Goal: Task Accomplishment & Management: Manage account settings

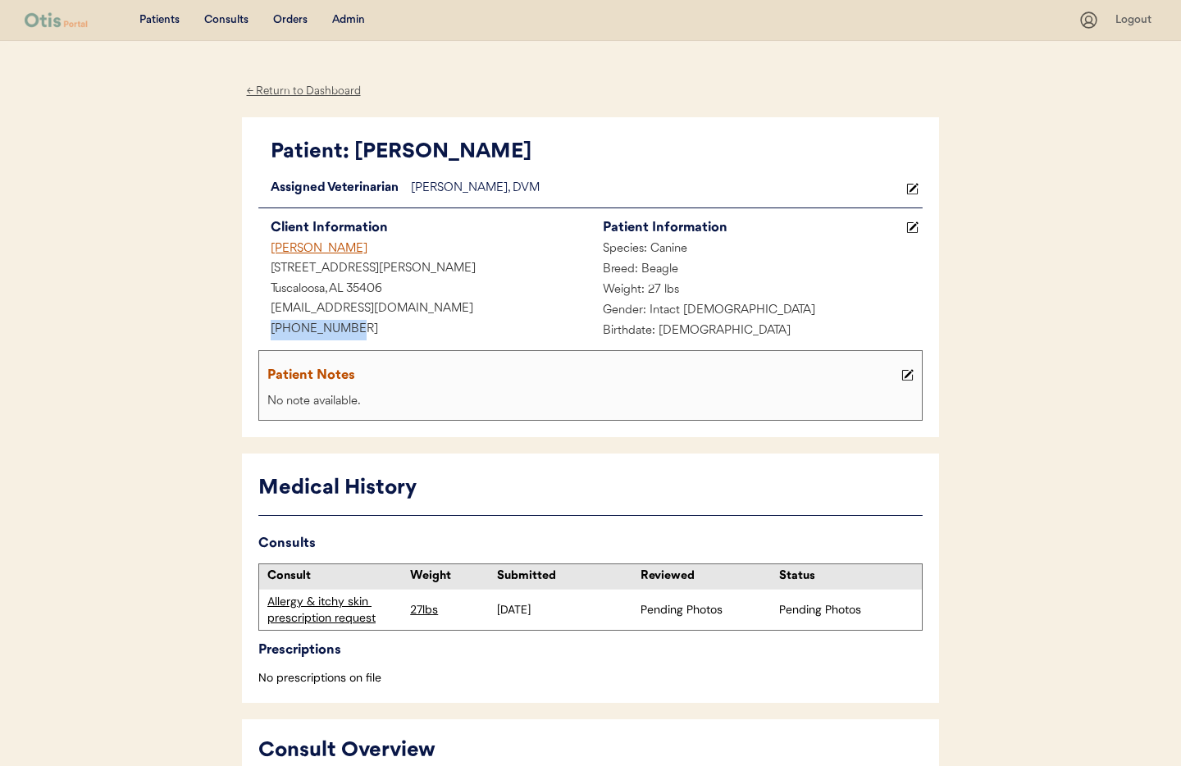
drag, startPoint x: 357, startPoint y: 327, endPoint x: 270, endPoint y: 322, distance: 87.0
click at [253, 321] on div "Patient: Rudy Loading... Assigned Veterinarian Dr. Clanin, DVM Client Informati…" at bounding box center [590, 277] width 697 height 321
copy div "+12055349947"
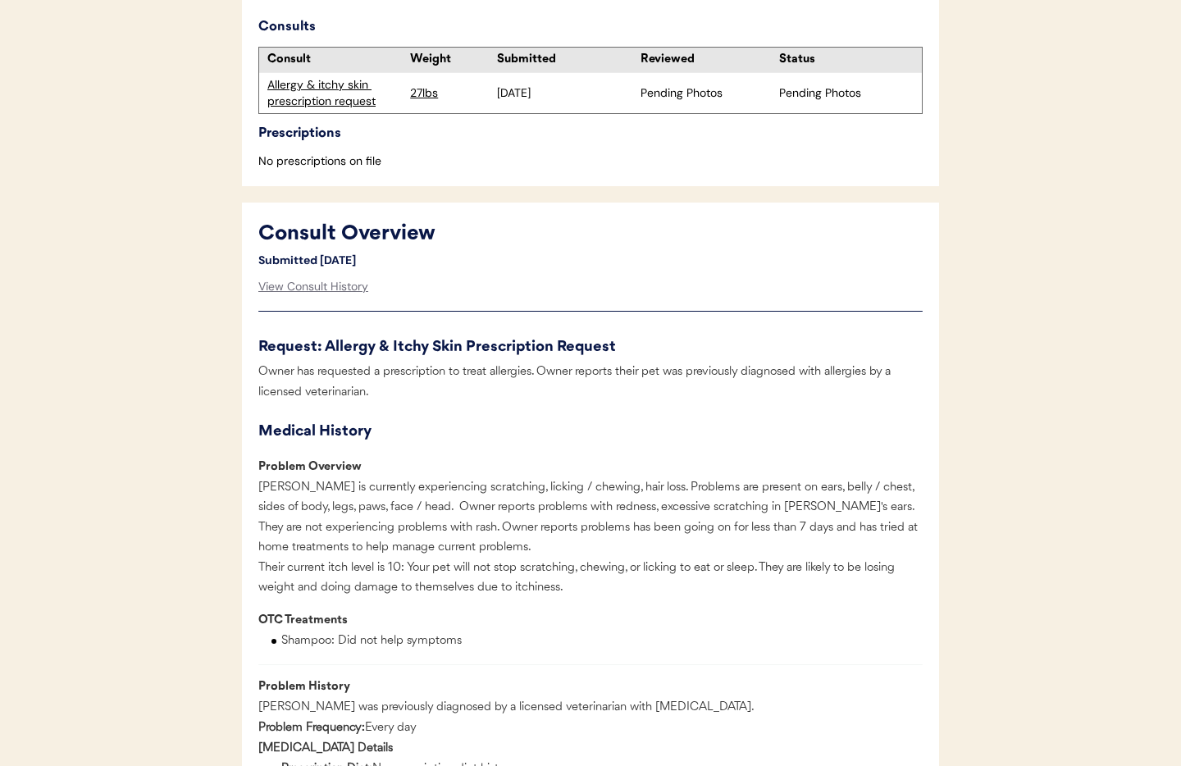
scroll to position [552, 0]
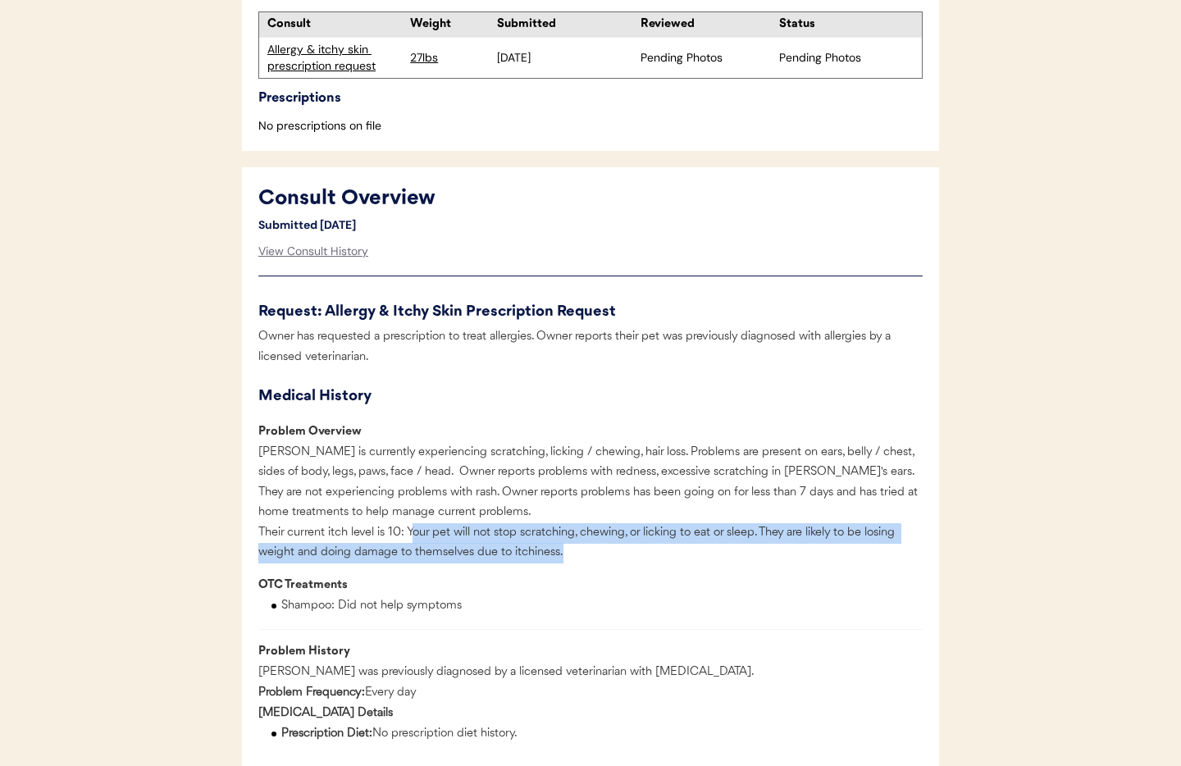
drag, startPoint x: 410, startPoint y: 551, endPoint x: 562, endPoint y: 583, distance: 155.8
copy div "our pet will not stop scratching, chewing, or licking to eat or sleep. They are…"
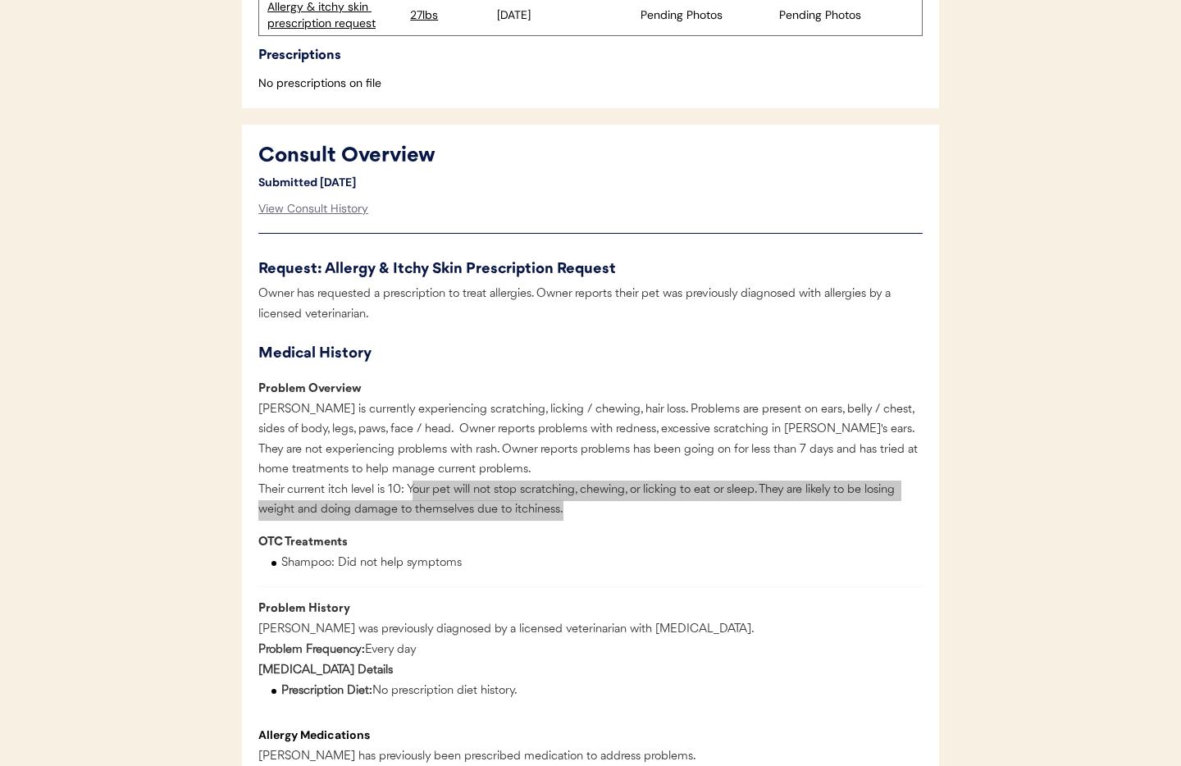
scroll to position [645, 0]
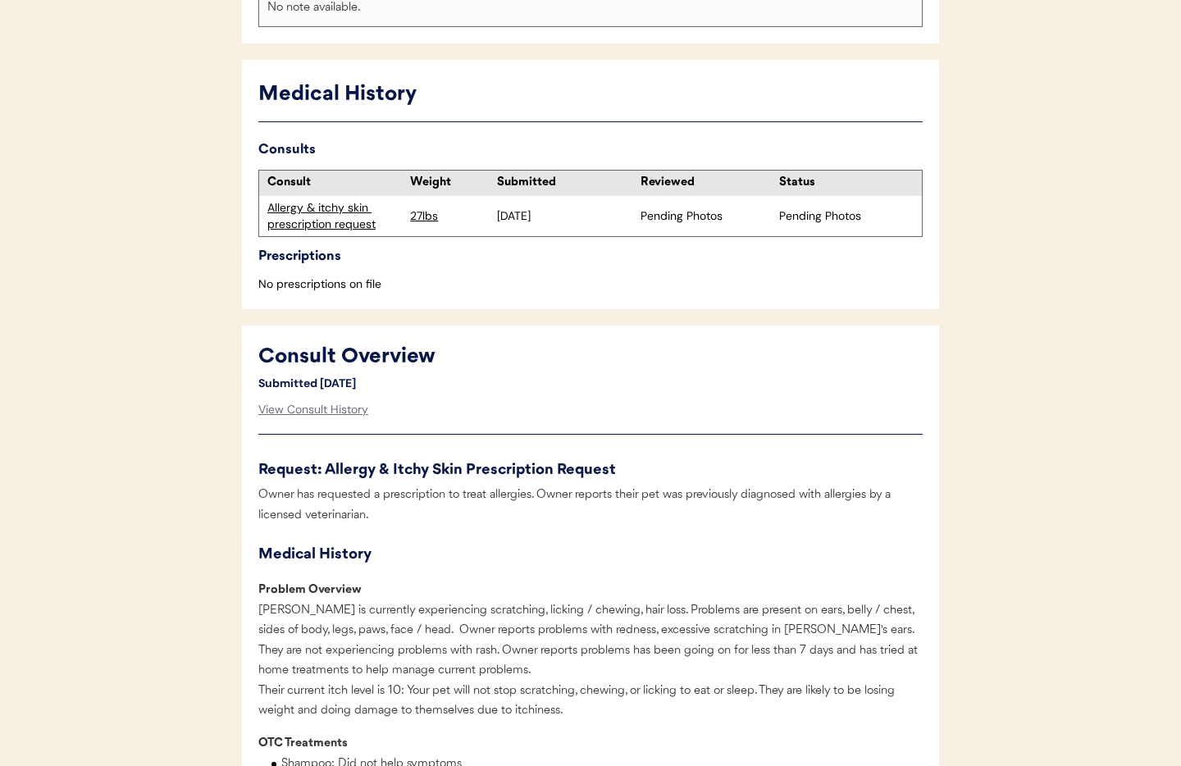
scroll to position [0, 0]
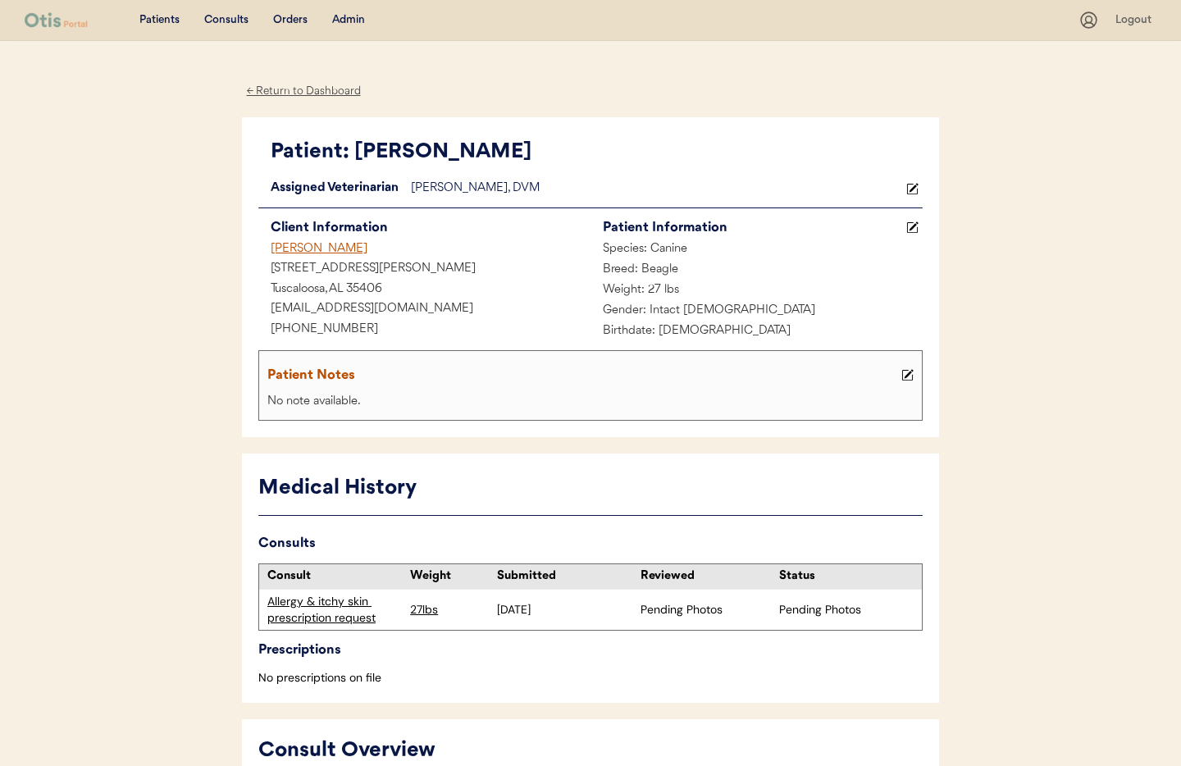
click at [353, 19] on div "Admin" at bounding box center [348, 20] width 33 height 16
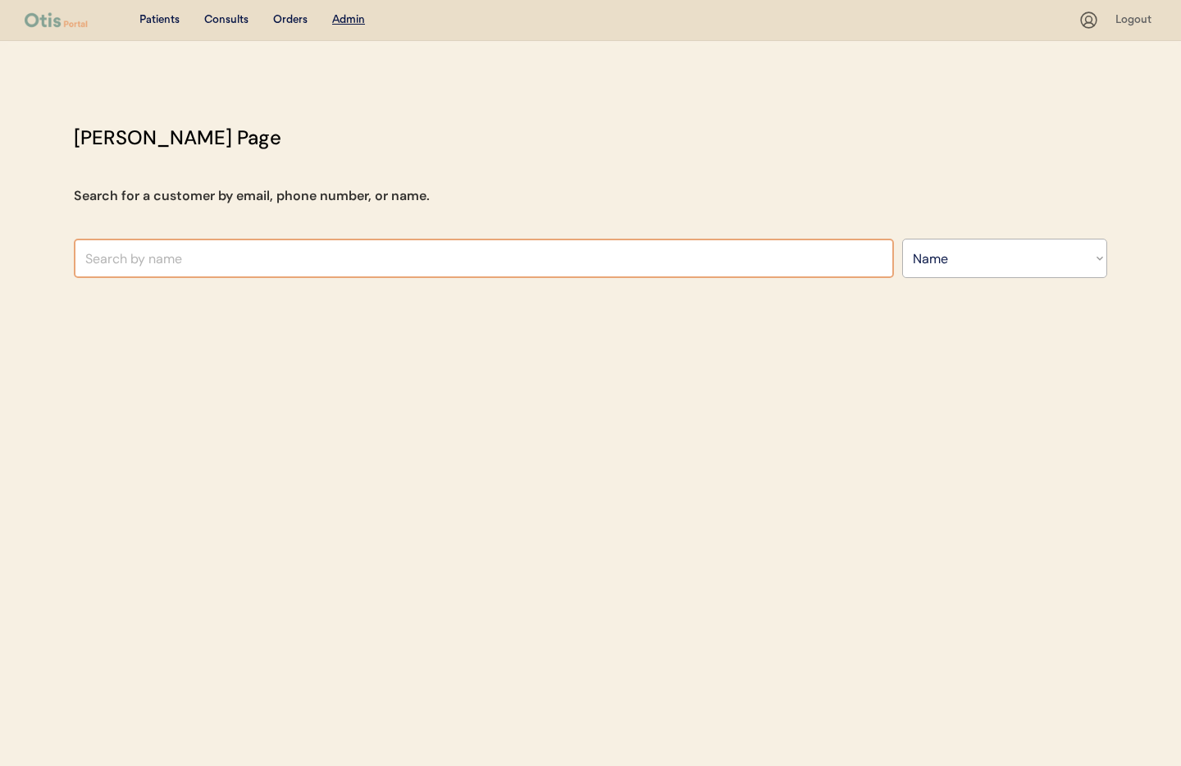
select select ""Name""
click at [257, 256] on input "text" at bounding box center [484, 258] width 820 height 39
type input "st"
type input "steven Zerneri"
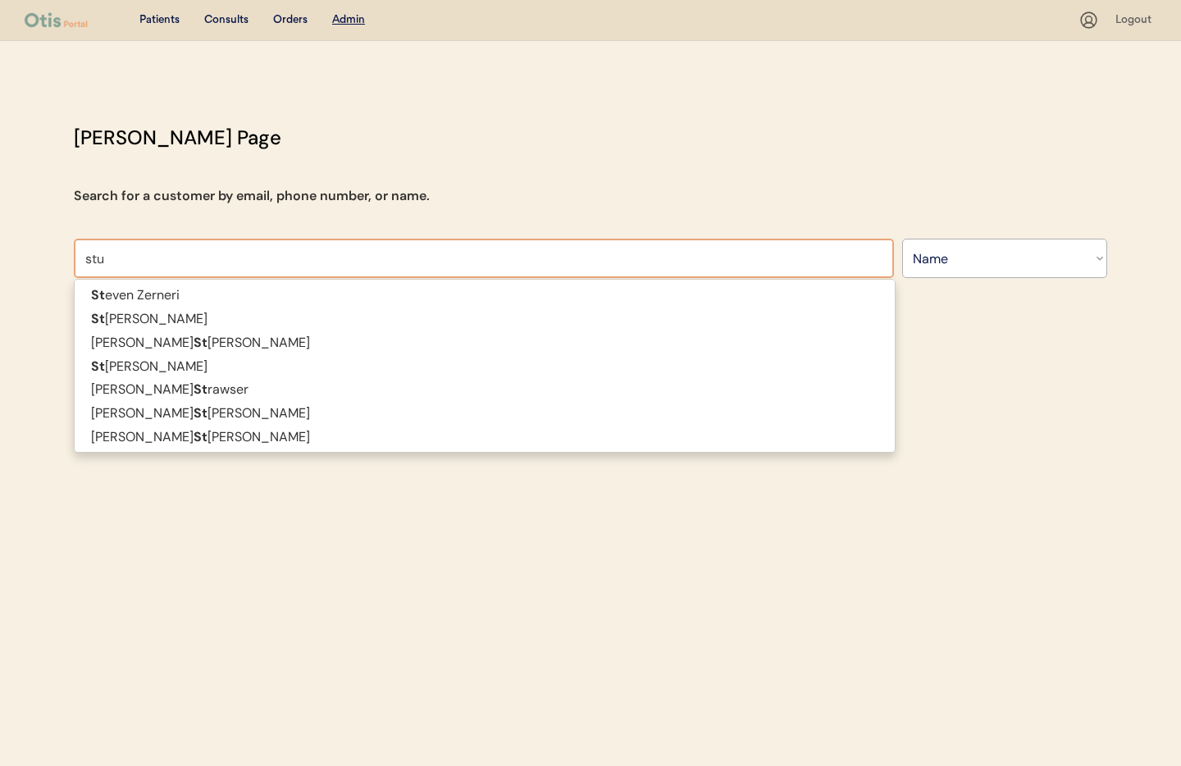
type input "st"
type input "steven Zerneri"
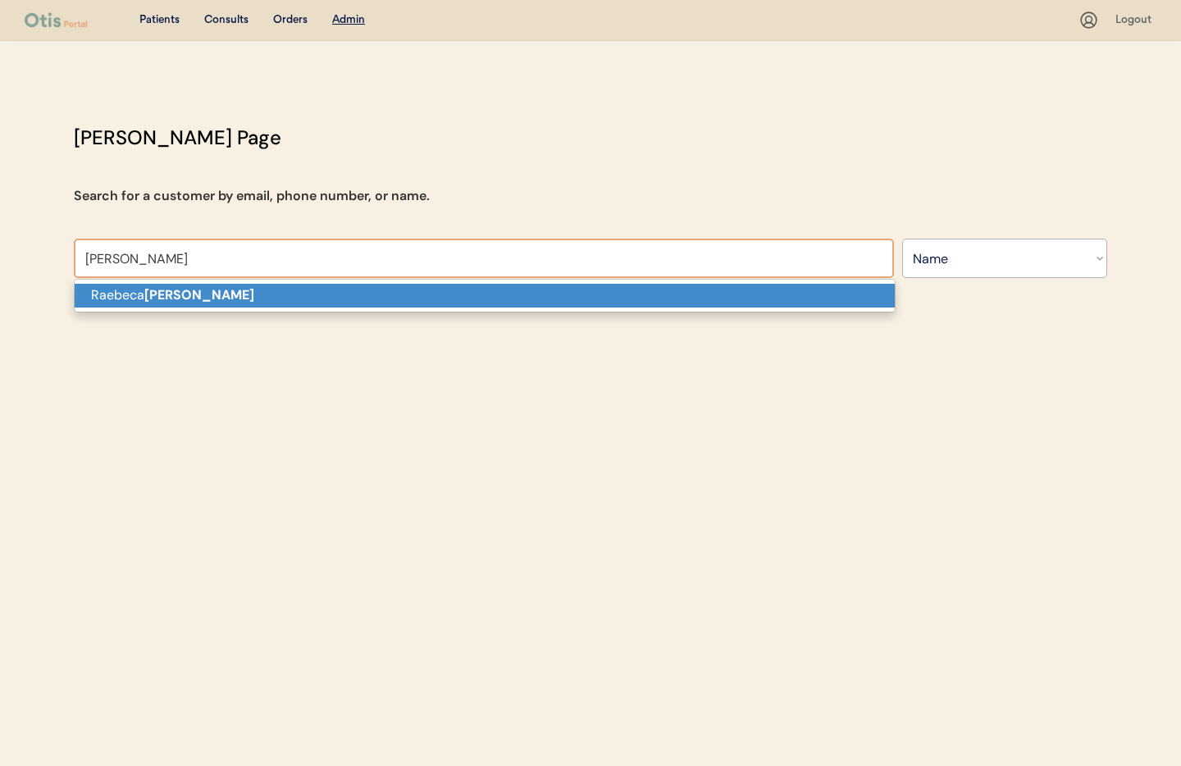
click at [254, 289] on p "Raebeca stien" at bounding box center [485, 296] width 820 height 24
type input "Raebeca stien"
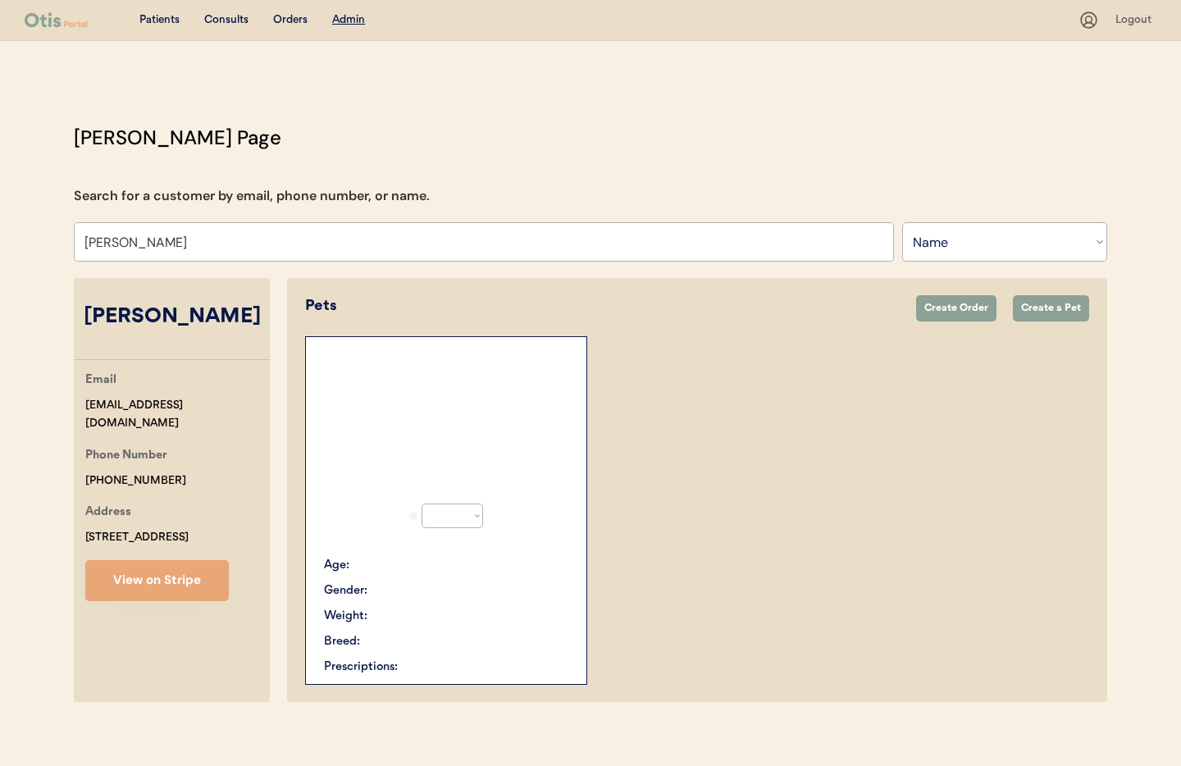
select select "true"
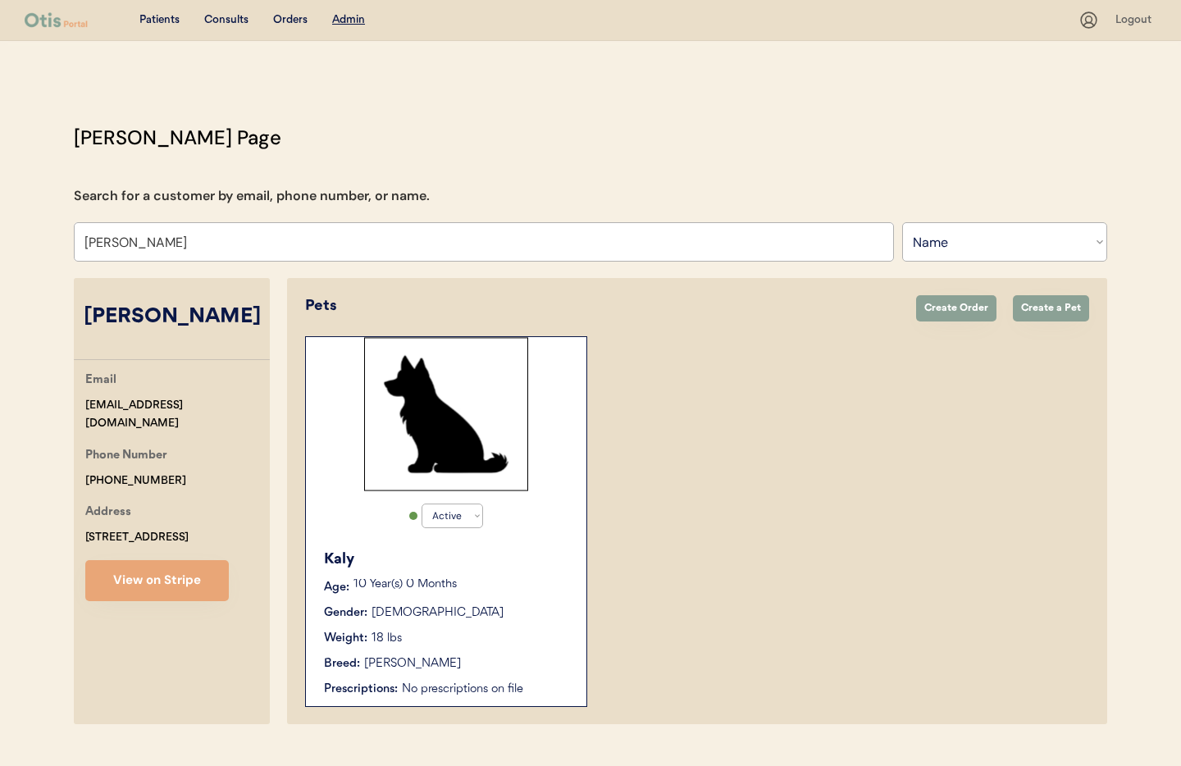
scroll to position [34, 0]
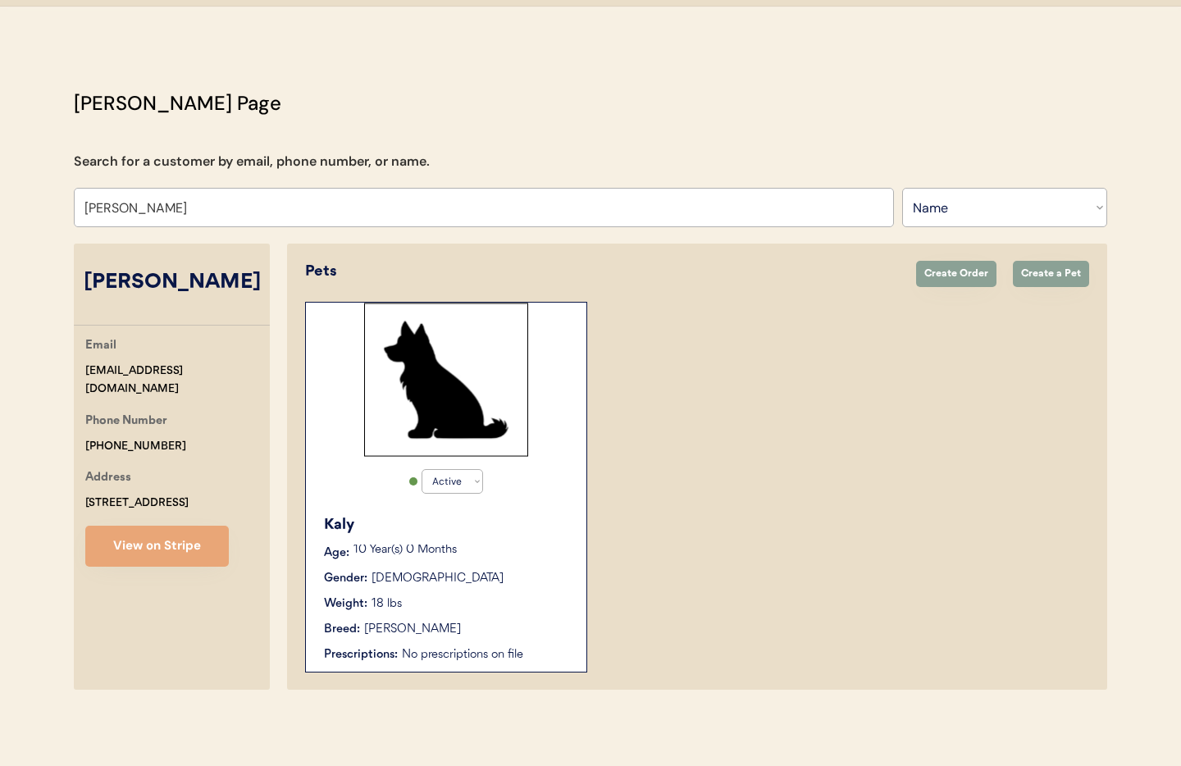
type input "Raebeca stien"
click at [511, 595] on div "Weight: 18 lbs" at bounding box center [447, 603] width 246 height 17
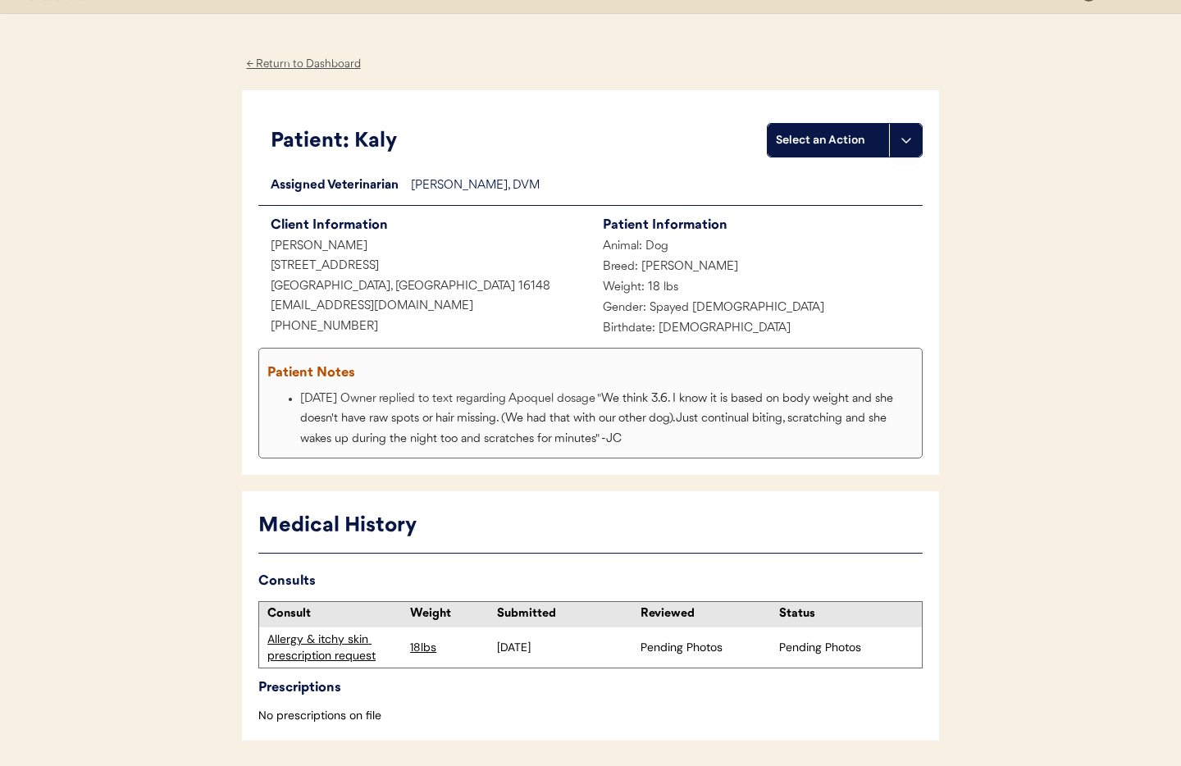
scroll to position [84, 0]
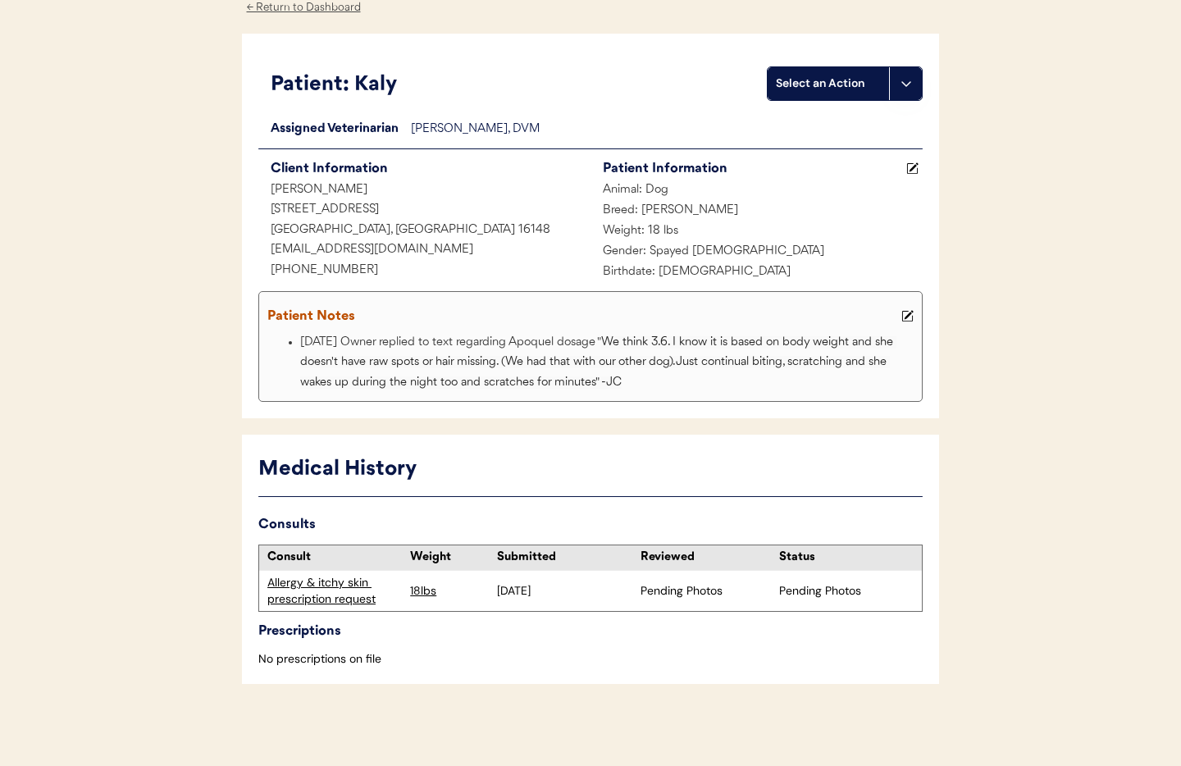
click at [286, 606] on div "Allergy & itchy skin prescription request" at bounding box center [334, 591] width 134 height 32
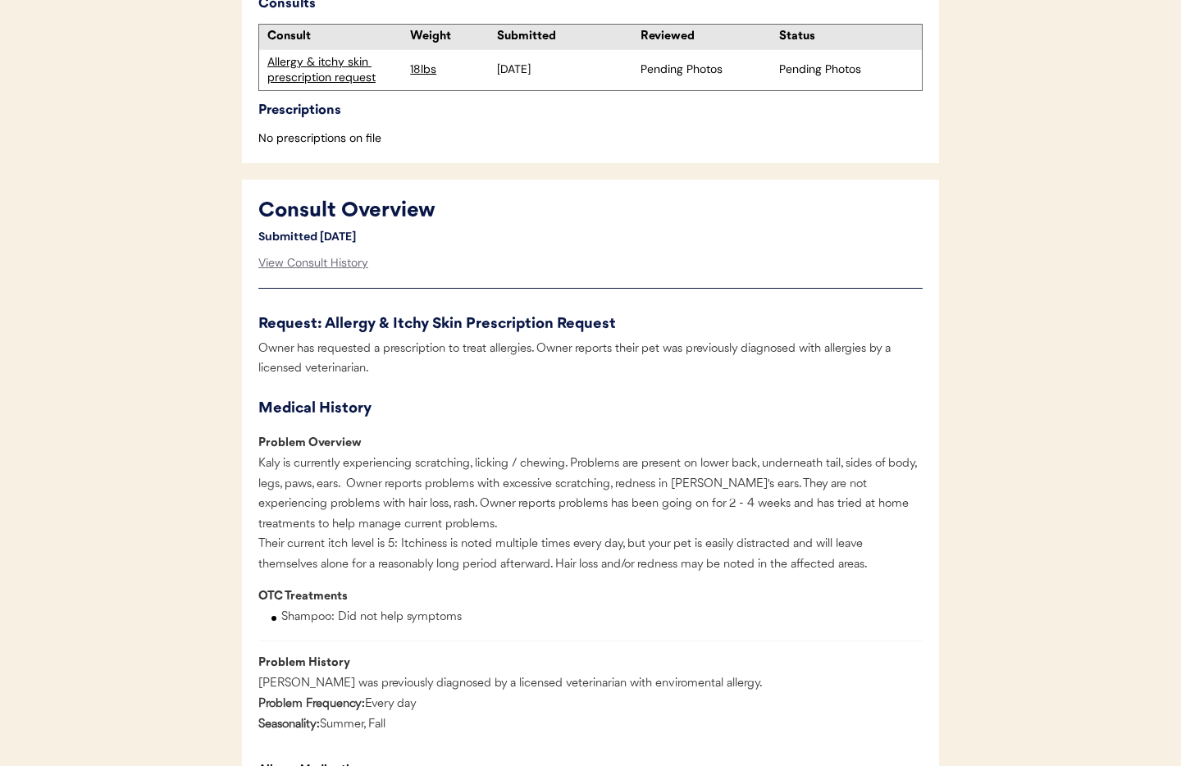
scroll to position [589, 0]
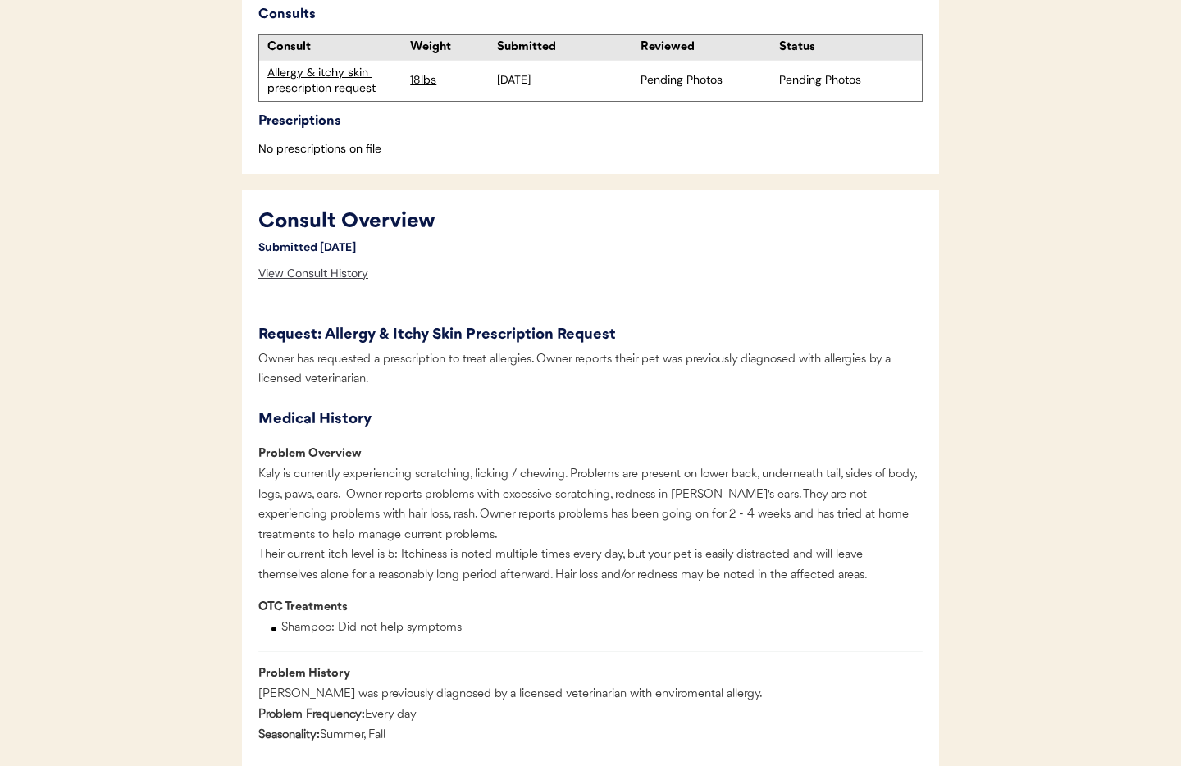
click at [283, 272] on div "View Consult History" at bounding box center [313, 273] width 110 height 33
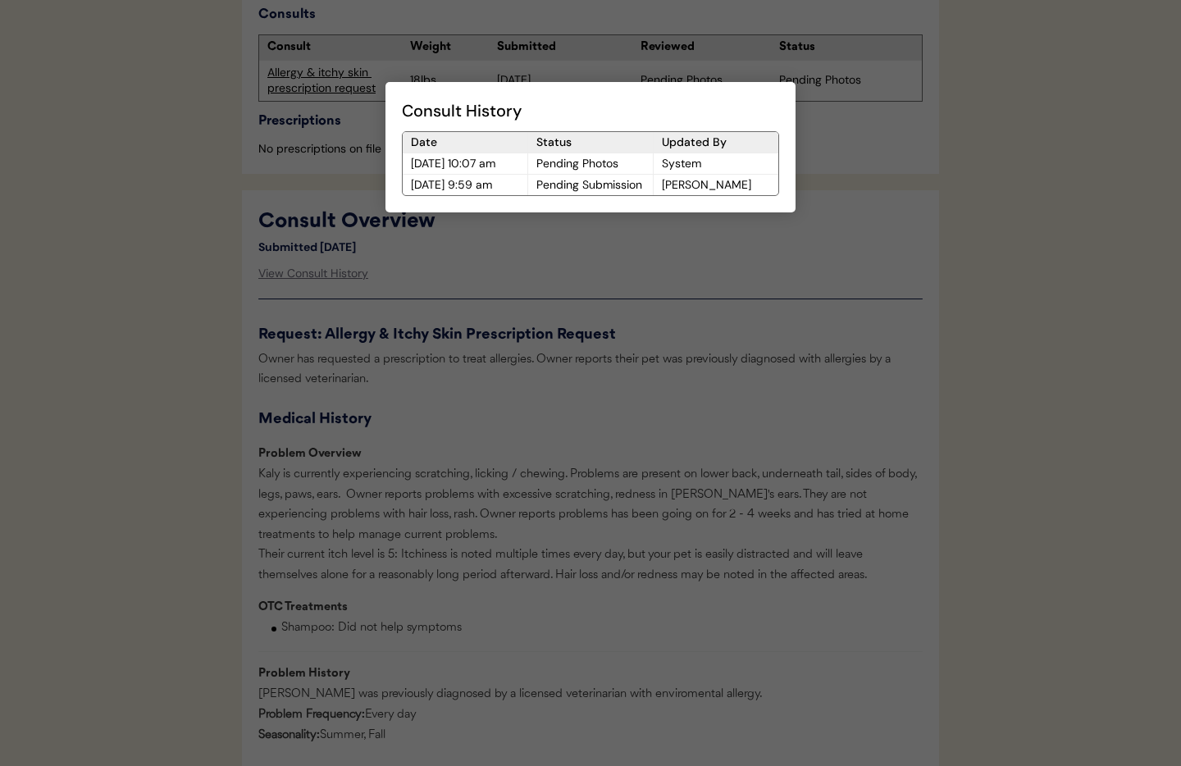
click at [573, 377] on div at bounding box center [590, 383] width 1181 height 766
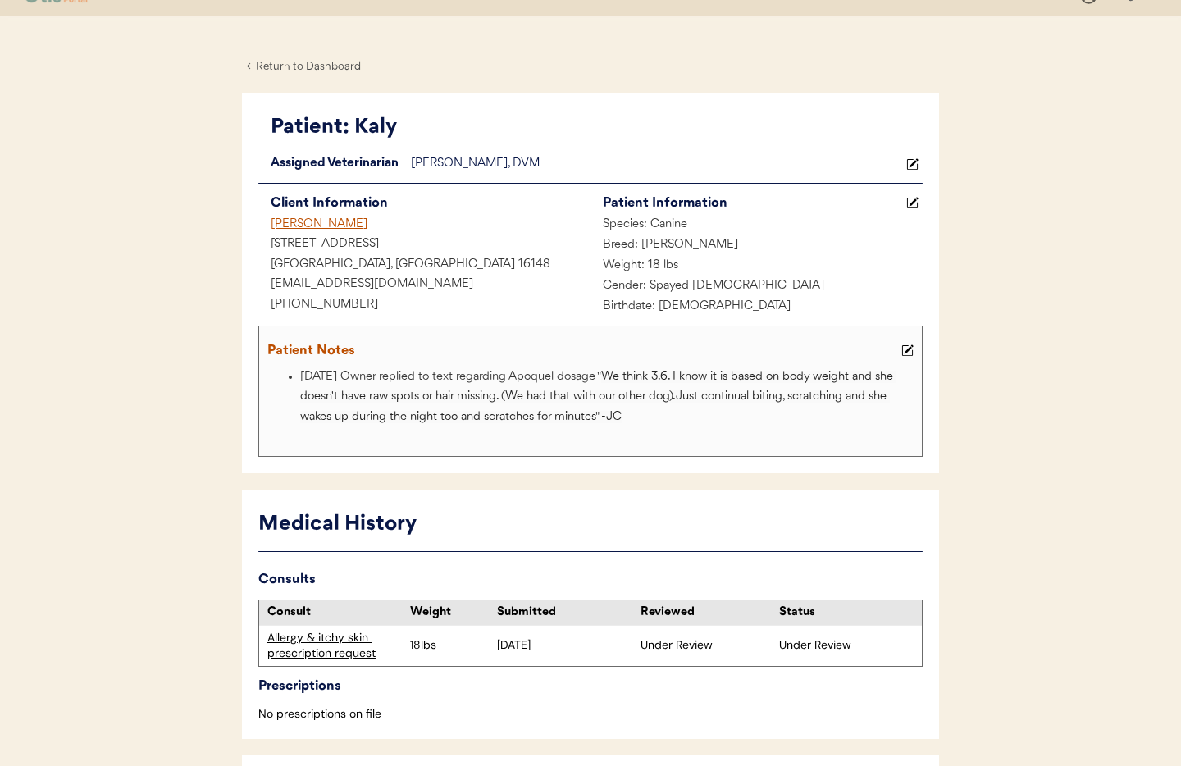
scroll to position [0, 0]
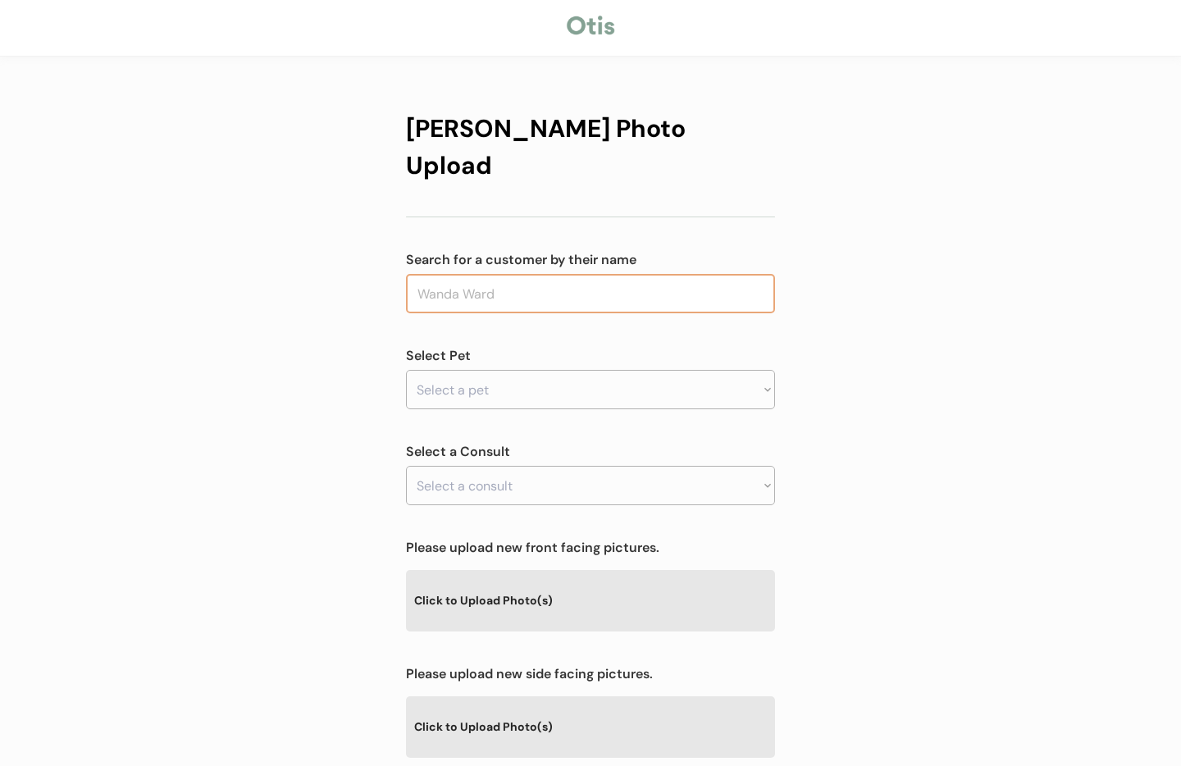
click at [474, 274] on input "text" at bounding box center [590, 293] width 369 height 39
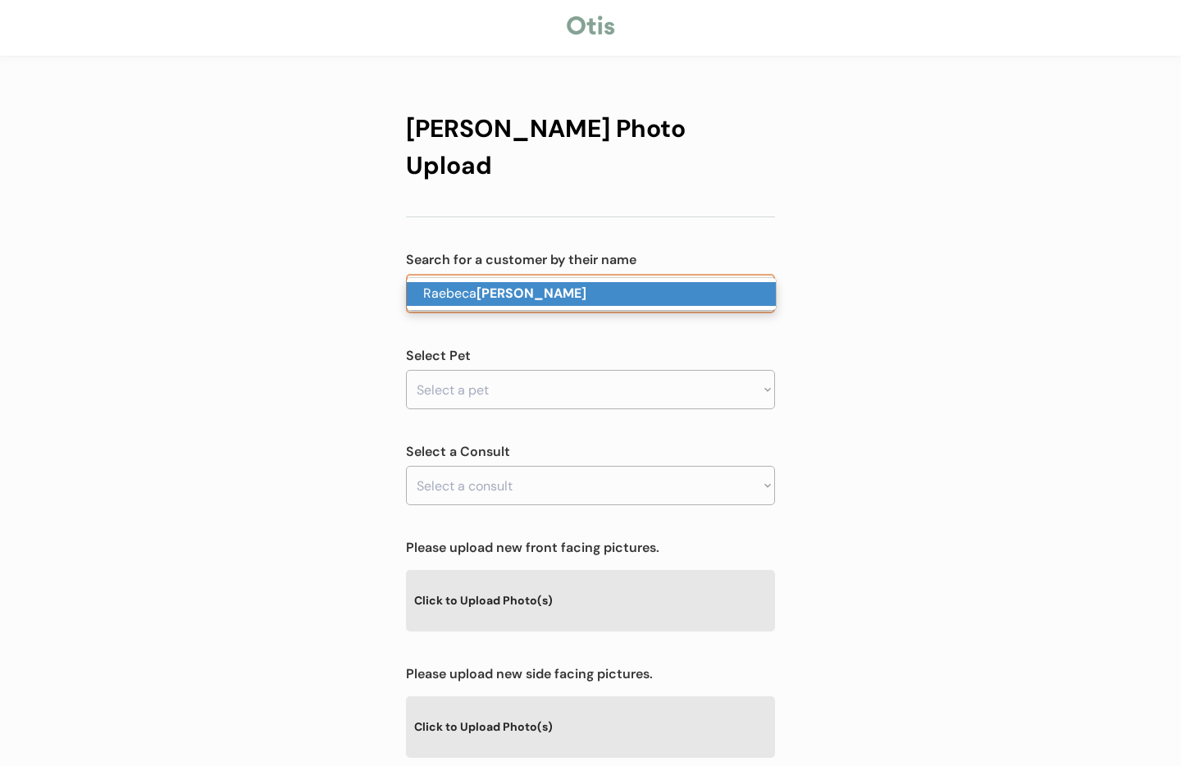
click at [484, 291] on strong "stien" at bounding box center [531, 292] width 110 height 17
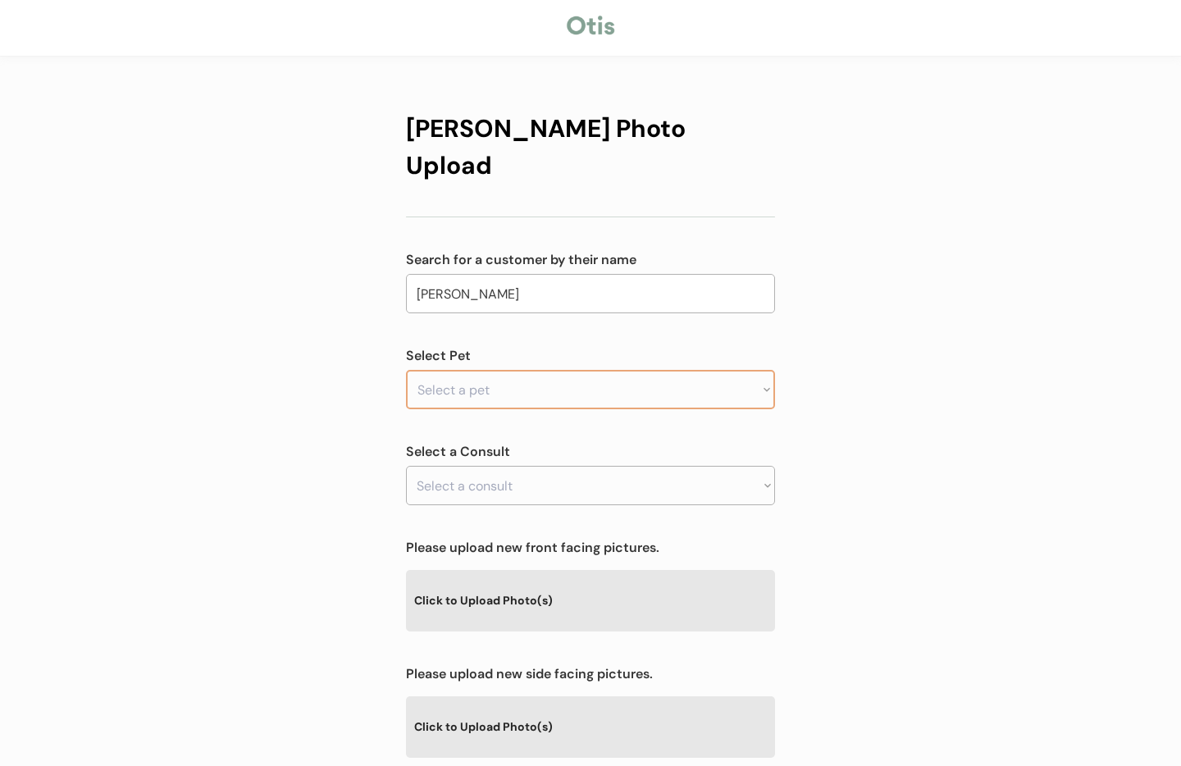
type input "Raebeca stien"
click at [503, 370] on select "Select a pet Kaly" at bounding box center [590, 389] width 369 height 39
select select ""1348695171700984260__LOOKUP__1755442738902x614848172753682400""
click at [406, 370] on select "Select a pet Kaly" at bounding box center [590, 389] width 369 height 39
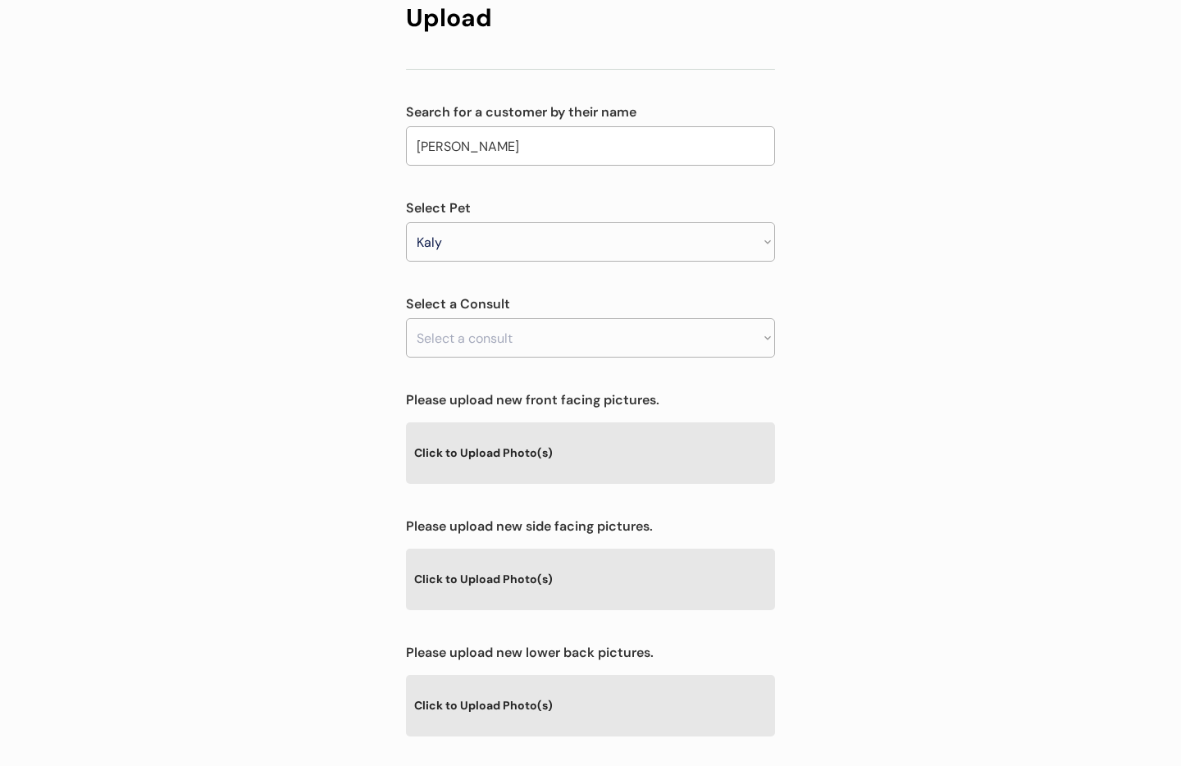
scroll to position [155, 0]
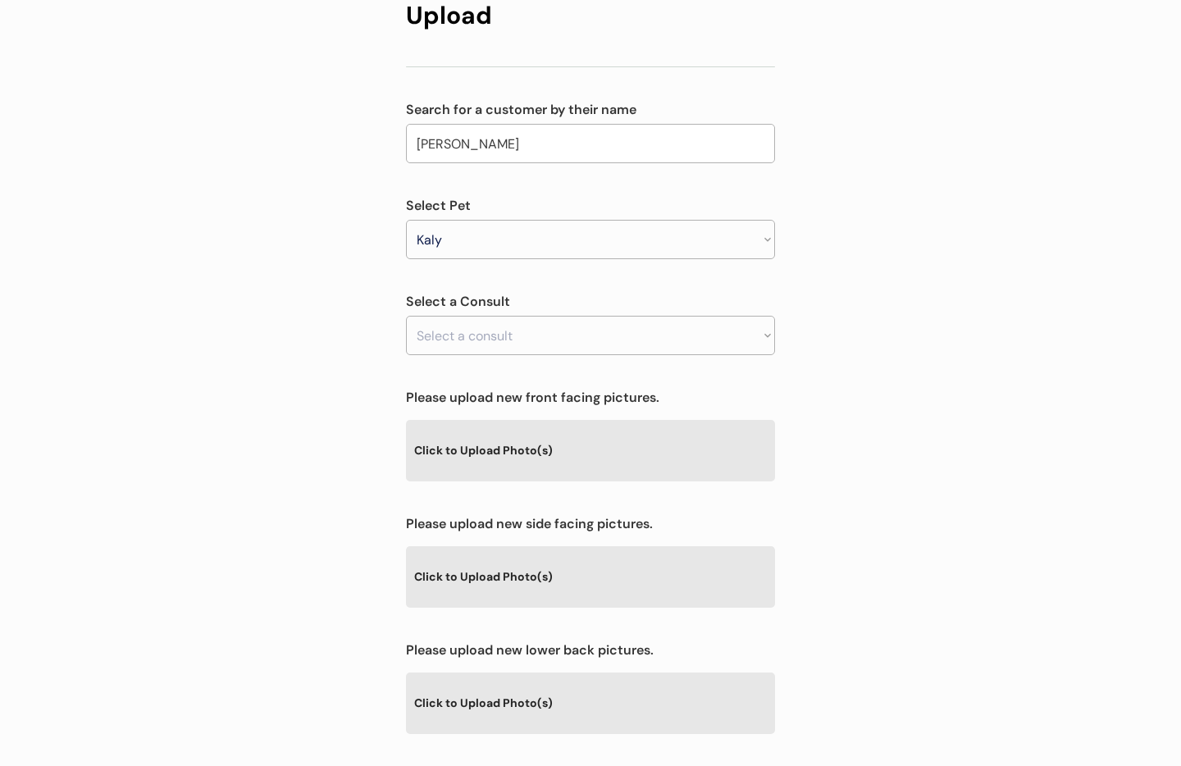
click at [530, 316] on select "Select a consult Allergy & itchy skin prescription request" at bounding box center [590, 335] width 369 height 39
select select ""1348695171700984260__LOOKUP__1755442757644x267400557021102080""
click at [406, 316] on select "Select a consult Allergy & itchy skin prescription request" at bounding box center [590, 335] width 369 height 39
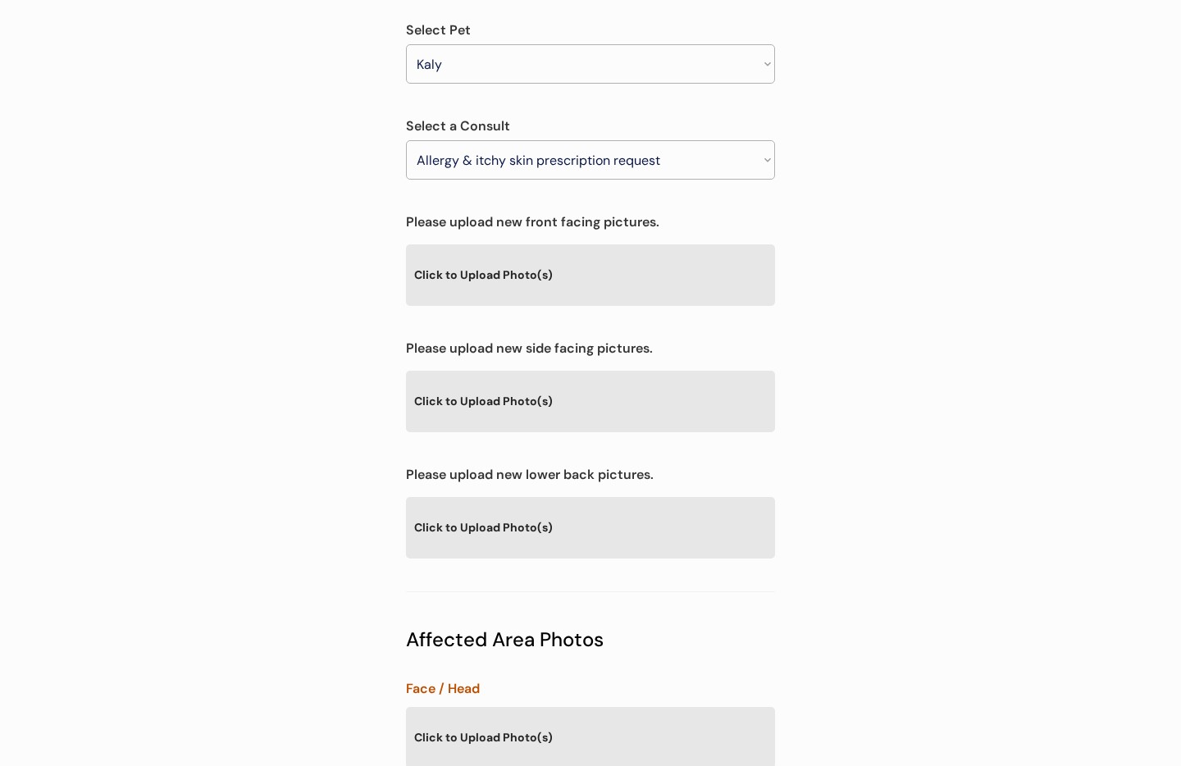
scroll to position [333, 0]
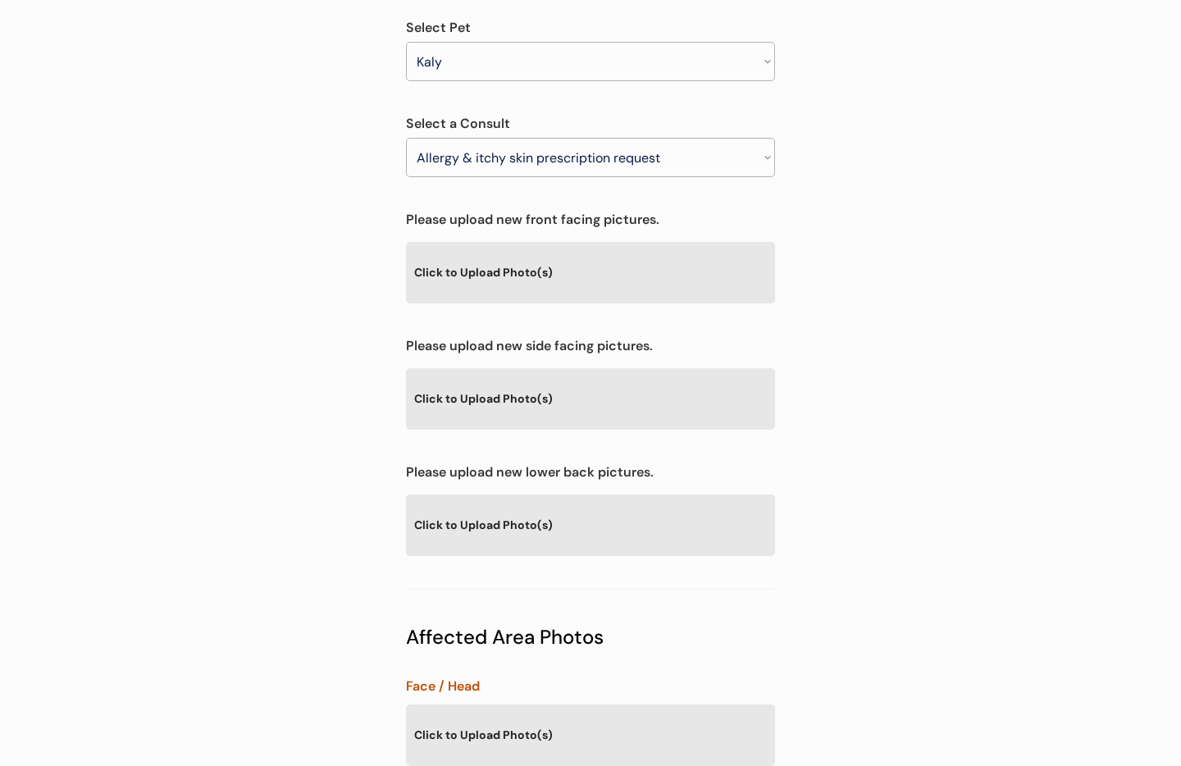
click at [480, 242] on div "Click to Upload Photo(s)" at bounding box center [590, 272] width 369 height 60
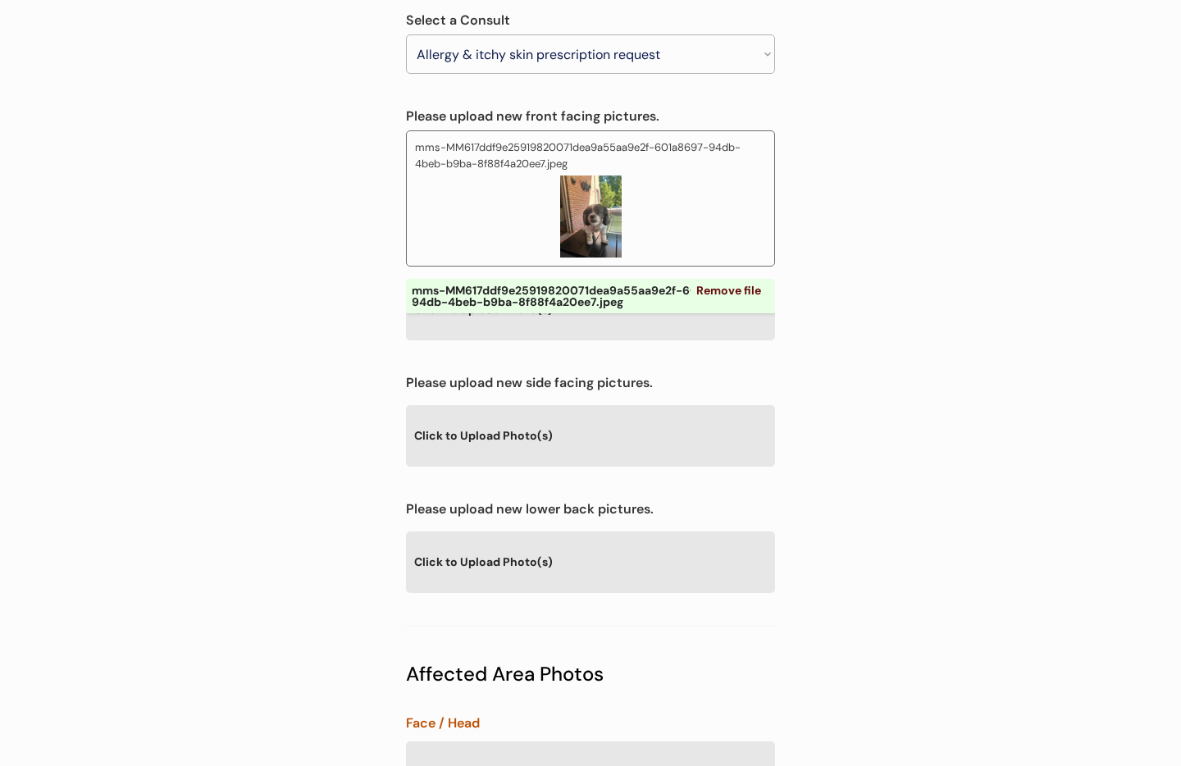
scroll to position [444, 0]
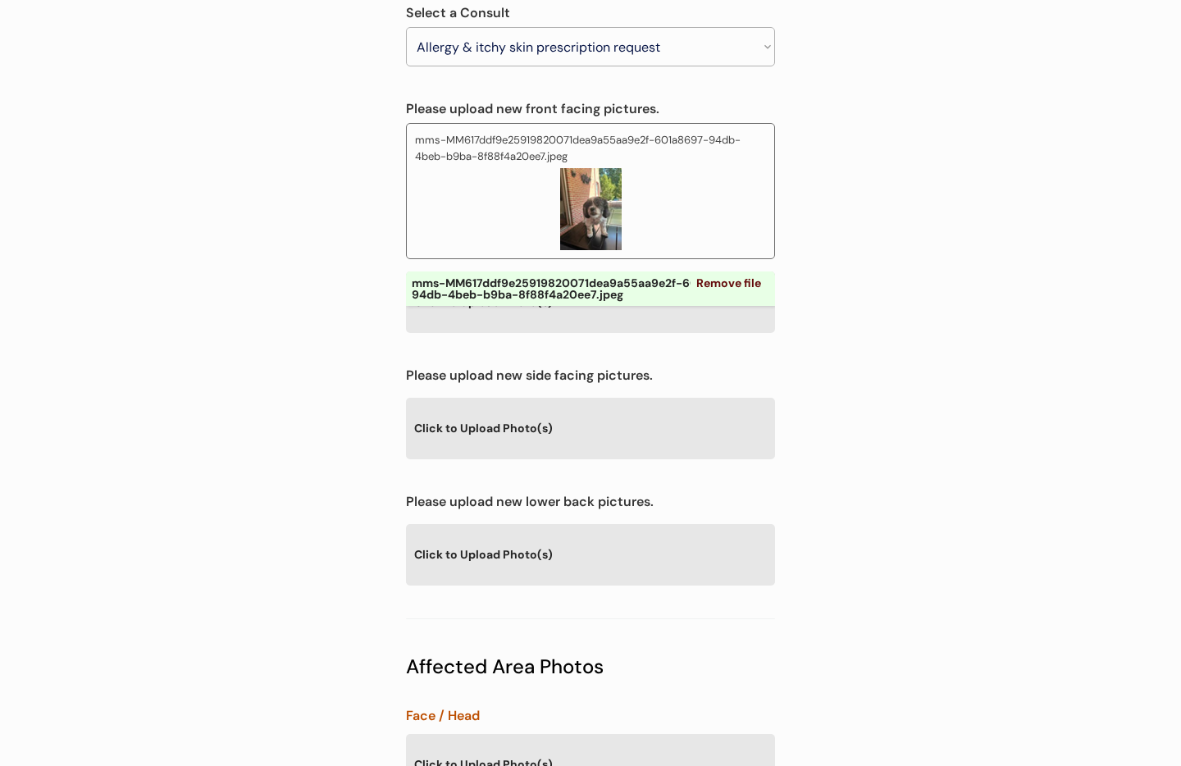
click at [548, 398] on div "Click to Upload Photo(s)" at bounding box center [590, 428] width 369 height 60
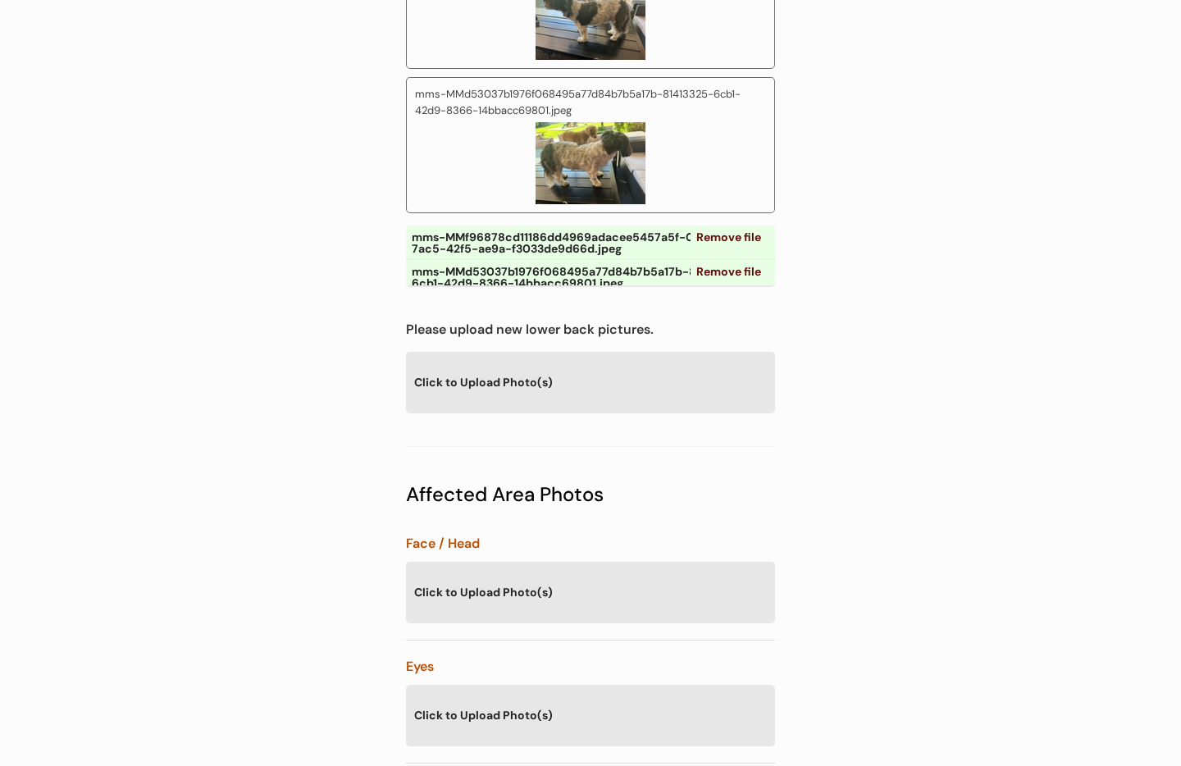
scroll to position [901, 0]
click at [594, 351] on div "Click to Upload Photo(s)" at bounding box center [590, 381] width 369 height 60
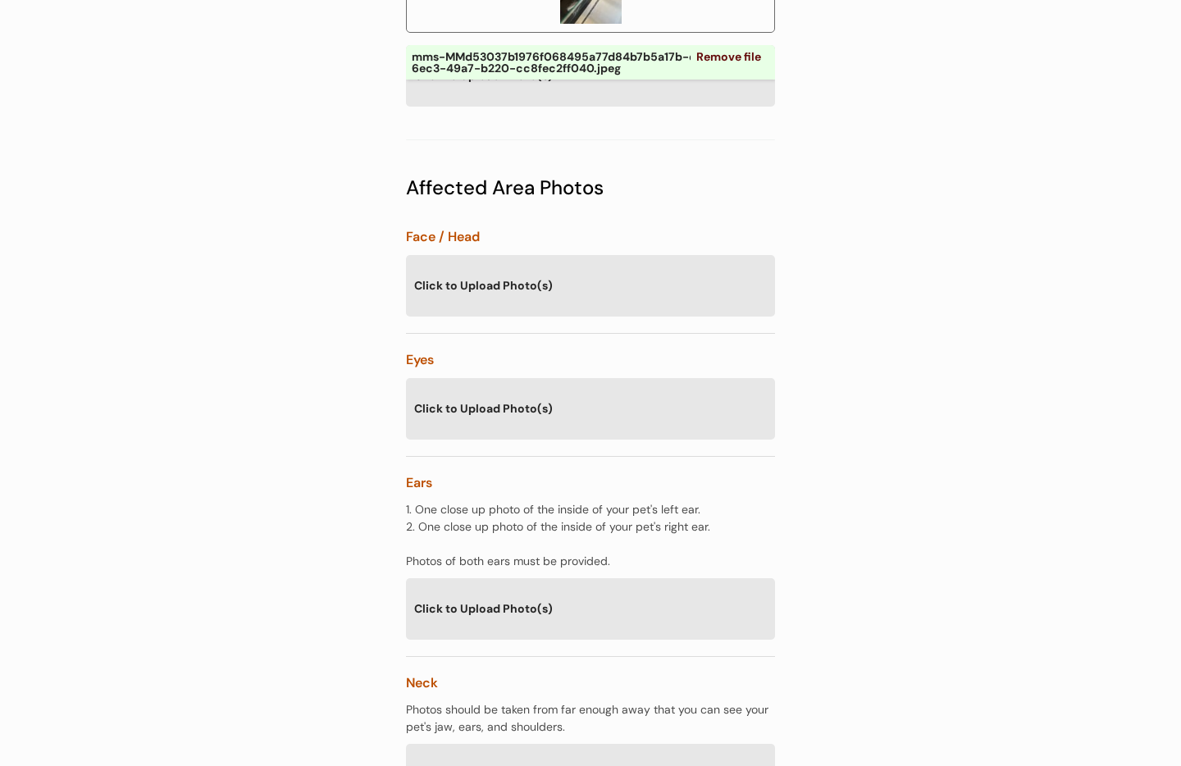
scroll to position [1449, 0]
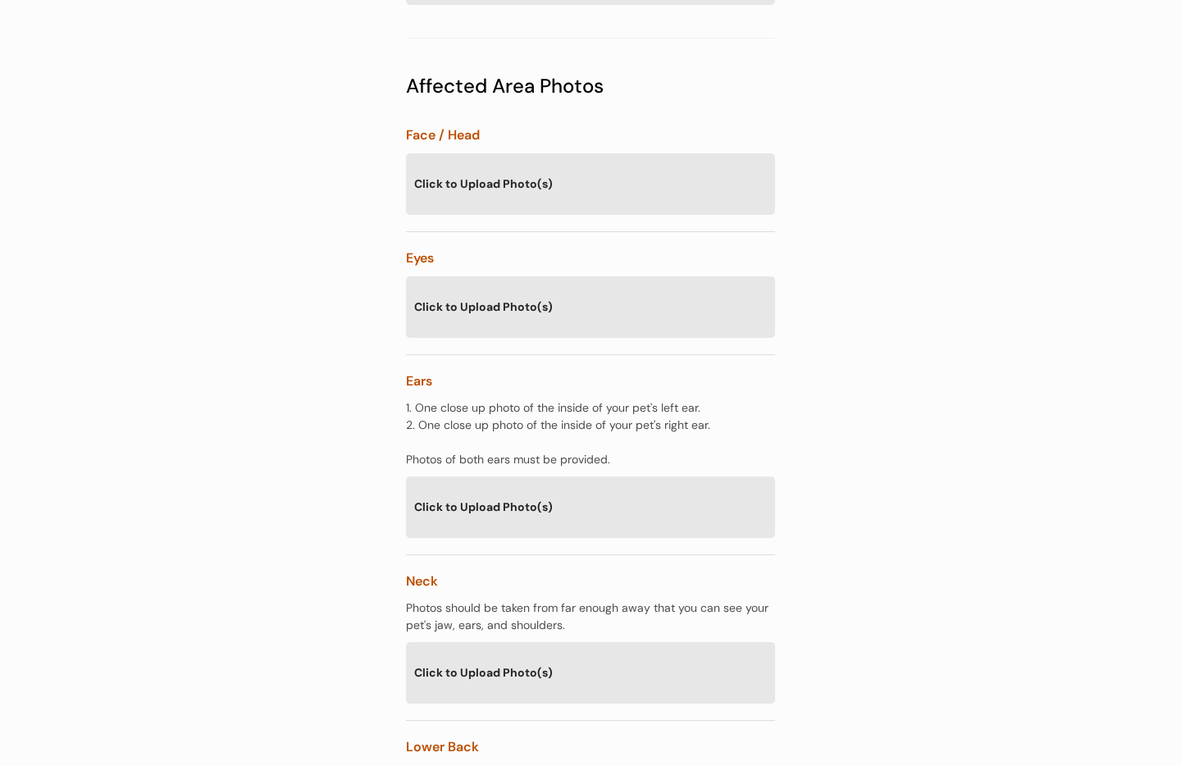
click at [557, 476] on div "Click to Upload Photo(s)" at bounding box center [590, 506] width 369 height 60
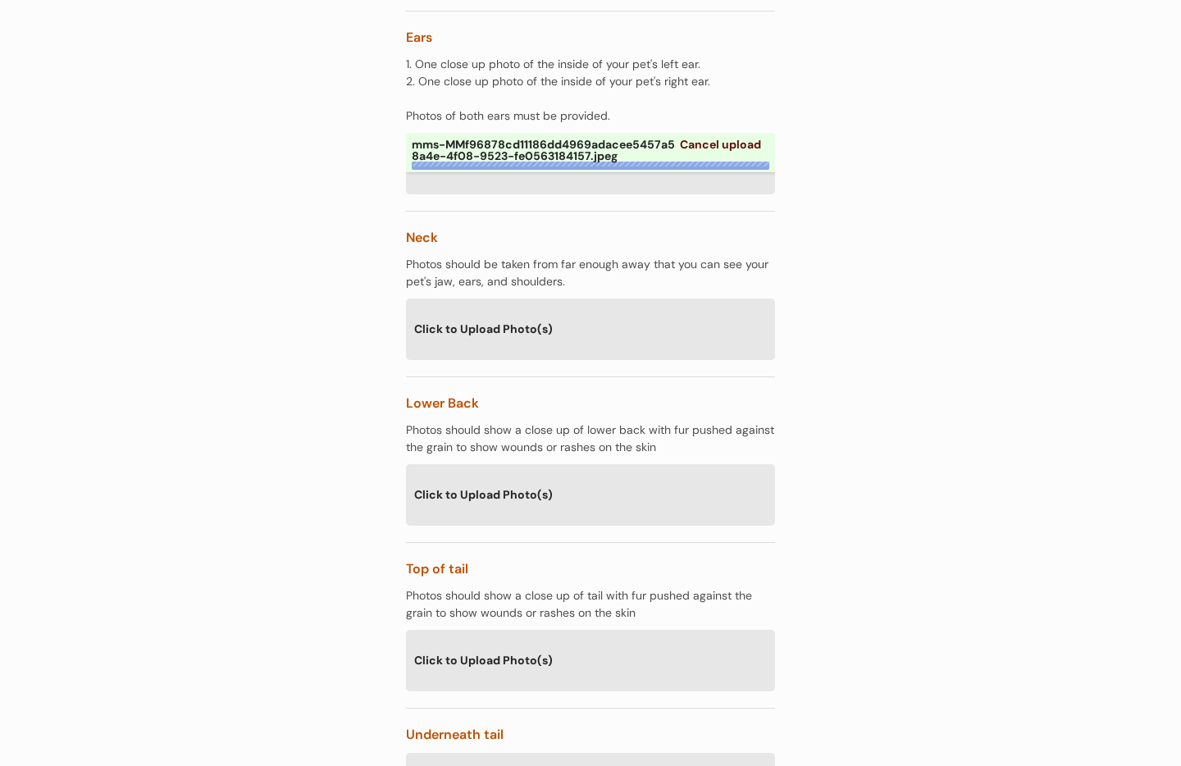
scroll to position [1809, 0]
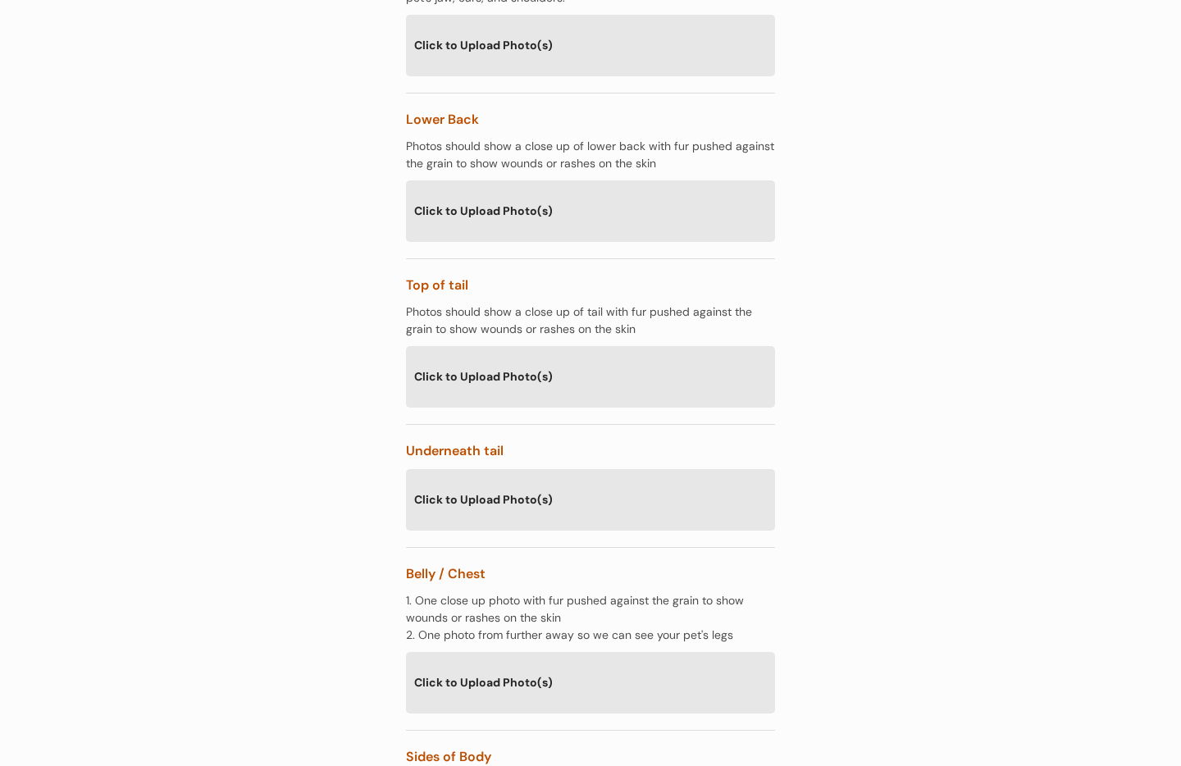
click at [604, 469] on div "Click to Upload Photo(s)" at bounding box center [590, 499] width 369 height 60
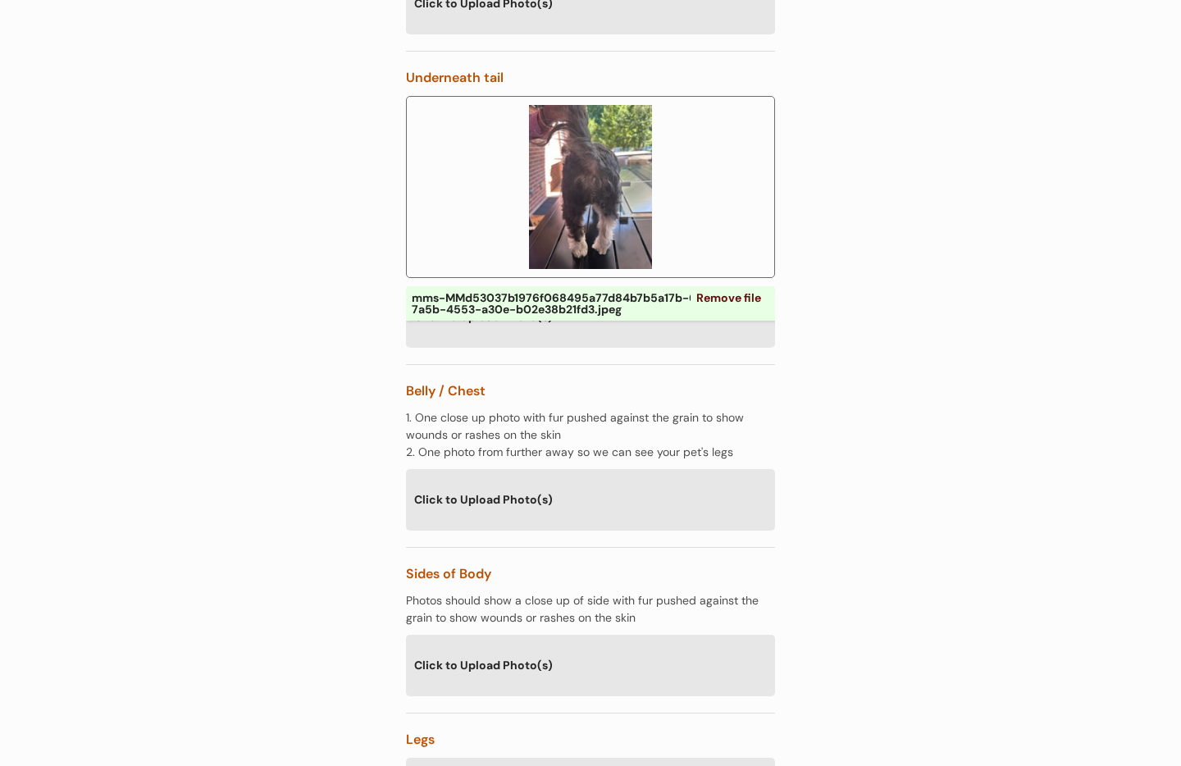
scroll to position [2650, 0]
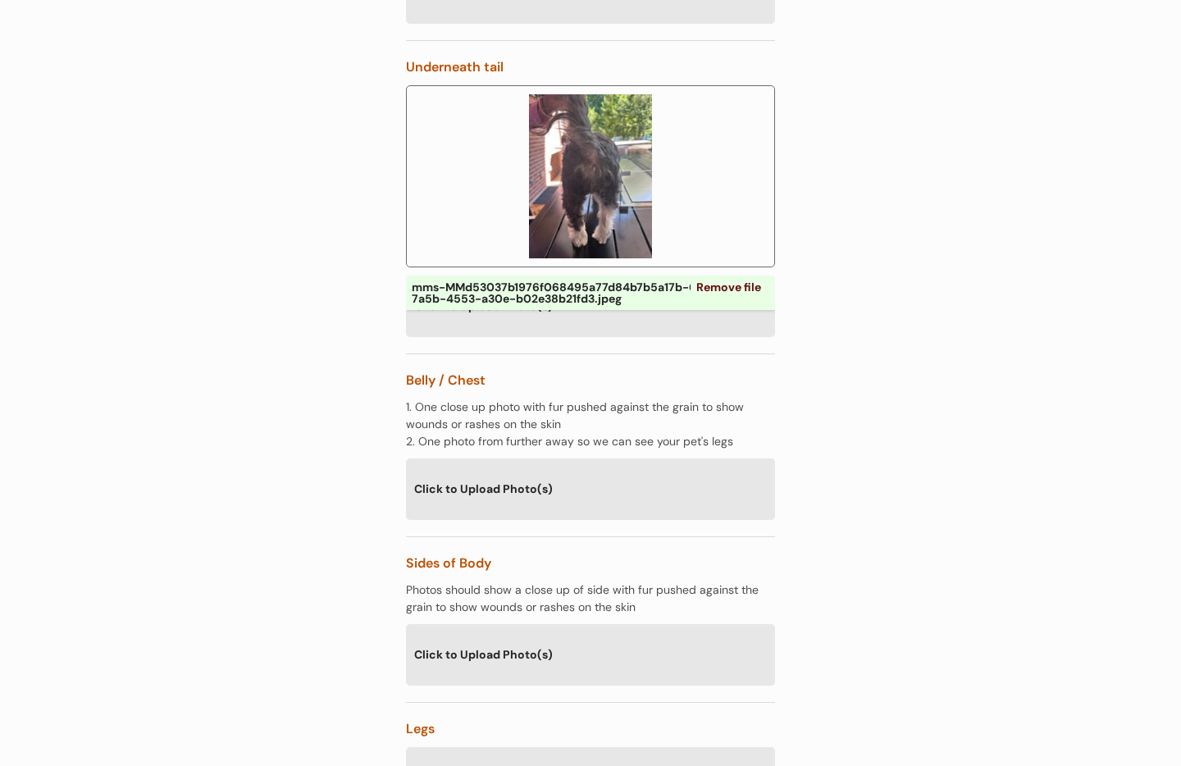
click at [571, 466] on div "Click to Upload Photo(s)" at bounding box center [590, 488] width 369 height 60
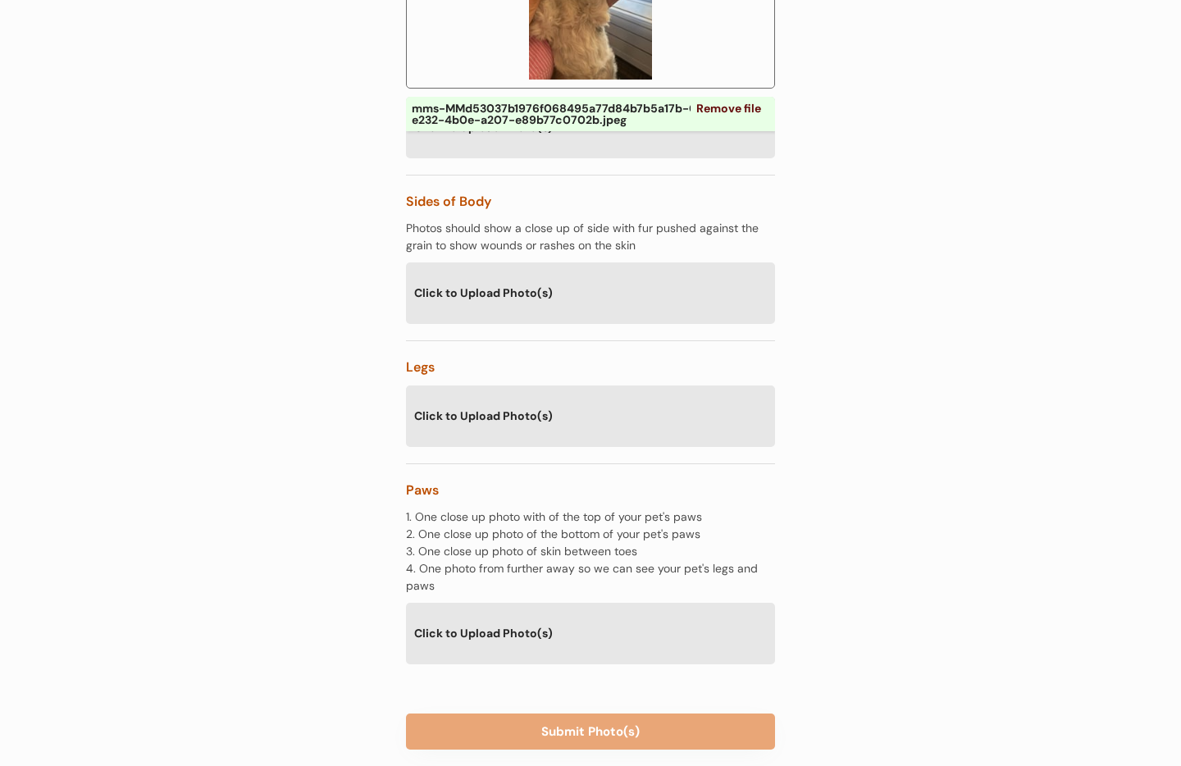
scroll to position [3214, 0]
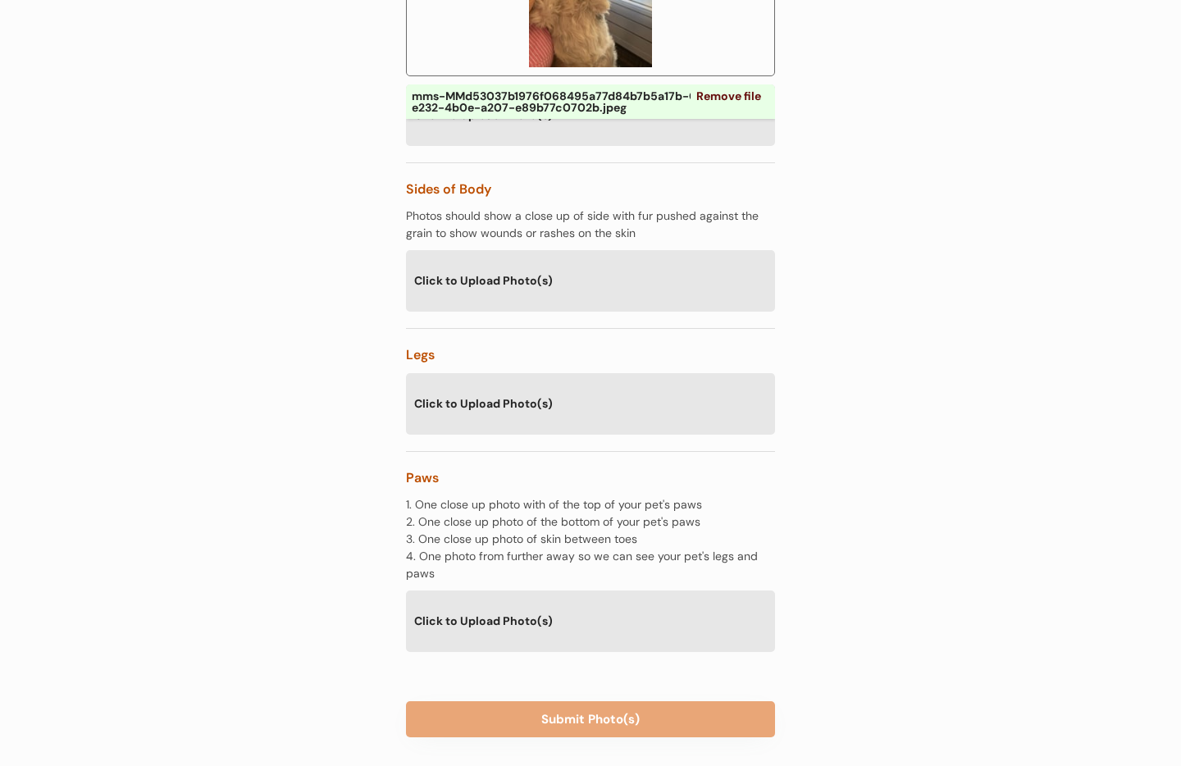
click at [594, 590] on div "Click to Upload Photo(s)" at bounding box center [590, 620] width 369 height 60
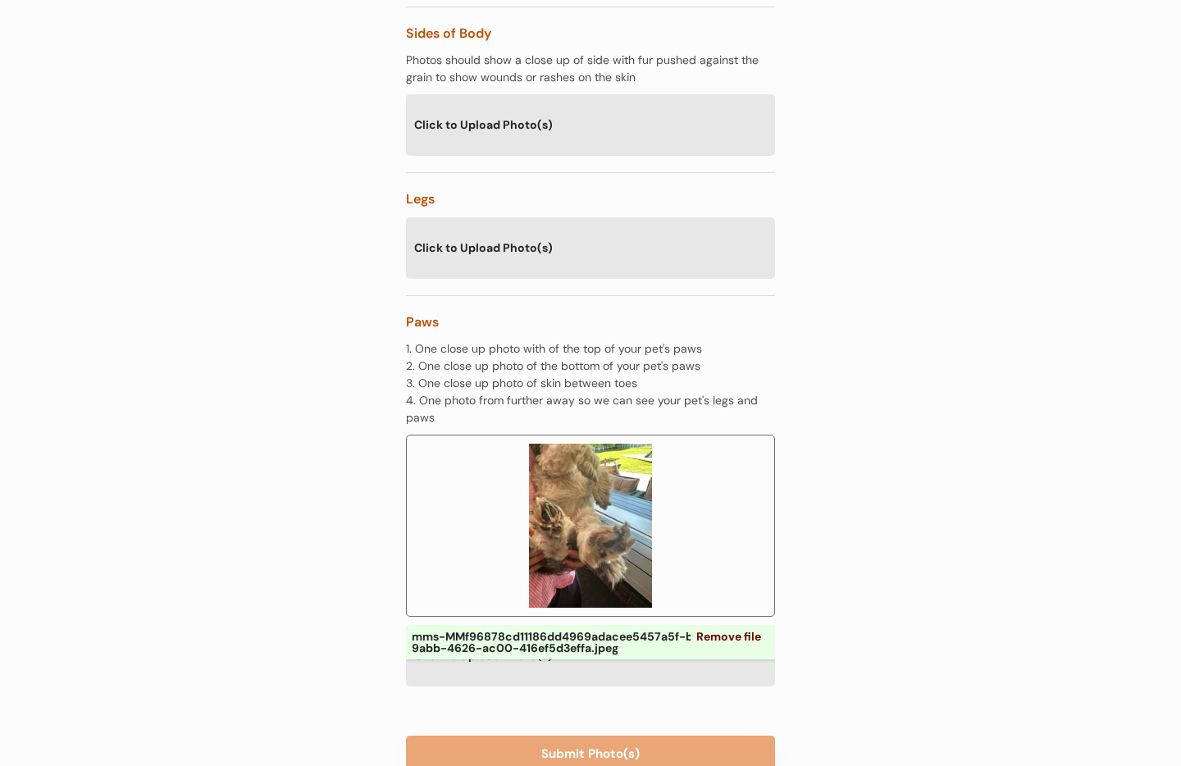
scroll to position [3404, 0]
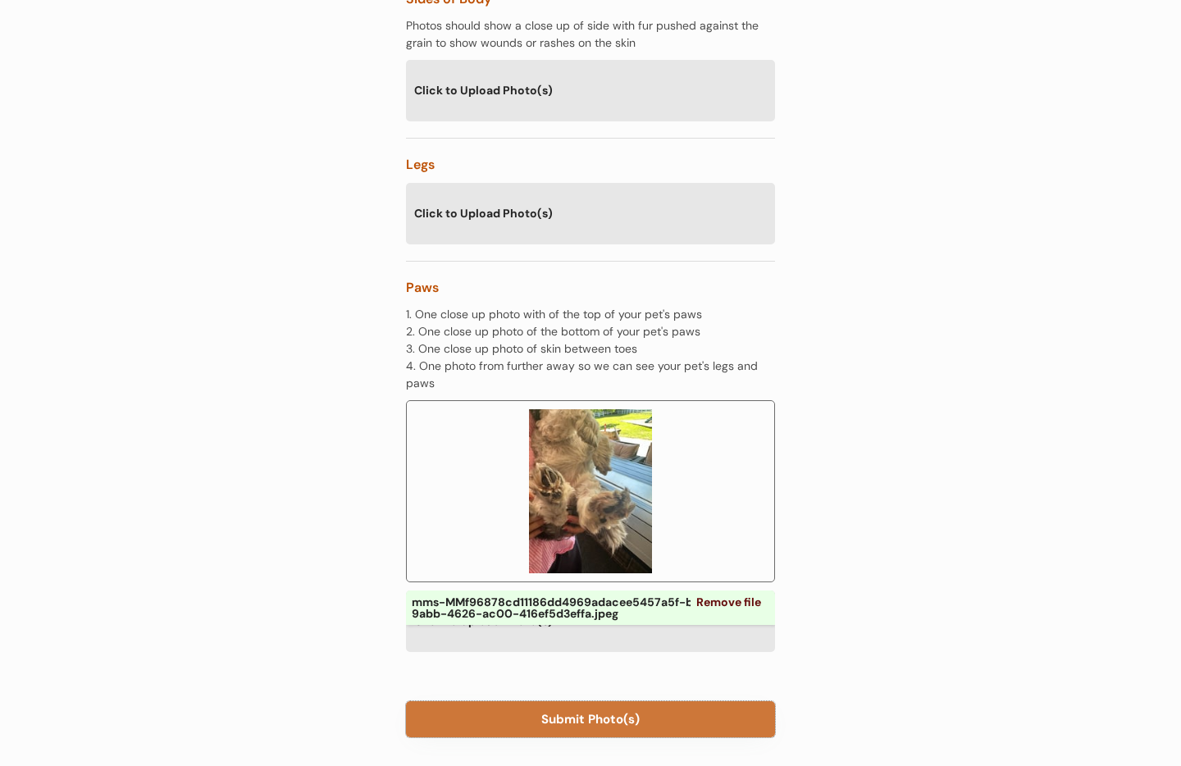
click at [577, 701] on button "Submit Photo(s)" at bounding box center [590, 719] width 369 height 36
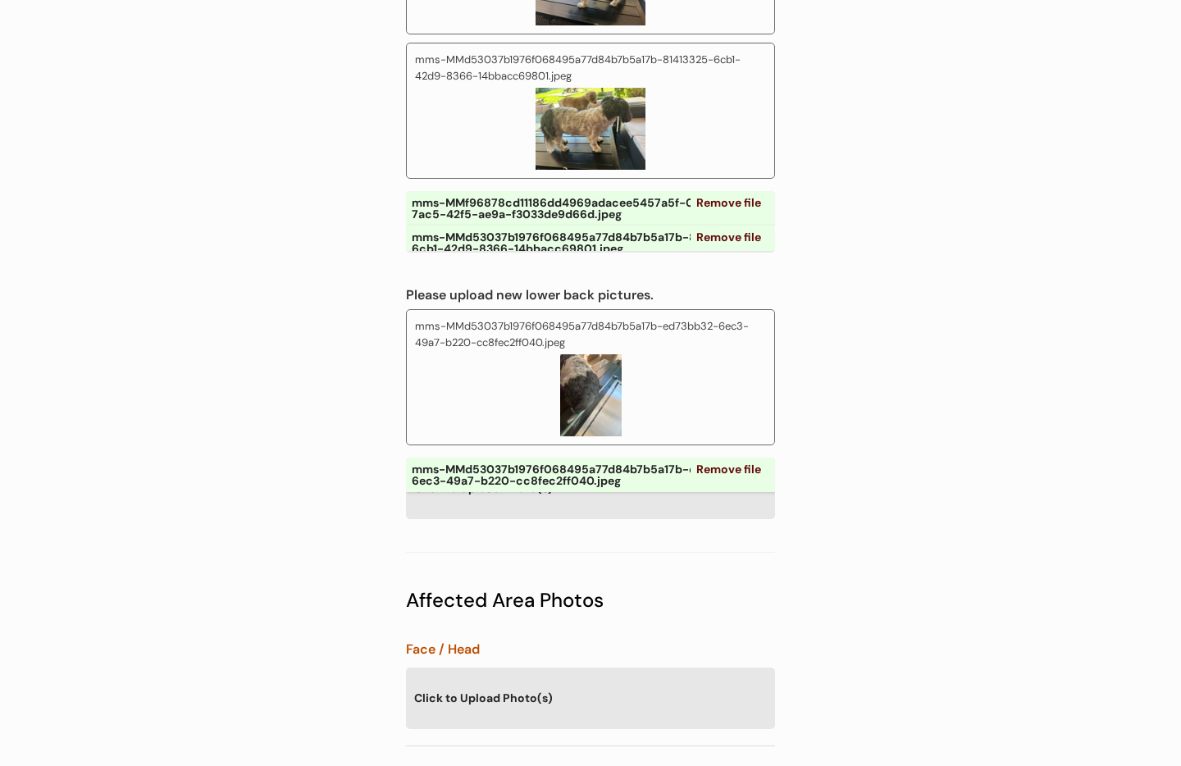
scroll to position [1189, 0]
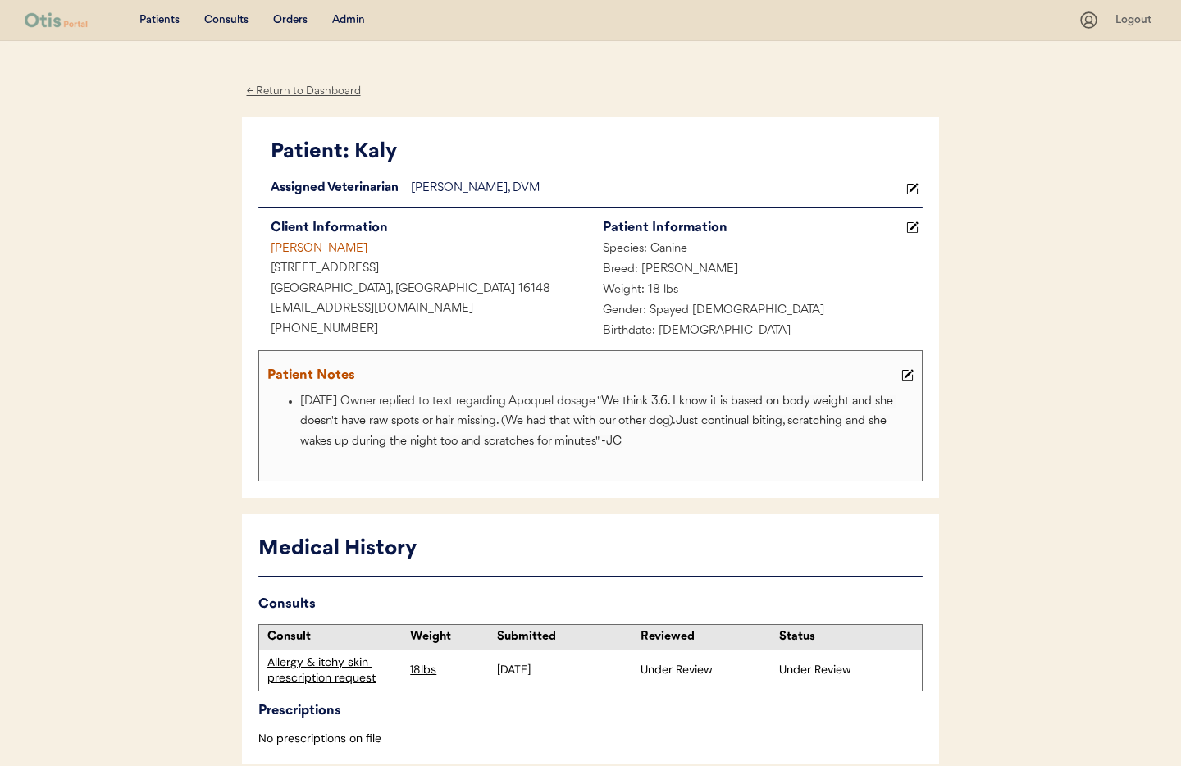
click at [911, 376] on icon at bounding box center [907, 375] width 12 height 12
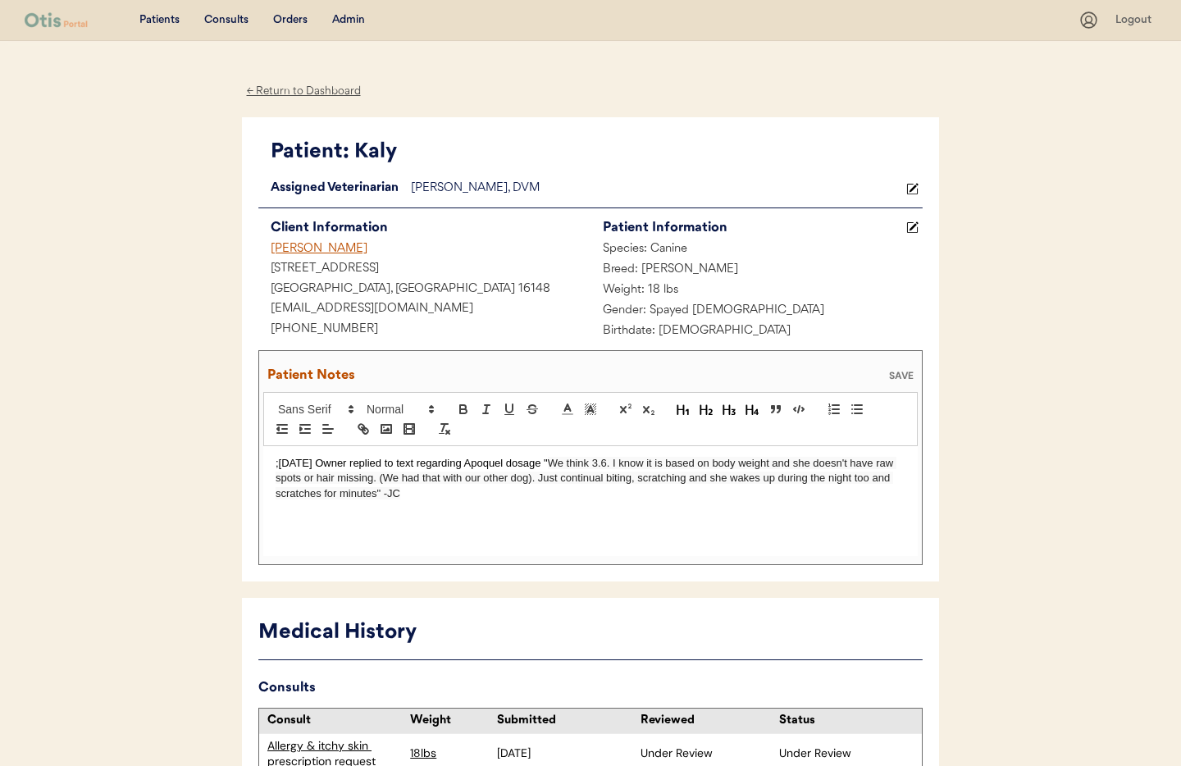
click at [432, 501] on p ";8/17/25 Owner replied to text regarding Apoquel dosage " We think 3.6. I know …" at bounding box center [590, 478] width 630 height 45
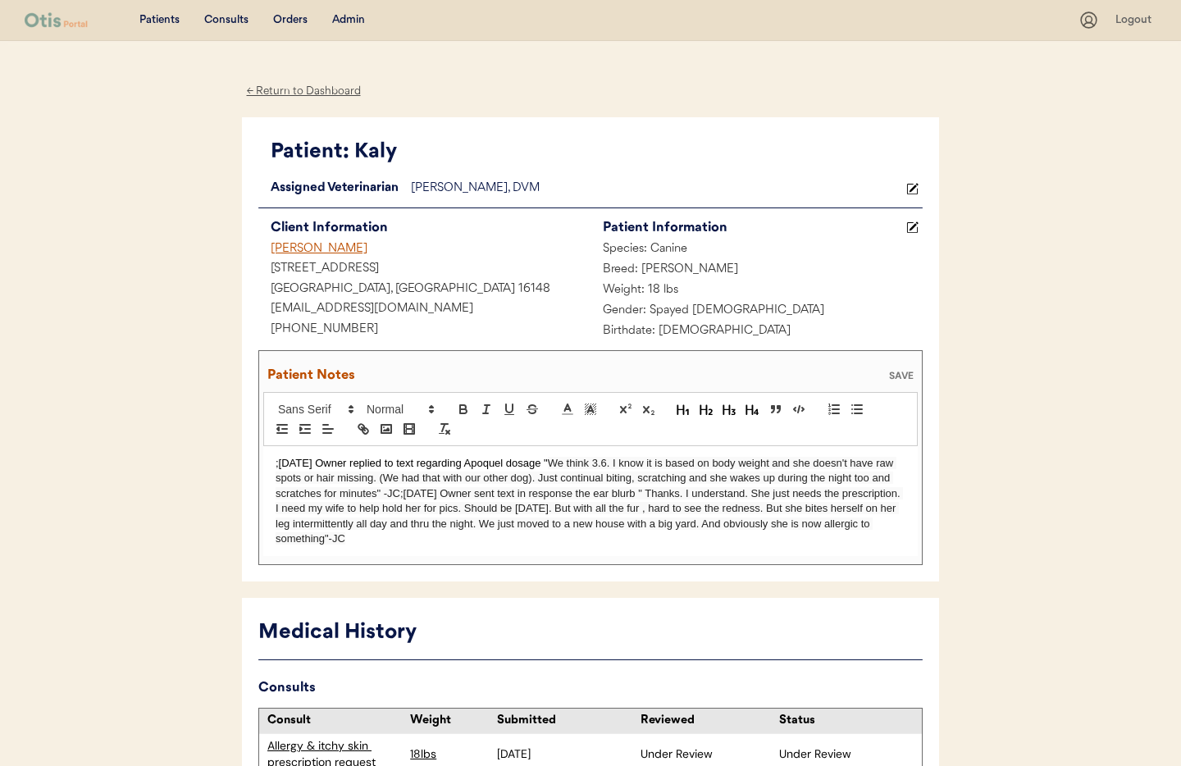
click at [894, 375] on div "SAVE" at bounding box center [901, 376] width 33 height 10
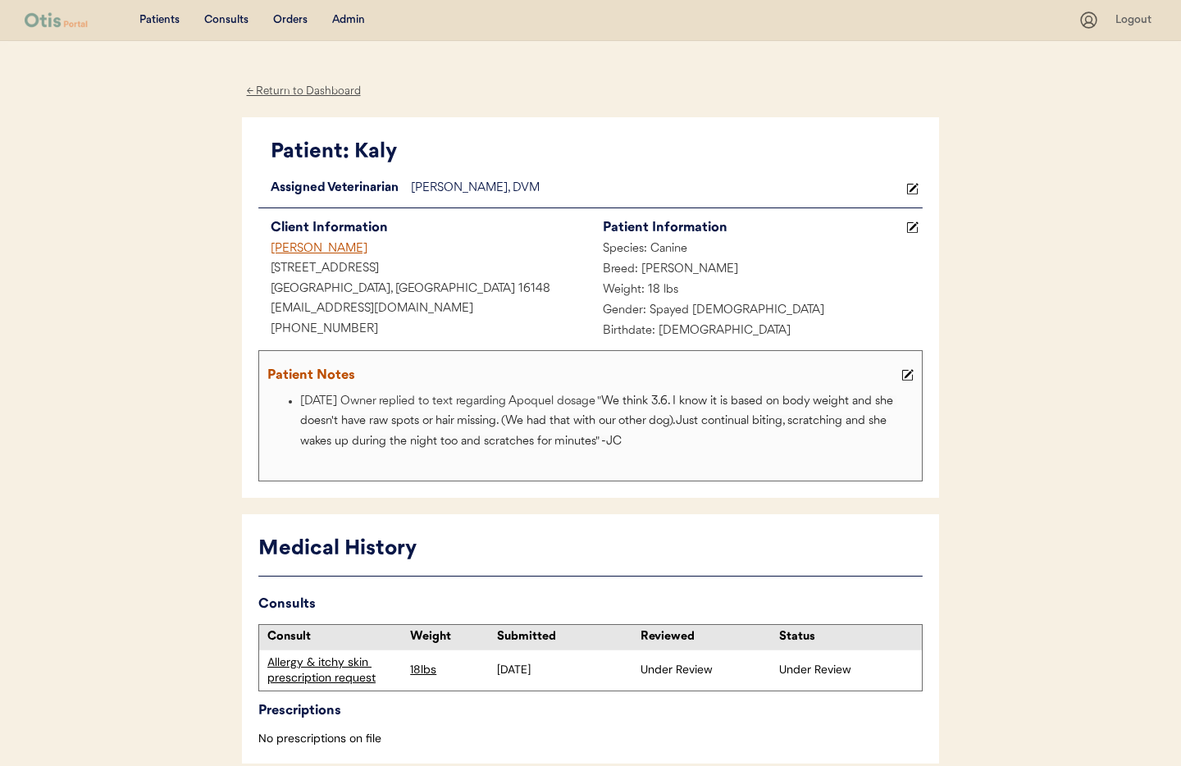
scroll to position [1, 0]
click at [700, 459] on div "8/17/25 Owner replied to text regarding Apoquel dosage " We think 3.6. I know i…" at bounding box center [590, 431] width 654 height 80
click at [907, 372] on icon at bounding box center [907, 374] width 12 height 12
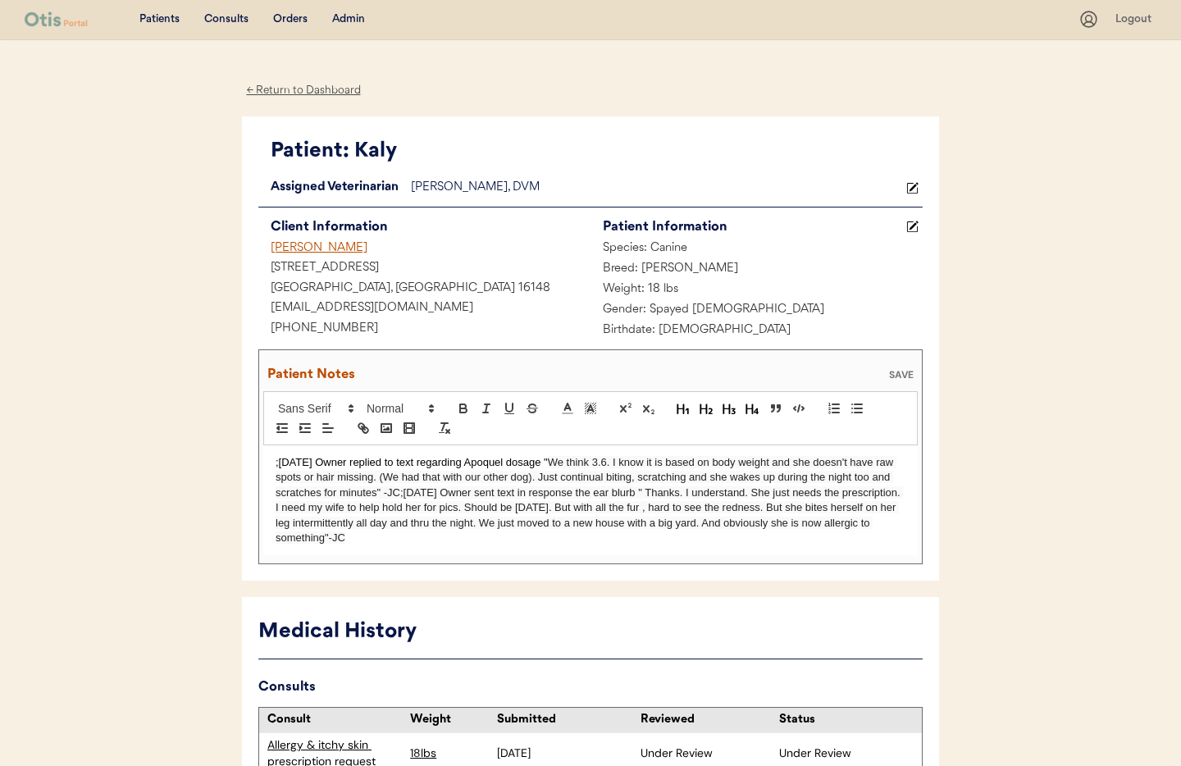
click at [907, 373] on div "SAVE" at bounding box center [901, 375] width 33 height 10
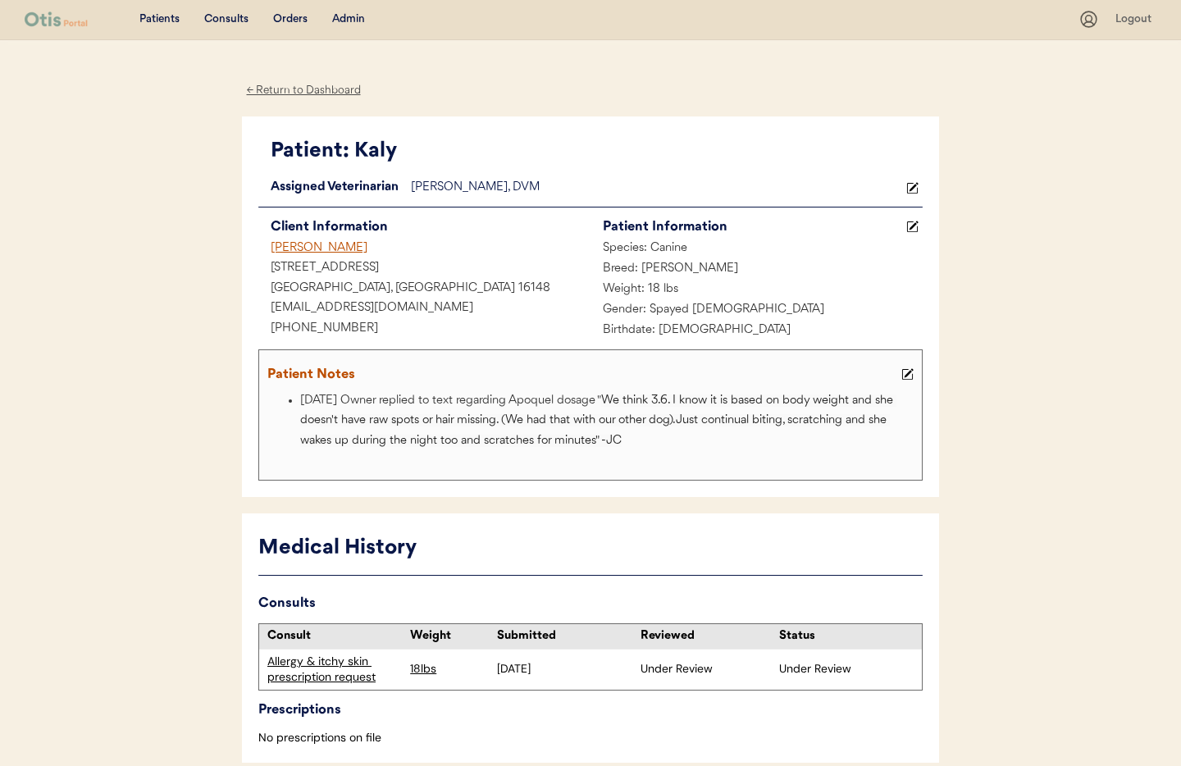
click at [907, 373] on use at bounding box center [907, 374] width 11 height 11
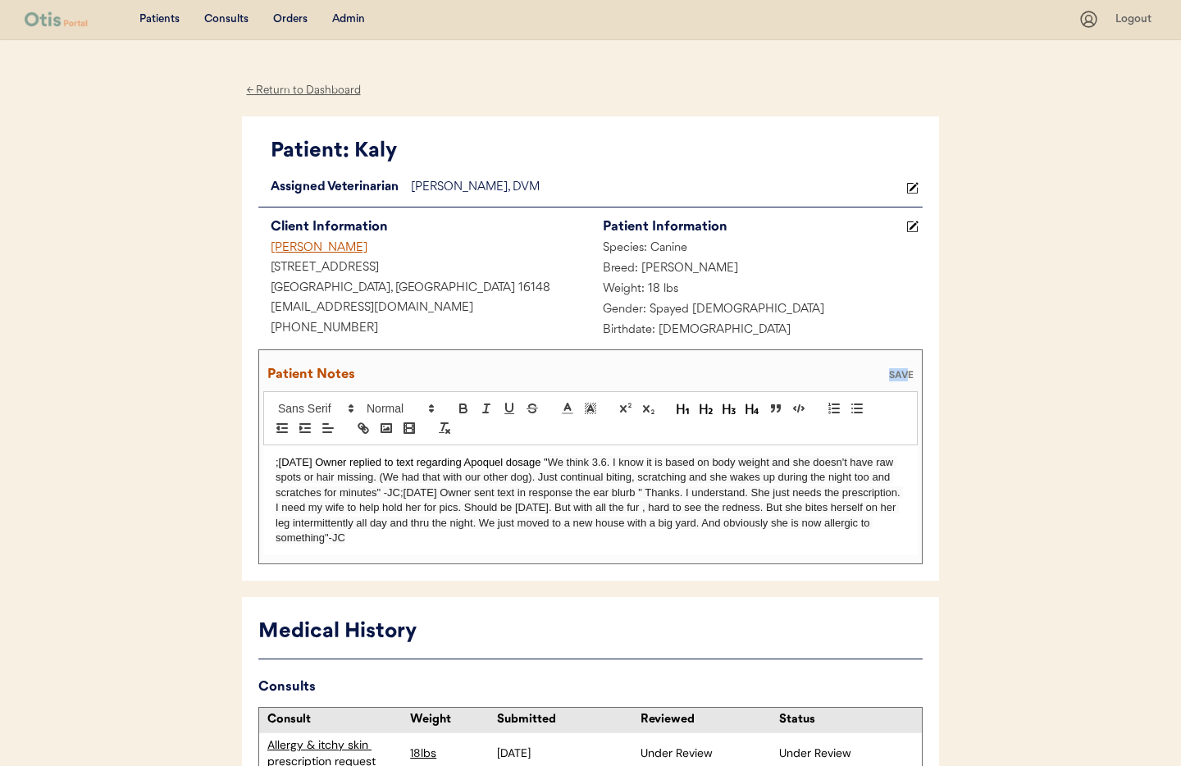
drag, startPoint x: 907, startPoint y: 373, endPoint x: 897, endPoint y: 358, distance: 17.7
click at [900, 362] on div "Patient Notes SAVE" at bounding box center [590, 374] width 654 height 33
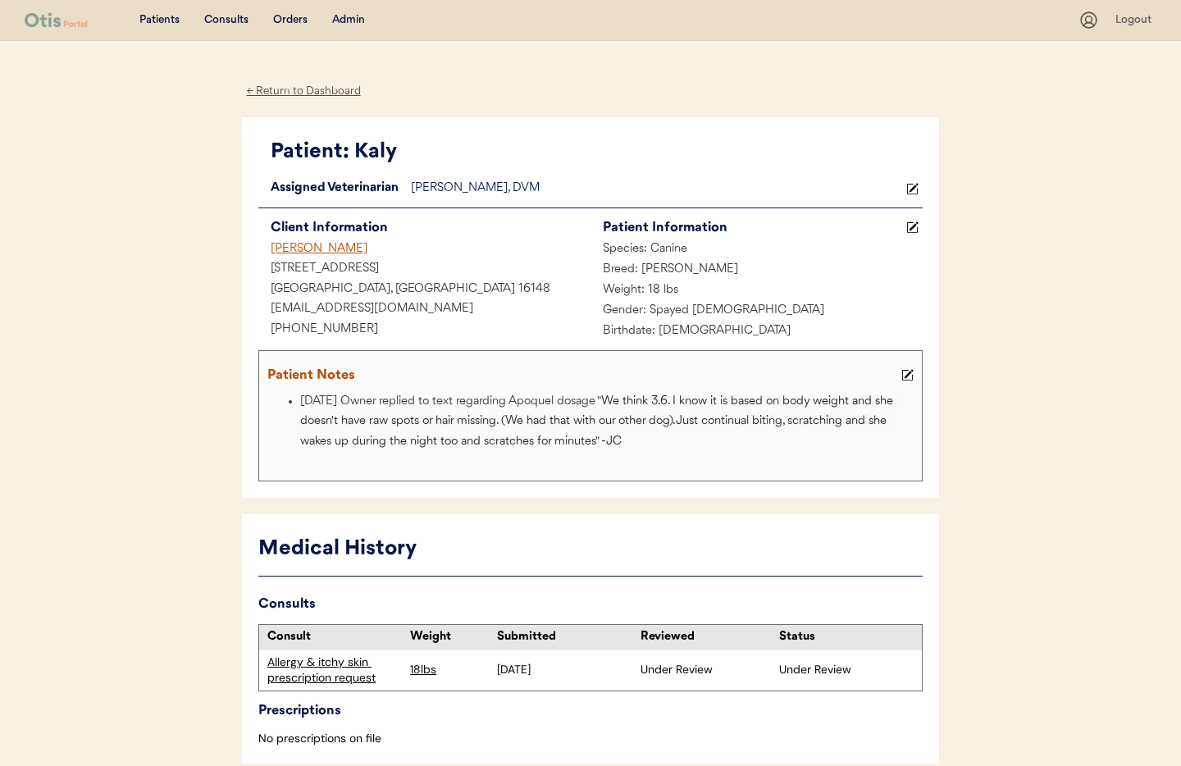
click at [284, 95] on div "← Return to Dashboard" at bounding box center [303, 91] width 123 height 19
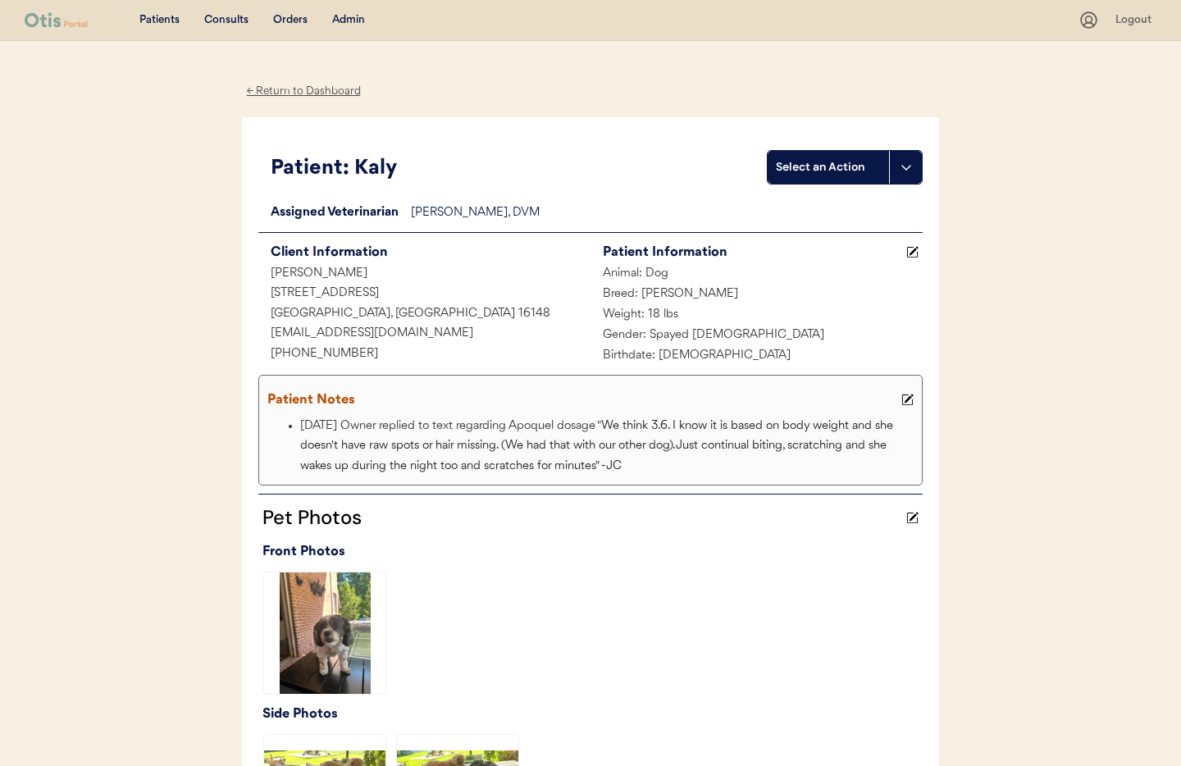
click at [908, 399] on use at bounding box center [907, 399] width 11 height 11
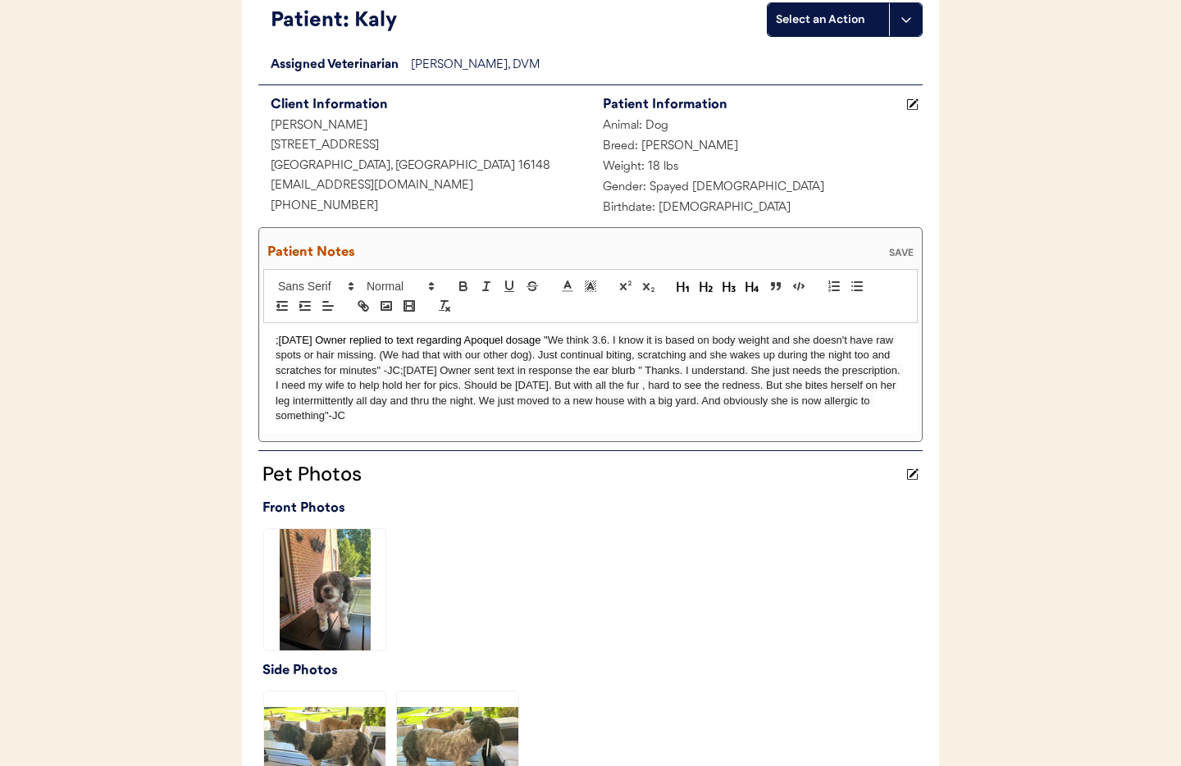
scroll to position [148, 0]
click at [400, 371] on span "We think 3.6. I know it is based on body weight and she doesn't have raw spots …" at bounding box center [588, 377] width 627 height 88
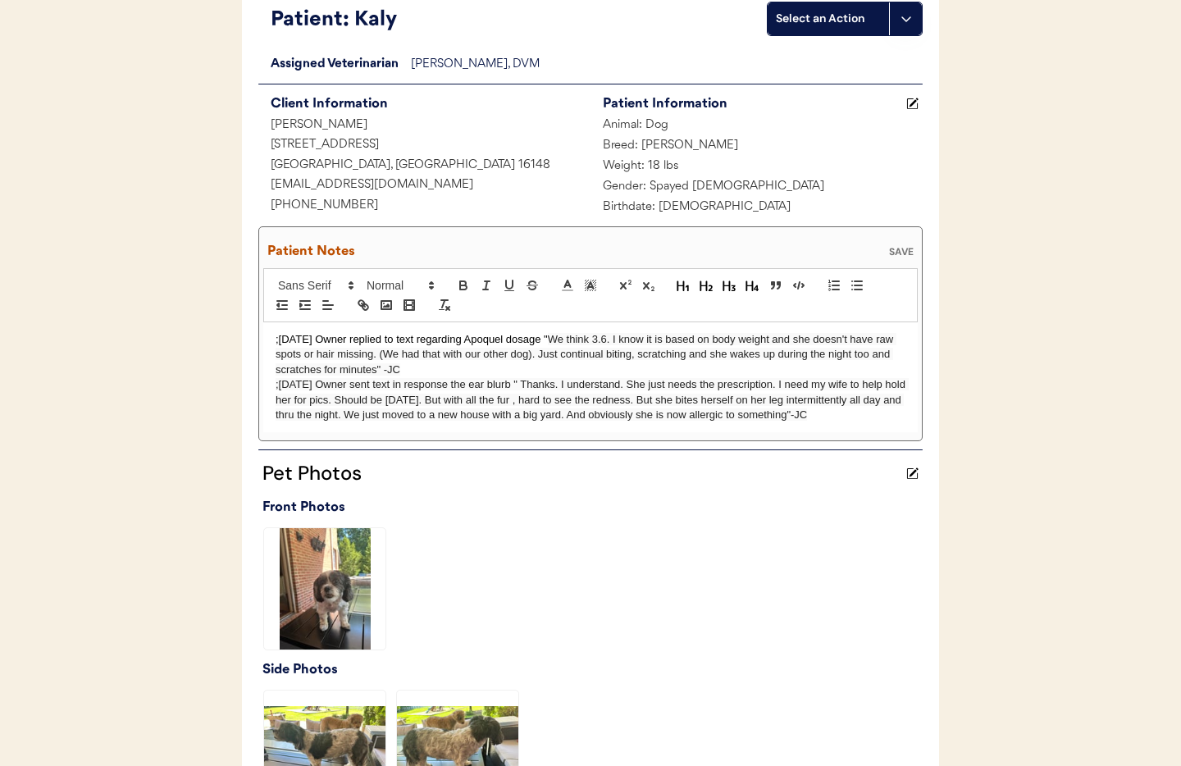
click at [902, 247] on div "SAVE" at bounding box center [901, 252] width 33 height 10
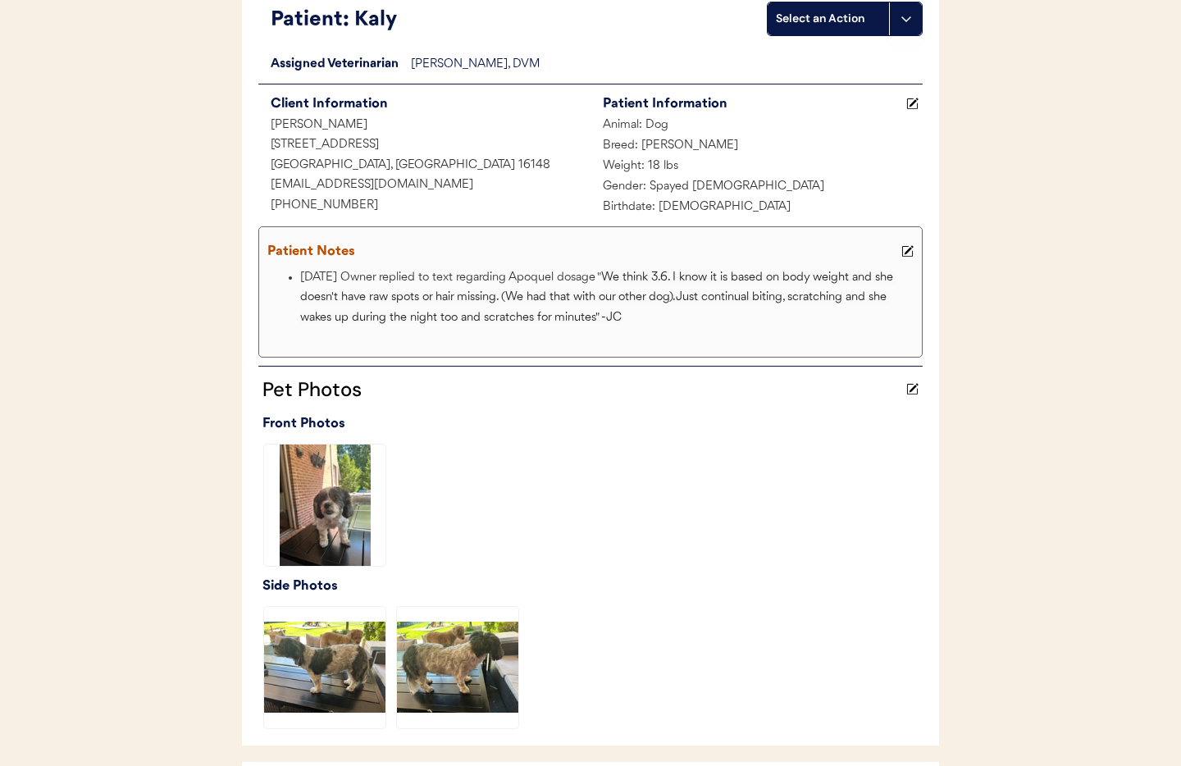
click at [902, 245] on icon at bounding box center [907, 251] width 12 height 12
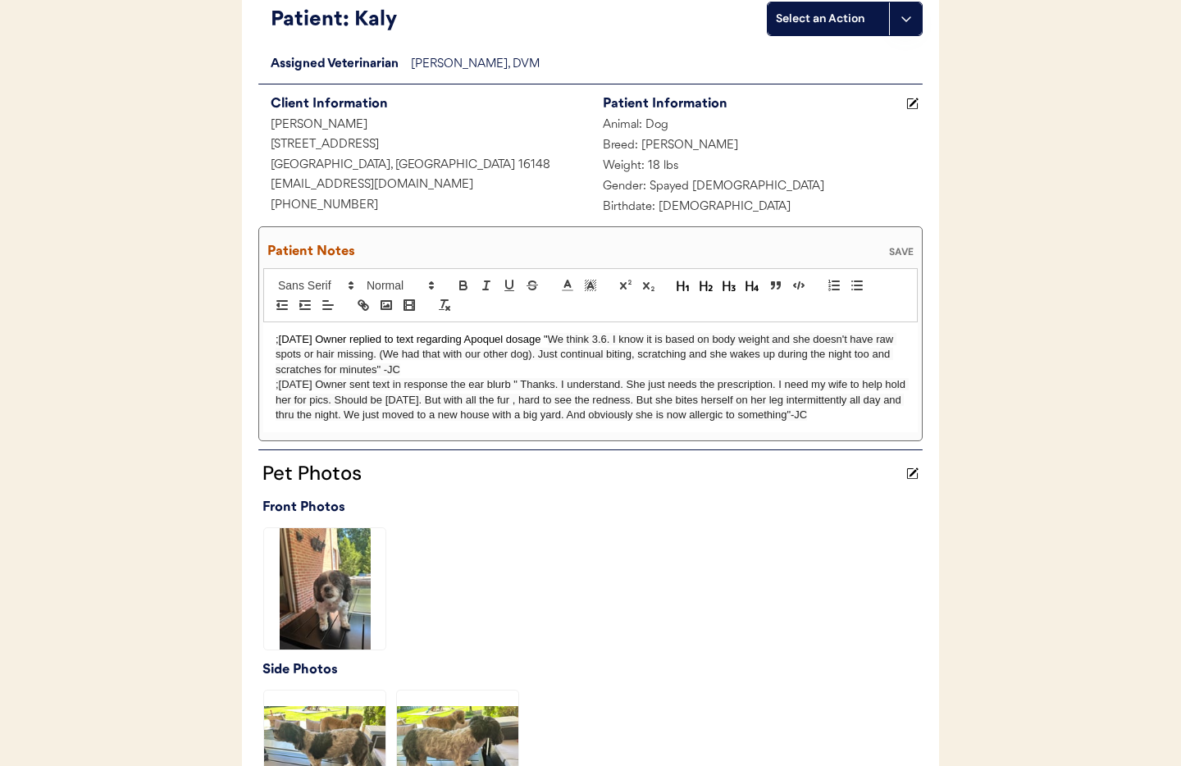
click at [275, 385] on span "﻿;8/16/25 Owner sent text in response the ear blurb " Thanks. I understand. She…" at bounding box center [591, 399] width 633 height 43
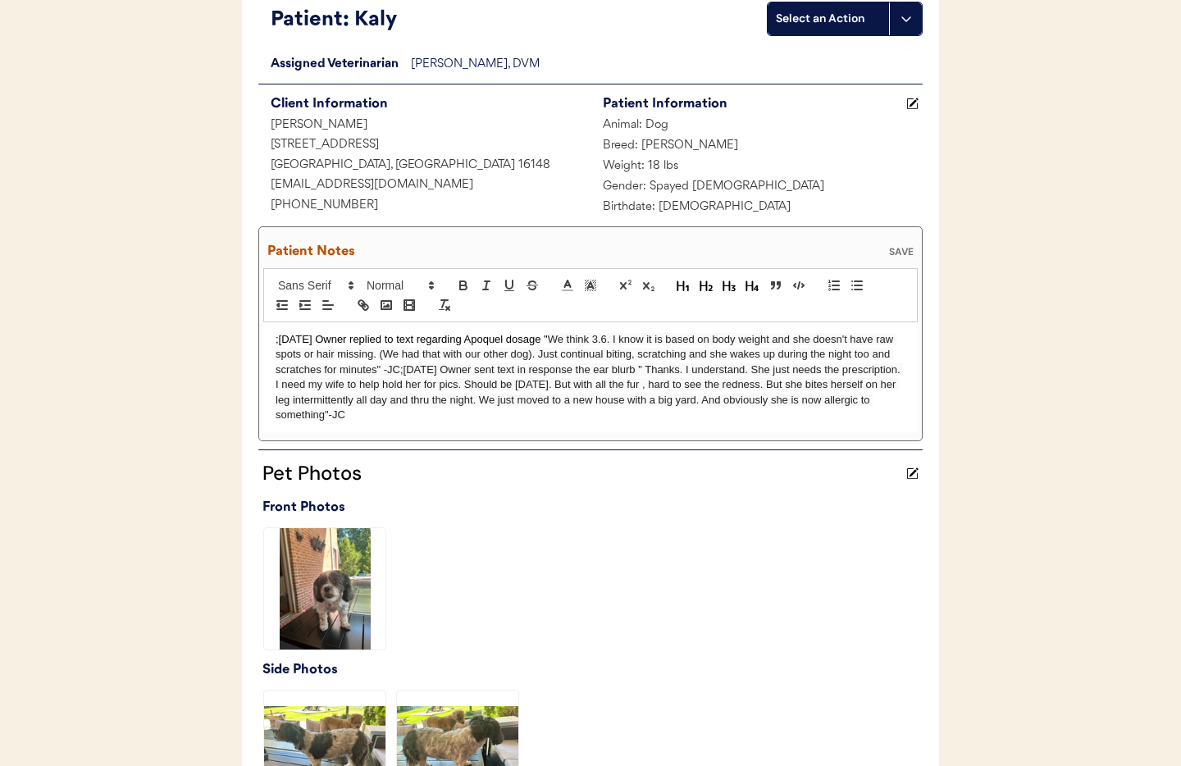
scroll to position [137, 0]
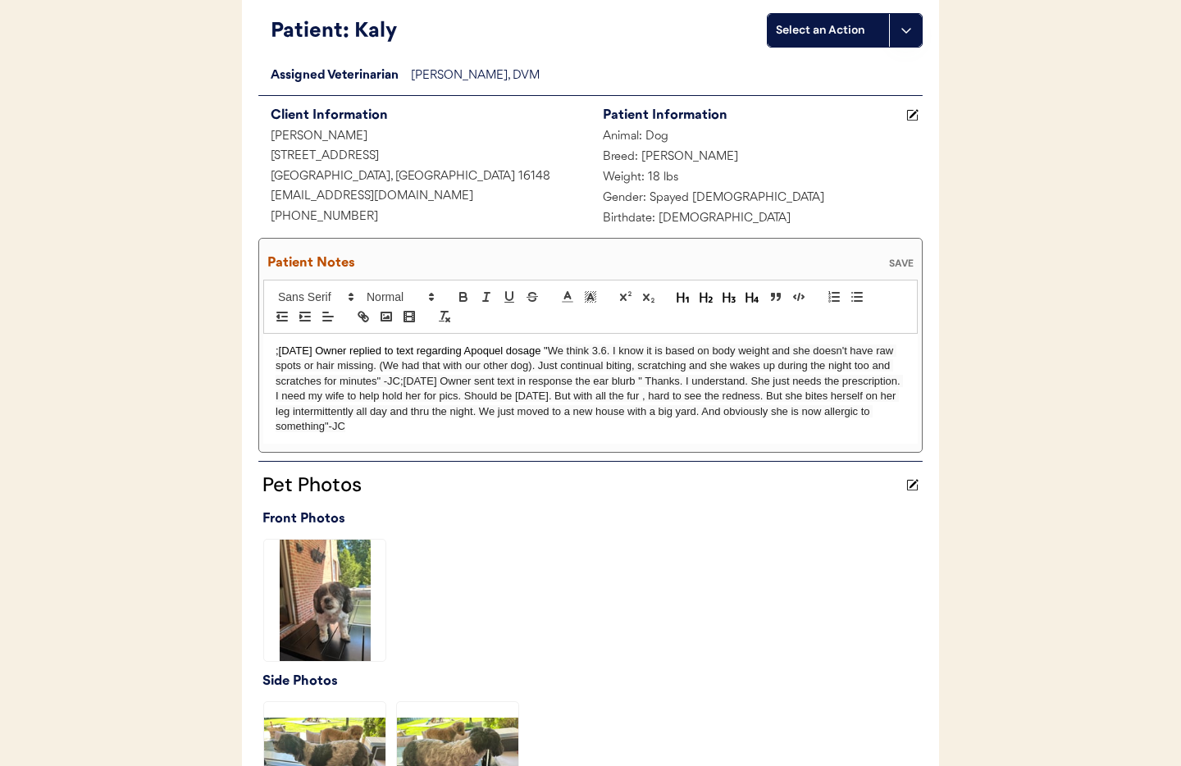
click at [908, 264] on div "SAVE" at bounding box center [901, 263] width 33 height 10
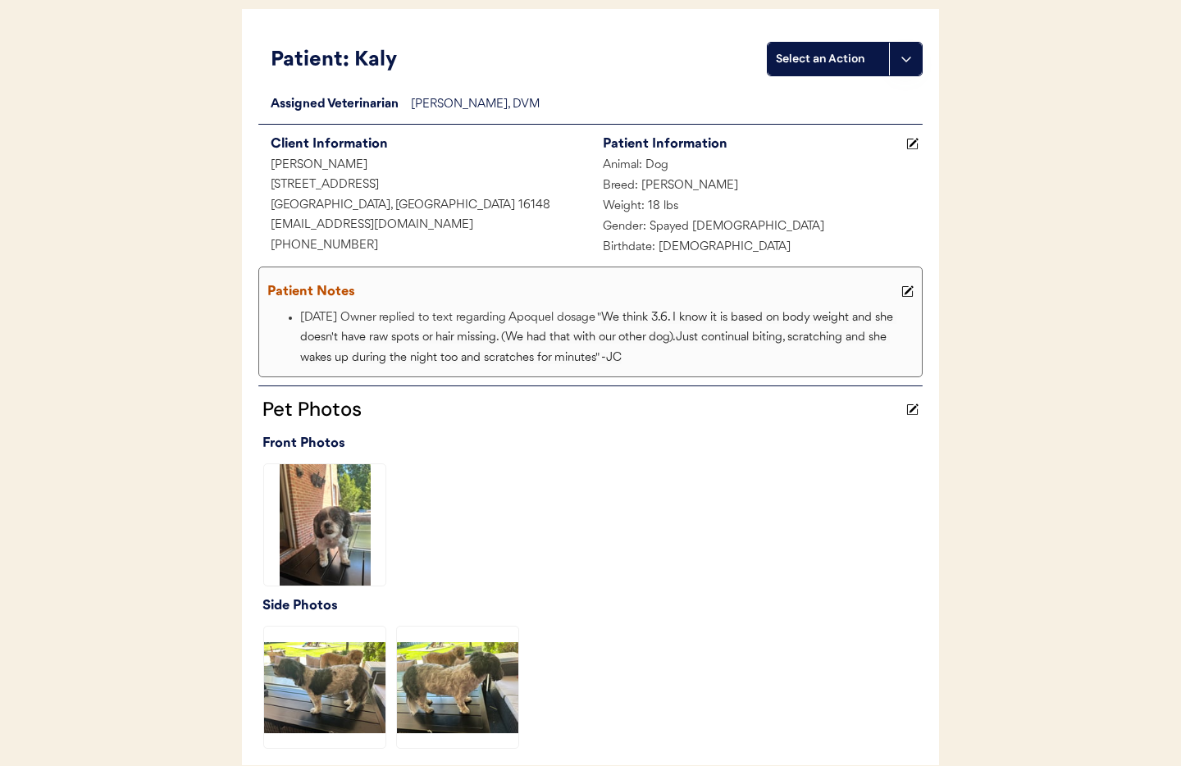
scroll to position [0, 0]
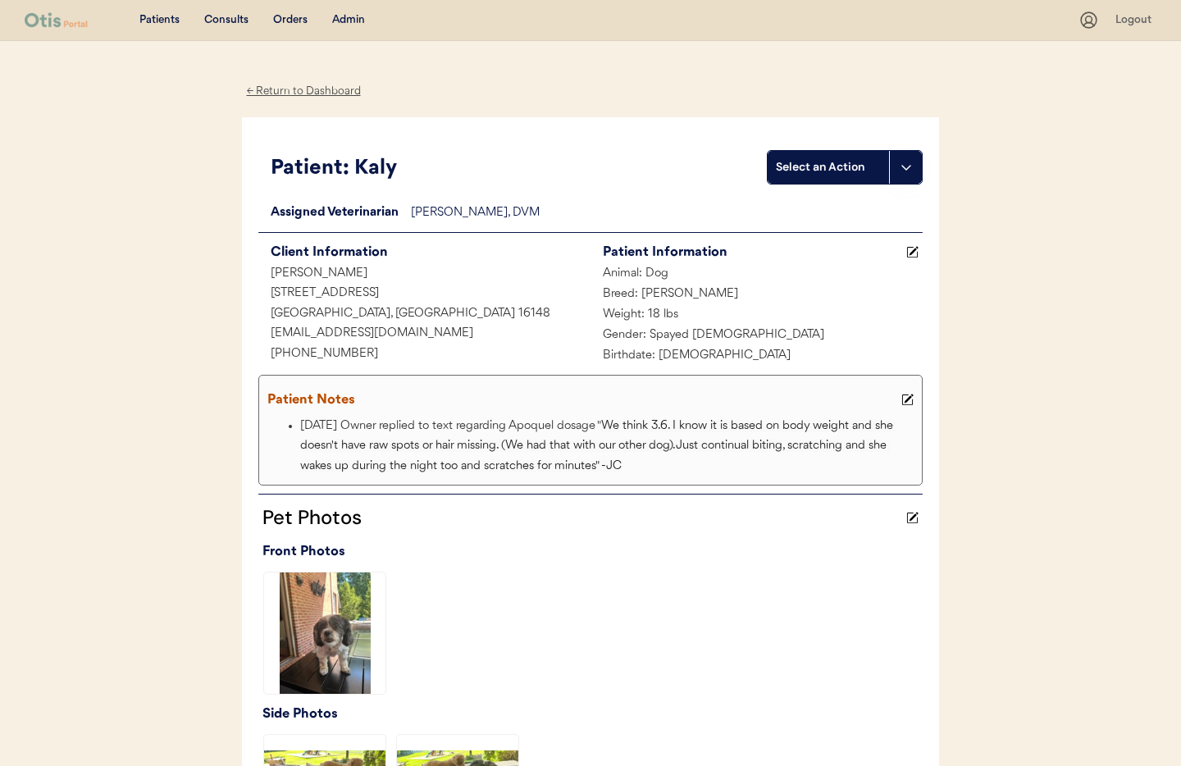
click at [308, 88] on div "← Return to Dashboard" at bounding box center [303, 91] width 123 height 19
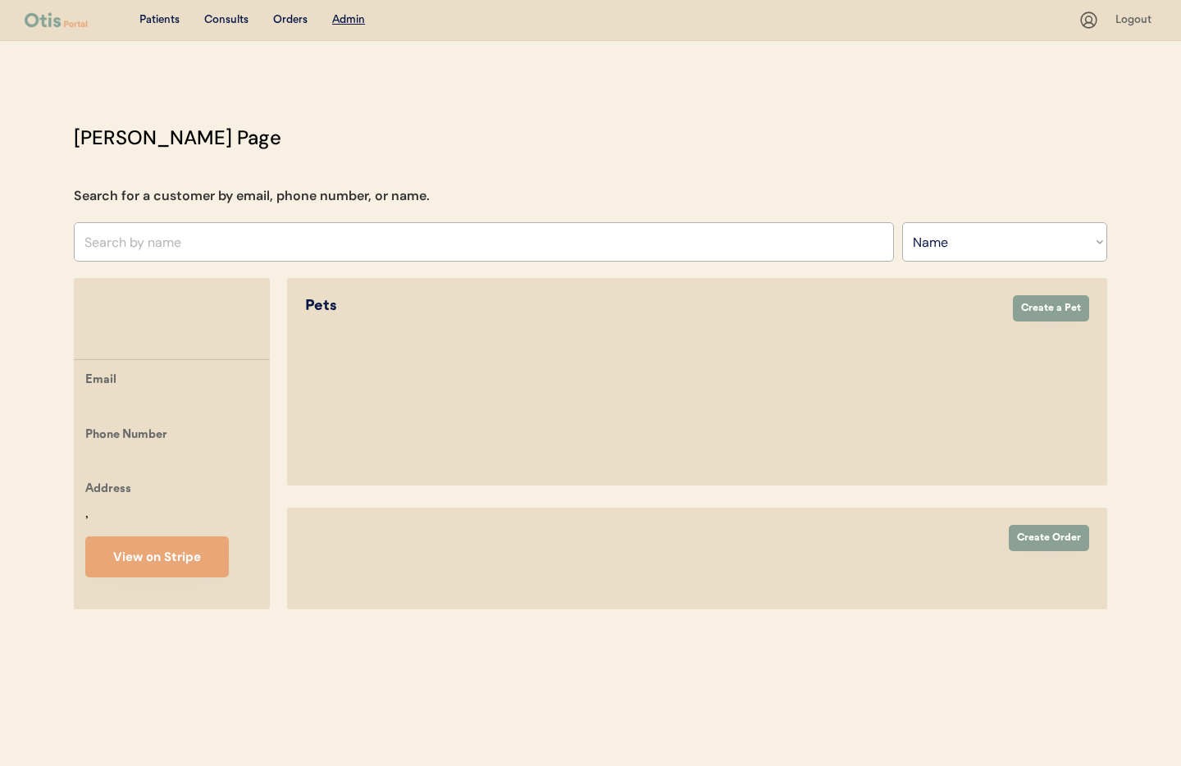
select select ""Name""
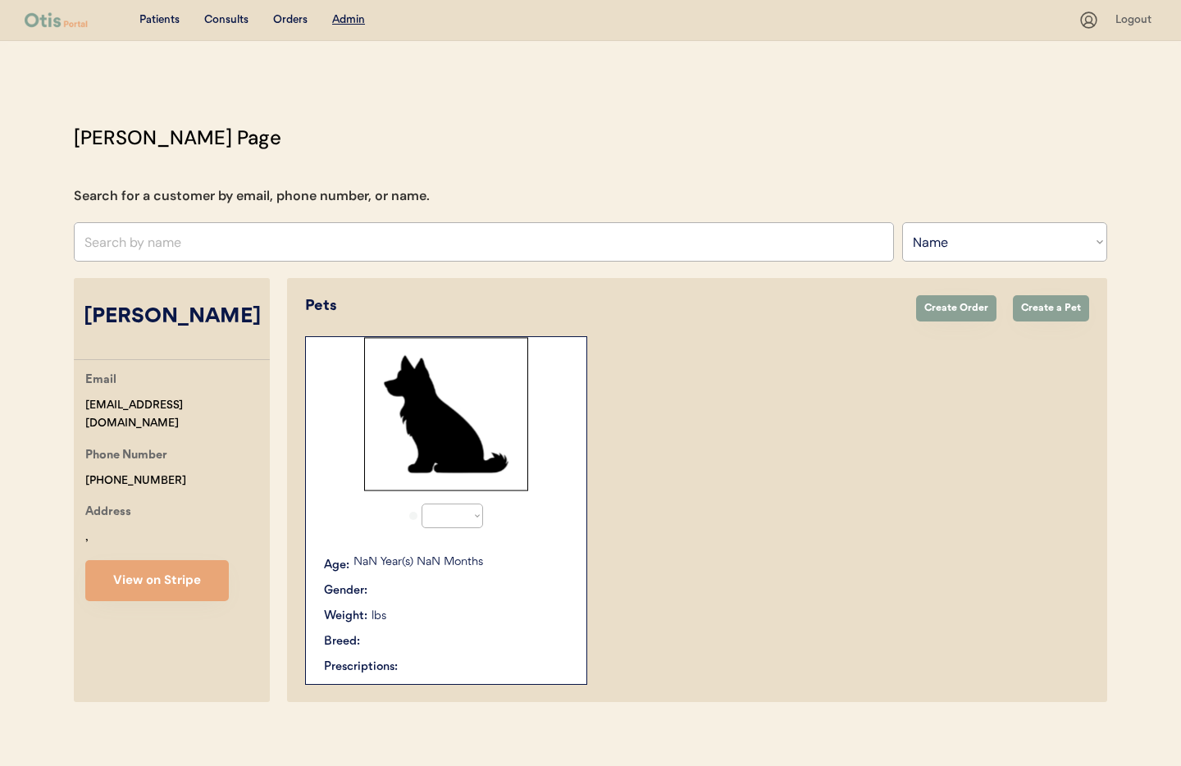
select select "true"
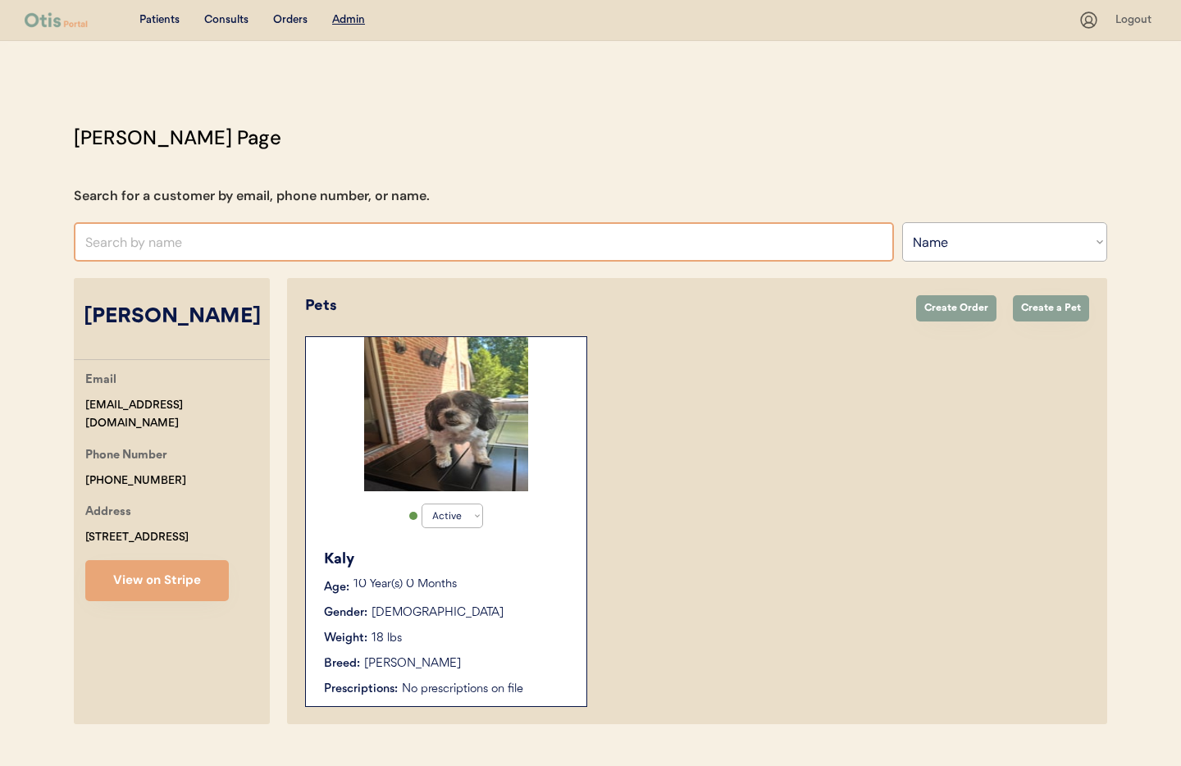
click at [218, 240] on input "text" at bounding box center [484, 241] width 820 height 39
paste input "[EMAIL_ADDRESS][DOMAIN_NAME]"
type input "[EMAIL_ADDRESS][DOMAIN_NAME]"
click at [981, 239] on select "Search By Name Email Phone Number" at bounding box center [1004, 241] width 205 height 39
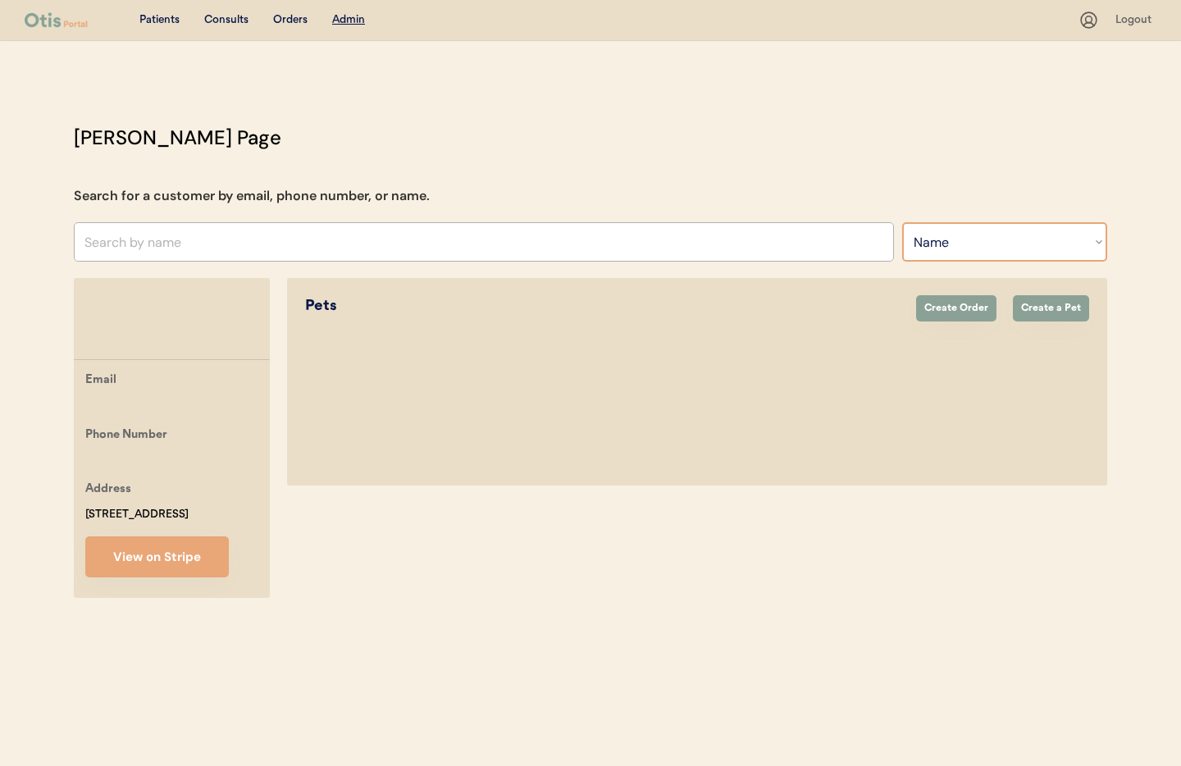
select select ""Email""
click at [902, 222] on select "Search By Name Email Phone Number" at bounding box center [1004, 241] width 205 height 39
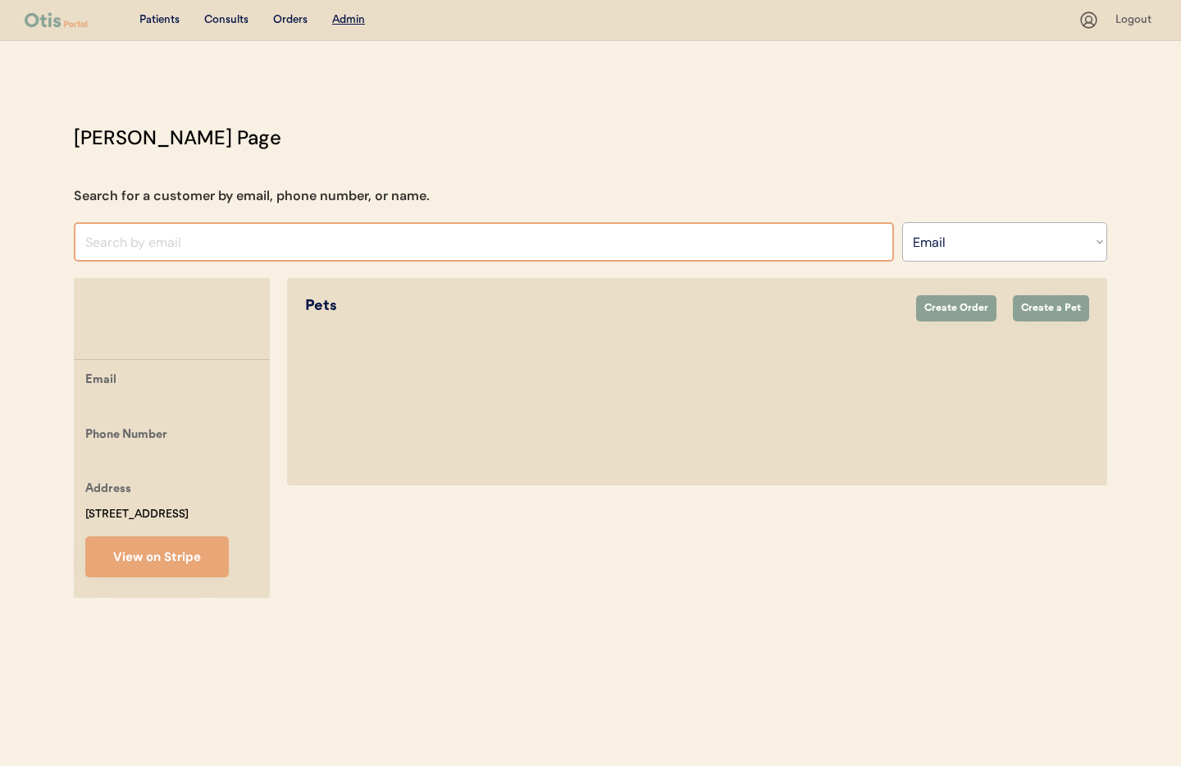
click at [176, 243] on input "input" at bounding box center [484, 241] width 820 height 39
paste input "[EMAIL_ADDRESS][DOMAIN_NAME]"
click at [255, 238] on input "input" at bounding box center [484, 241] width 820 height 39
type input "[EMAIL_ADDRESS][DOMAIN_NAME]"
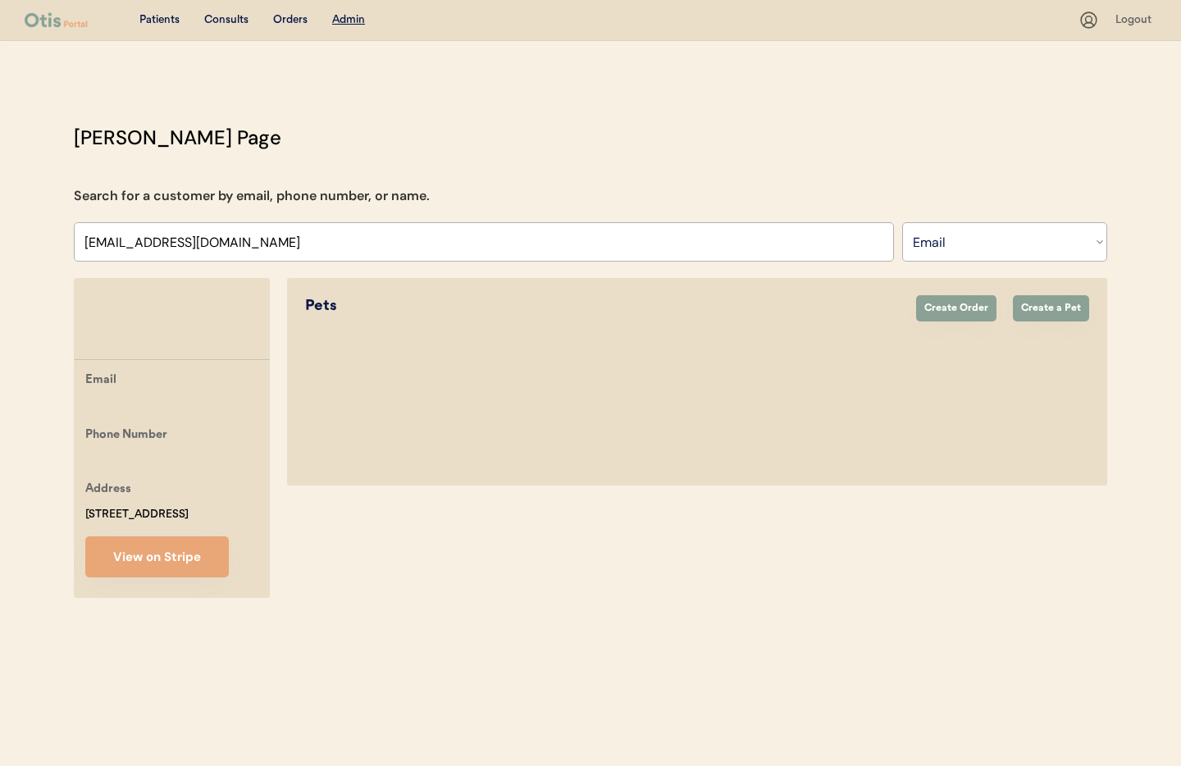
drag, startPoint x: 149, startPoint y: 16, endPoint x: 254, endPoint y: 27, distance: 105.5
click at [149, 16] on div "Patients" at bounding box center [159, 20] width 40 height 16
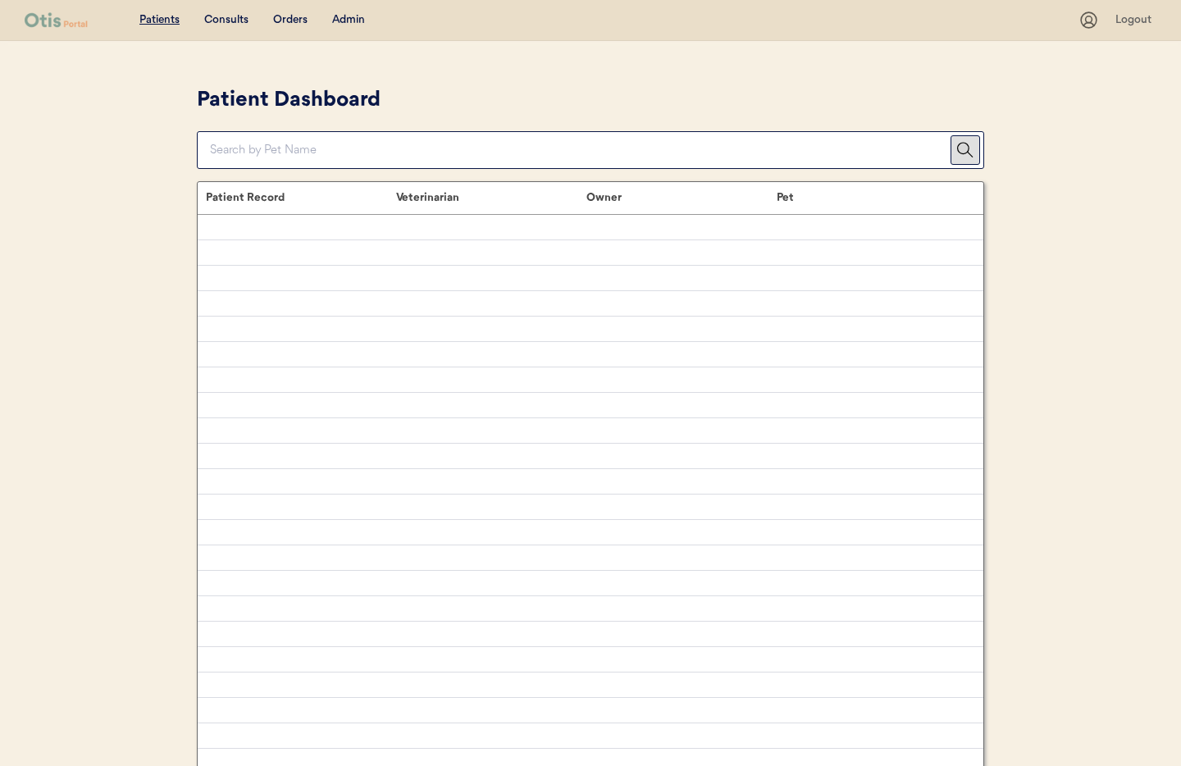
click at [354, 22] on div "Admin" at bounding box center [348, 20] width 33 height 16
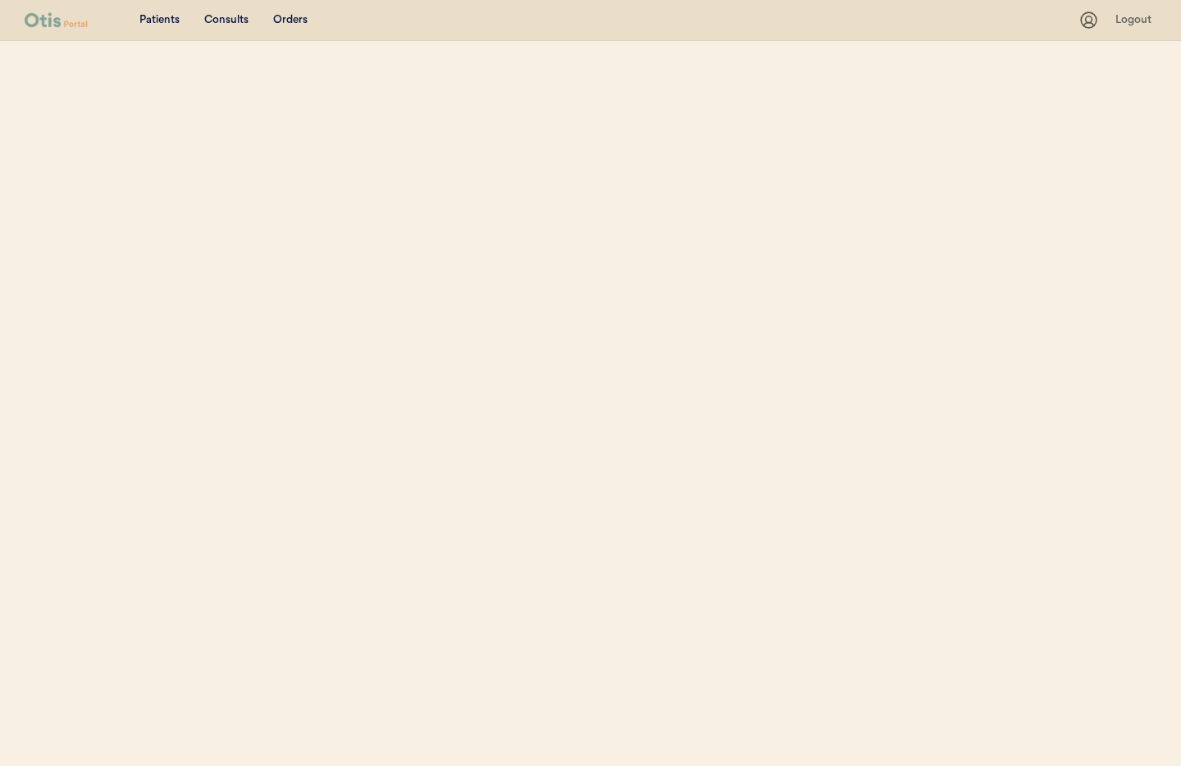
select select ""Email""
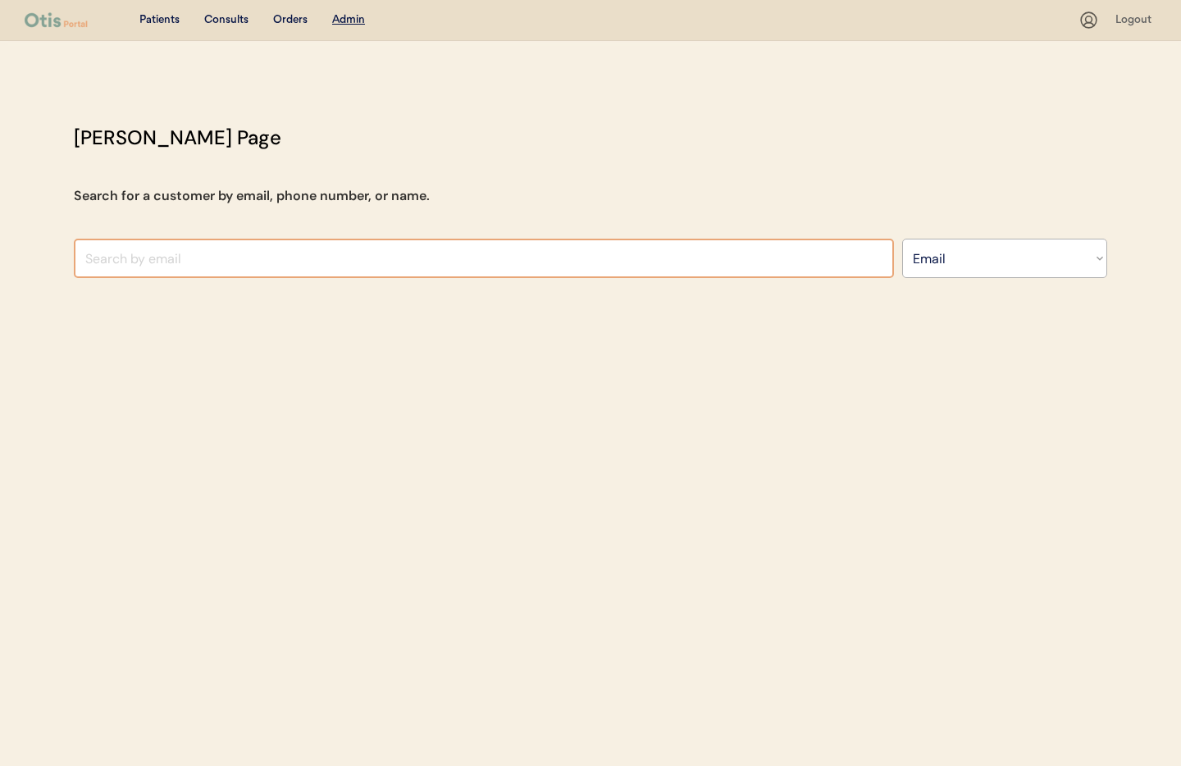
click at [180, 259] on input "input" at bounding box center [484, 258] width 820 height 39
paste input "ValSacco426@msn.com"
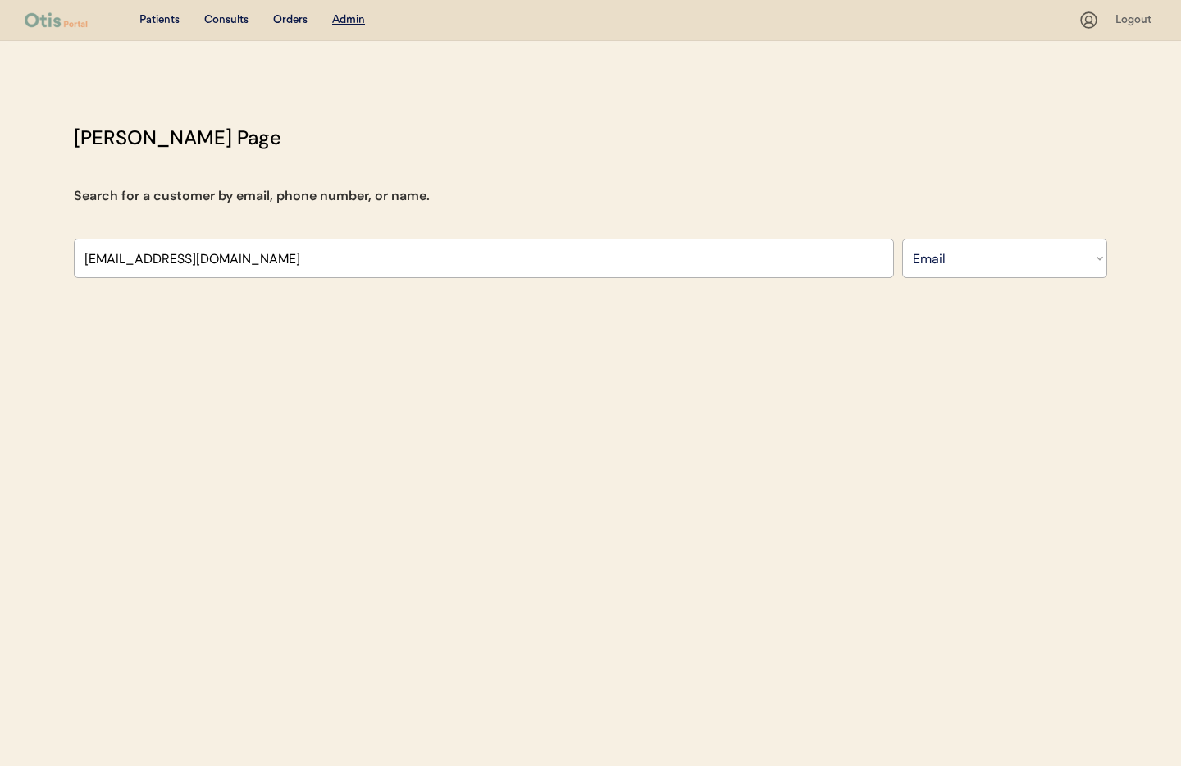
click at [267, 266] on input "input" at bounding box center [484, 258] width 820 height 39
click at [267, 263] on input "input" at bounding box center [484, 258] width 820 height 39
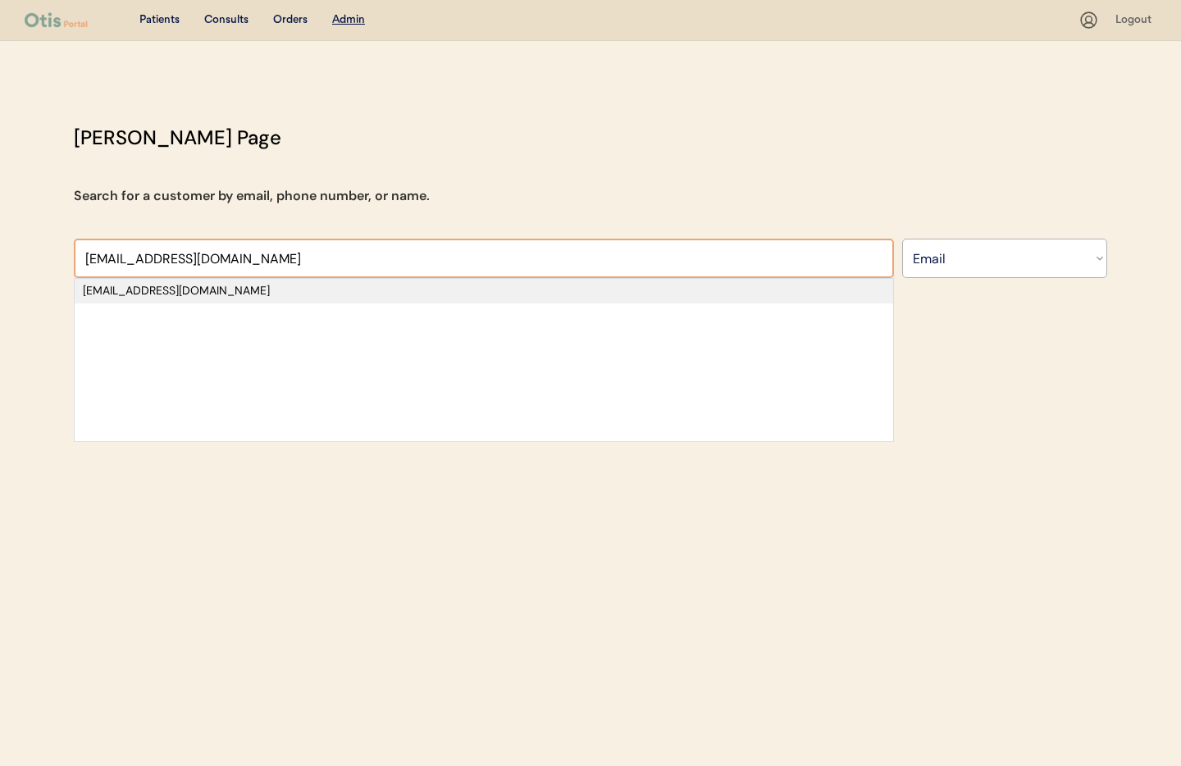
type input "ValSacco426@msn.com"
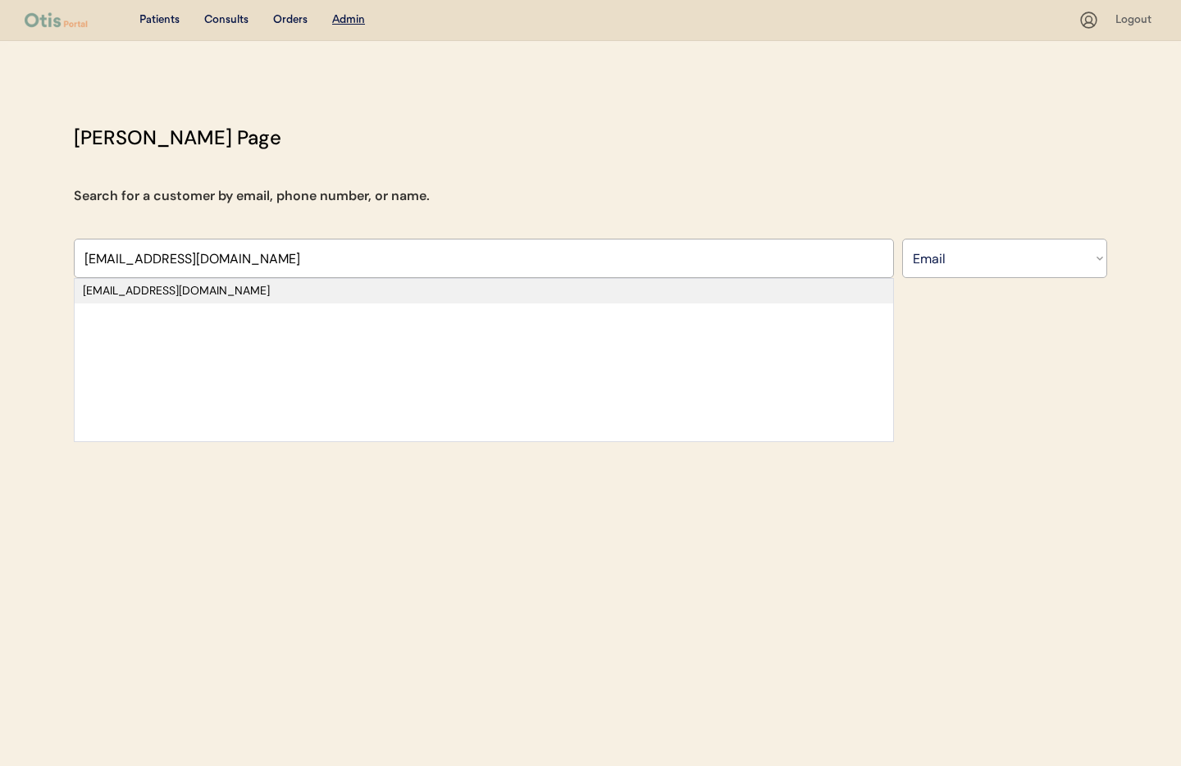
click at [231, 288] on div "valsacco426@msn.com" at bounding box center [484, 291] width 802 height 16
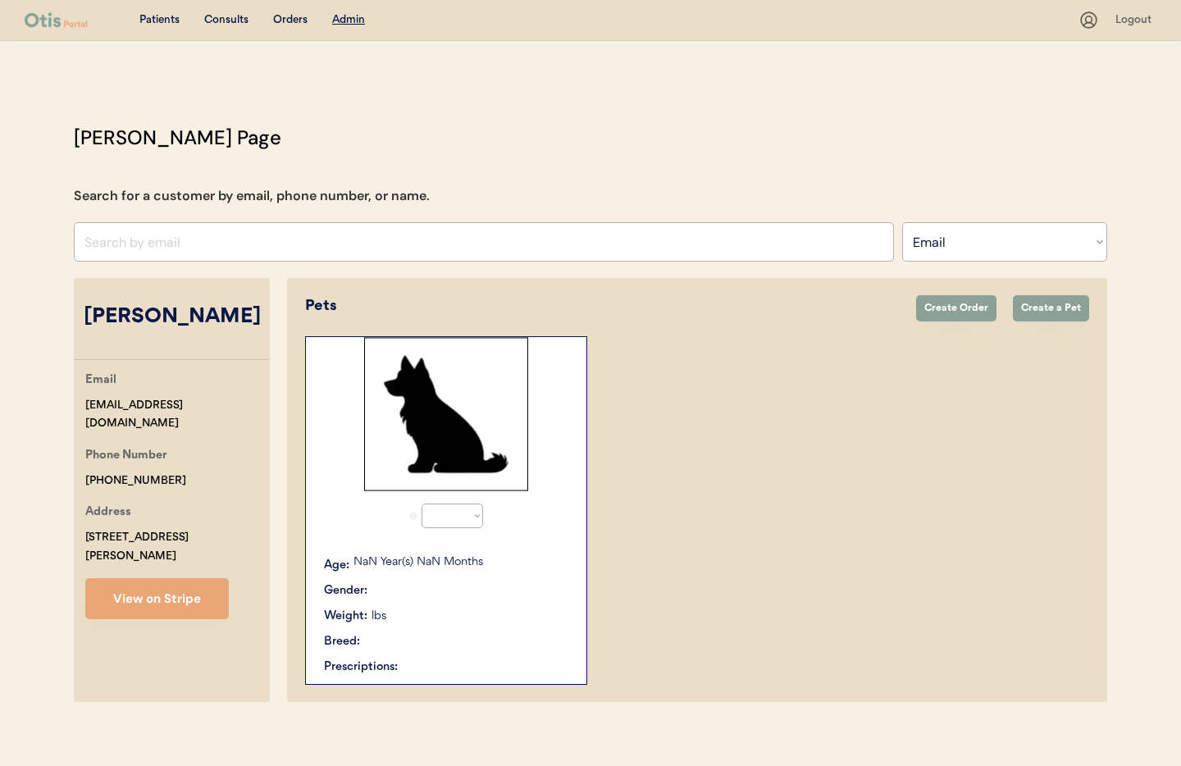
select select "true"
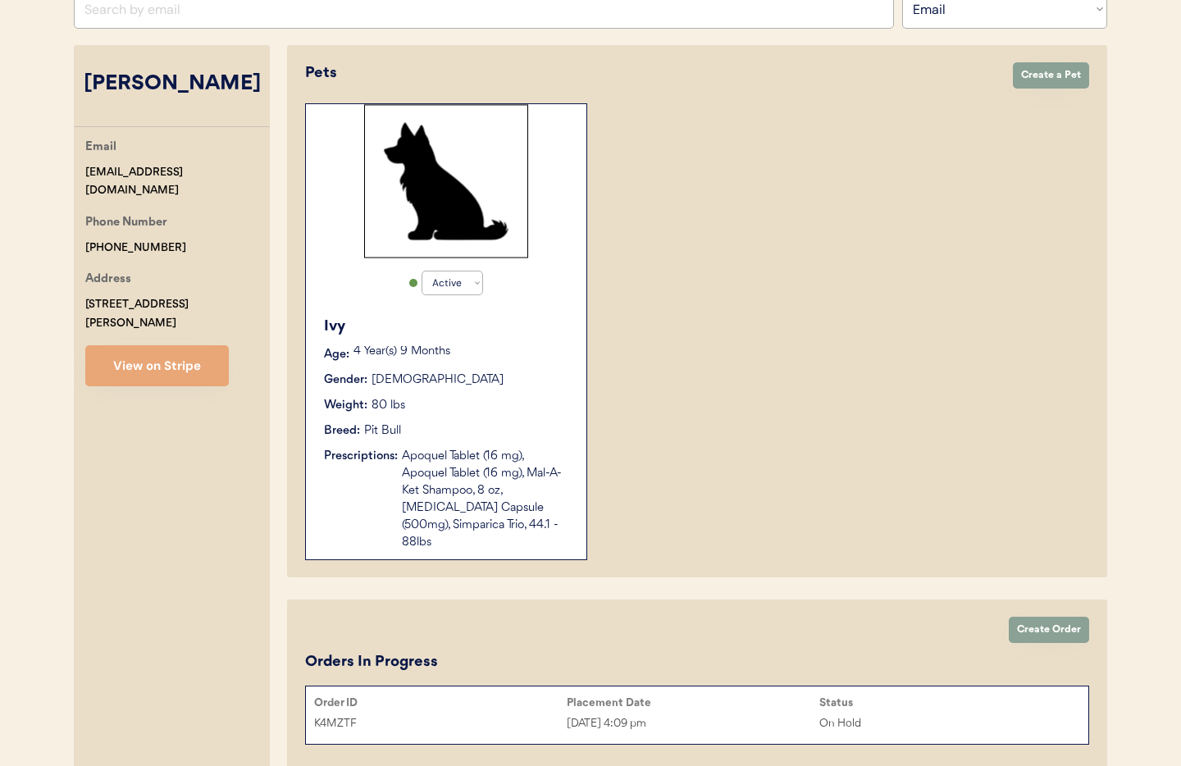
scroll to position [231, 0]
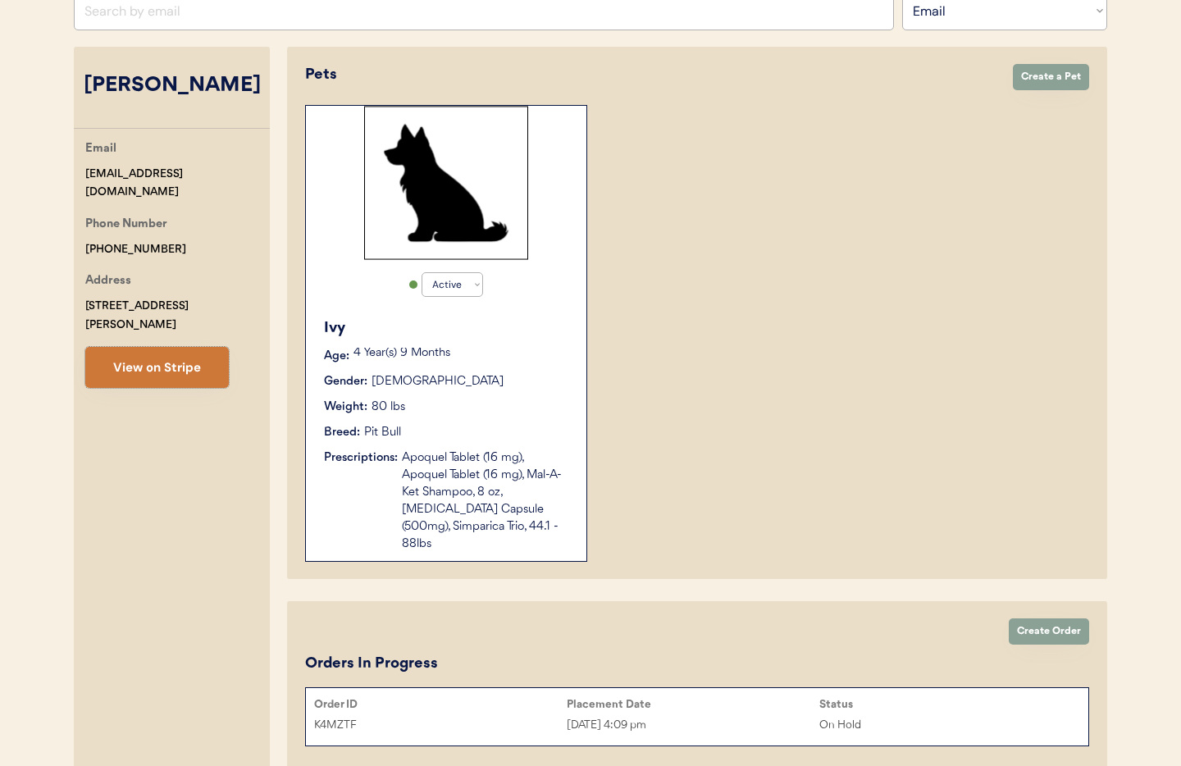
click at [130, 353] on button "View on Stripe" at bounding box center [156, 367] width 143 height 41
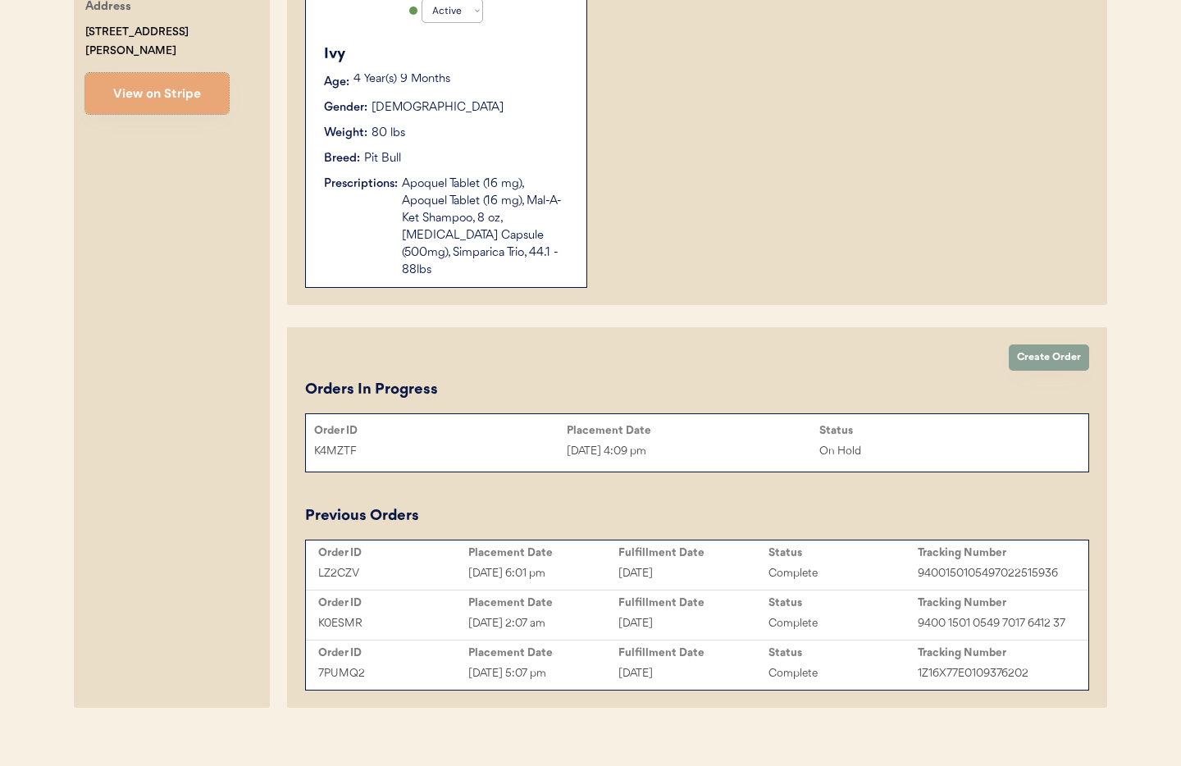
scroll to position [515, 0]
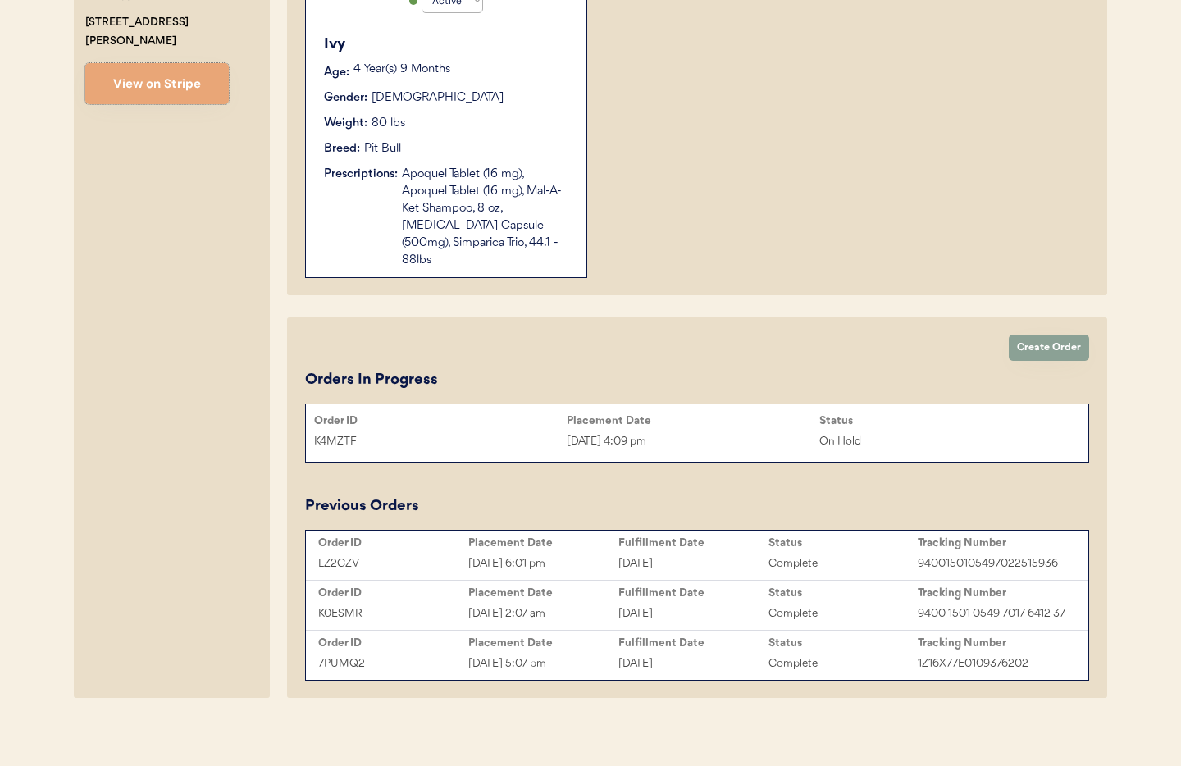
click at [659, 554] on div "August 19, 2025" at bounding box center [693, 563] width 150 height 19
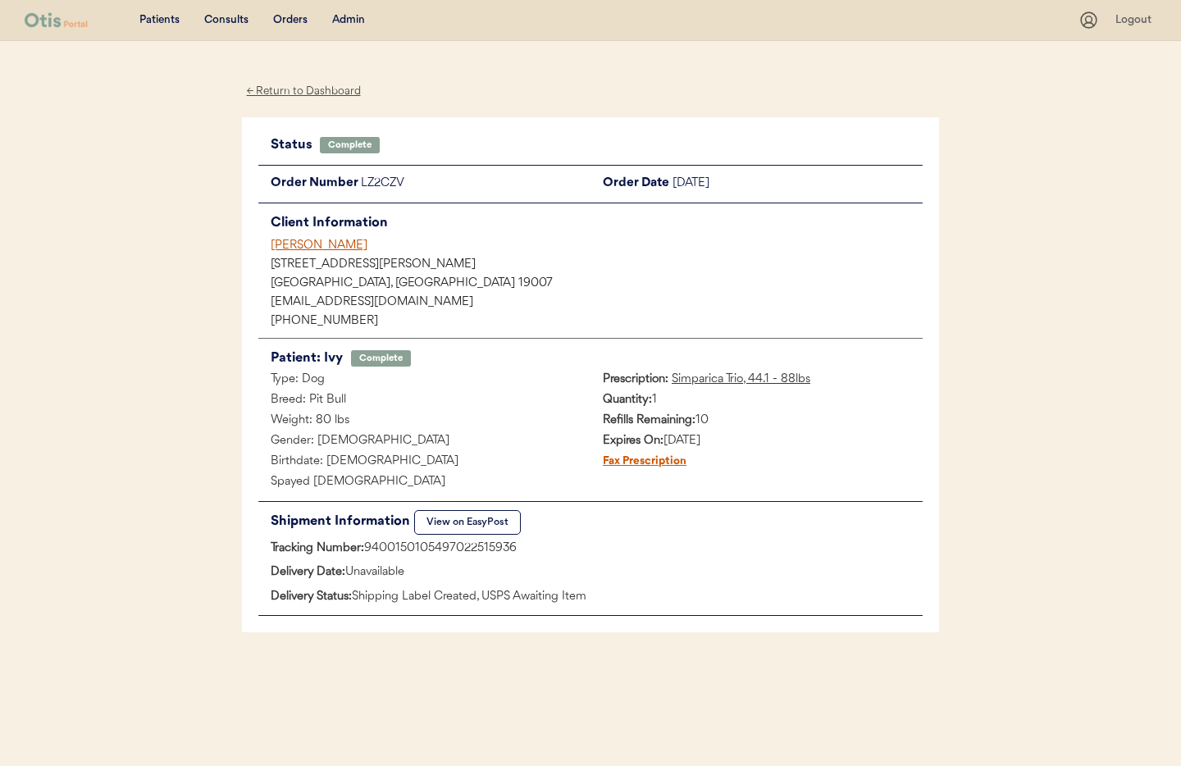
click at [350, 13] on div "Admin" at bounding box center [348, 20] width 33 height 16
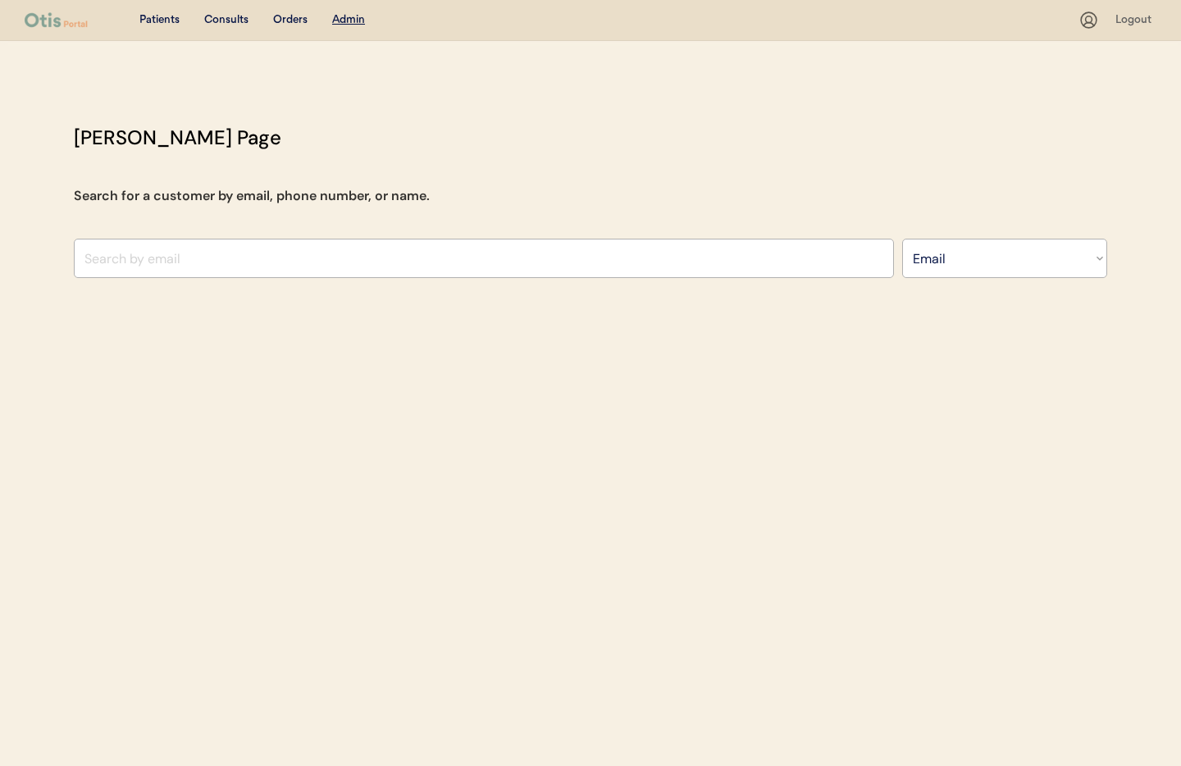
select select ""Email""
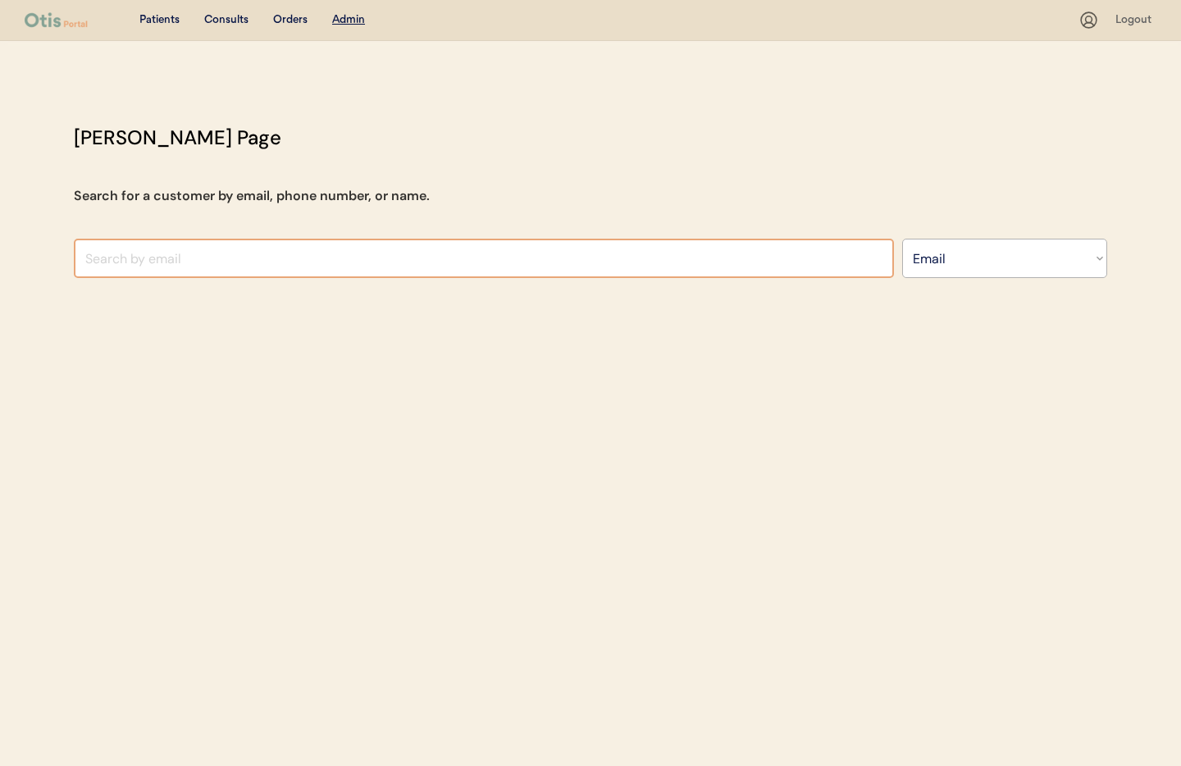
click at [378, 263] on input "input" at bounding box center [484, 258] width 820 height 39
type input "[PERSON_NAME]"
click at [1057, 260] on select "Search By Name Email Phone Number" at bounding box center [1004, 258] width 205 height 39
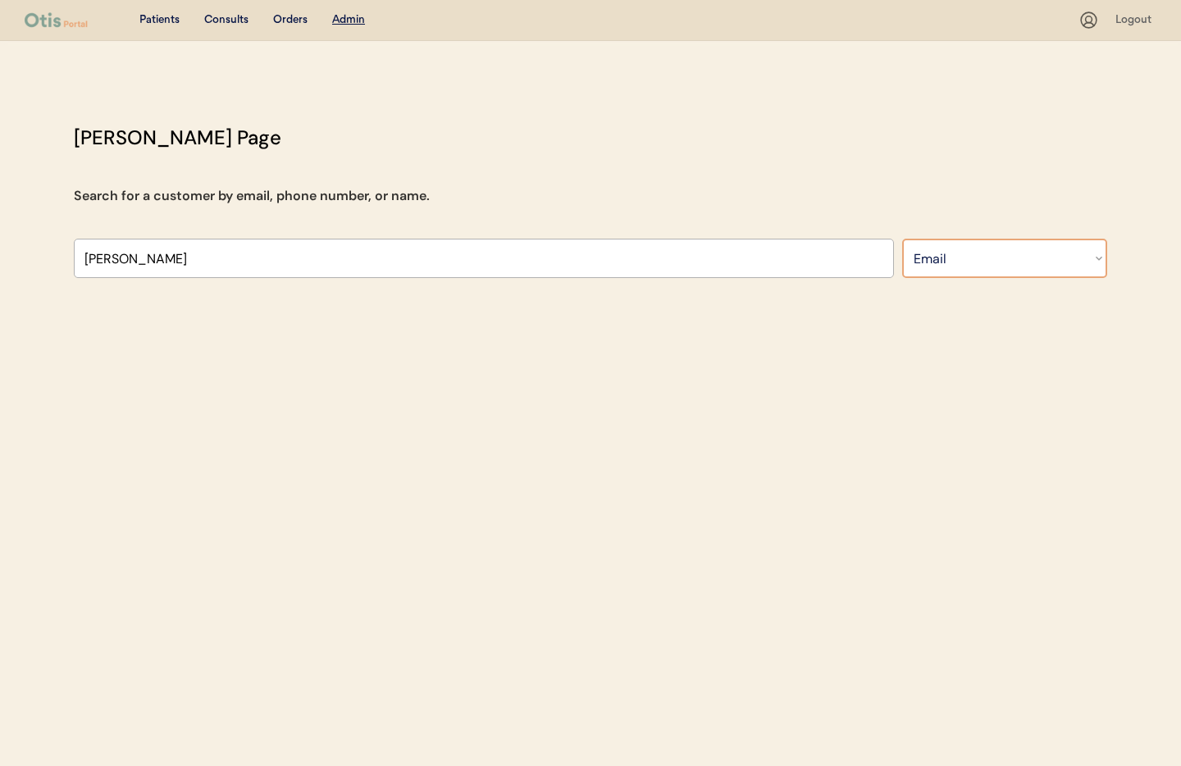
click at [902, 239] on select "Search By Name Email Phone Number" at bounding box center [1004, 258] width 205 height 39
click at [977, 258] on select "Search By Name Email Phone Number" at bounding box center [1004, 258] width 205 height 39
select select ""Name""
click at [902, 239] on select "Search By Name Email Phone Number" at bounding box center [1004, 258] width 205 height 39
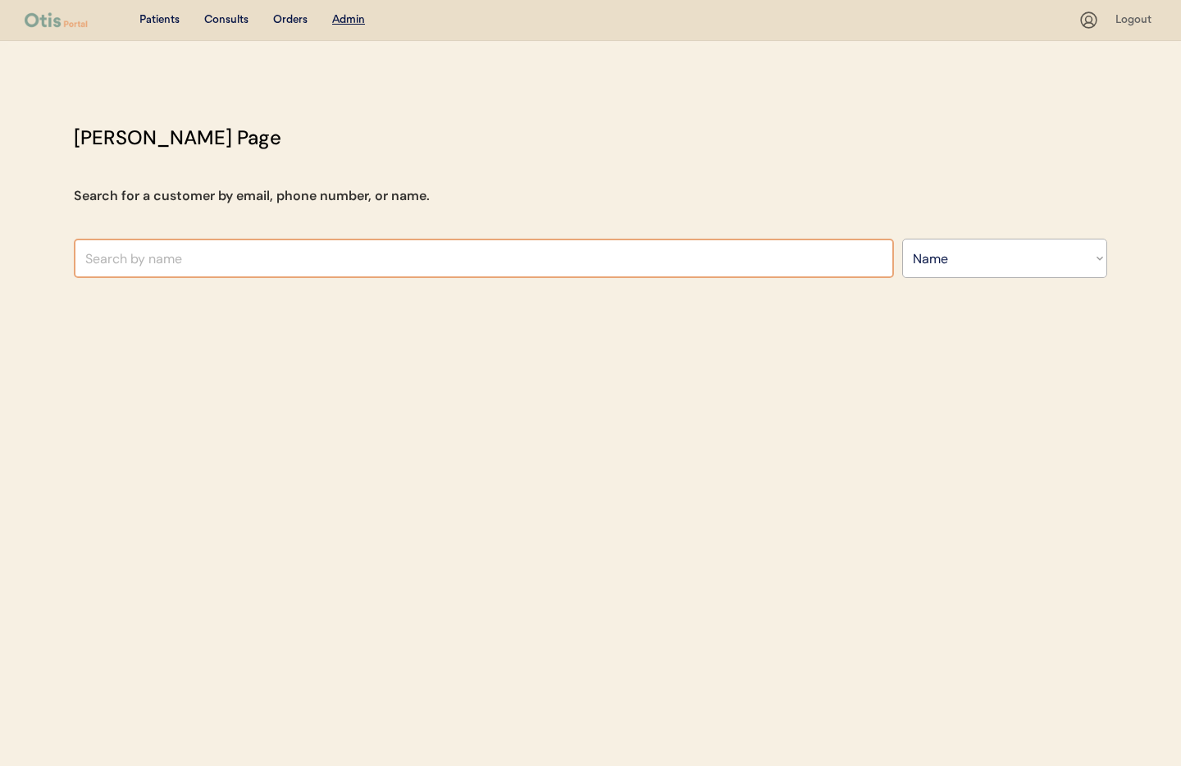
click at [155, 250] on input "text" at bounding box center [484, 258] width 820 height 39
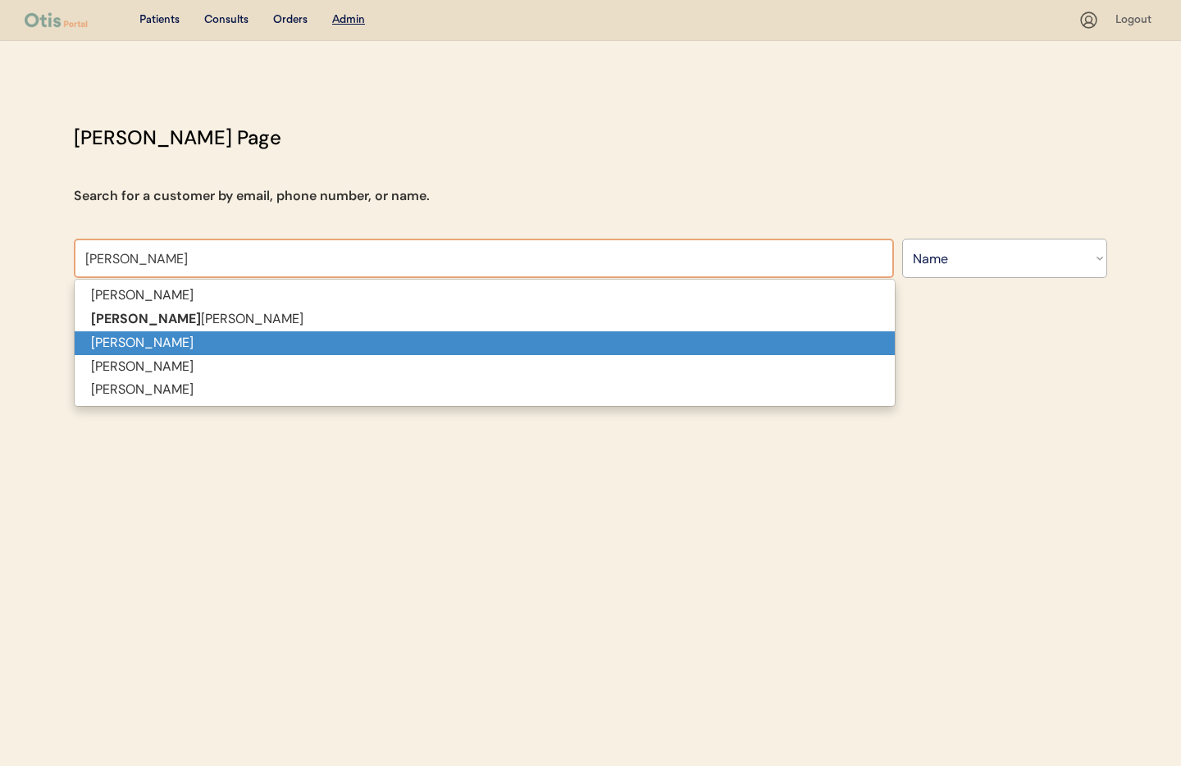
click at [144, 344] on p "[PERSON_NAME]" at bounding box center [485, 343] width 820 height 24
type input "[PERSON_NAME]"
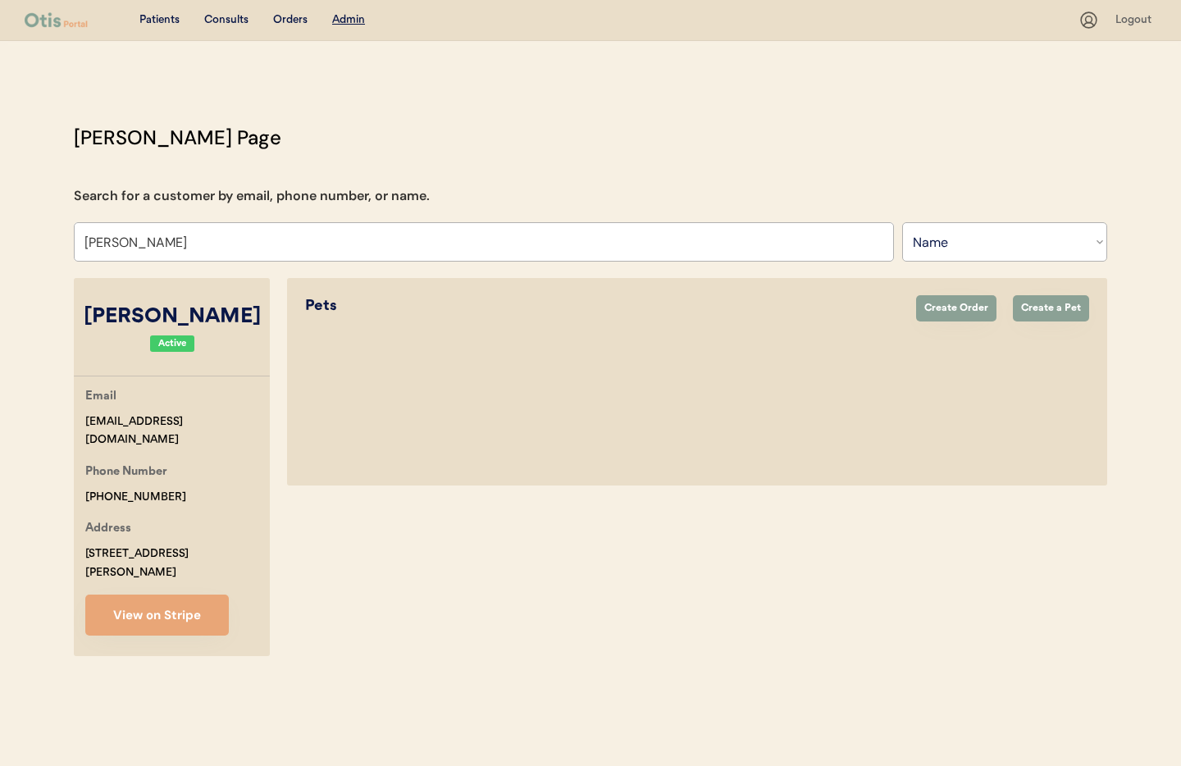
select select "true"
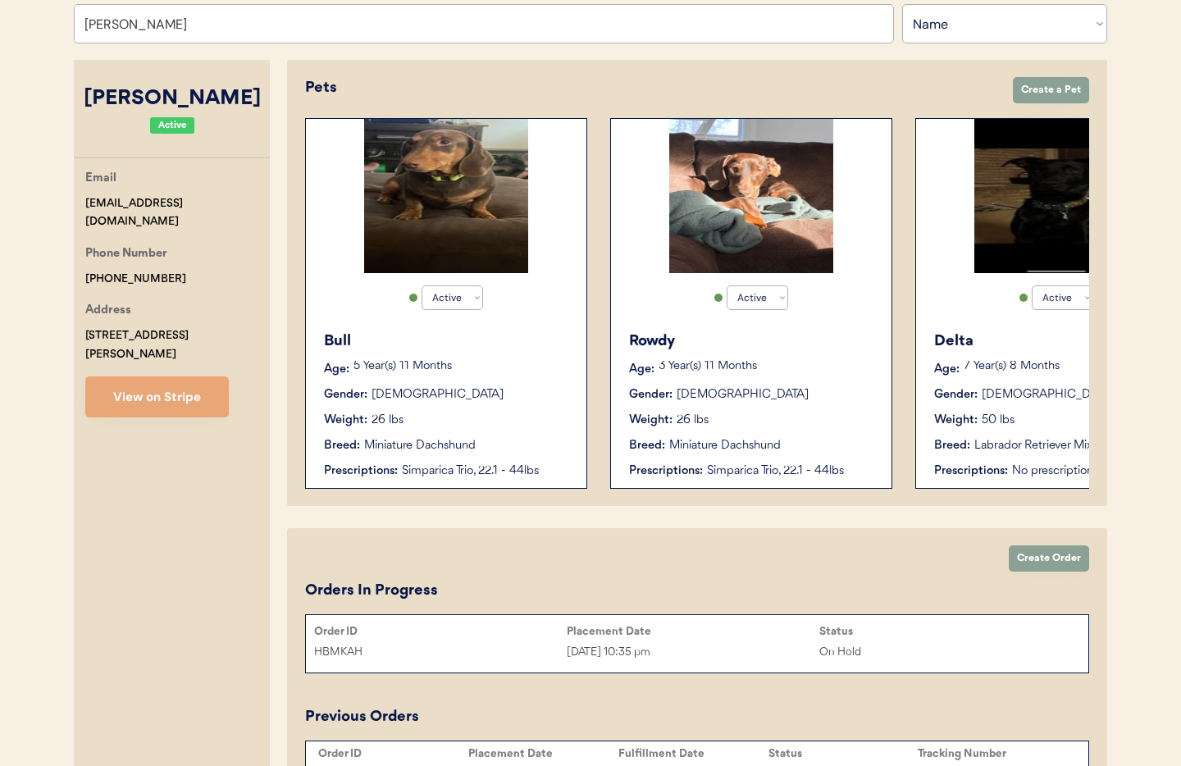
type input "[PERSON_NAME]"
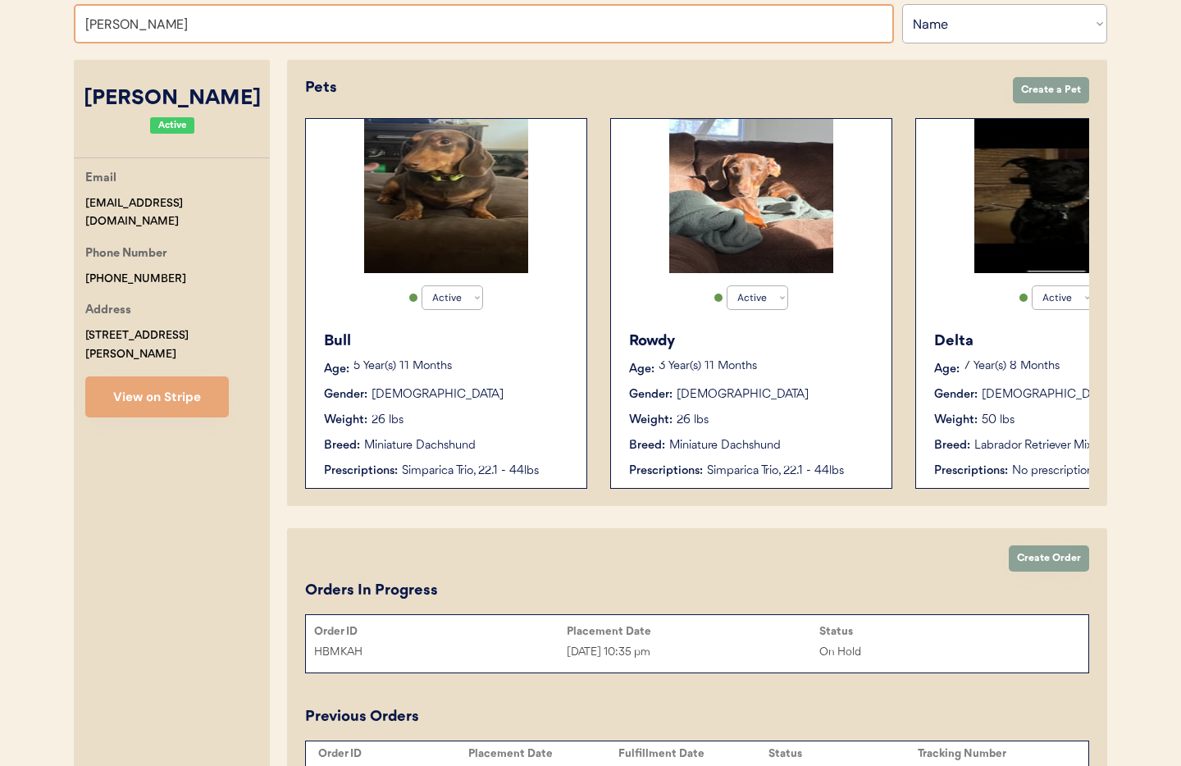
click at [548, 375] on div "5 Year(s) 11 Months" at bounding box center [461, 369] width 216 height 16
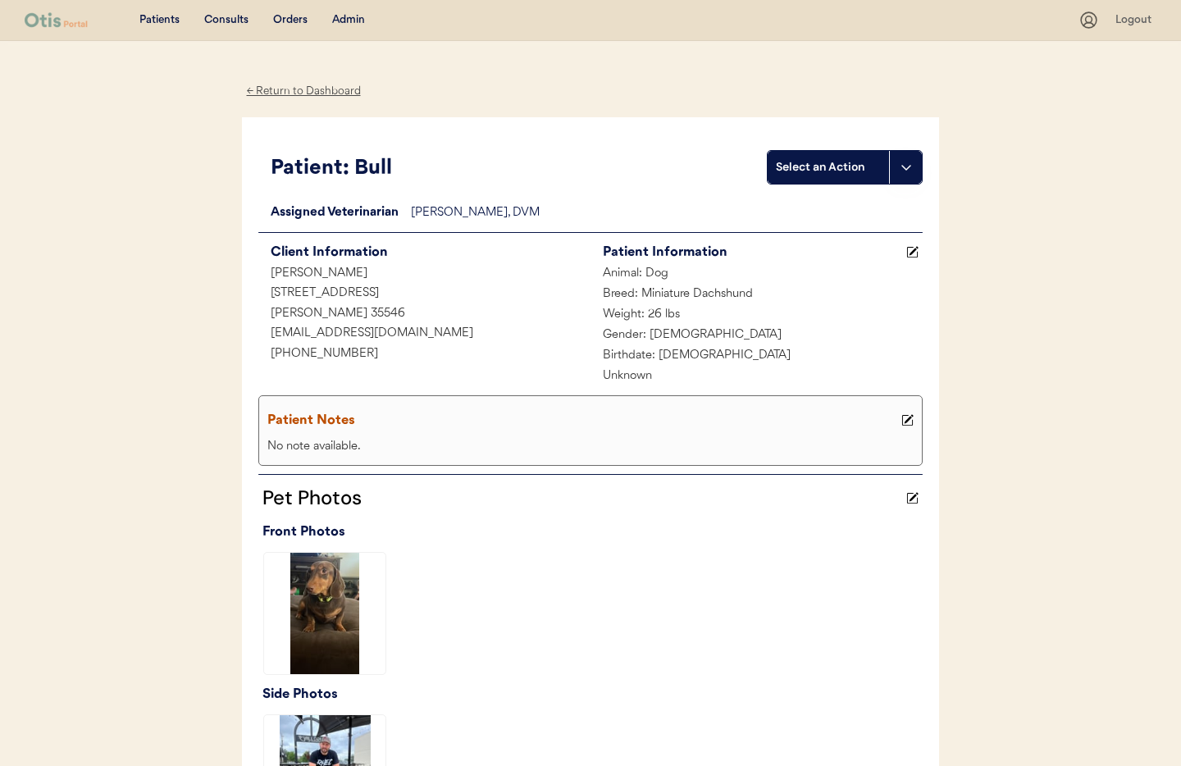
click at [293, 84] on div "← Return to Dashboard" at bounding box center [303, 91] width 123 height 19
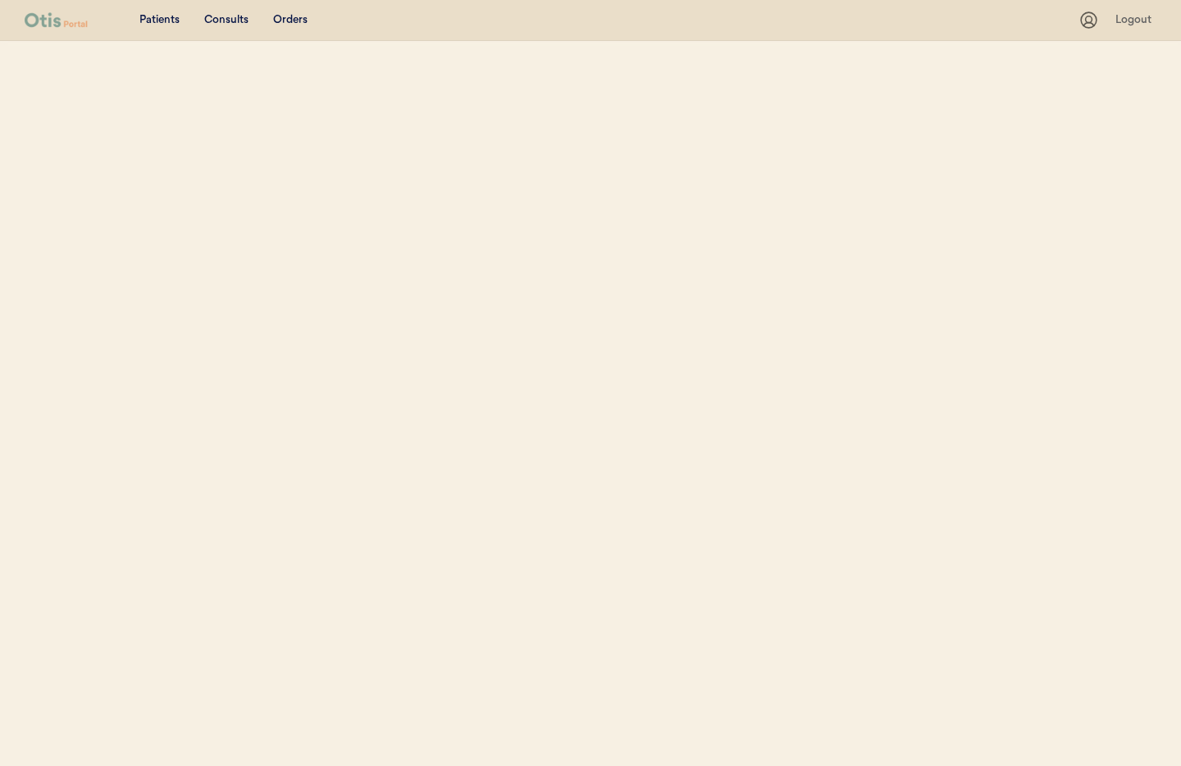
select select ""Name""
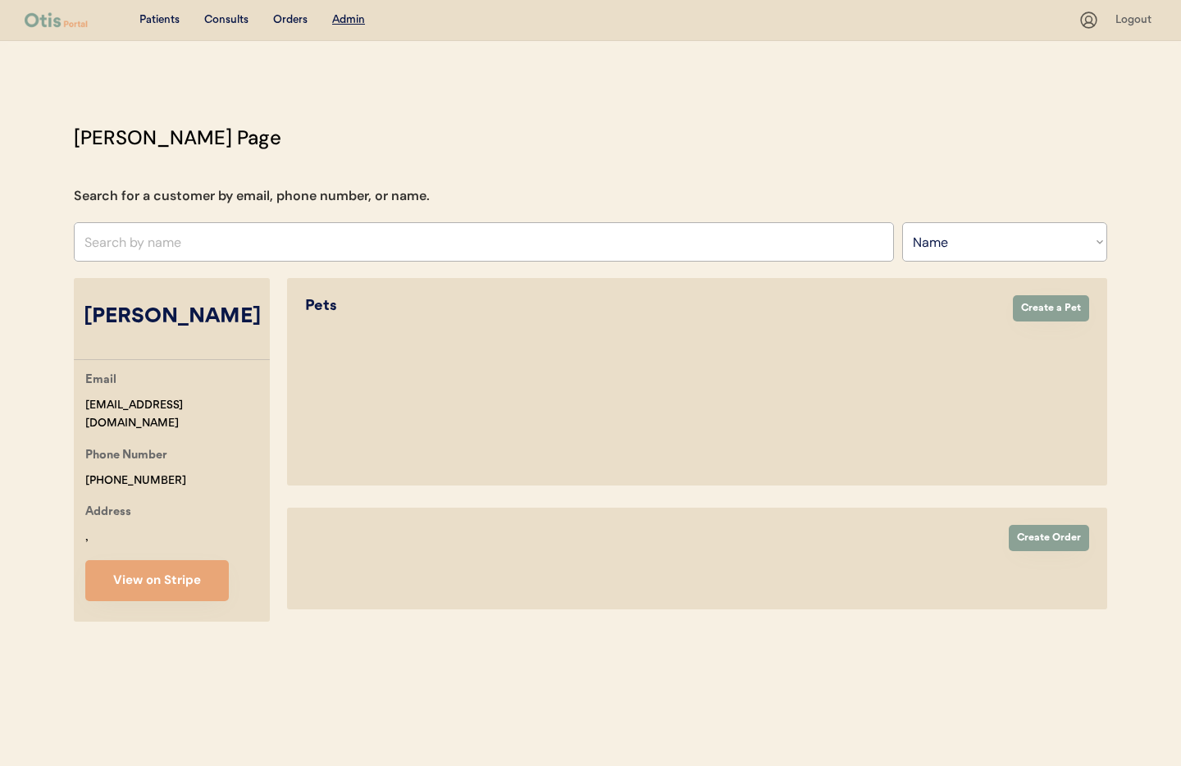
select select "true"
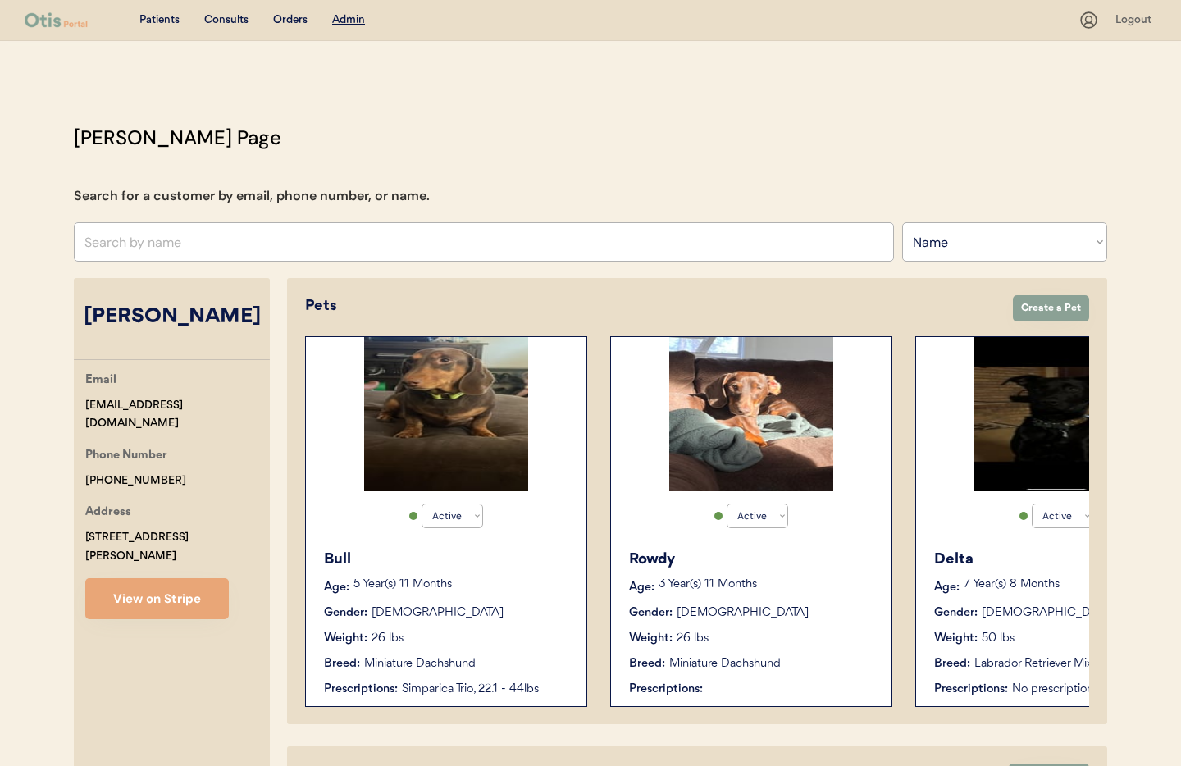
click at [820, 613] on div "Gender: [DEMOGRAPHIC_DATA]" at bounding box center [752, 612] width 246 height 17
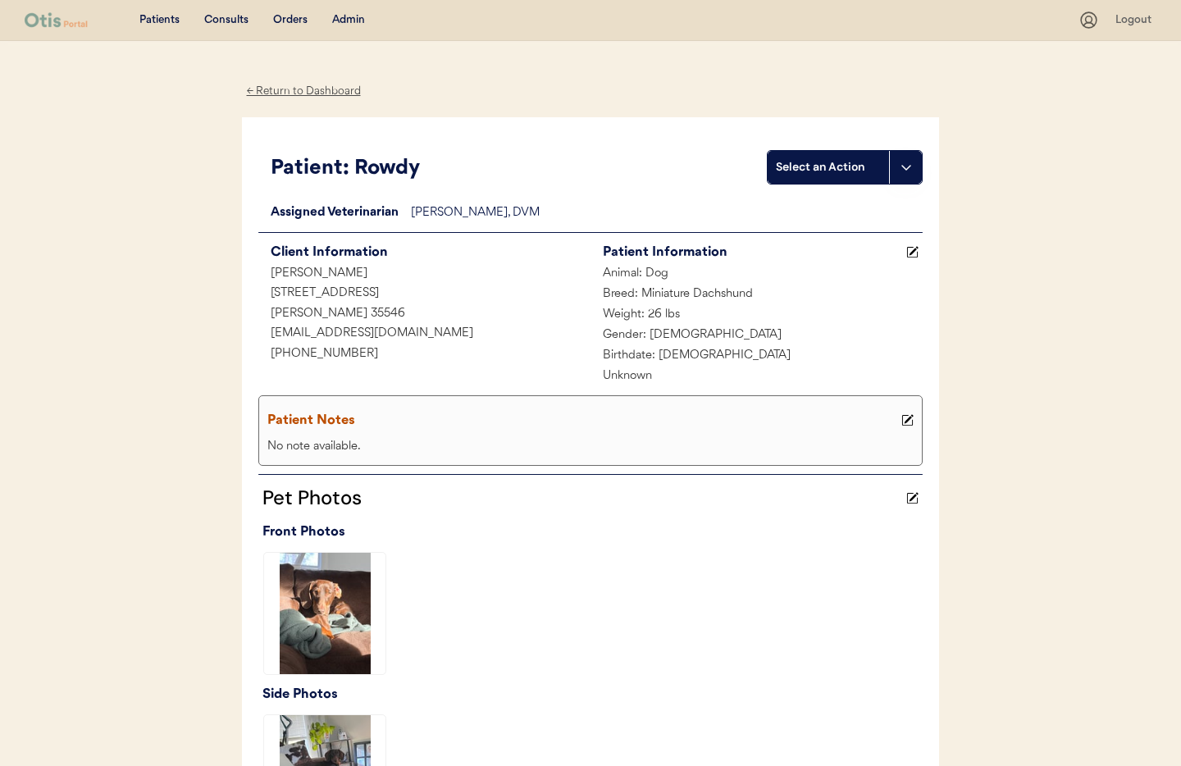
click at [279, 87] on div "← Return to Dashboard" at bounding box center [303, 91] width 123 height 19
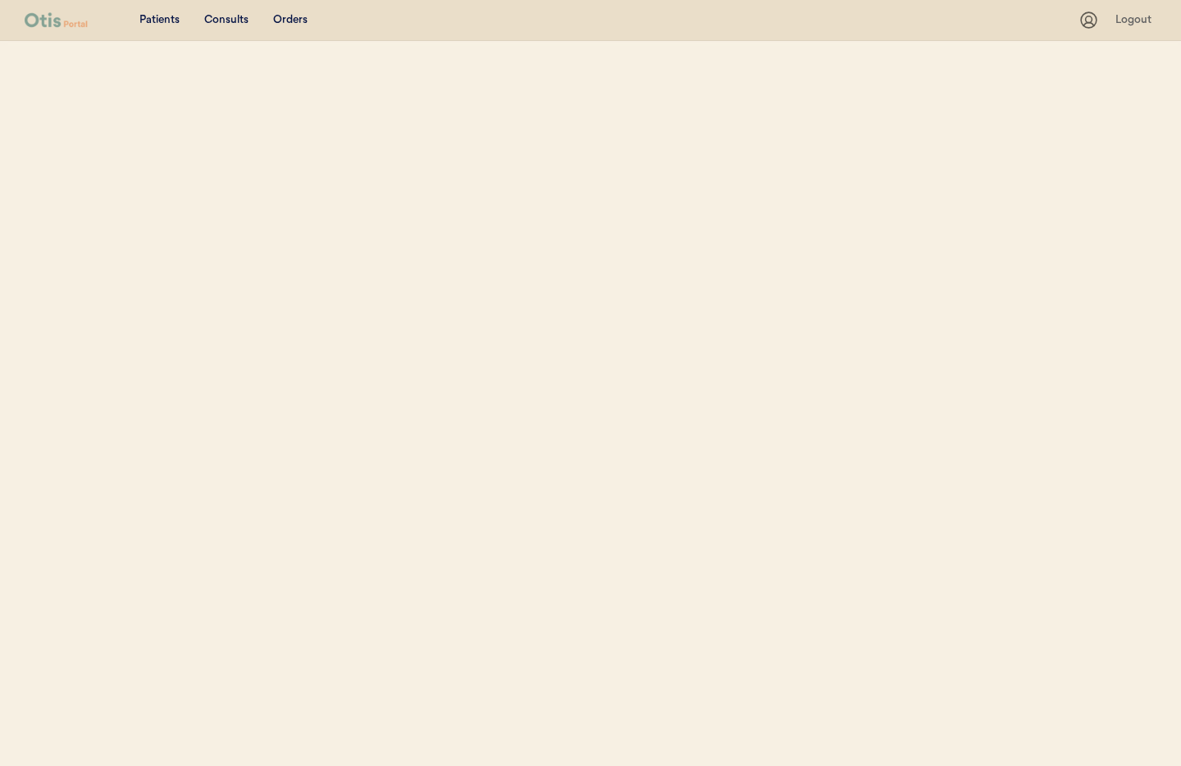
select select ""Name""
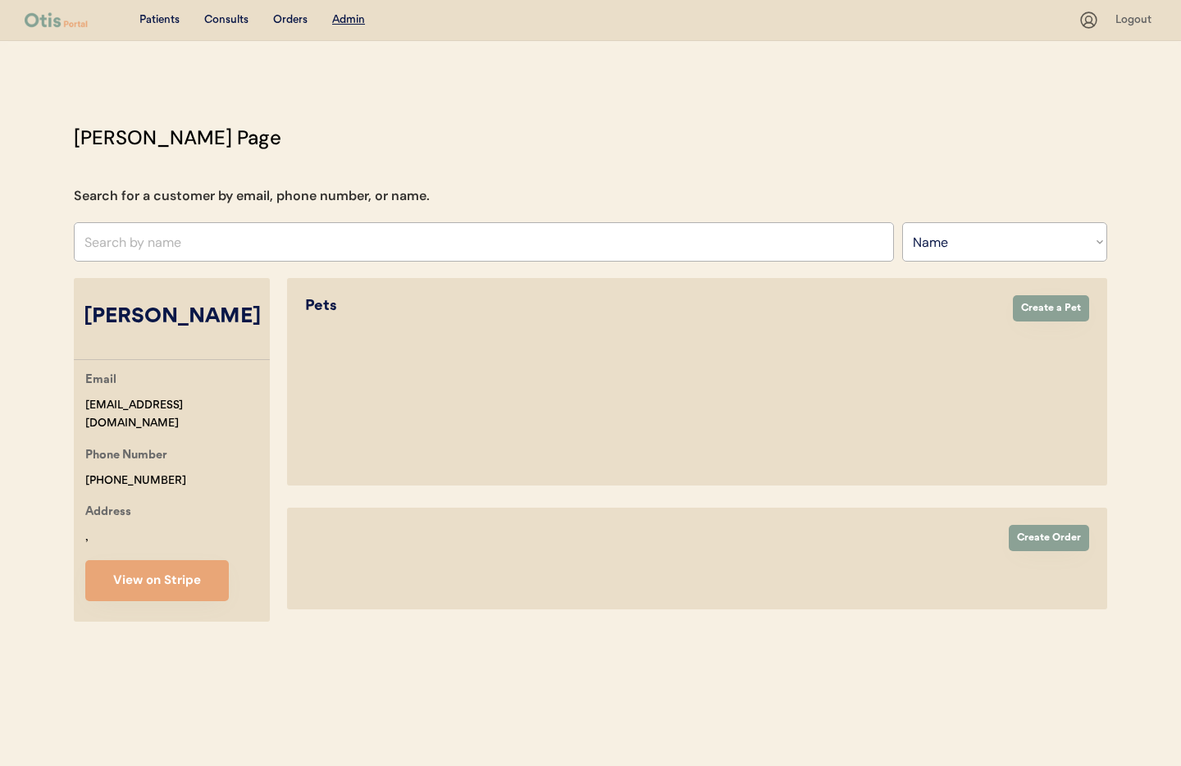
select select "true"
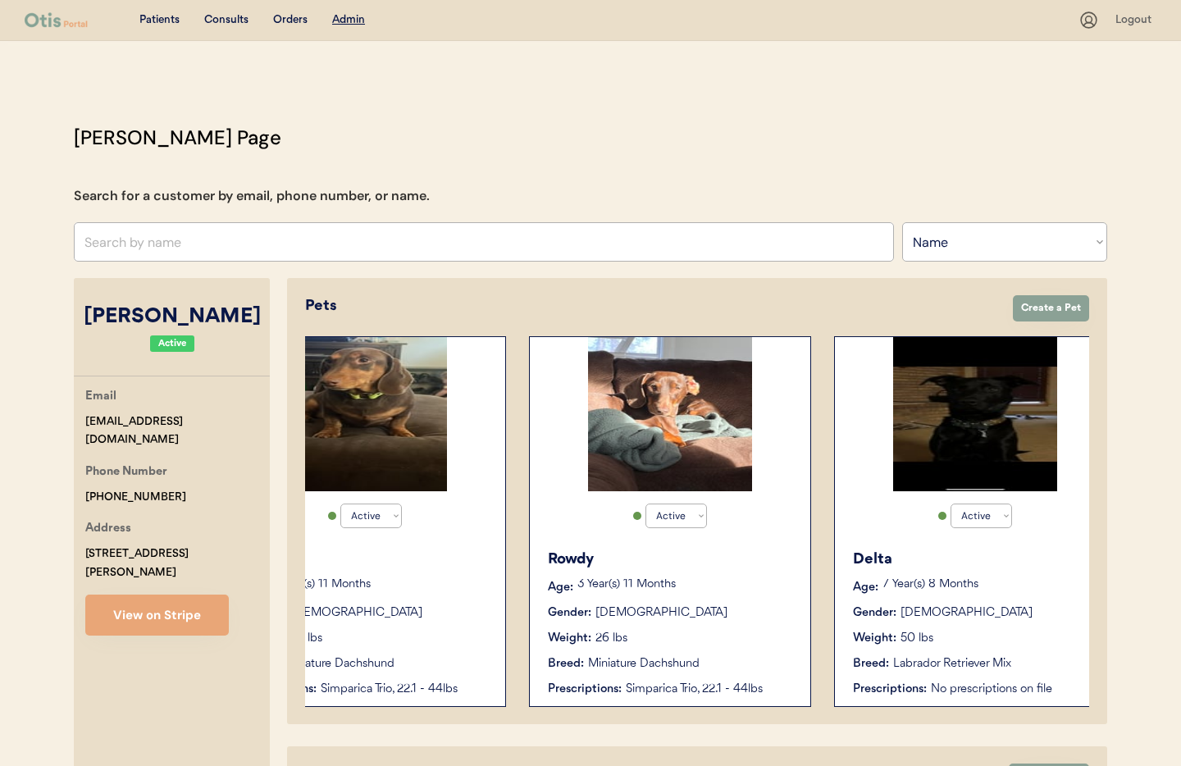
scroll to position [0, 131]
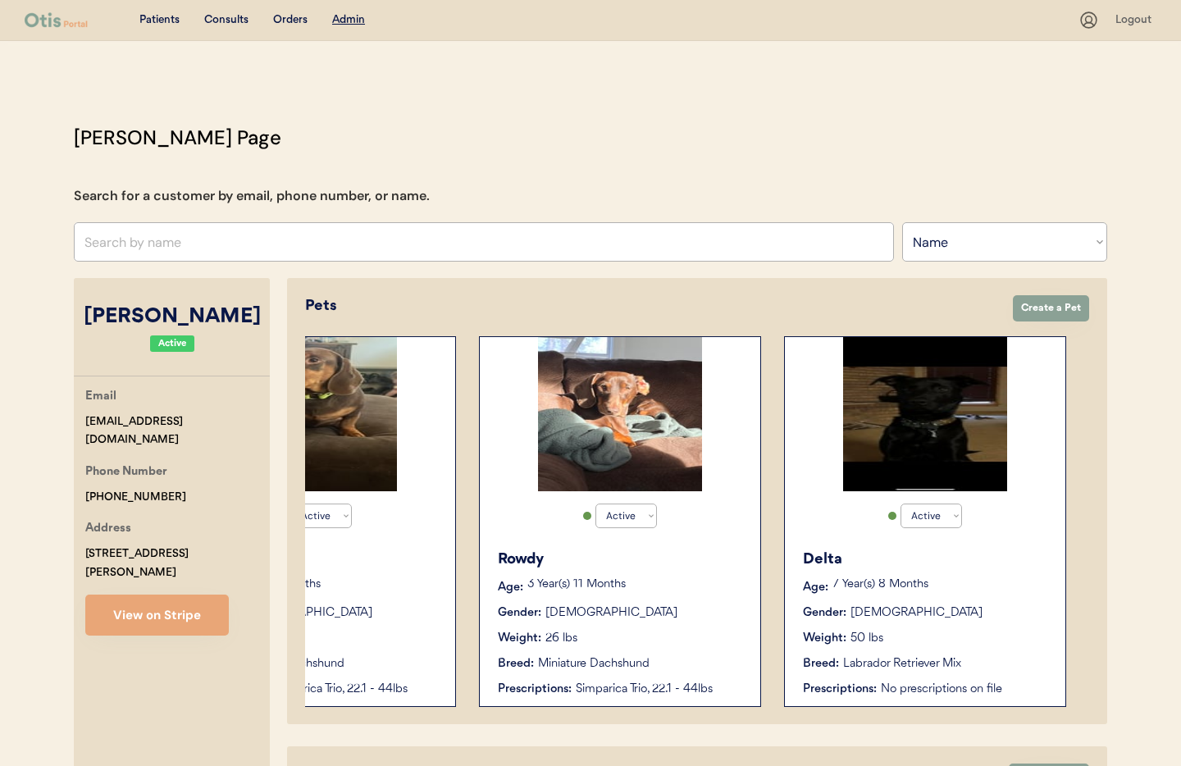
click at [1012, 593] on div "7 Year(s) 8 Months" at bounding box center [940, 587] width 216 height 16
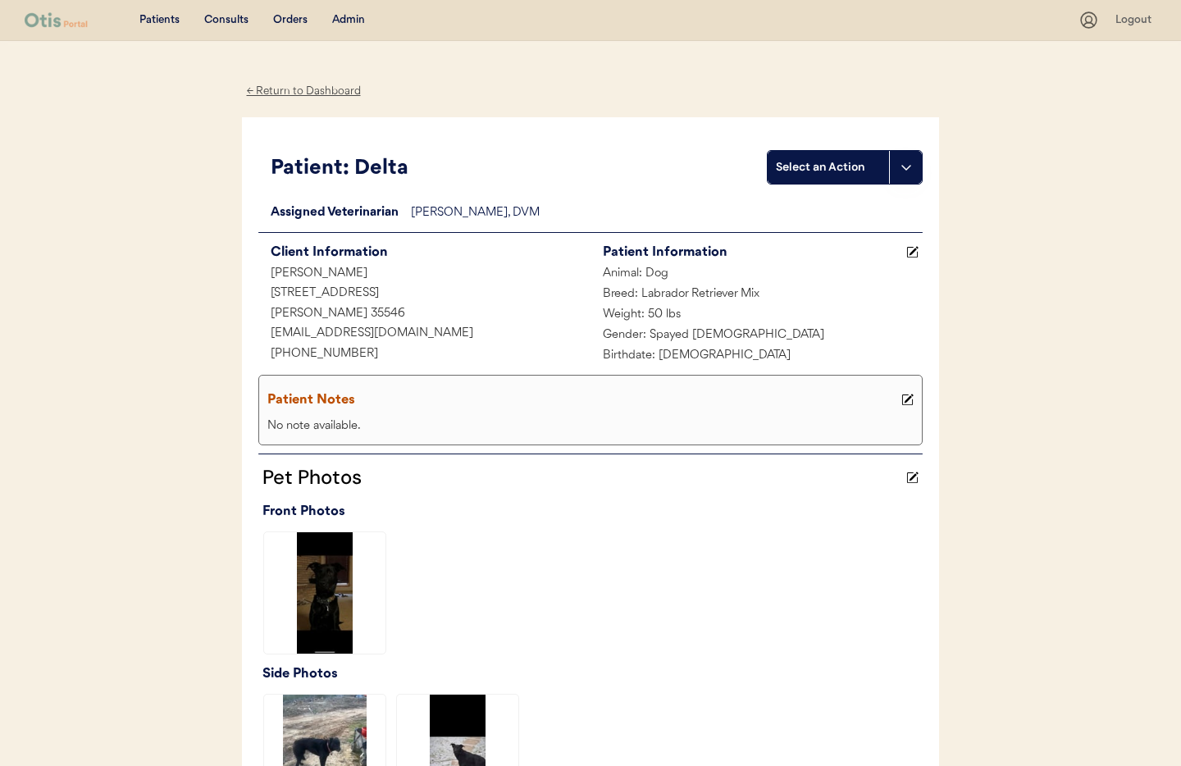
click at [285, 85] on div "← Return to Dashboard" at bounding box center [303, 91] width 123 height 19
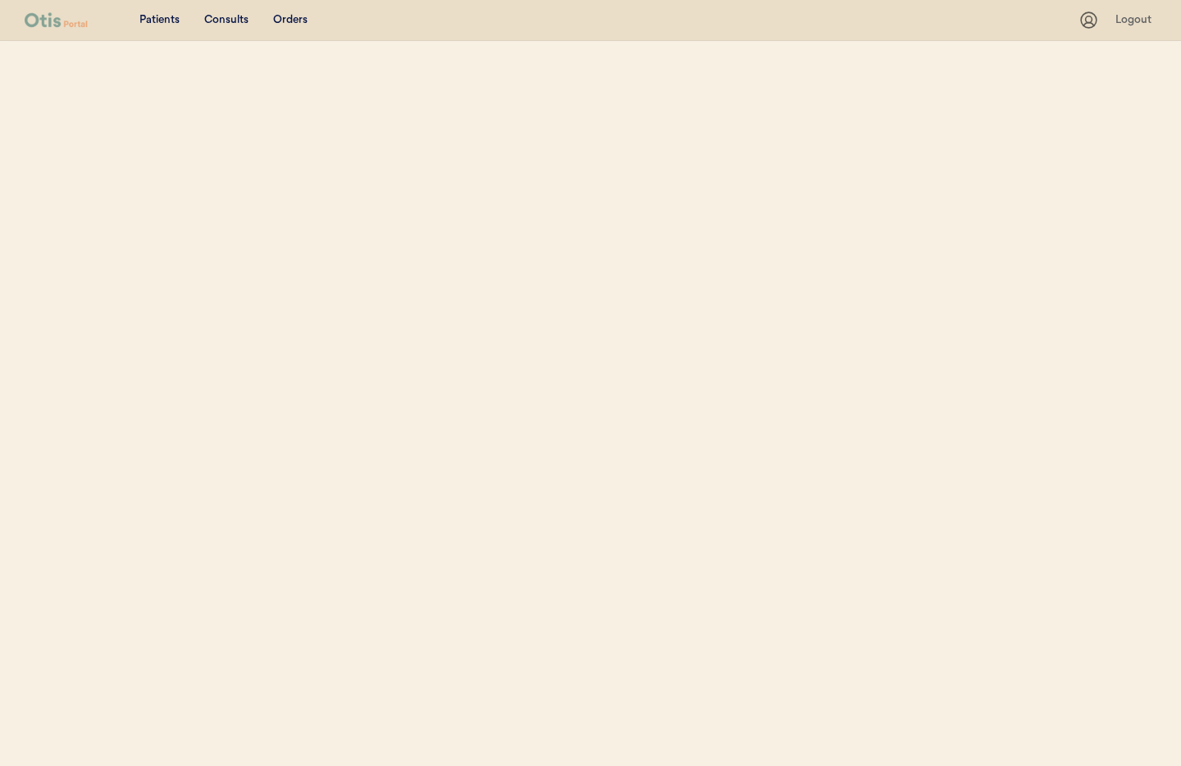
select select ""Name""
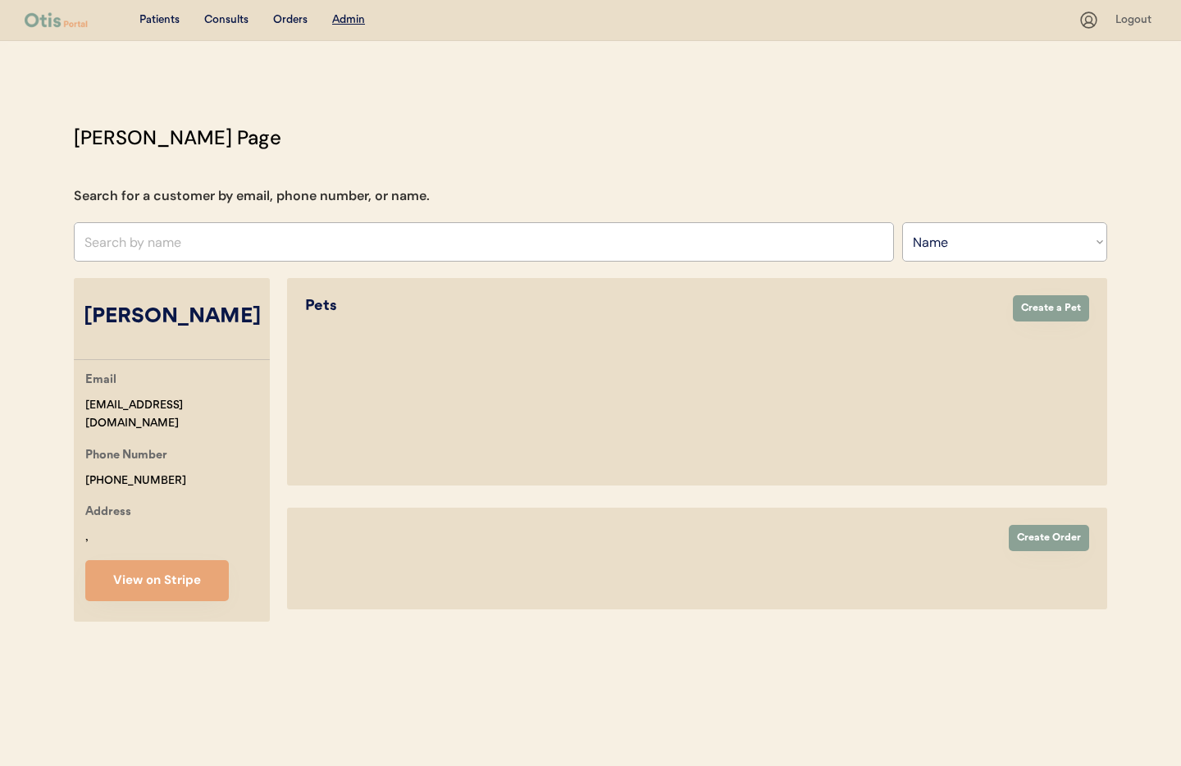
select select "true"
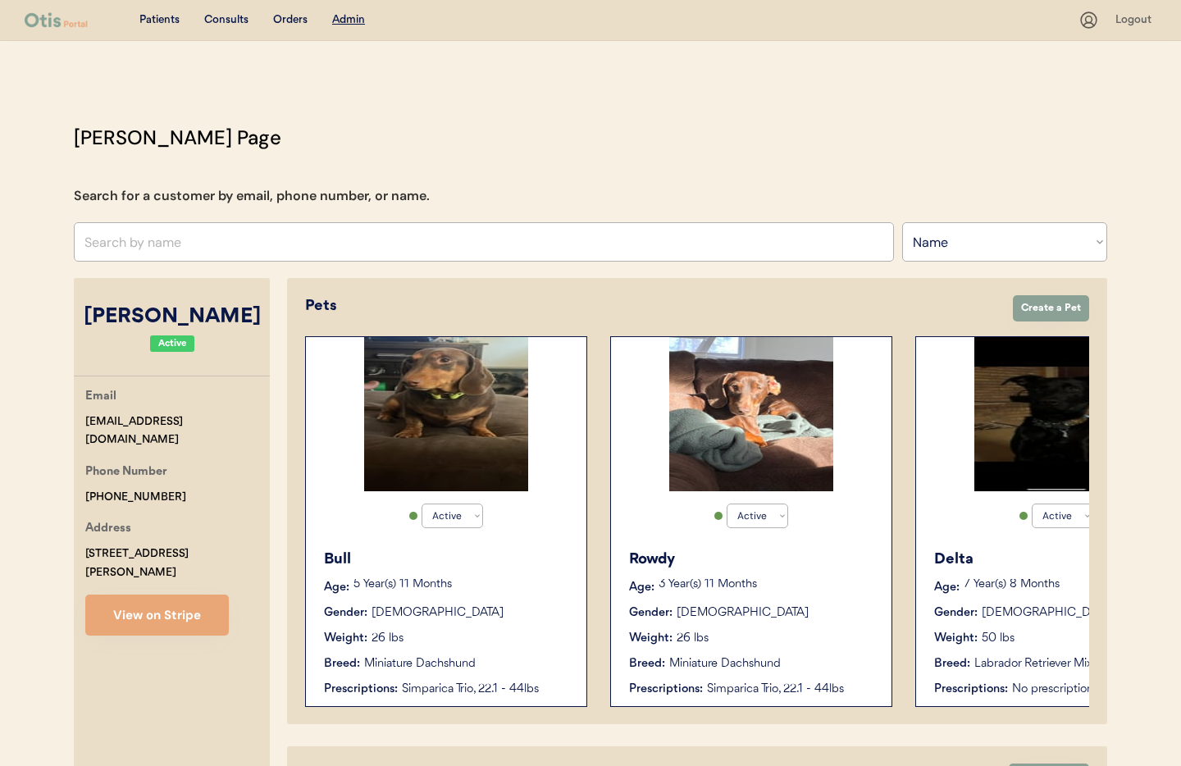
click at [782, 613] on div "Gender: [DEMOGRAPHIC_DATA]" at bounding box center [752, 612] width 246 height 17
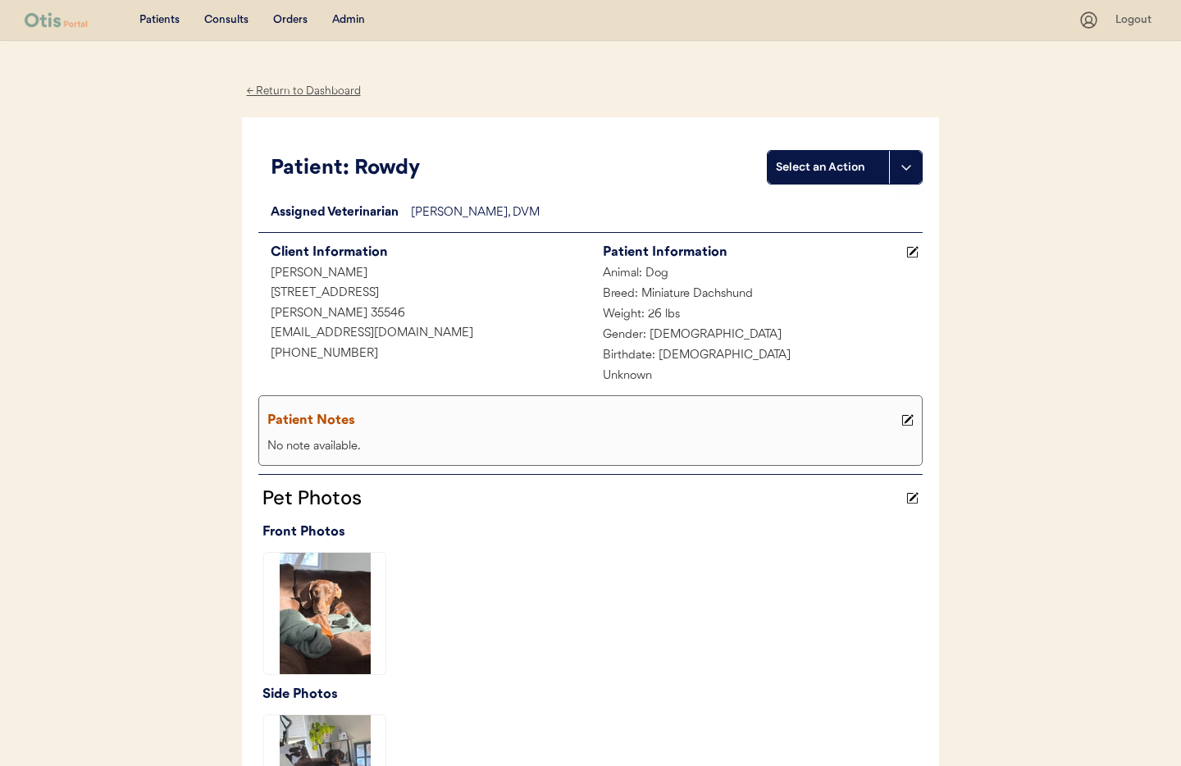
click at [302, 91] on div "← Return to Dashboard" at bounding box center [303, 91] width 123 height 19
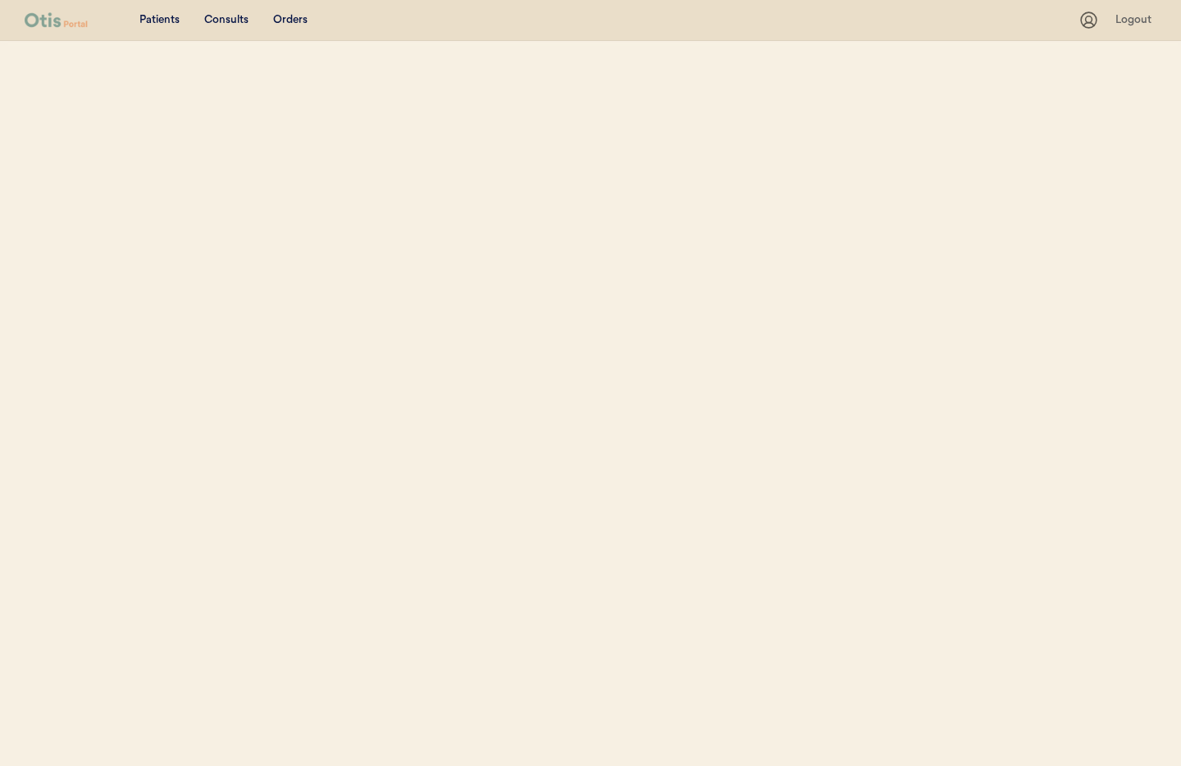
select select ""Name""
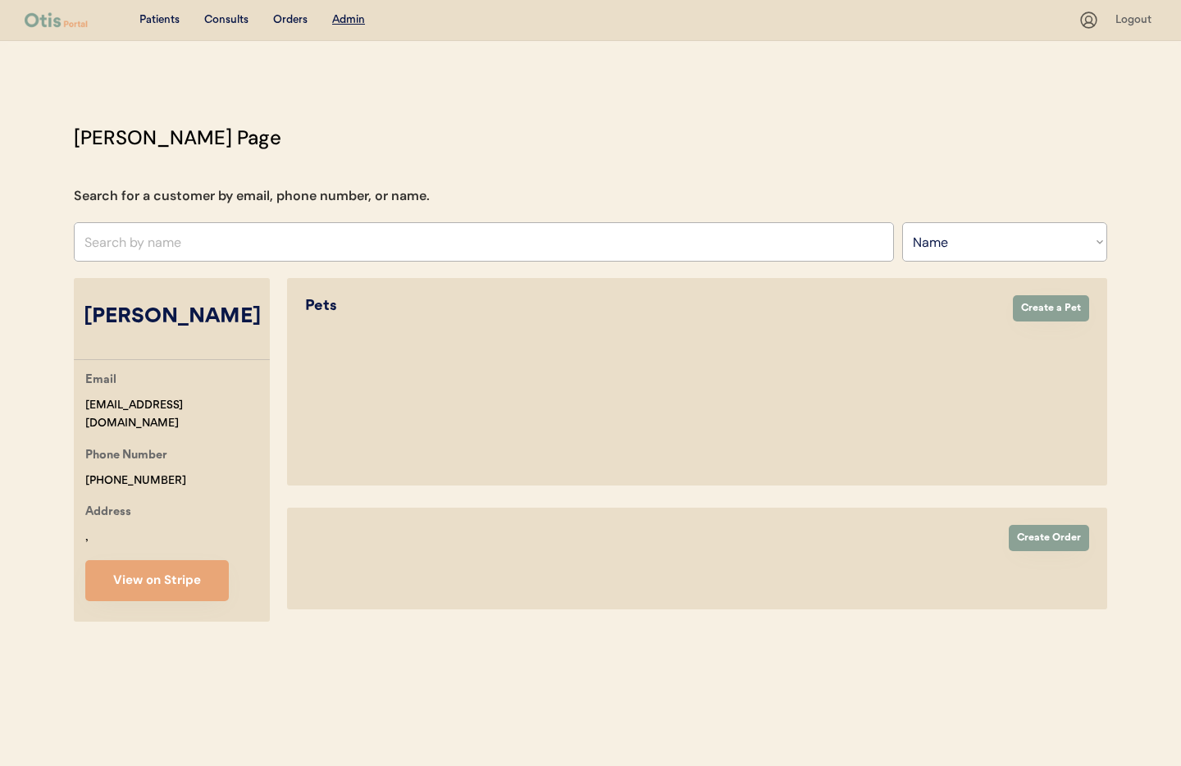
select select "true"
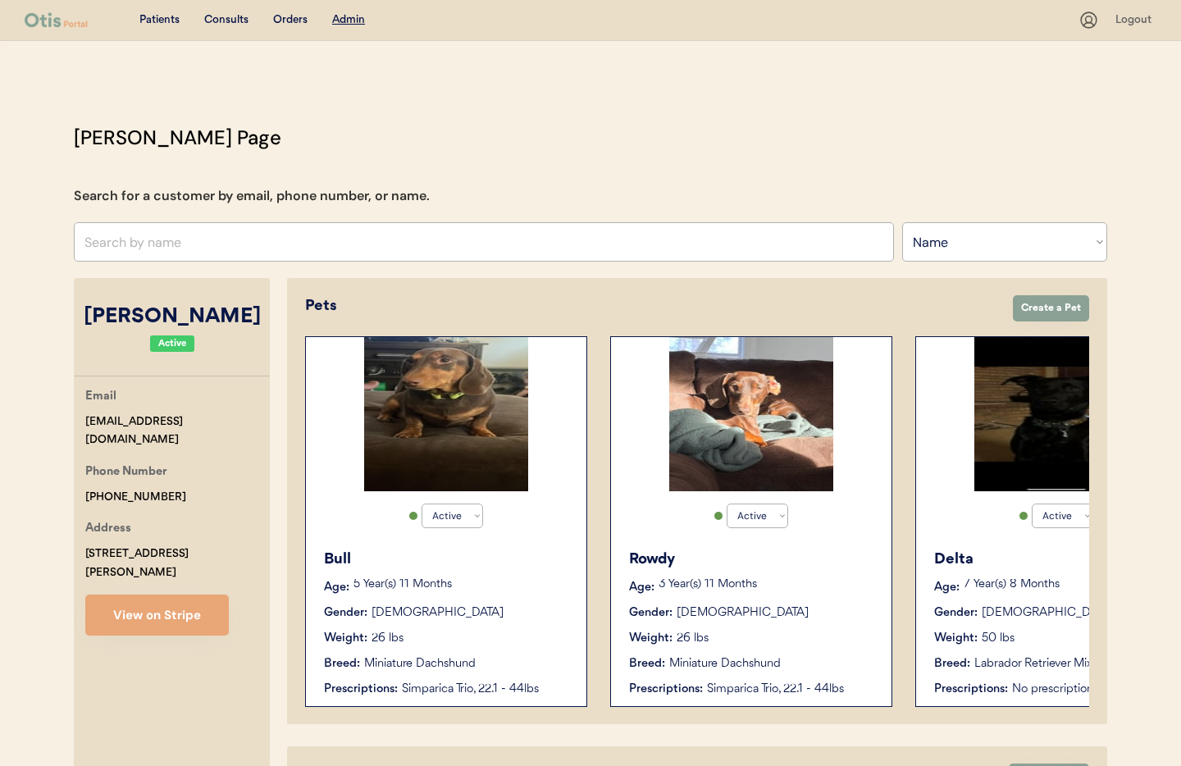
click at [495, 630] on div "Weight: 26 lbs" at bounding box center [447, 638] width 246 height 17
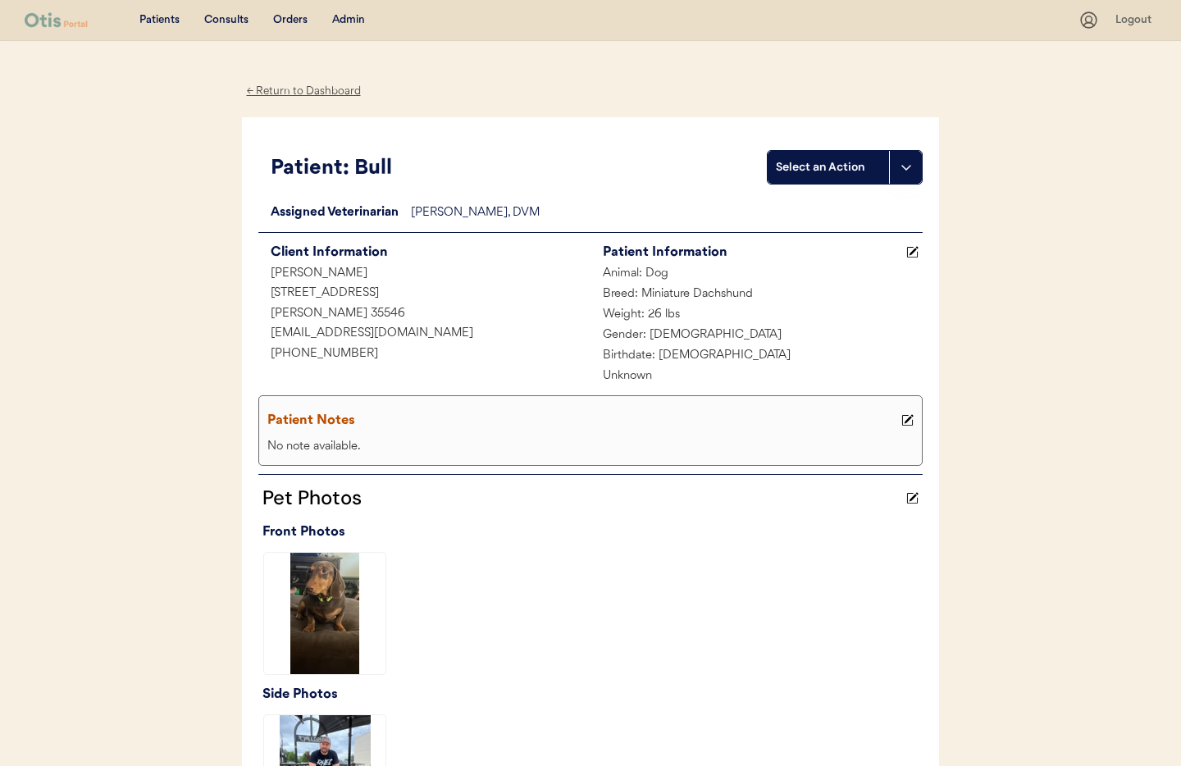
click at [279, 91] on div "← Return to Dashboard" at bounding box center [303, 91] width 123 height 19
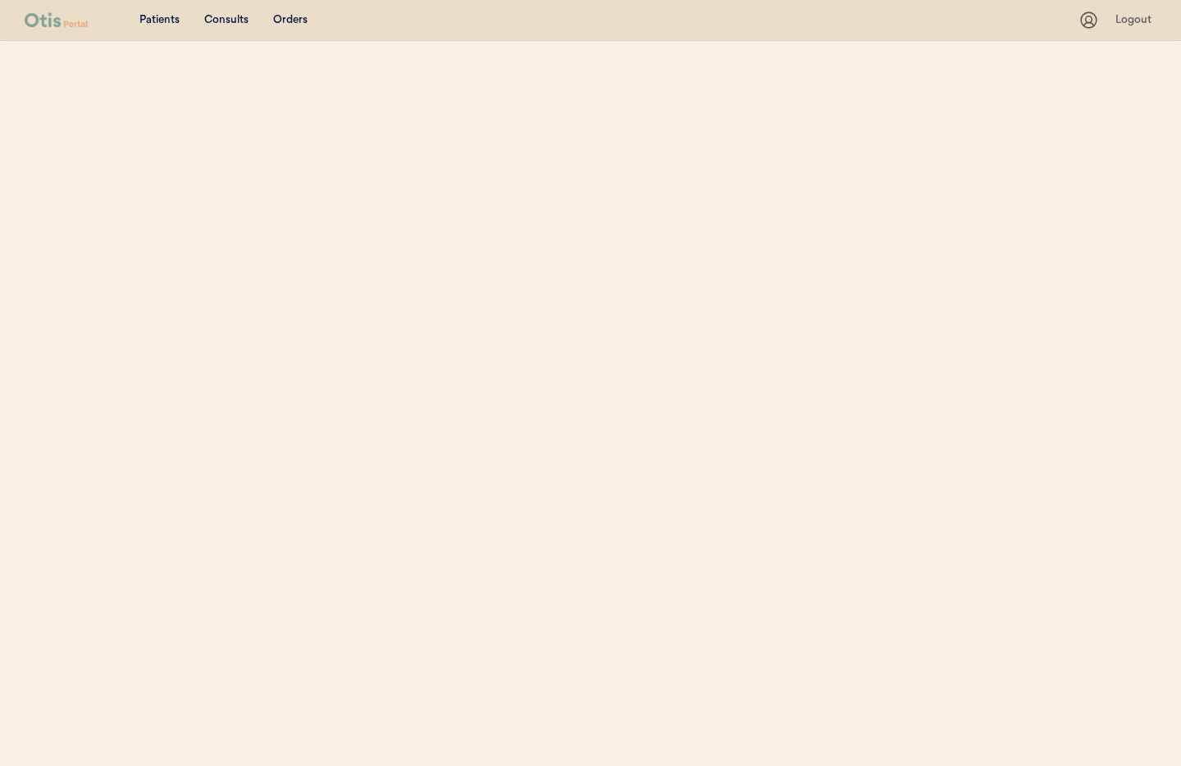
select select ""Name""
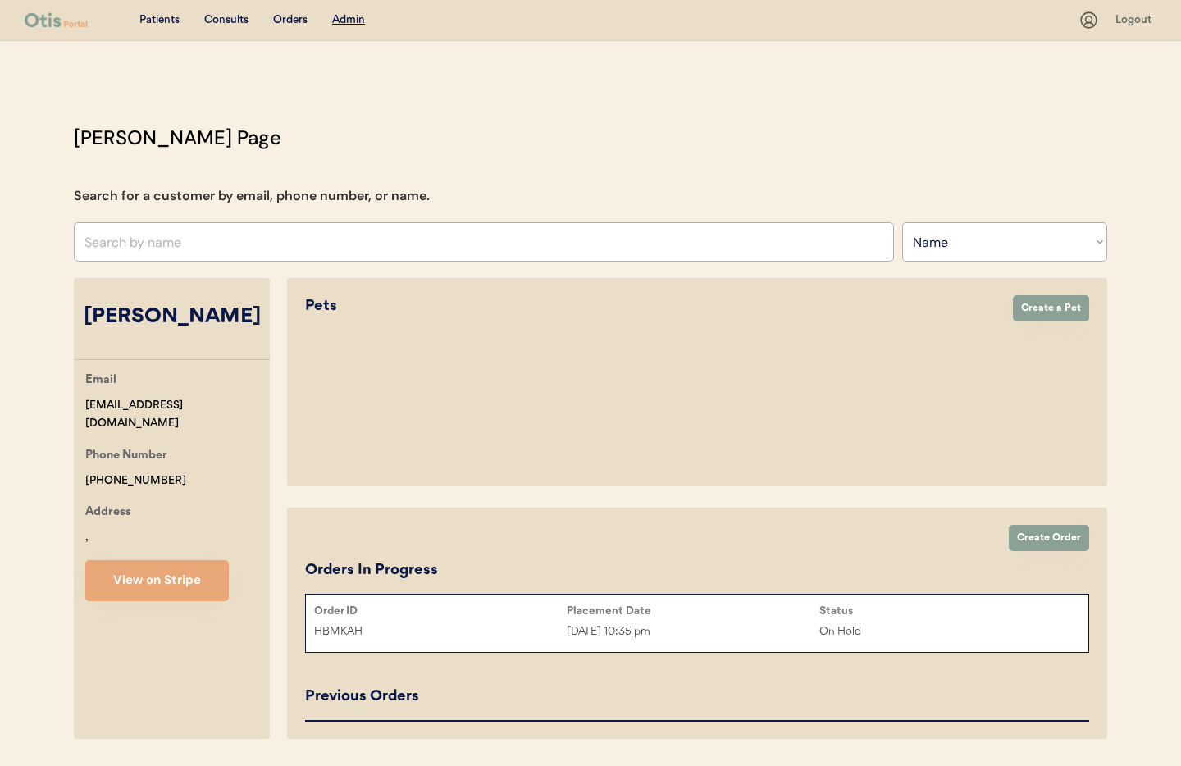
select select "true"
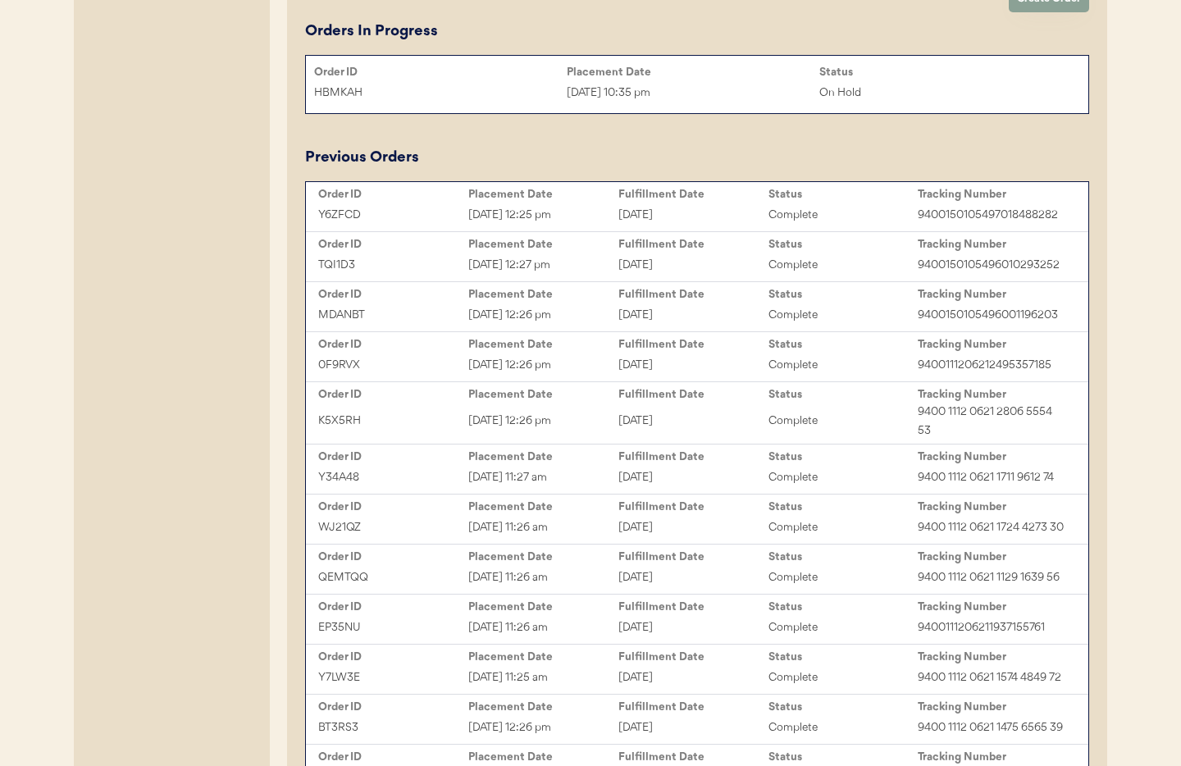
scroll to position [779, 0]
click at [506, 86] on div "HBMKAH" at bounding box center [440, 91] width 253 height 19
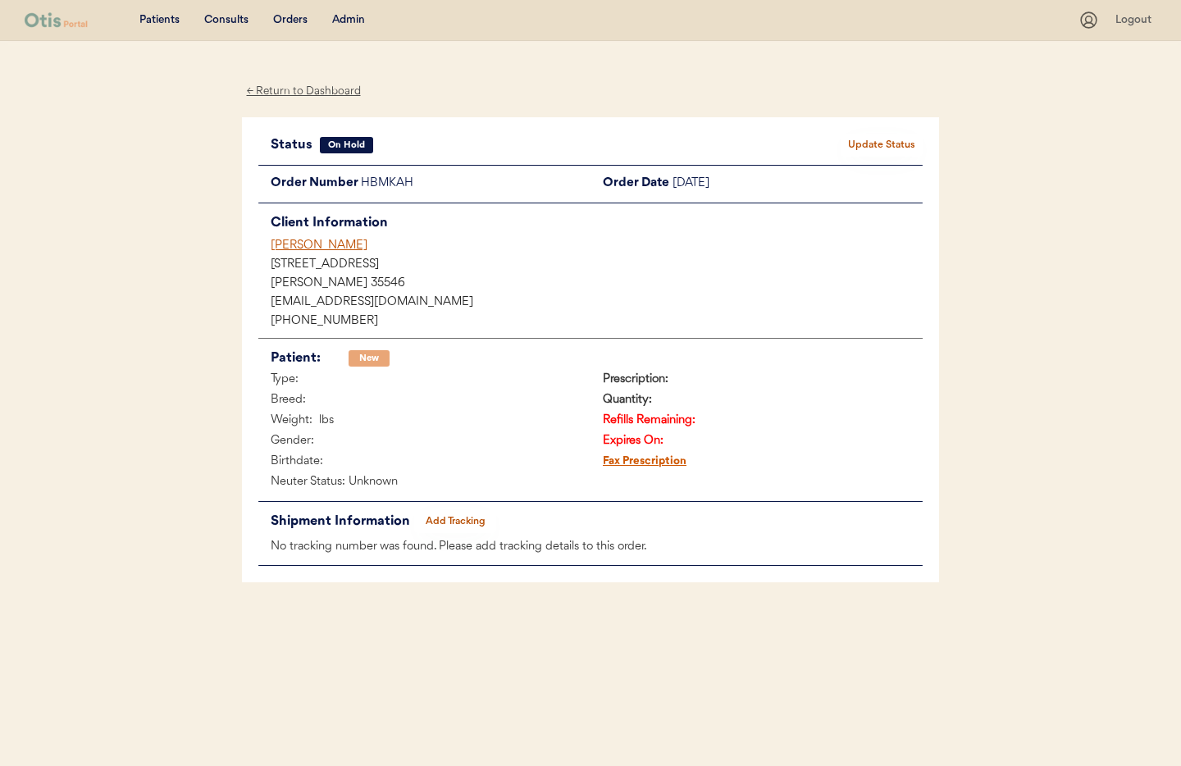
click at [355, 22] on div "Admin" at bounding box center [348, 20] width 33 height 16
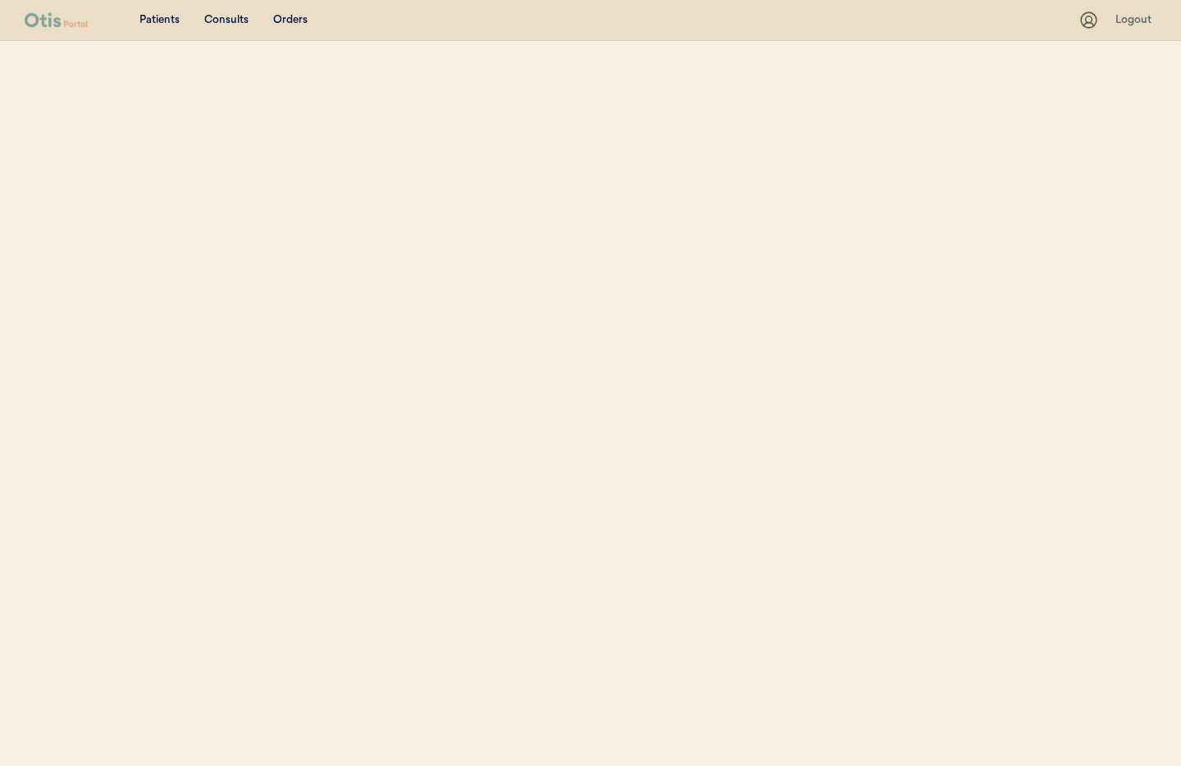
select select ""Name""
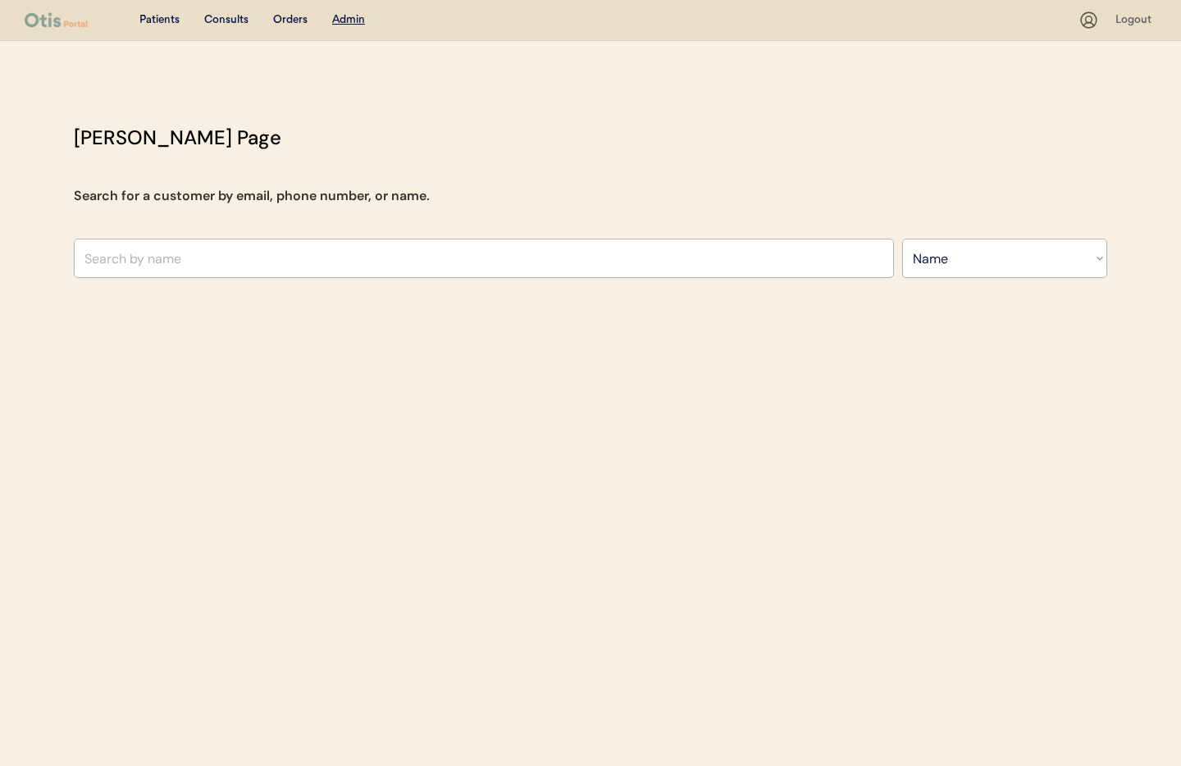
click at [345, 20] on u "Admin" at bounding box center [348, 19] width 33 height 11
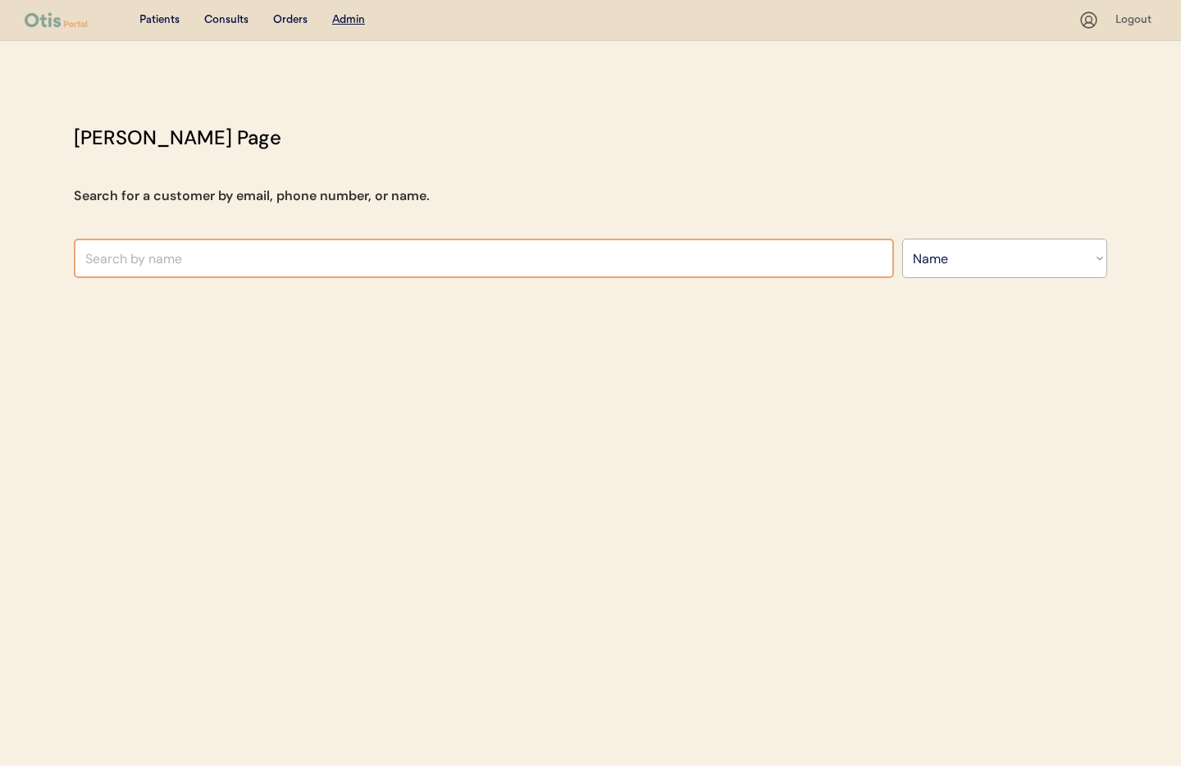
click at [273, 263] on input "text" at bounding box center [484, 258] width 820 height 39
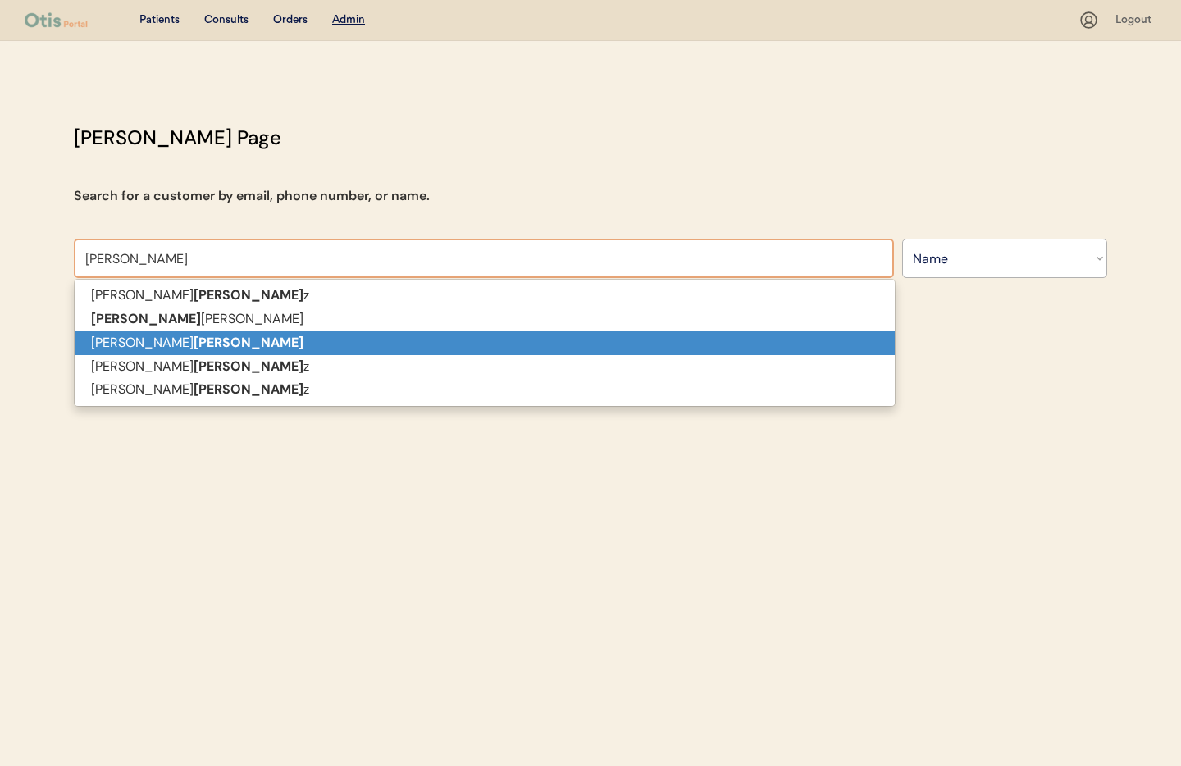
click at [230, 337] on p "Angelo Martine" at bounding box center [485, 343] width 820 height 24
type input "[PERSON_NAME]"
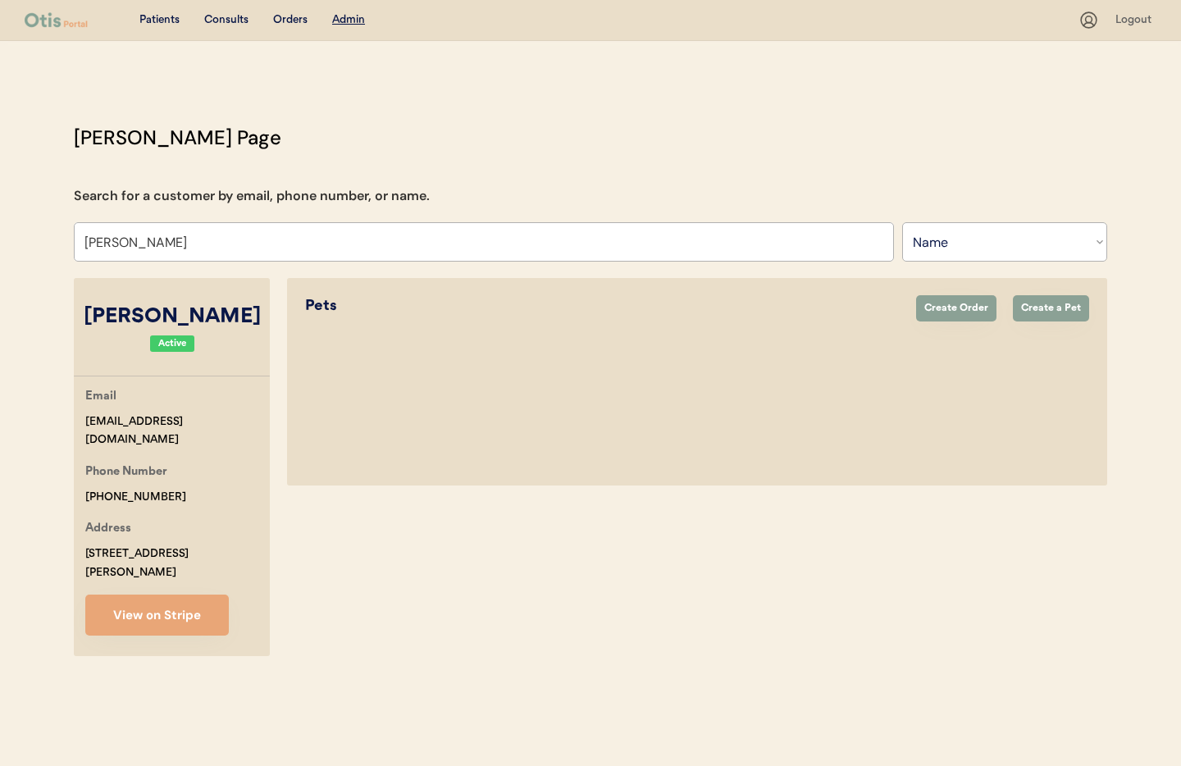
select select "true"
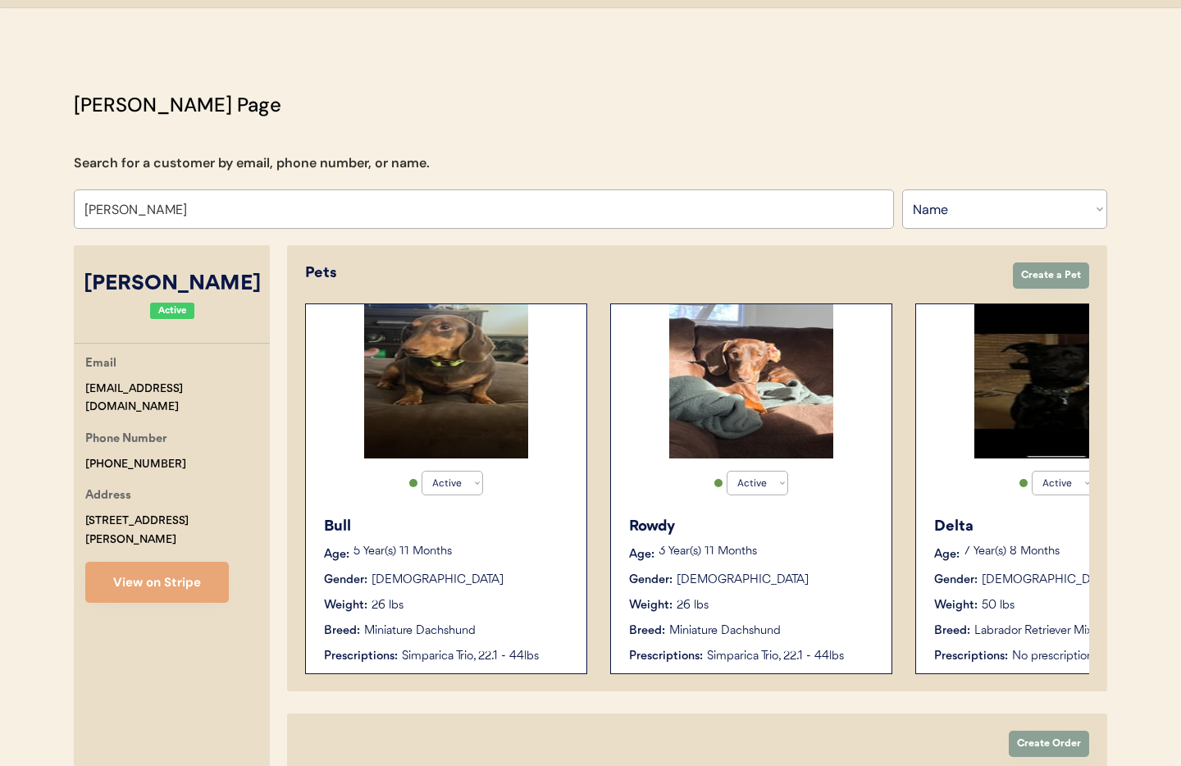
scroll to position [43, 0]
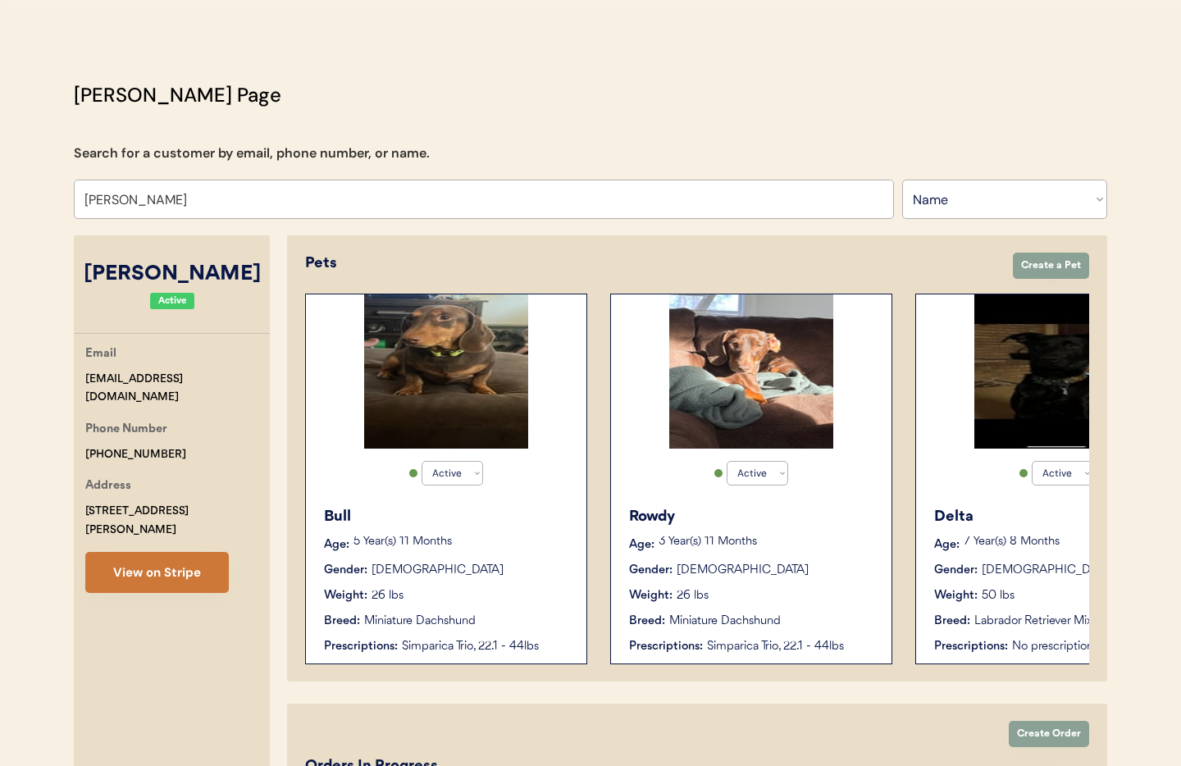
type input "[PERSON_NAME]"
click at [167, 564] on button "View on Stripe" at bounding box center [156, 572] width 143 height 41
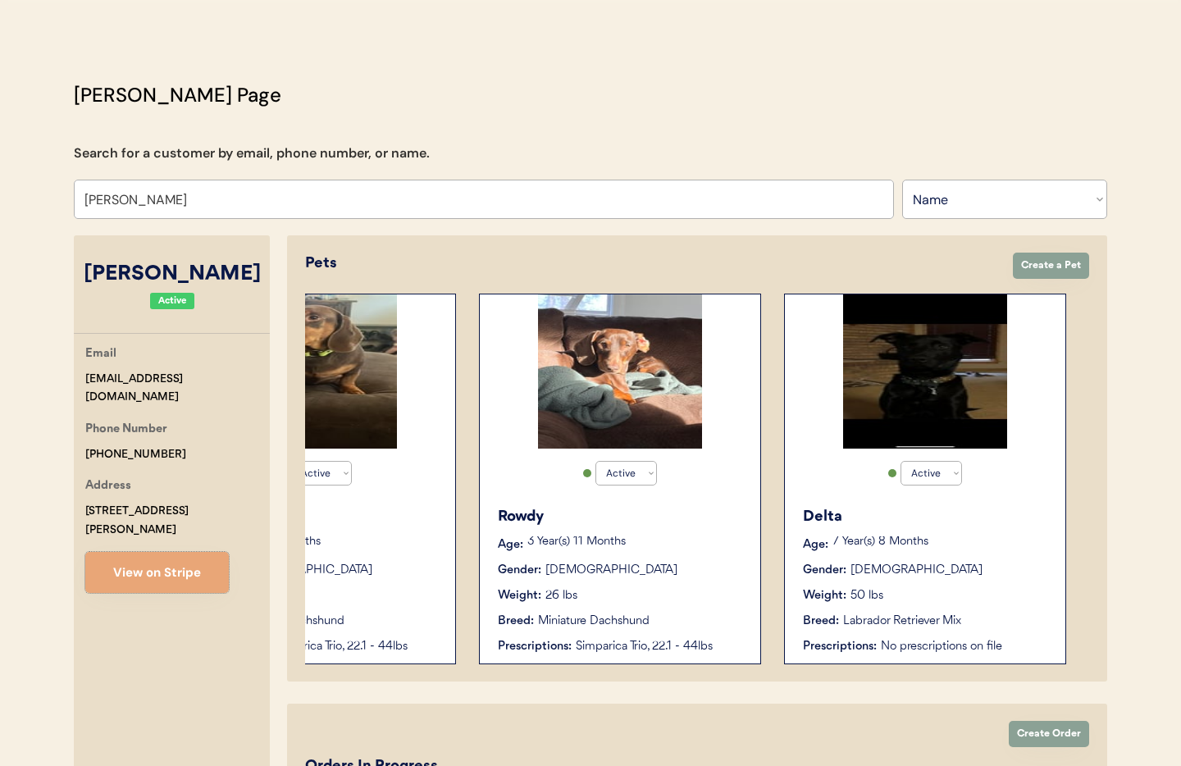
click at [913, 569] on div "Gender: Female" at bounding box center [926, 570] width 246 height 17
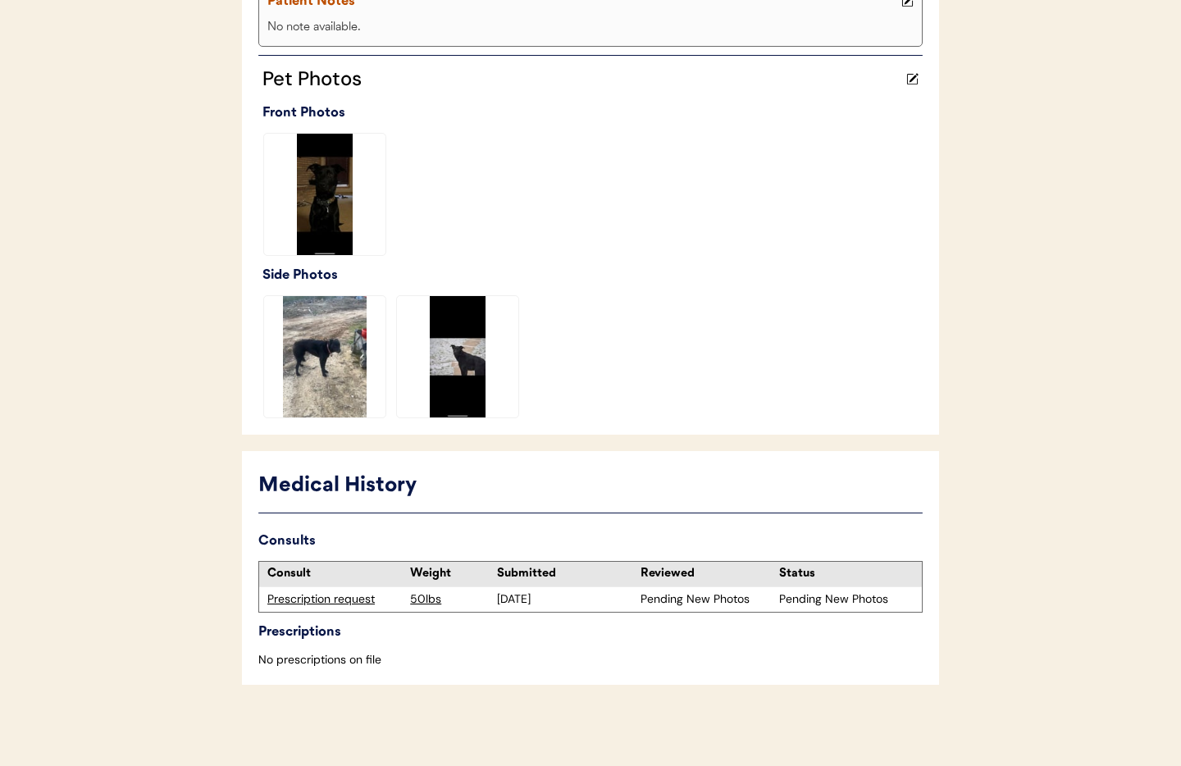
scroll to position [399, 0]
click at [351, 602] on div "Prescription request" at bounding box center [334, 598] width 134 height 16
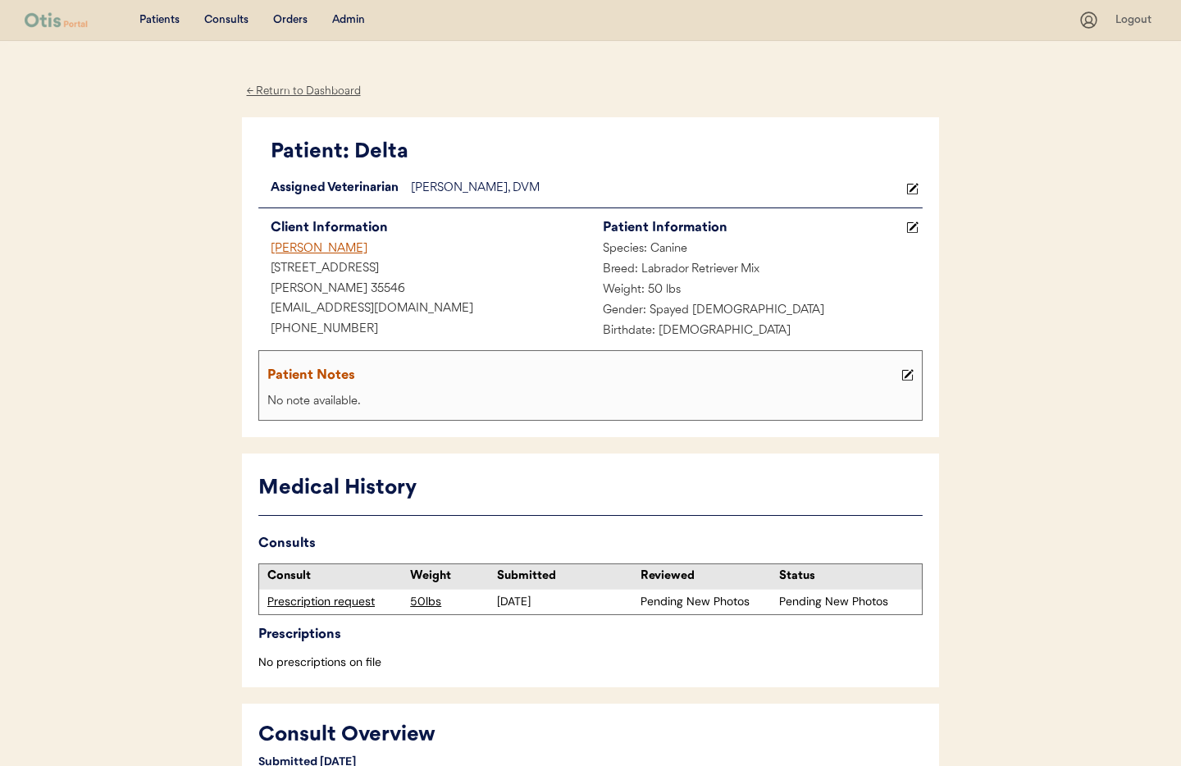
click at [348, 19] on div "Admin" at bounding box center [348, 20] width 33 height 16
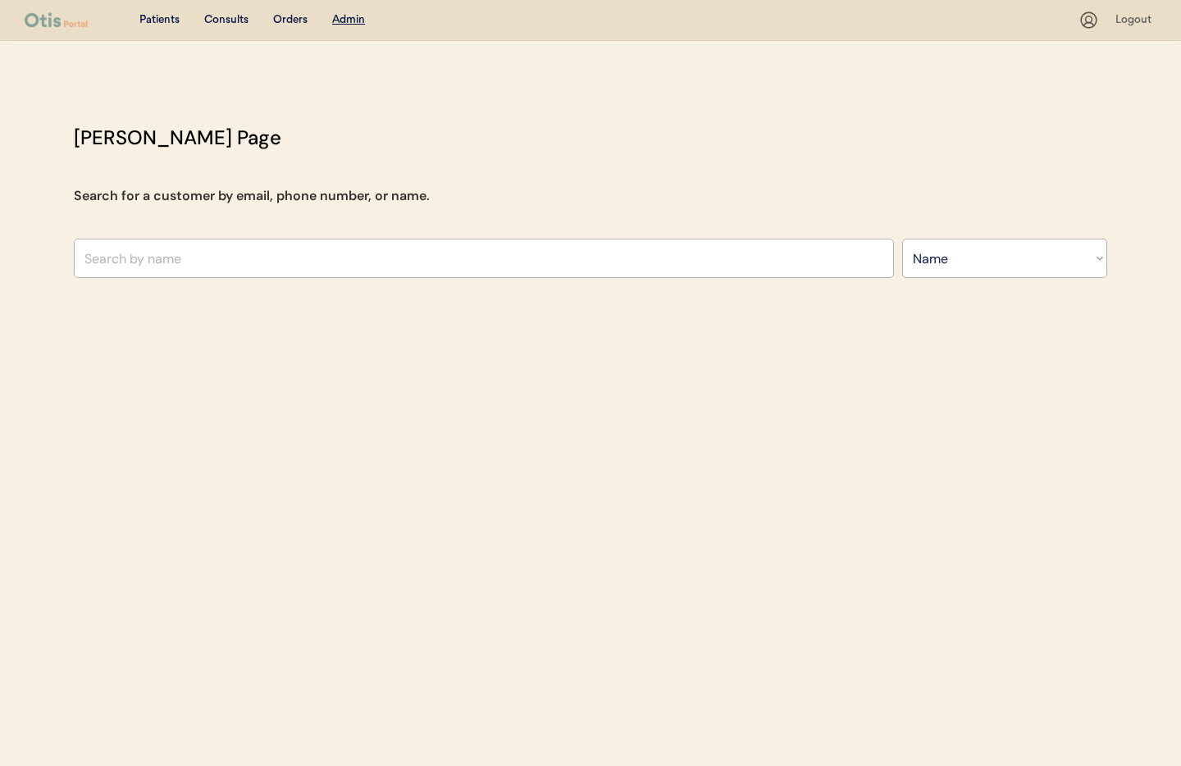
select select ""Name""
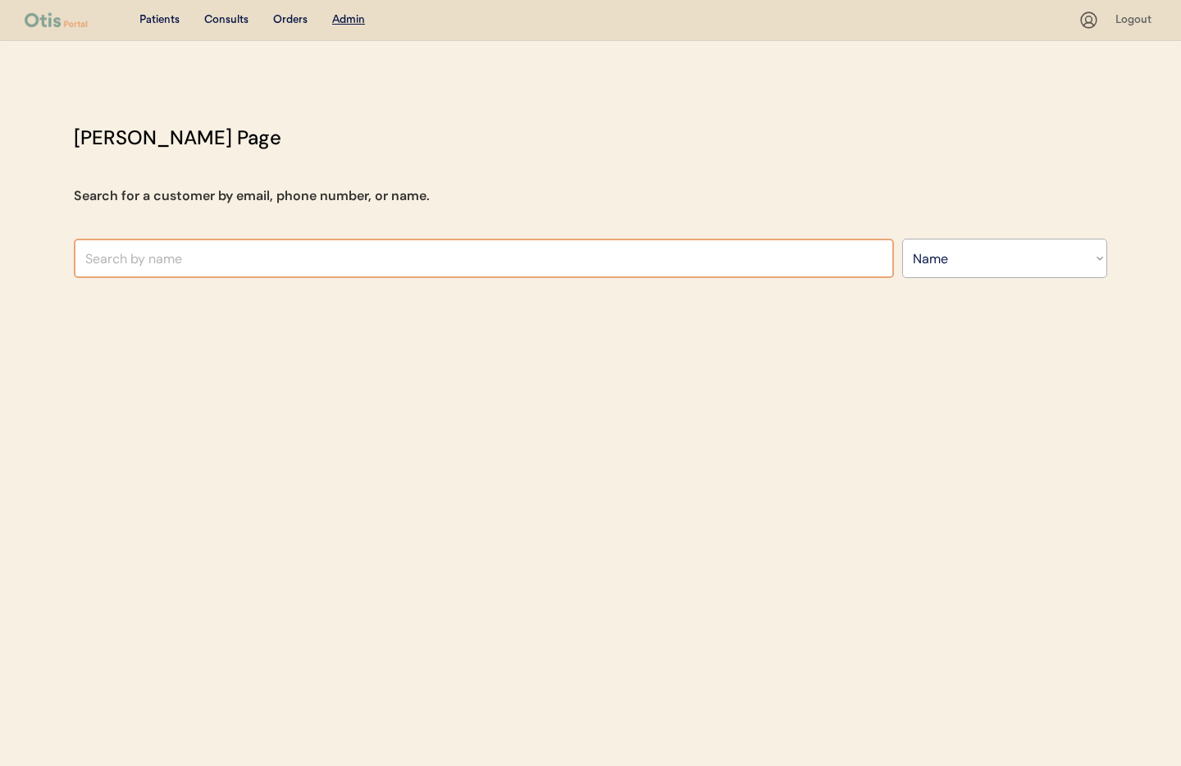
click at [246, 263] on input "text" at bounding box center [484, 258] width 820 height 39
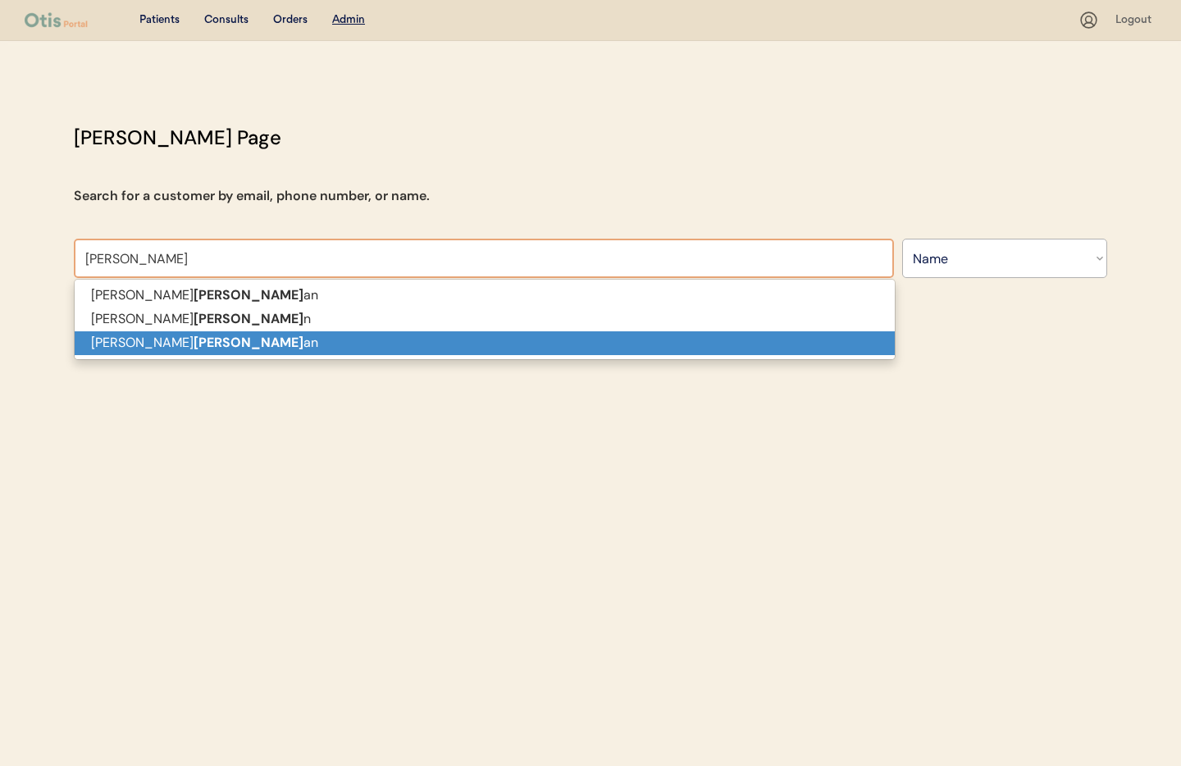
click at [193, 347] on strong "[PERSON_NAME]" at bounding box center [248, 342] width 110 height 17
type input "[PERSON_NAME]"
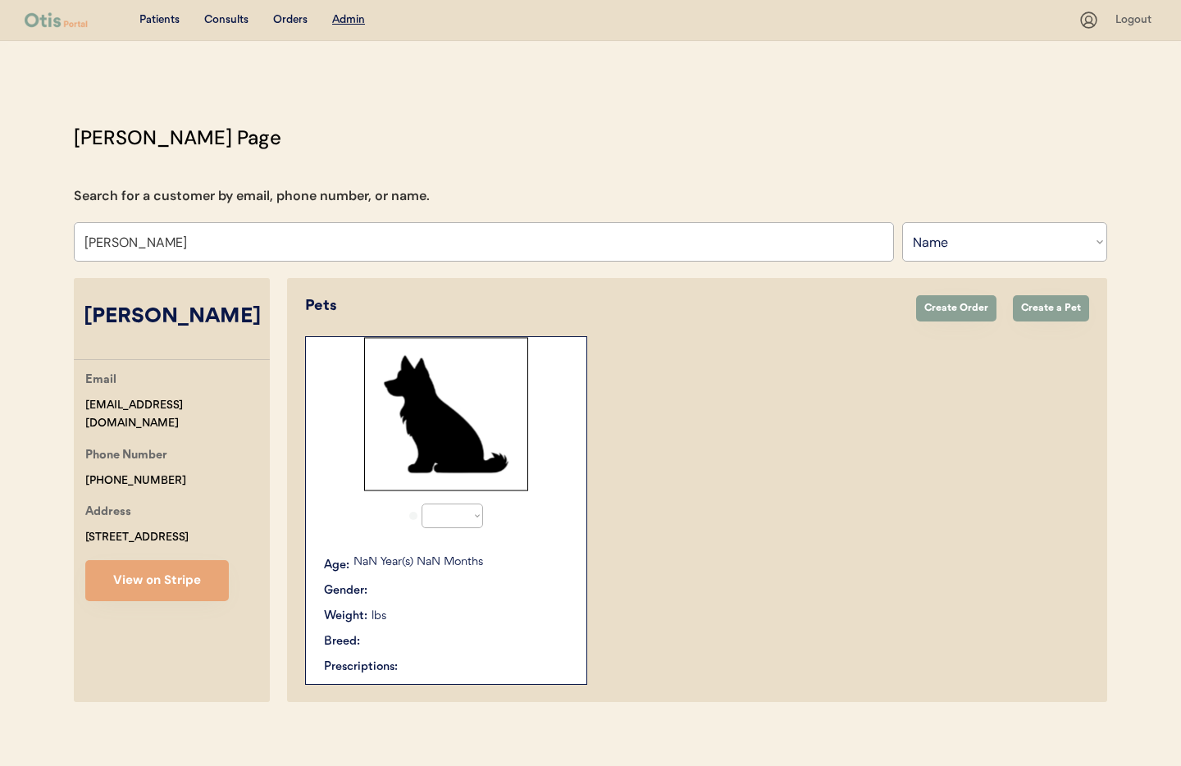
select select "true"
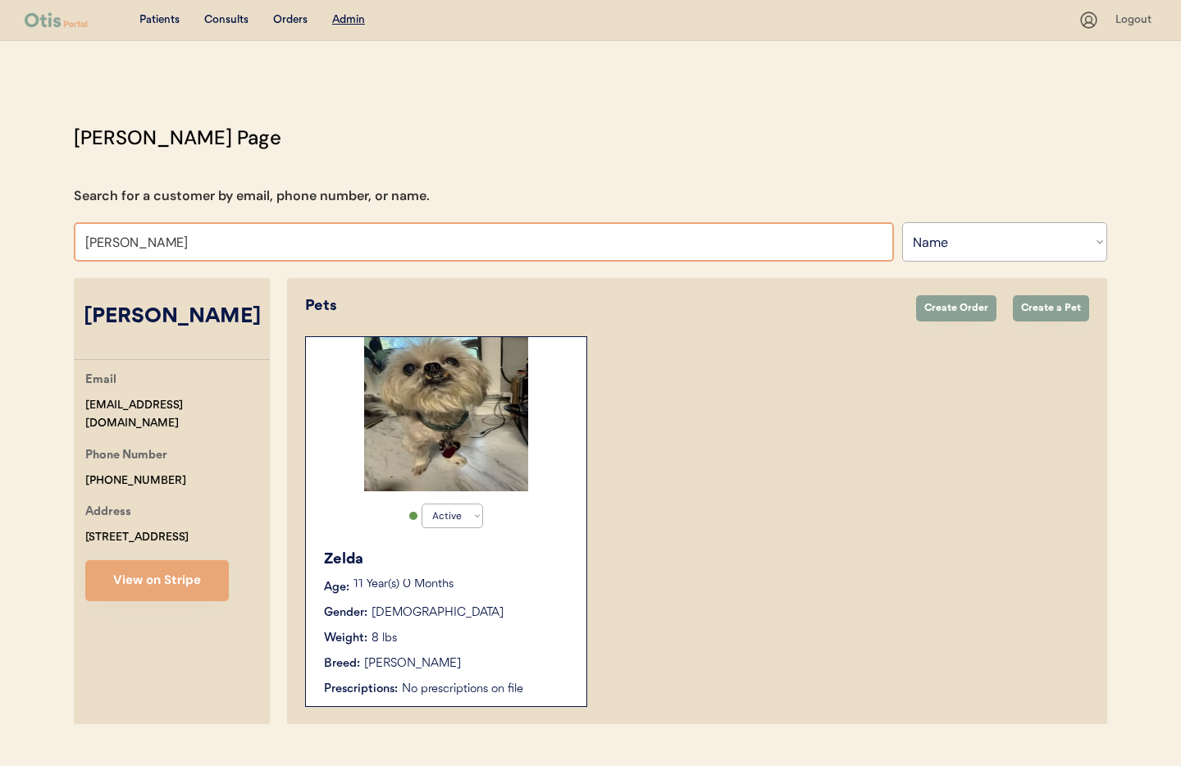
drag, startPoint x: 222, startPoint y: 239, endPoint x: 32, endPoint y: 224, distance: 190.8
click at [32, 224] on div "Patients Consults Orders Admin Logout [PERSON_NAME] Admin Page Search for a cus…" at bounding box center [590, 400] width 1181 height 800
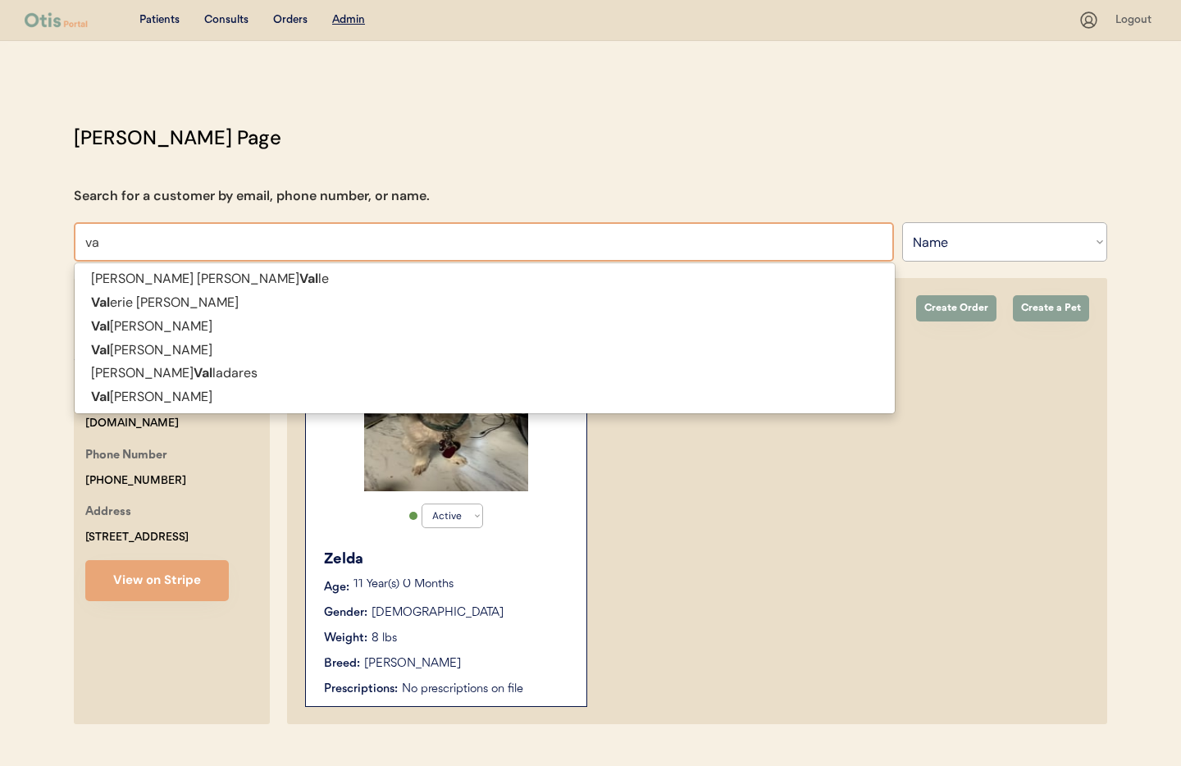
type input "v"
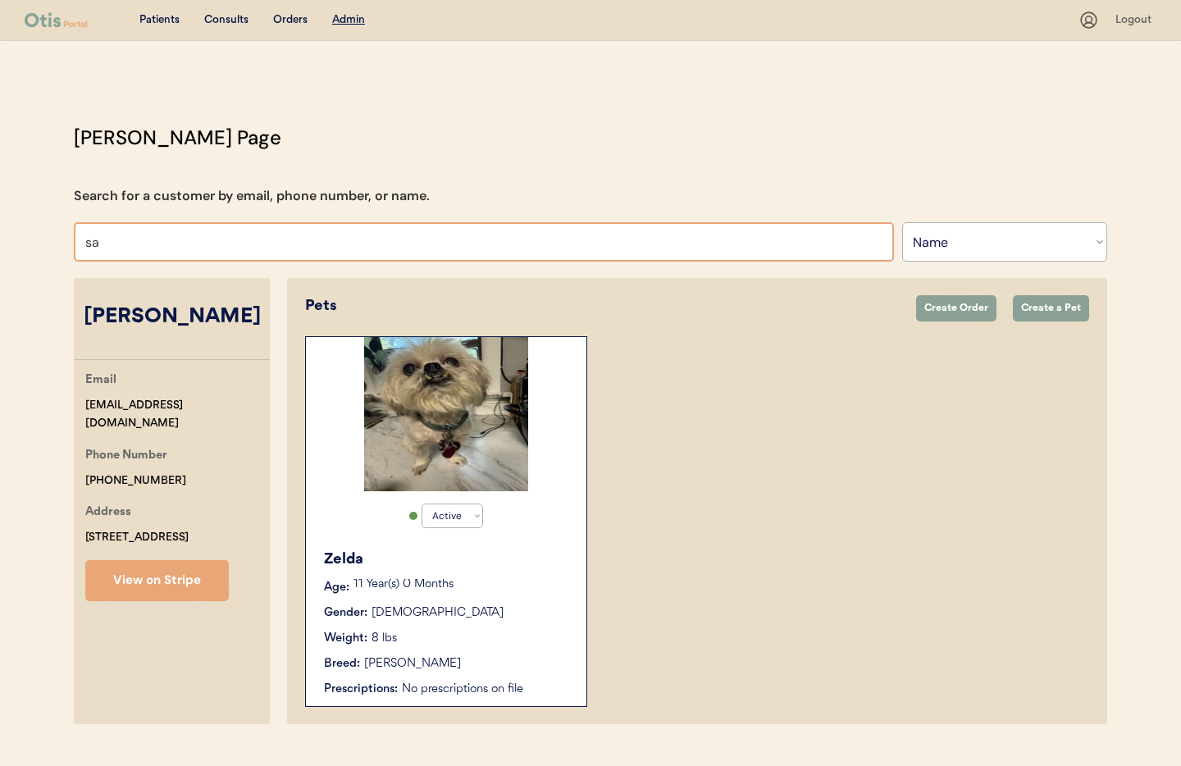
type input "s"
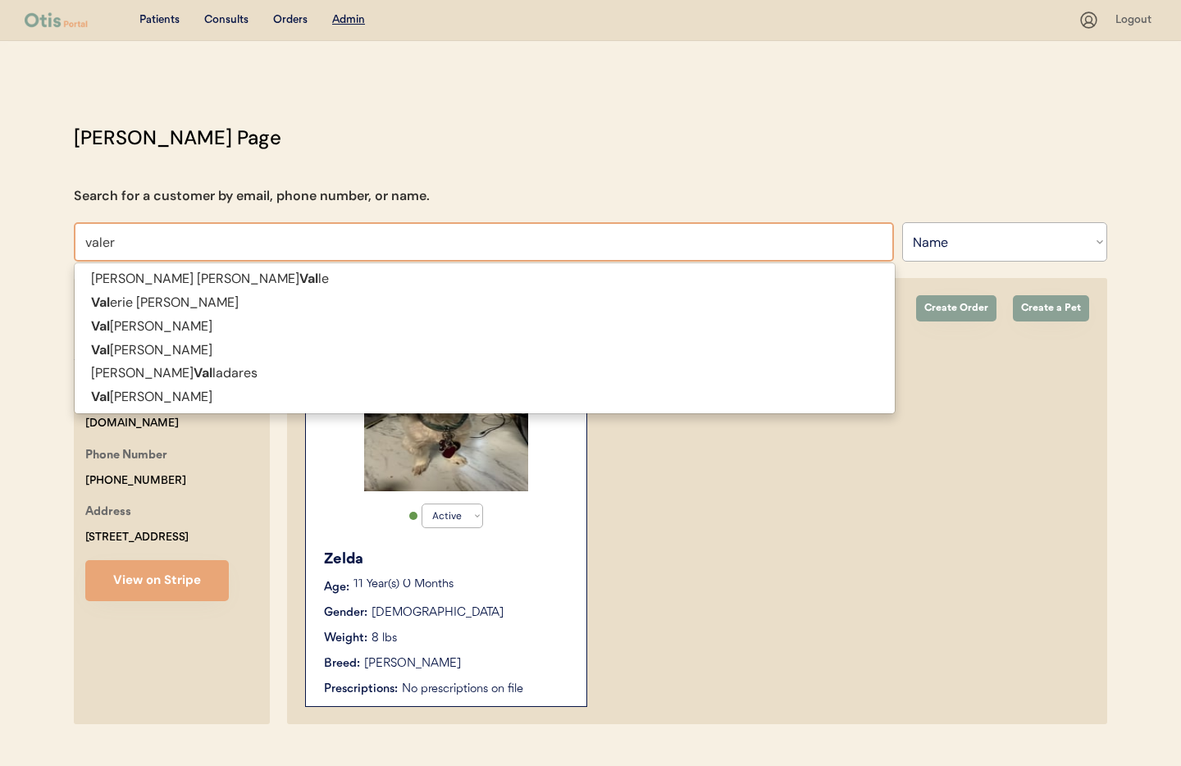
type input "[PERSON_NAME]"
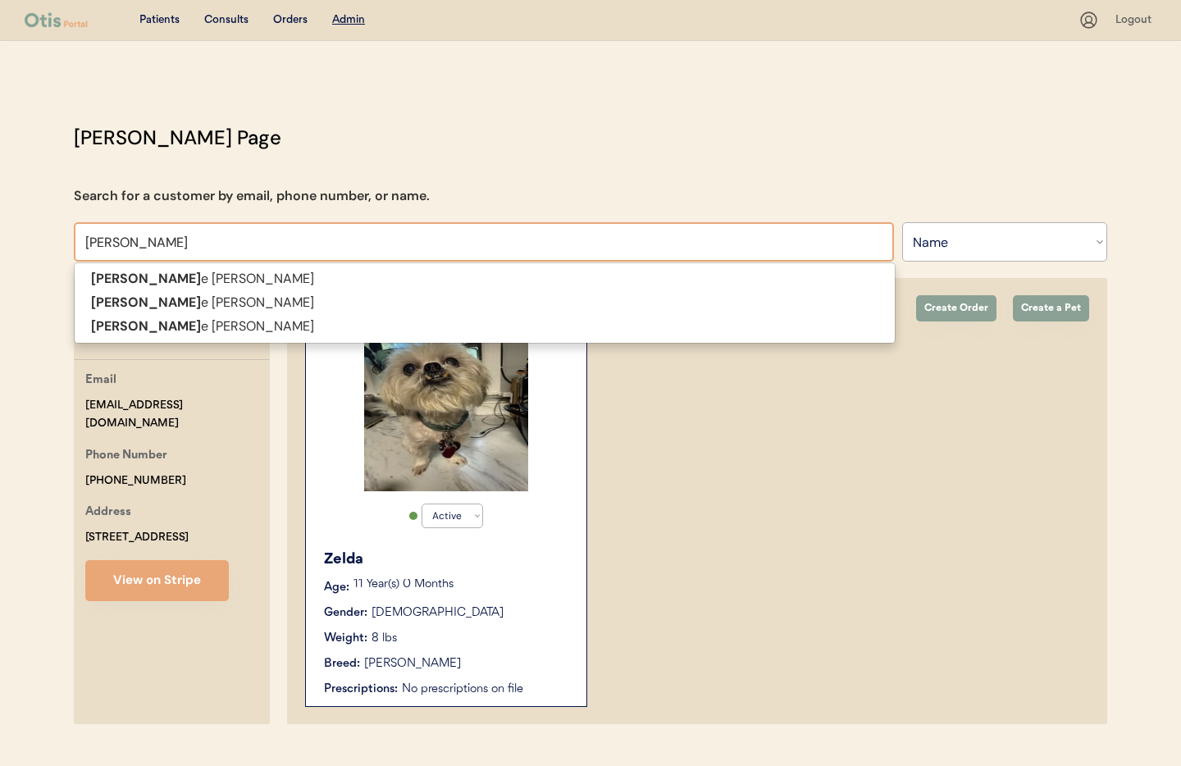
type input "[PERSON_NAME]"
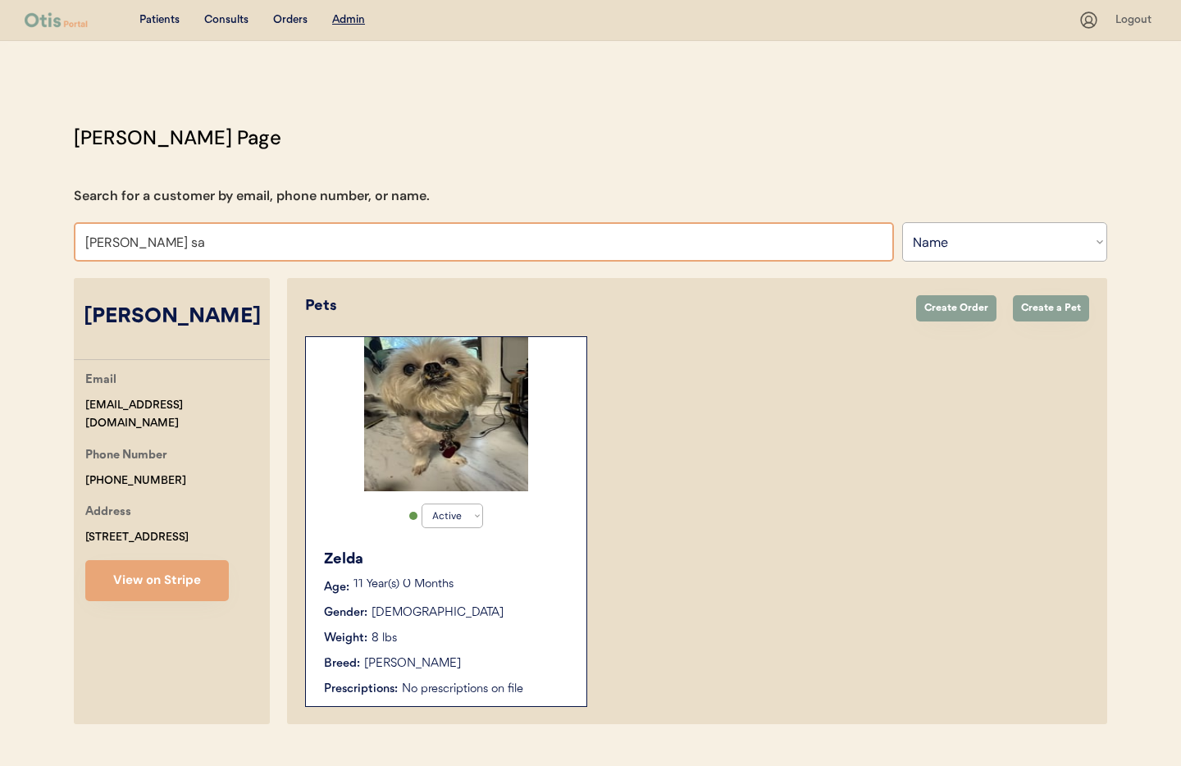
type input "[PERSON_NAME] sa"
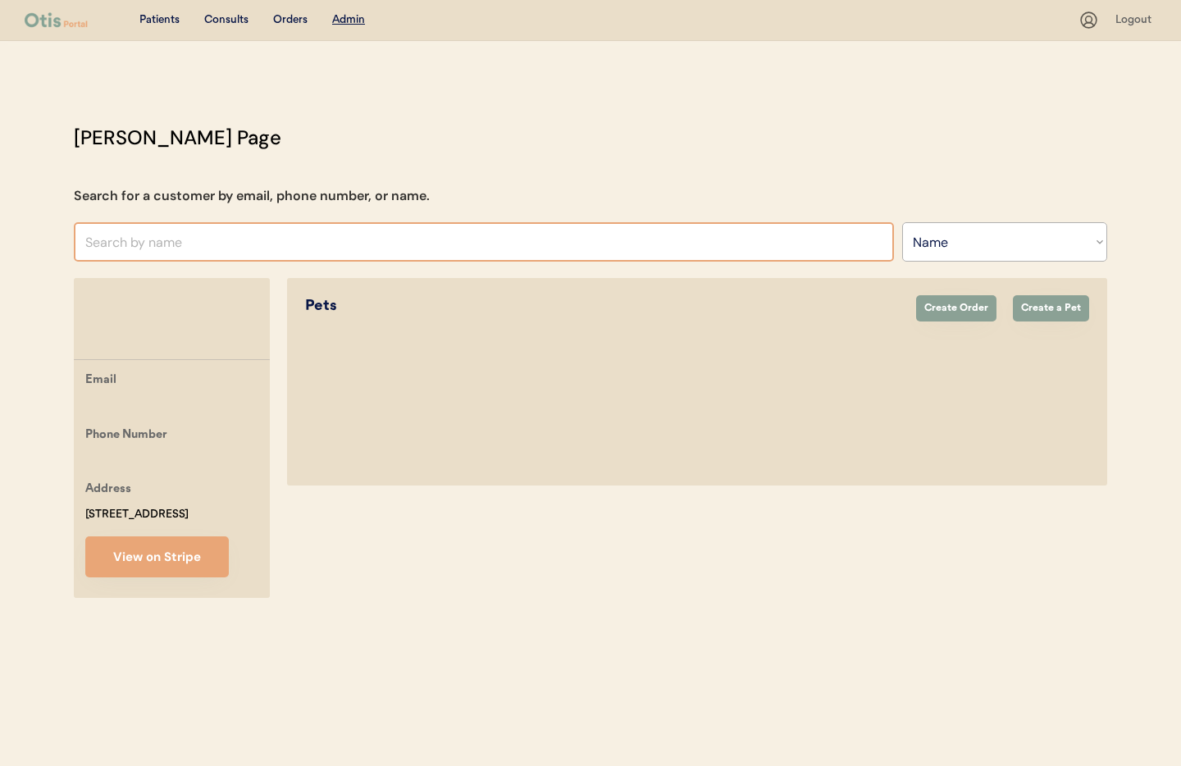
click at [953, 243] on select "Search By Name Email Phone Number" at bounding box center [1004, 241] width 205 height 39
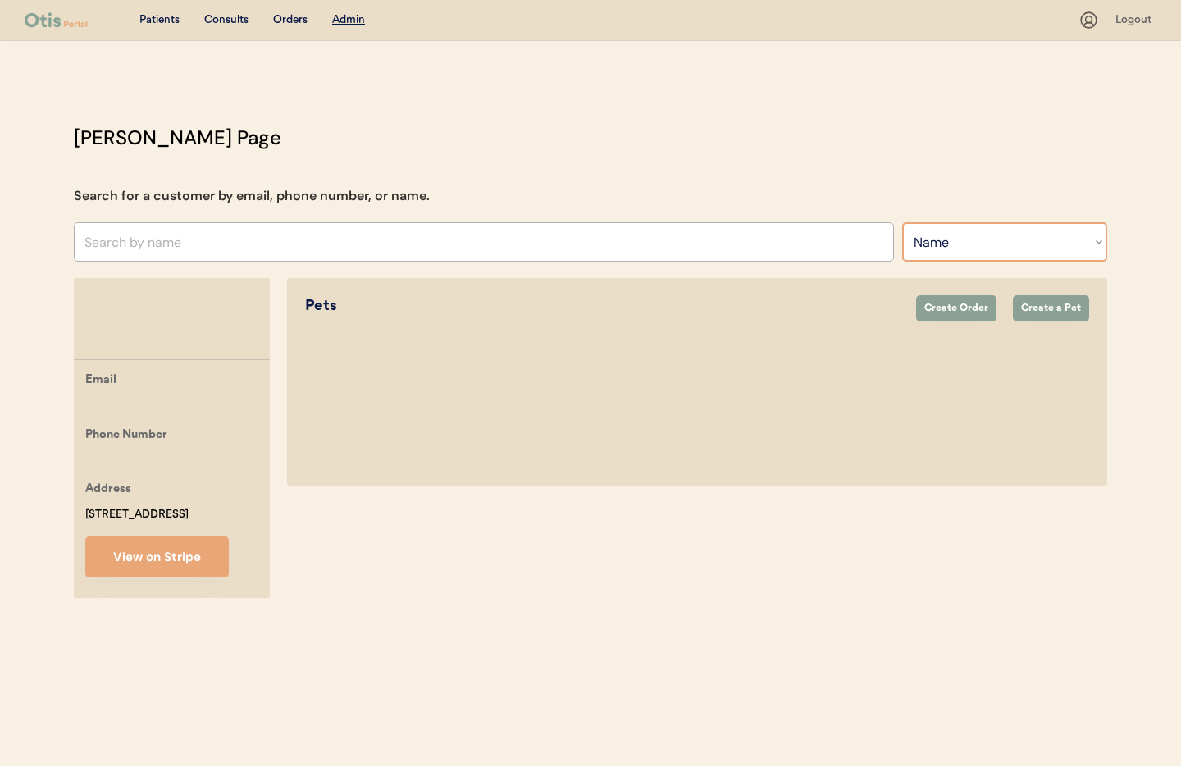
select select ""Email""
click at [902, 222] on select "Search By Name Email Phone Number" at bounding box center [1004, 241] width 205 height 39
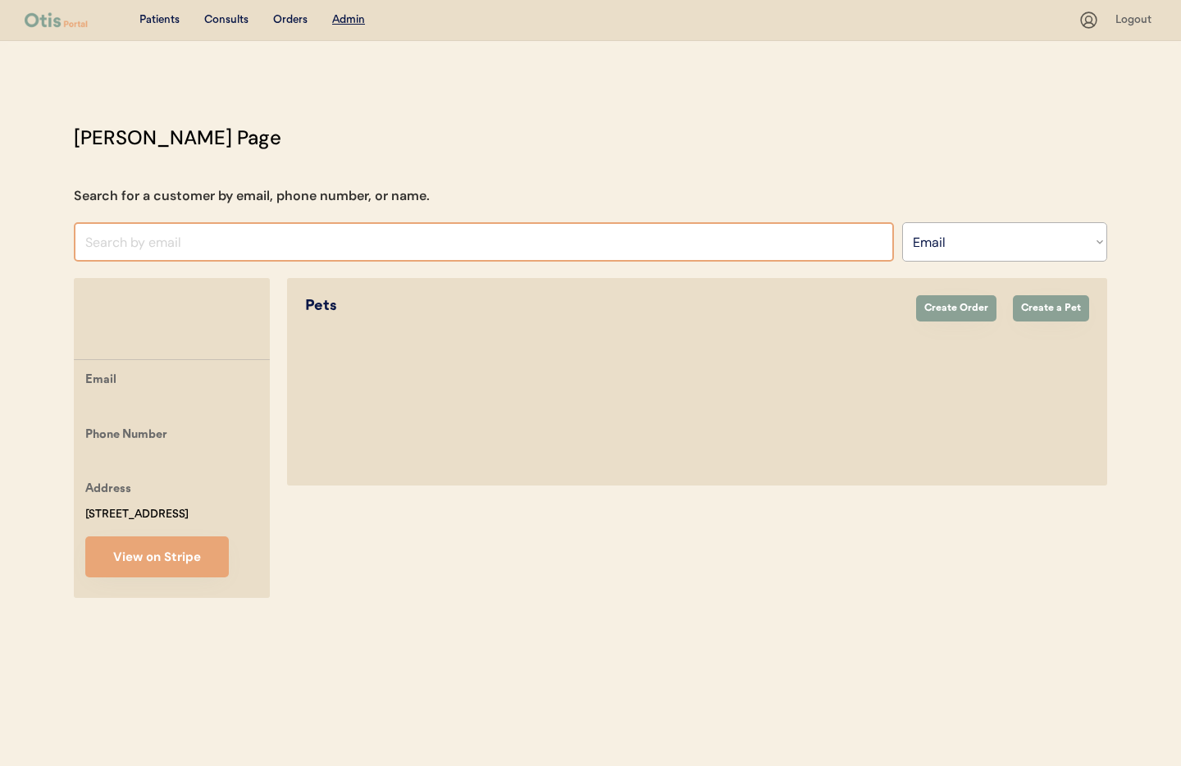
click at [175, 241] on input "input" at bounding box center [484, 241] width 820 height 39
paste input "ValSacco426@msn.com"
click at [304, 243] on input "input" at bounding box center [484, 241] width 820 height 39
click at [230, 243] on input "input" at bounding box center [484, 241] width 820 height 39
drag, startPoint x: 235, startPoint y: 243, endPoint x: 50, endPoint y: 227, distance: 185.9
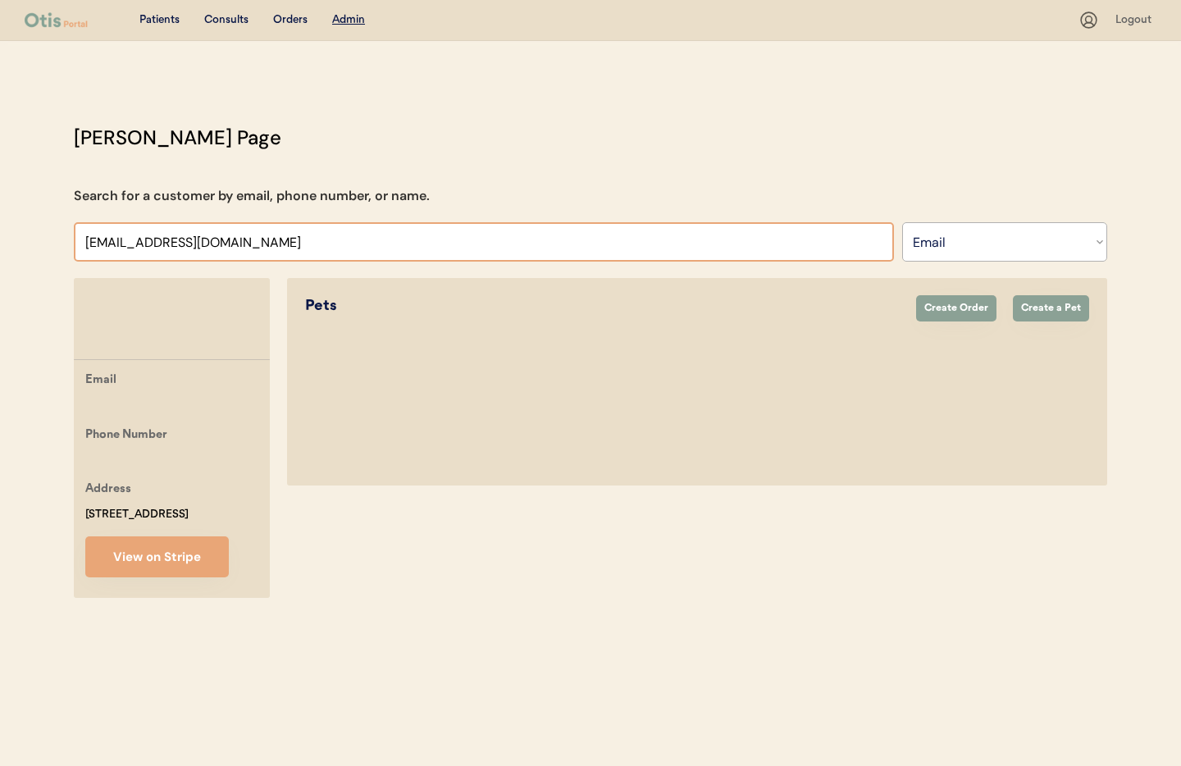
click at [50, 227] on div "Patients Consults Orders Admin Logout Otis Admin Page Search for a customer by …" at bounding box center [590, 383] width 1181 height 766
type input "Val"
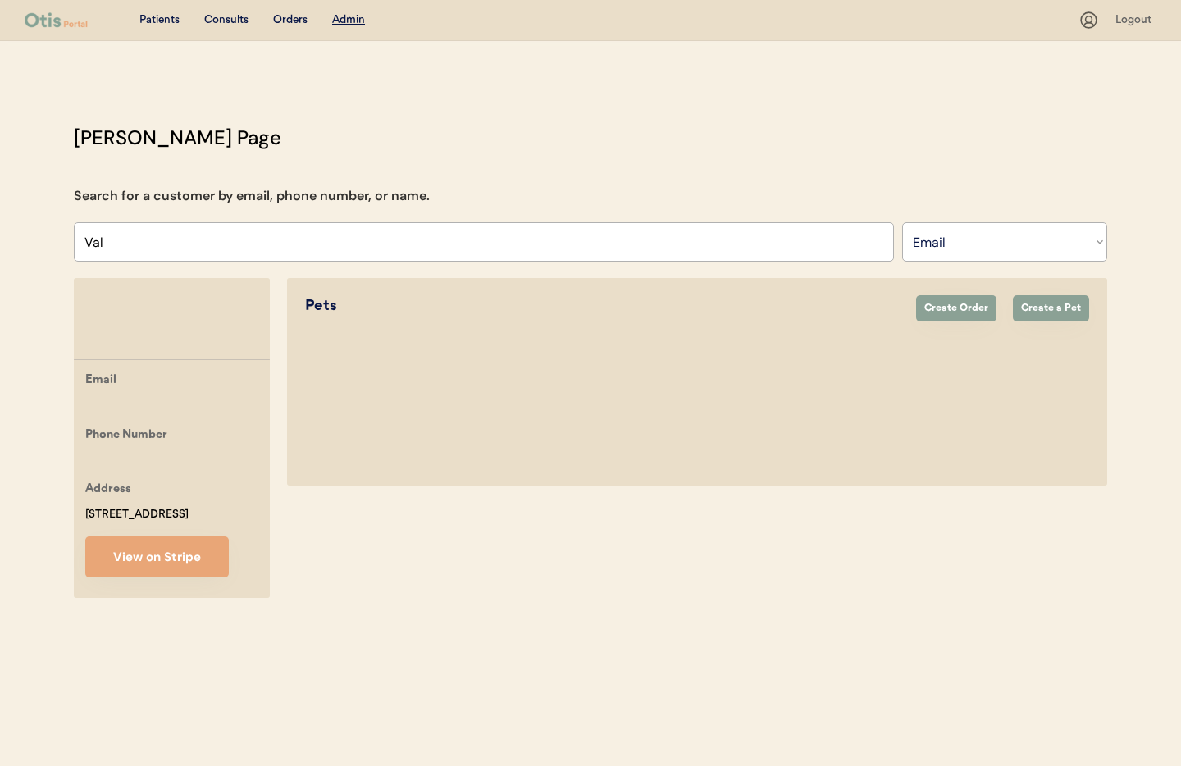
click at [353, 22] on u "Admin" at bounding box center [348, 19] width 33 height 11
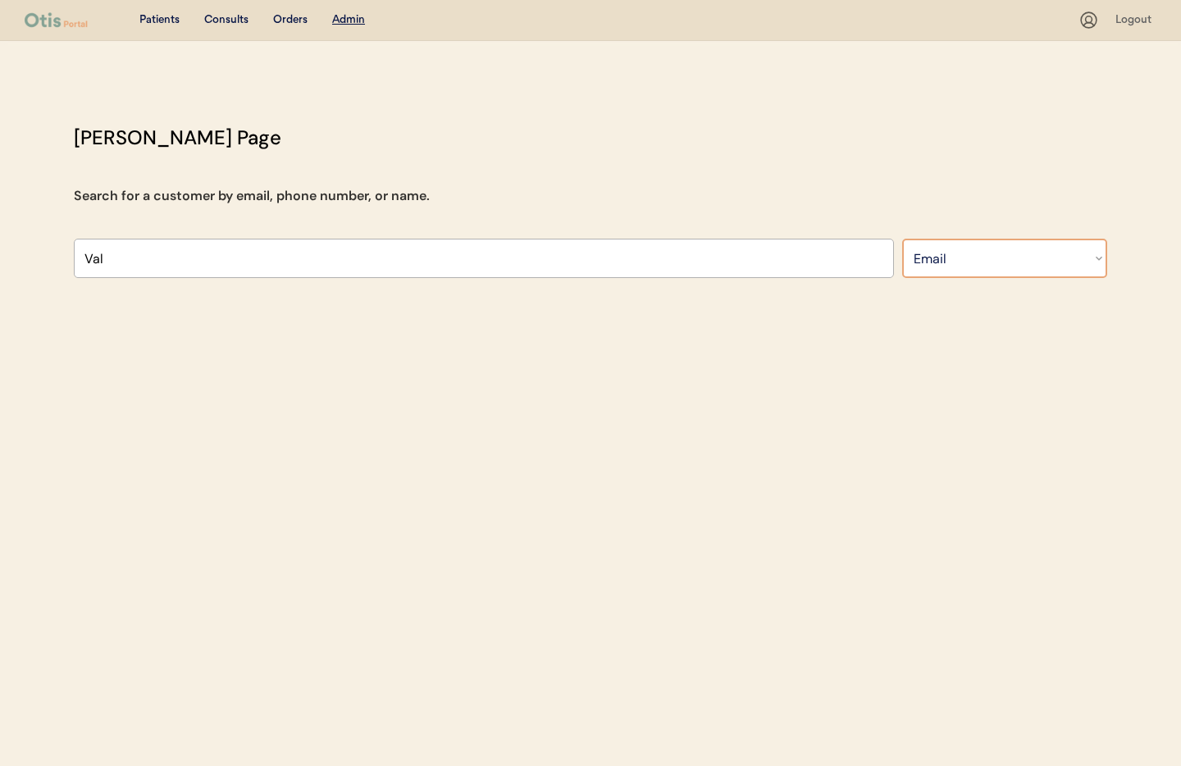
click at [1000, 254] on select "Search By Name Email Phone Number" at bounding box center [1004, 258] width 205 height 39
select select ""Name""
click at [902, 239] on select "Search By Name Email Phone Number" at bounding box center [1004, 258] width 205 height 39
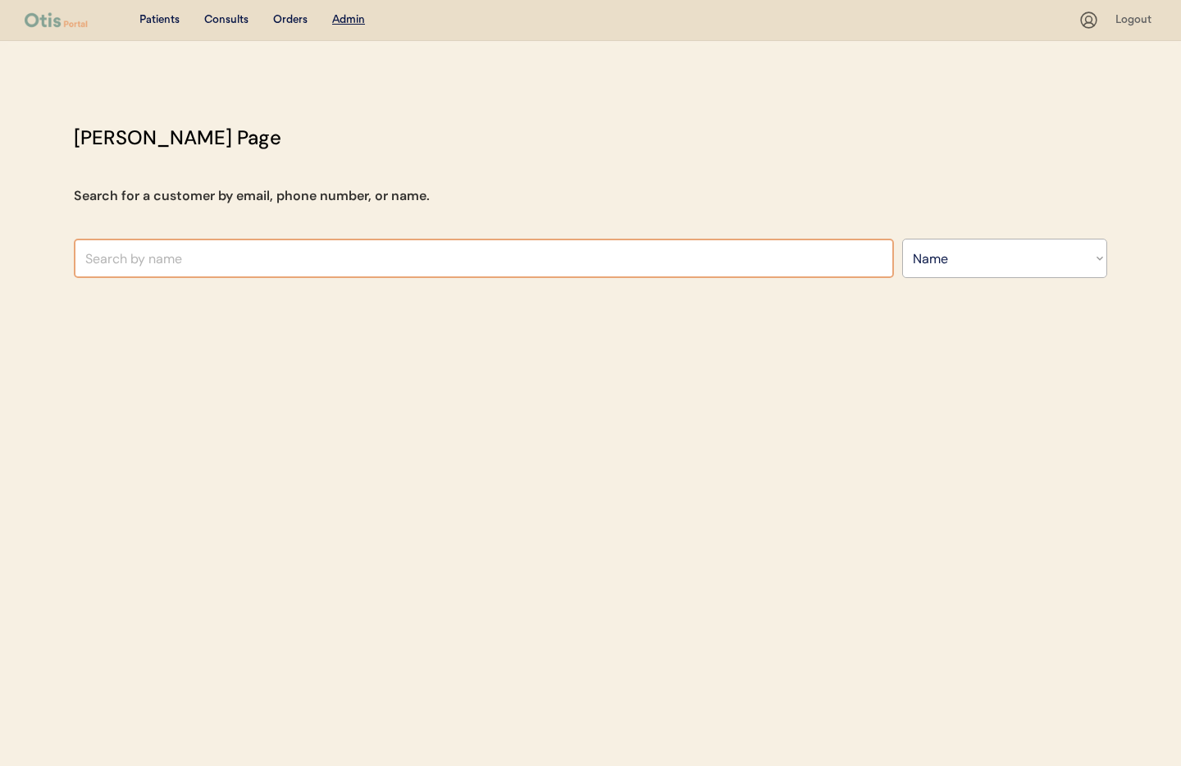
click at [148, 261] on input "text" at bounding box center [484, 258] width 820 height 39
type input "val sa"
click at [917, 270] on select "Search By Name Email Phone Number" at bounding box center [1004, 258] width 205 height 39
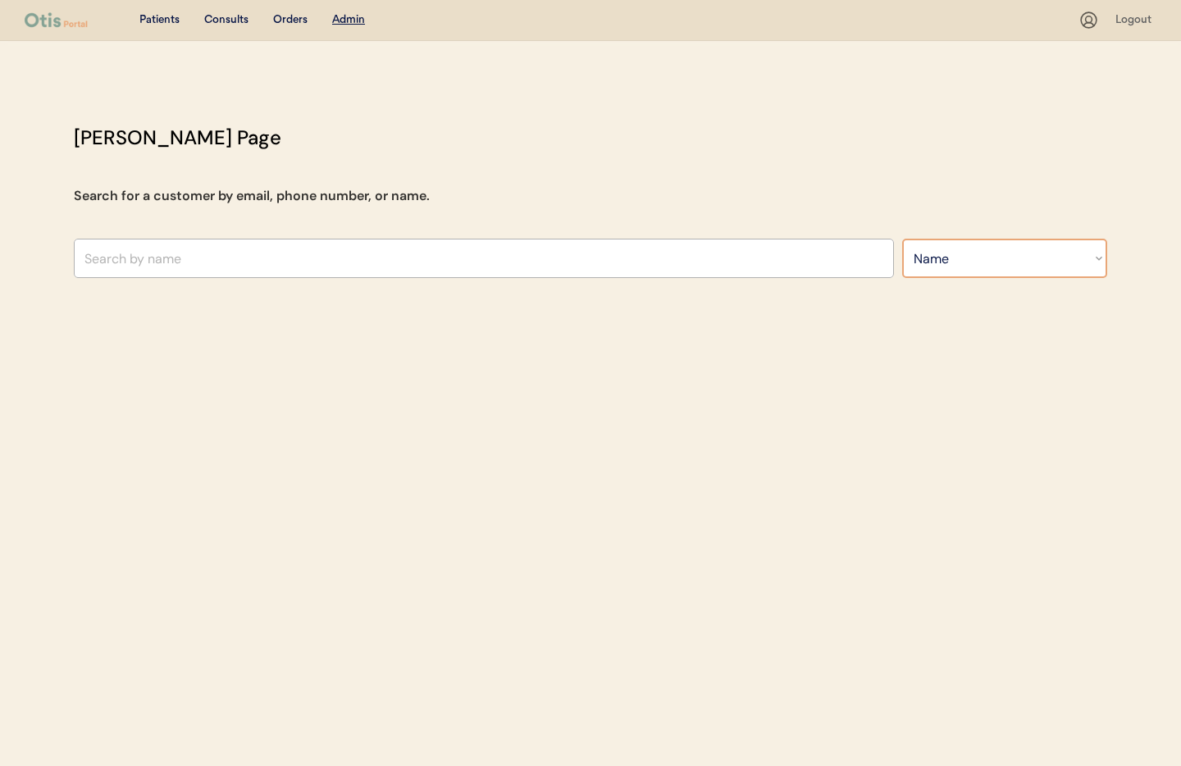
select select ""Email""
click at [902, 239] on select "Search By Name Email Phone Number" at bounding box center [1004, 258] width 205 height 39
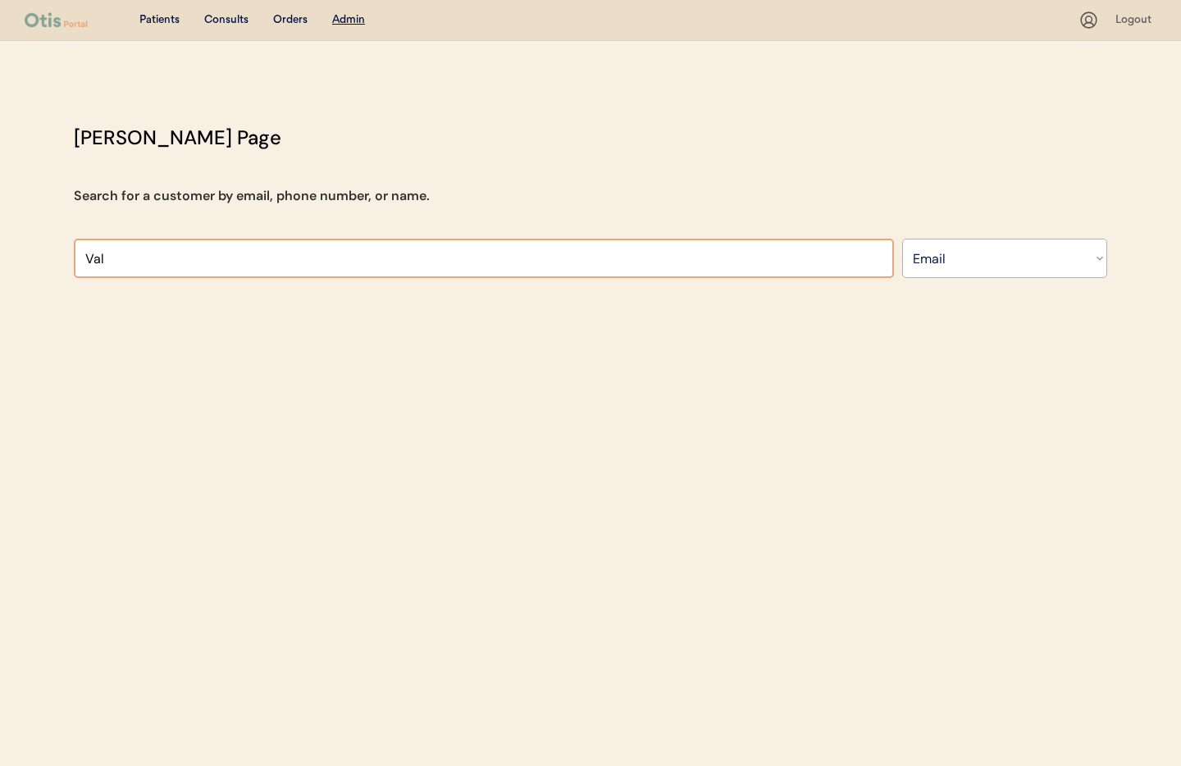
click at [119, 257] on input "input" at bounding box center [484, 258] width 820 height 39
drag, startPoint x: 118, startPoint y: 257, endPoint x: 81, endPoint y: 262, distance: 37.1
click at [60, 257] on div "Otis Admin Page Search for a customer by email, phone number, or name. val Sear…" at bounding box center [590, 204] width 1066 height 163
paste input "valsacco426@msn.com"
drag, startPoint x: 247, startPoint y: 252, endPoint x: 281, endPoint y: 259, distance: 35.2
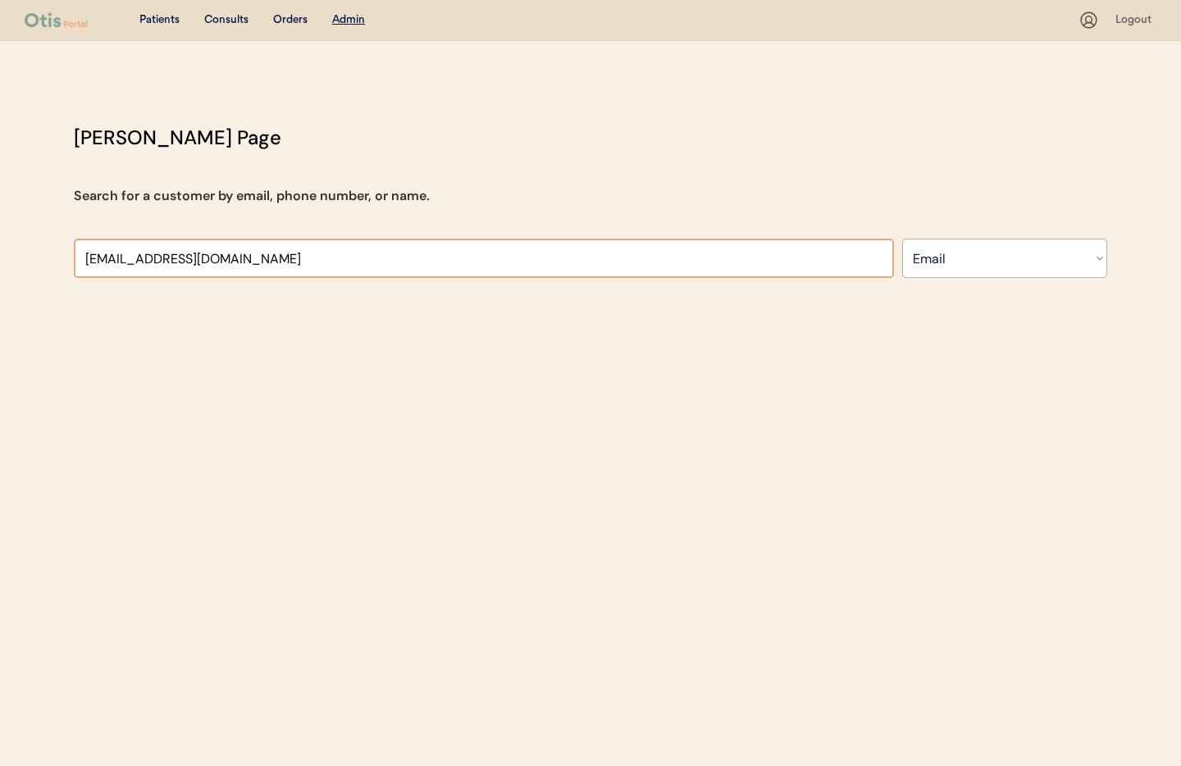
click at [247, 252] on input "input" at bounding box center [484, 258] width 820 height 39
type input "V"
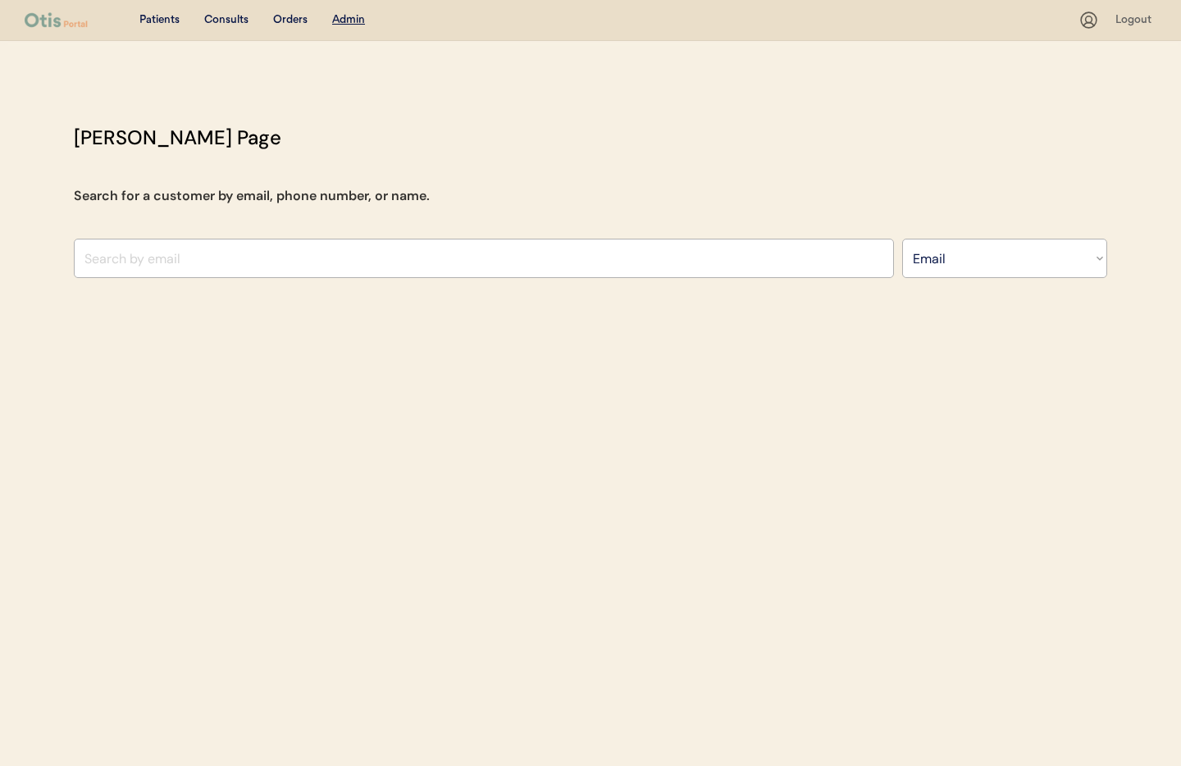
click at [161, 22] on div "Patients" at bounding box center [159, 20] width 40 height 16
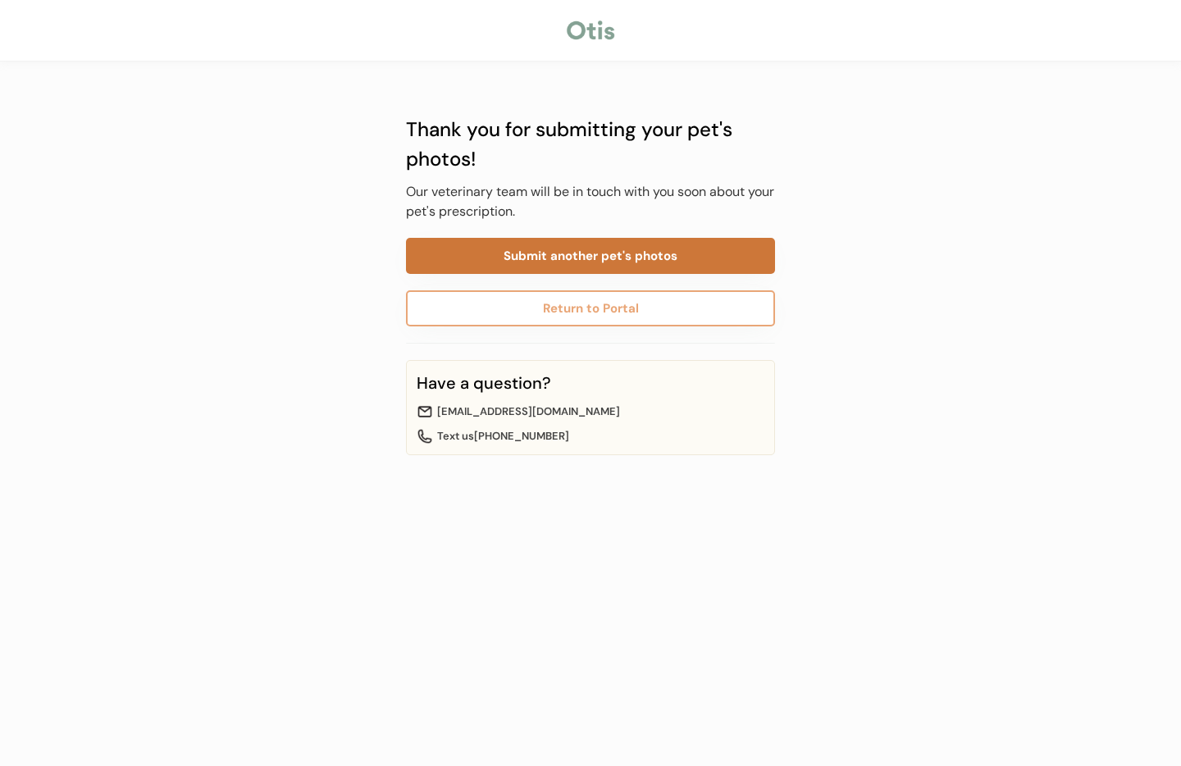
drag, startPoint x: 0, startPoint y: 0, endPoint x: 580, endPoint y: 264, distance: 636.9
click at [580, 266] on button "Submit another pet's photos" at bounding box center [590, 256] width 369 height 36
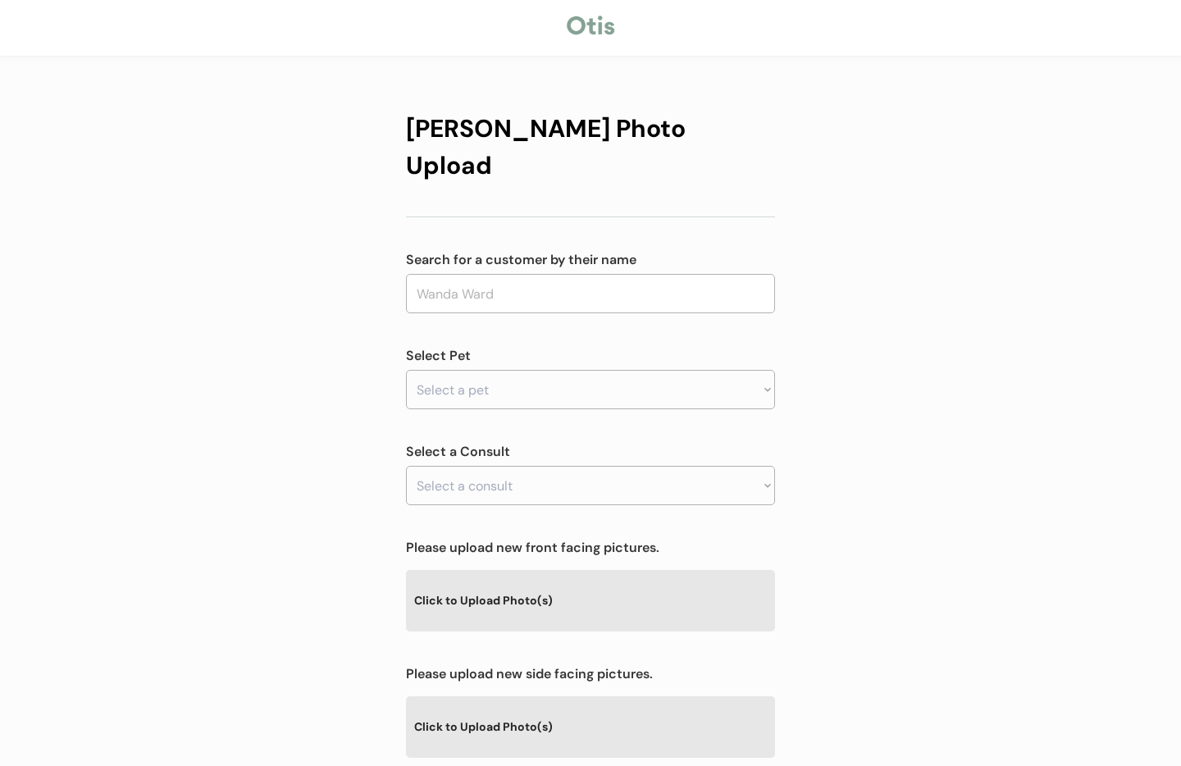
scroll to position [8, 0]
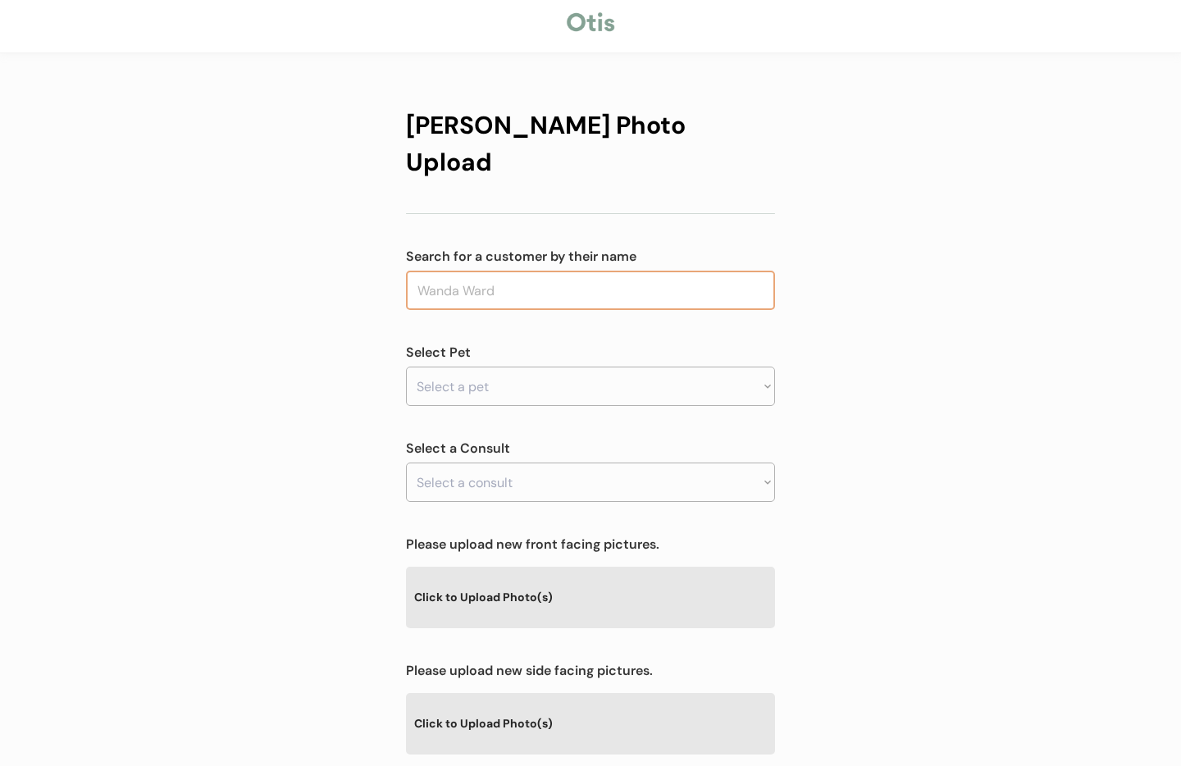
click at [467, 271] on input "text" at bounding box center [590, 290] width 369 height 39
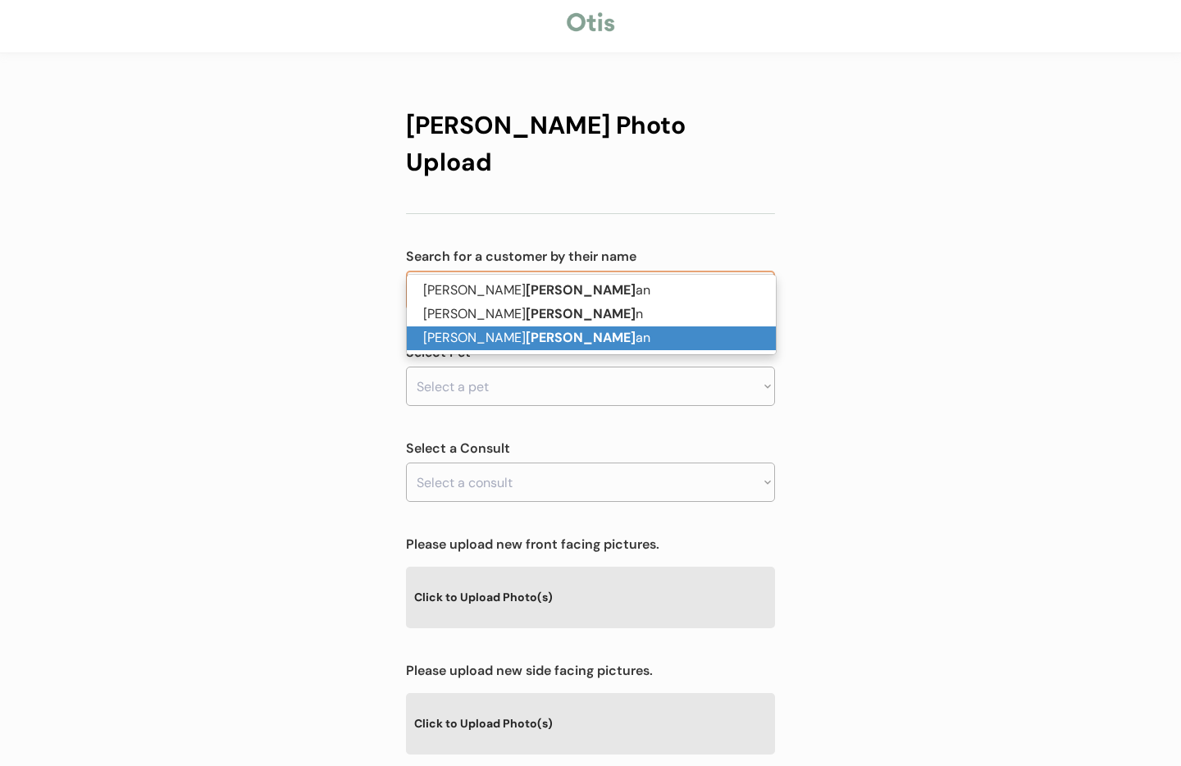
click at [467, 327] on p "Ashley M. Vaugh an" at bounding box center [591, 338] width 369 height 24
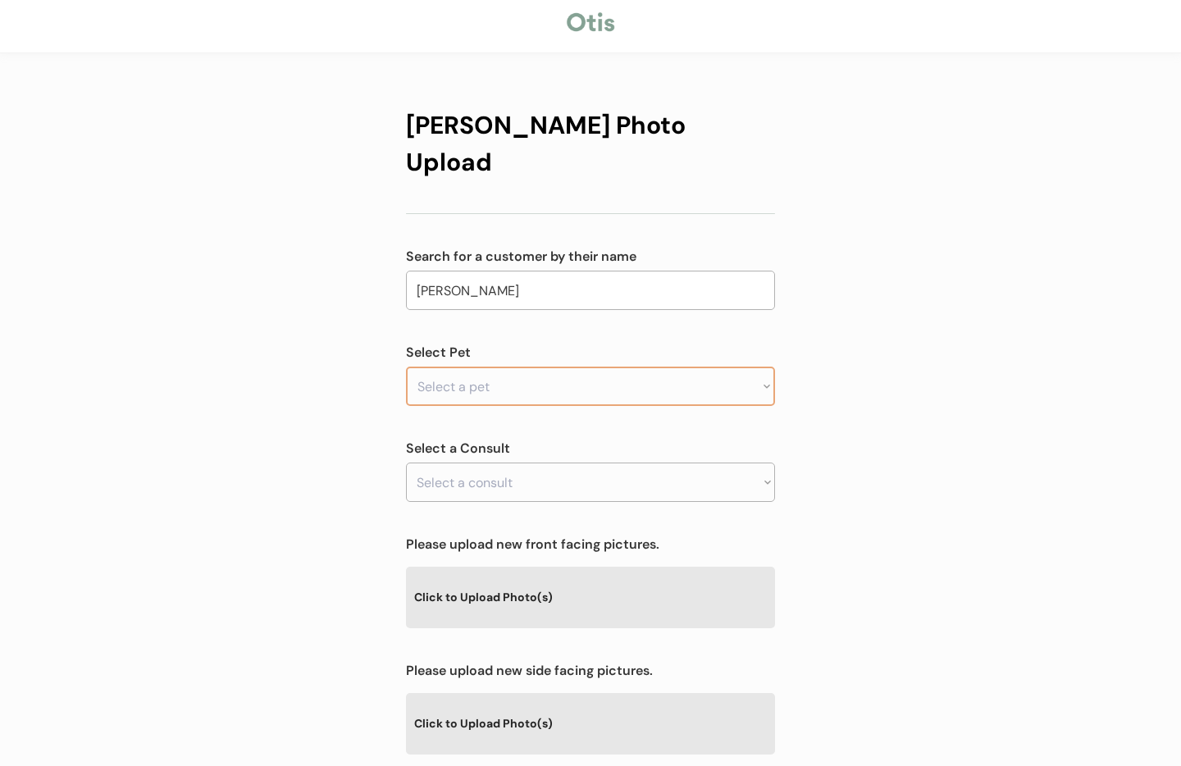
type input "Ashley M. Vaughan"
click at [465, 366] on select "Select a pet Zelda" at bounding box center [590, 385] width 369 height 39
select select ""1348695171700984260__LOOKUP__1754993466526x889117947595587600""
click at [406, 366] on select "Select a pet Zelda" at bounding box center [590, 385] width 369 height 39
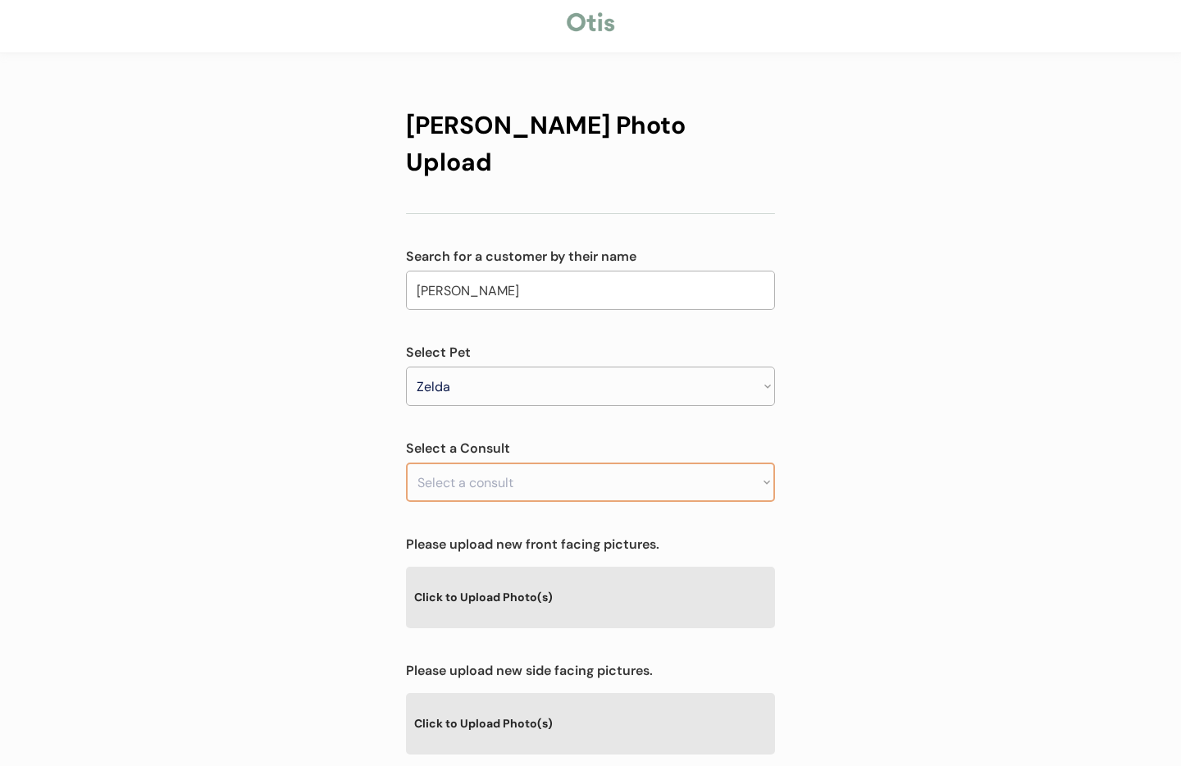
click at [483, 462] on select "Select a consult" at bounding box center [590, 481] width 369 height 39
click at [482, 462] on select "Select a consult" at bounding box center [590, 481] width 369 height 39
drag, startPoint x: 920, startPoint y: 462, endPoint x: 792, endPoint y: 452, distance: 128.3
click at [919, 462] on div "Otis Photo Upload Search for a customer by their name Ashley M. Vaughan vaugh S…" at bounding box center [590, 520] width 1181 height 1057
click at [699, 462] on select "Select a consult Allergy & itchy skin prescription request" at bounding box center [590, 481] width 369 height 39
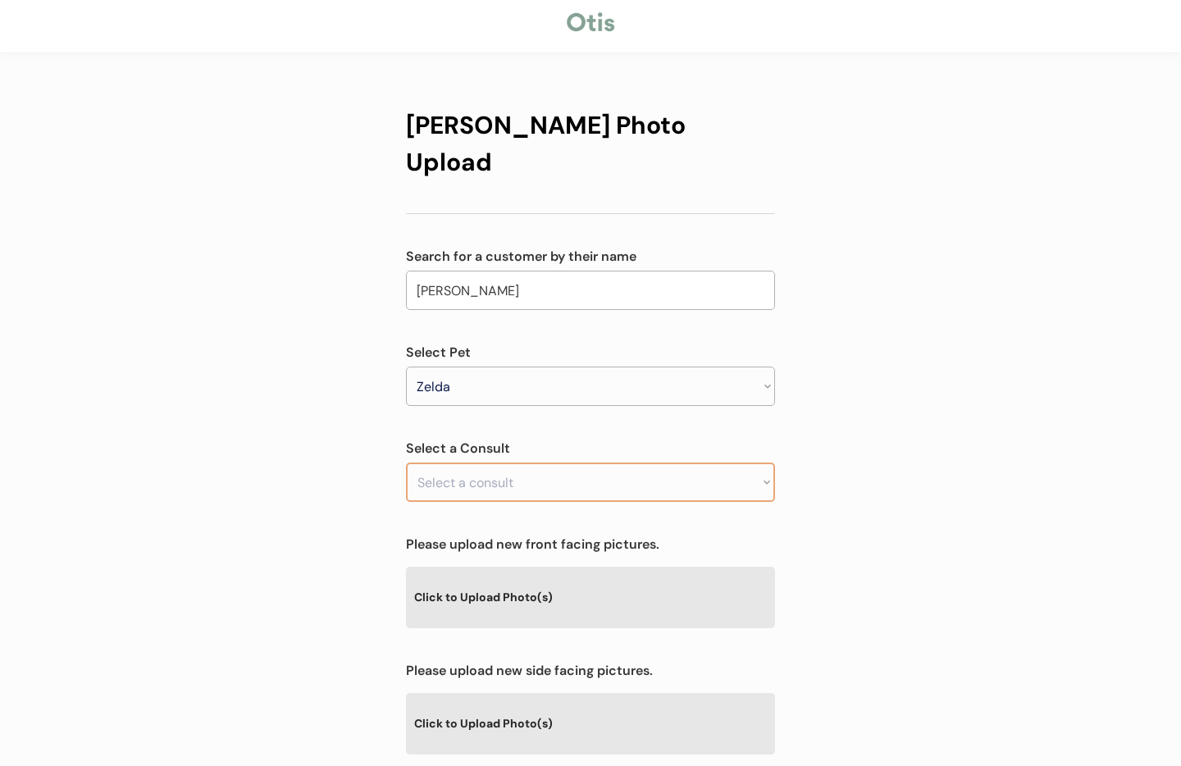
select select ""1348695171700984260__LOOKUP__1754993497016x854784594652692500""
click at [406, 462] on select "Select a consult Allergy & itchy skin prescription request" at bounding box center [590, 481] width 369 height 39
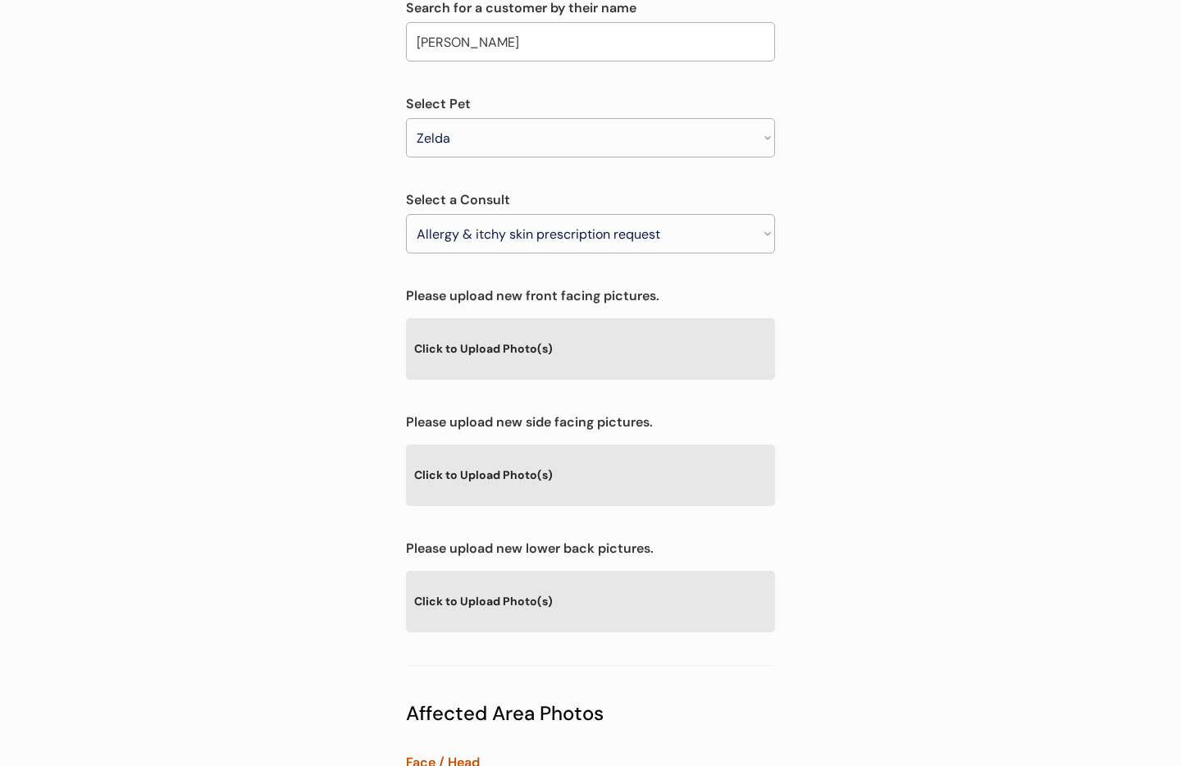
scroll to position [312, 0]
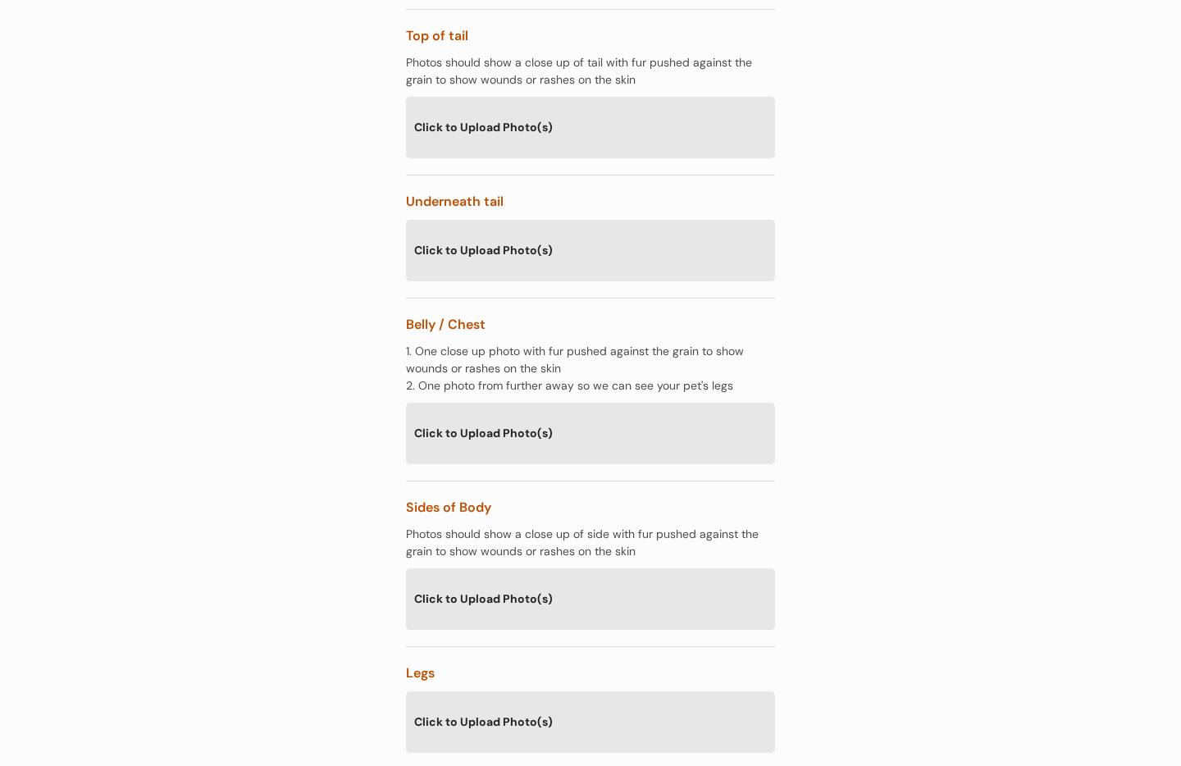
click at [575, 403] on div "Click to Upload Photo(s)" at bounding box center [590, 433] width 369 height 60
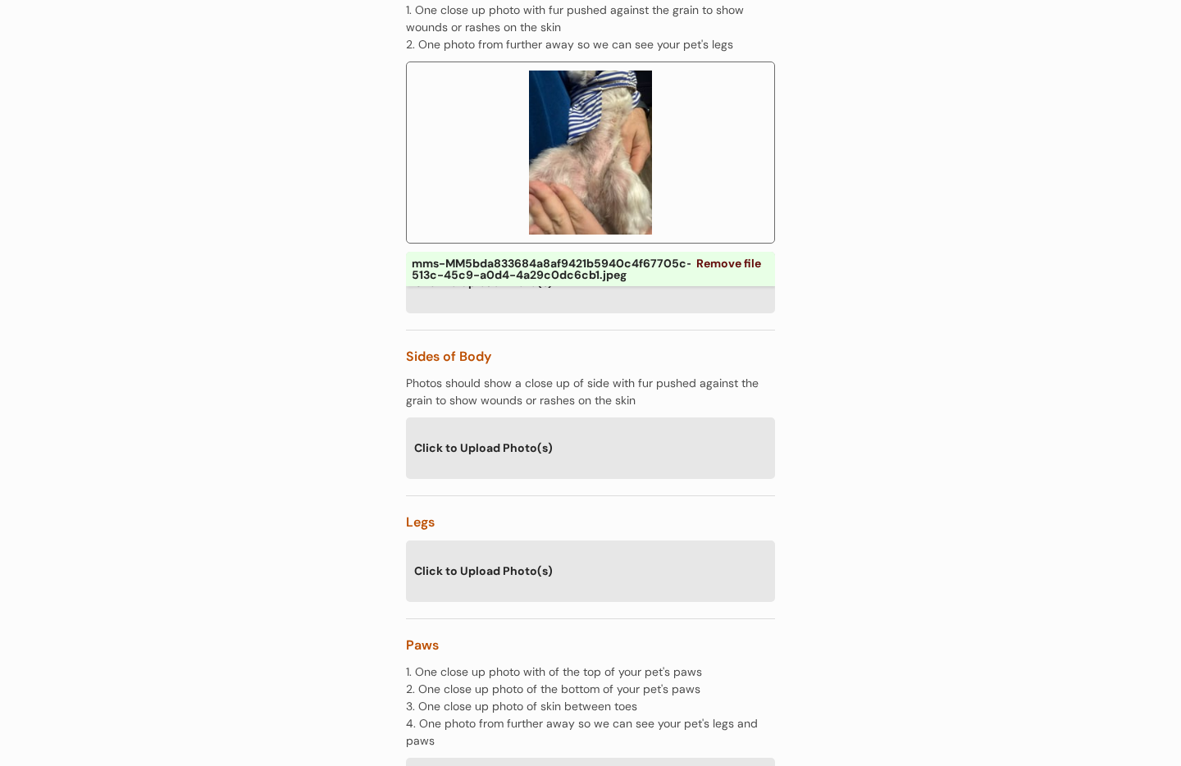
scroll to position [2268, 0]
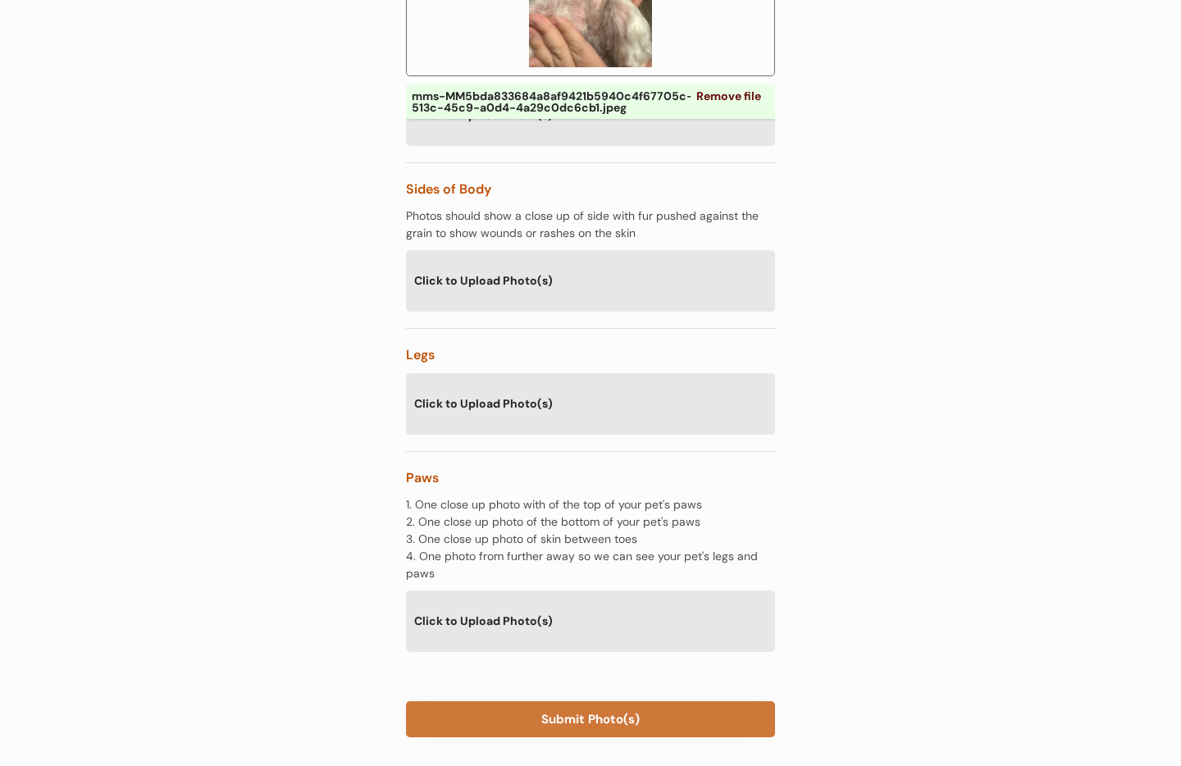
click at [555, 701] on button "Submit Photo(s)" at bounding box center [590, 719] width 369 height 36
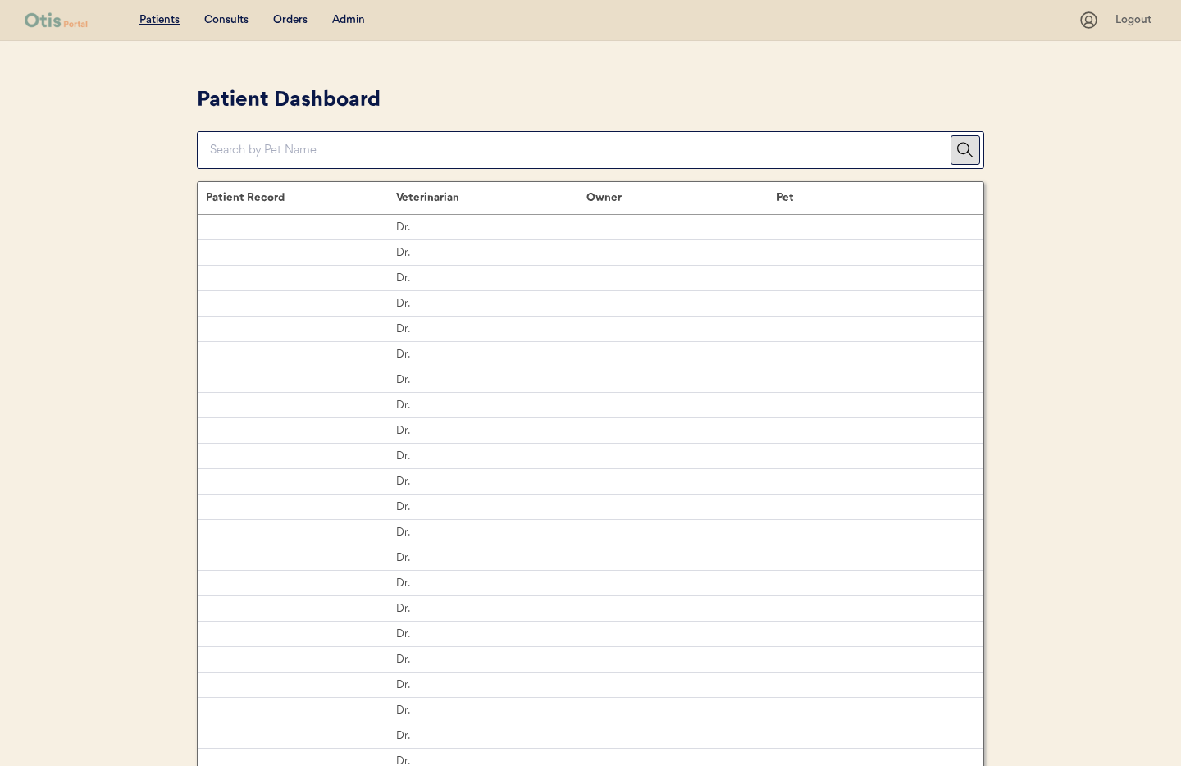
click at [362, 22] on div "Admin" at bounding box center [348, 20] width 33 height 16
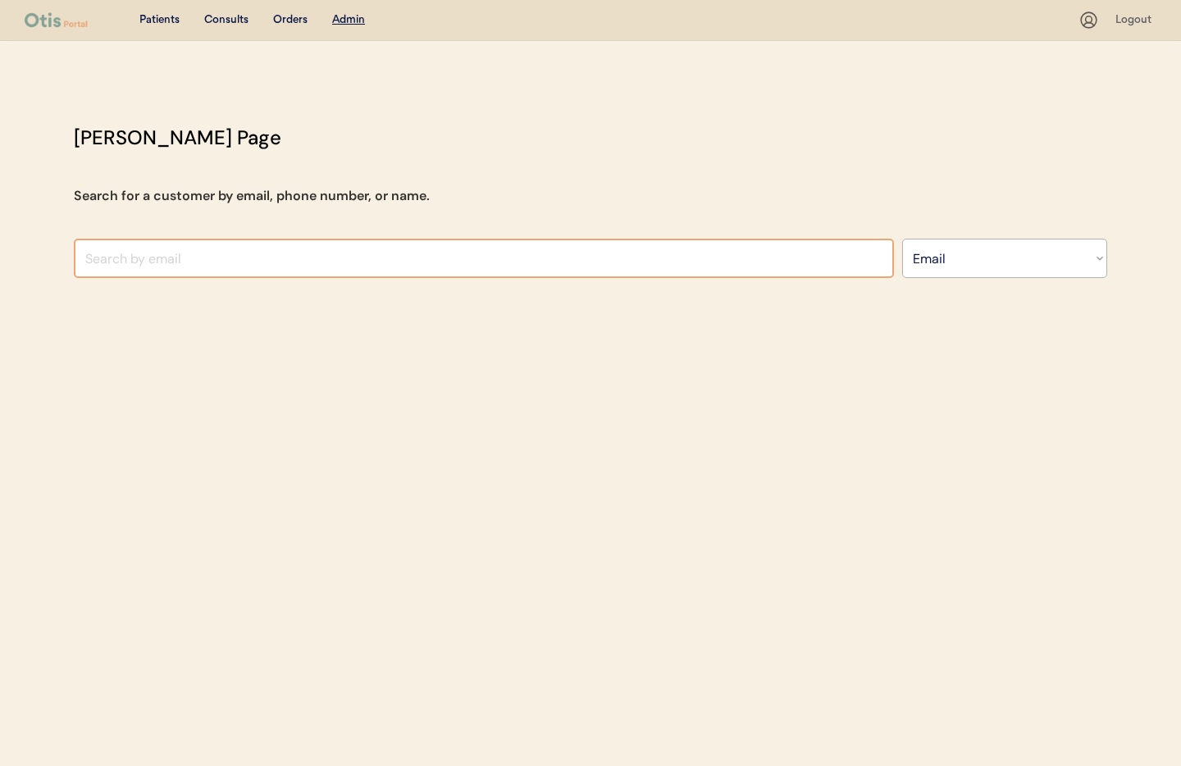
click at [224, 258] on input "input" at bounding box center [484, 258] width 820 height 39
click at [974, 248] on select "Search By Name Email Phone Number" at bounding box center [1004, 258] width 205 height 39
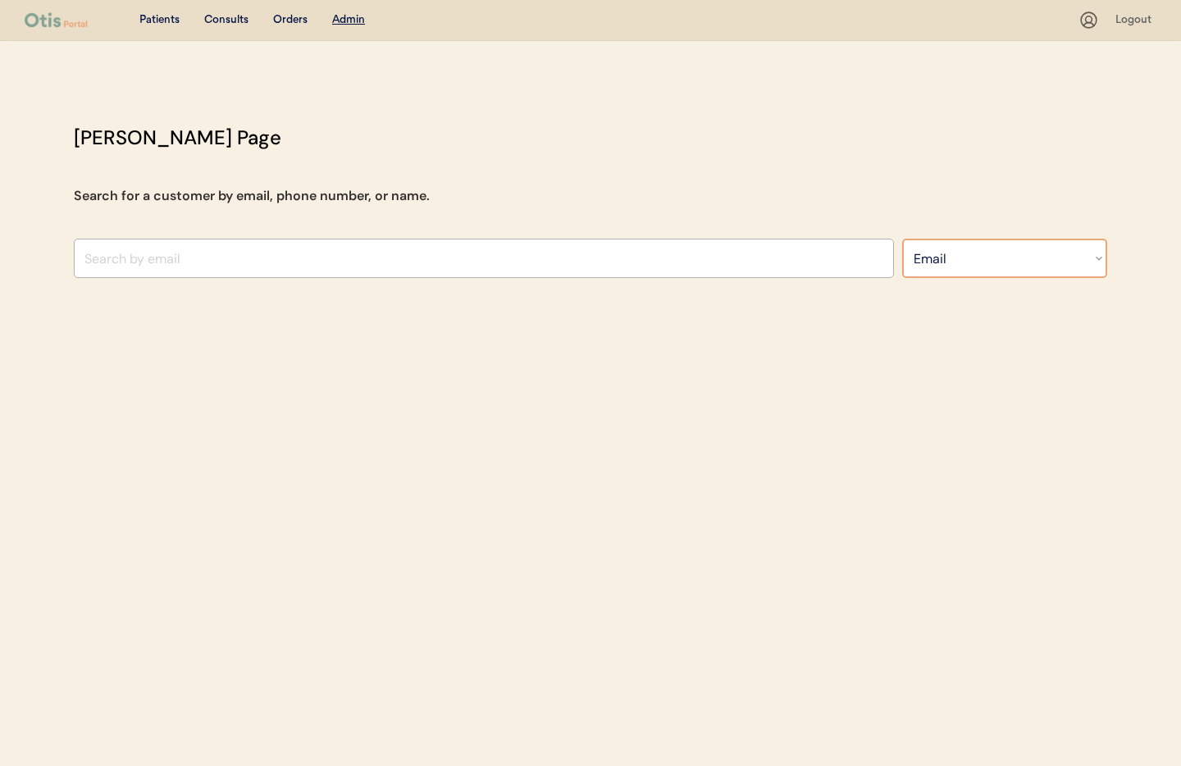
click at [223, 257] on input "input" at bounding box center [484, 258] width 820 height 39
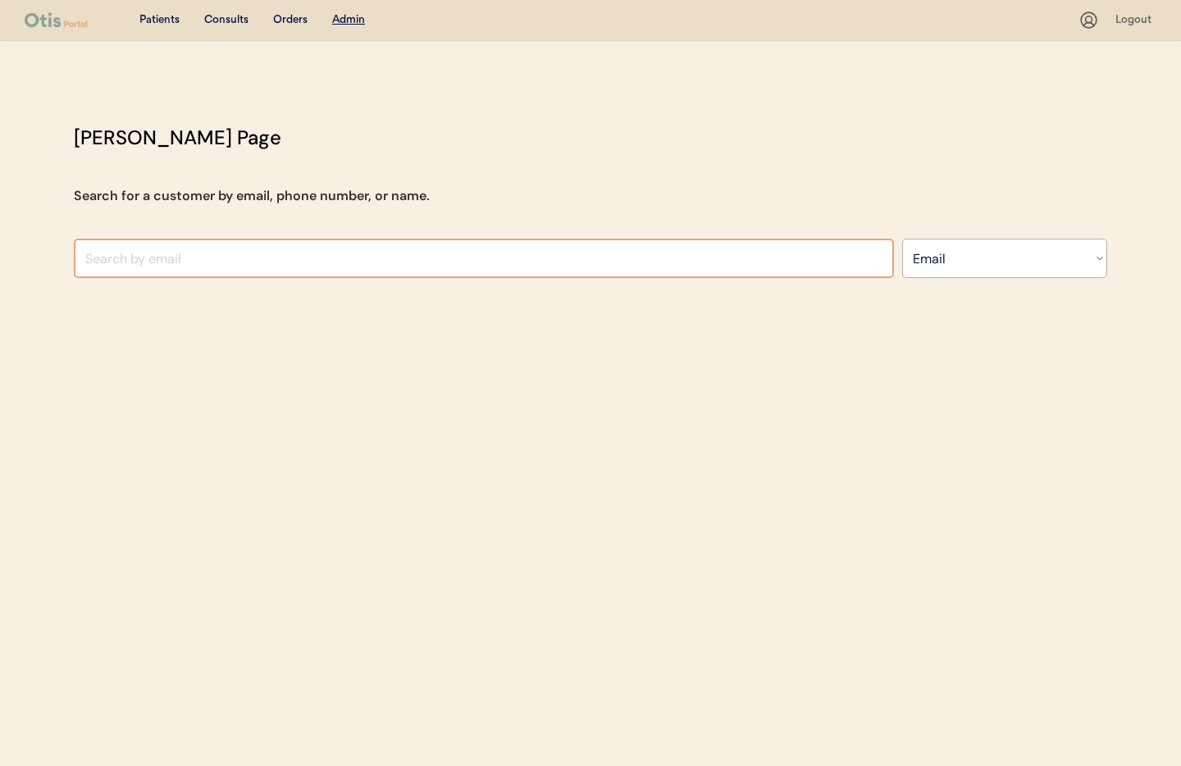
click at [963, 266] on select "Search By Name Email Phone Number" at bounding box center [1004, 258] width 205 height 39
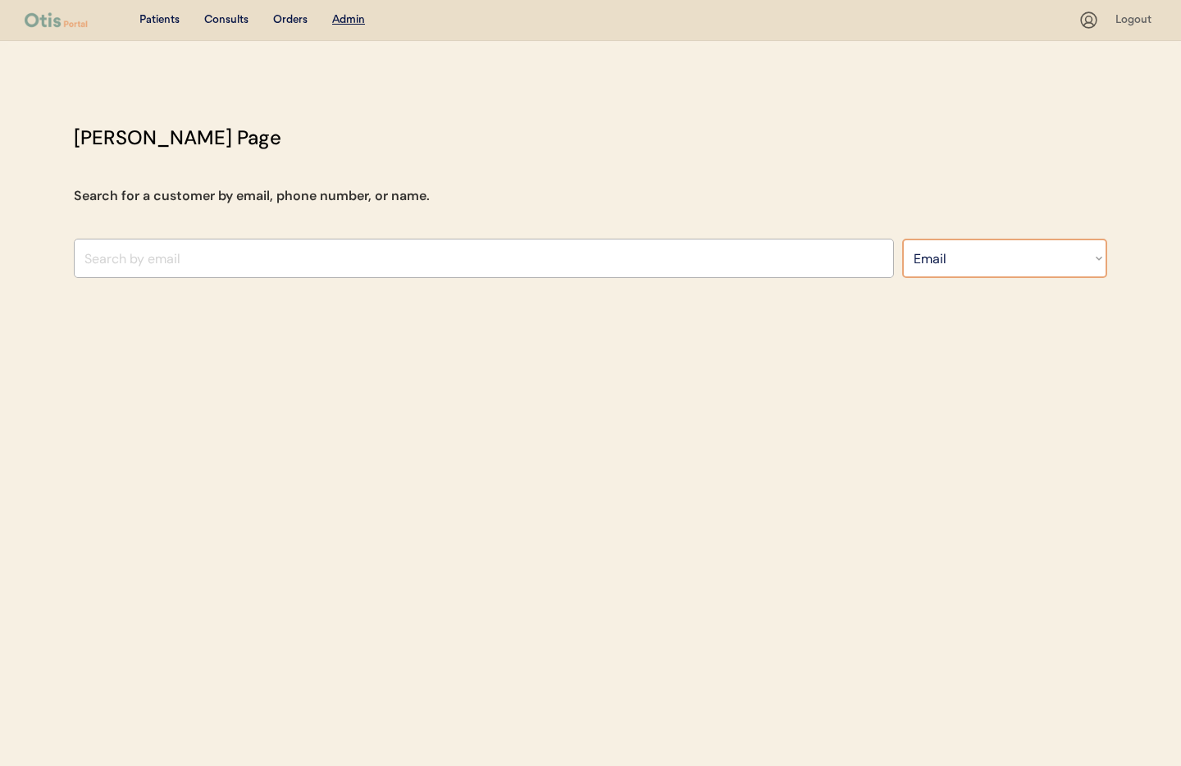
select select ""Name""
click at [902, 239] on select "Search By Name Email Phone Number" at bounding box center [1004, 258] width 205 height 39
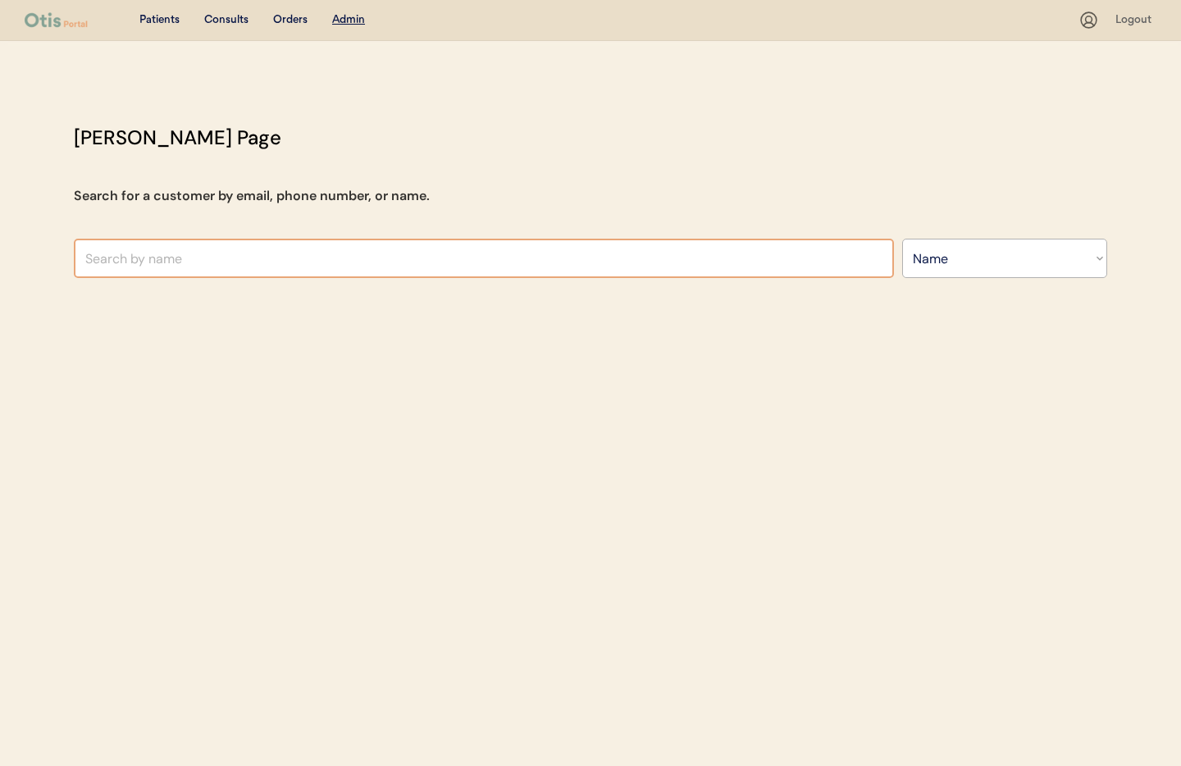
click at [406, 260] on input "text" at bounding box center [484, 258] width 820 height 39
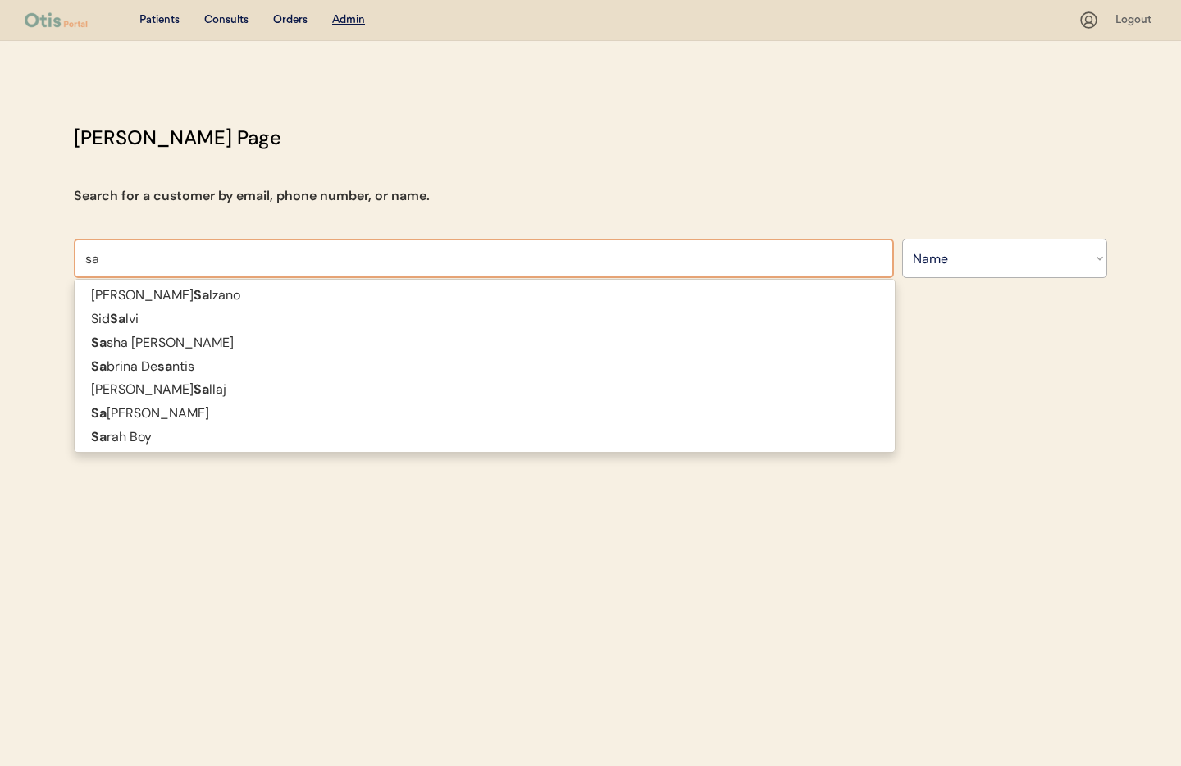
type input "s"
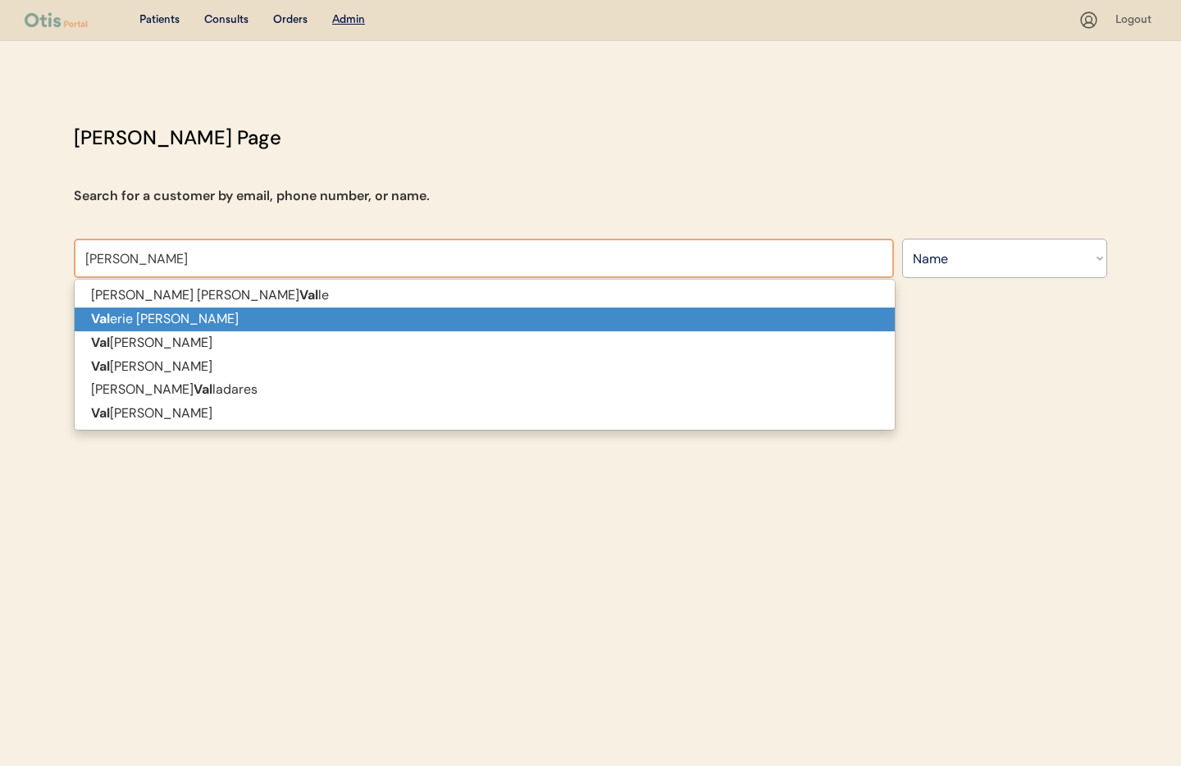
click at [189, 255] on input "Valerie Bice" at bounding box center [484, 258] width 820 height 39
type input "Valerie"
type input "Valerie Bice"
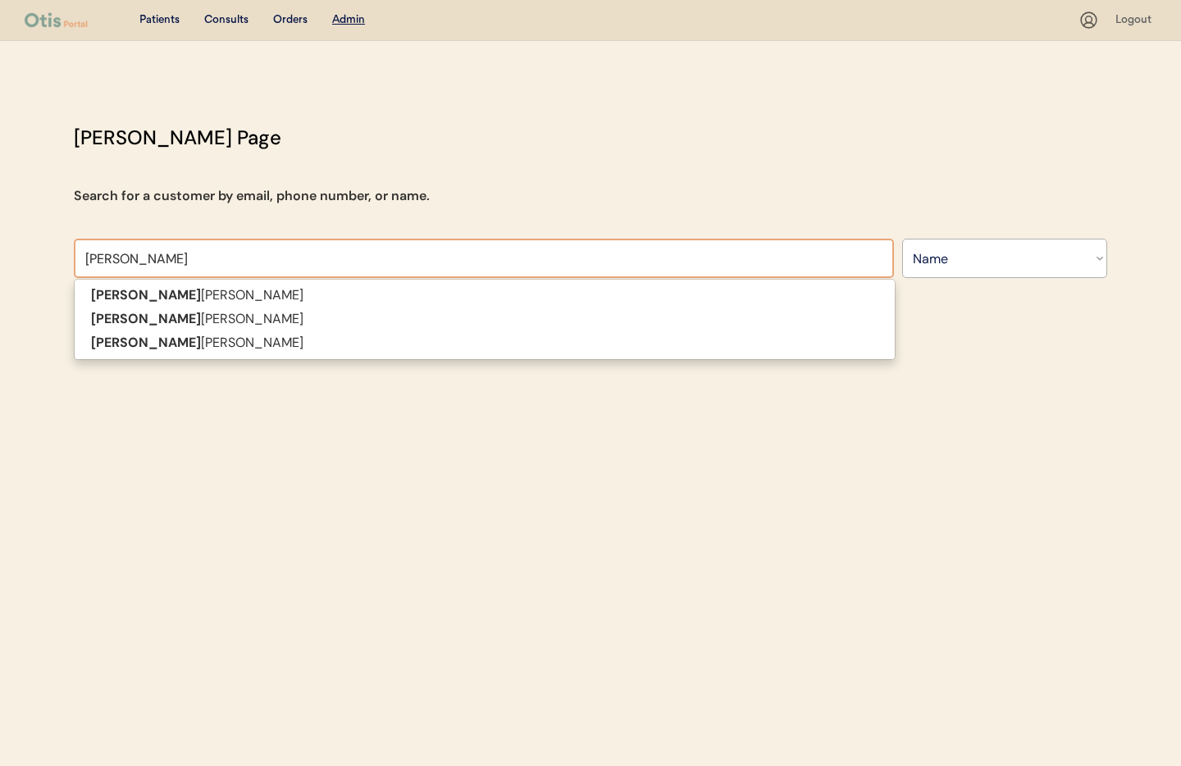
type input "Valerie"
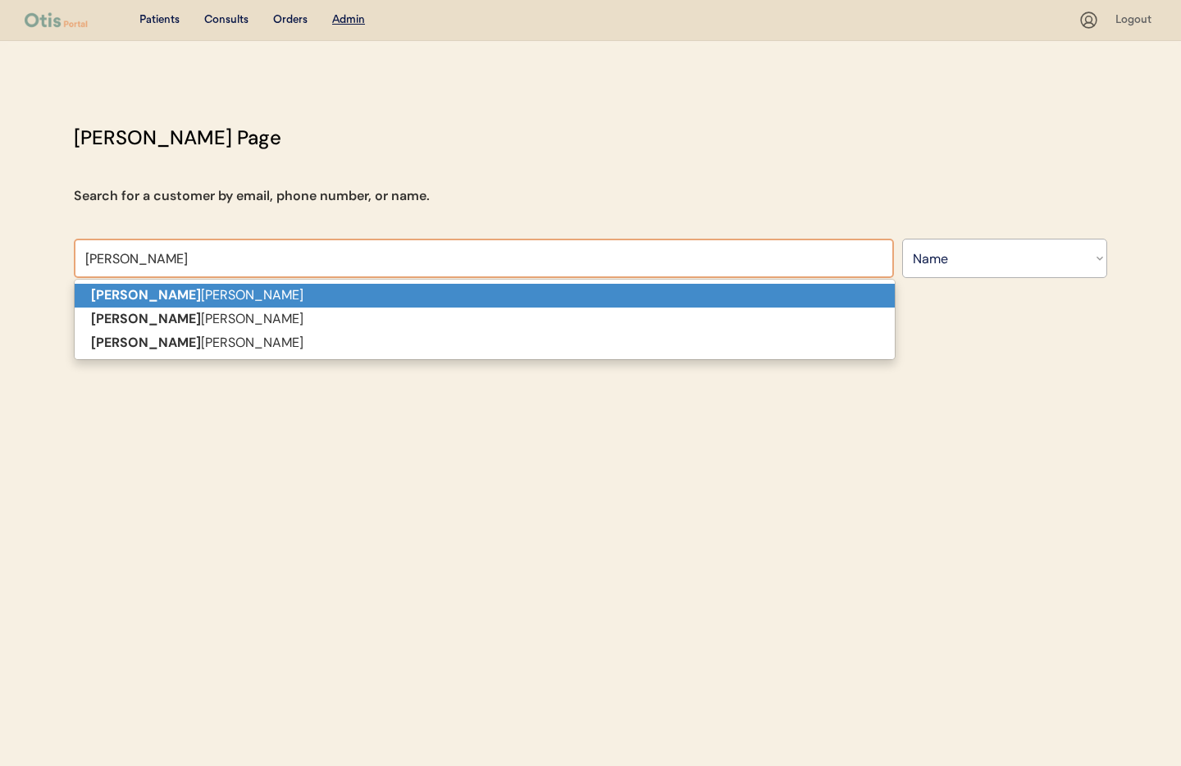
click at [181, 303] on p "Valerie Bice" at bounding box center [485, 296] width 820 height 24
type input "Valerie Bice"
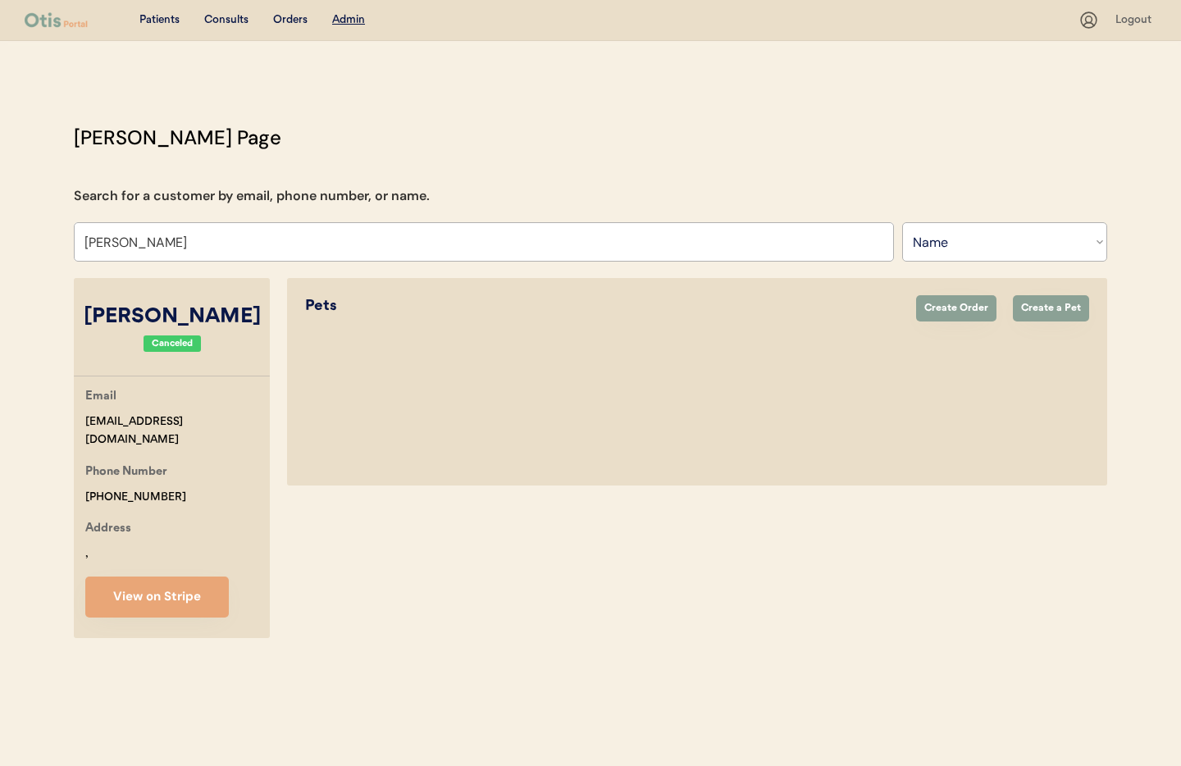
select select "true"
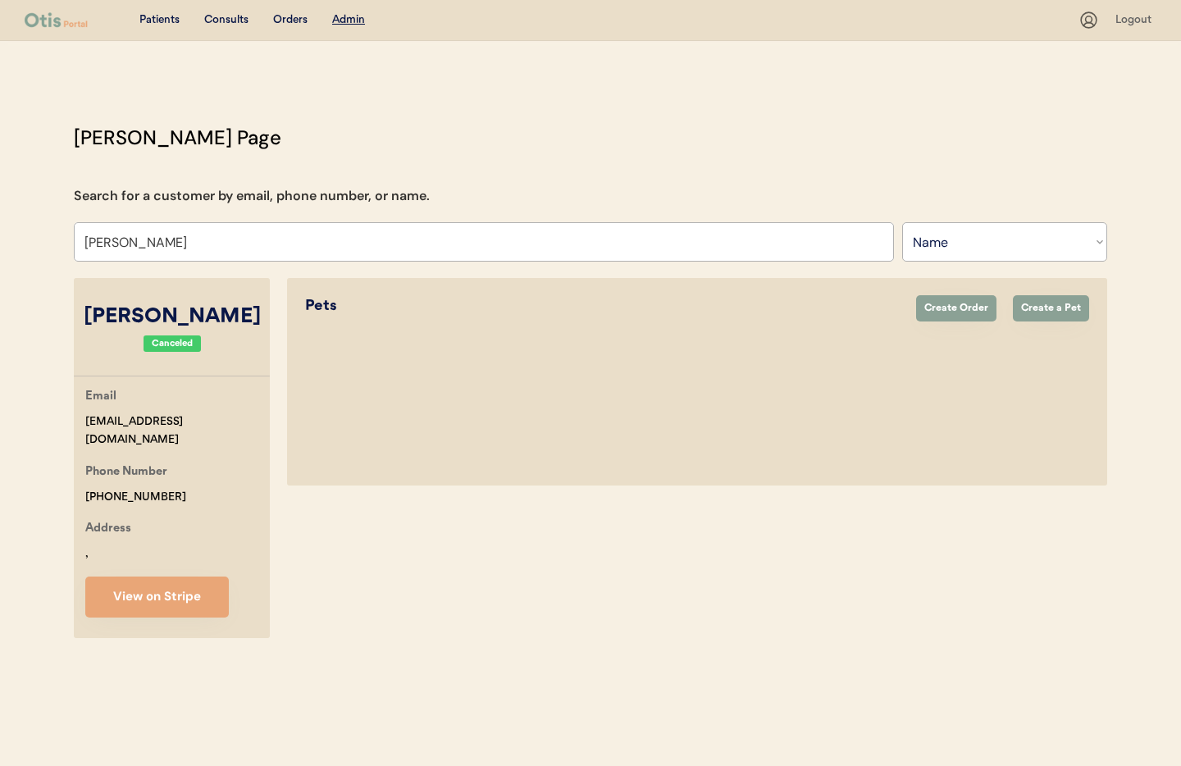
select select "true"
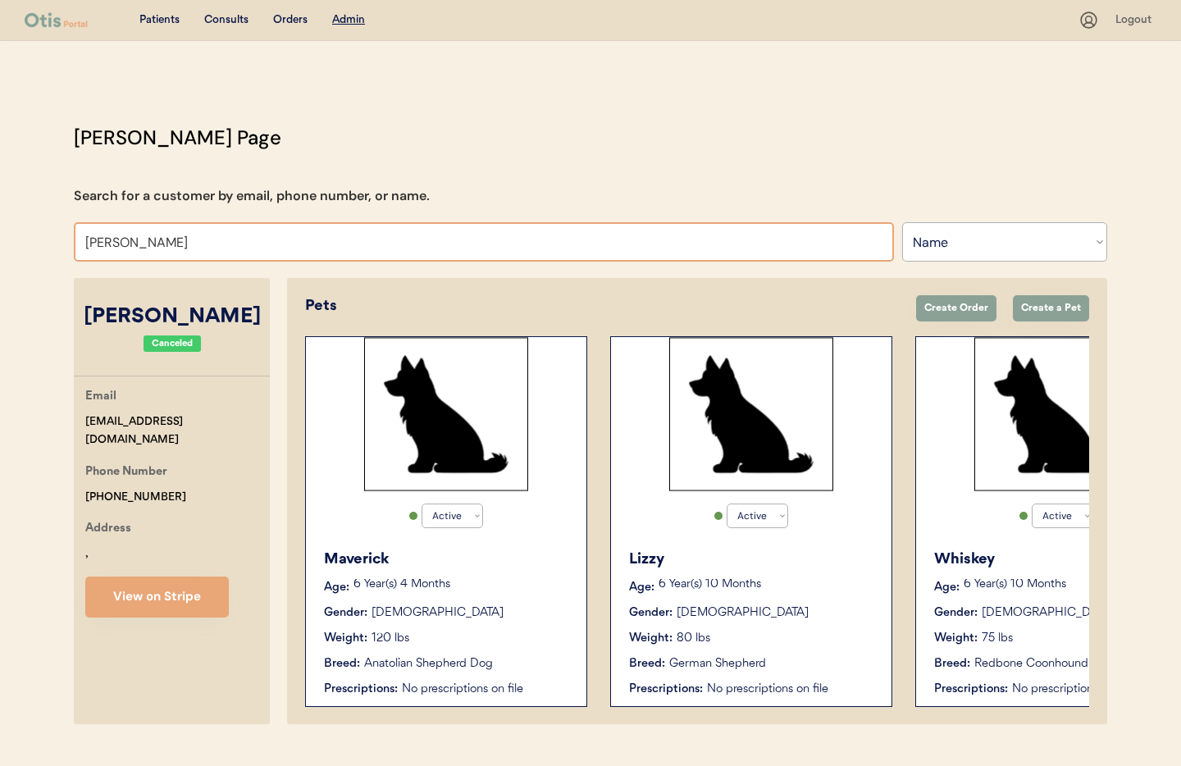
click at [144, 226] on input "Valerie Bice" at bounding box center [484, 241] width 820 height 39
click at [182, 242] on input "Valerie Bice" at bounding box center [484, 241] width 820 height 39
type input "Valerie Bice"
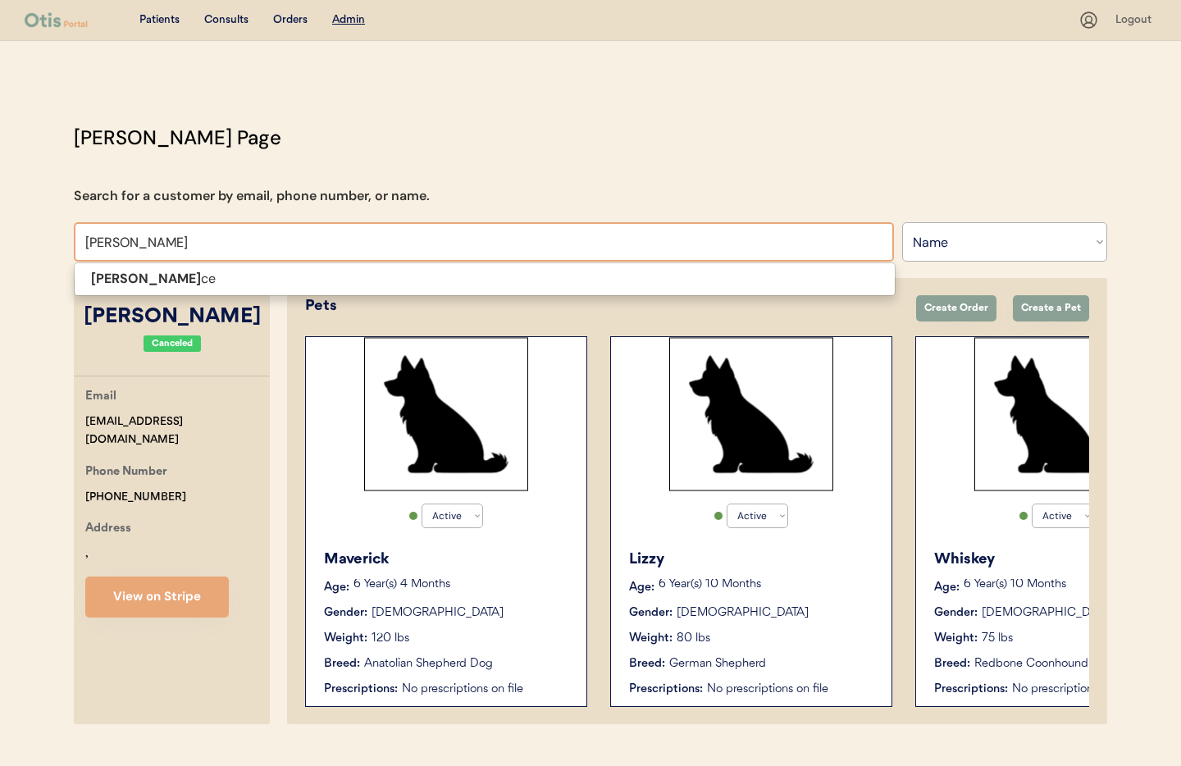
type input "Valerie"
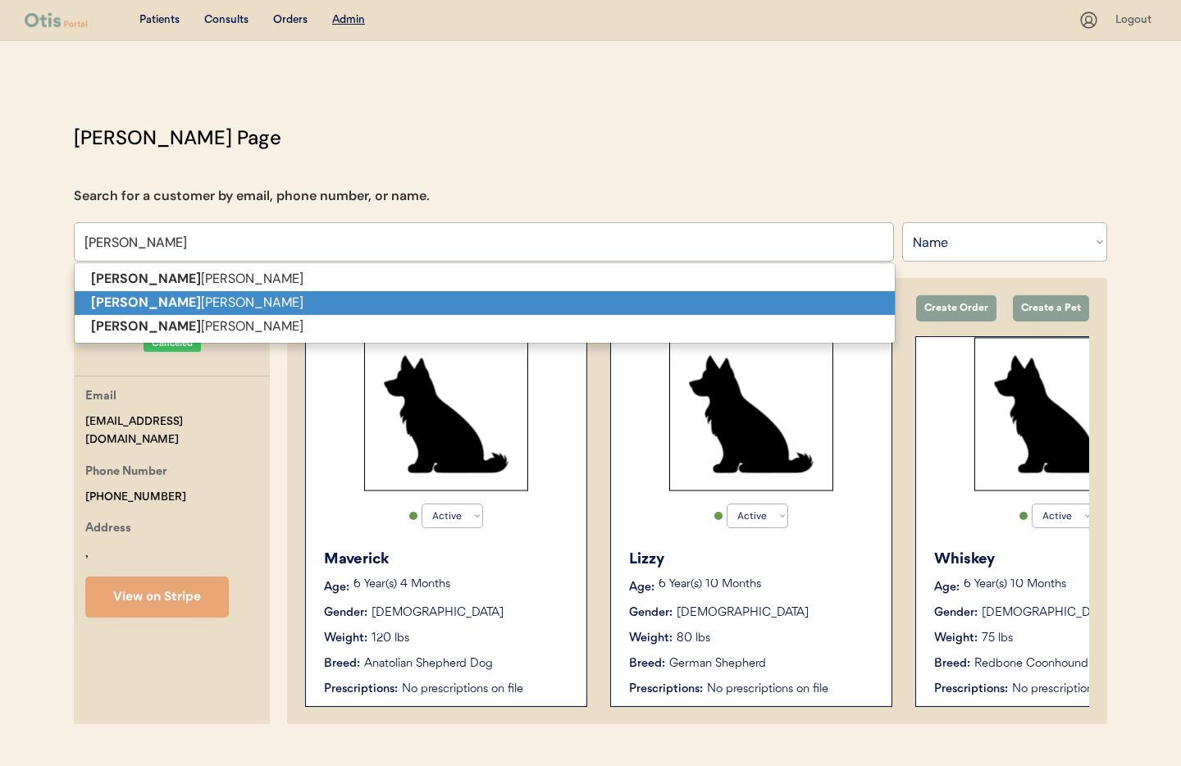
click at [169, 305] on p "Valerie Vance" at bounding box center [485, 303] width 820 height 24
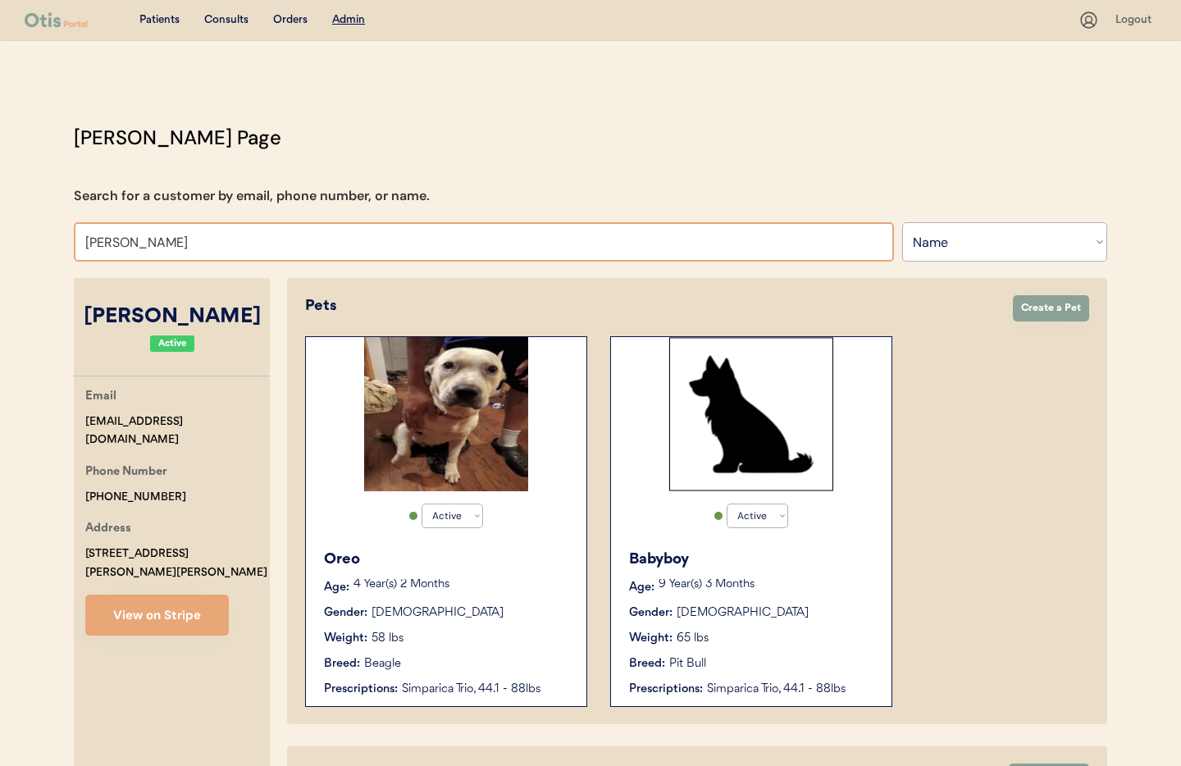
type input "Valerie"
type input "Valerie Bice"
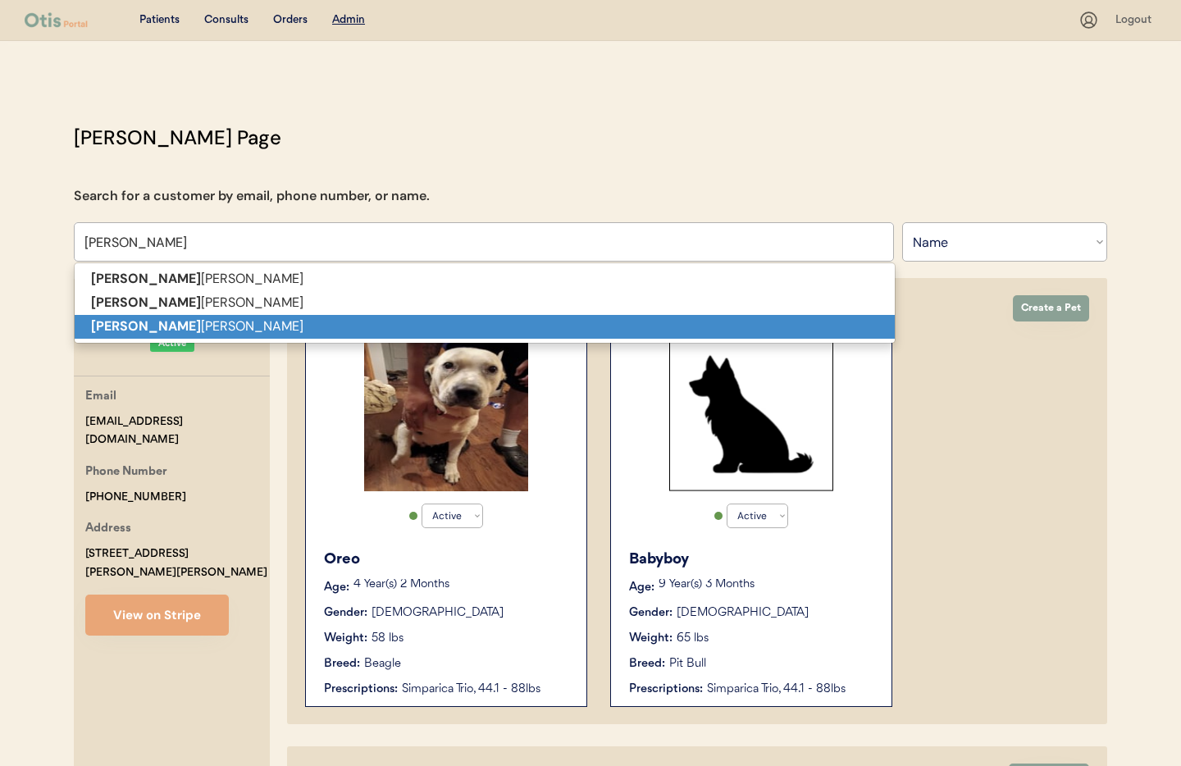
click at [189, 321] on p "Valerie Wilson" at bounding box center [485, 327] width 820 height 24
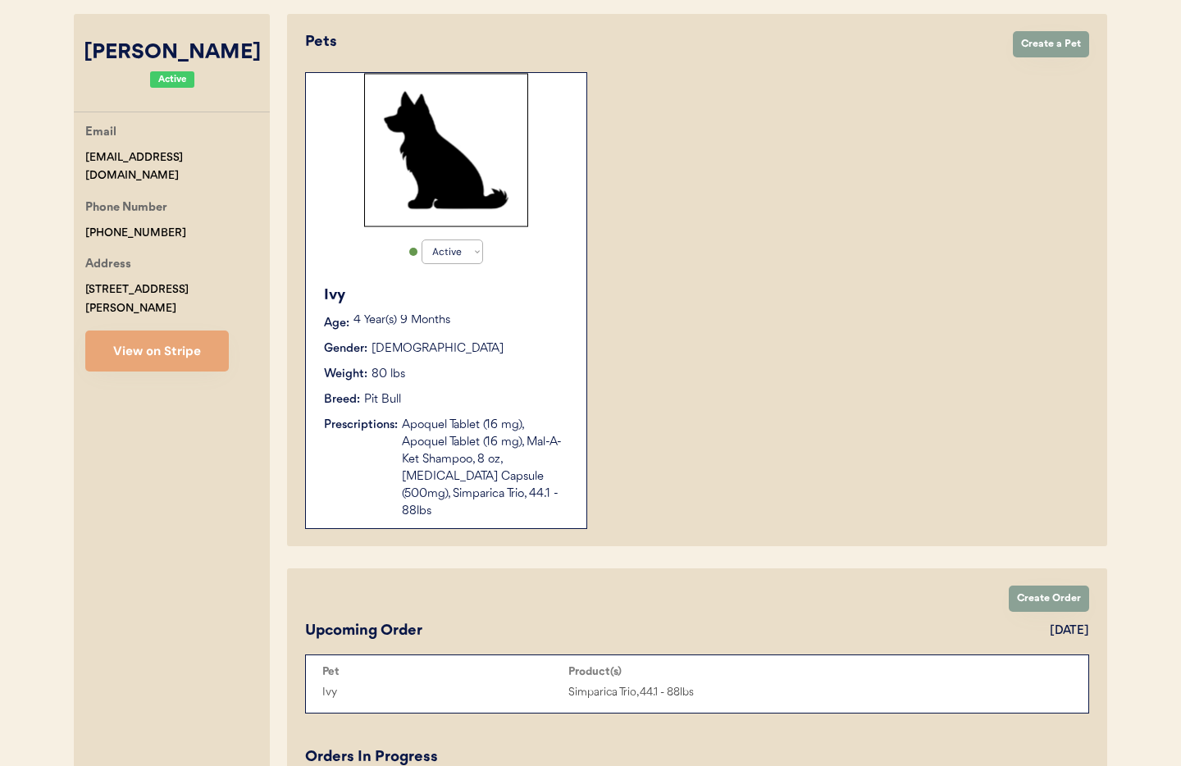
scroll to position [243, 0]
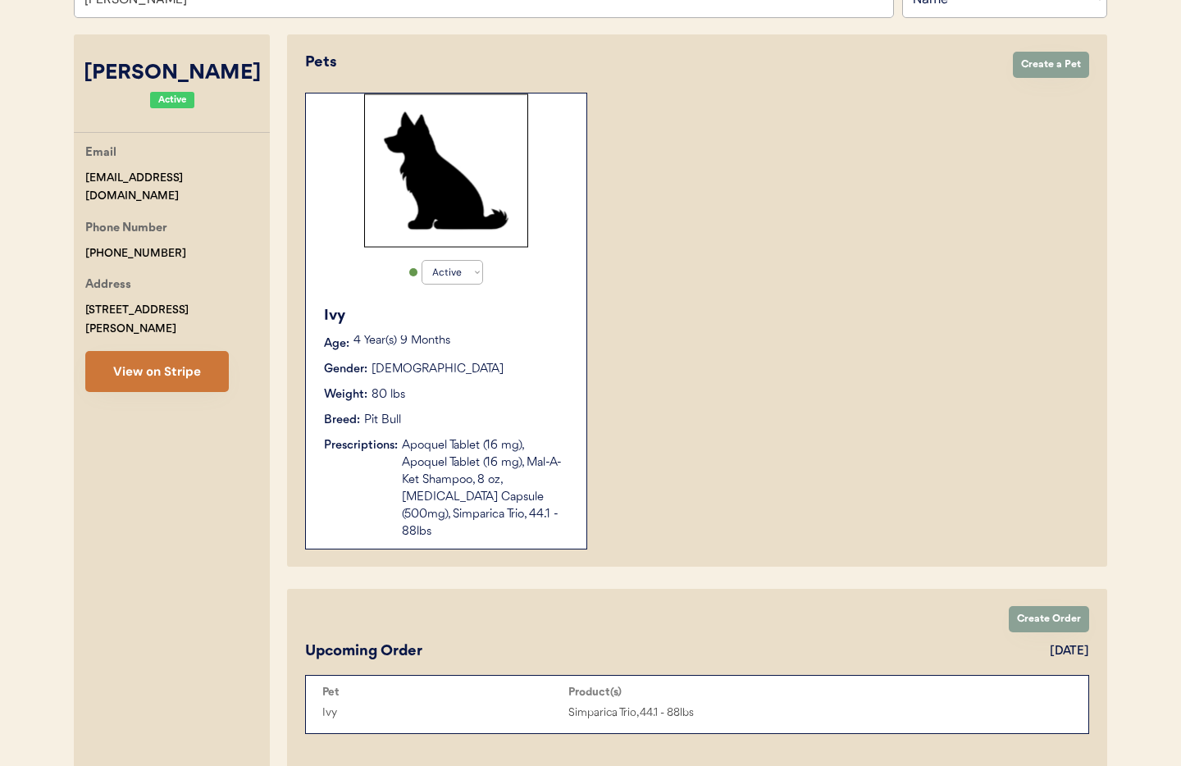
type input "Valerie Wilson"
click at [158, 357] on button "View on Stripe" at bounding box center [156, 371] width 143 height 41
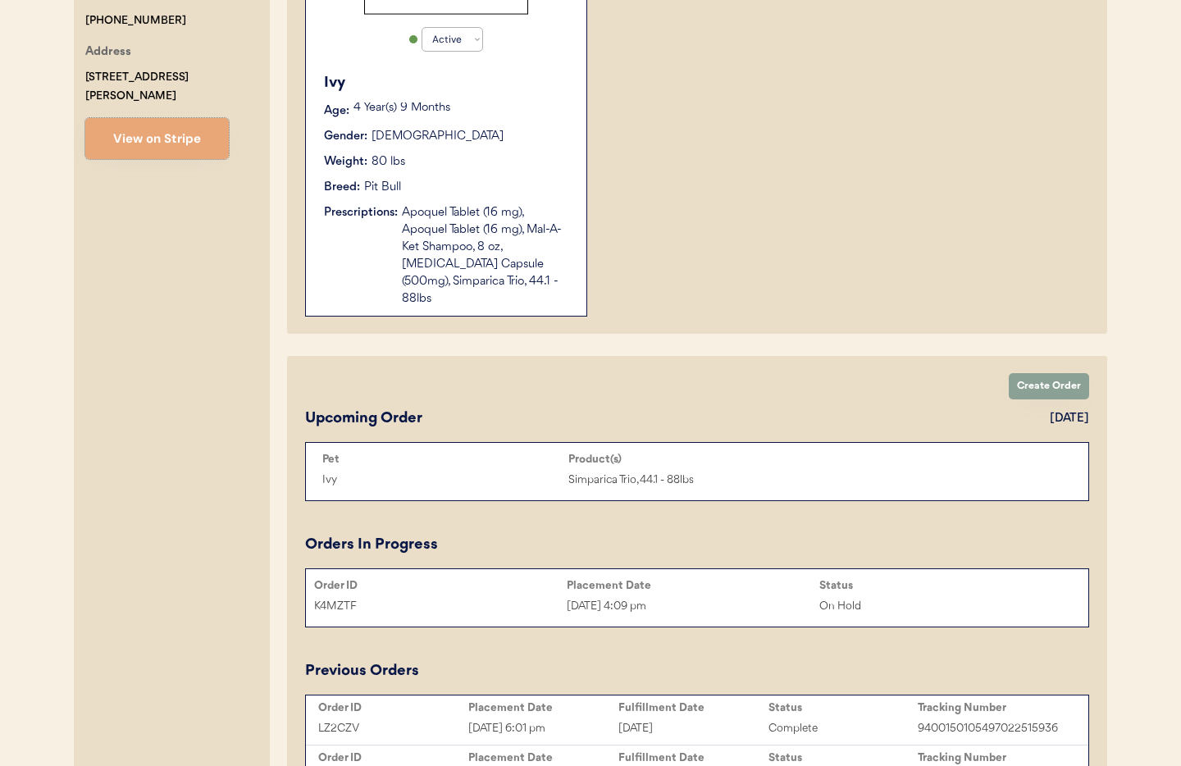
scroll to position [513, 0]
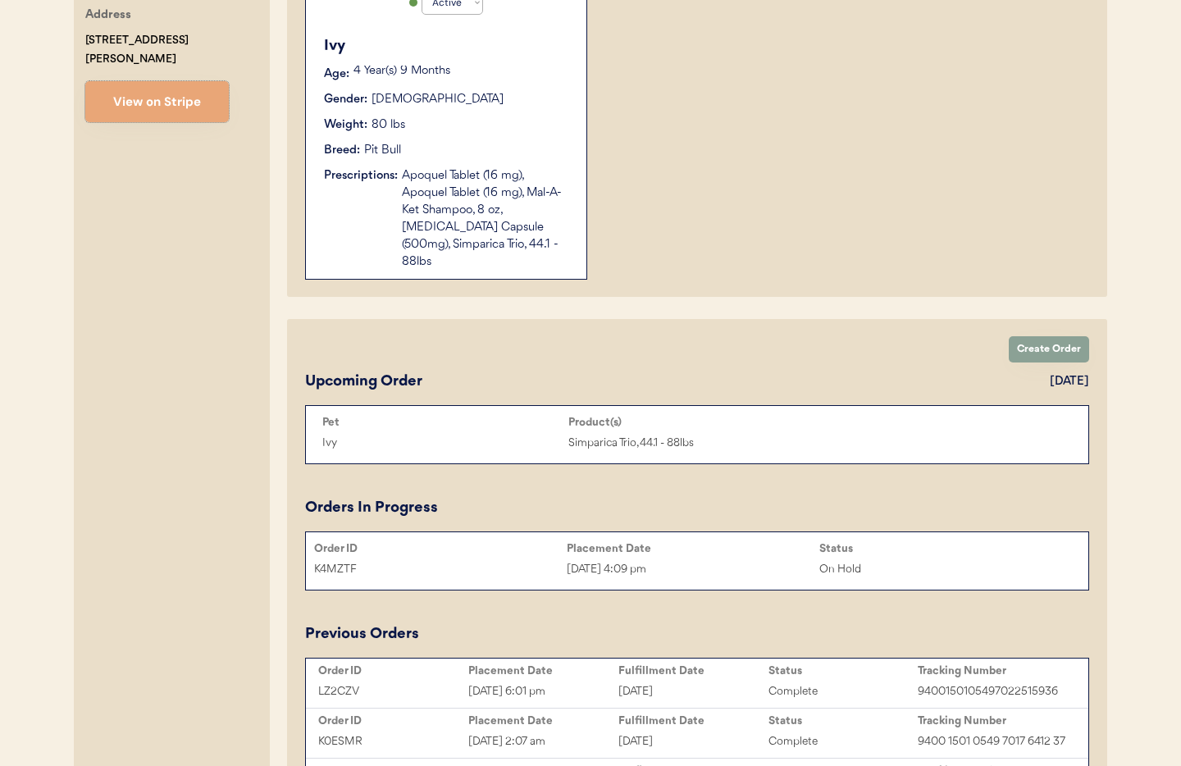
click at [681, 682] on div "August 19, 2025" at bounding box center [693, 691] width 150 height 19
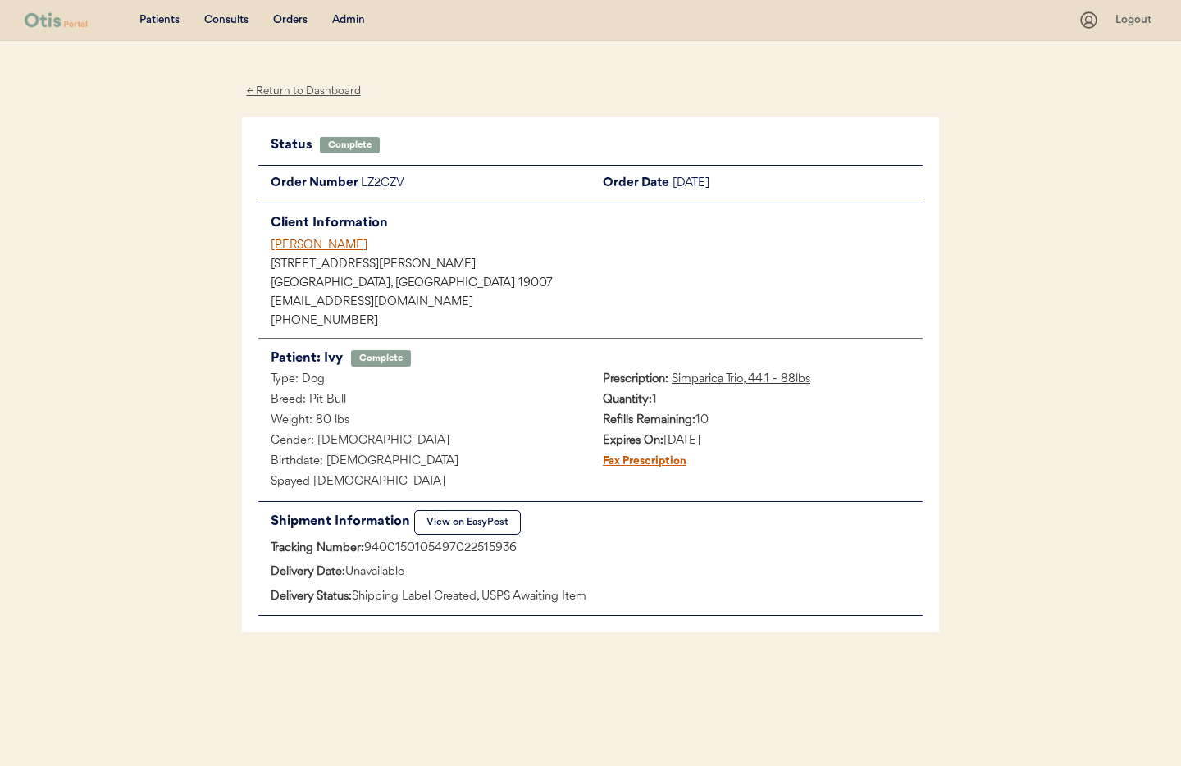
click at [317, 247] on div "Valerie Wilson" at bounding box center [597, 245] width 652 height 17
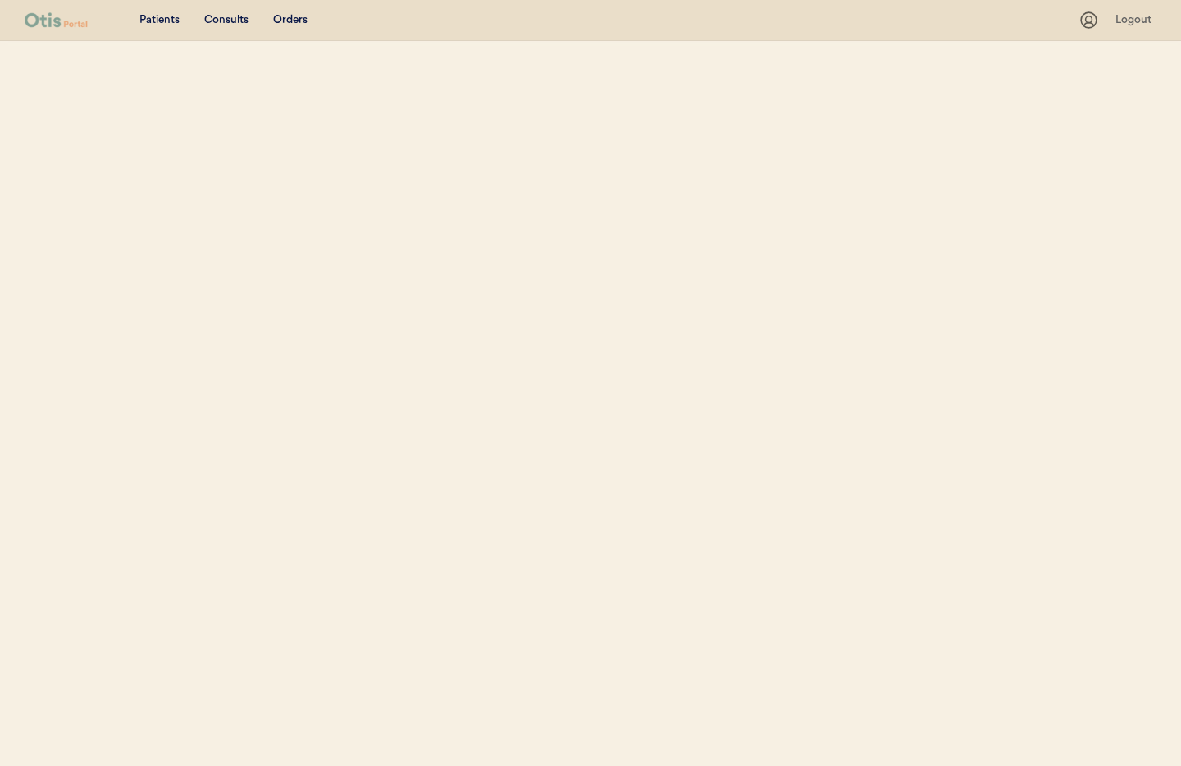
select select ""Name""
select select "true"
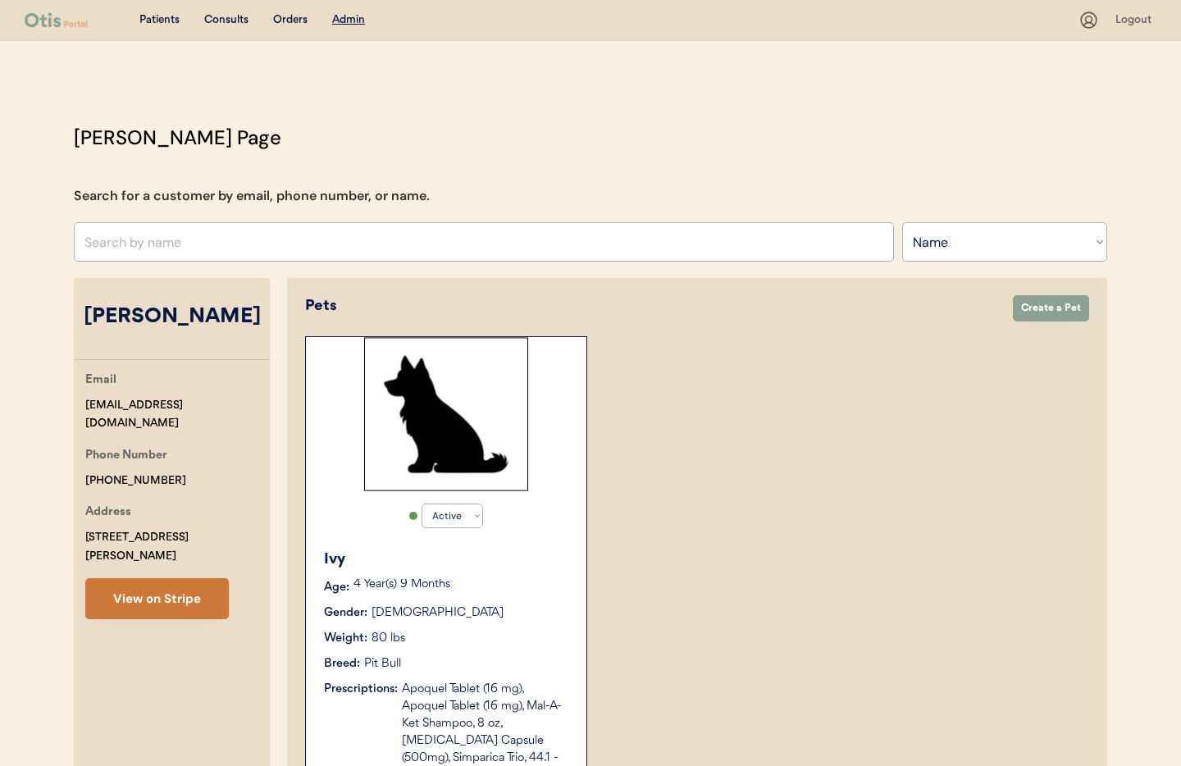
click at [194, 585] on button "View on Stripe" at bounding box center [156, 598] width 143 height 41
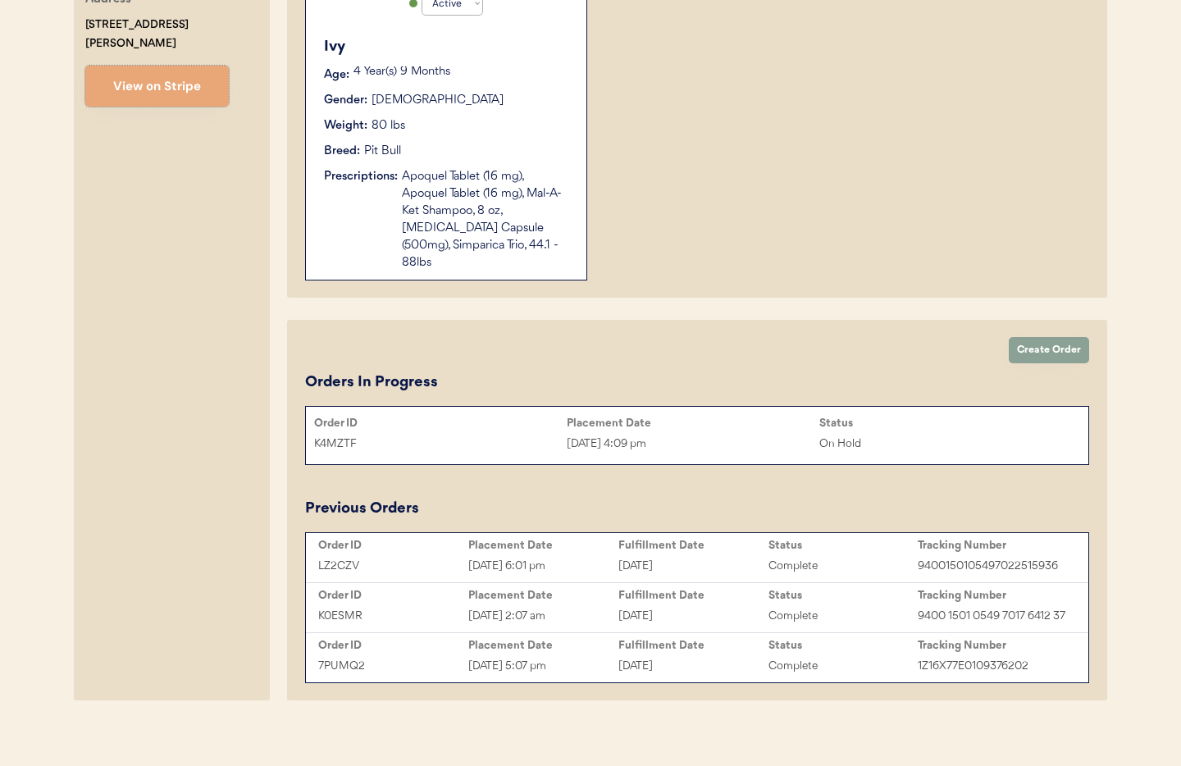
scroll to position [518, 0]
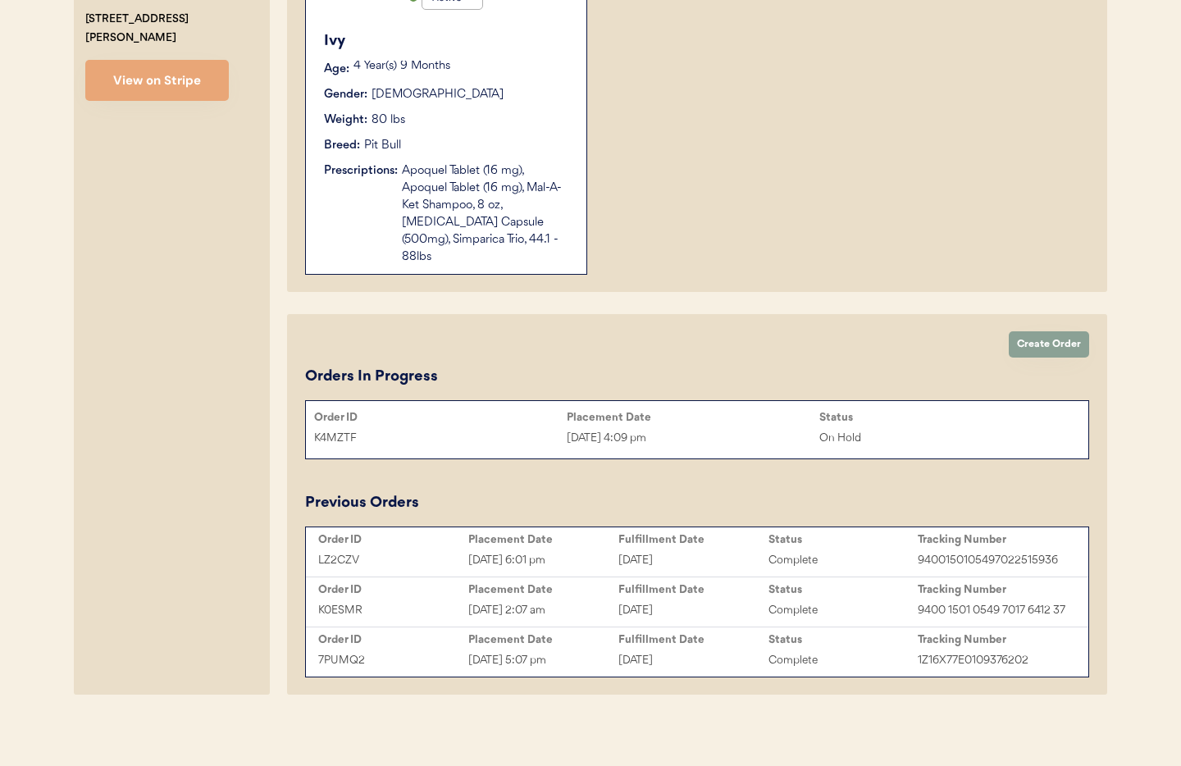
click at [659, 548] on div "LZ2CZV Aug 18, 2025 6:01 pm [DATE] Complete 9400150105497022515936" at bounding box center [697, 560] width 774 height 25
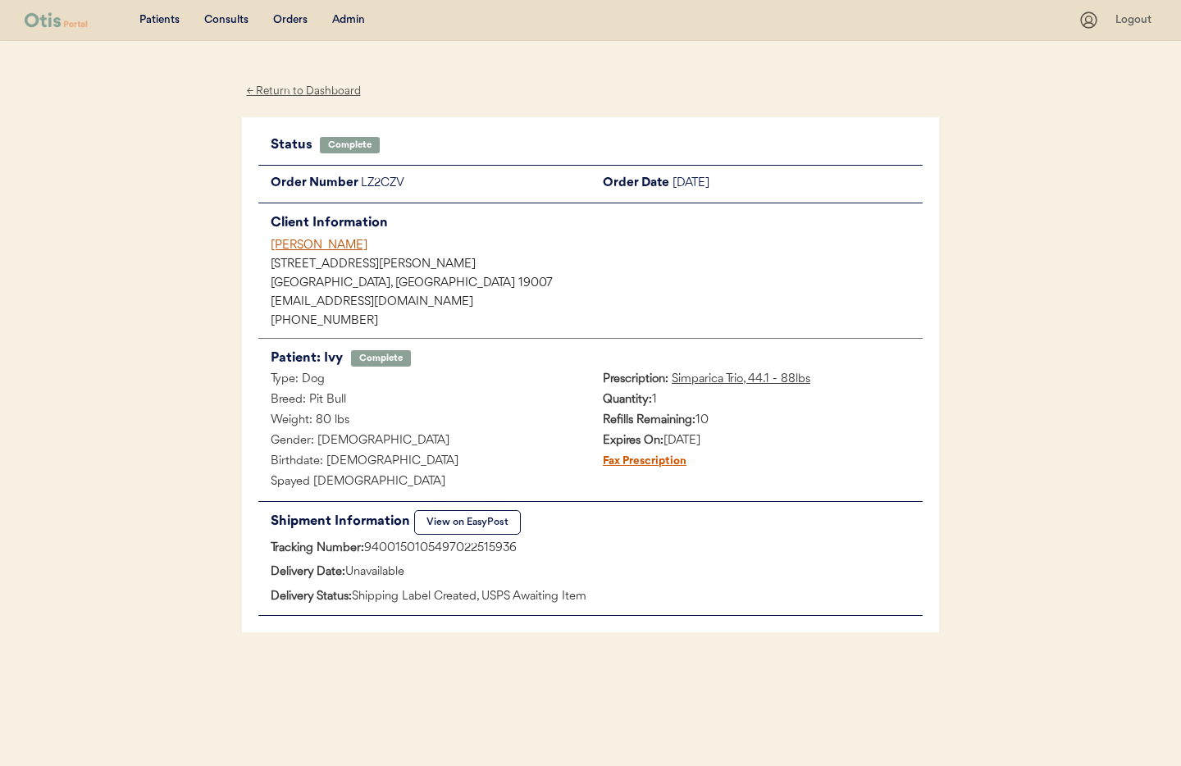
click at [337, 20] on div "Admin" at bounding box center [348, 20] width 33 height 16
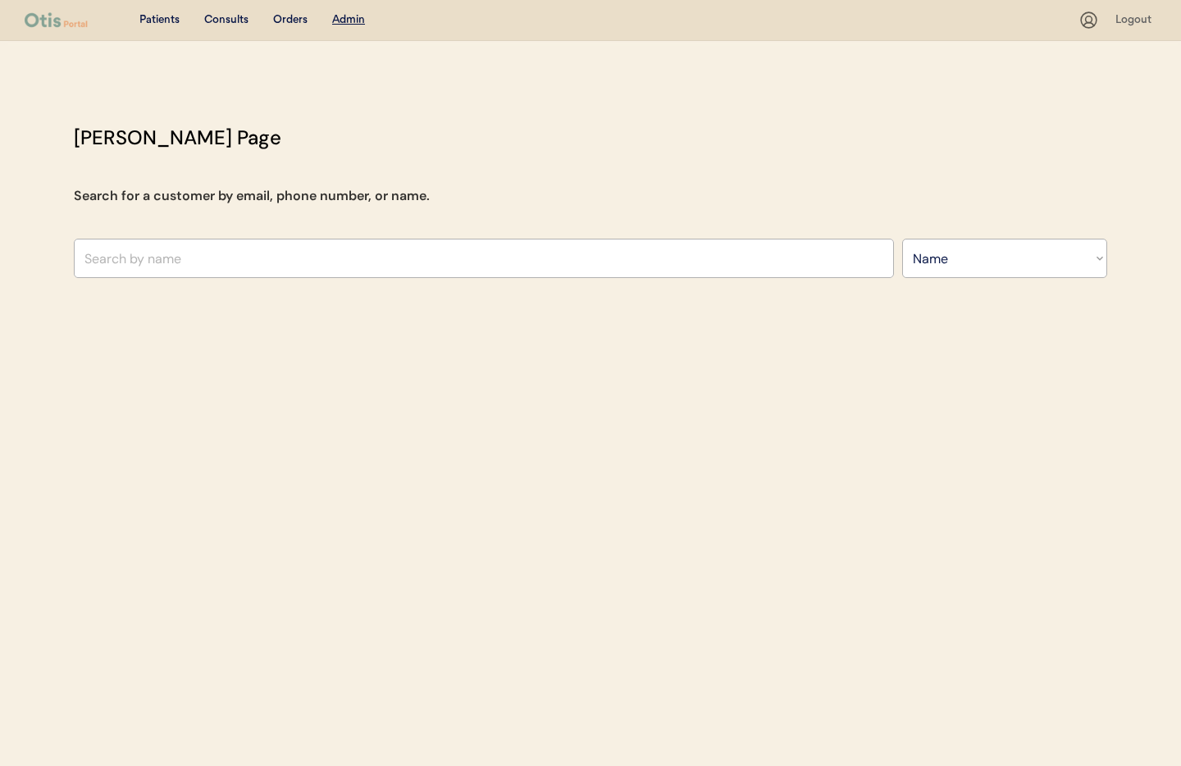
select select ""Name""
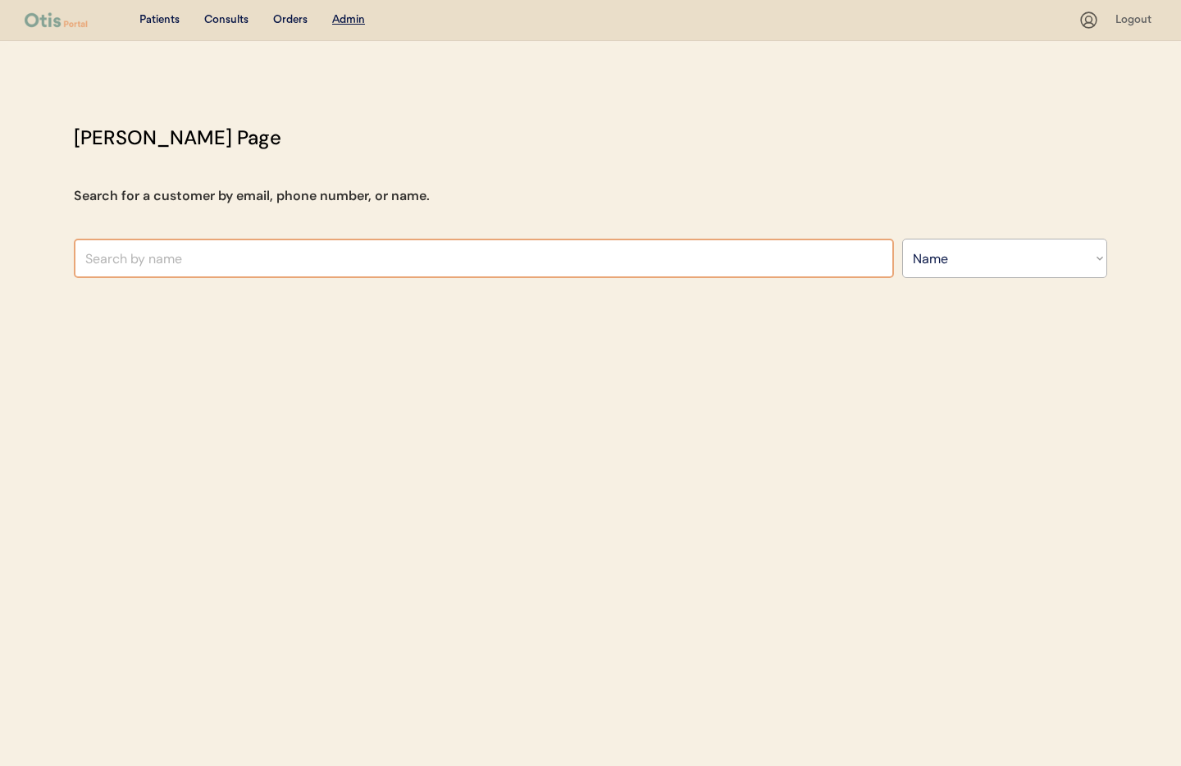
click at [167, 269] on input "text" at bounding box center [484, 258] width 820 height 39
paste input "[PERSON_NAME]"
type input "[PERSON_NAME]"
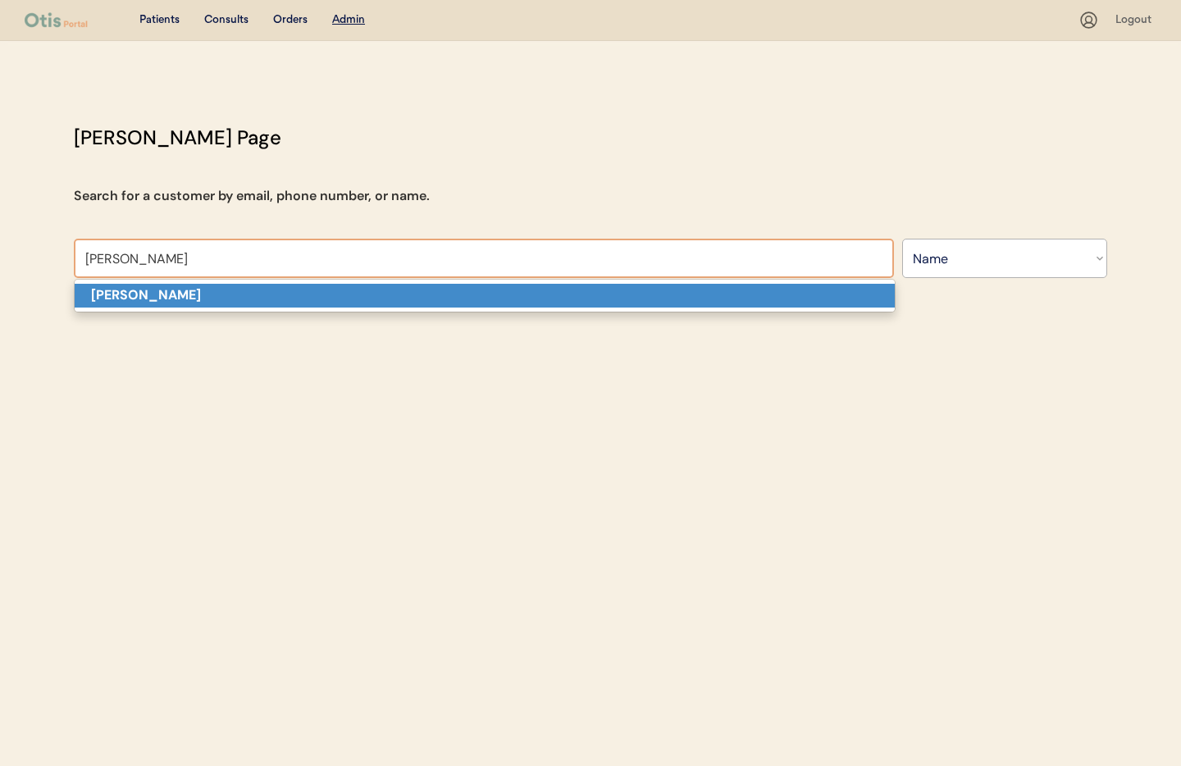
click at [199, 293] on strong "[PERSON_NAME]" at bounding box center [146, 294] width 110 height 17
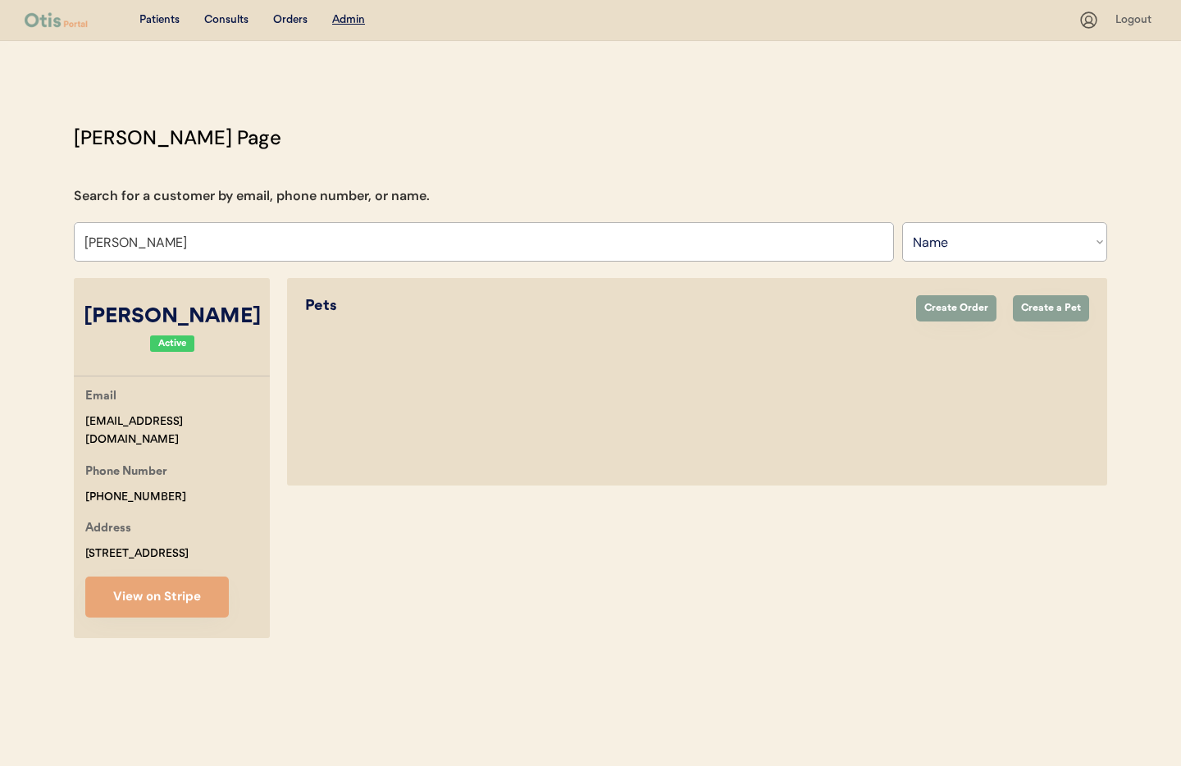
select select "true"
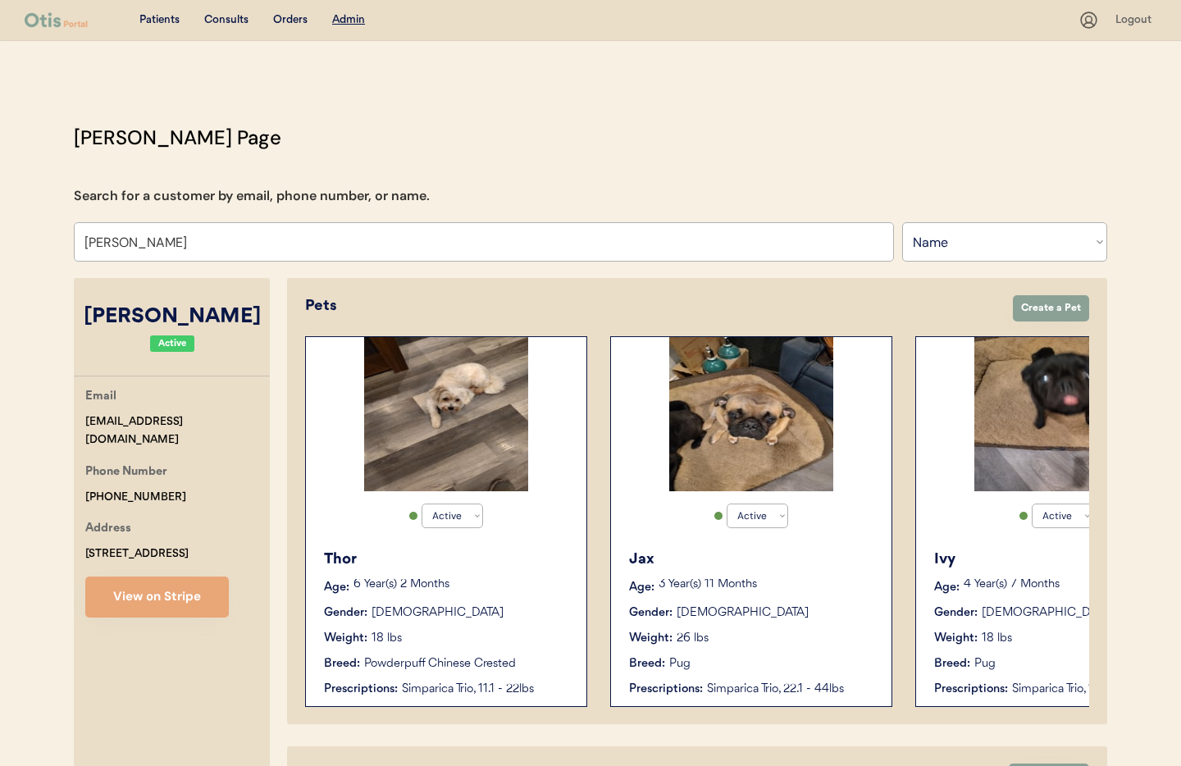
type input "[PERSON_NAME]"
click at [576, 504] on div "Active Active Inactive Thor Age: 6 Year(s) 2 Months Gender: Male Weight: 18 lbs…" at bounding box center [446, 521] width 282 height 371
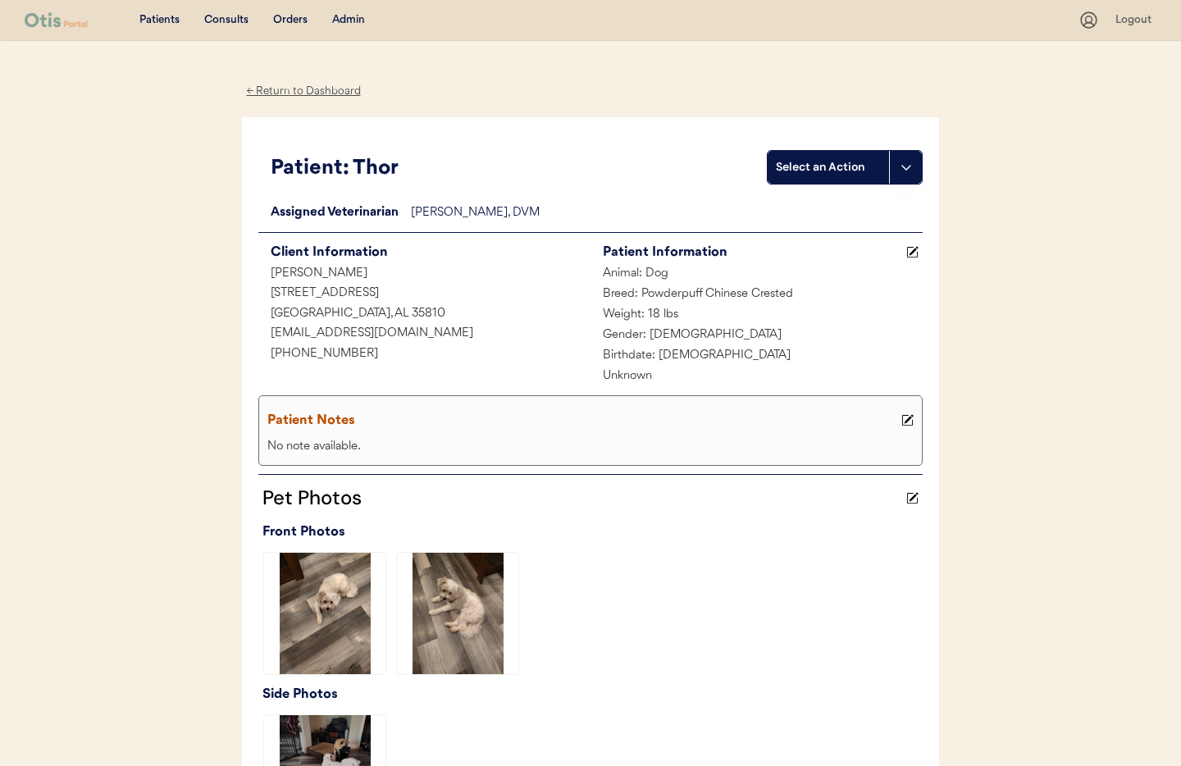
click at [316, 90] on div "← Return to Dashboard" at bounding box center [303, 91] width 123 height 19
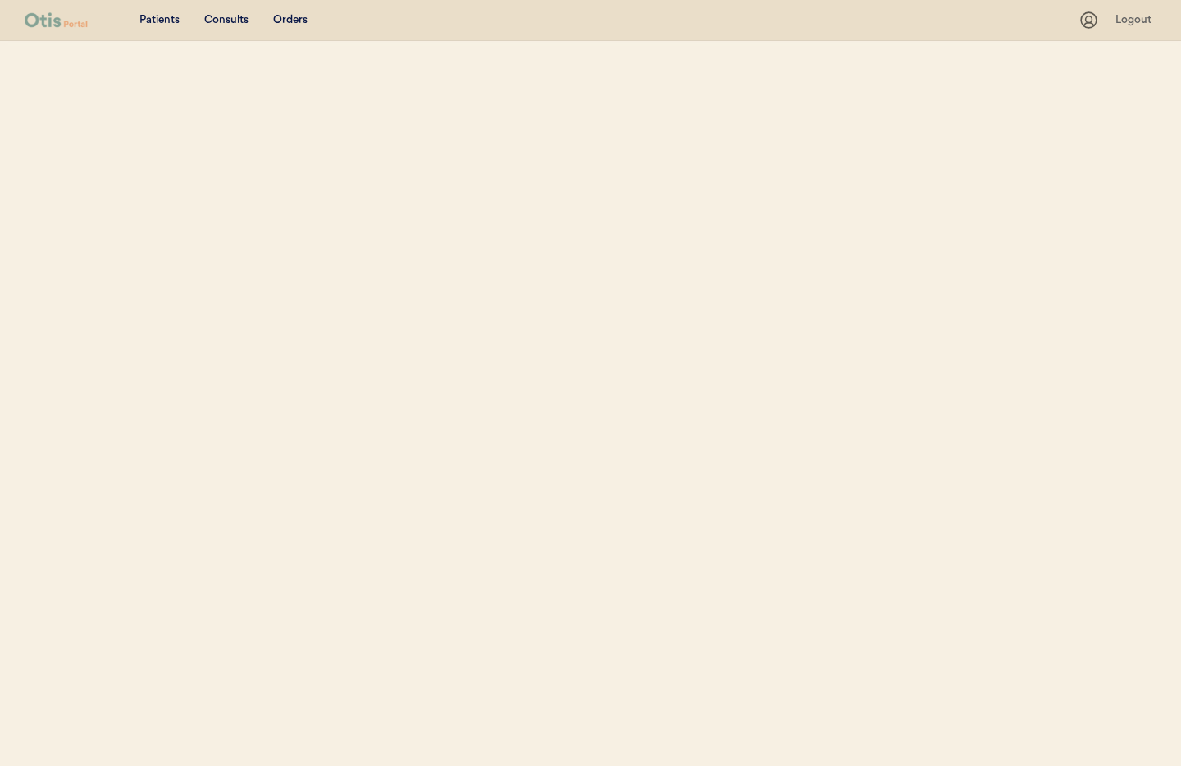
select select ""Name""
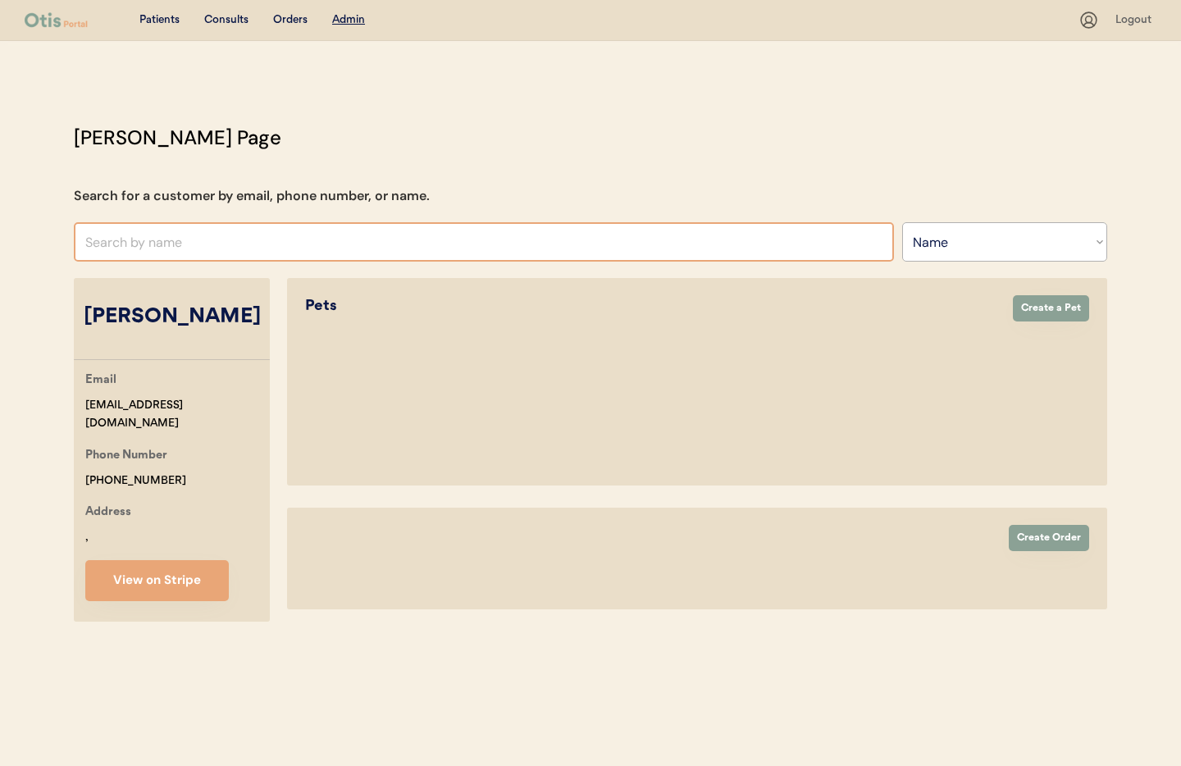
select select "true"
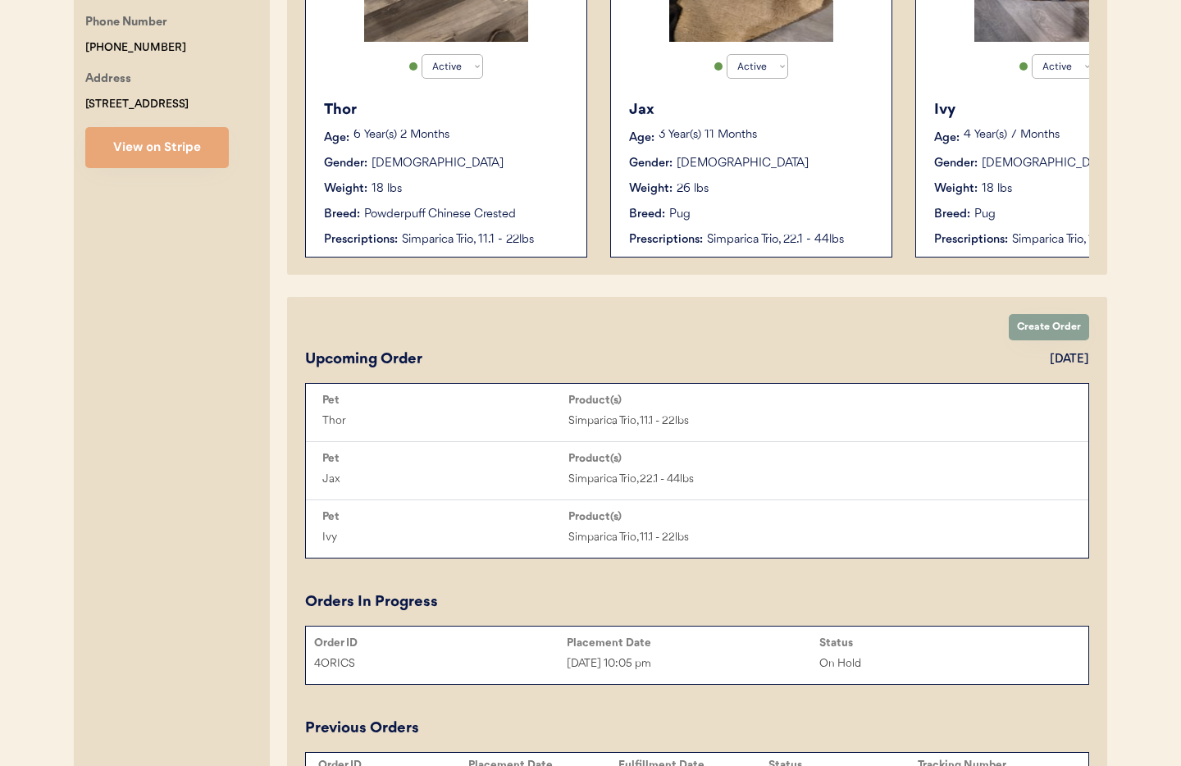
scroll to position [450, 0]
click at [147, 148] on button "View on Stripe" at bounding box center [156, 146] width 143 height 41
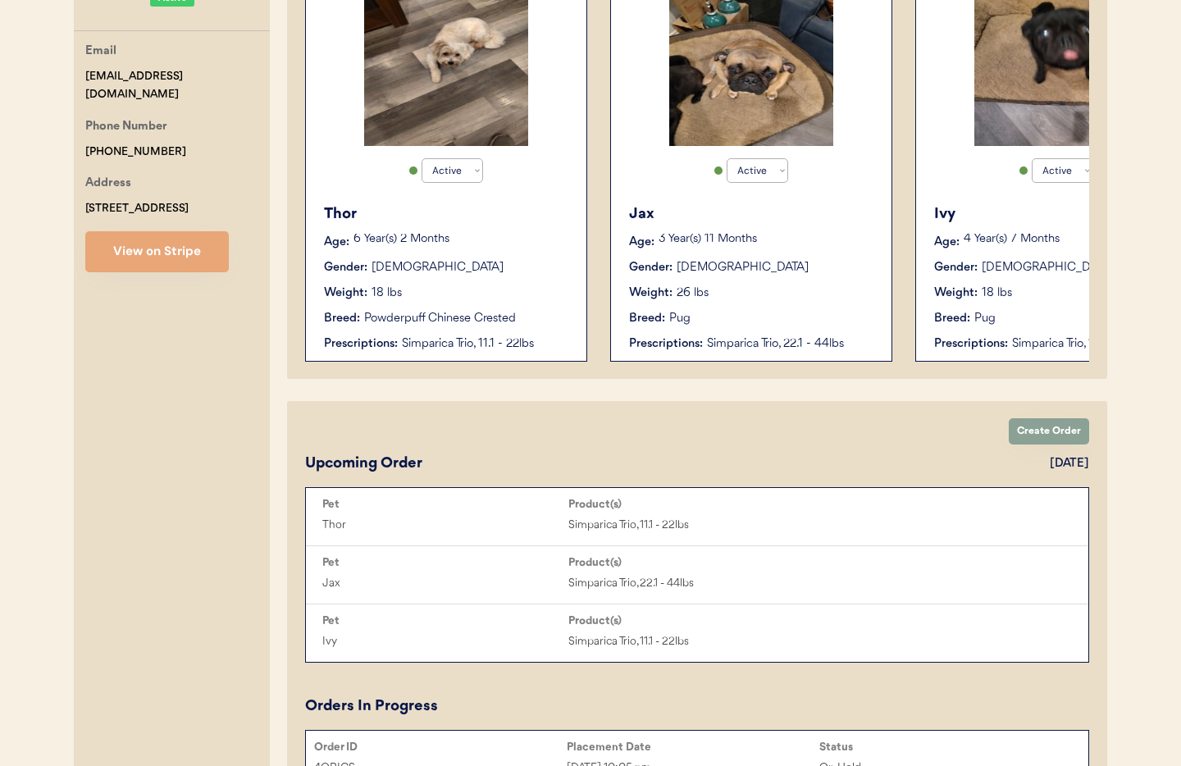
scroll to position [0, 0]
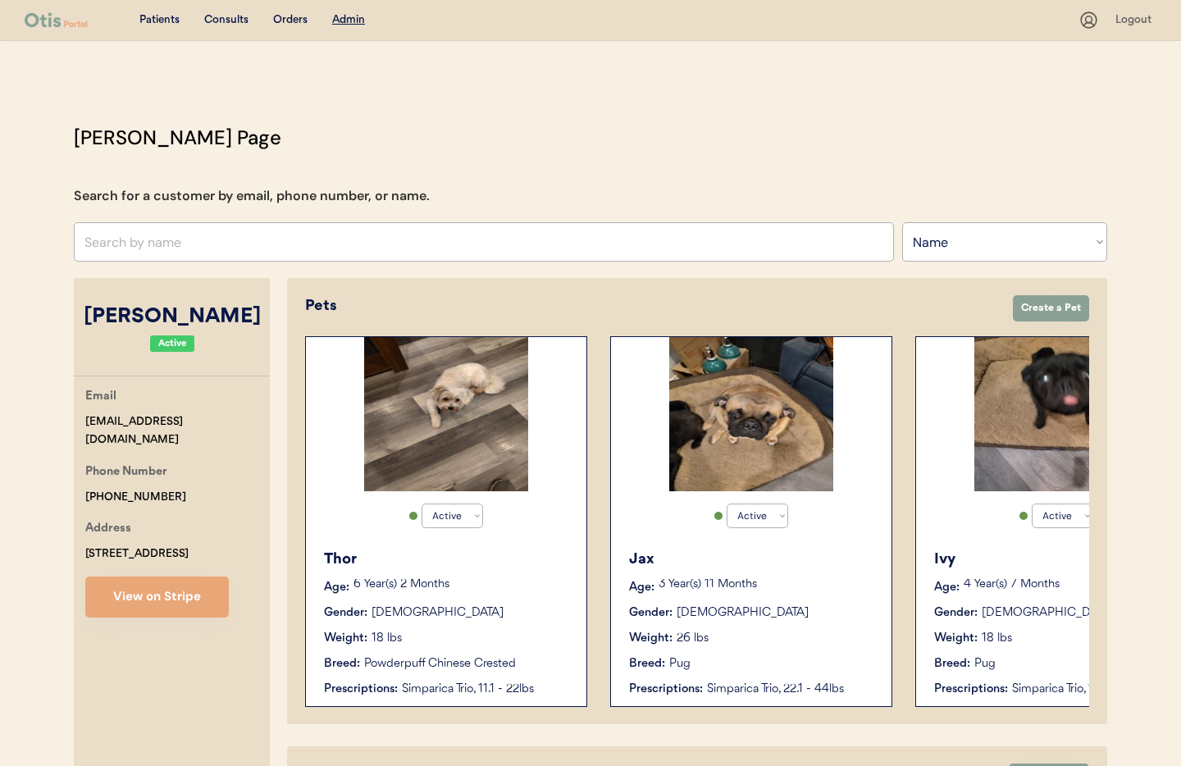
drag, startPoint x: 175, startPoint y: 476, endPoint x: 61, endPoint y: 473, distance: 114.0
click at [162, 475] on div "Phone Number +12569477975" at bounding box center [177, 483] width 184 height 43
copy div "+12569477975"
click at [252, 238] on input "text" at bounding box center [484, 241] width 820 height 39
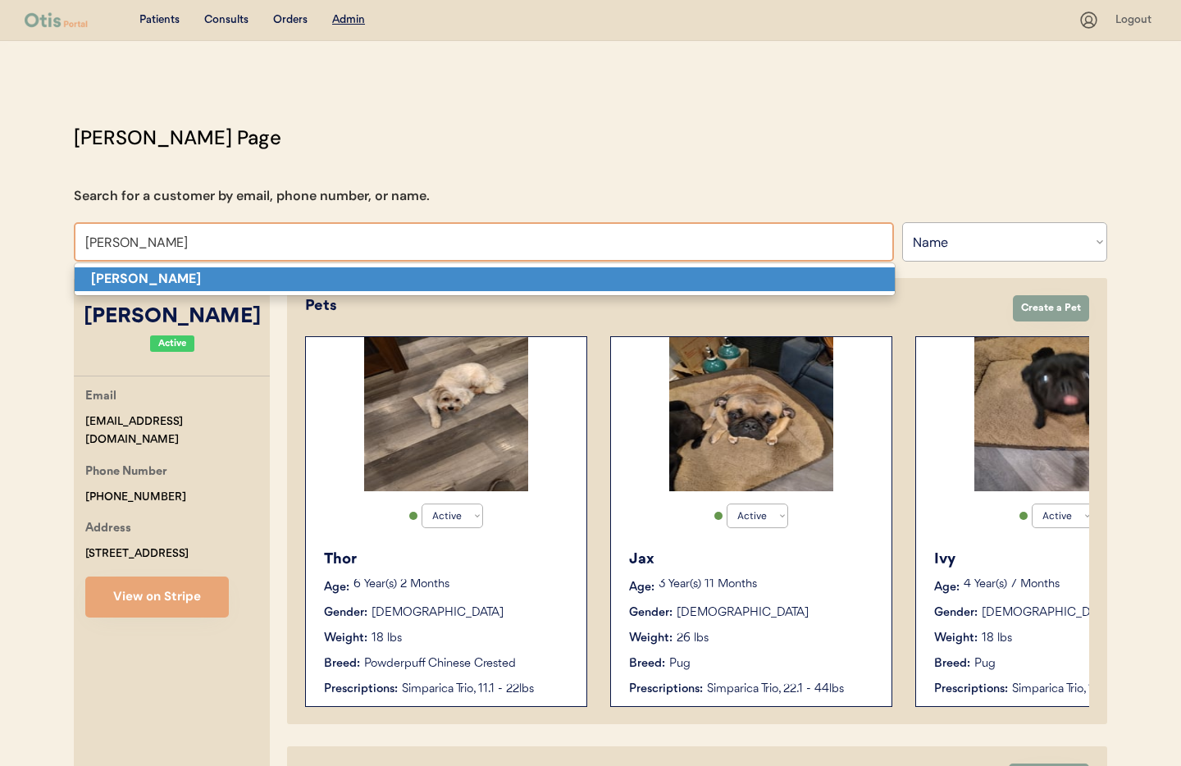
click at [211, 275] on p "Diego Salas" at bounding box center [485, 279] width 820 height 24
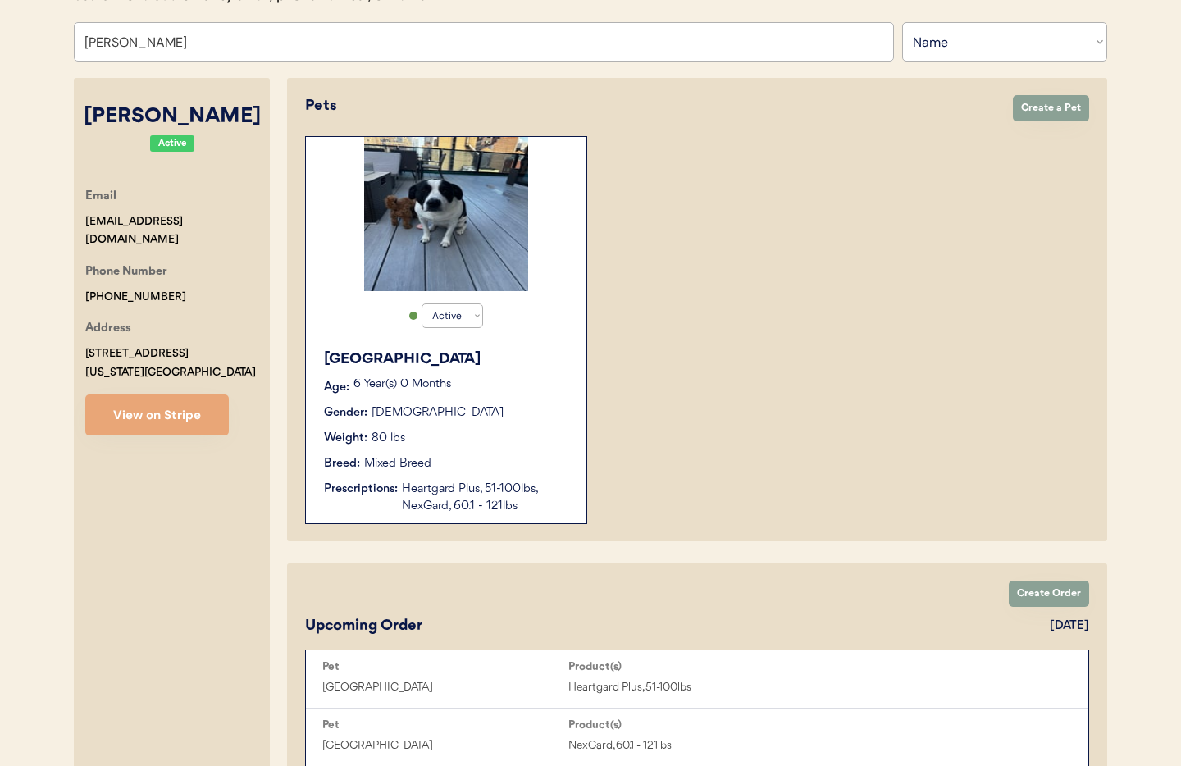
scroll to position [164, 0]
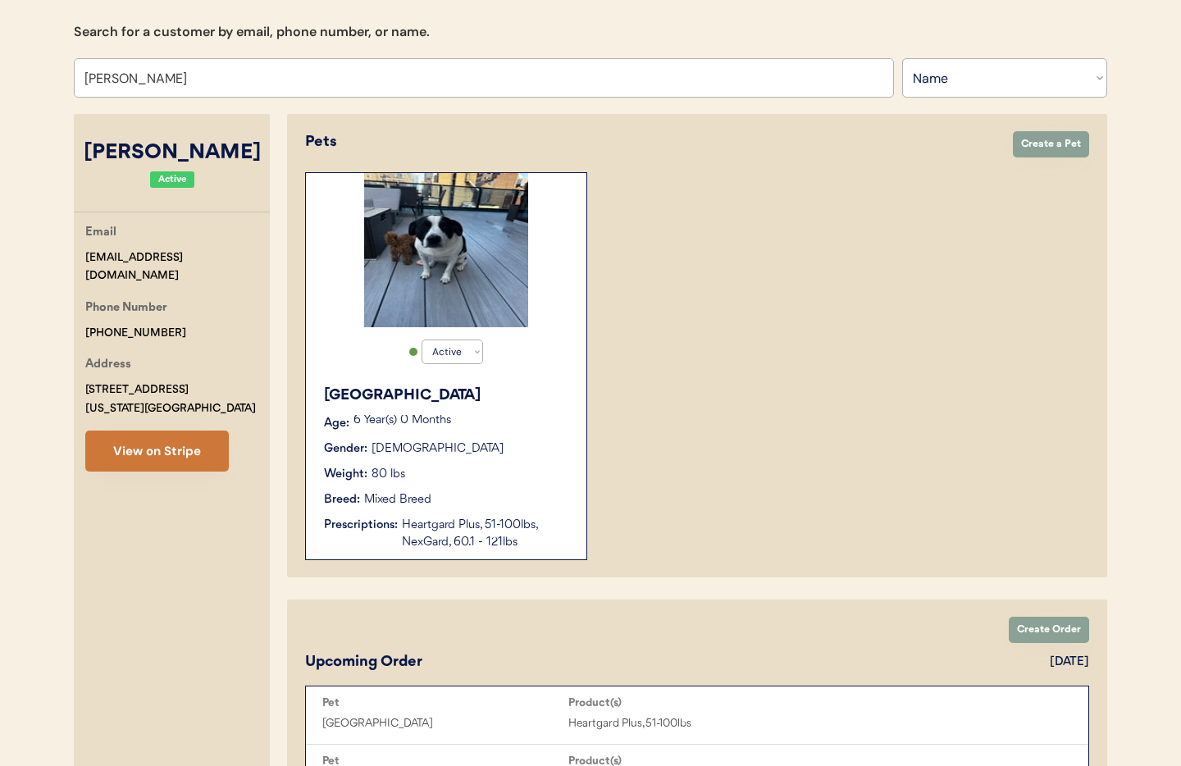
type input "Diego Salas"
click at [129, 453] on button "View on Stripe" at bounding box center [156, 450] width 143 height 41
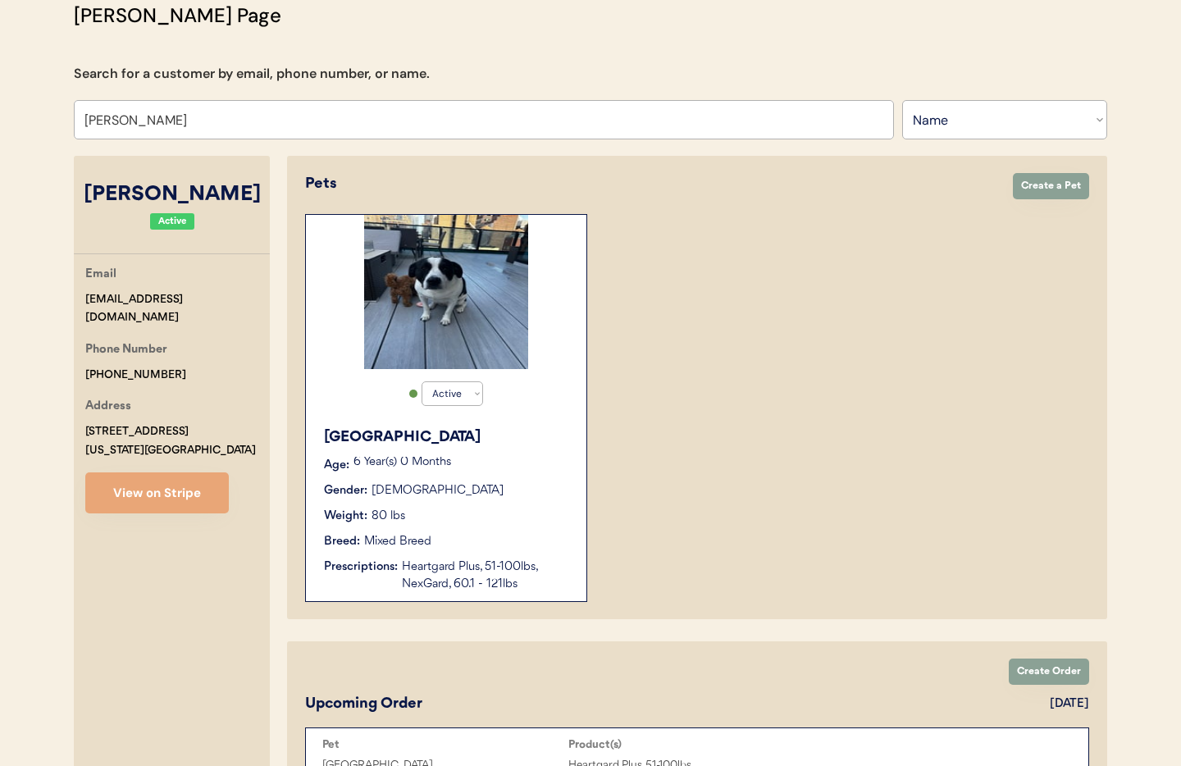
scroll to position [100, 0]
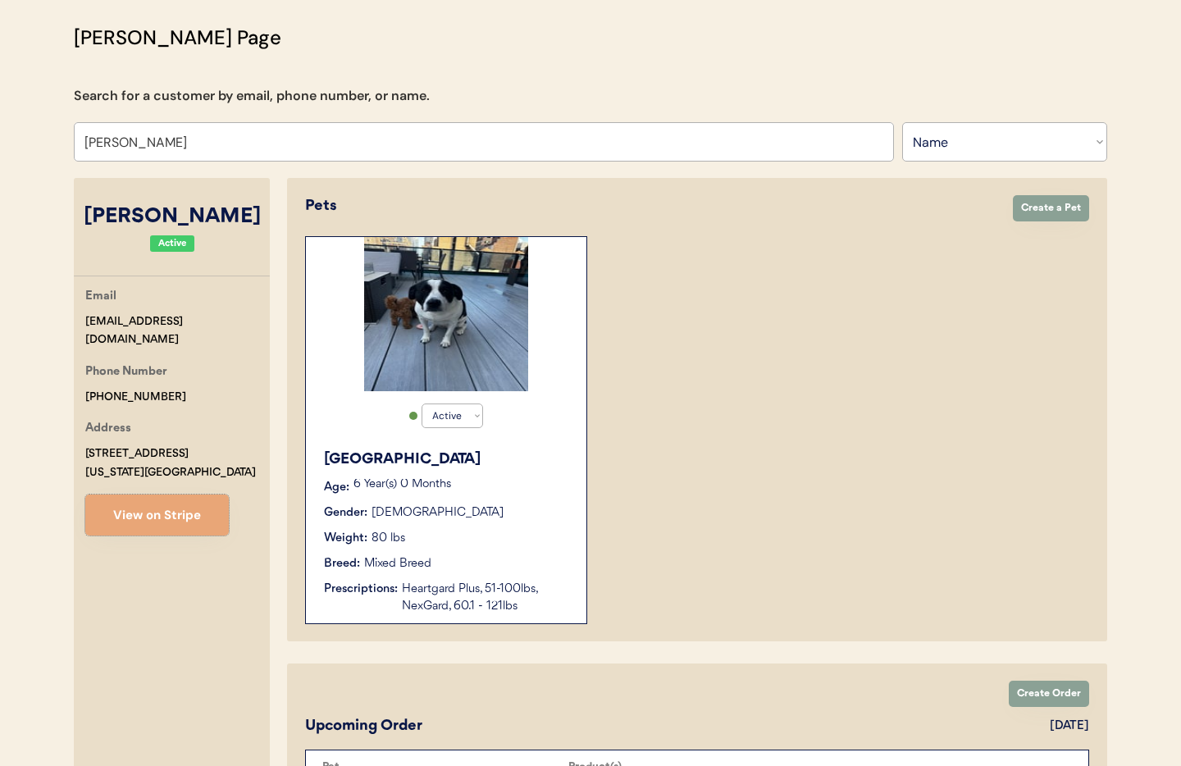
click at [500, 444] on div "Tokyo Age: 6 Year(s) 0 Months Gender: Female Weight: 80 lbs Breed: Mixed Breed …" at bounding box center [446, 531] width 264 height 183
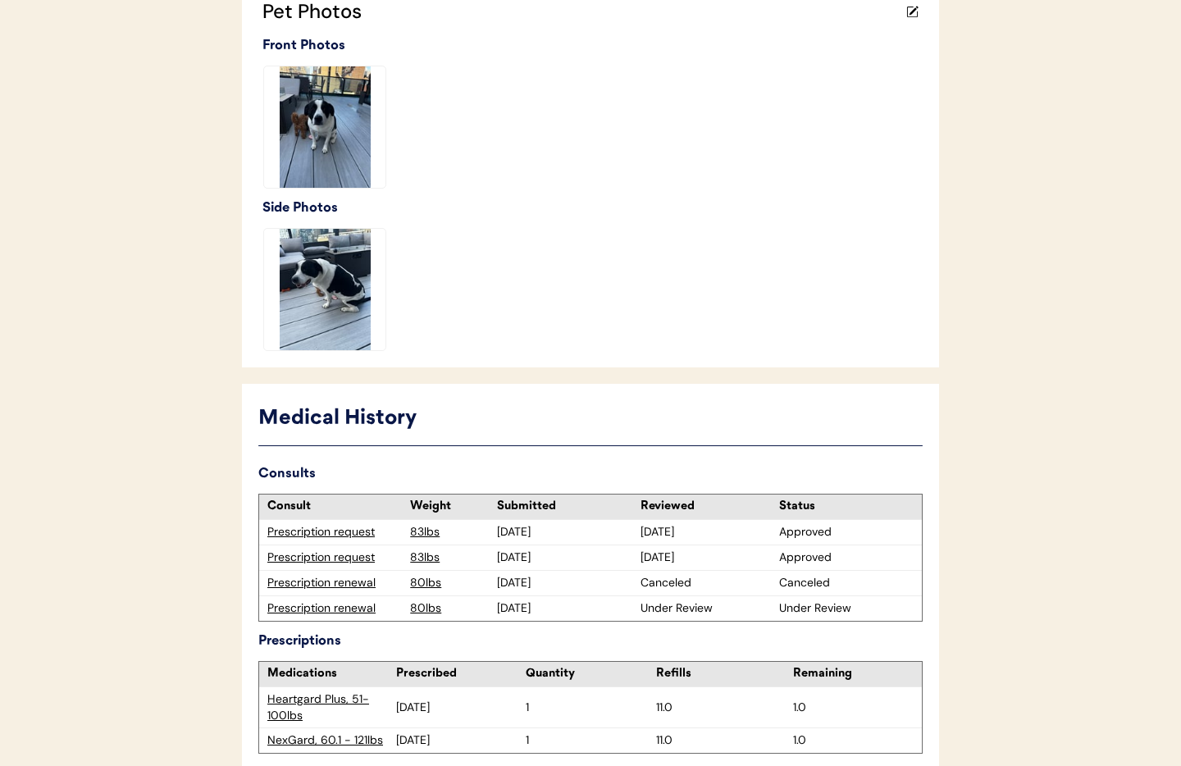
scroll to position [570, 0]
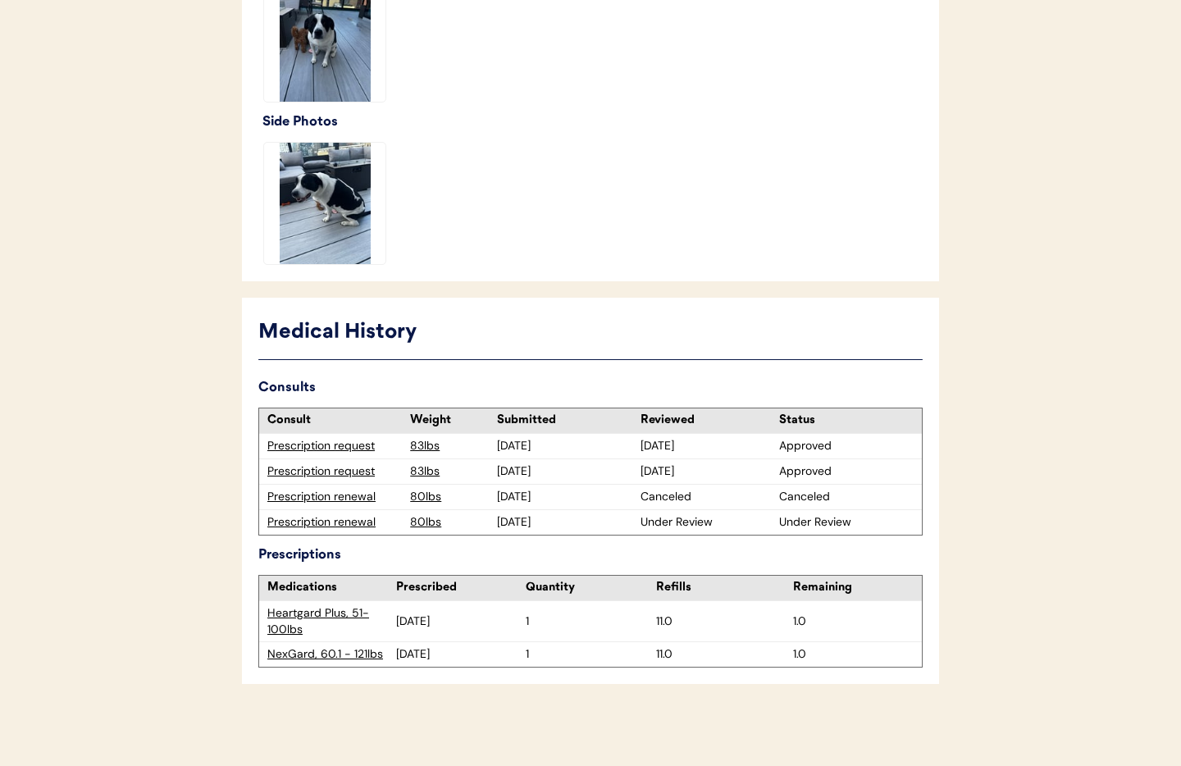
click at [305, 525] on div "Prescription renewal" at bounding box center [334, 522] width 134 height 16
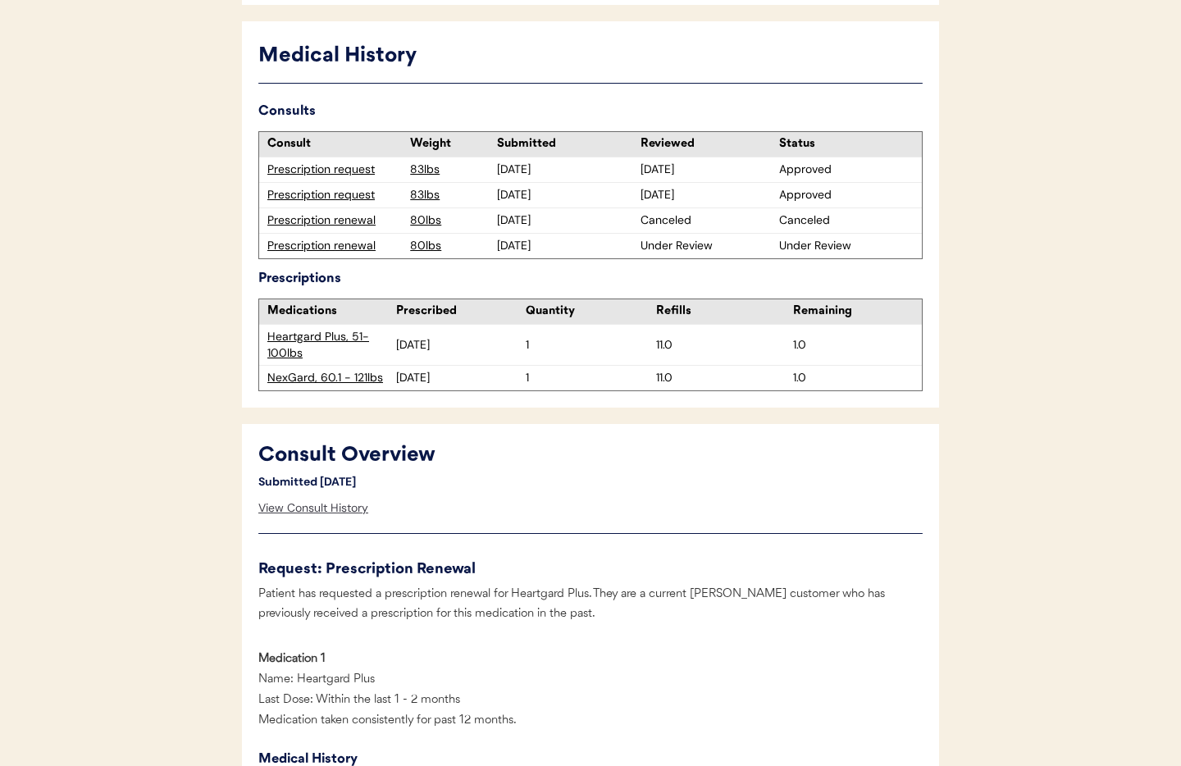
click at [331, 511] on div "View Consult History" at bounding box center [313, 508] width 110 height 33
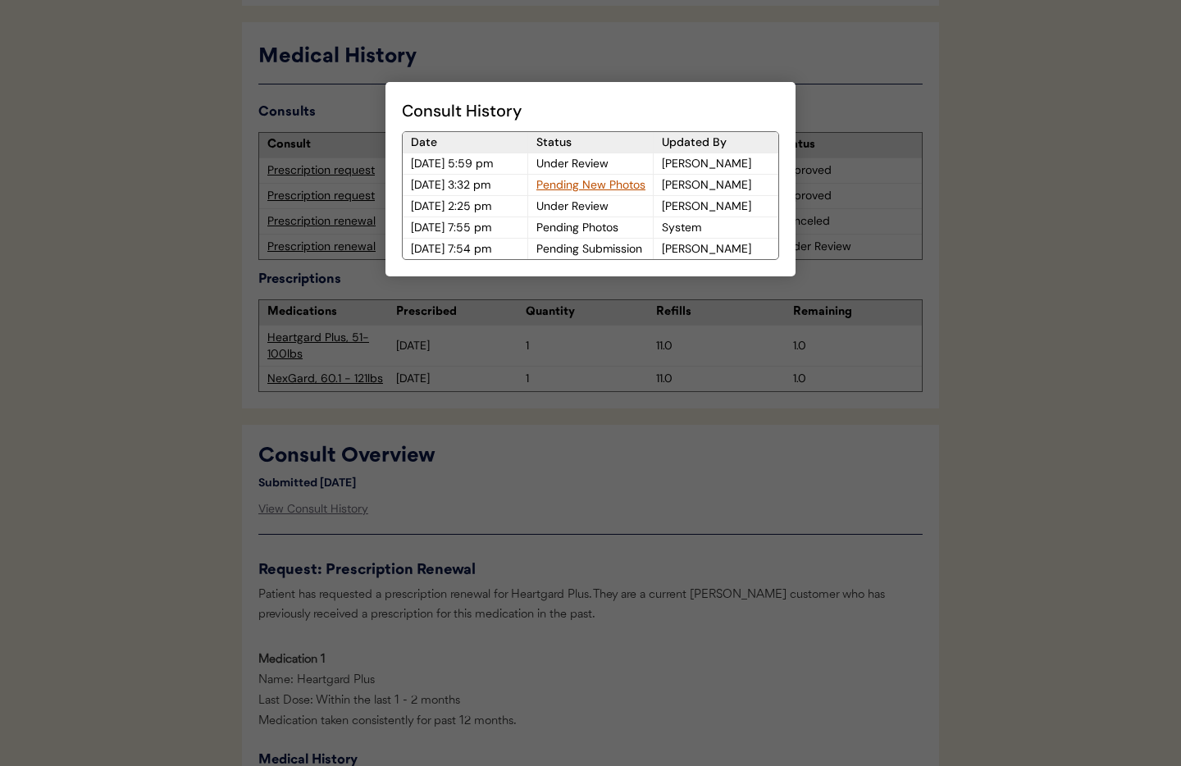
click at [552, 184] on div "Pending New Photos" at bounding box center [590, 185] width 125 height 20
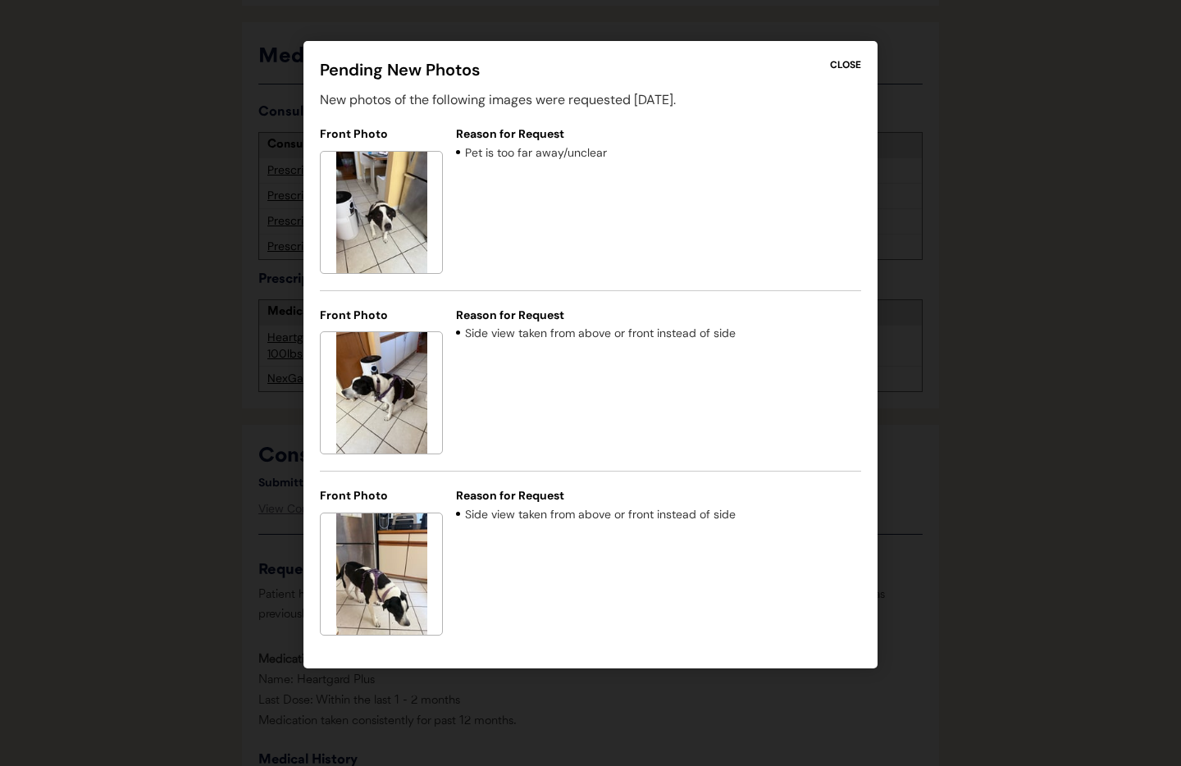
click at [837, 67] on div "CLOSE" at bounding box center [845, 64] width 31 height 15
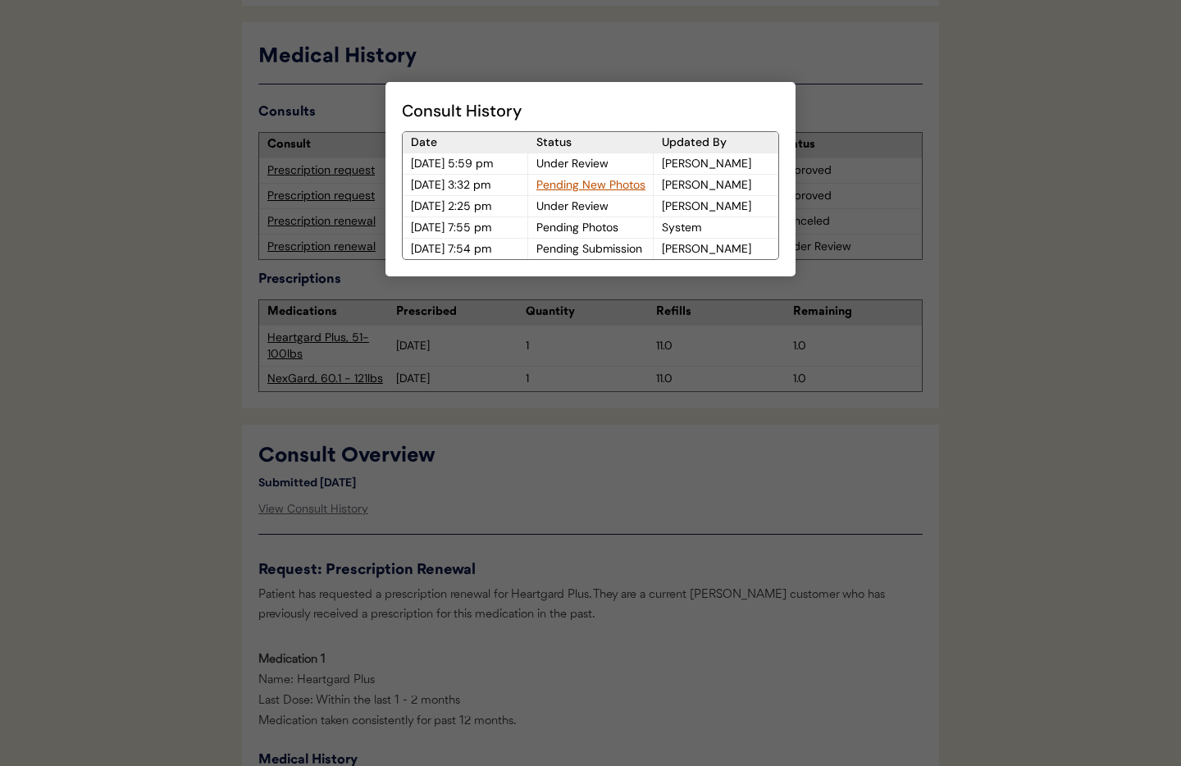
click at [749, 459] on div at bounding box center [590, 383] width 1181 height 766
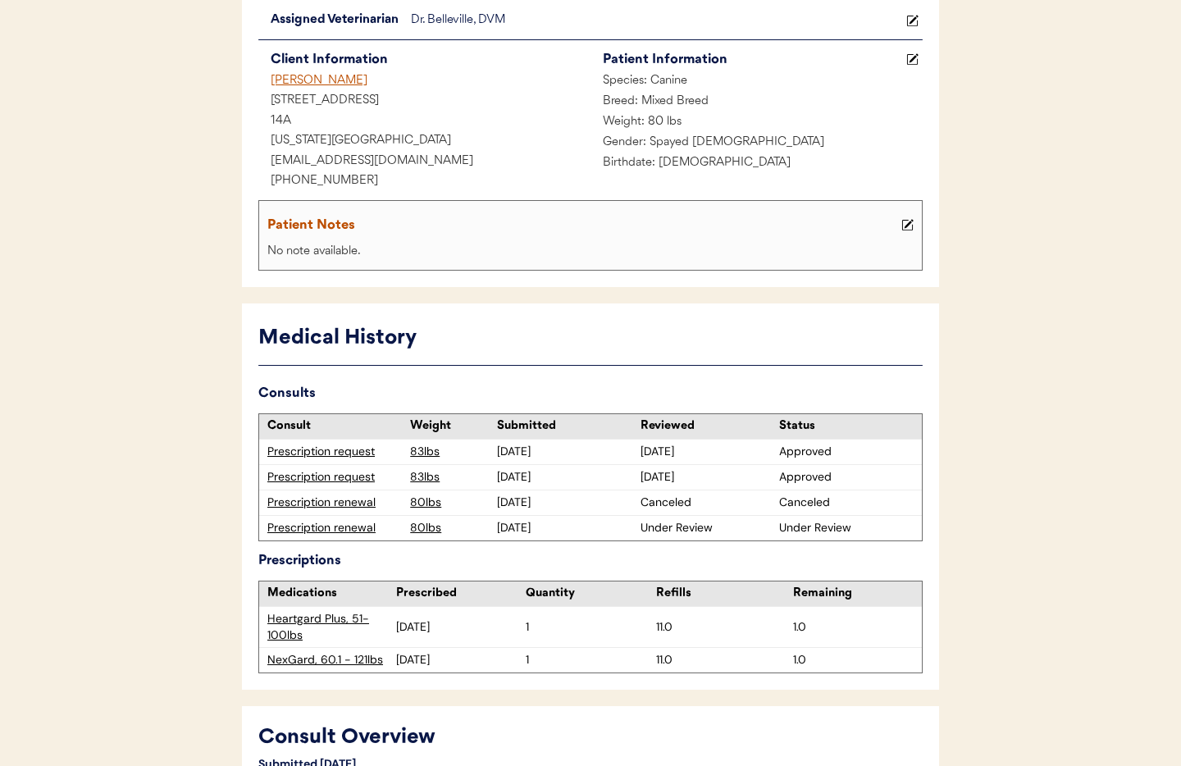
scroll to position [0, 0]
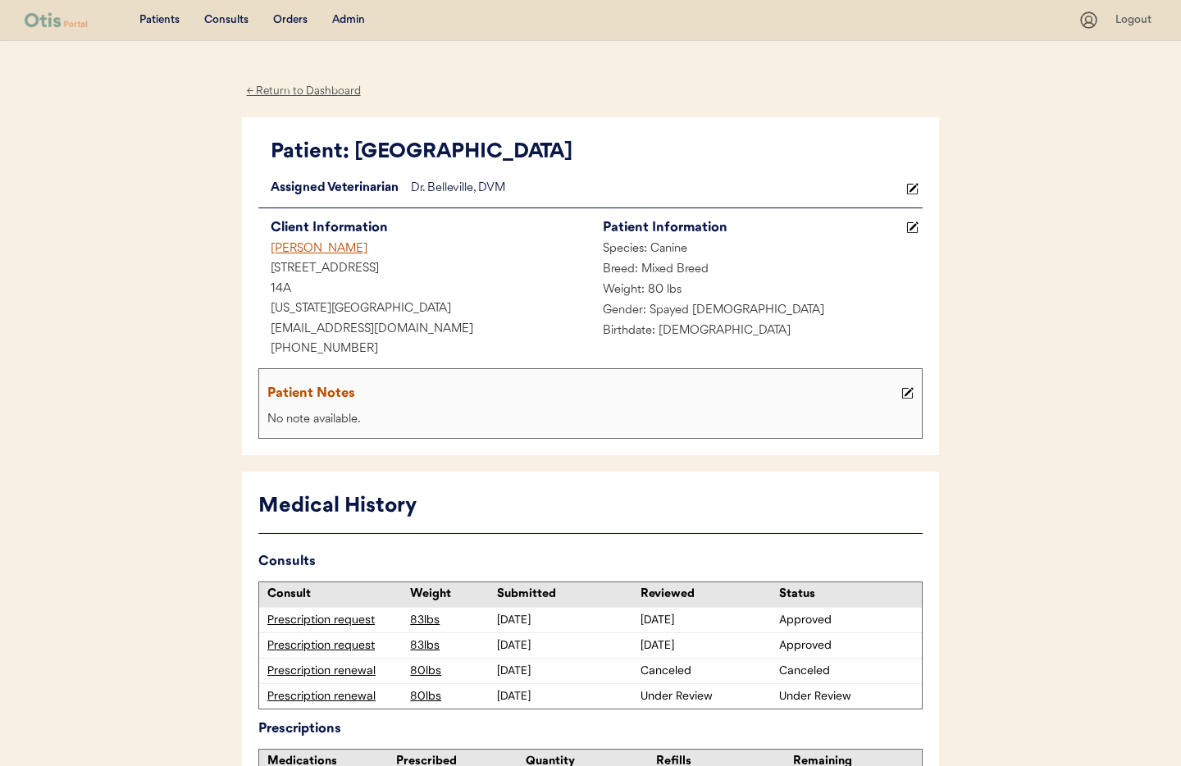
click at [344, 20] on div "Admin" at bounding box center [348, 20] width 33 height 16
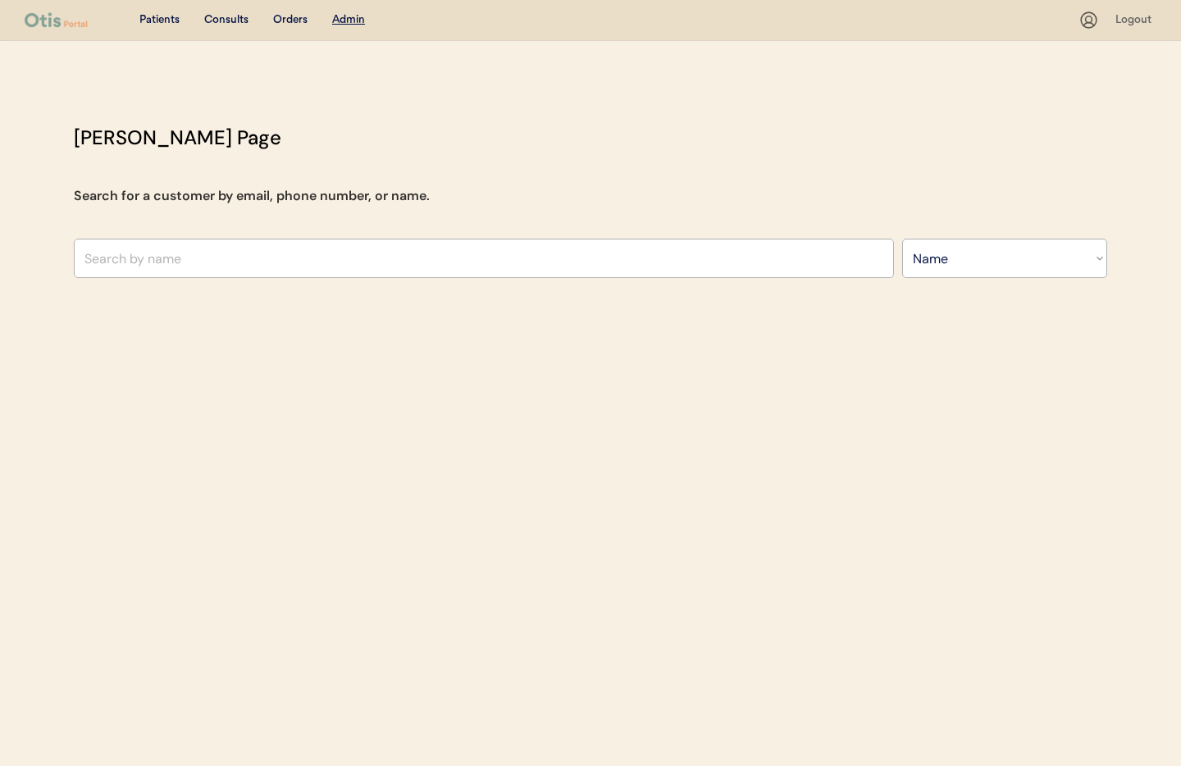
select select ""Name""
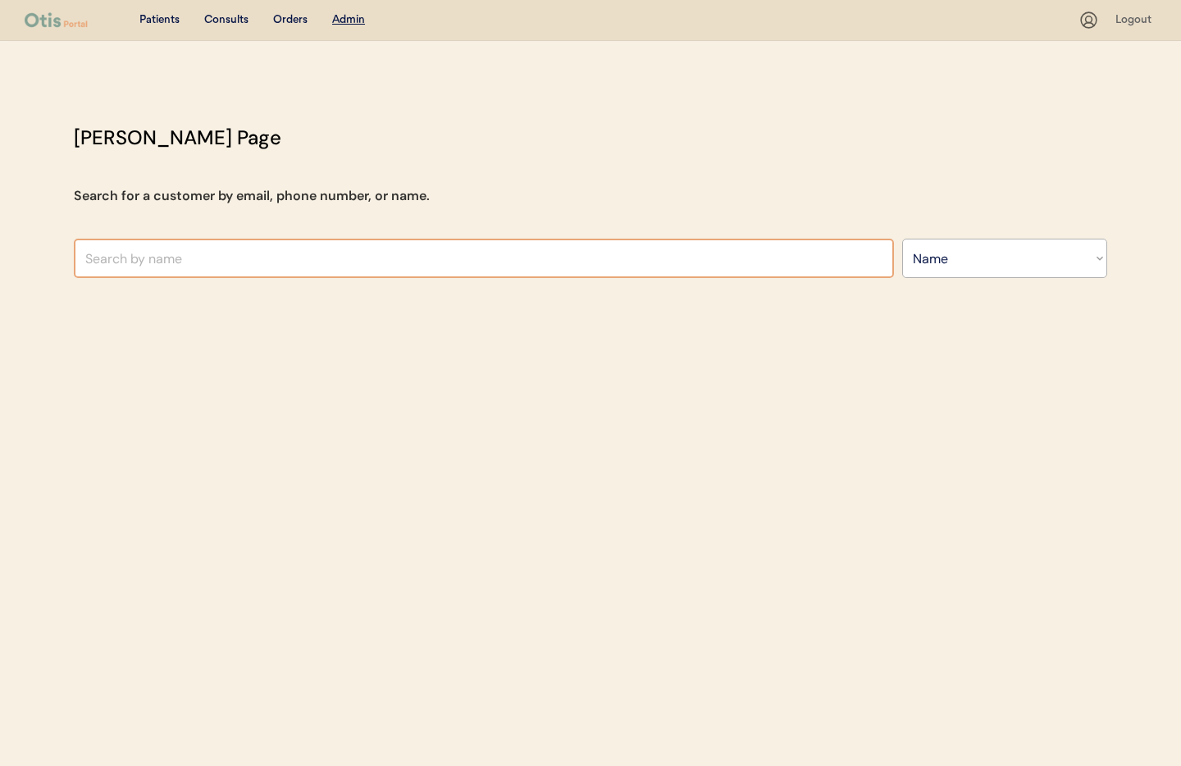
click at [280, 260] on input "text" at bounding box center [484, 258] width 820 height 39
type input "peter mertens"
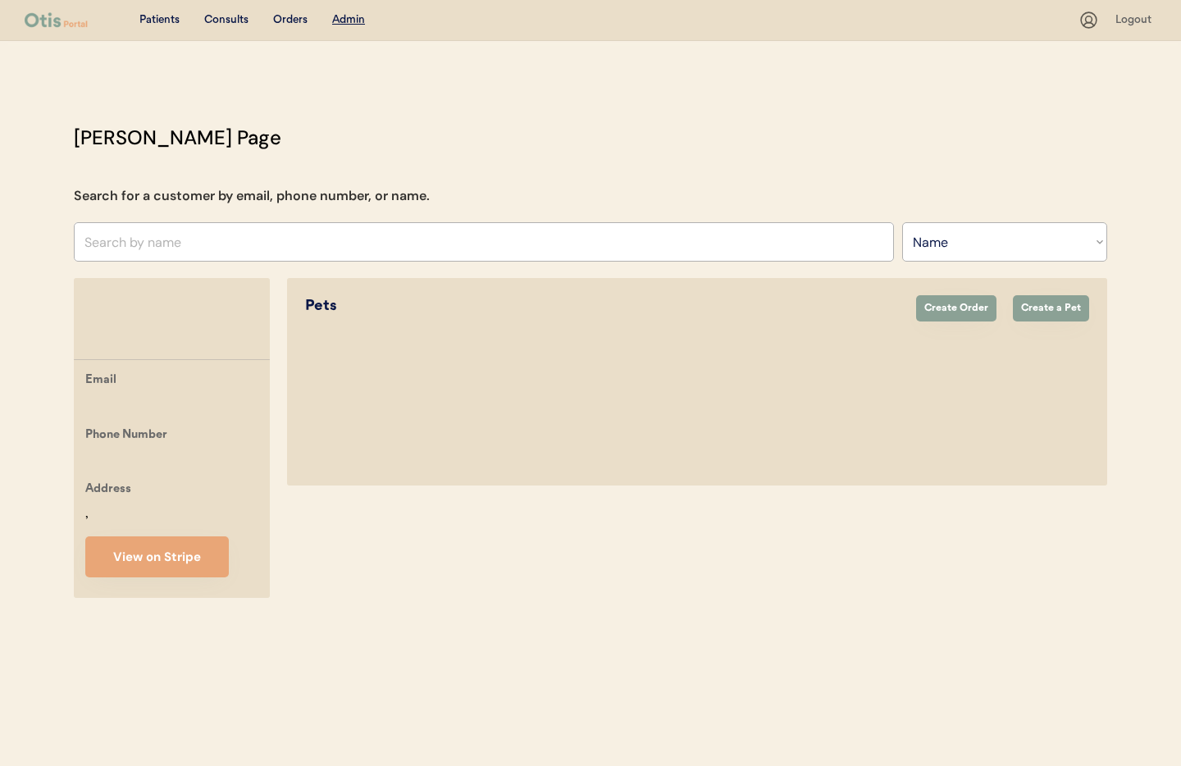
click at [316, 322] on div "Patients Consults Orders Admin Logout Otis Admin Page Search for a customer by …" at bounding box center [590, 383] width 1181 height 766
click at [188, 243] on input "text" at bounding box center [484, 241] width 820 height 39
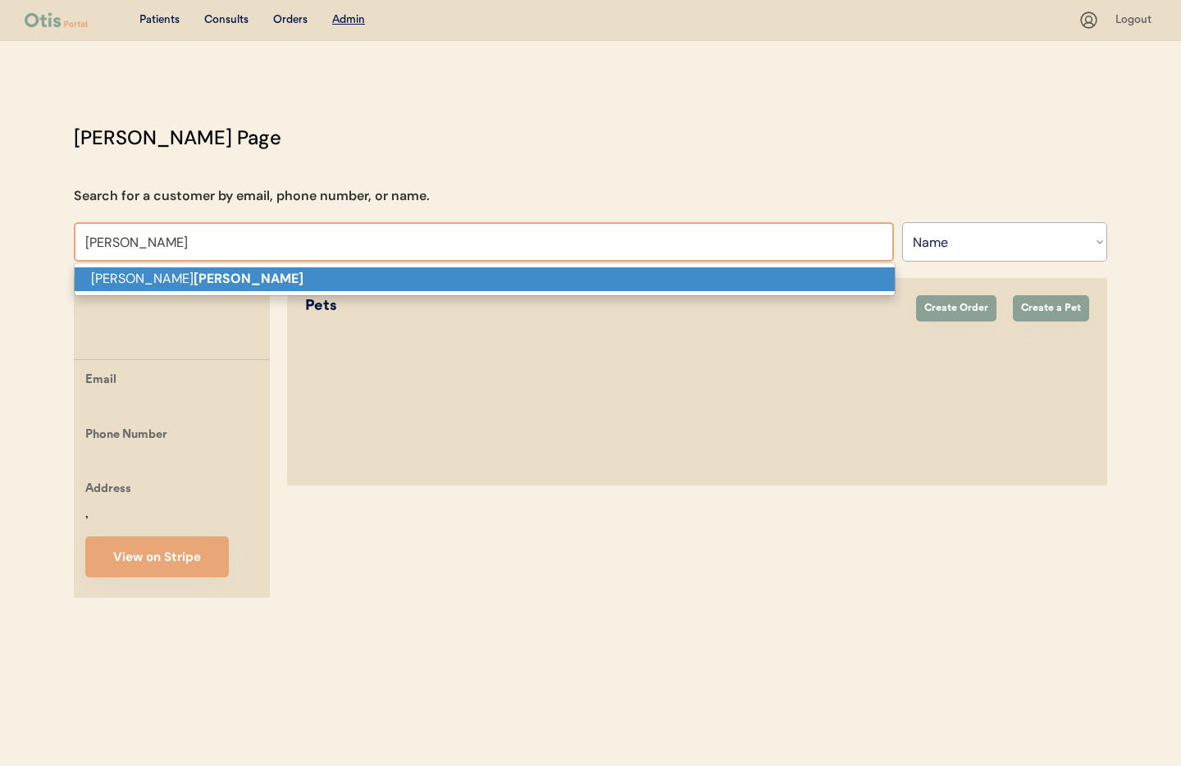
click at [193, 281] on strong "Mertens" at bounding box center [248, 278] width 110 height 17
type input "Pete Mertens"
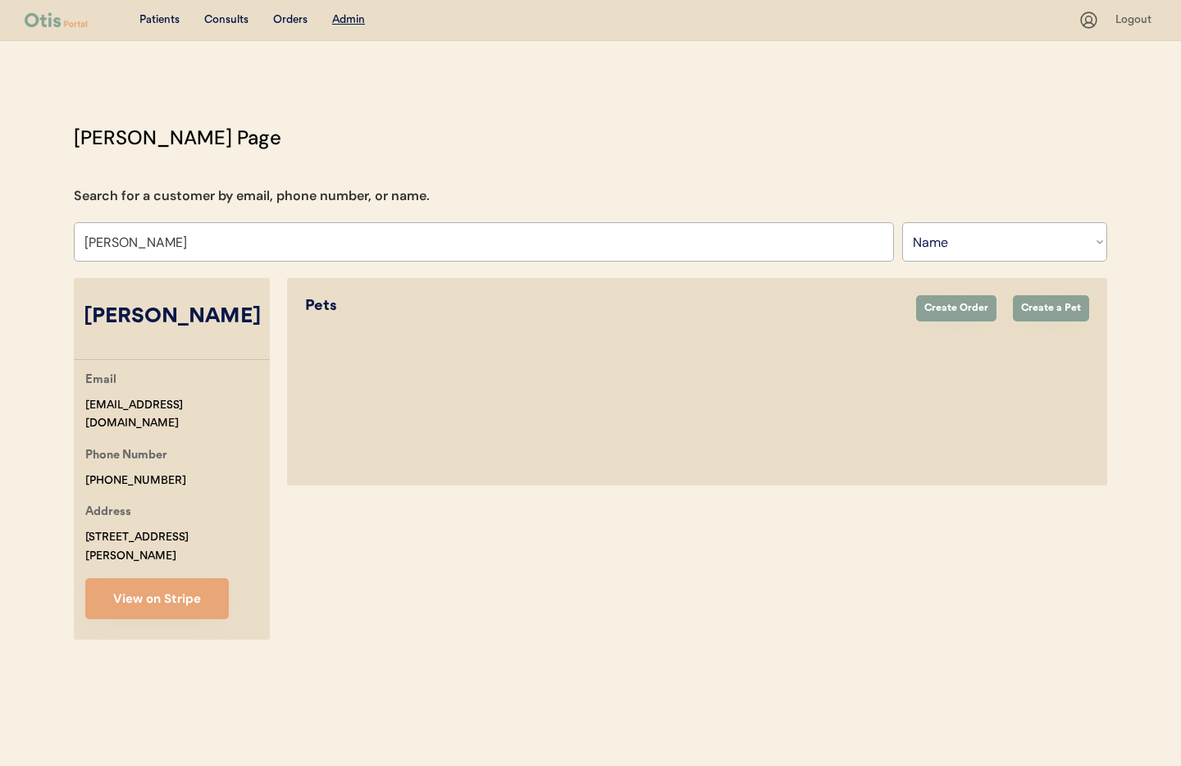
select select "true"
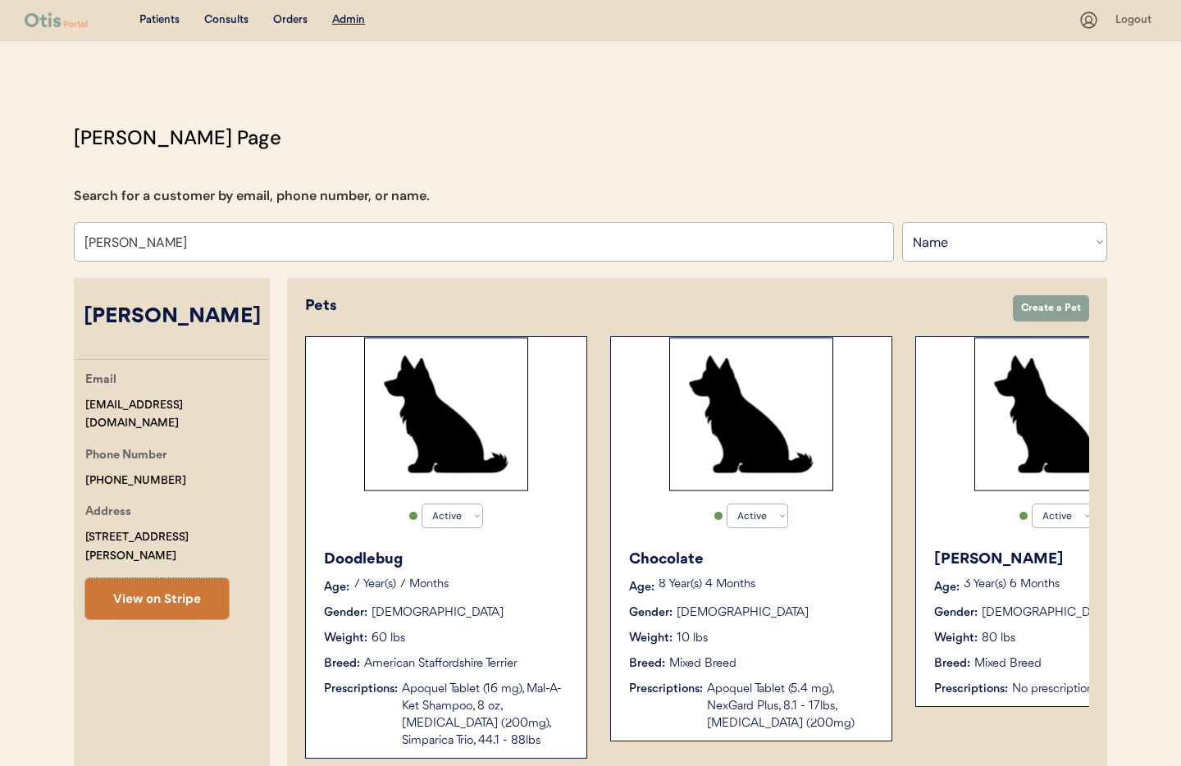
click at [159, 585] on button "View on Stripe" at bounding box center [156, 598] width 143 height 41
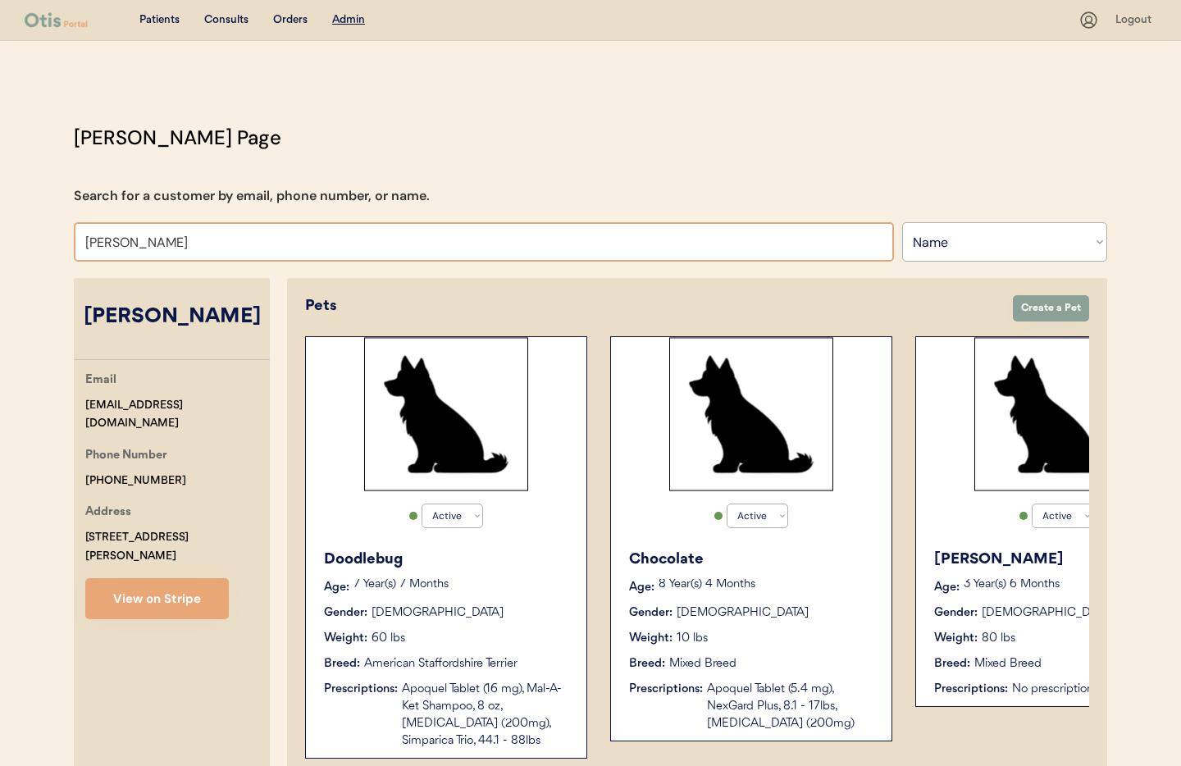
drag, startPoint x: 184, startPoint y: 243, endPoint x: 37, endPoint y: 230, distance: 148.2
click at [37, 230] on div "Patients Consults Orders Admin Logout Otis Admin Page Search for a customer by …" at bounding box center [590, 564] width 1181 height 1128
type input "Micha"
type input "Michal Jablonski"
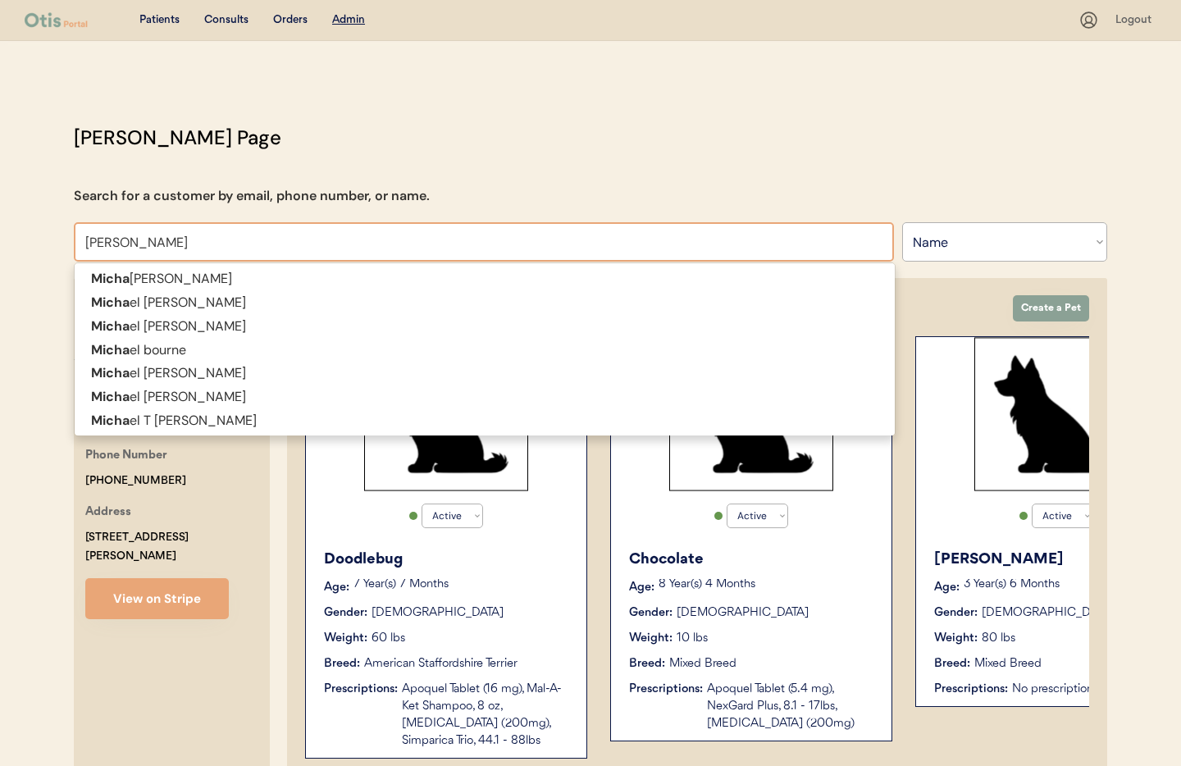
type input "Michael ri"
type input "Michael richards"
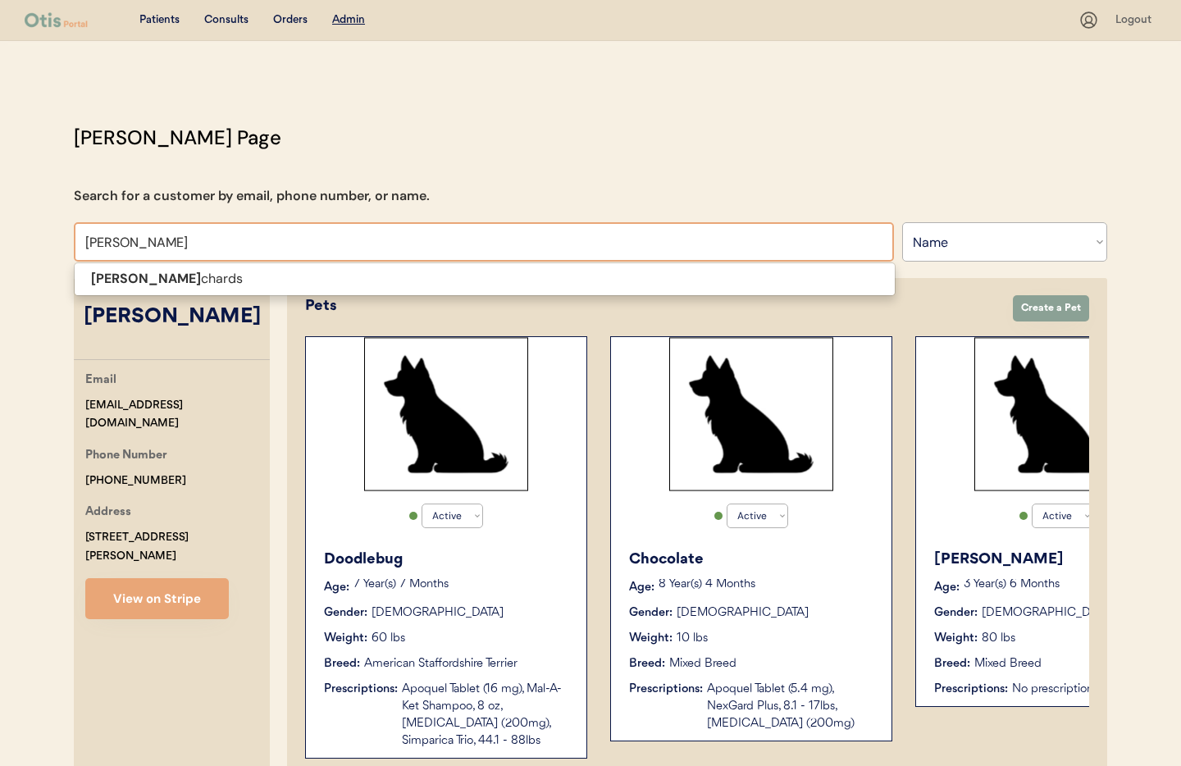
type input "Michael richard"
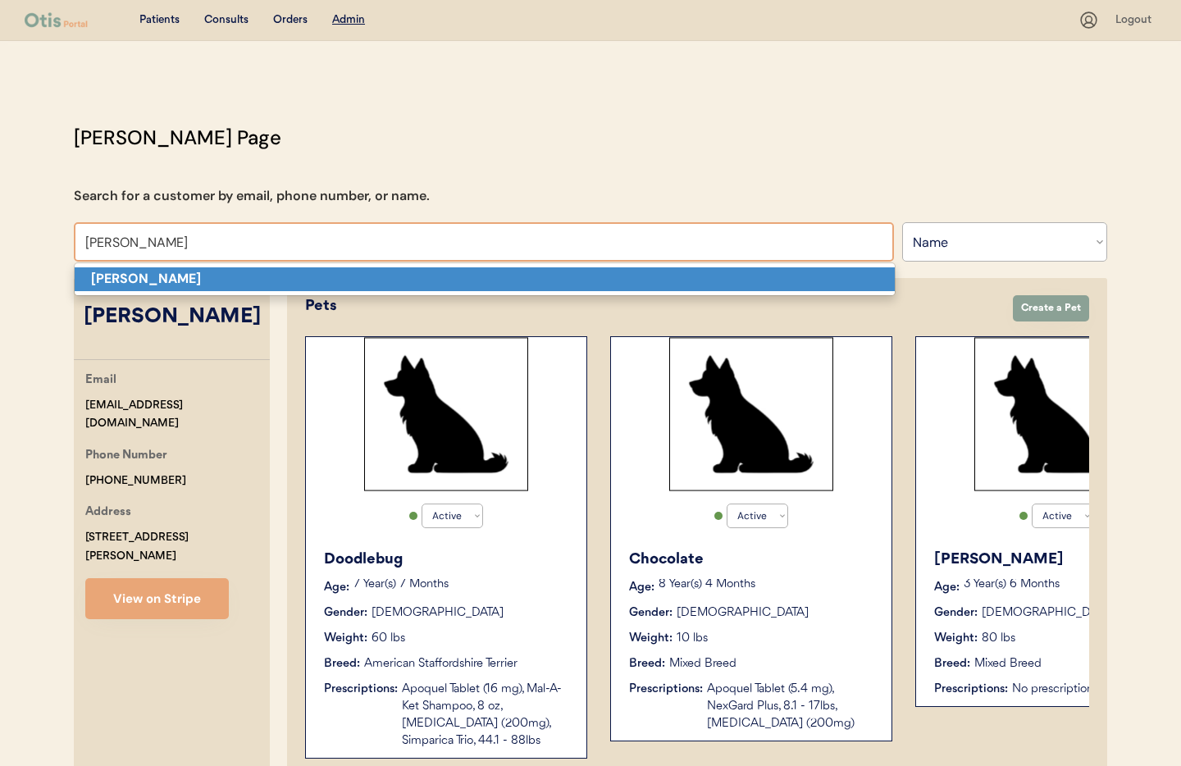
click at [129, 274] on strong "Michael Richards" at bounding box center [146, 278] width 110 height 17
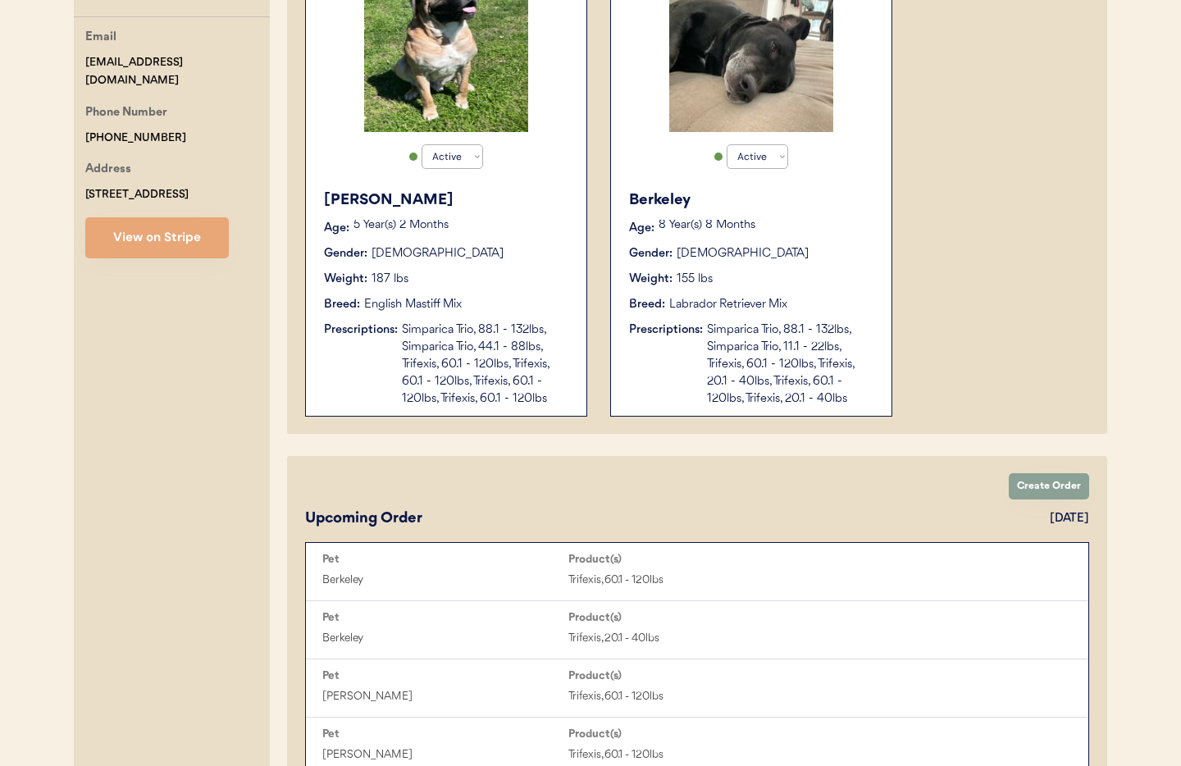
scroll to position [357, 0]
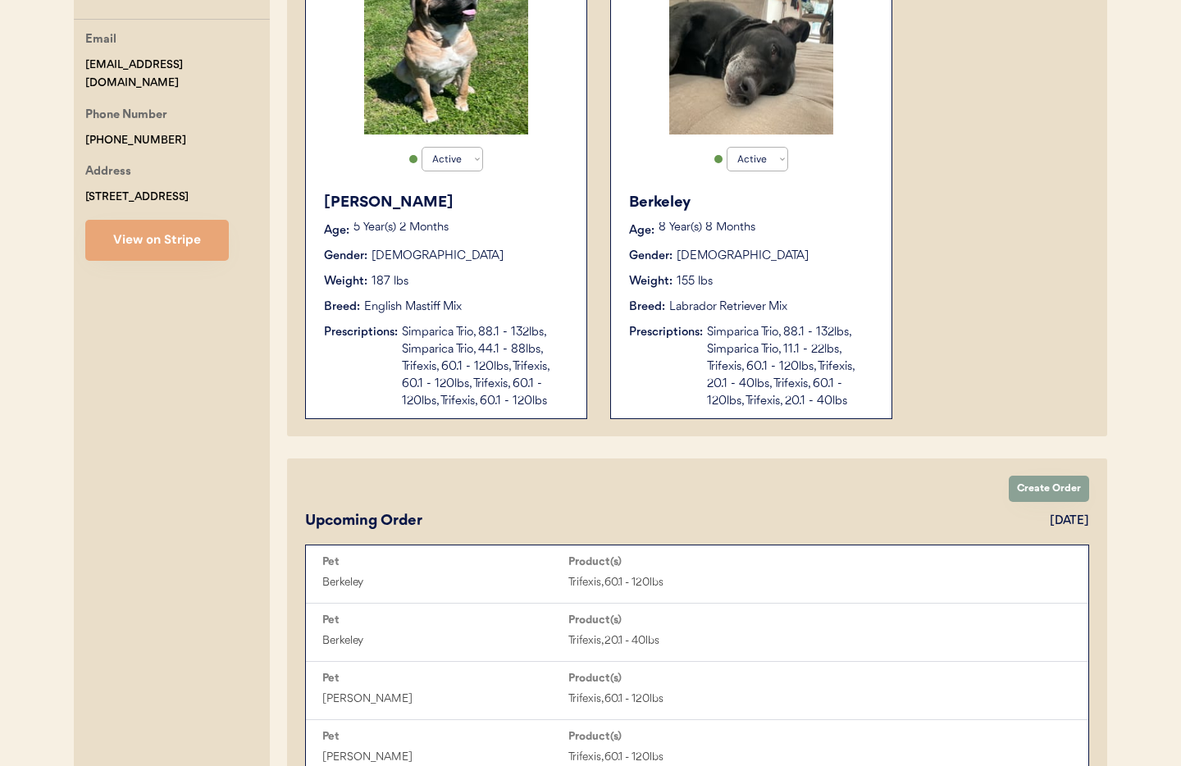
type input "Michael Richards"
click at [490, 381] on div "Simparica Trio, 88.1 - 132lbs, Simparica Trio, 44.1 - 88lbs, Trifexis, 60.1 - 1…" at bounding box center [486, 367] width 168 height 86
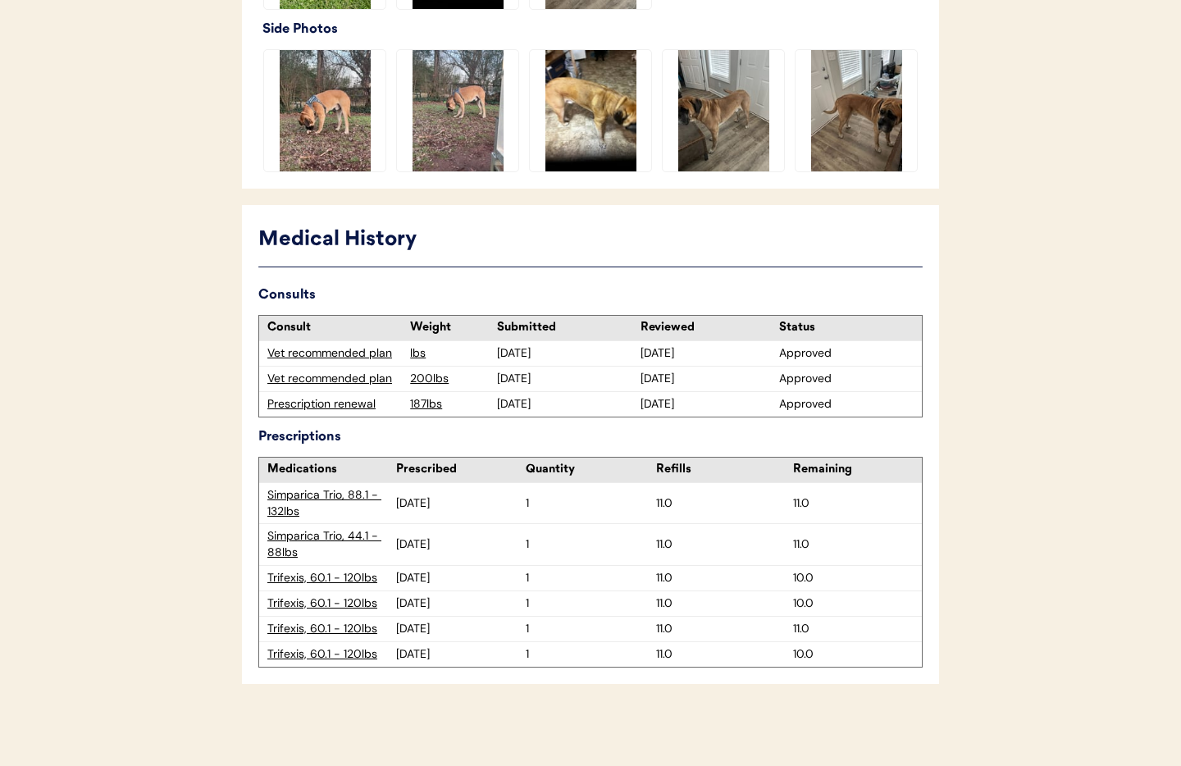
scroll to position [605, 0]
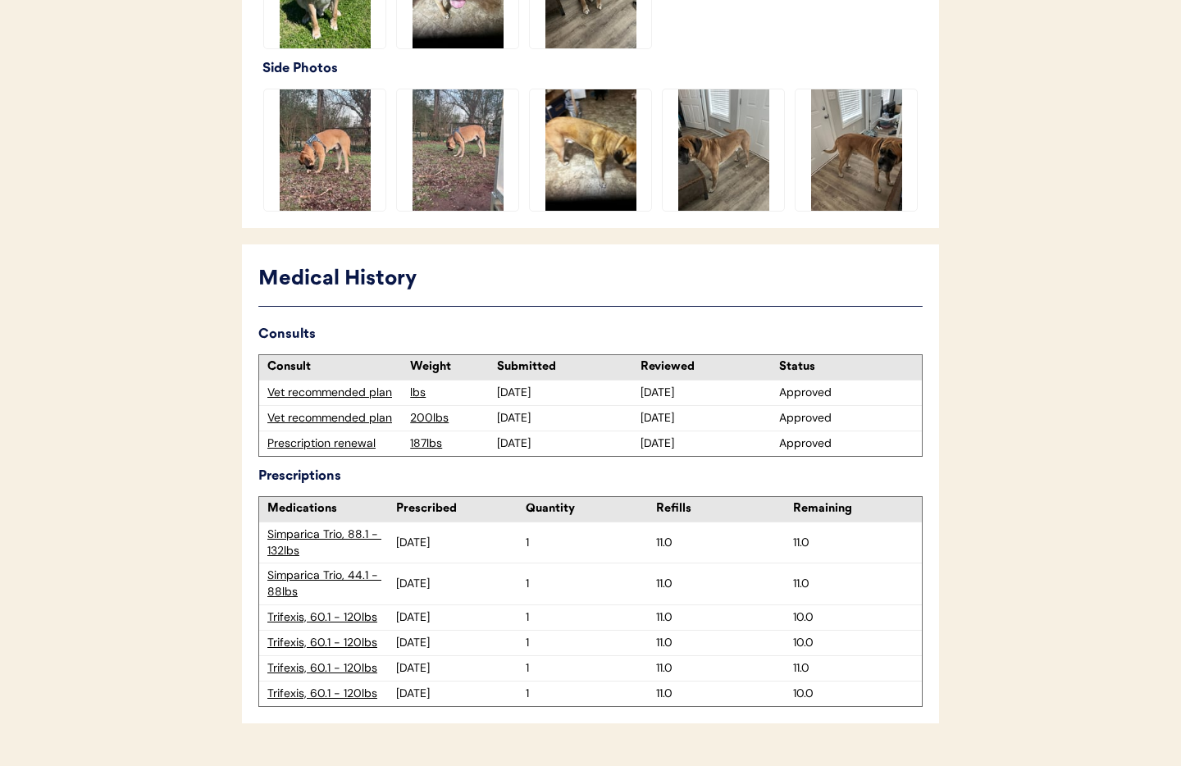
click at [332, 668] on div "Trifexis, 60.1 - 120lbs" at bounding box center [331, 668] width 129 height 16
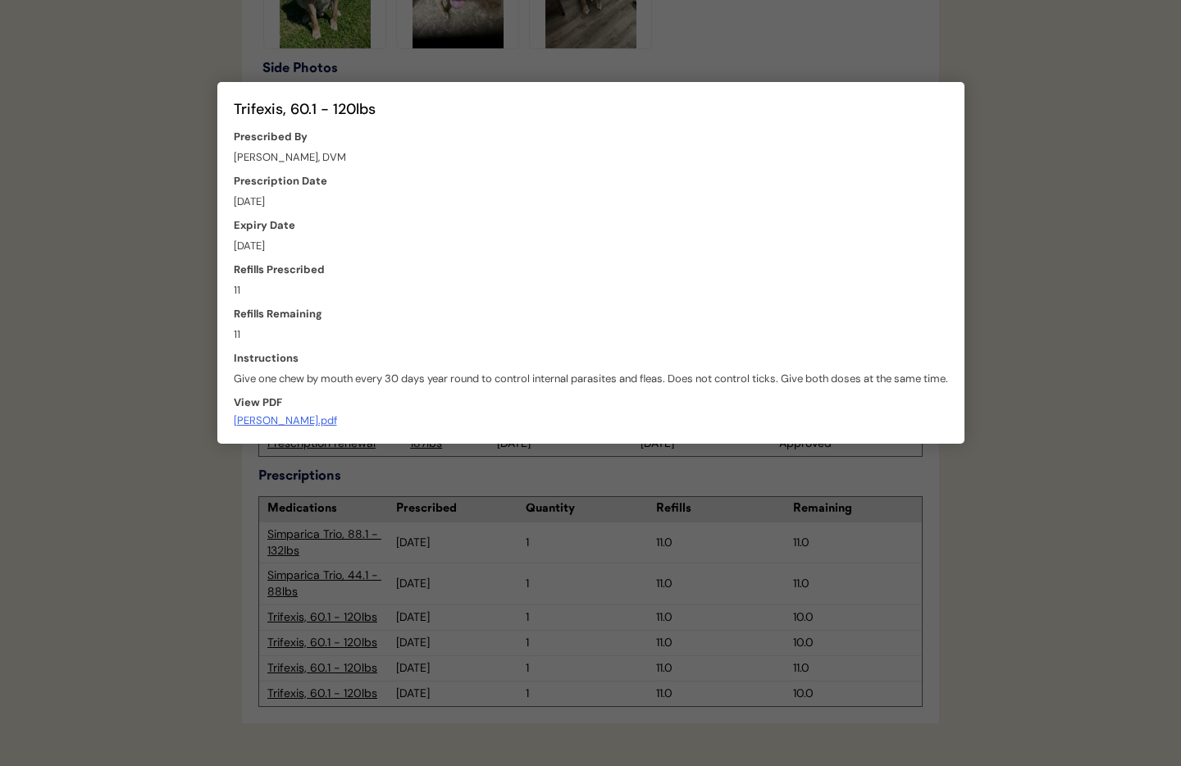
click at [163, 439] on div at bounding box center [590, 383] width 1181 height 766
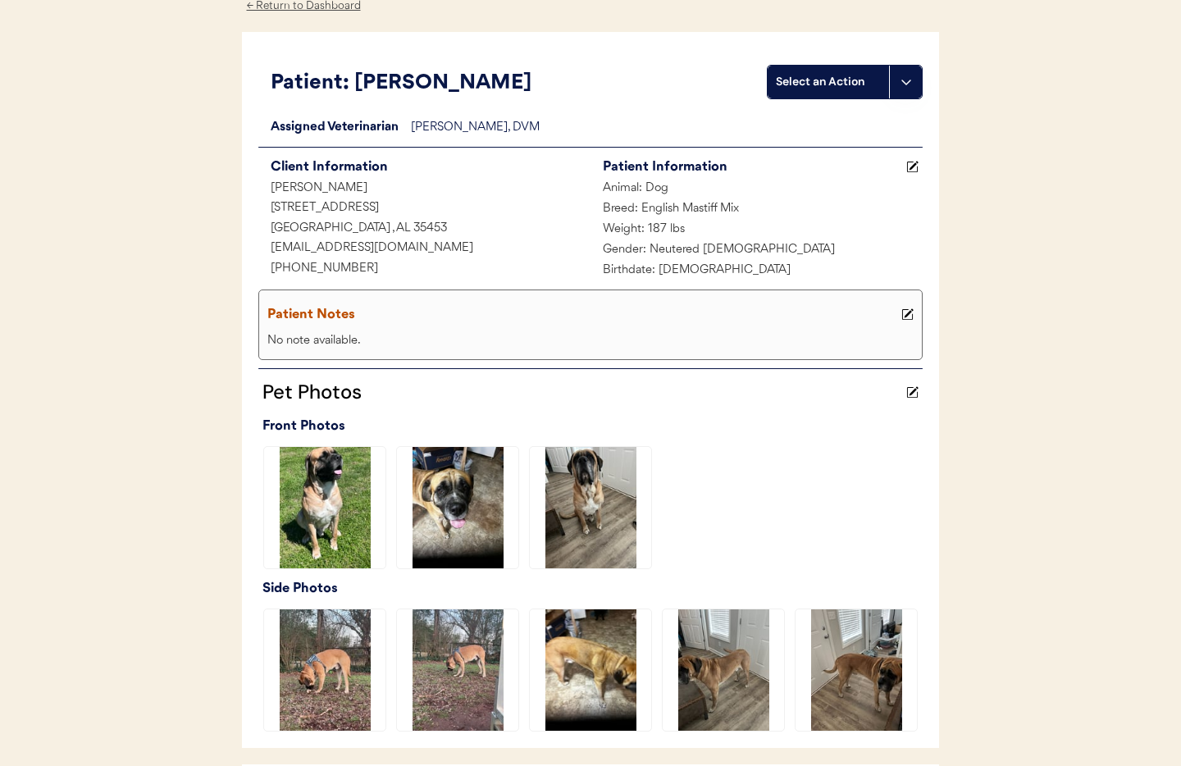
scroll to position [0, 0]
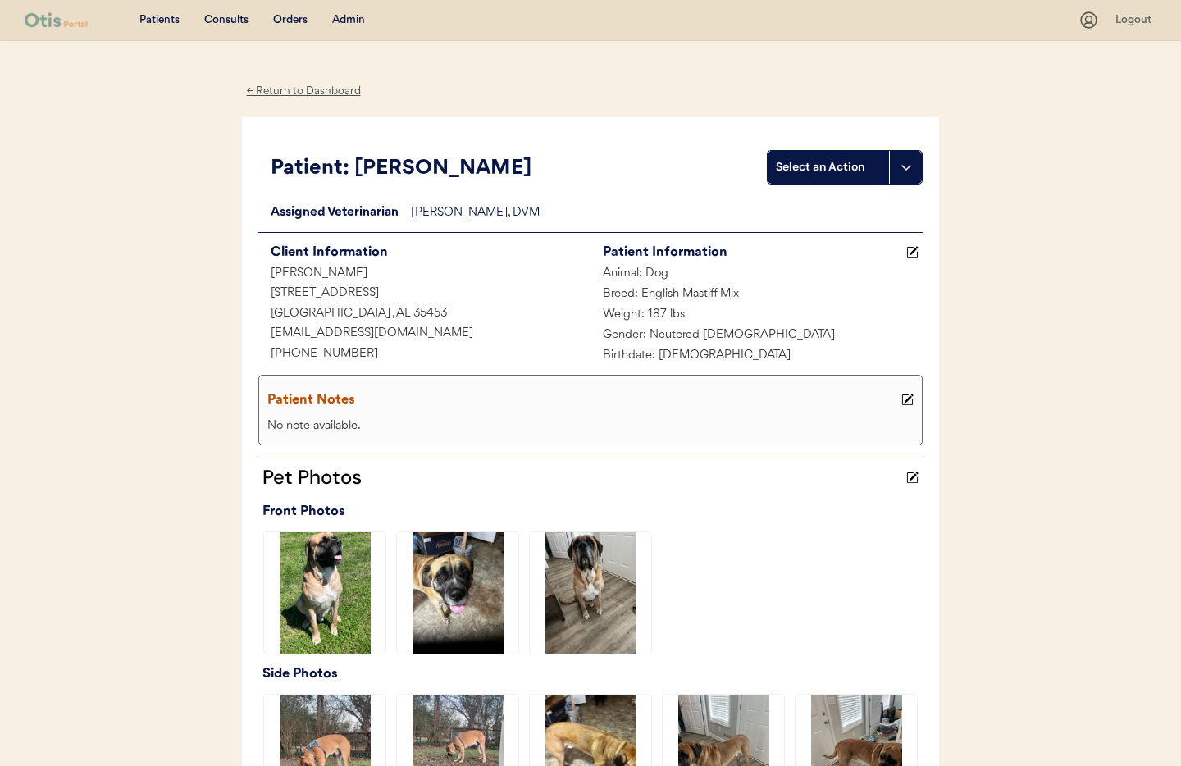
click at [299, 90] on div "← Return to Dashboard" at bounding box center [303, 91] width 123 height 19
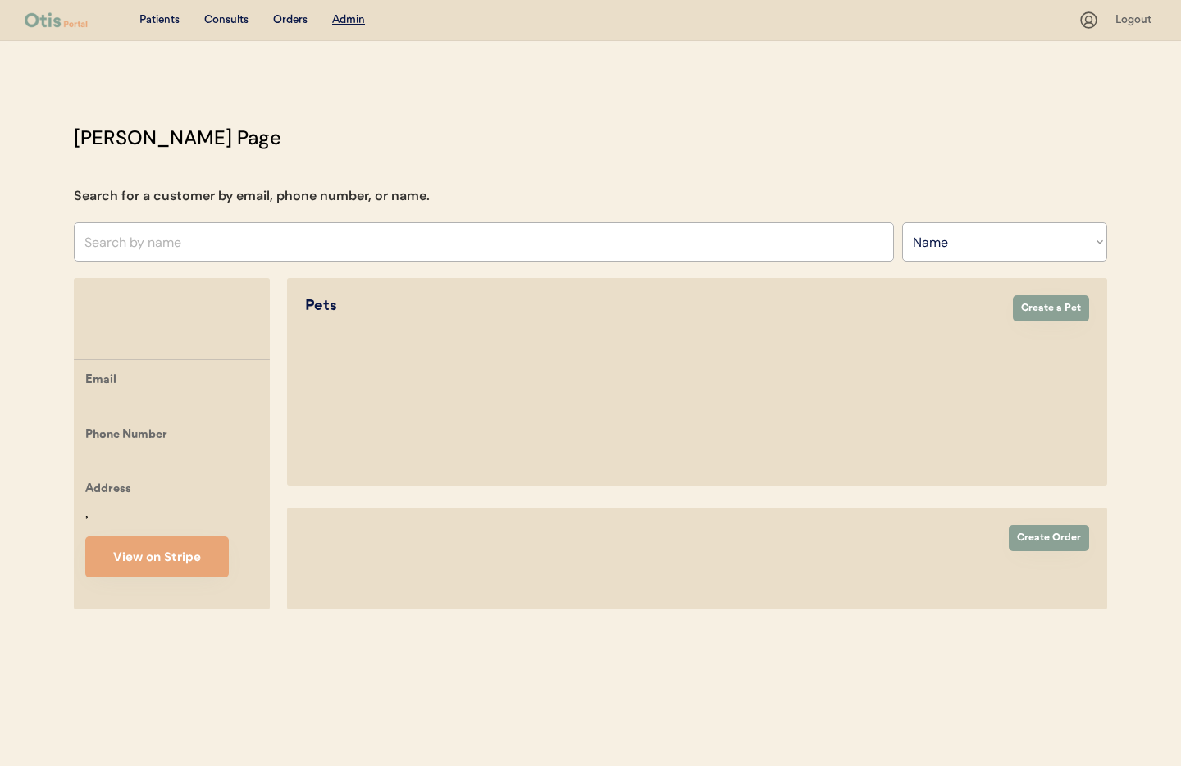
select select ""Name""
select select "true"
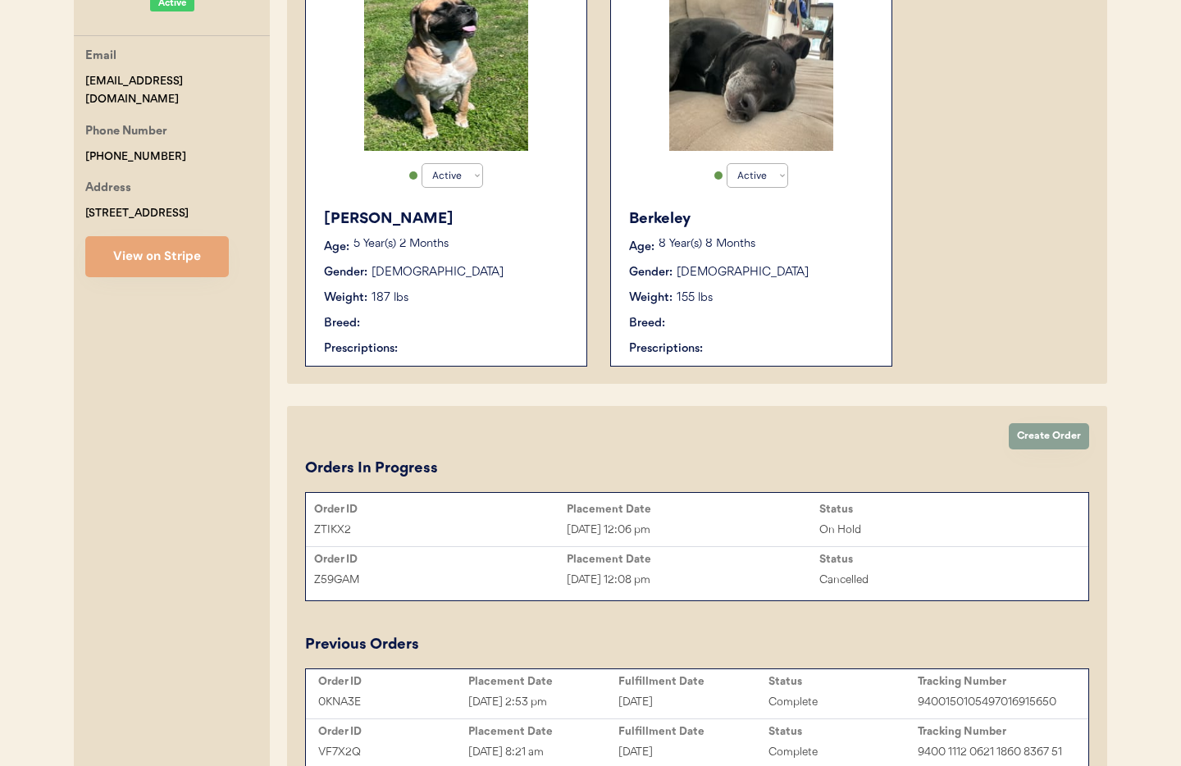
scroll to position [357, 0]
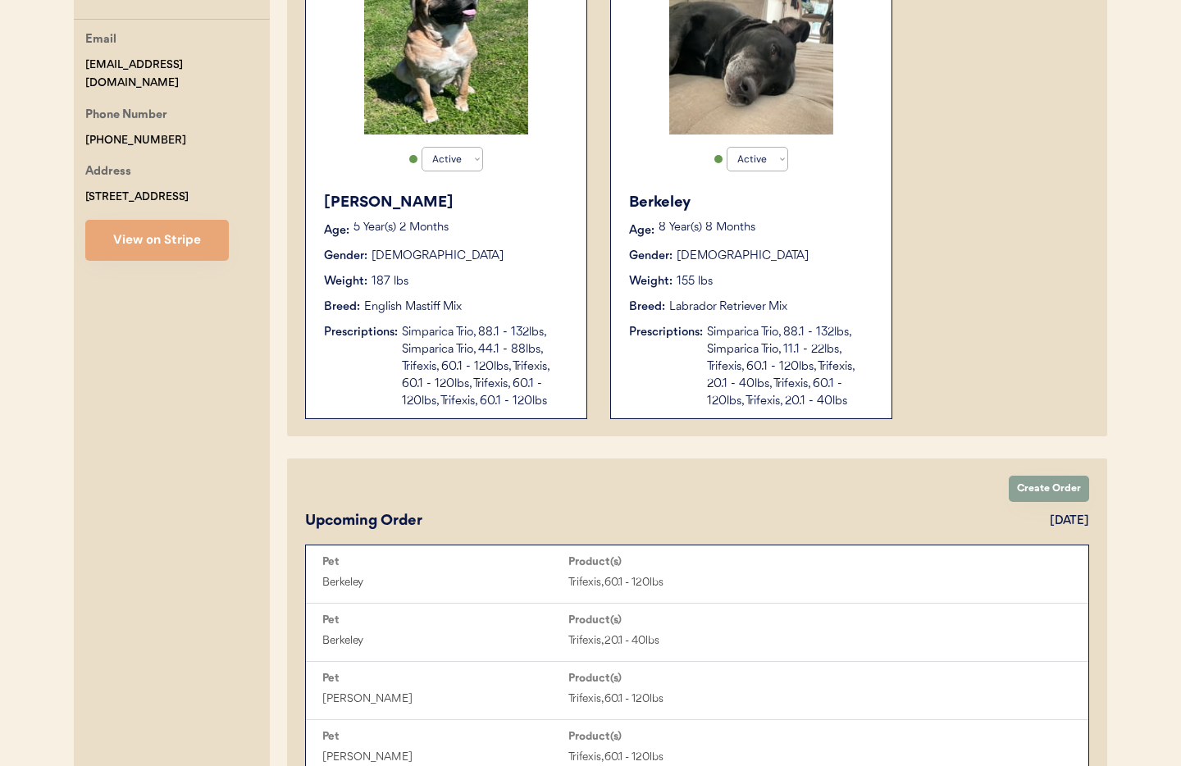
click at [716, 302] on div "Labrador Retriever Mix" at bounding box center [728, 306] width 118 height 17
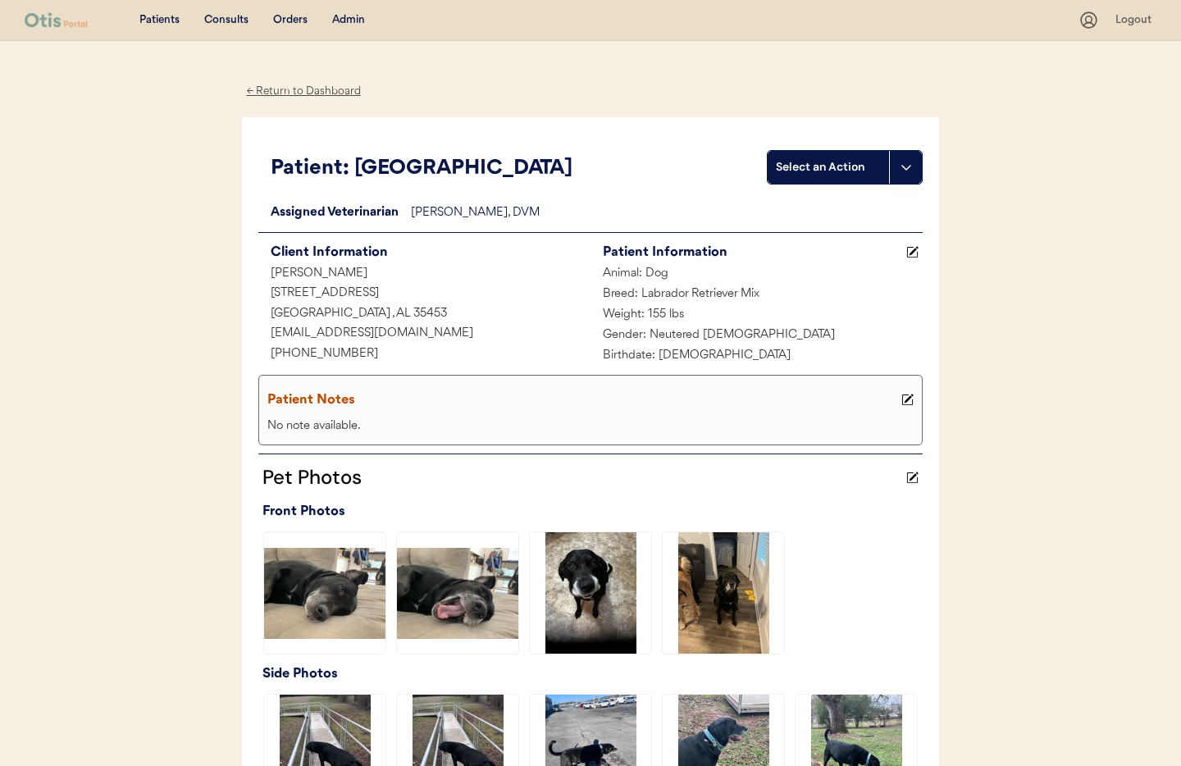
click at [276, 93] on div "← Return to Dashboard" at bounding box center [303, 91] width 123 height 19
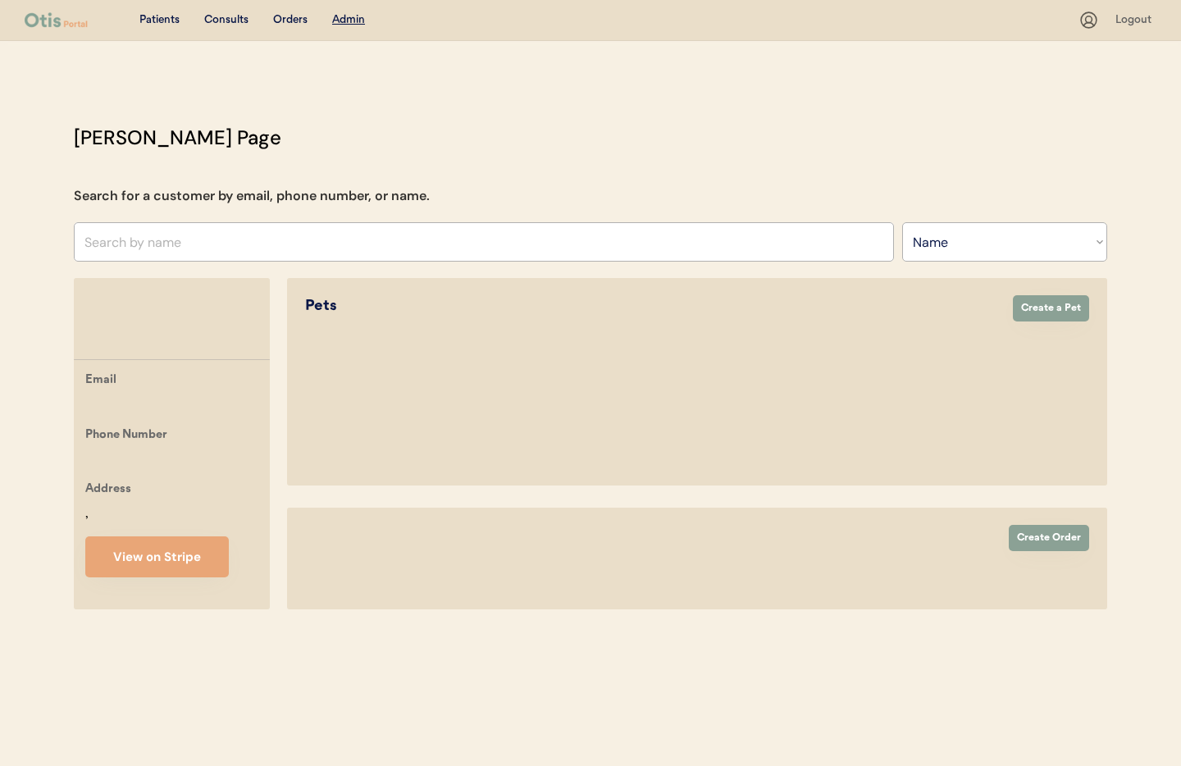
select select ""Name""
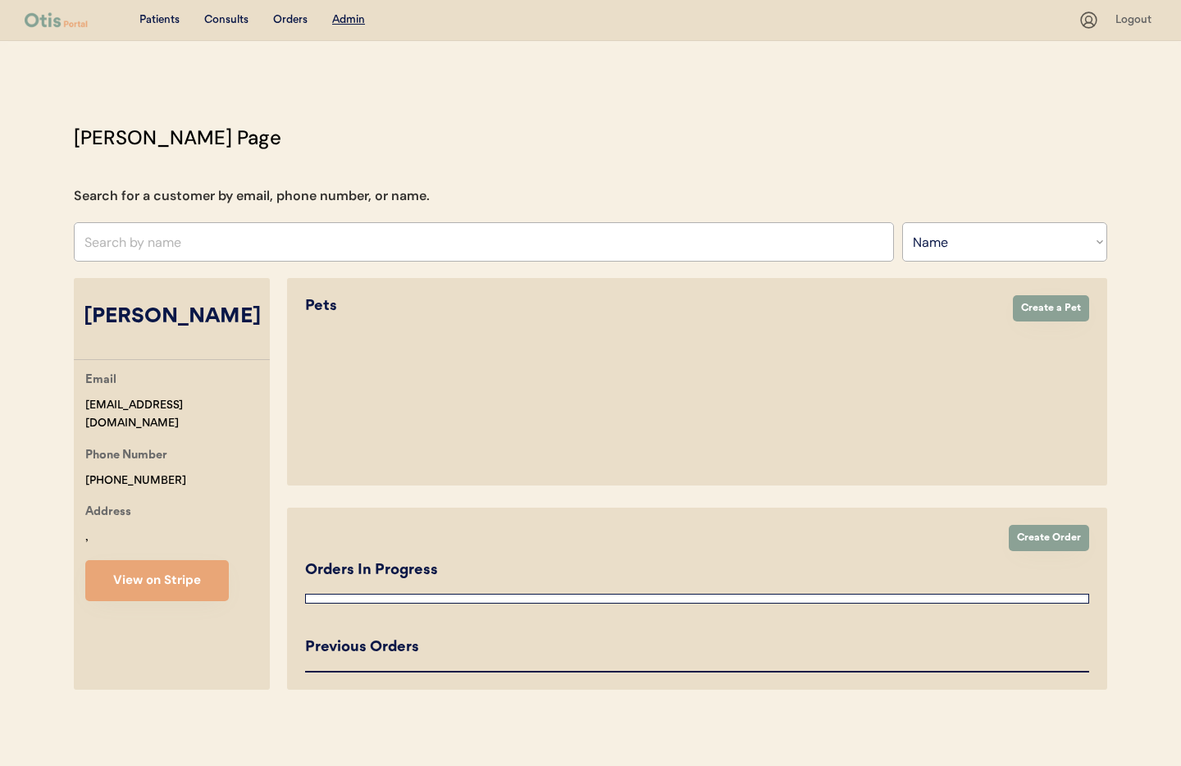
select select "true"
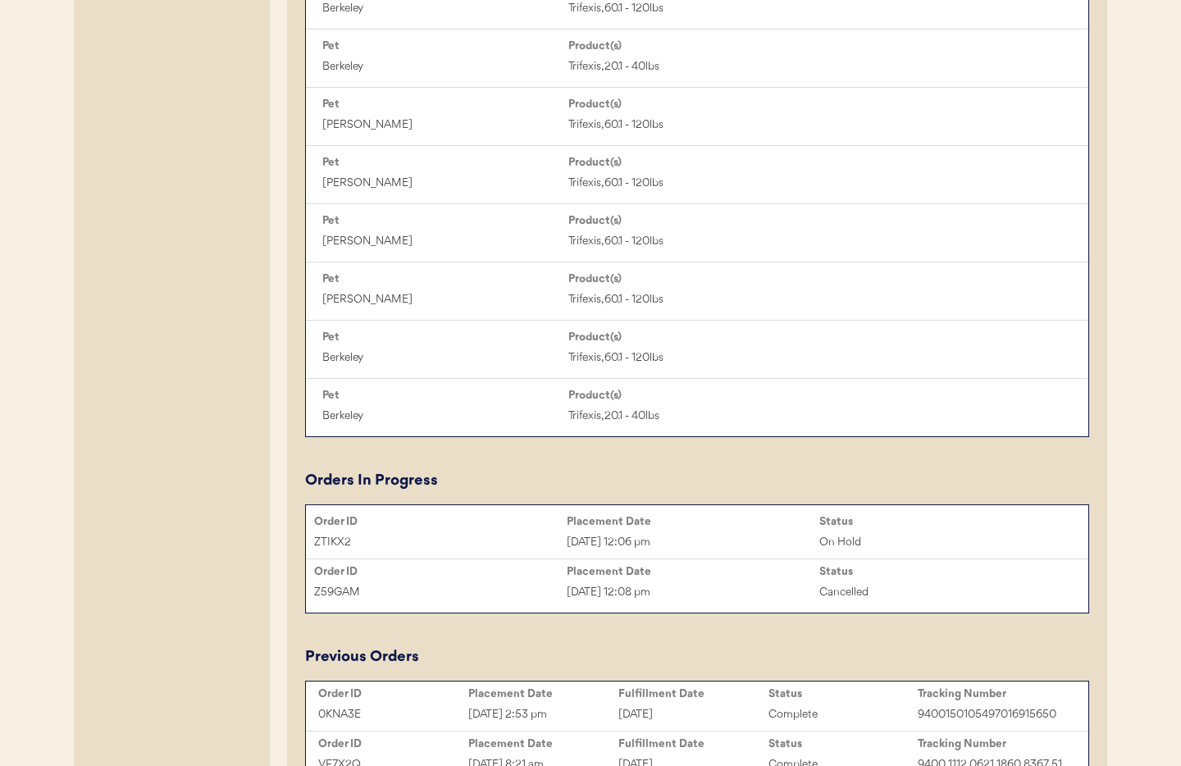
scroll to position [1055, 0]
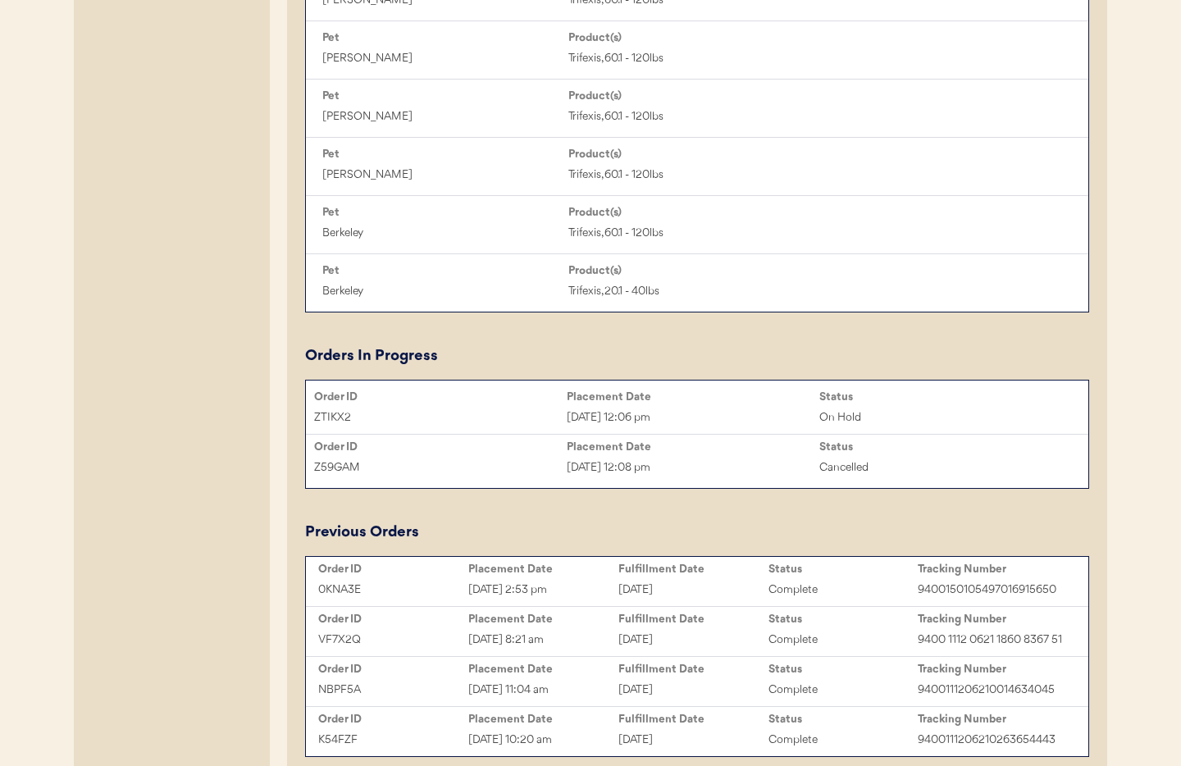
click at [516, 403] on div "Order ID" at bounding box center [440, 397] width 253 height 16
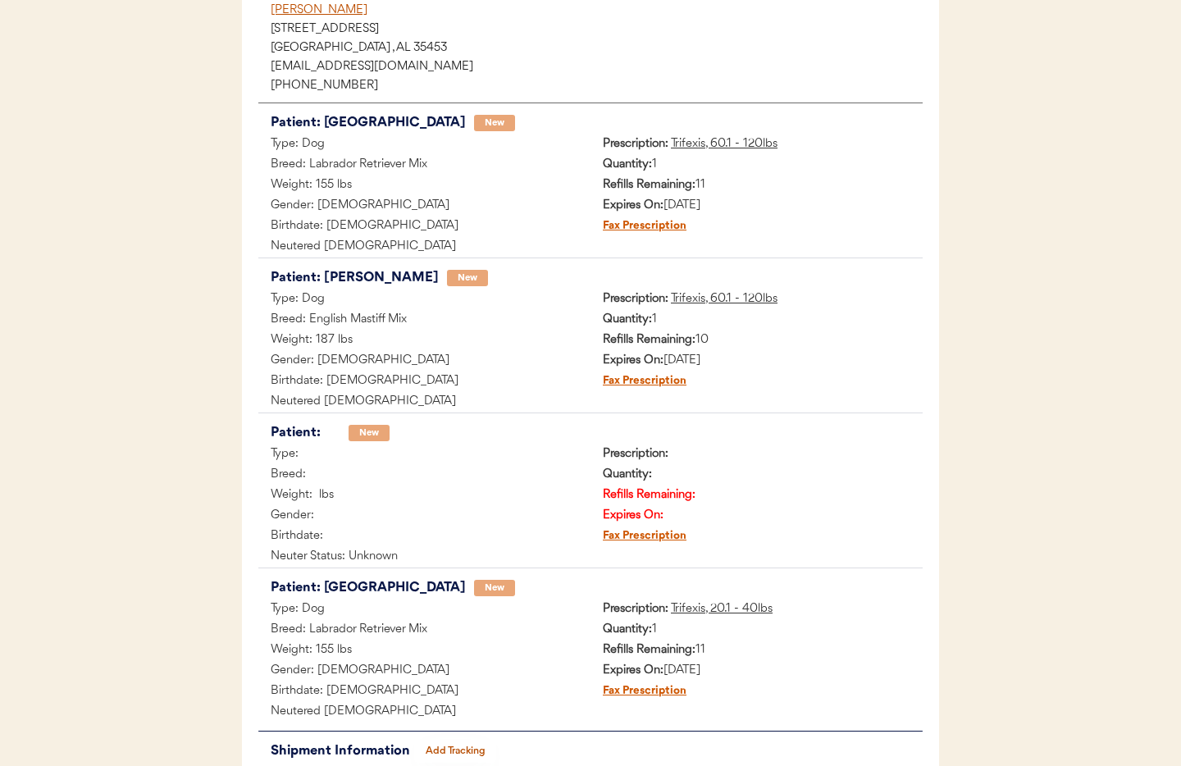
scroll to position [229, 0]
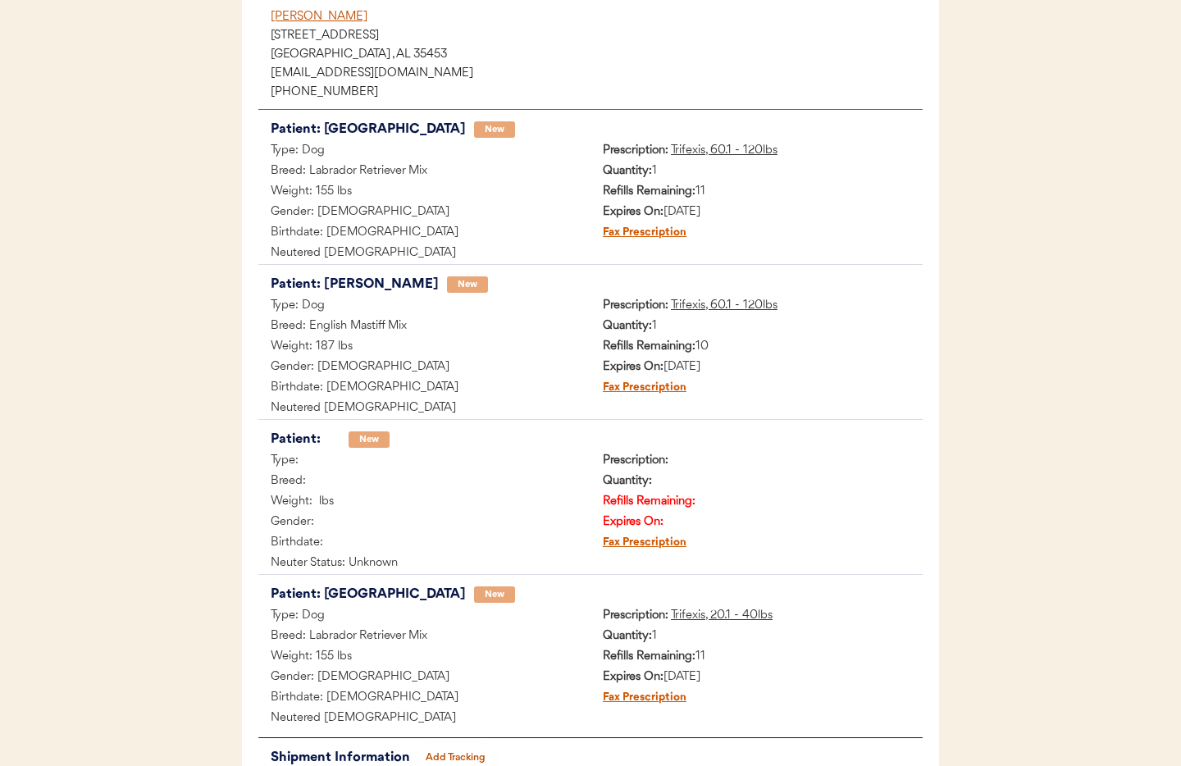
click at [290, 462] on div "Type:" at bounding box center [424, 461] width 332 height 20
click at [384, 440] on div "New" at bounding box center [368, 439] width 41 height 16
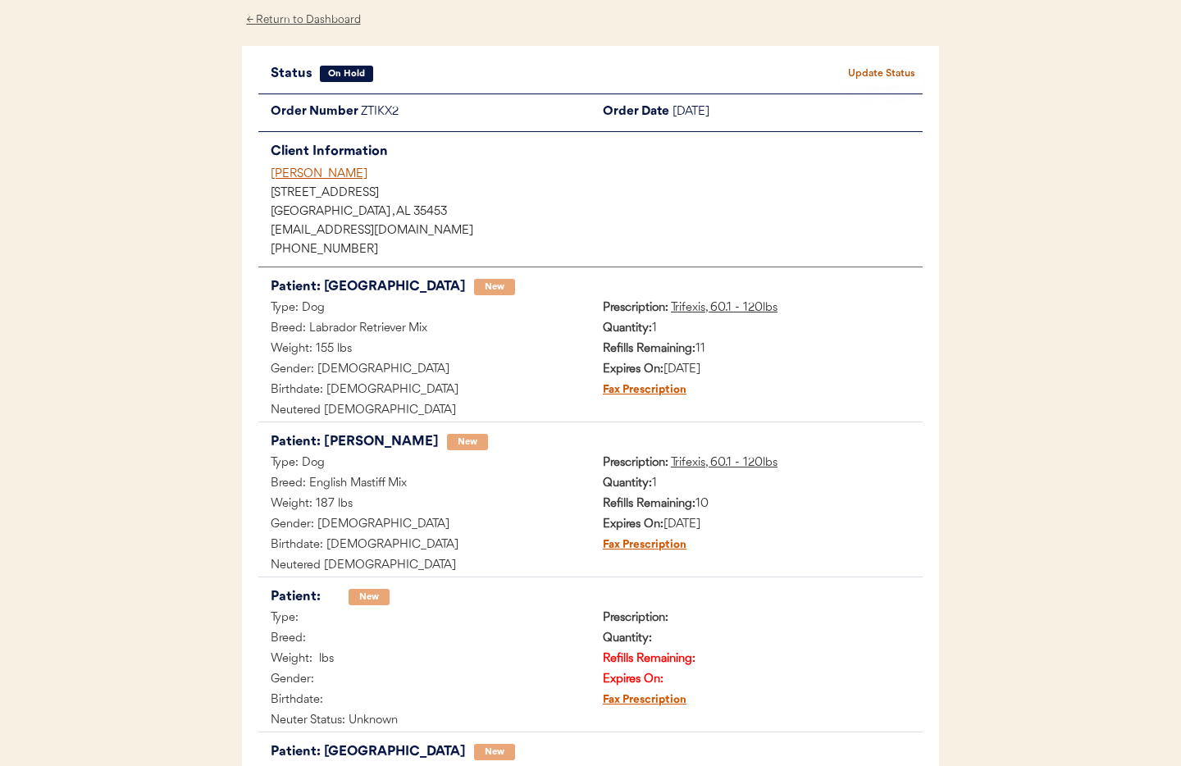
scroll to position [0, 0]
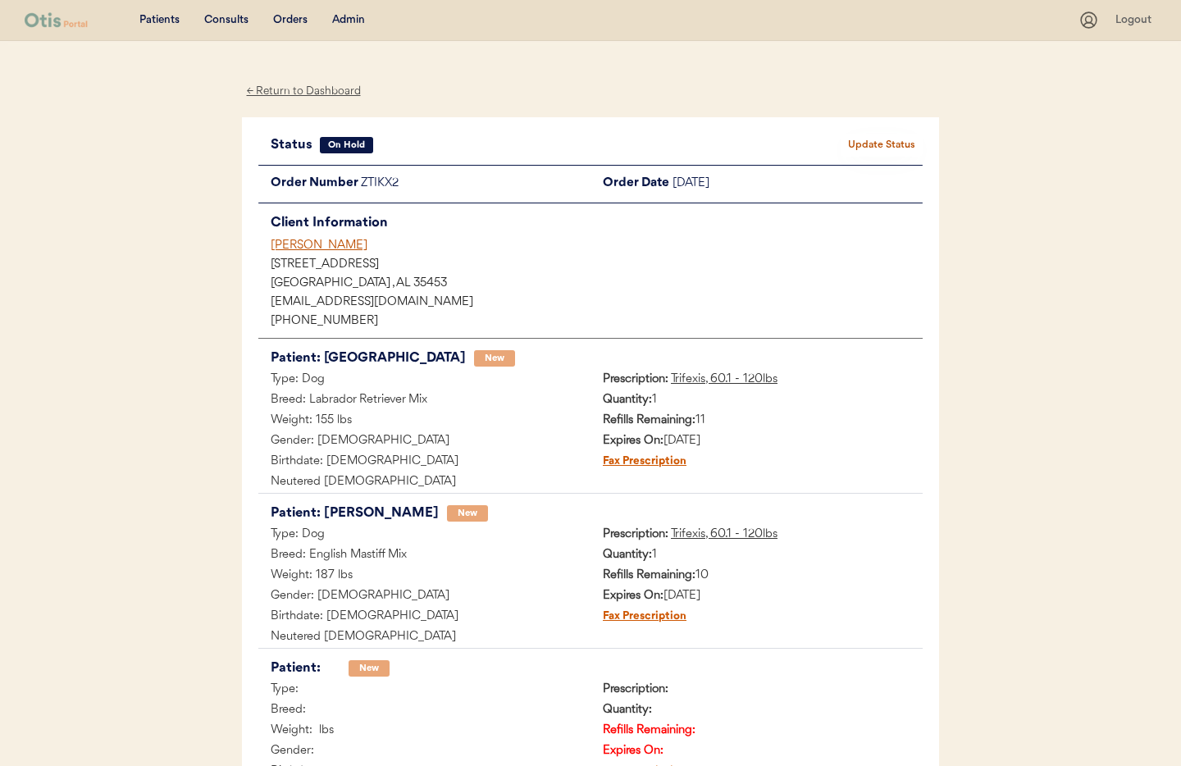
click at [303, 249] on div "[PERSON_NAME]" at bounding box center [597, 245] width 652 height 17
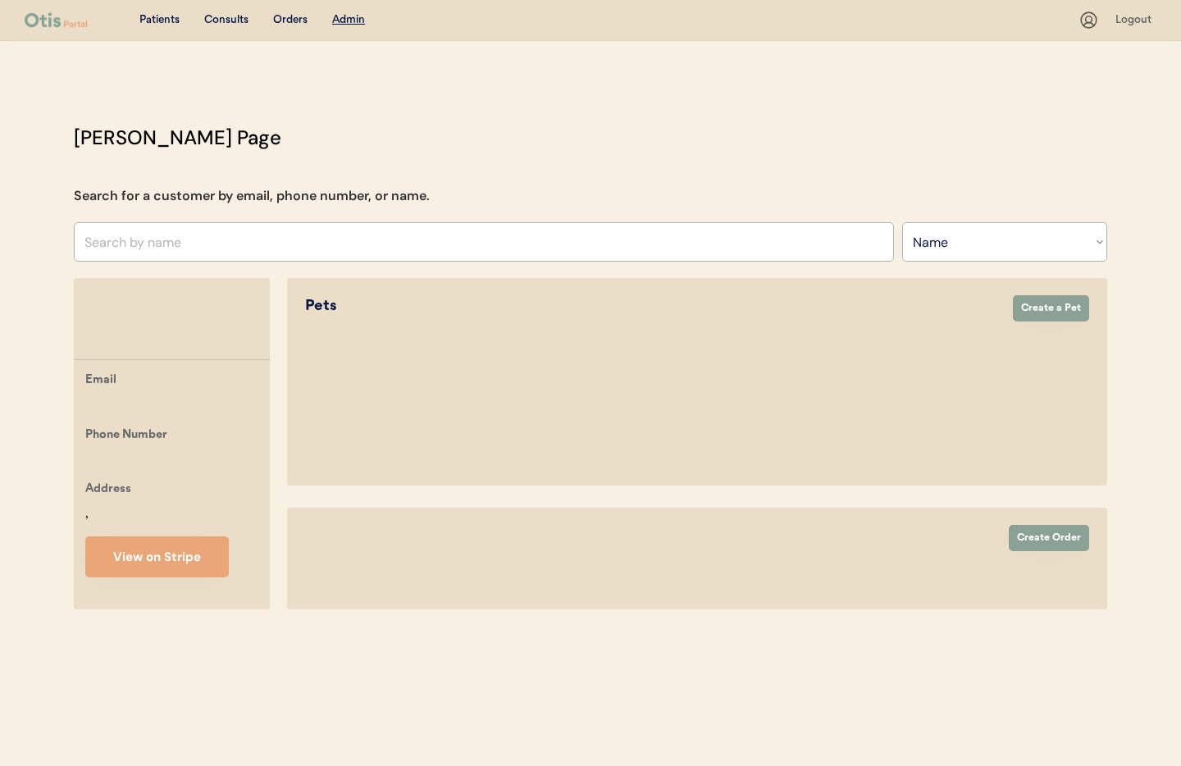
select select ""Name""
select select "true"
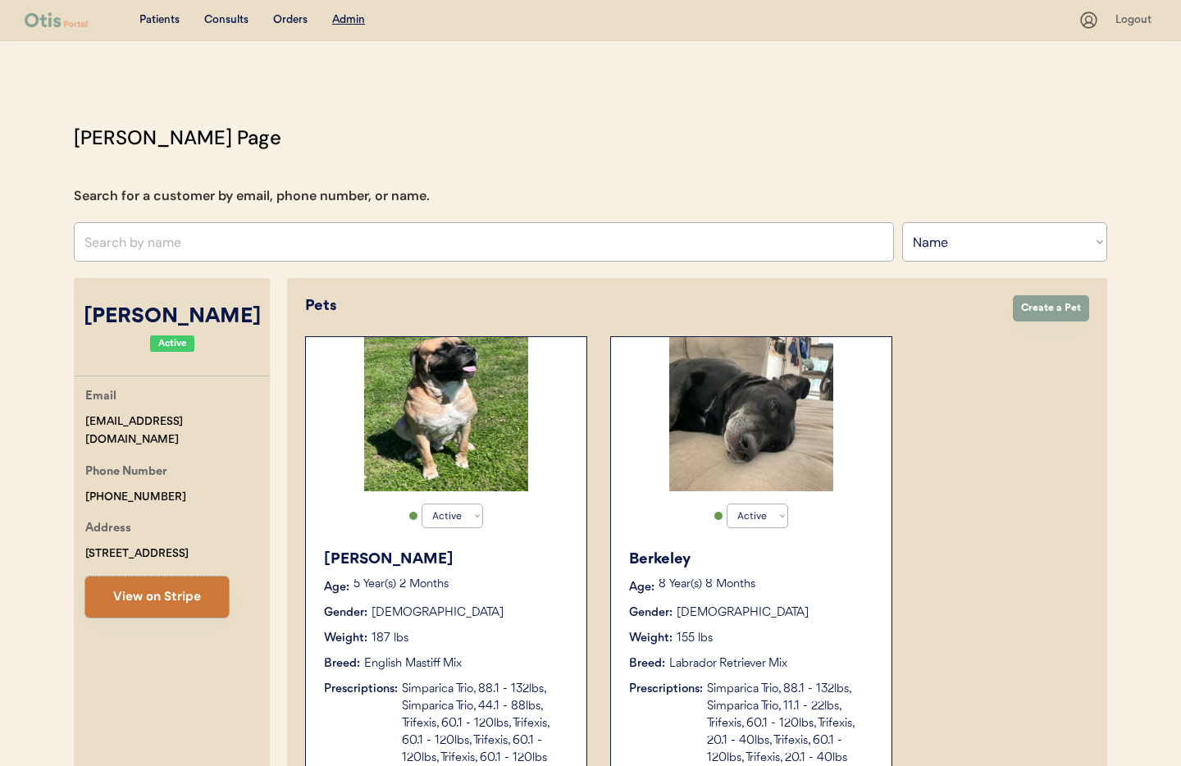
click at [191, 603] on button "View on Stripe" at bounding box center [156, 596] width 143 height 41
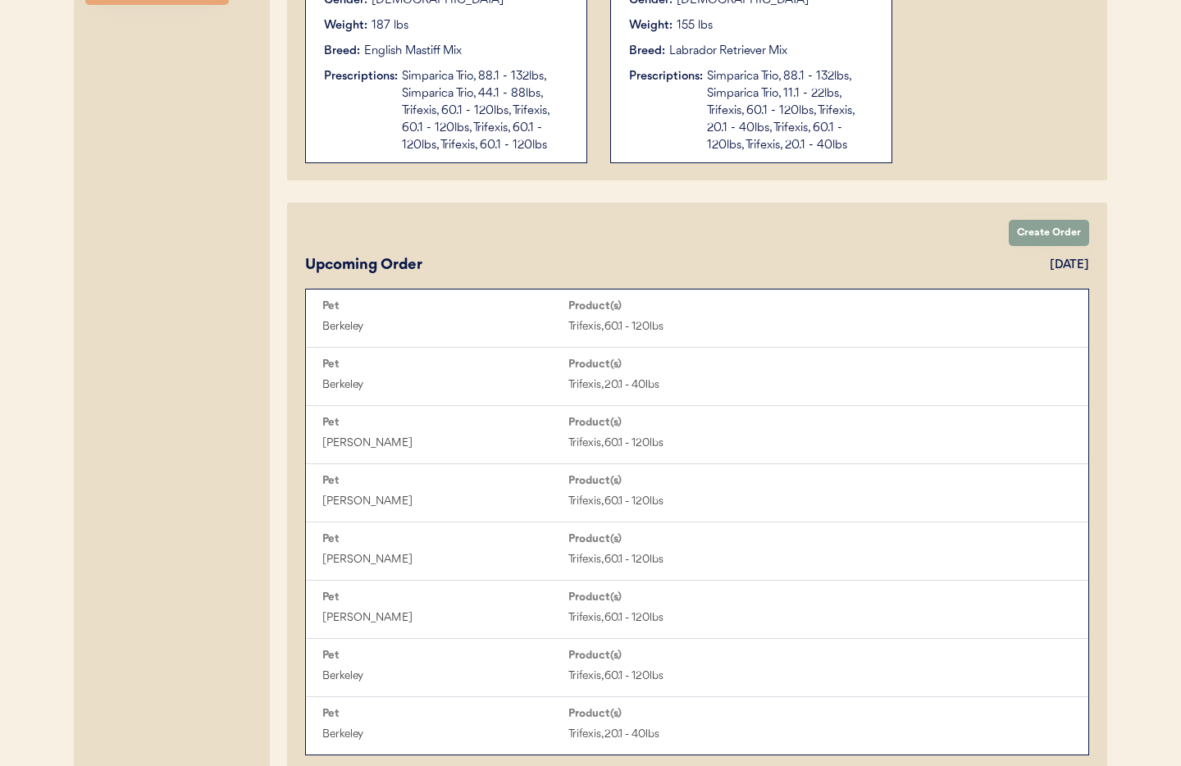
scroll to position [858, 0]
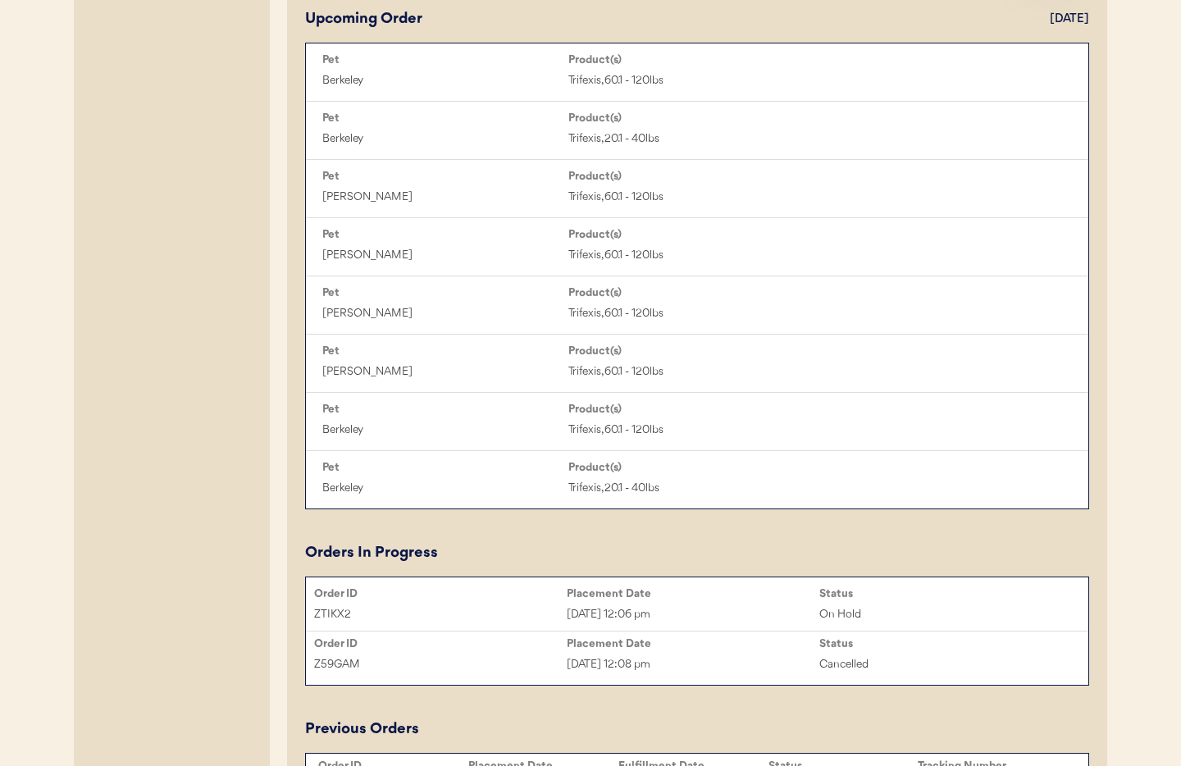
click at [635, 599] on div "Placement Date" at bounding box center [693, 593] width 253 height 13
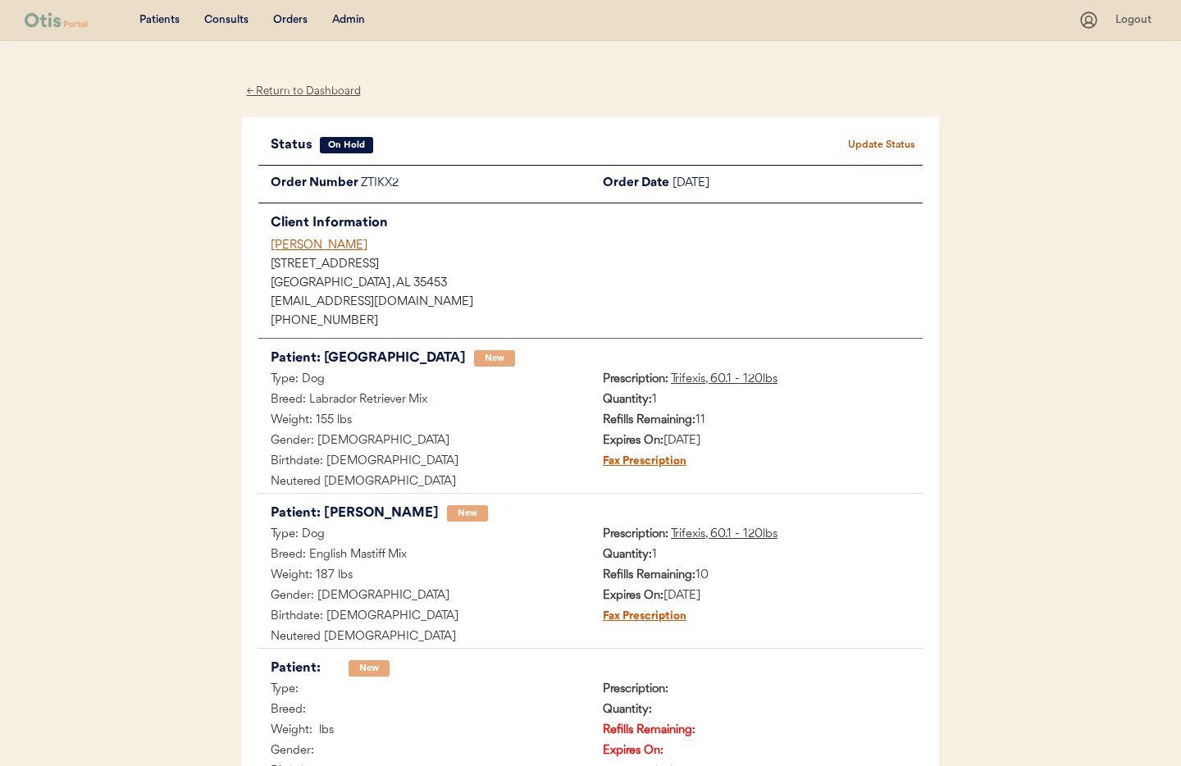
click at [327, 249] on div "[PERSON_NAME]" at bounding box center [597, 245] width 652 height 17
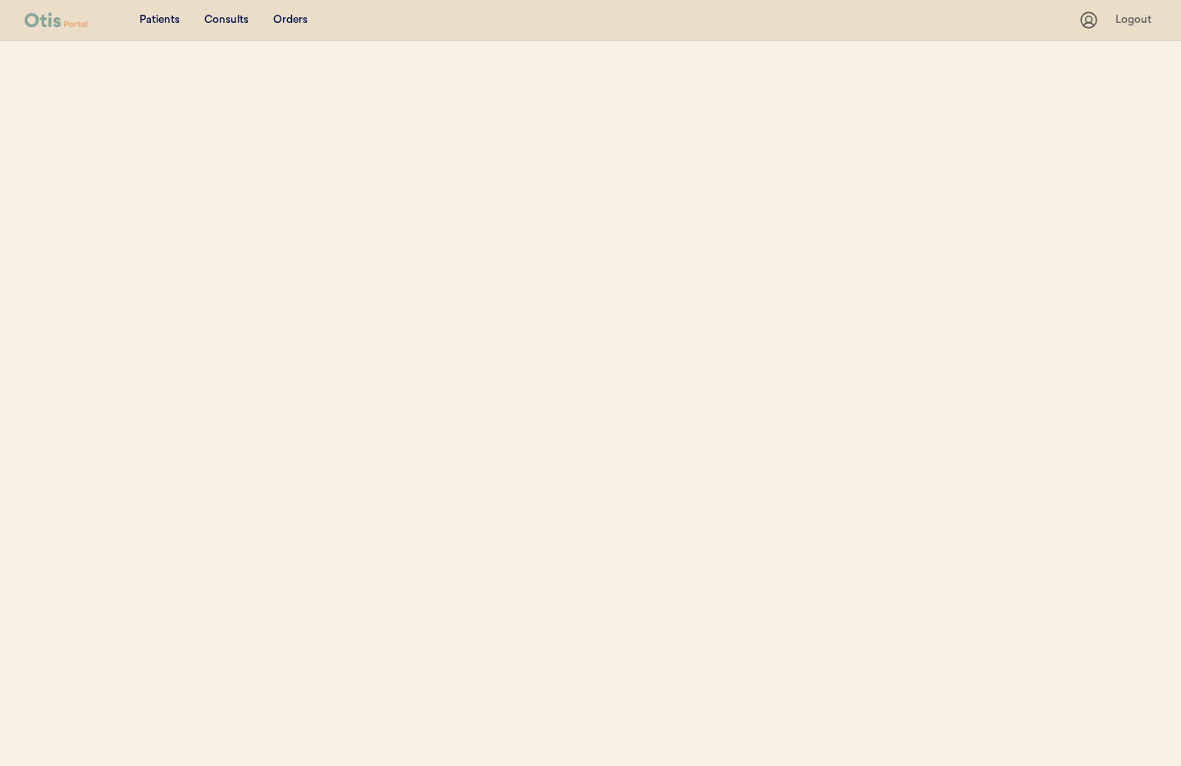
select select ""Name""
select select "true"
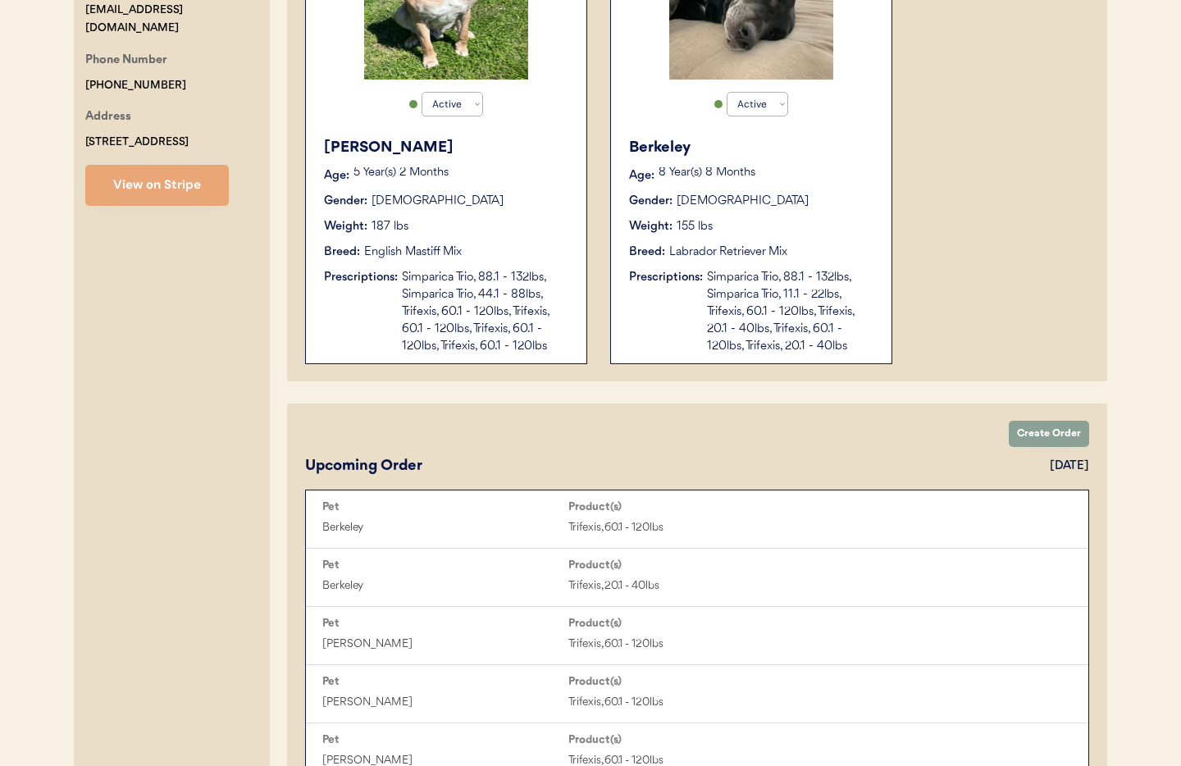
scroll to position [407, 0]
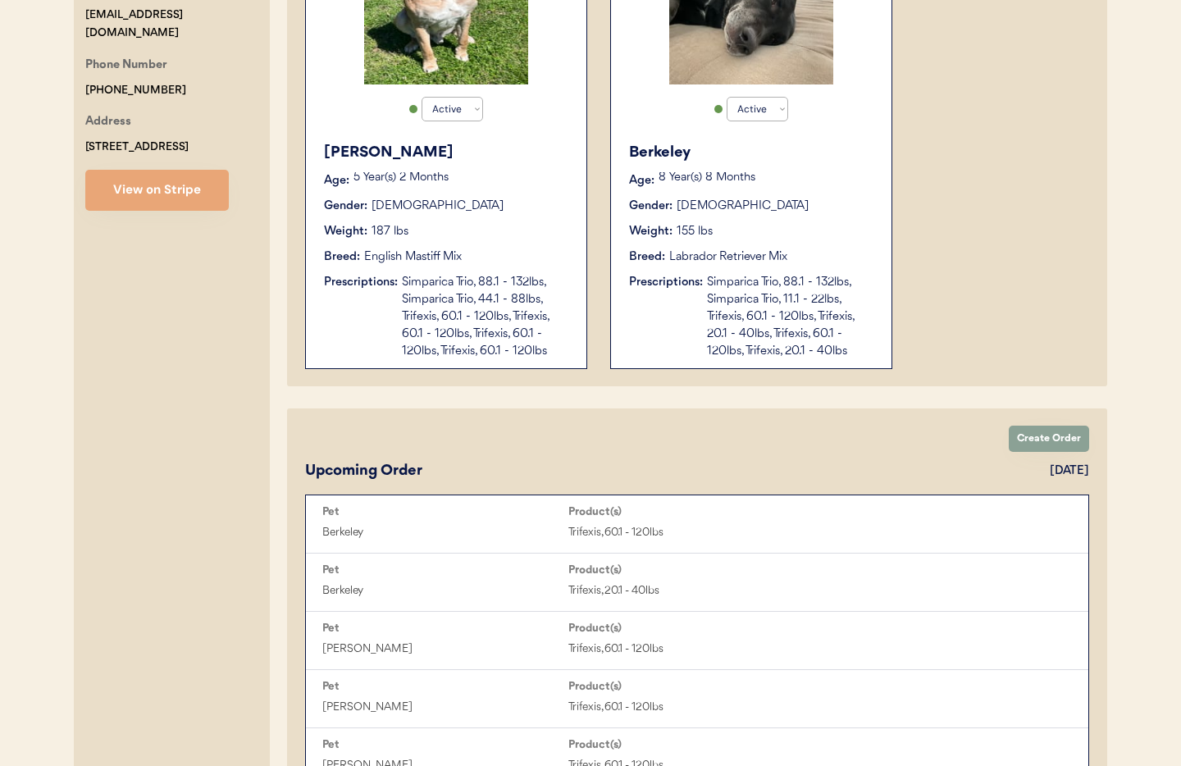
click at [441, 270] on div "Wilson Age: 5 Year(s) 2 Months Gender: Male Weight: 187 lbs Breed: English Mast…" at bounding box center [446, 251] width 264 height 234
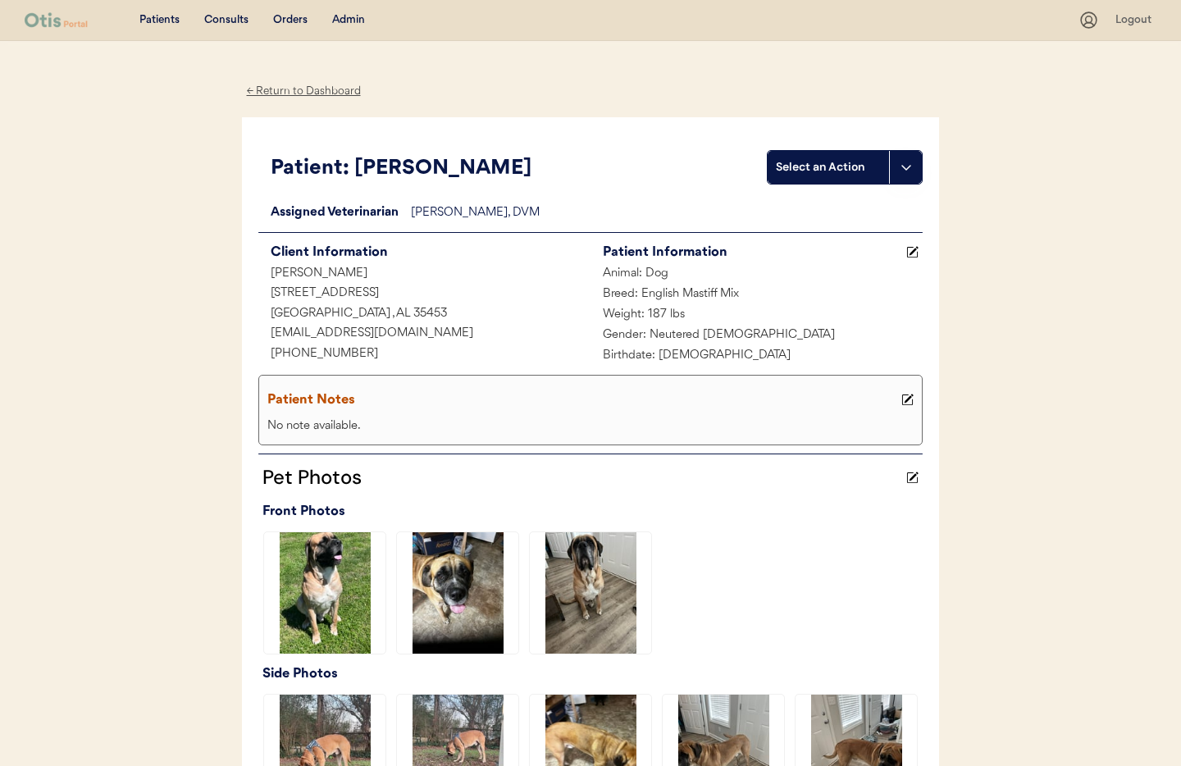
click at [348, 21] on div "Admin" at bounding box center [348, 20] width 33 height 16
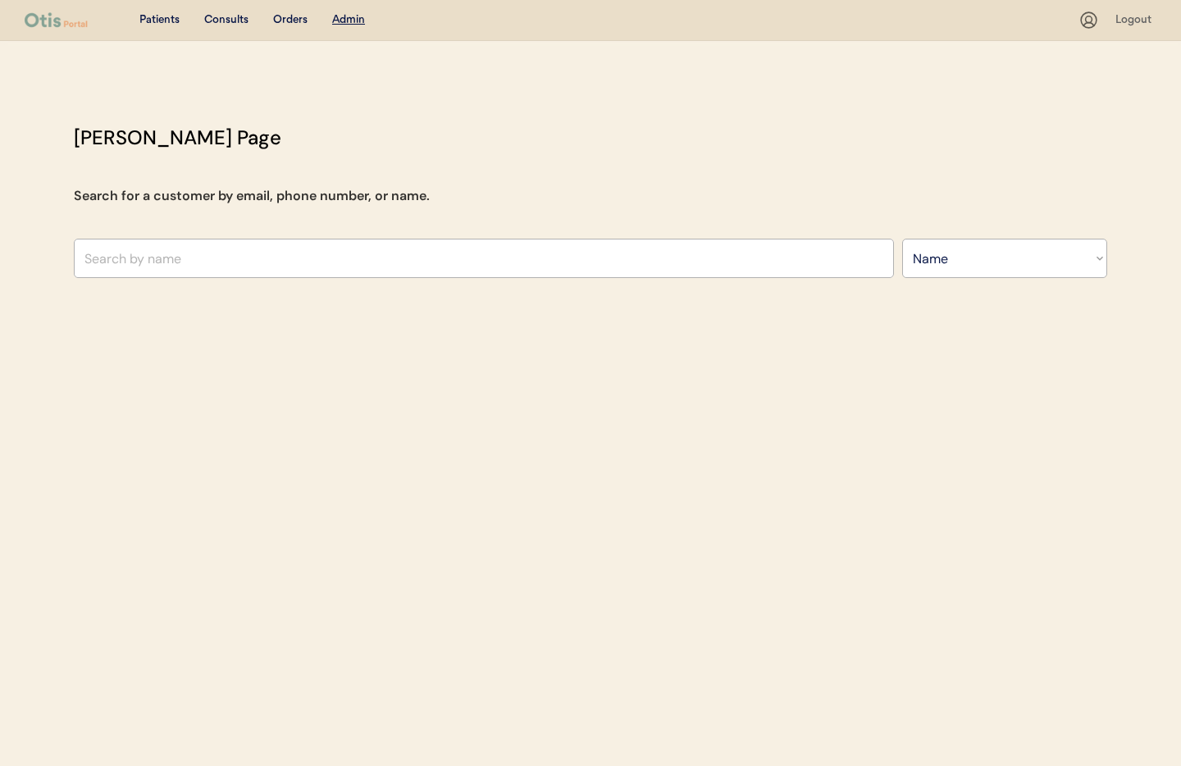
select select ""Name""
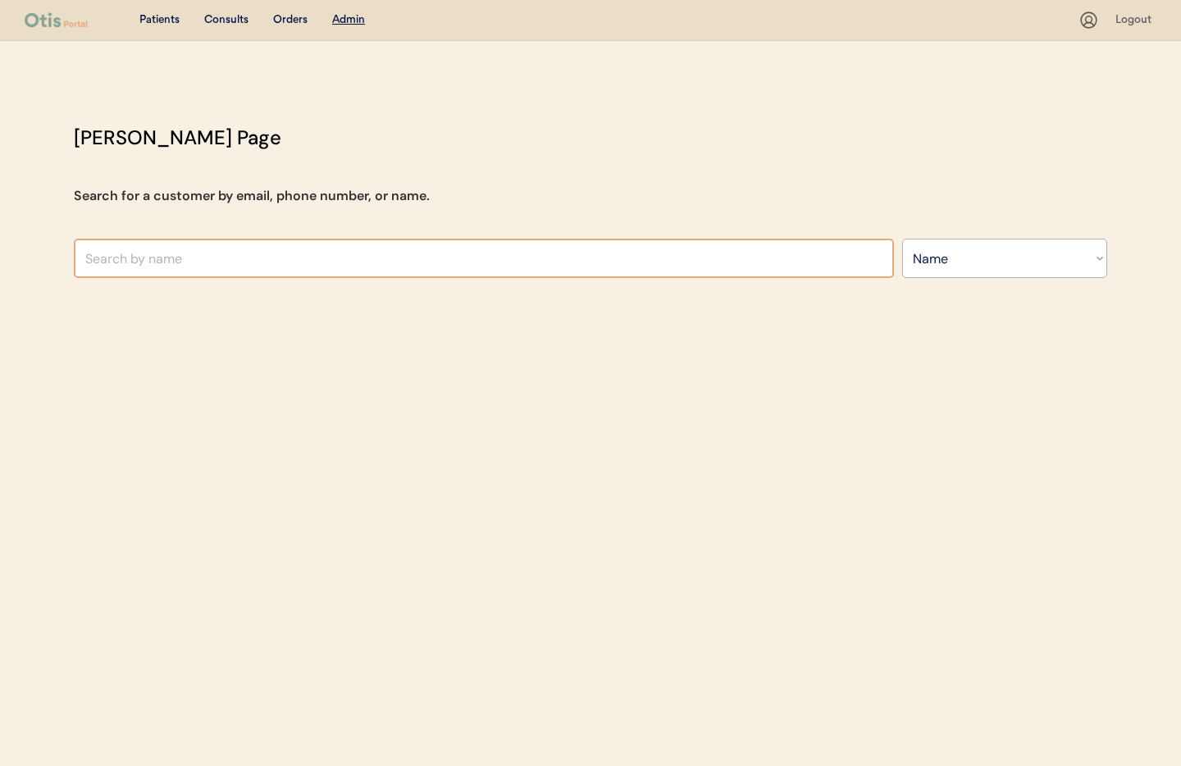
click at [296, 259] on input "text" at bounding box center [484, 258] width 820 height 39
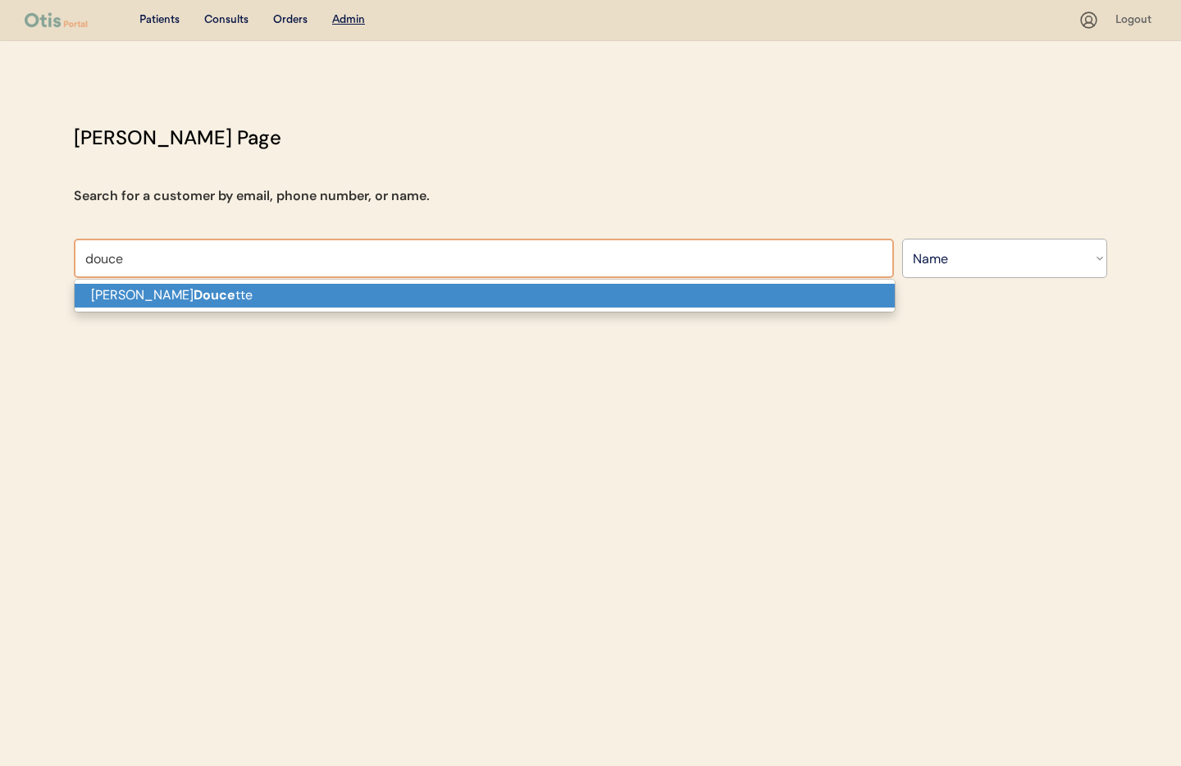
click at [267, 297] on p "[PERSON_NAME] tte" at bounding box center [485, 296] width 820 height 24
type input "[PERSON_NAME]"
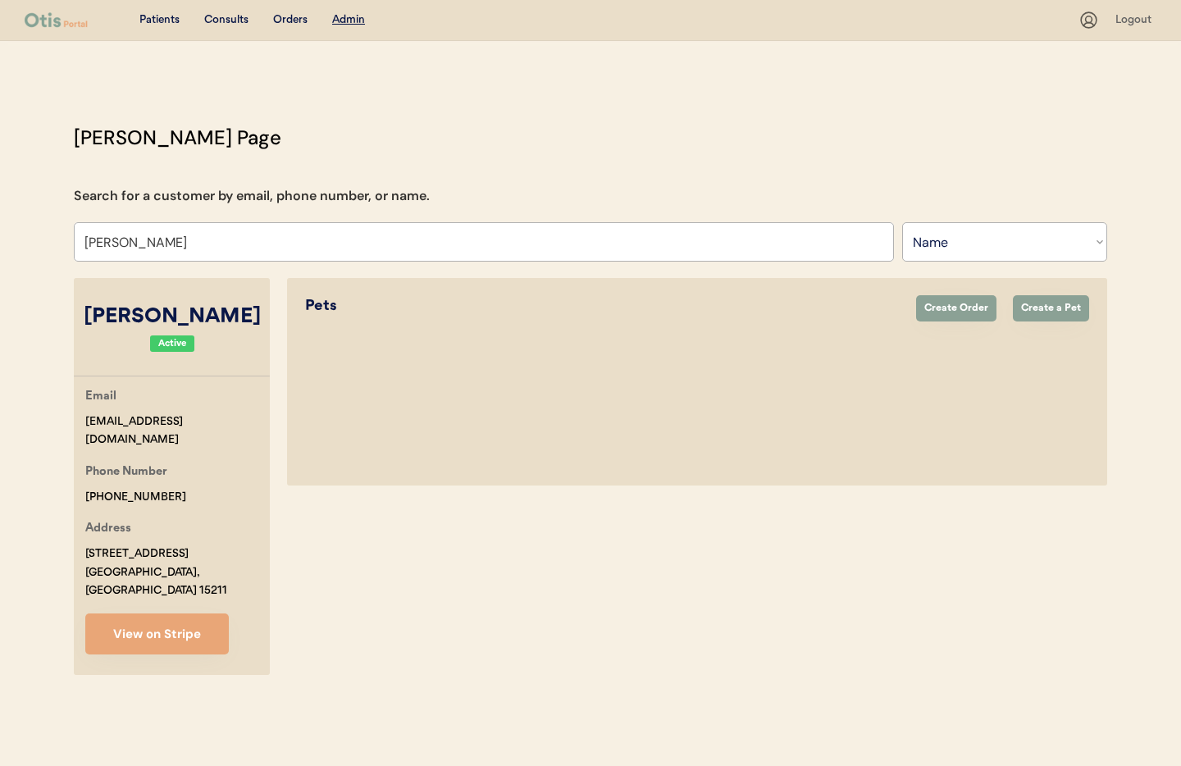
select select "true"
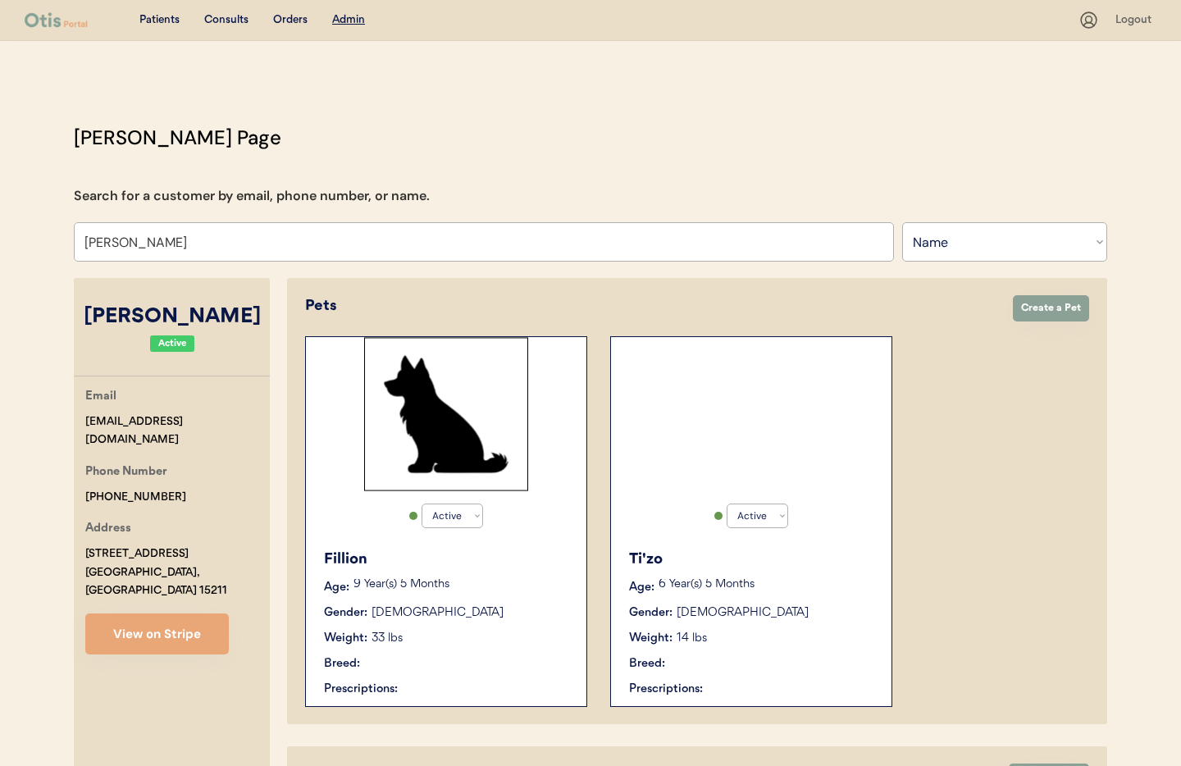
select select "true"
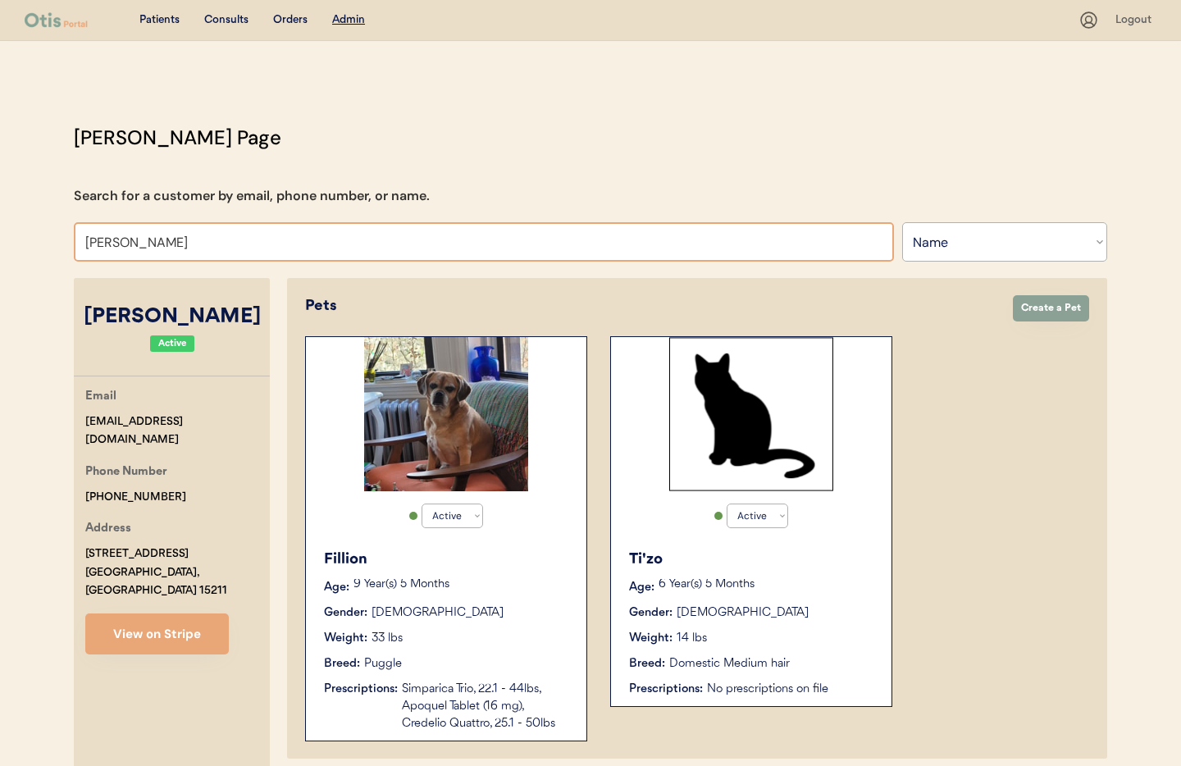
drag, startPoint x: 171, startPoint y: 245, endPoint x: 15, endPoint y: 231, distance: 156.4
click at [15, 231] on div "Patients Consults Orders Admin Logout Otis Admin Page Search for a customer by …" at bounding box center [590, 624] width 1181 height 1249
type input "Do"
type input "Donna Cruger"
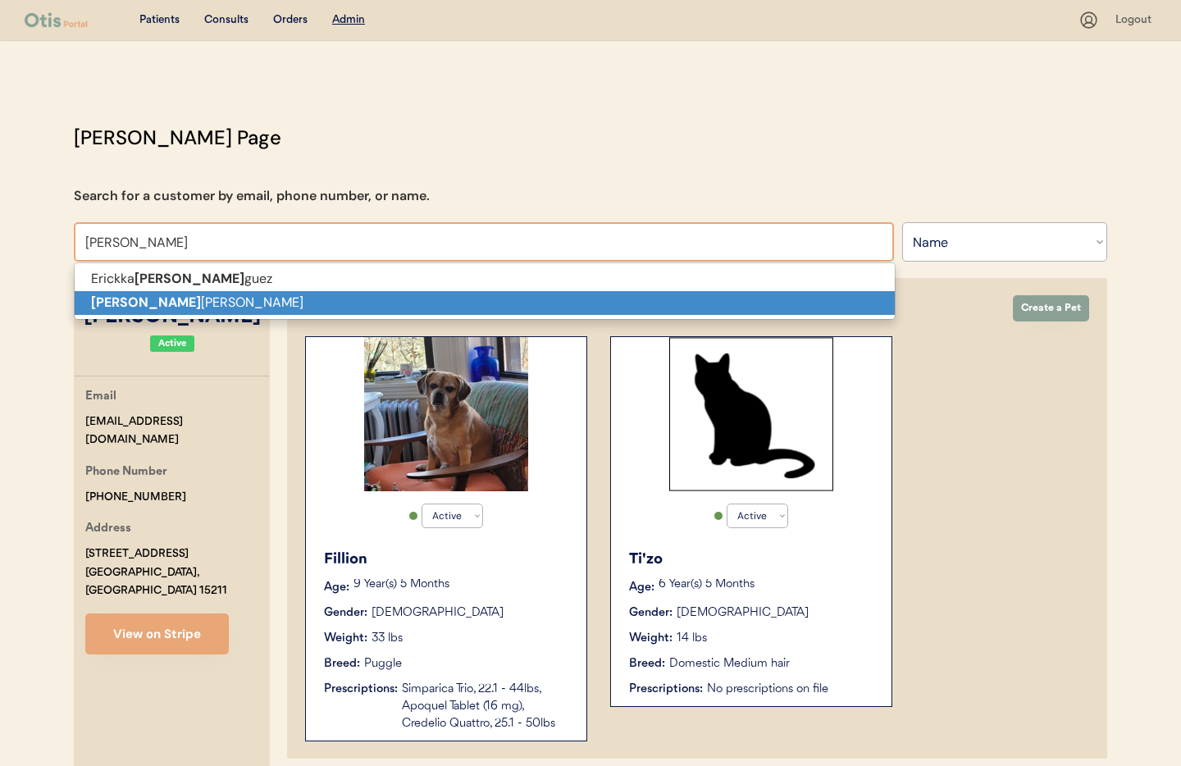
click at [78, 294] on p "Domin ique Williams" at bounding box center [485, 303] width 820 height 24
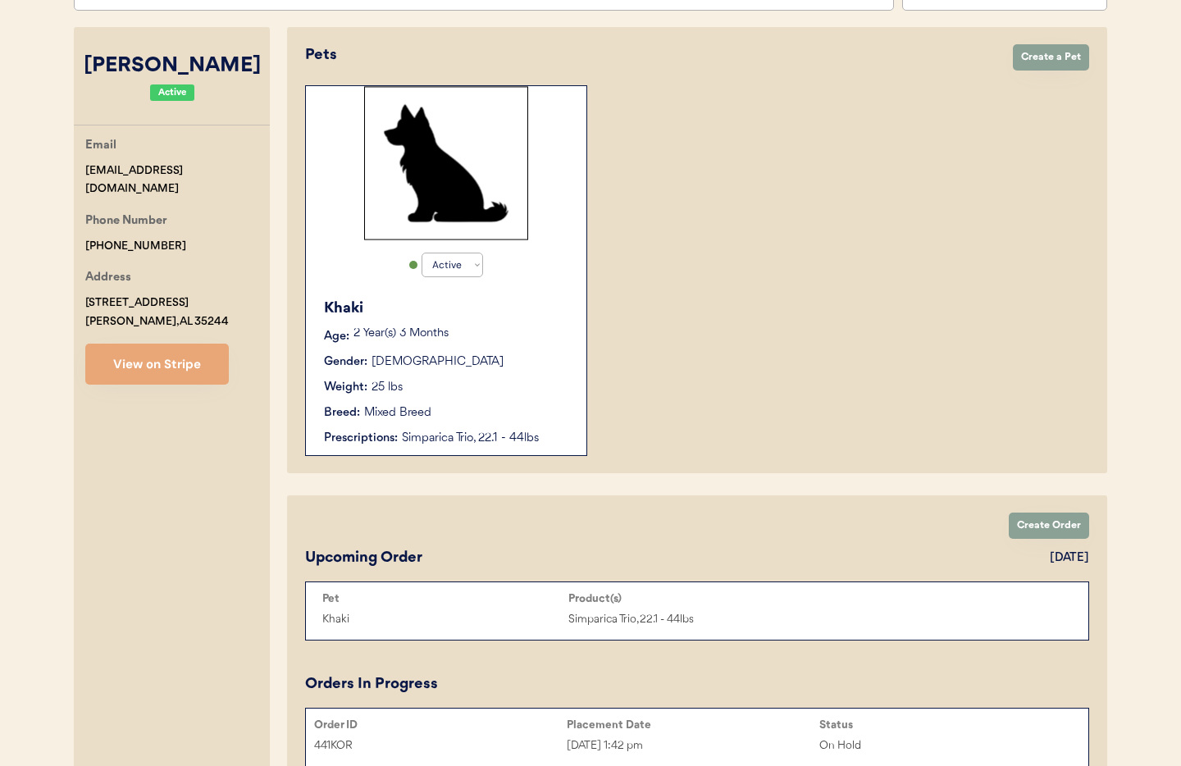
scroll to position [293, 0]
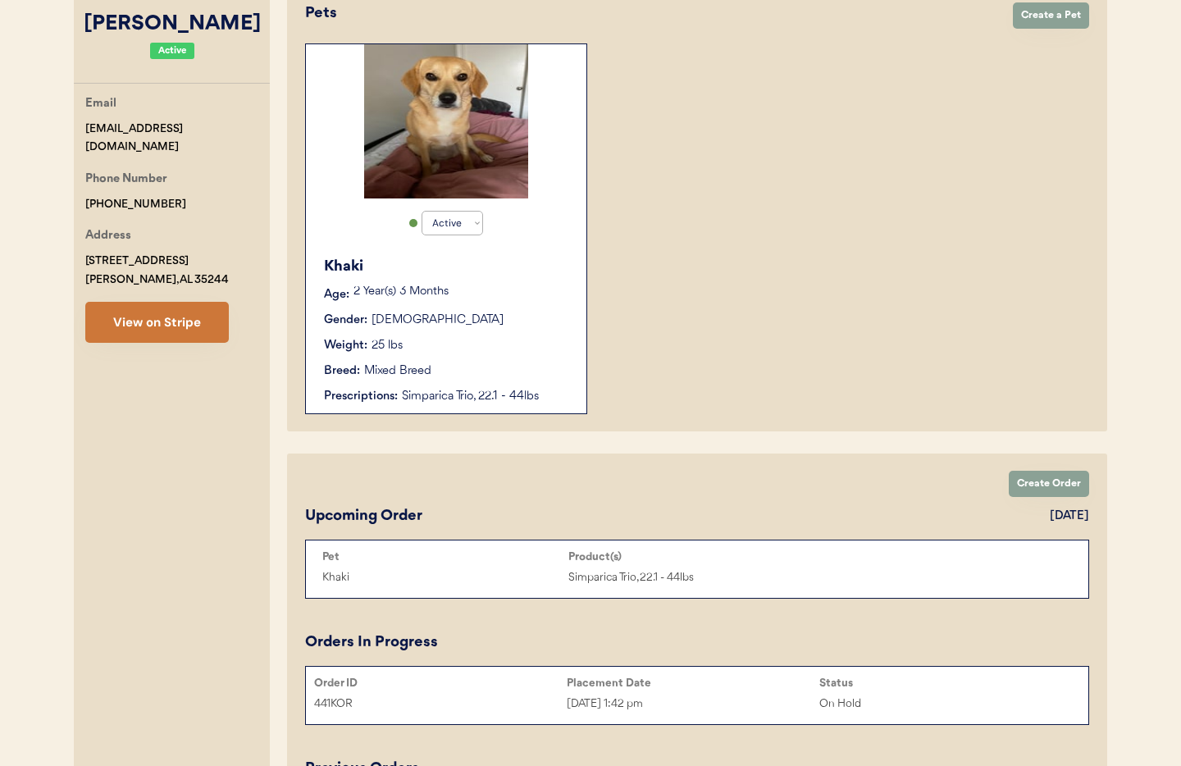
click at [140, 343] on button "View on Stripe" at bounding box center [156, 322] width 143 height 41
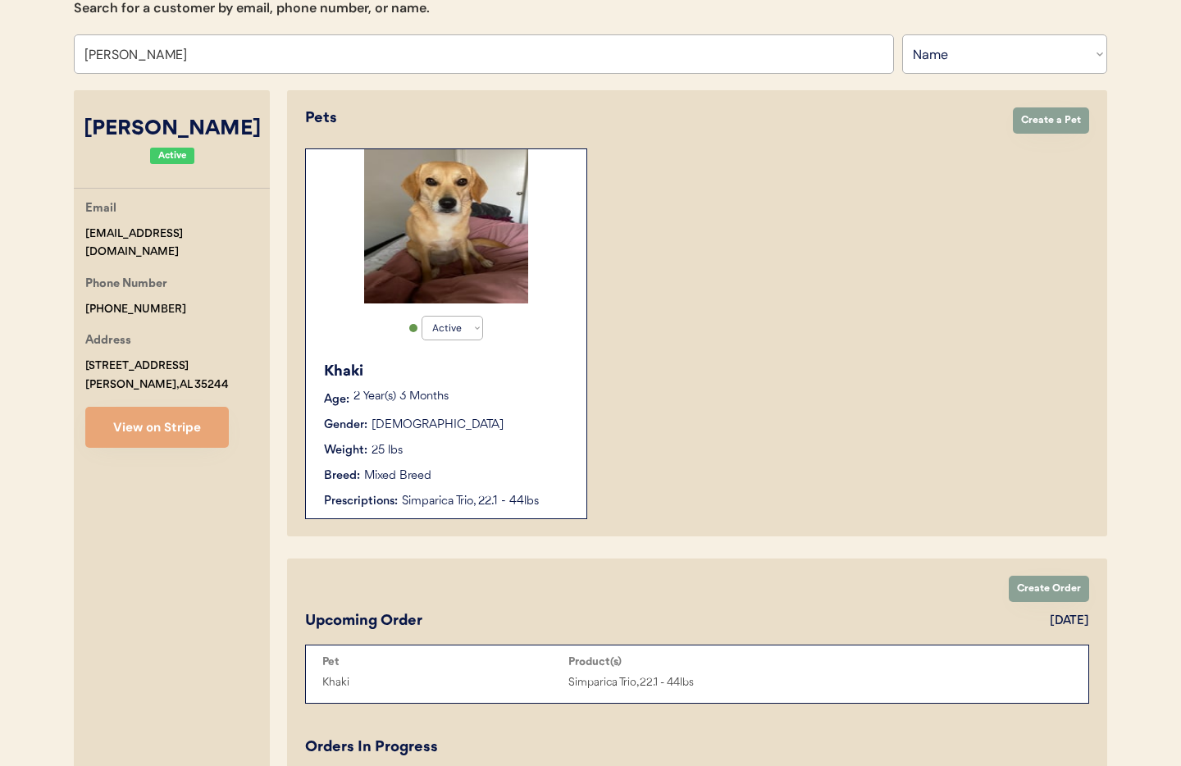
scroll to position [0, 0]
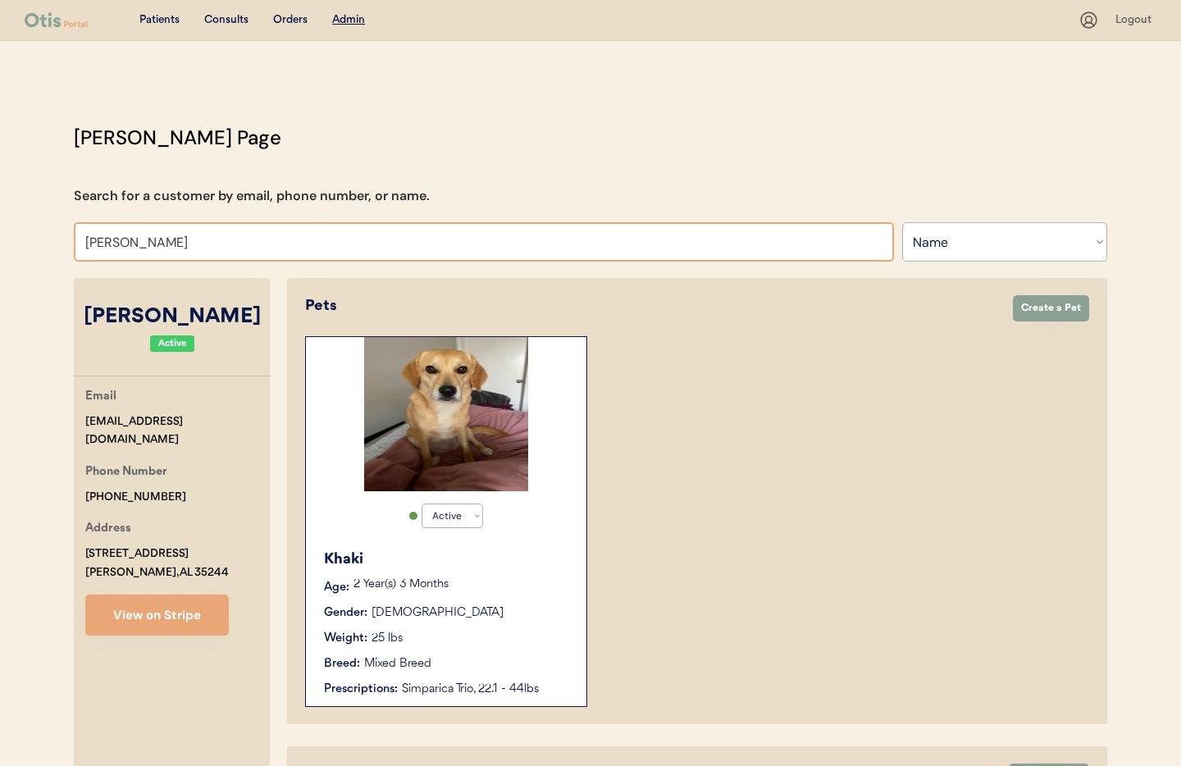
drag, startPoint x: 216, startPoint y: 246, endPoint x: 46, endPoint y: 234, distance: 171.0
type input "Mike"
type input "Mike Specht"
type input "Mike"
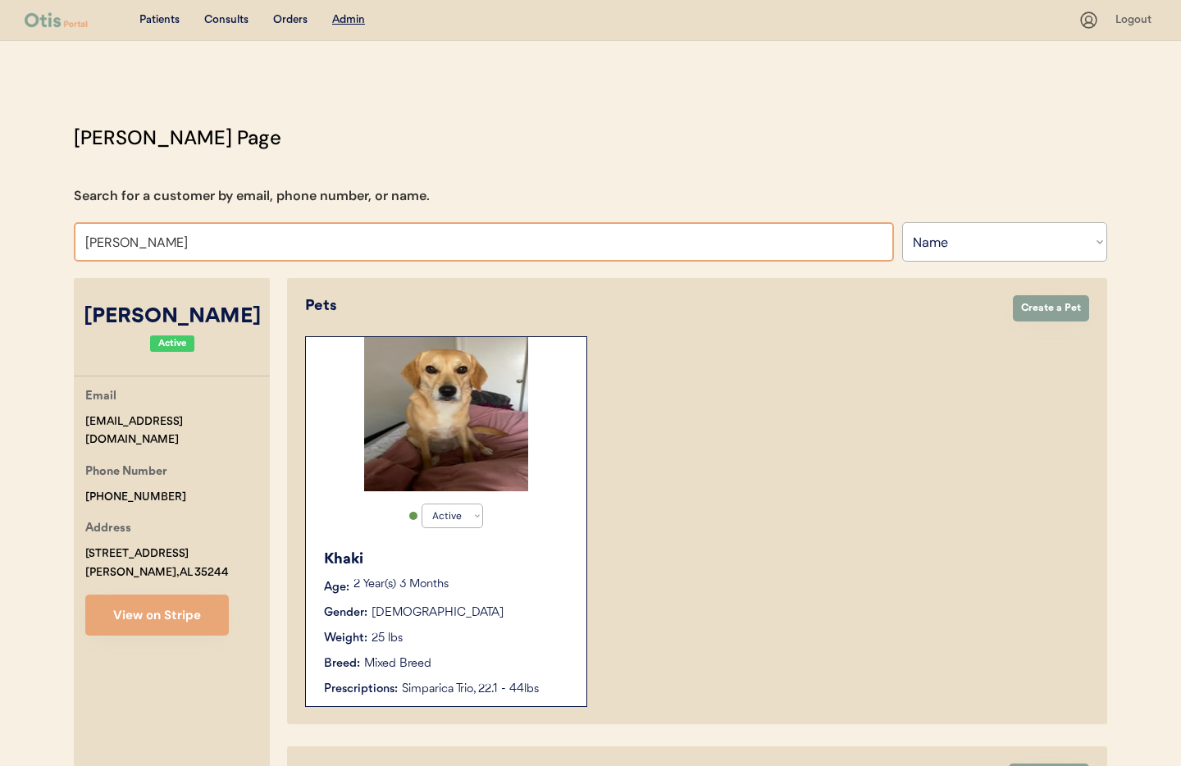
type input "Mike Specht"
type input "Mike kilgor"
type input "Mike kilgore"
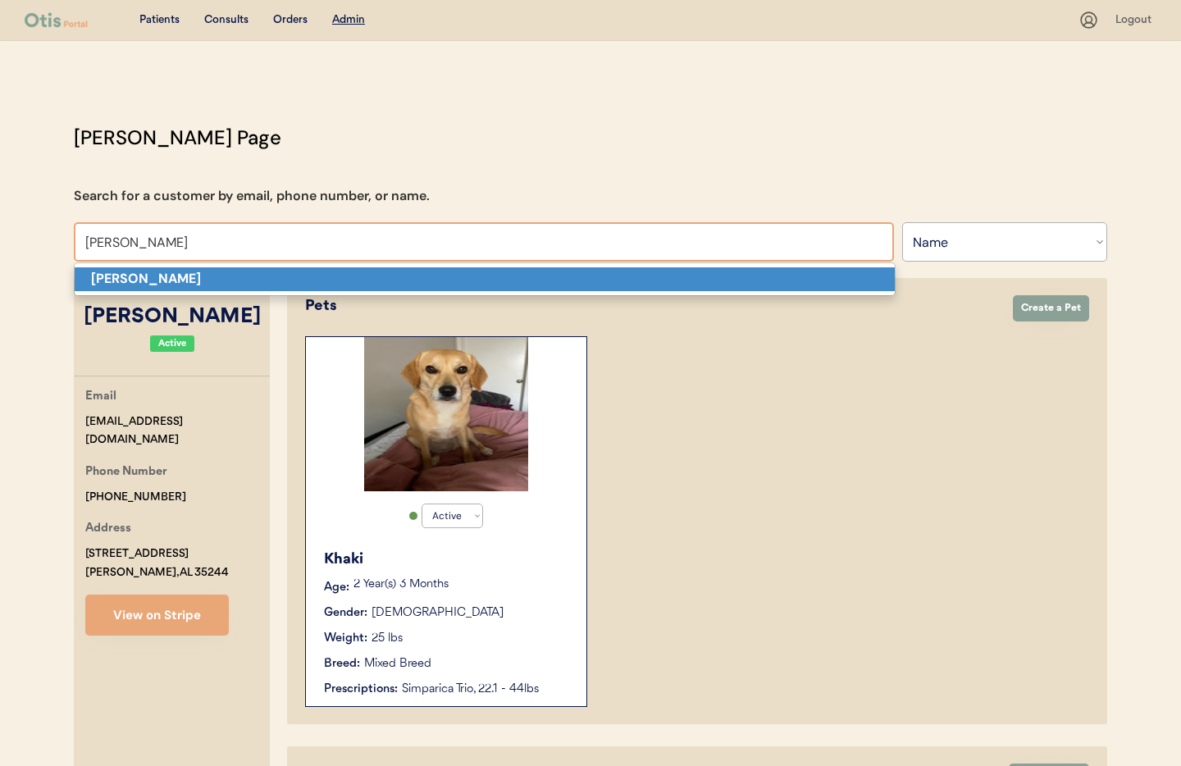
click at [117, 272] on strong "Mike Kilgore" at bounding box center [146, 278] width 110 height 17
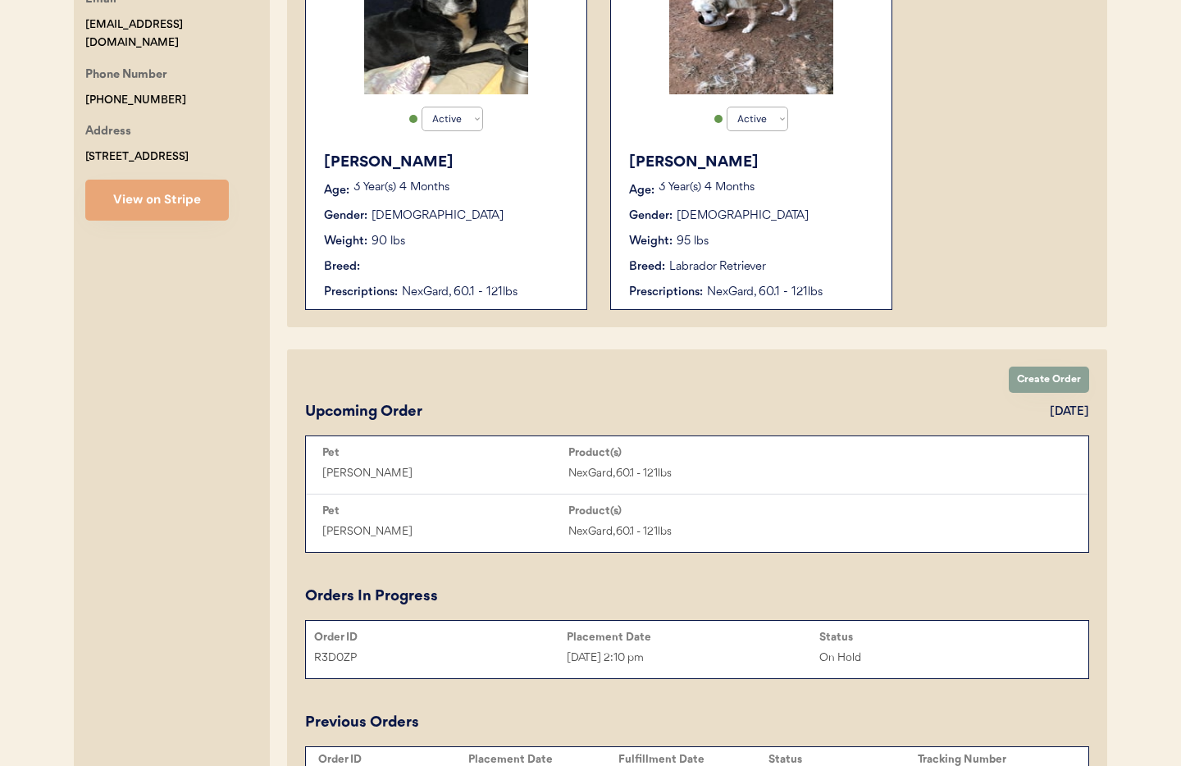
scroll to position [398, 0]
click at [160, 197] on button "View on Stripe" at bounding box center [156, 199] width 143 height 41
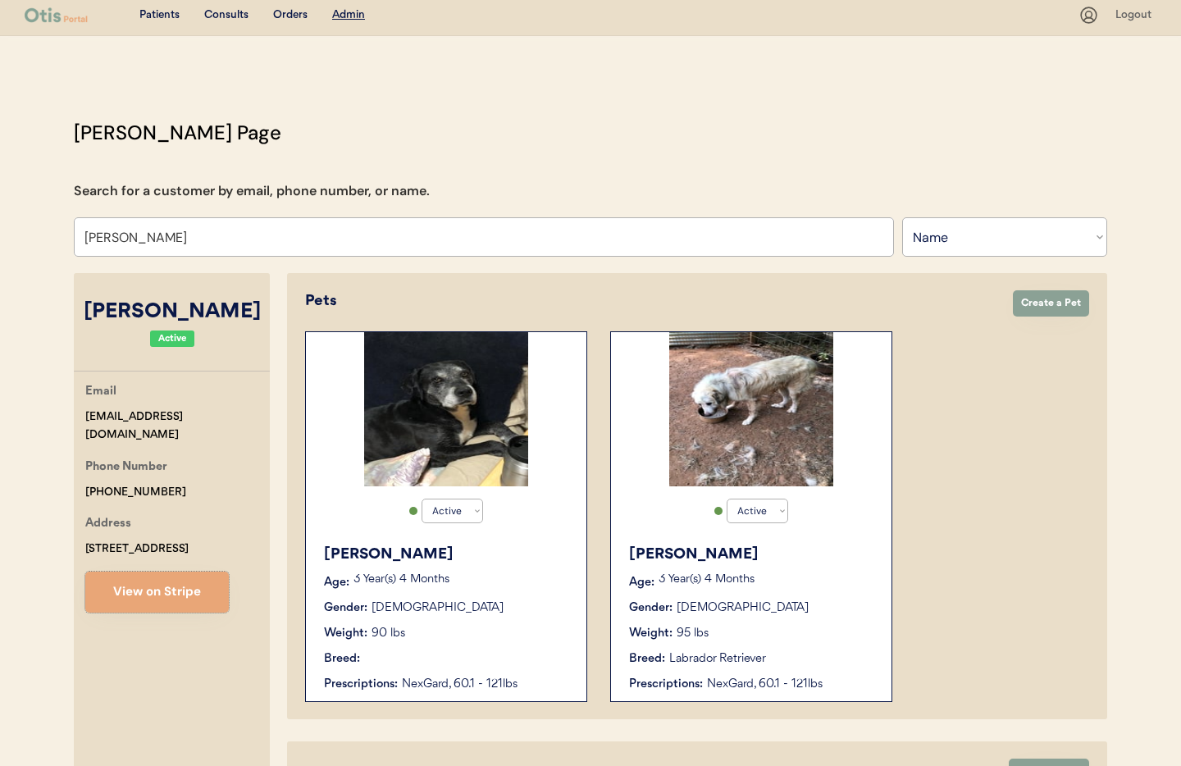
scroll to position [0, 0]
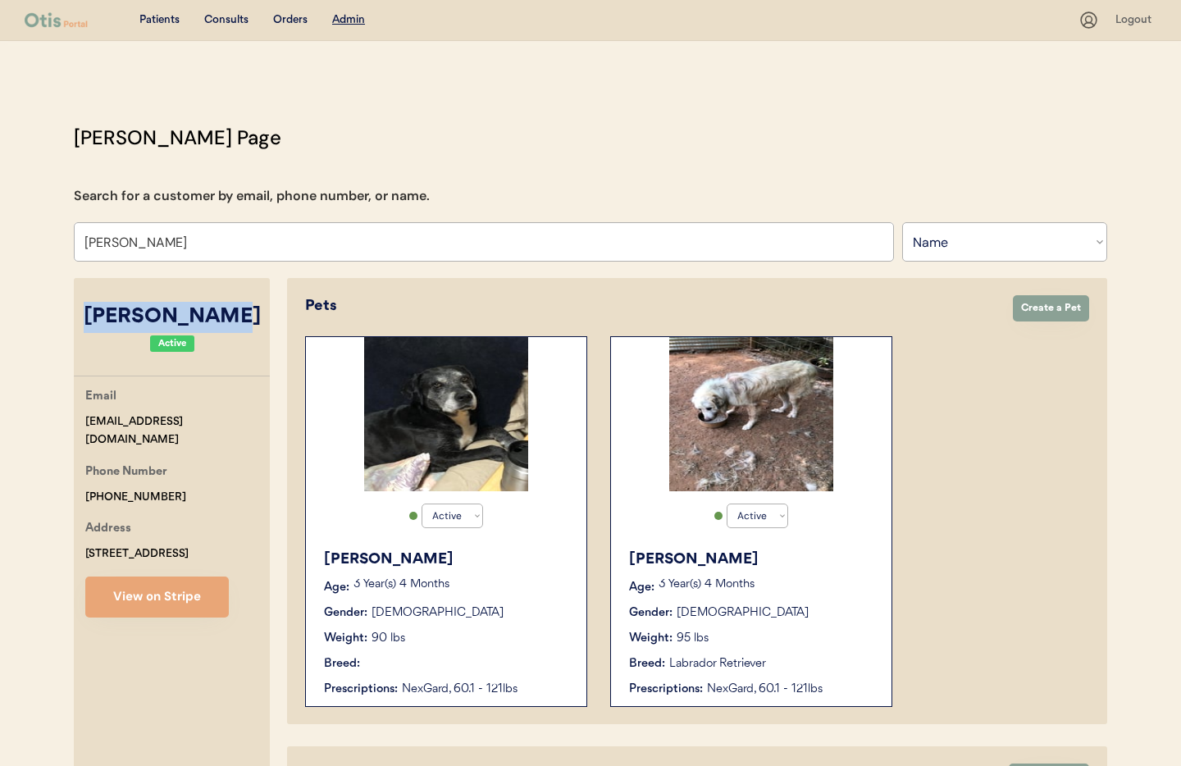
drag, startPoint x: 239, startPoint y: 318, endPoint x: 93, endPoint y: 314, distance: 146.0
click at [93, 314] on div "Mike Kilgore" at bounding box center [172, 317] width 196 height 31
copy div "Mike Kilgore"
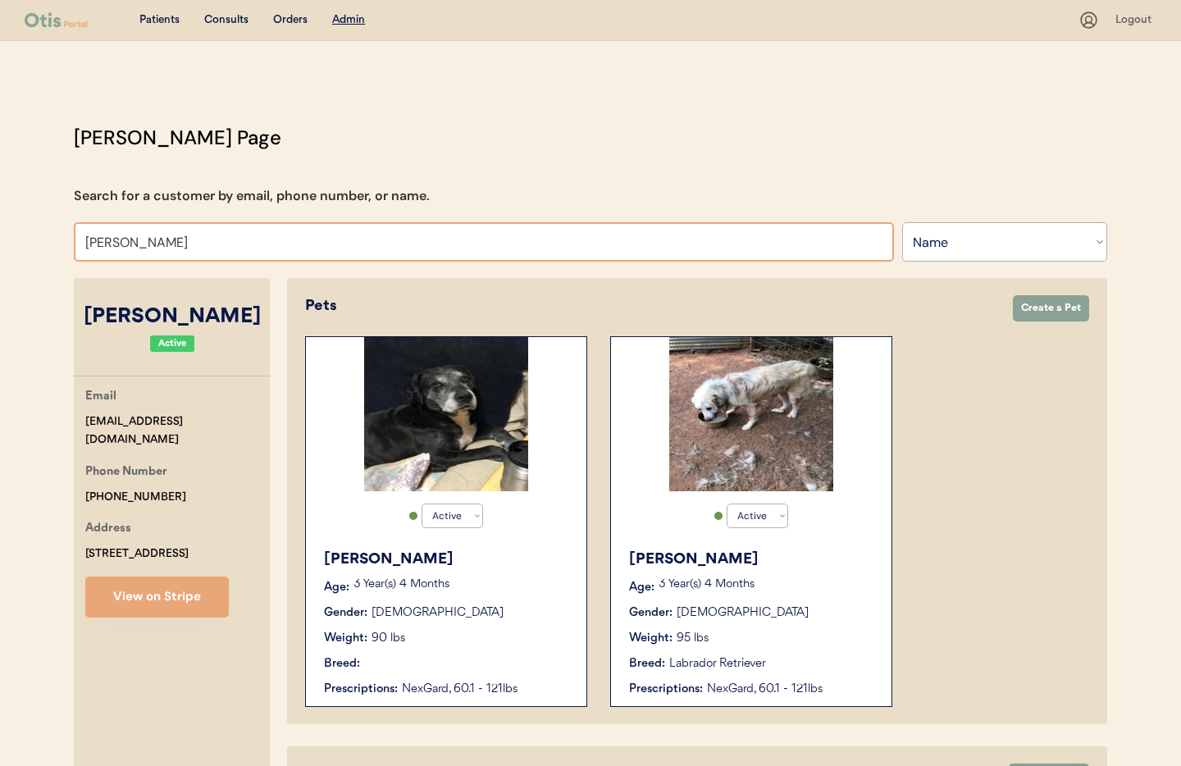
drag, startPoint x: 162, startPoint y: 241, endPoint x: 68, endPoint y: 237, distance: 94.4
type input "mi"
type input "michal Jablonski"
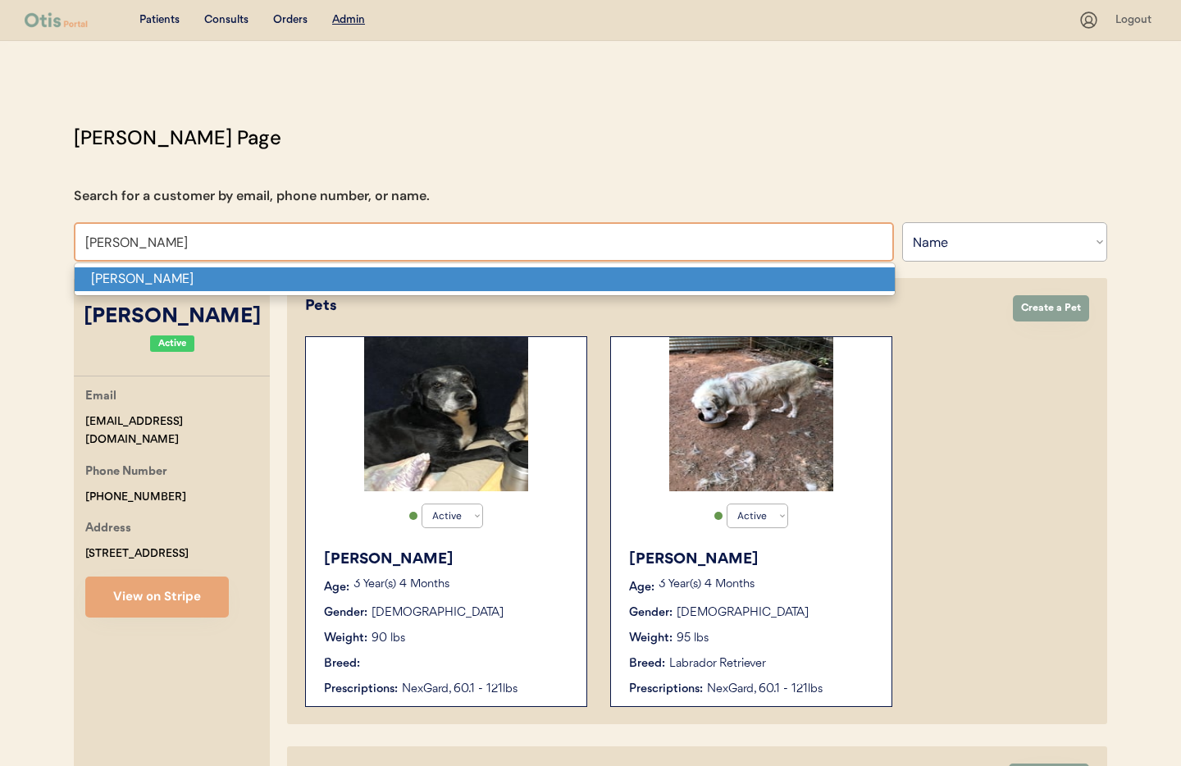
click at [375, 274] on p "Miranda Burns" at bounding box center [485, 279] width 820 height 24
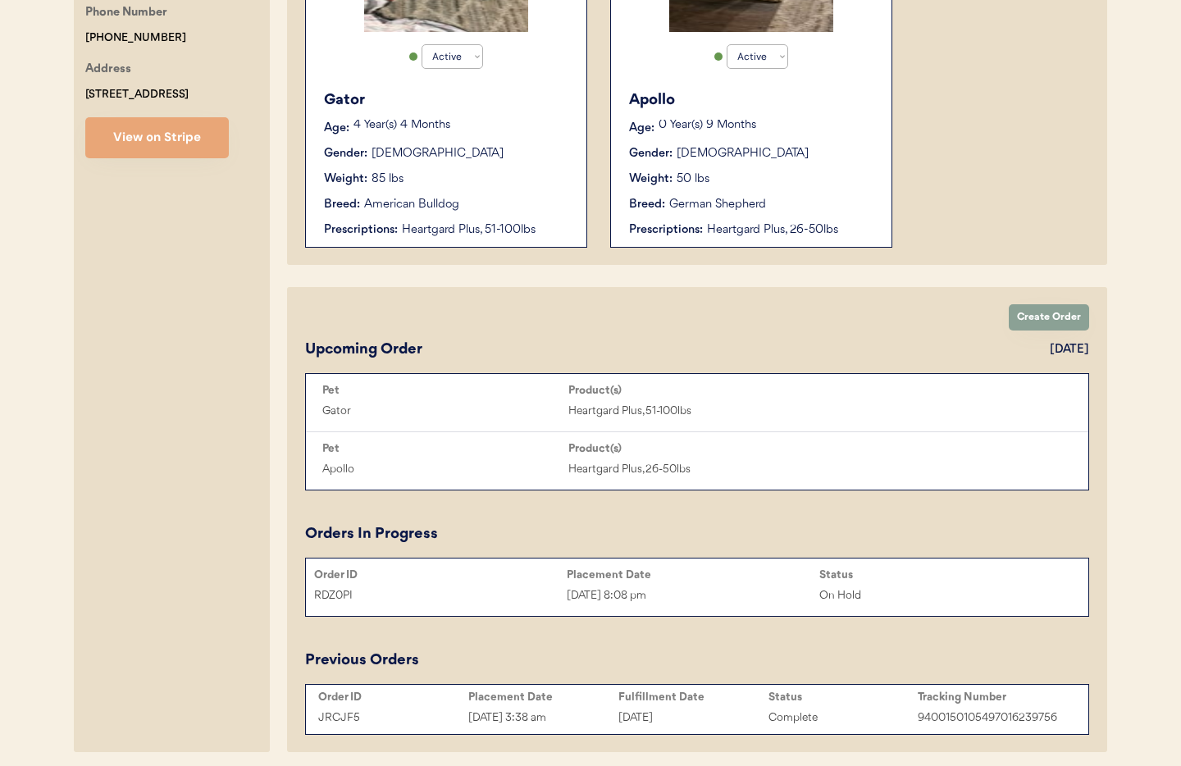
scroll to position [449, 0]
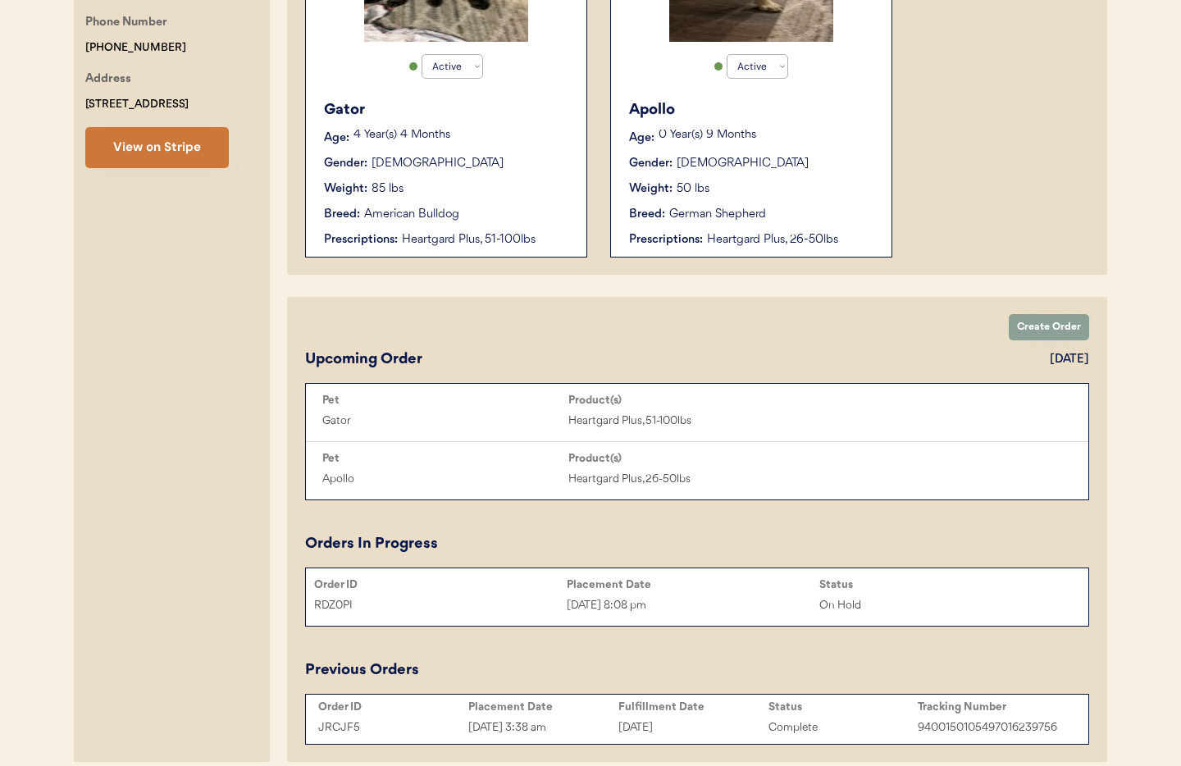
click at [146, 158] on button "View on Stripe" at bounding box center [156, 147] width 143 height 41
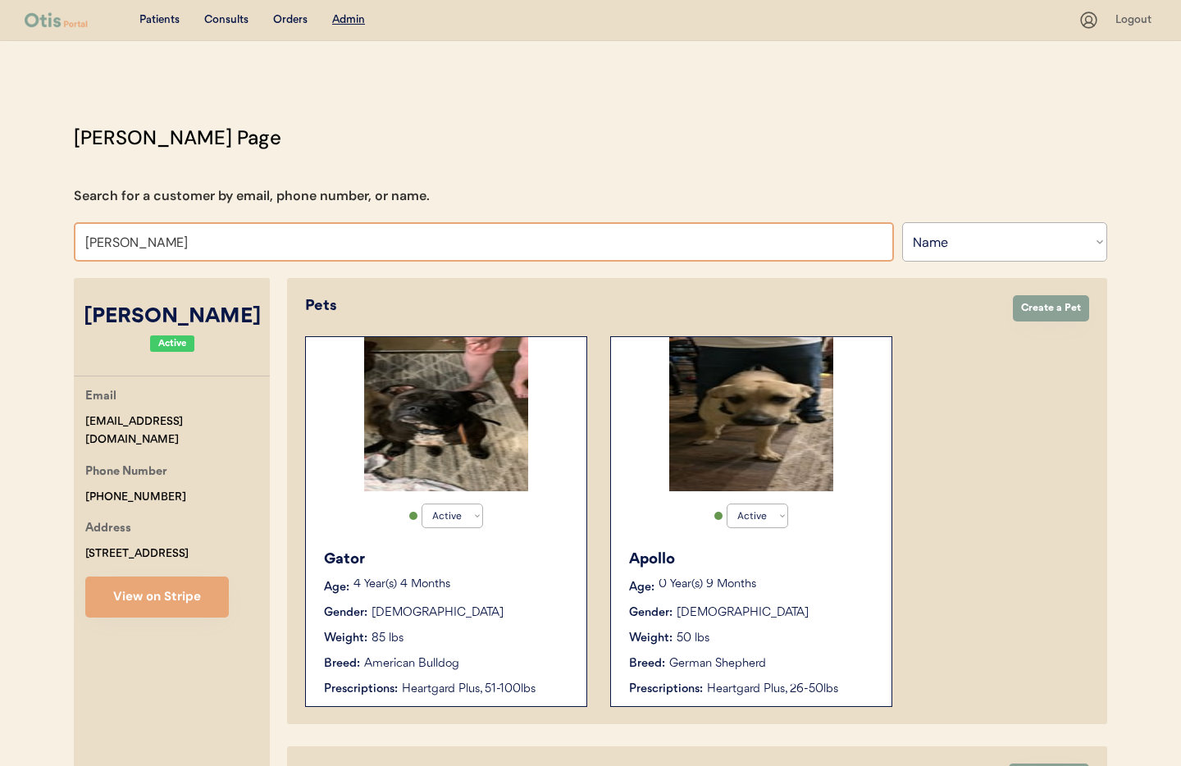
drag, startPoint x: 162, startPoint y: 246, endPoint x: 0, endPoint y: 242, distance: 162.4
click at [0, 242] on div "Patients Consults Orders Admin Logout Otis Admin Page Search for a customer by …" at bounding box center [590, 643] width 1181 height 1287
type input "marc"
type input "marc Criado-Mastros"
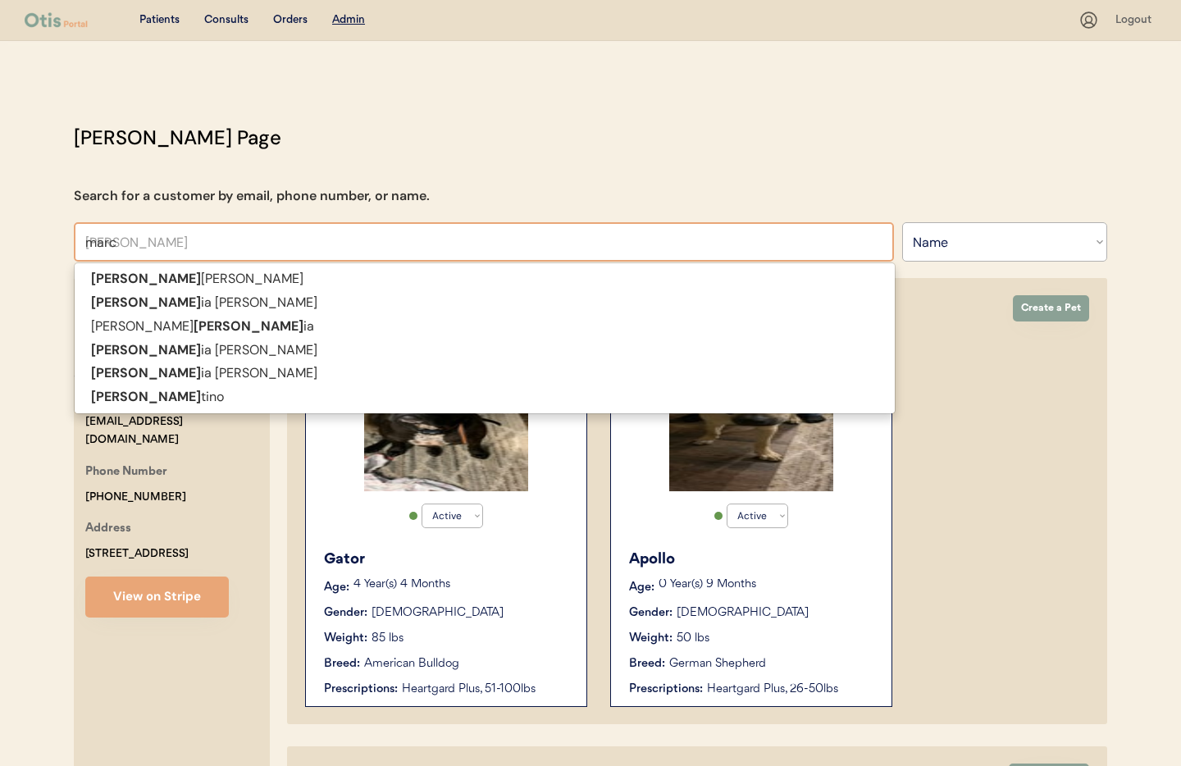
type input "marc"
type input "marc ti"
type input "marc tino"
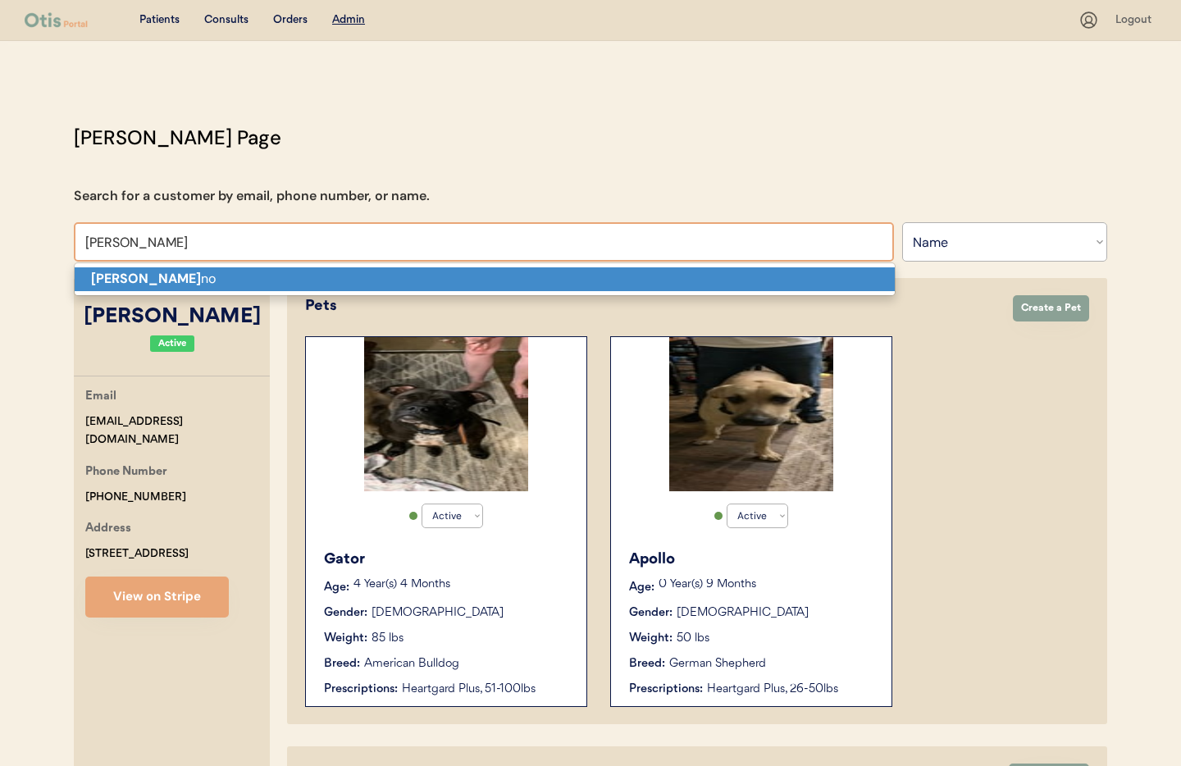
click at [139, 283] on p "Marc ti no" at bounding box center [485, 279] width 820 height 24
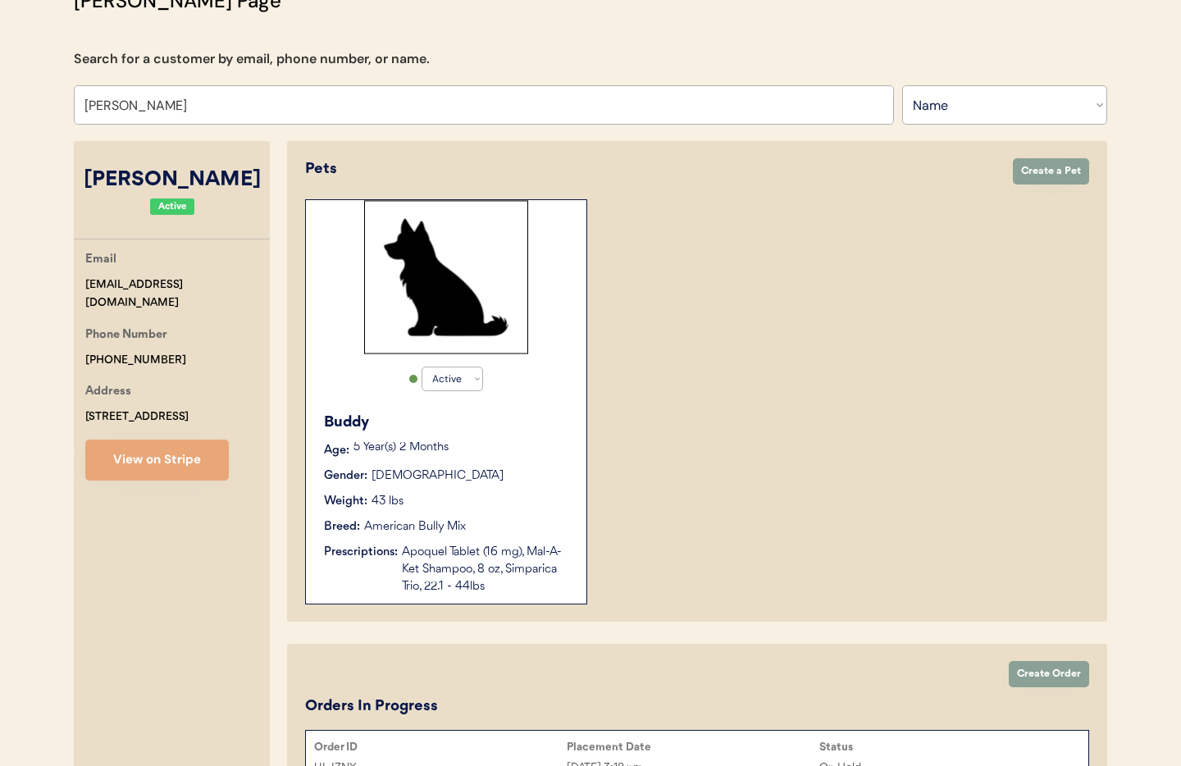
scroll to position [253, 0]
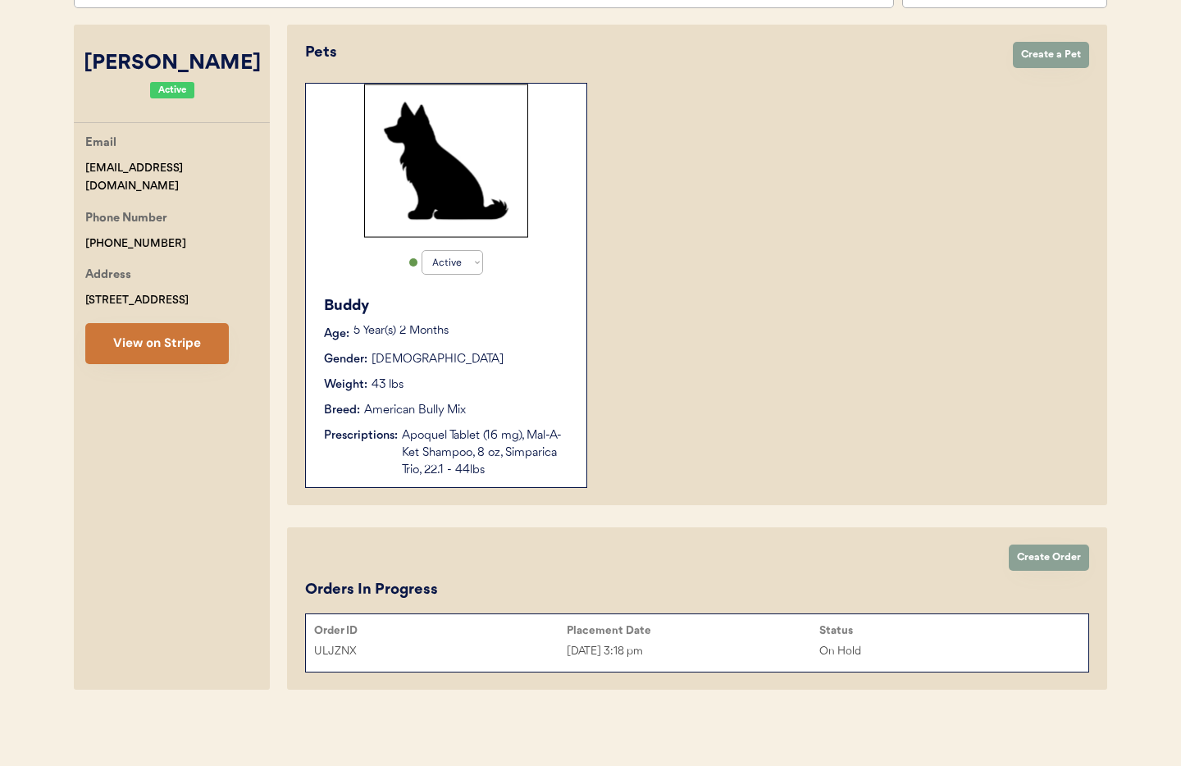
click at [171, 346] on button "View on Stripe" at bounding box center [156, 343] width 143 height 41
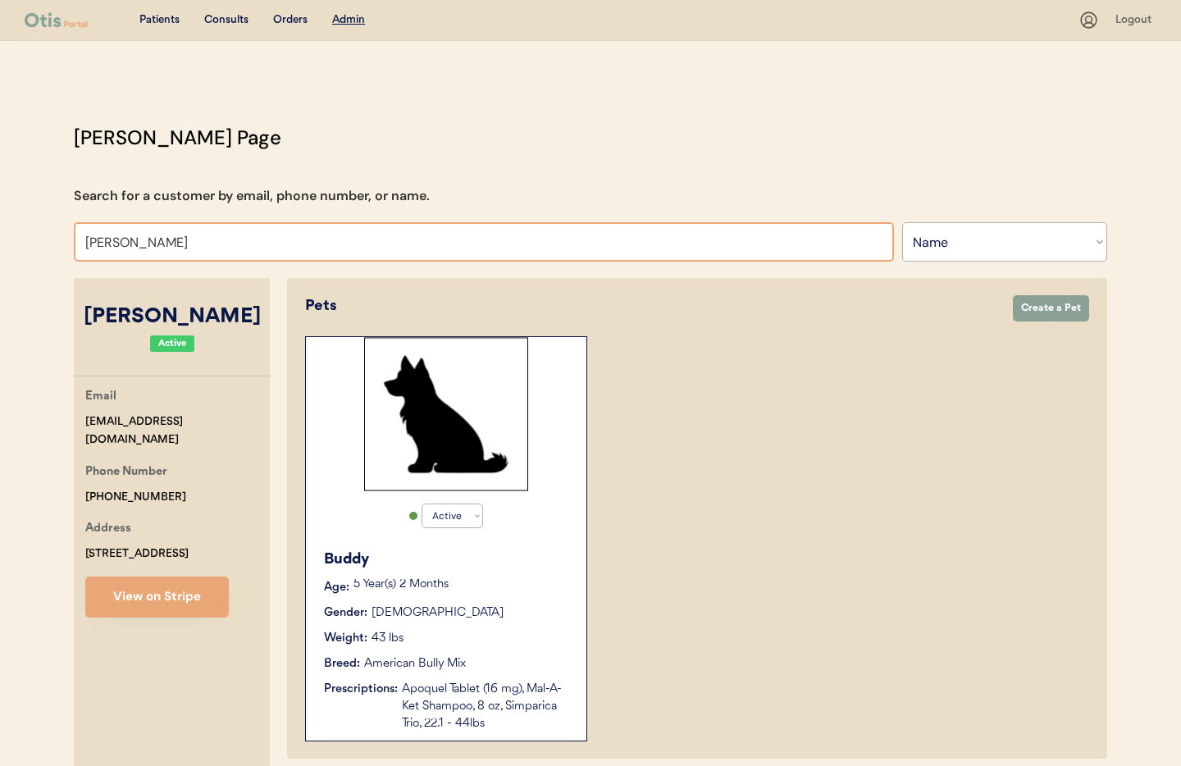
drag, startPoint x: 162, startPoint y: 247, endPoint x: 38, endPoint y: 239, distance: 124.8
click at [38, 239] on div "Patients Consults Orders Admin Logout Otis Admin Page Search for a customer by …" at bounding box center [590, 509] width 1181 height 1019
type input "thelma"
type input "thelma Powers"
type input "thelma"
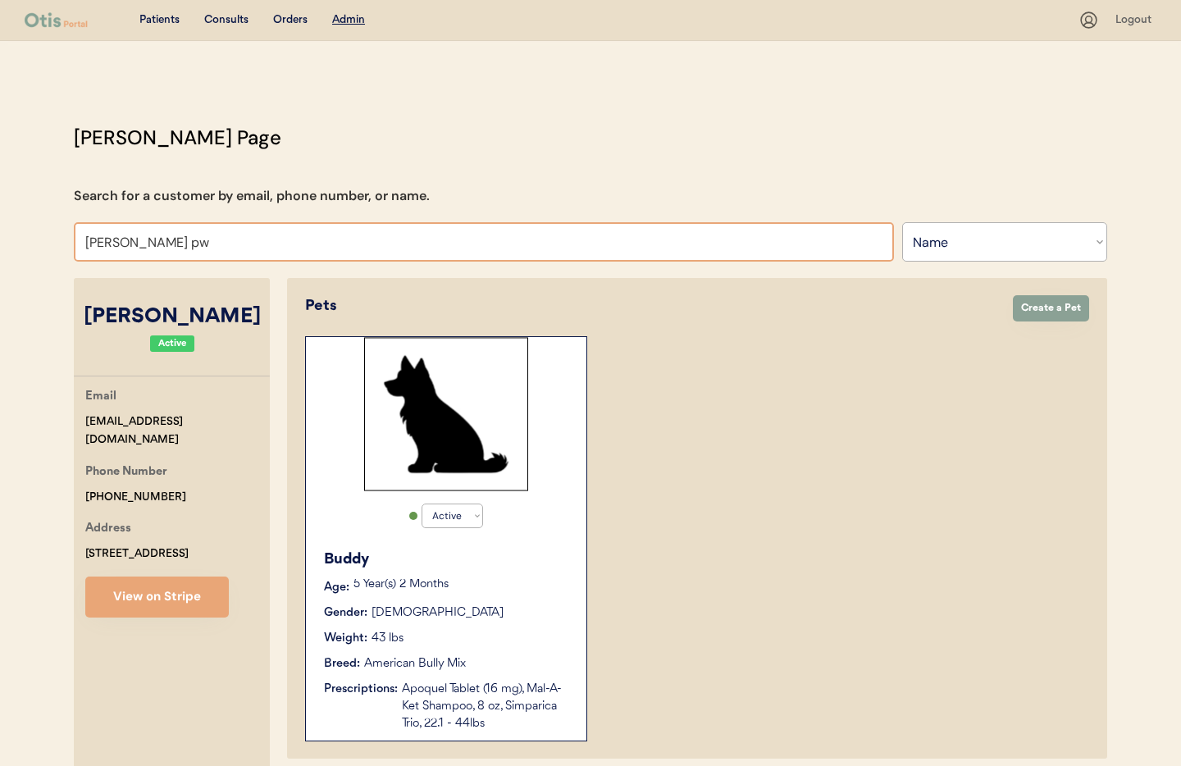
type input "thelma p"
type input "thelma powers"
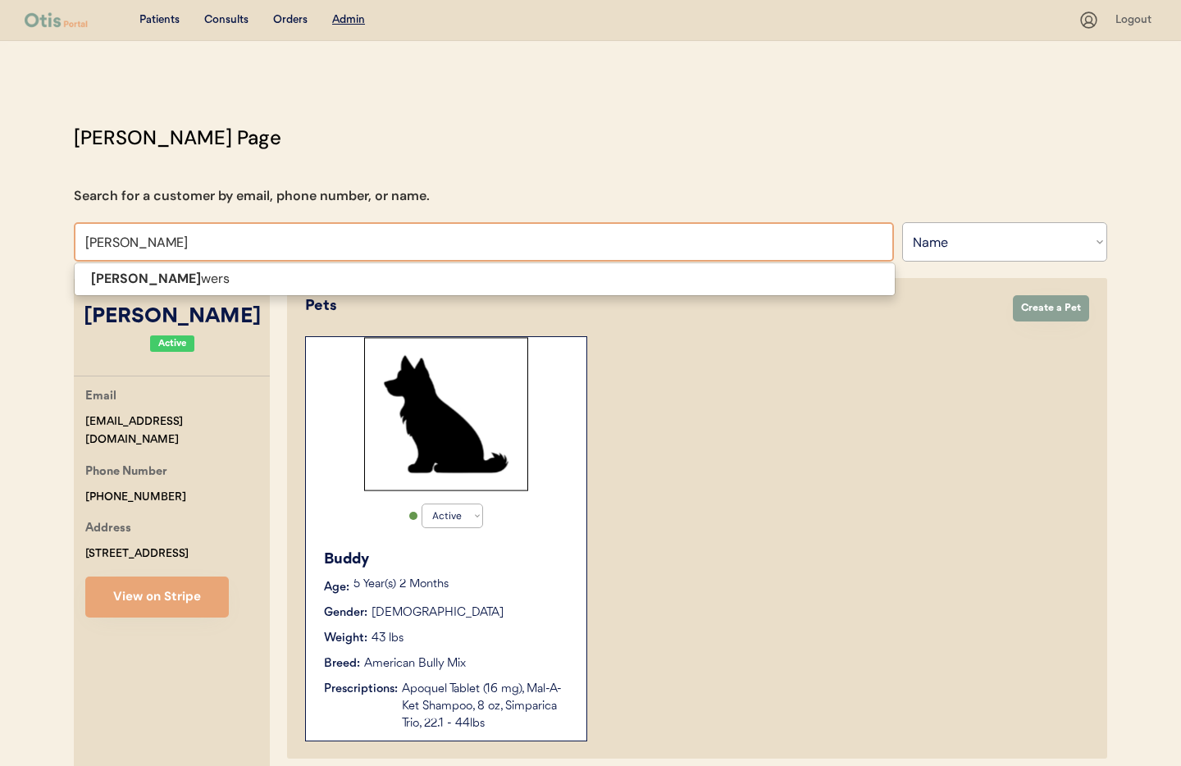
type input "thelma power"
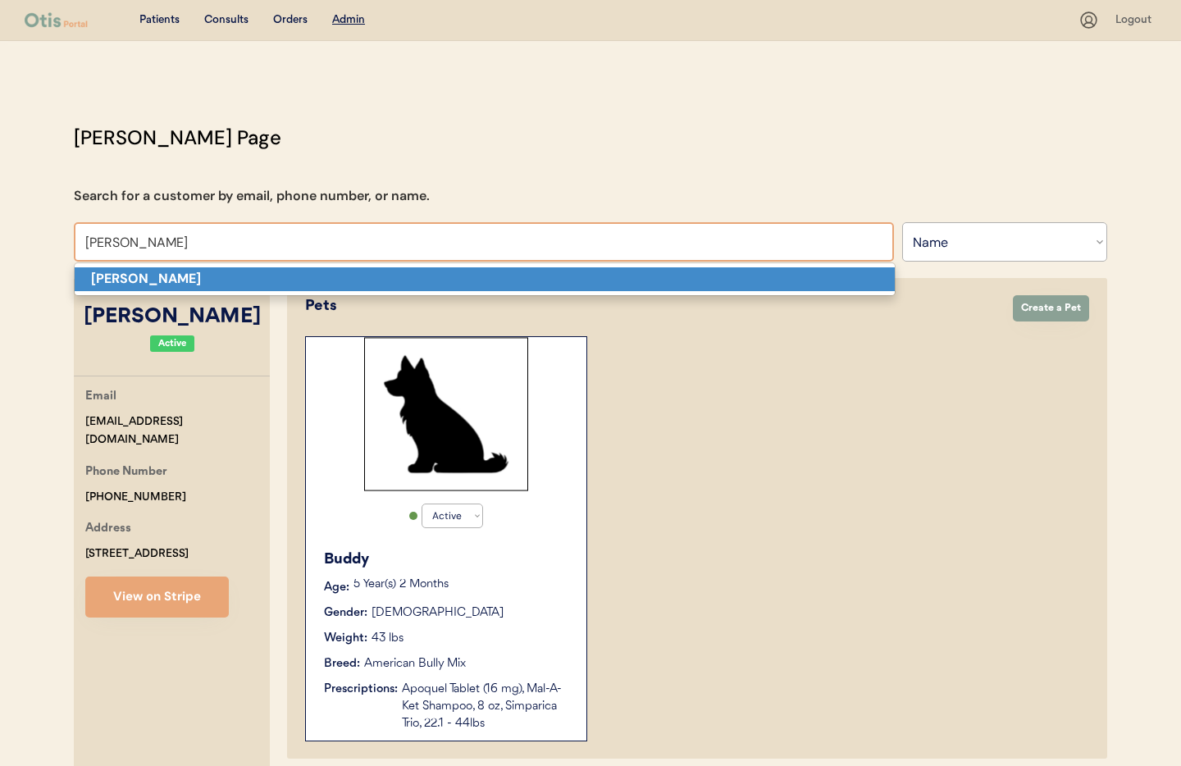
click at [182, 276] on strong "Thelma Powers" at bounding box center [146, 278] width 110 height 17
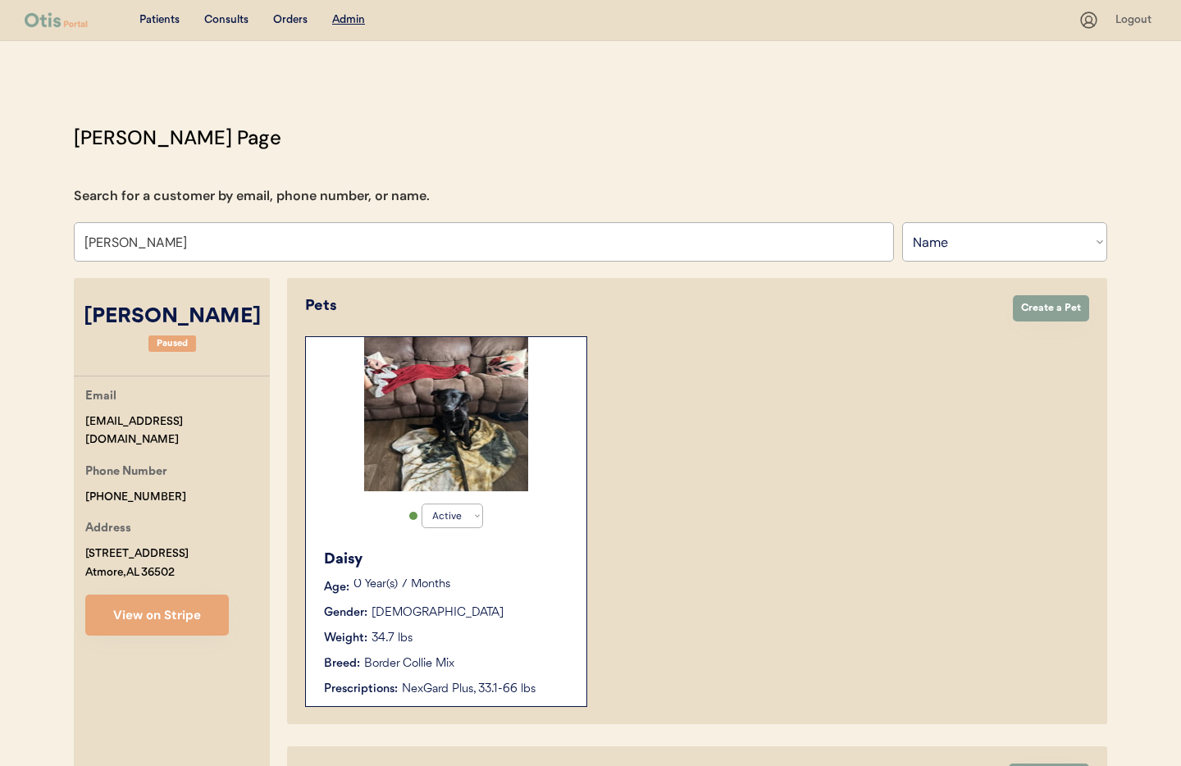
type input "Thelma Powers"
click at [484, 552] on div "Daisy" at bounding box center [447, 559] width 246 height 22
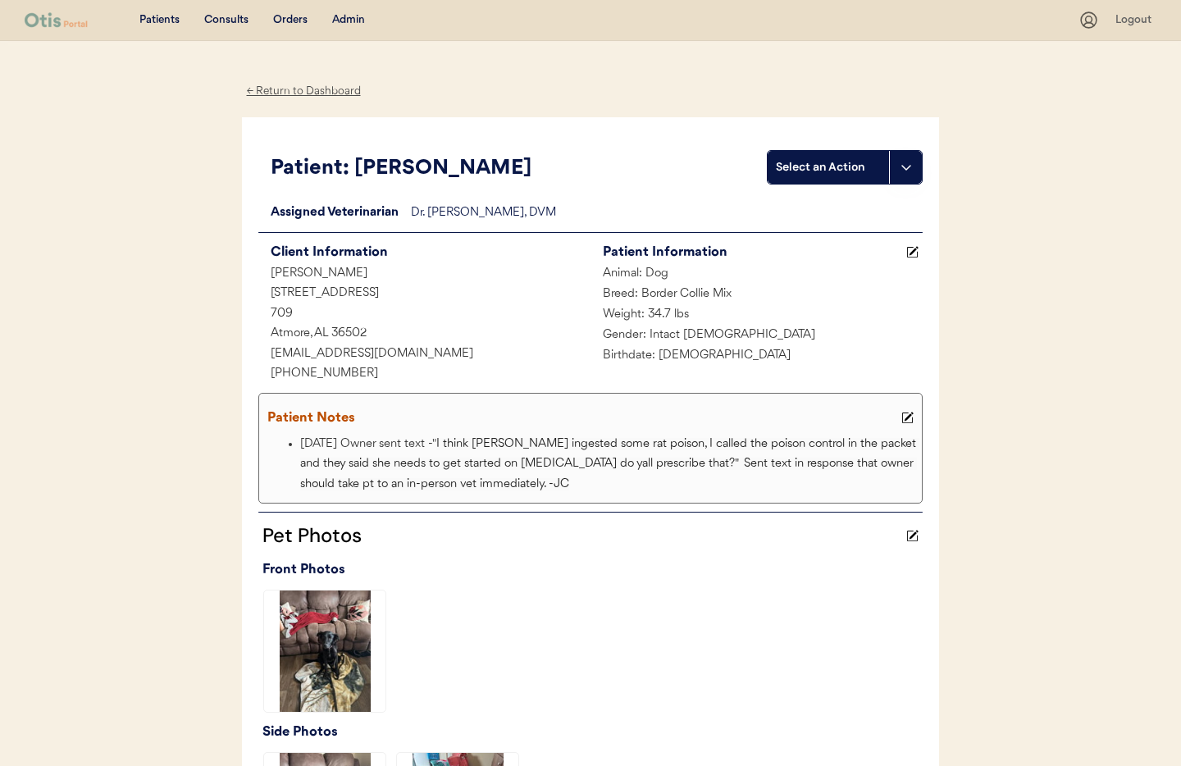
click at [340, 19] on div "Admin" at bounding box center [348, 20] width 33 height 16
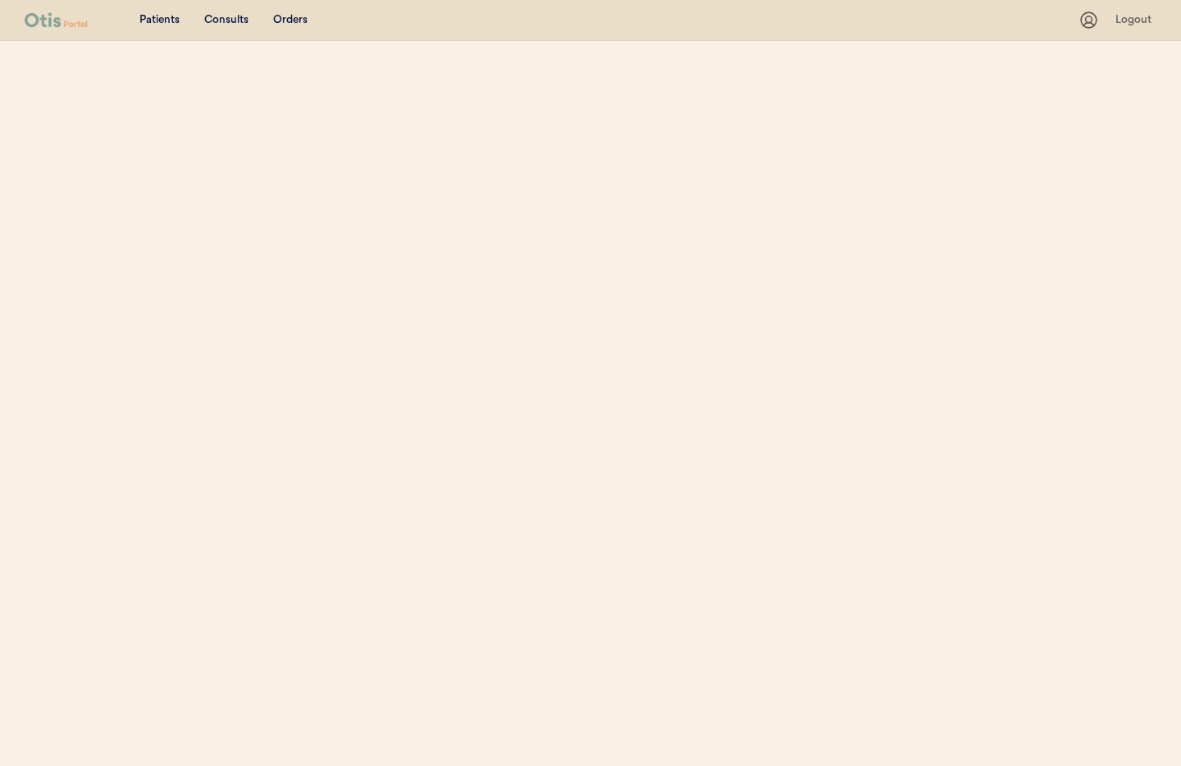
select select ""Name""
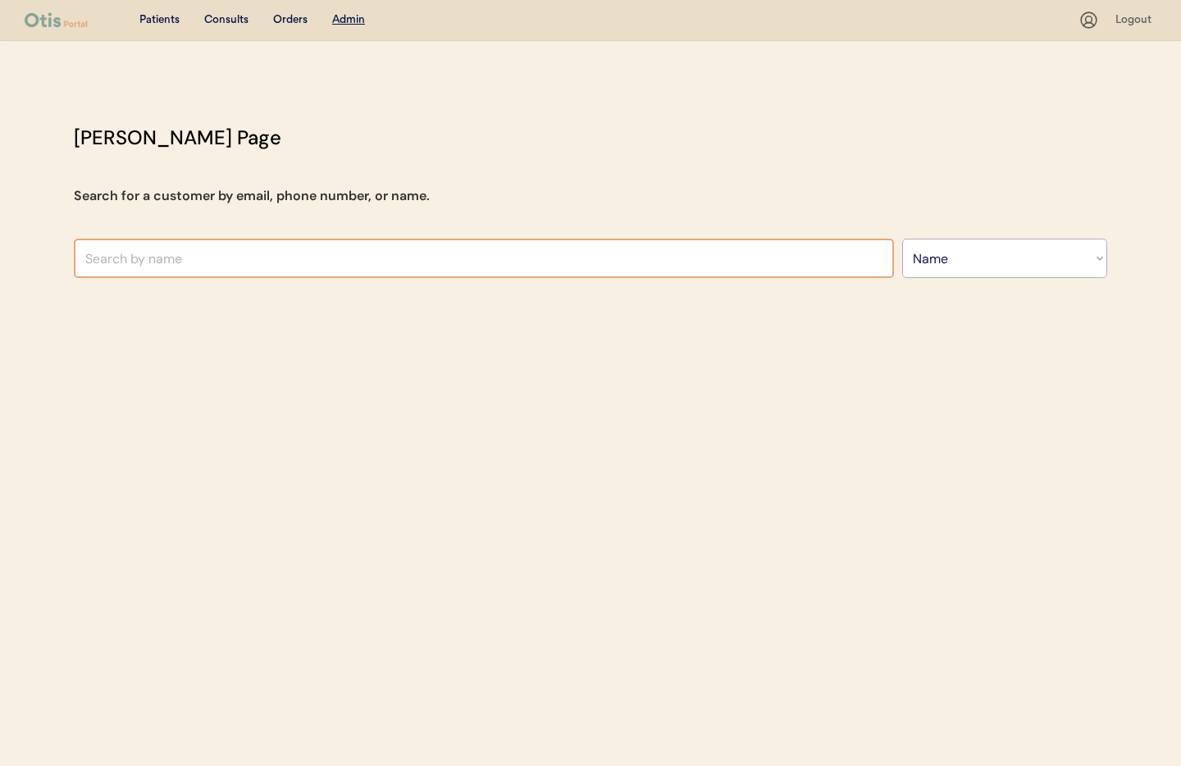
click at [320, 260] on input "text" at bounding box center [484, 258] width 820 height 39
drag, startPoint x: 143, startPoint y: 258, endPoint x: 39, endPoint y: 254, distance: 104.2
click at [39, 254] on div "Patients Consults Orders Admin Logout [PERSON_NAME] Admin Page Search for a cus…" at bounding box center [590, 383] width 1181 height 766
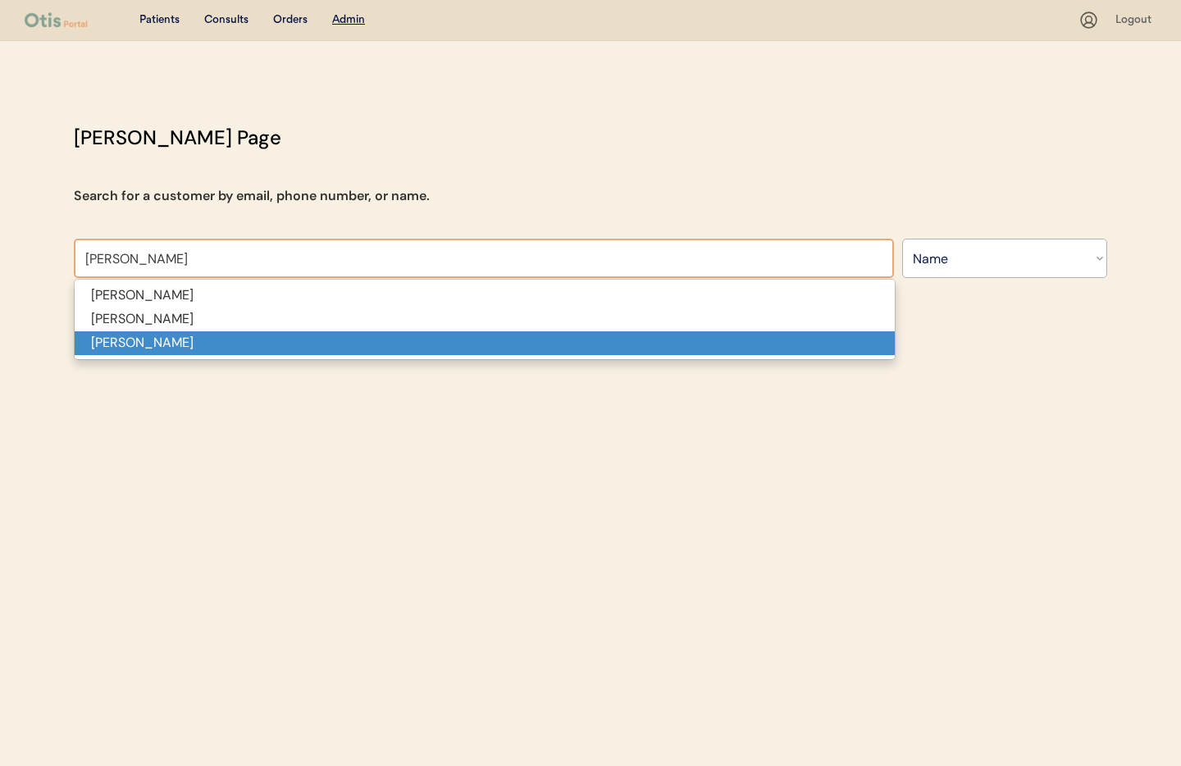
click at [97, 342] on p "[PERSON_NAME]" at bounding box center [485, 343] width 820 height 24
type input "[PERSON_NAME]"
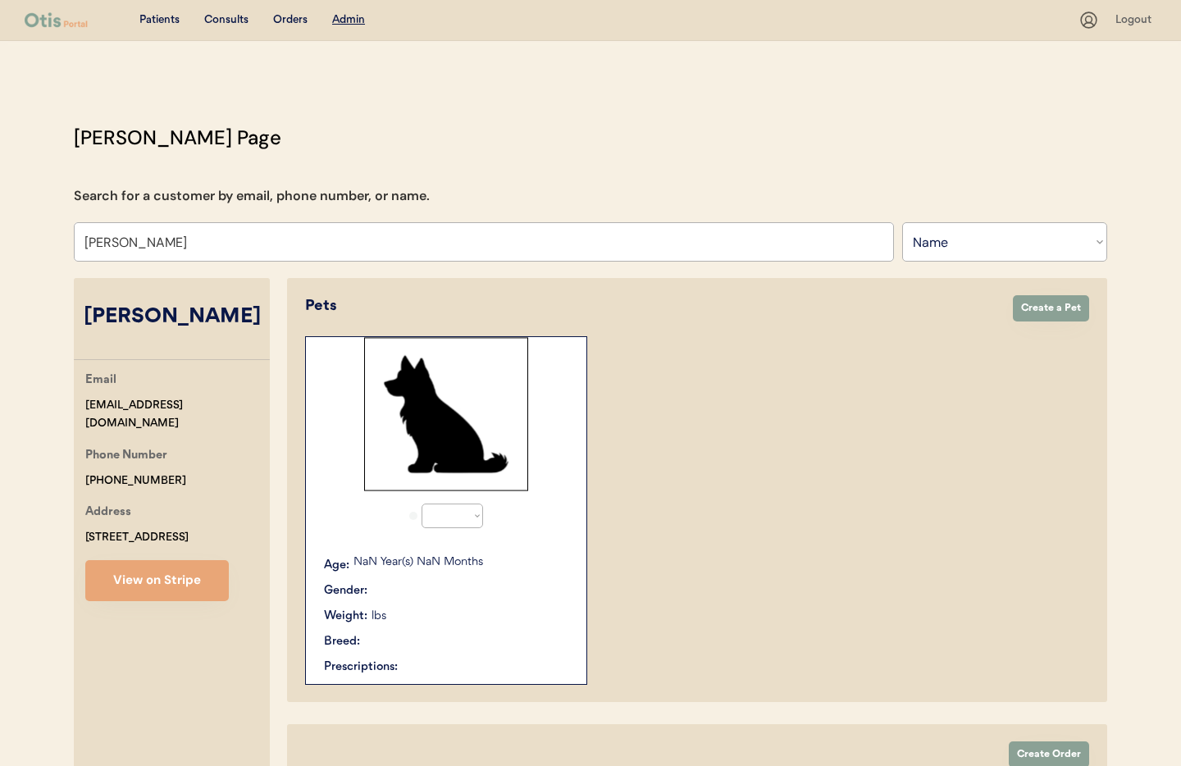
select select "true"
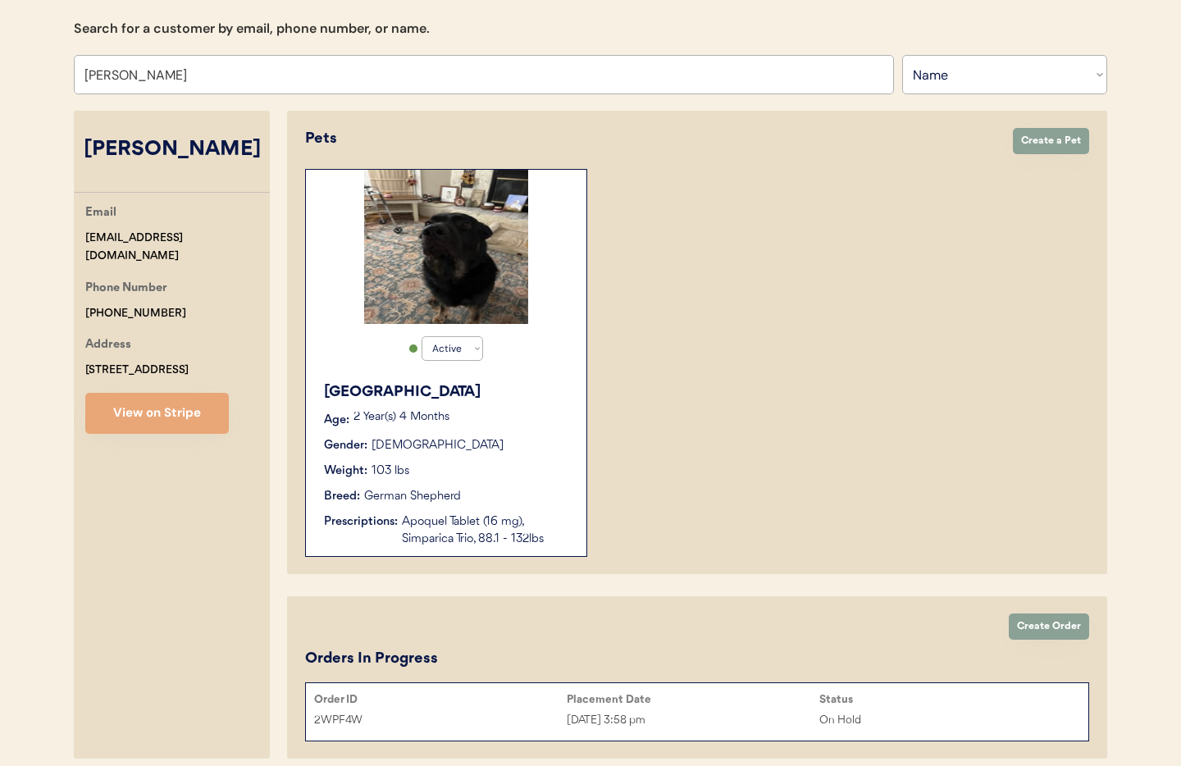
scroll to position [236, 0]
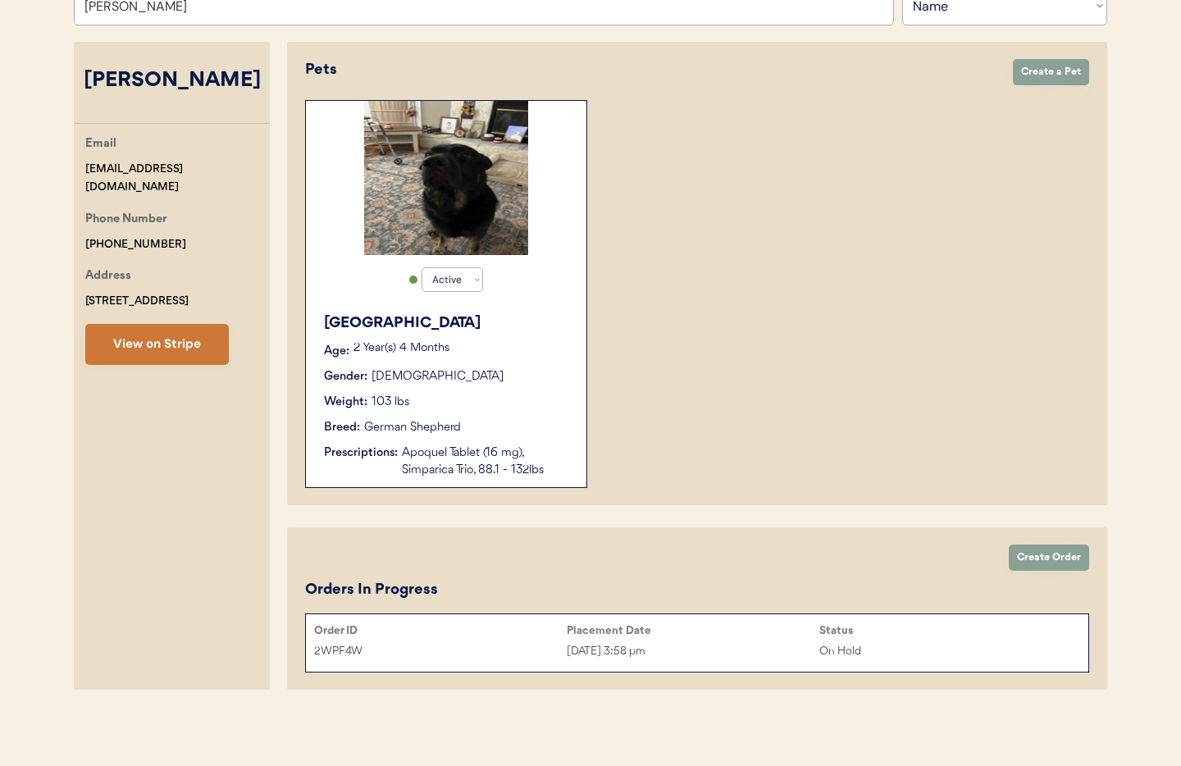
click at [158, 338] on button "View on Stripe" at bounding box center [156, 344] width 143 height 41
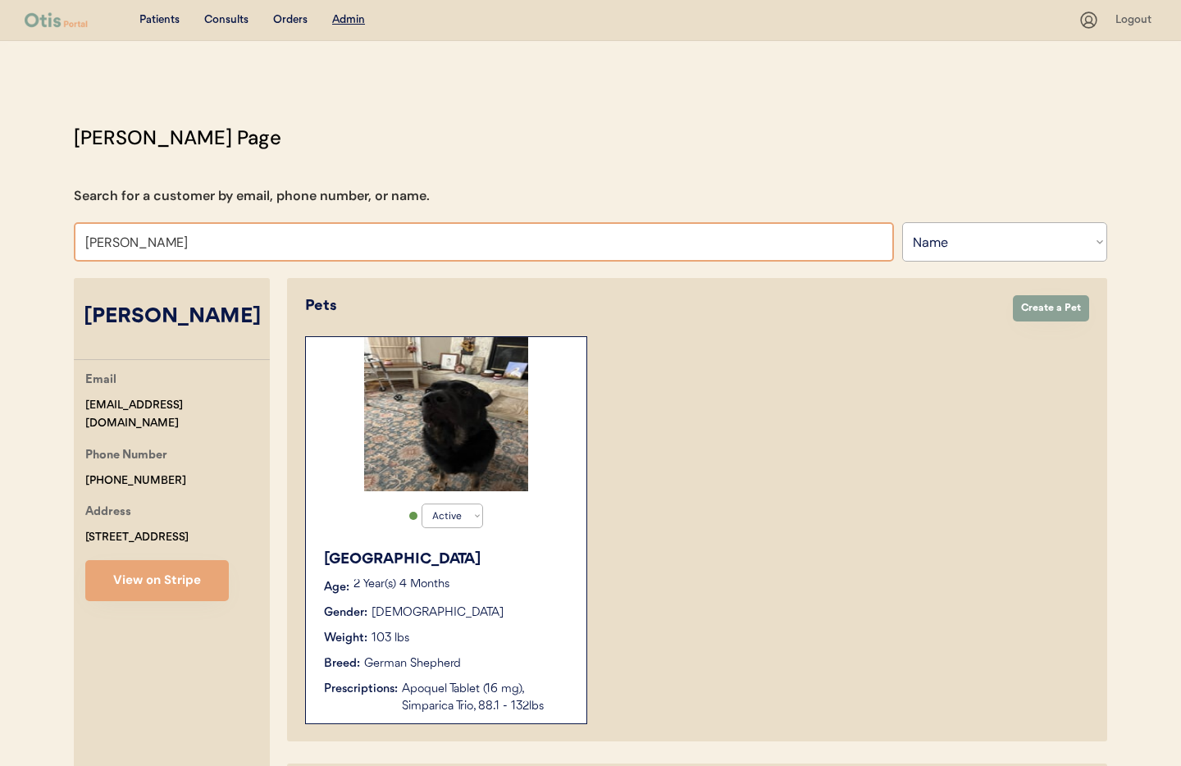
drag, startPoint x: 204, startPoint y: 243, endPoint x: 47, endPoint y: 237, distance: 157.5
click at [47, 237] on div "Patients Consults Orders Admin Logout Otis Admin Page Search for a customer by …" at bounding box center [590, 501] width 1181 height 1002
type input "youn"
type input "youngjun Kim"
type input "young"
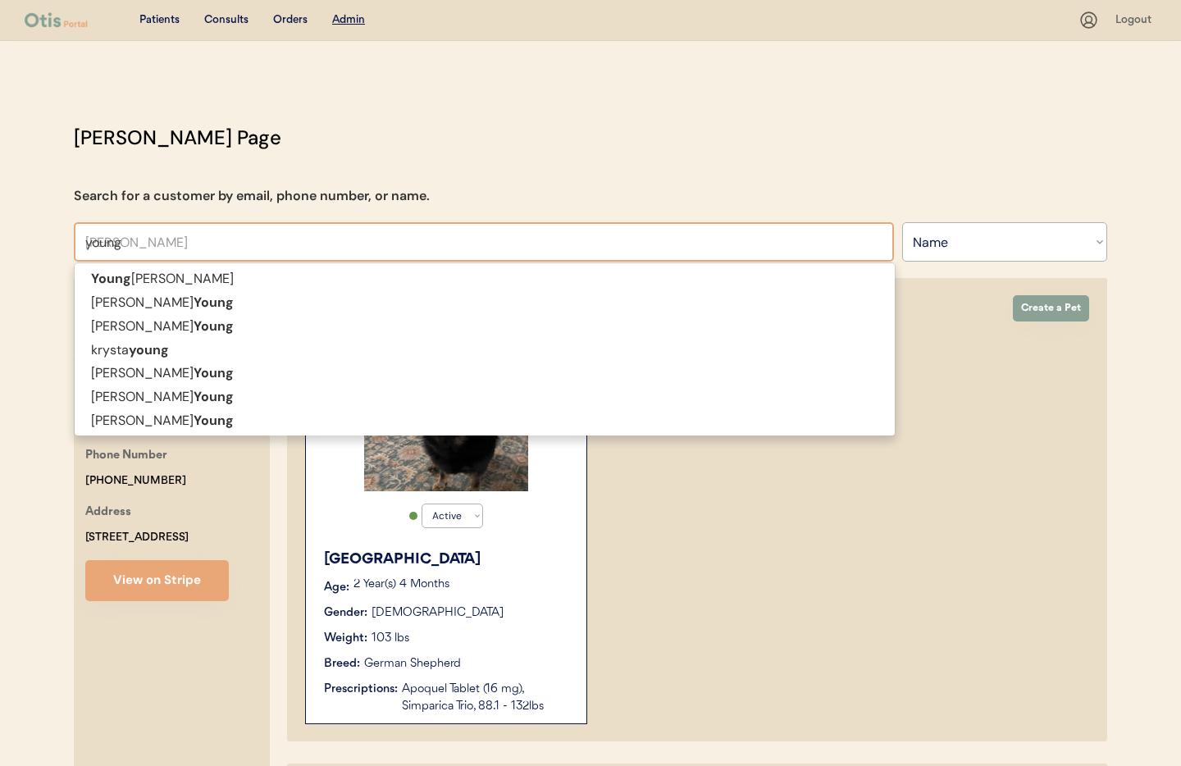
drag, startPoint x: 87, startPoint y: 245, endPoint x: 113, endPoint y: 262, distance: 31.4
click at [87, 245] on input "young" at bounding box center [484, 241] width 820 height 39
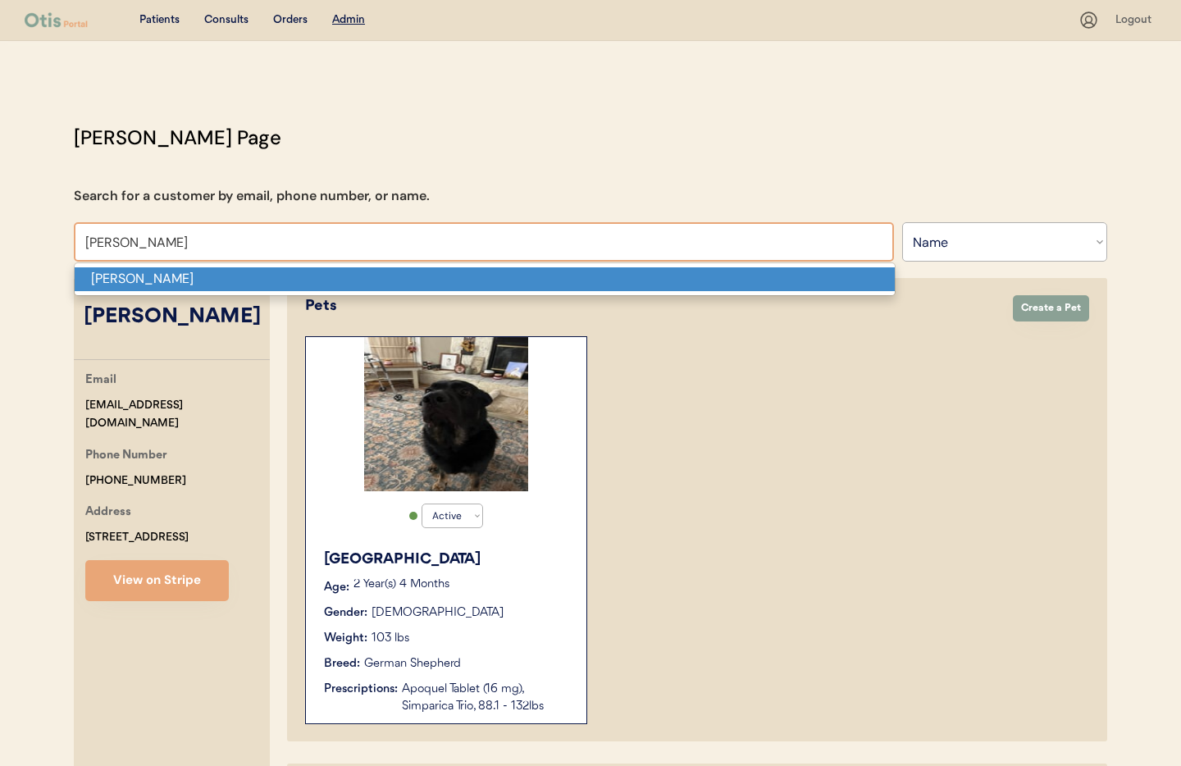
drag, startPoint x: 138, startPoint y: 278, endPoint x: 153, endPoint y: 284, distance: 16.9
click at [138, 277] on p "Kathleen Young" at bounding box center [485, 279] width 820 height 24
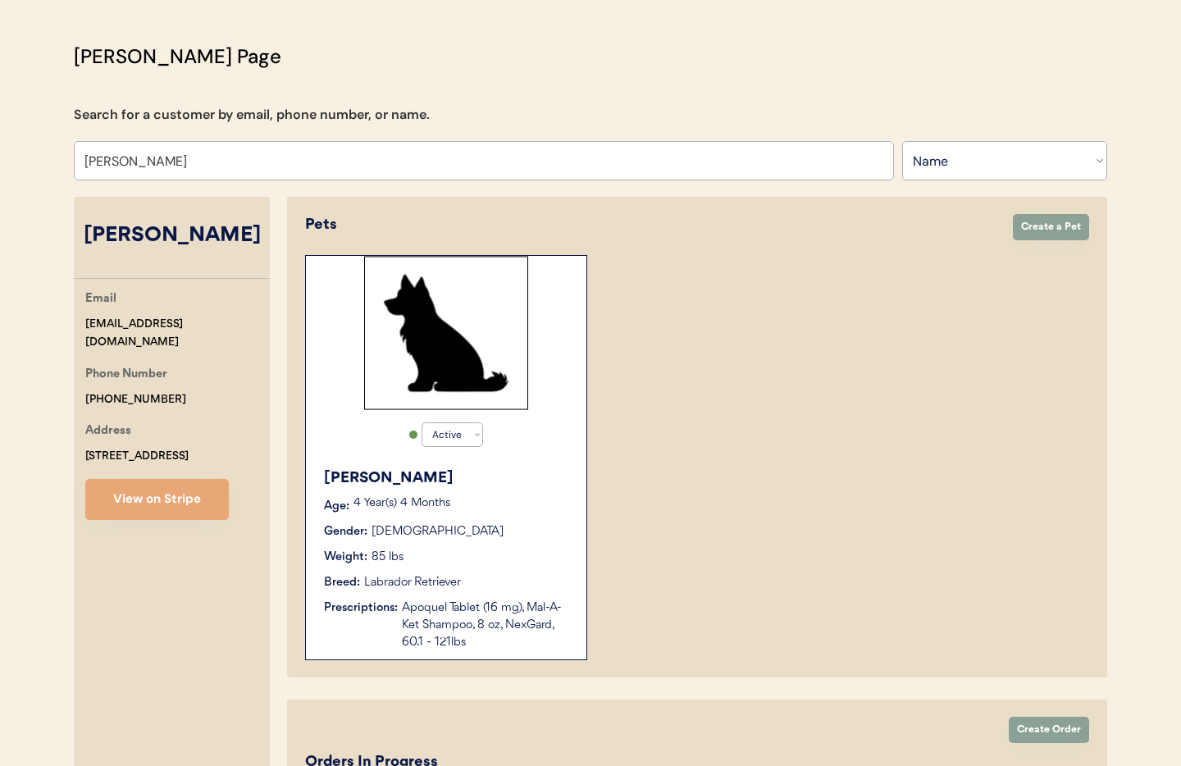
scroll to position [253, 0]
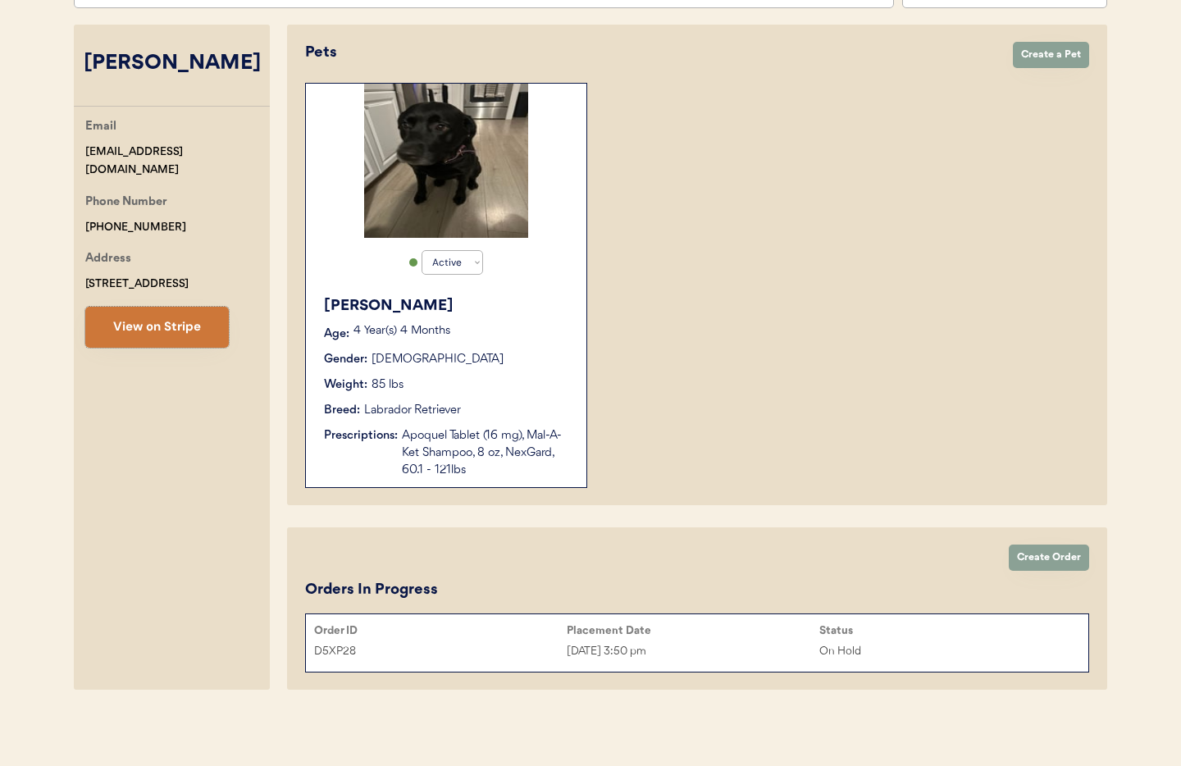
click at [139, 316] on button "View on Stripe" at bounding box center [156, 327] width 143 height 41
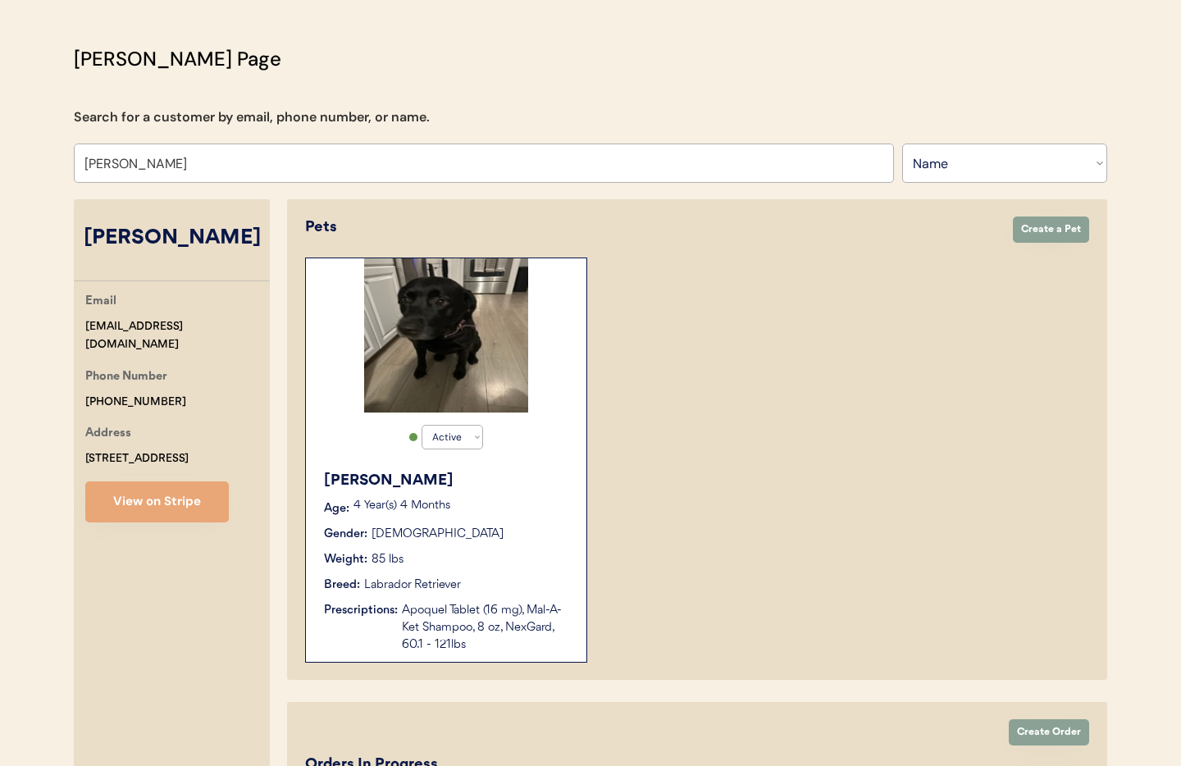
scroll to position [0, 0]
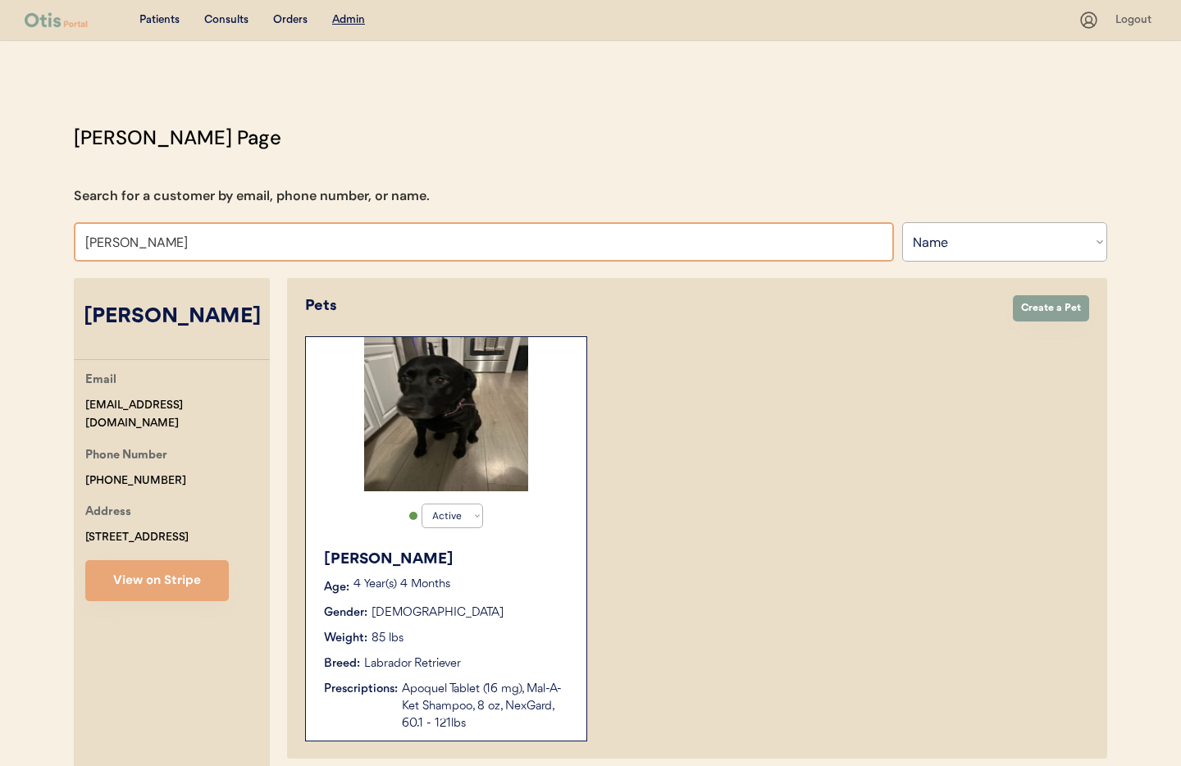
drag, startPoint x: 61, startPoint y: 234, endPoint x: 2, endPoint y: 233, distance: 58.2
click at [0, 234] on div "Patients Consults Orders Admin Logout Otis Admin Page Search for a customer by …" at bounding box center [590, 509] width 1181 height 1019
type input "B"
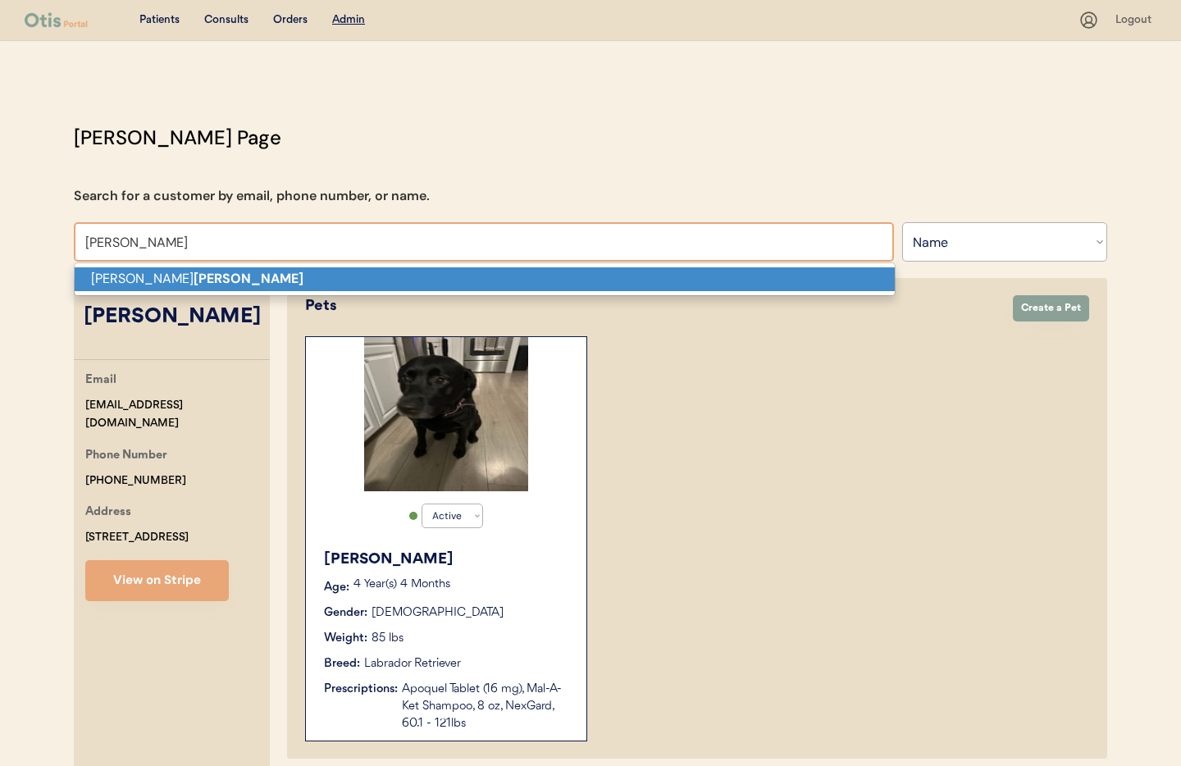
click at [532, 281] on p "Natasha Woodard" at bounding box center [485, 279] width 820 height 24
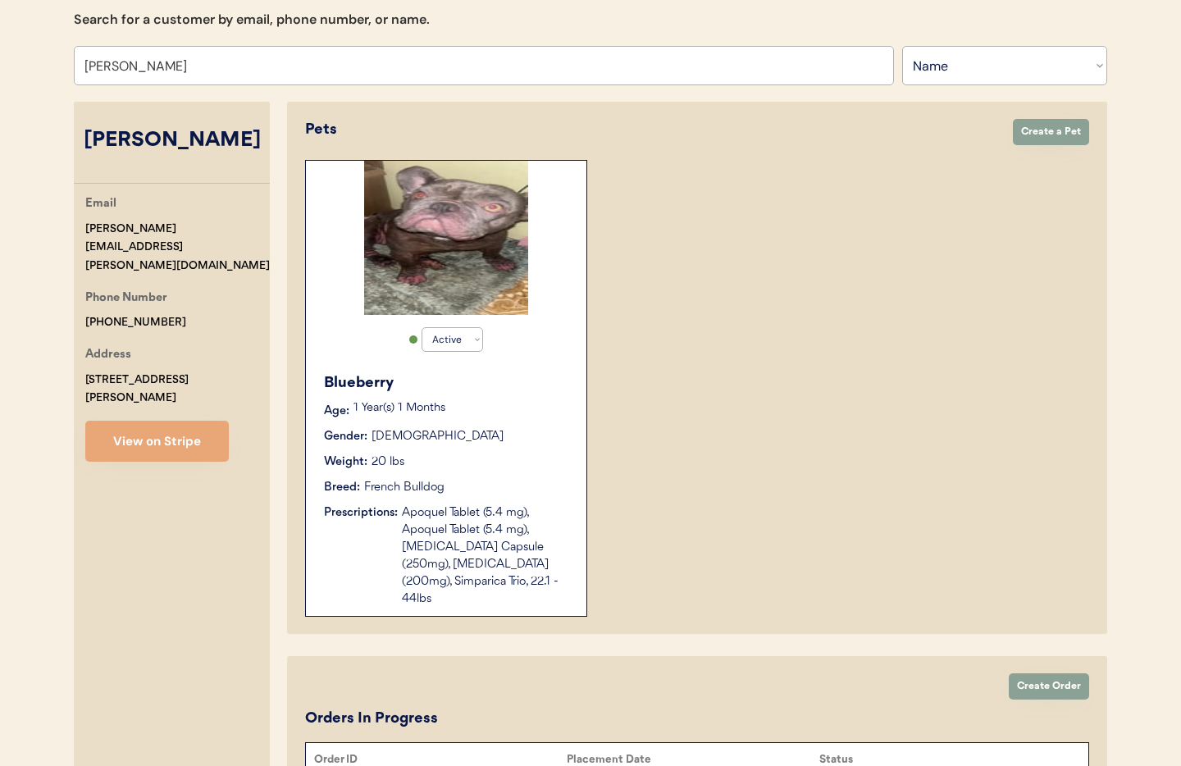
scroll to position [288, 0]
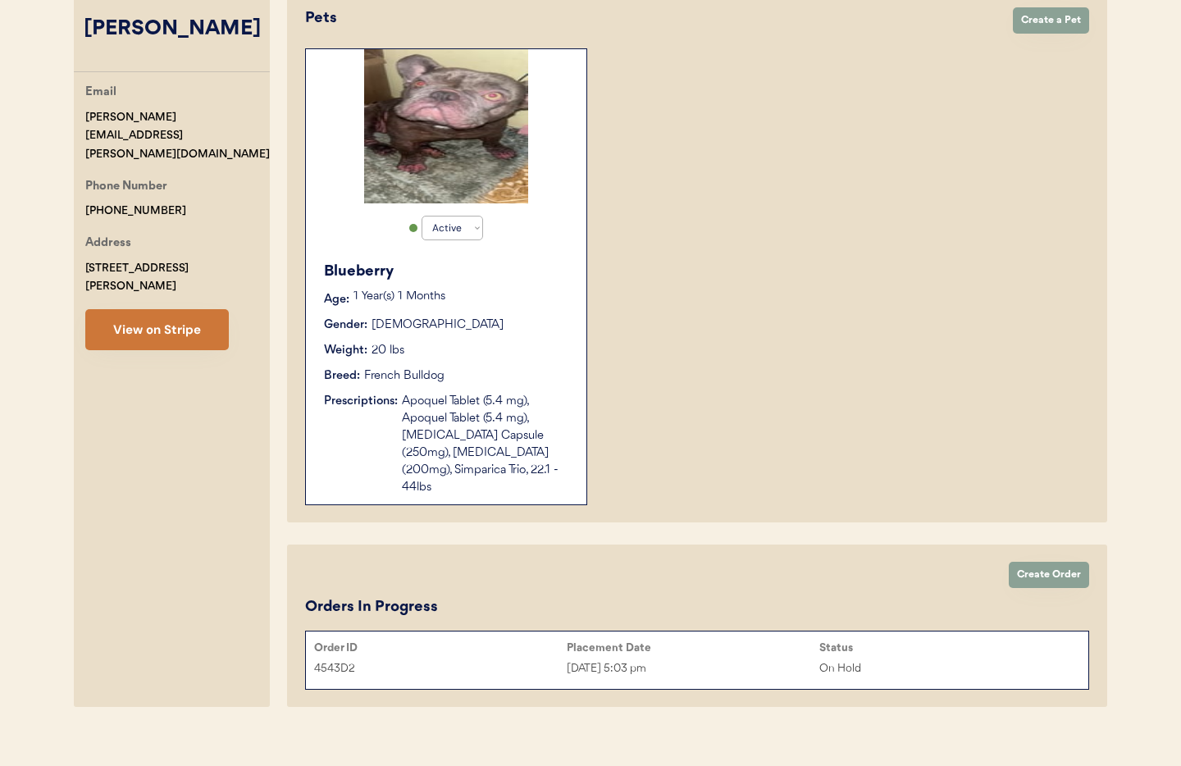
click at [170, 309] on button "View on Stripe" at bounding box center [156, 329] width 143 height 41
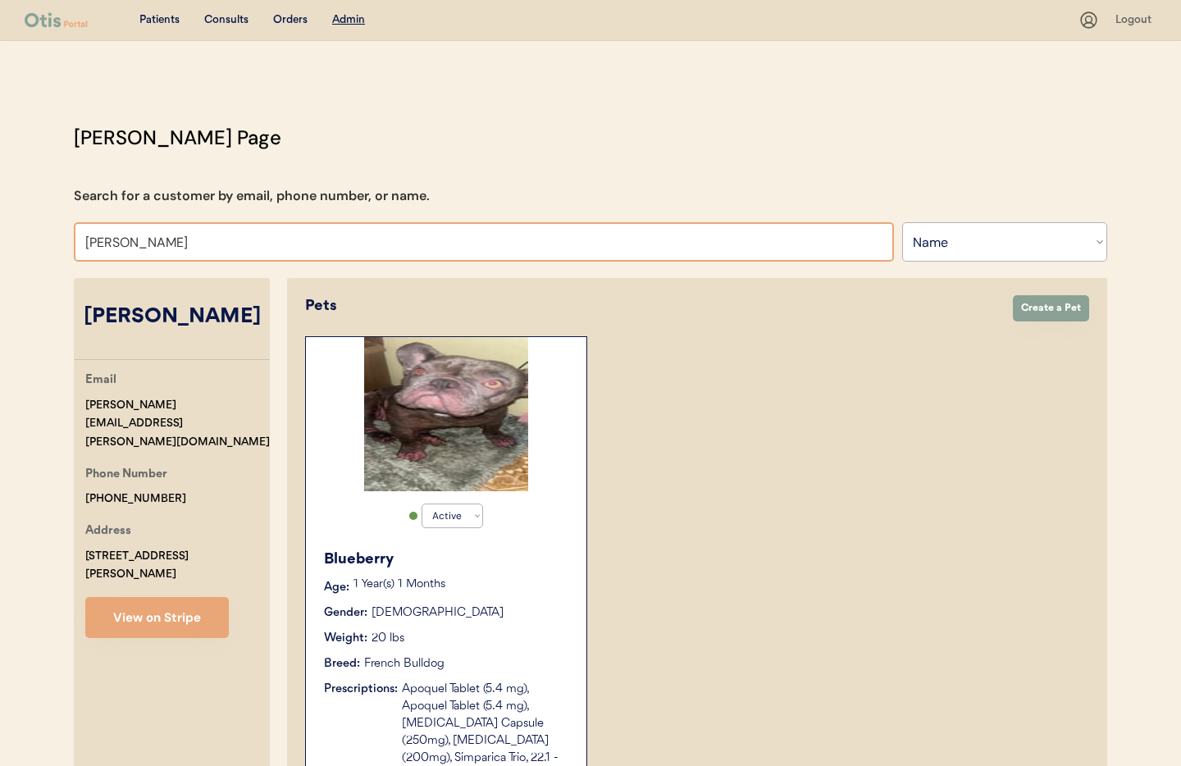
drag, startPoint x: 171, startPoint y: 239, endPoint x: -2, endPoint y: 233, distance: 173.1
click at [0, 233] on html "Patients Consults Orders Admin Logout Otis Admin Page Search for a customer by …" at bounding box center [590, 383] width 1181 height 766
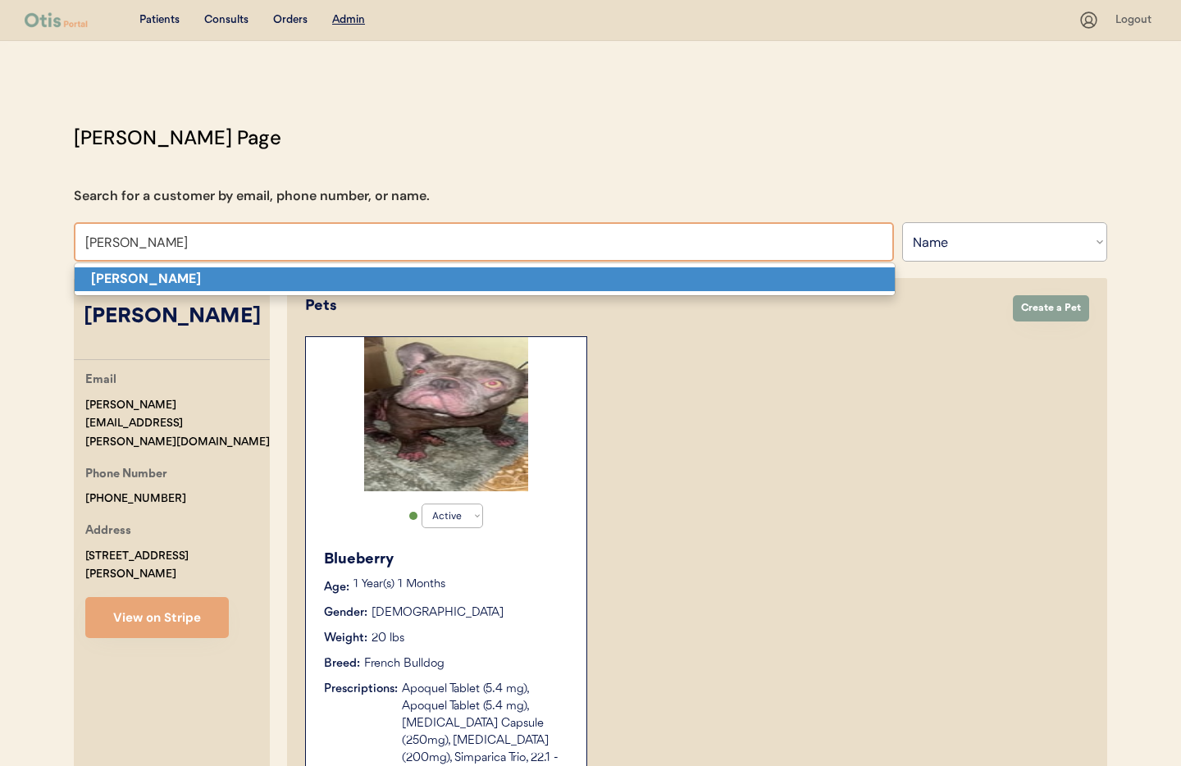
drag, startPoint x: 125, startPoint y: 274, endPoint x: 154, endPoint y: 289, distance: 32.6
click at [125, 274] on strong "Jennifer Choi" at bounding box center [146, 278] width 110 height 17
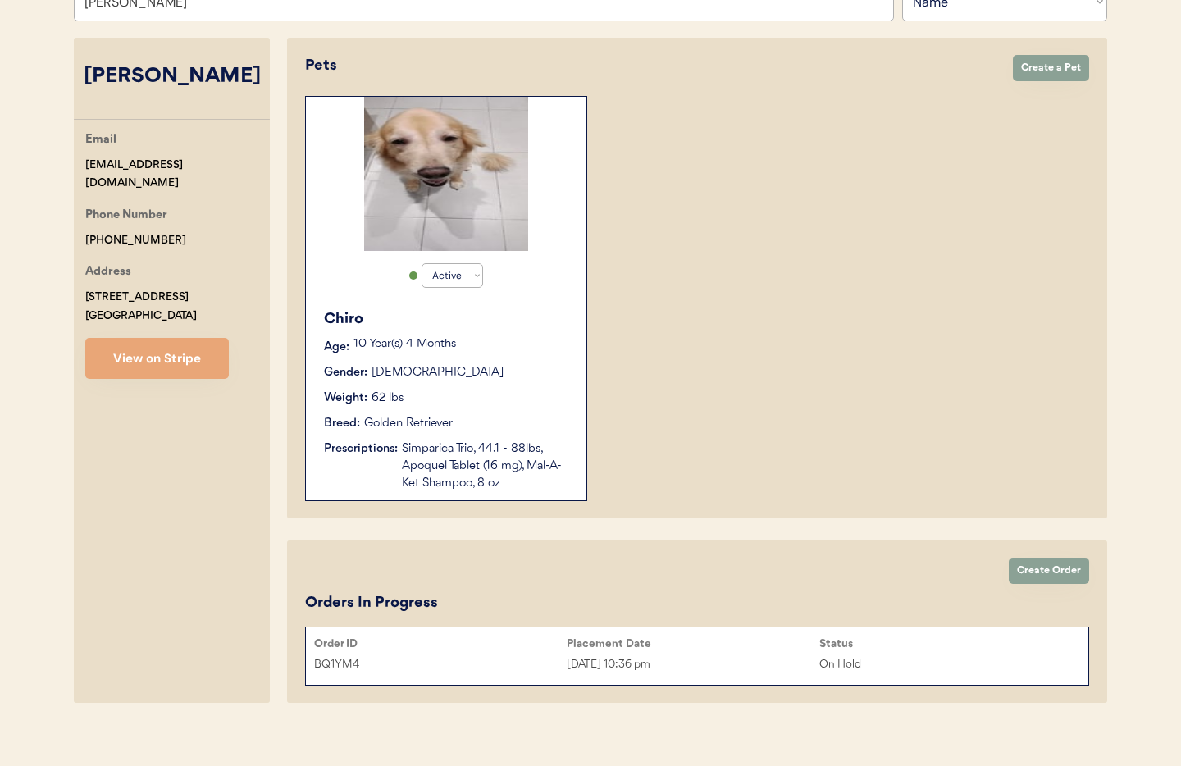
scroll to position [253, 0]
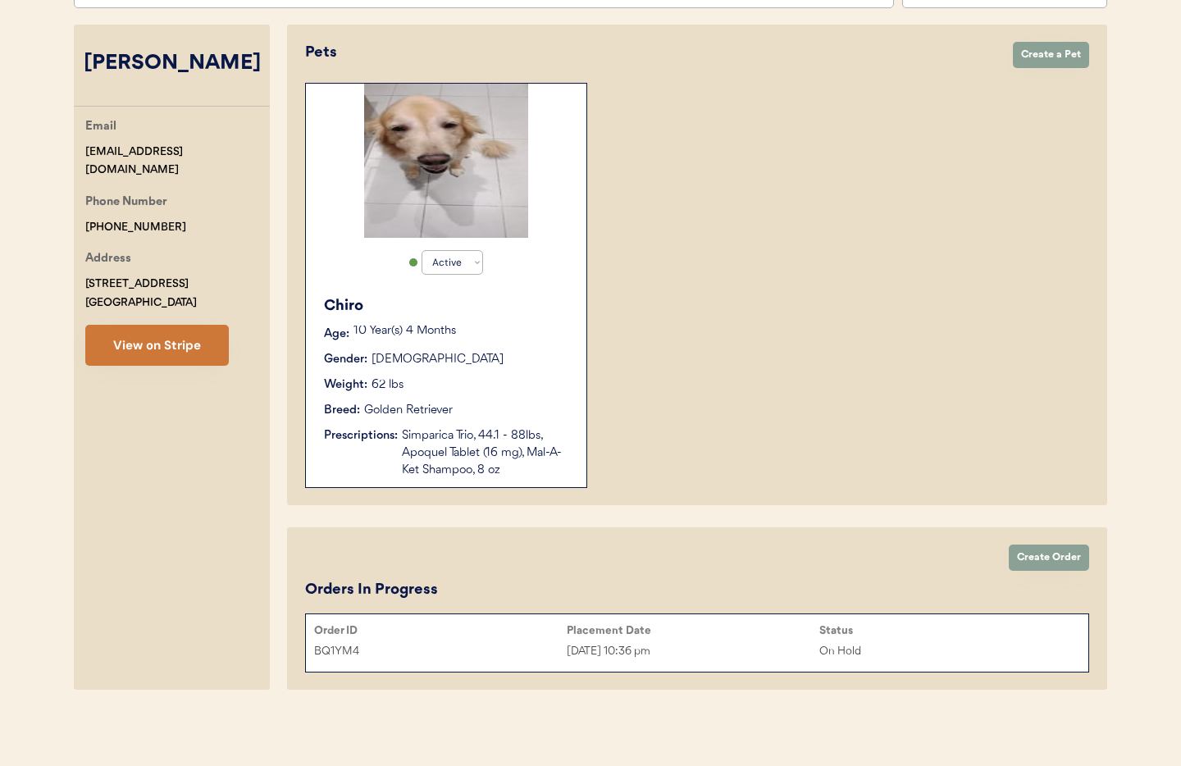
type input "Jennifer Choi"
click at [160, 346] on button "View on Stripe" at bounding box center [156, 345] width 143 height 41
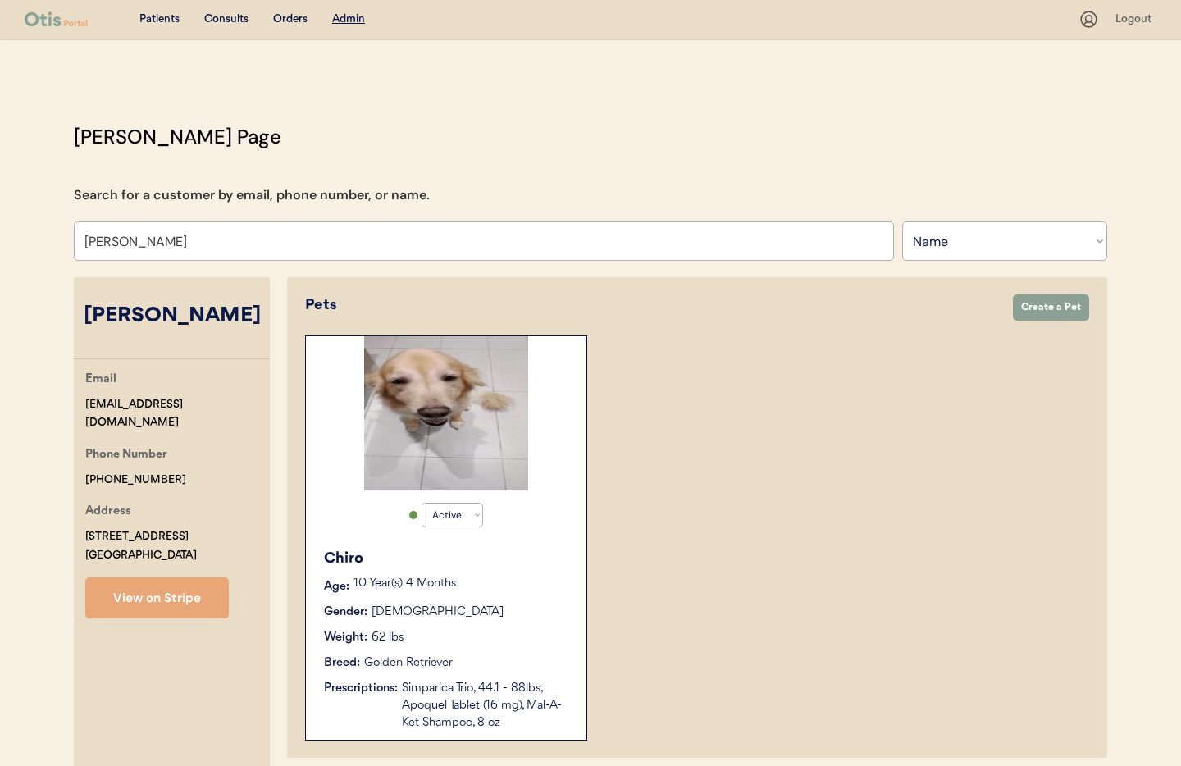
scroll to position [0, 0]
click at [958, 246] on select "Search By Name Email Phone Number" at bounding box center [1004, 241] width 205 height 39
select select ""Email""
click at [902, 222] on select "Search By Name Email Phone Number" at bounding box center [1004, 241] width 205 height 39
click at [164, 243] on input "input" at bounding box center [484, 241] width 820 height 39
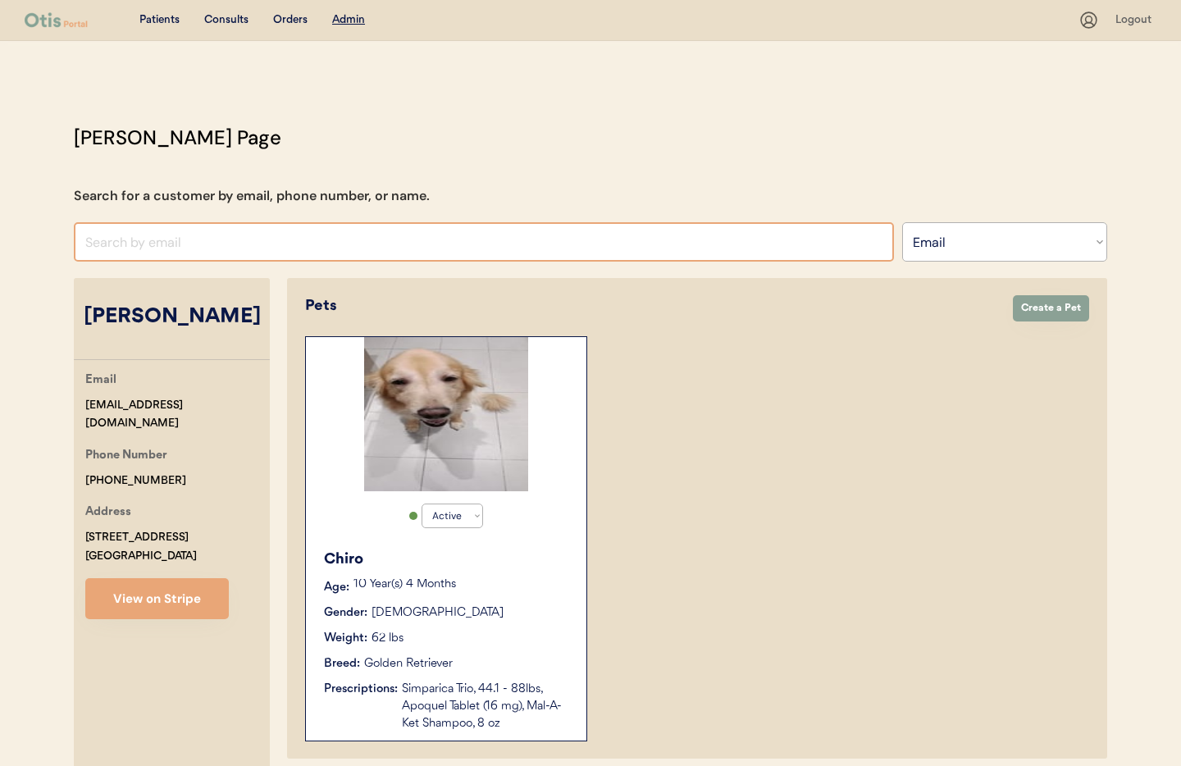
paste input "onedrmami@gmail.com"
click at [261, 243] on input "input" at bounding box center [484, 241] width 820 height 39
type input "o"
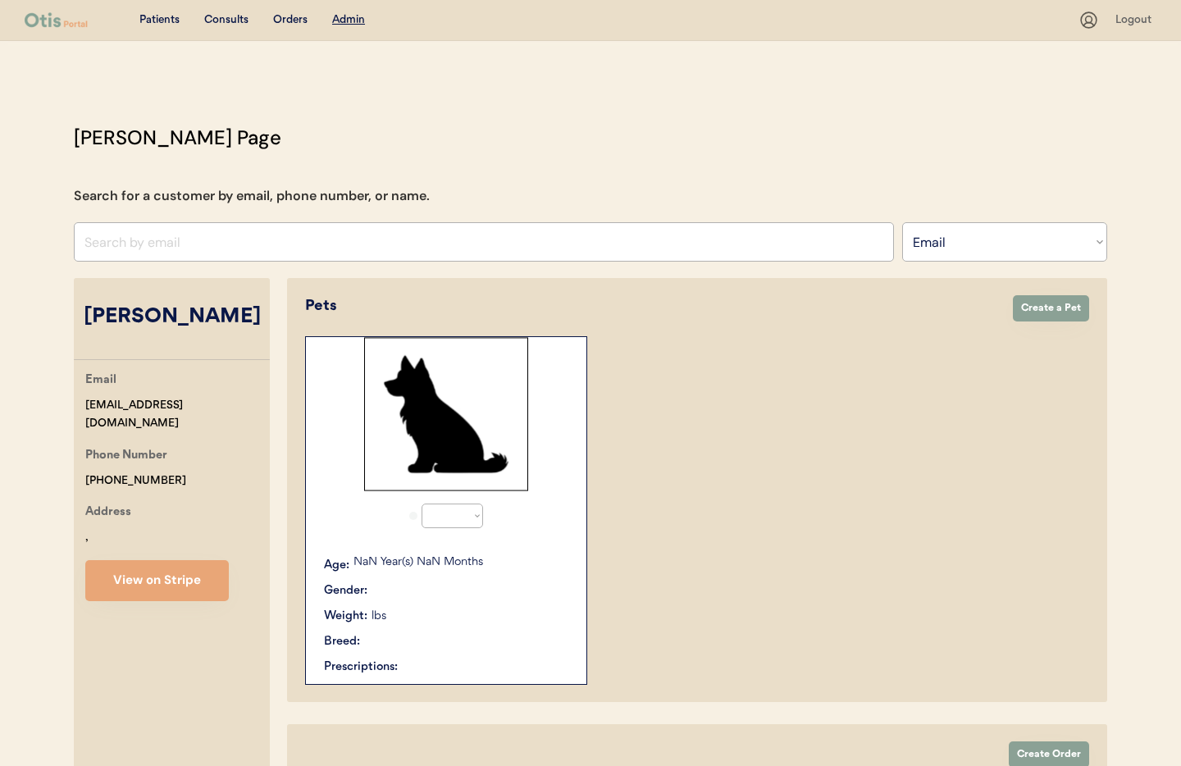
select select ""Email""
select select "true"
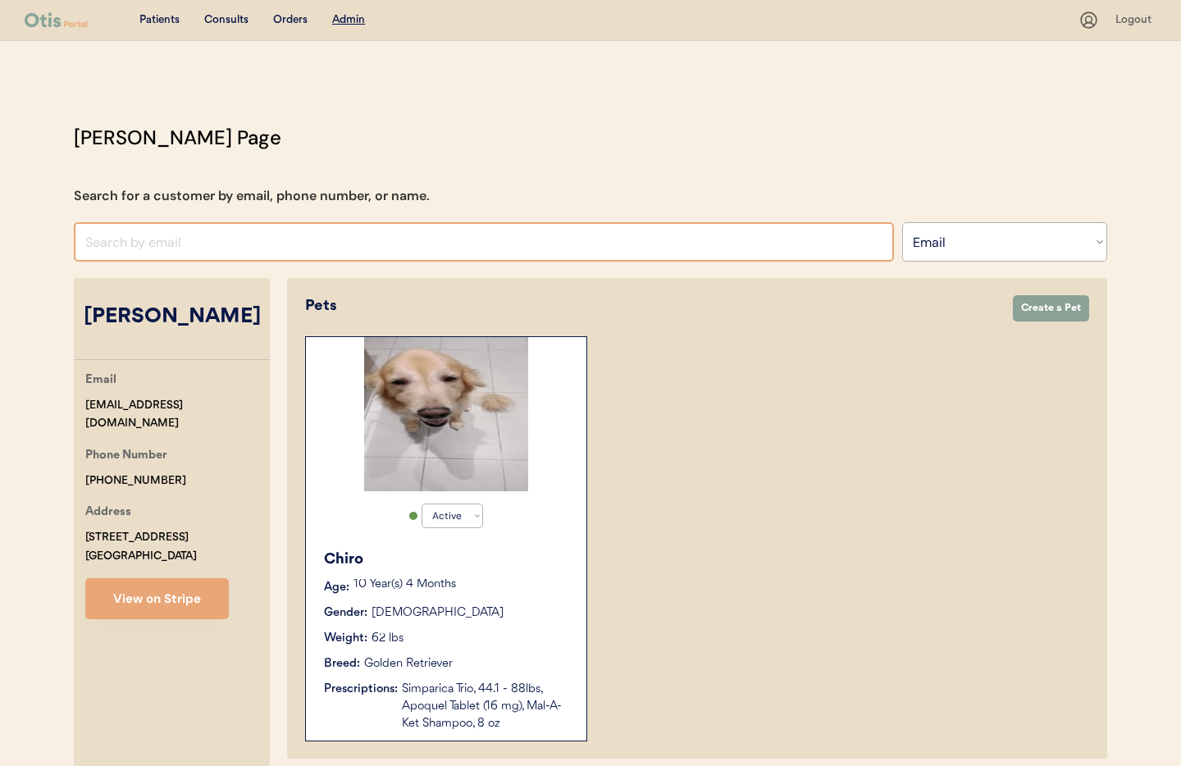
click at [189, 243] on input "input" at bounding box center [484, 241] width 820 height 39
paste input "[EMAIL_ADDRESS][DOMAIN_NAME]"
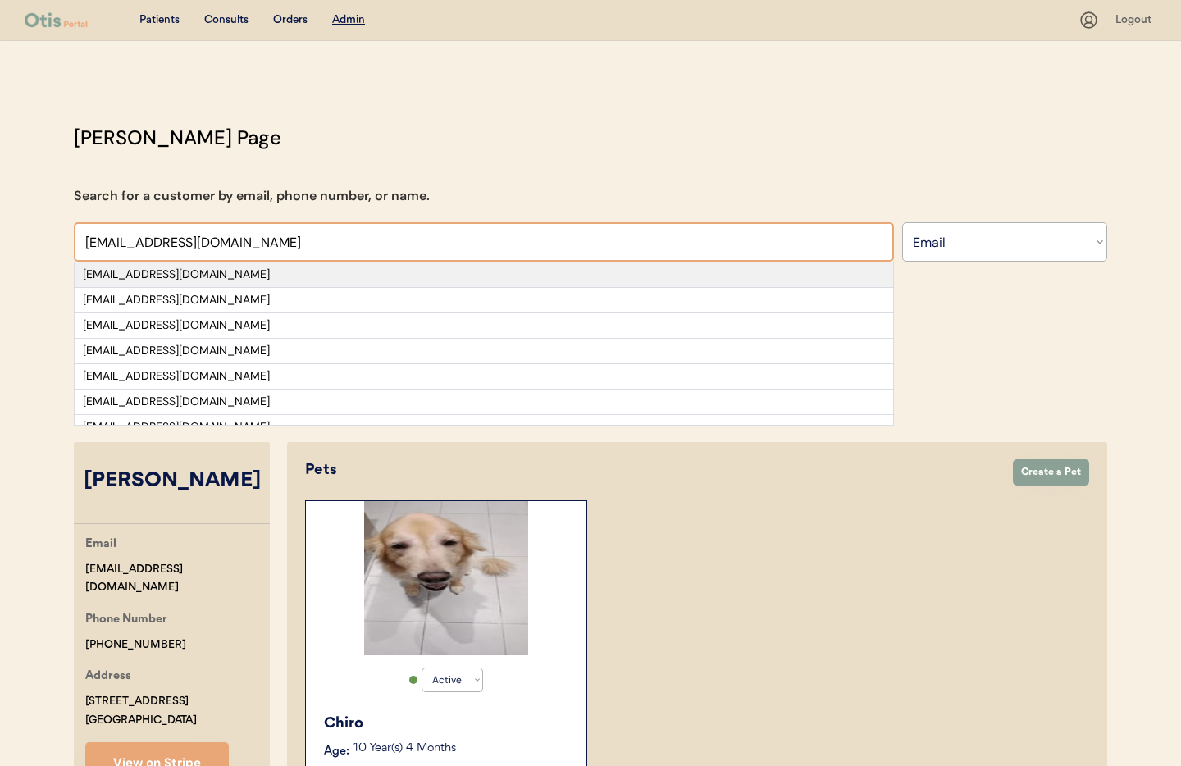
type input "[EMAIL_ADDRESS][DOMAIN_NAME]"
click at [201, 280] on div "[EMAIL_ADDRESS][DOMAIN_NAME]" at bounding box center [484, 274] width 802 height 16
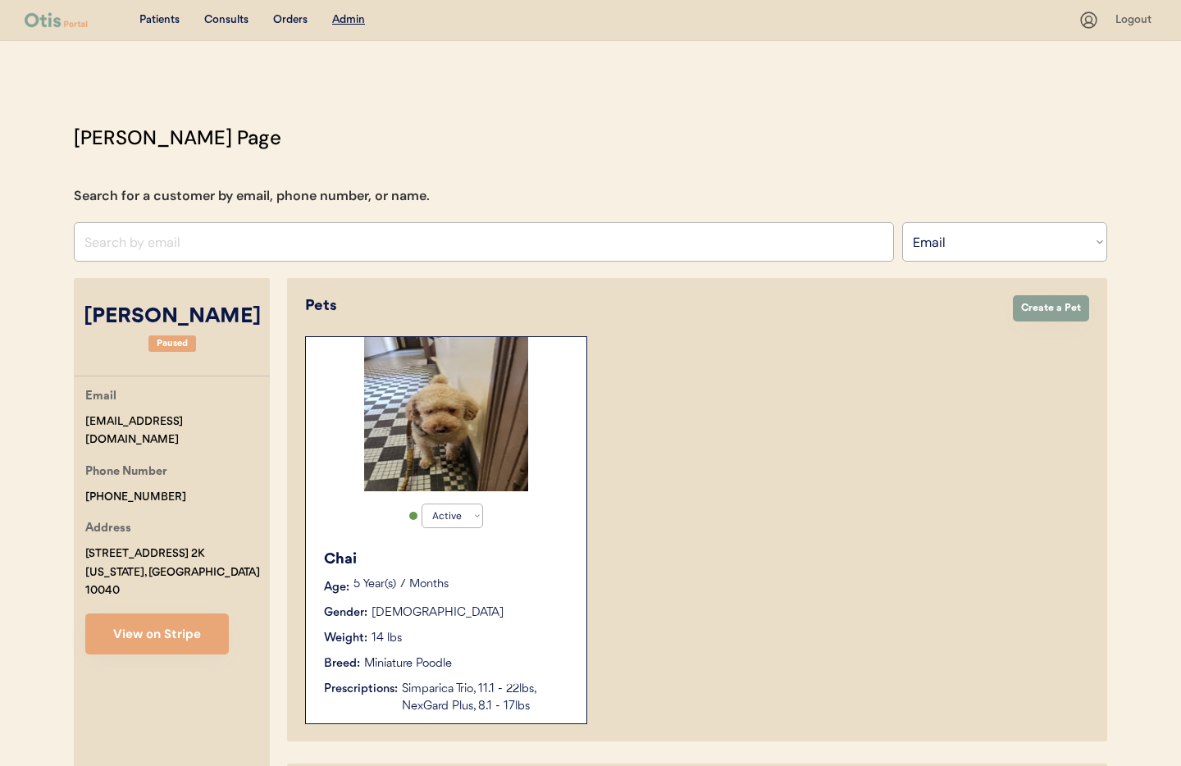
click at [507, 579] on p "5 Year(s) 7 Months" at bounding box center [461, 584] width 216 height 11
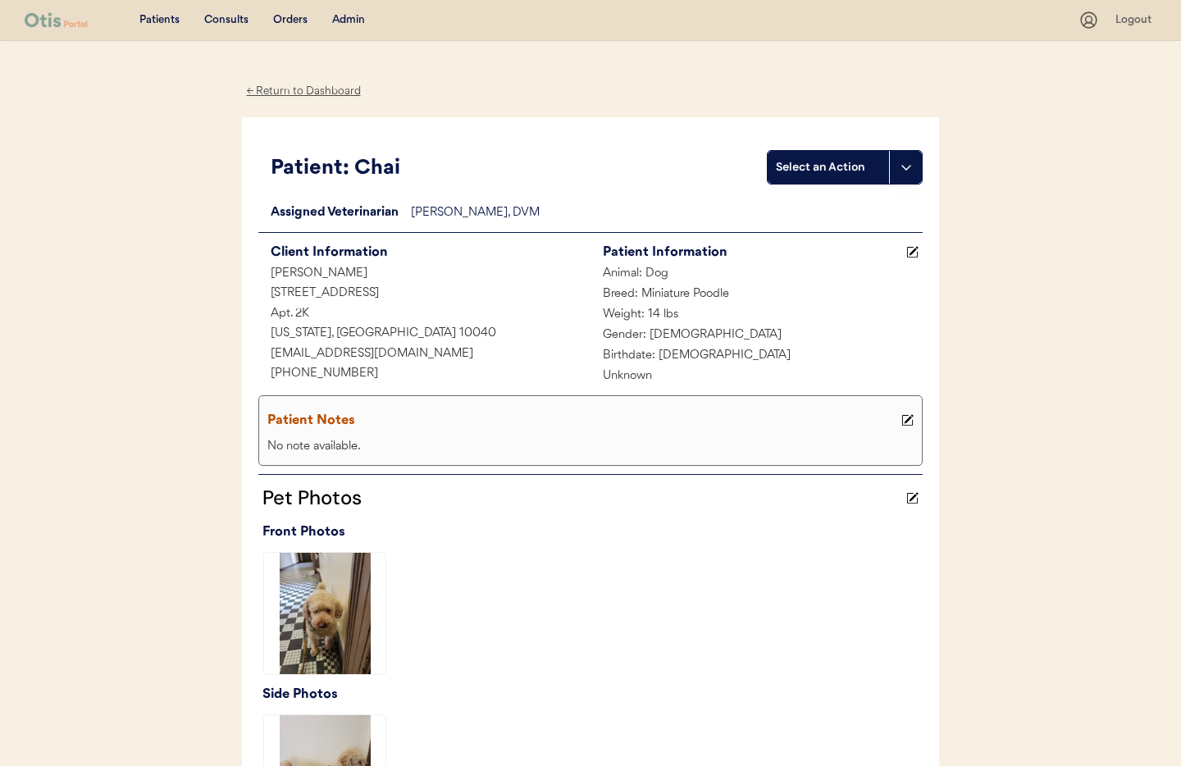
click at [917, 253] on icon at bounding box center [912, 252] width 12 height 12
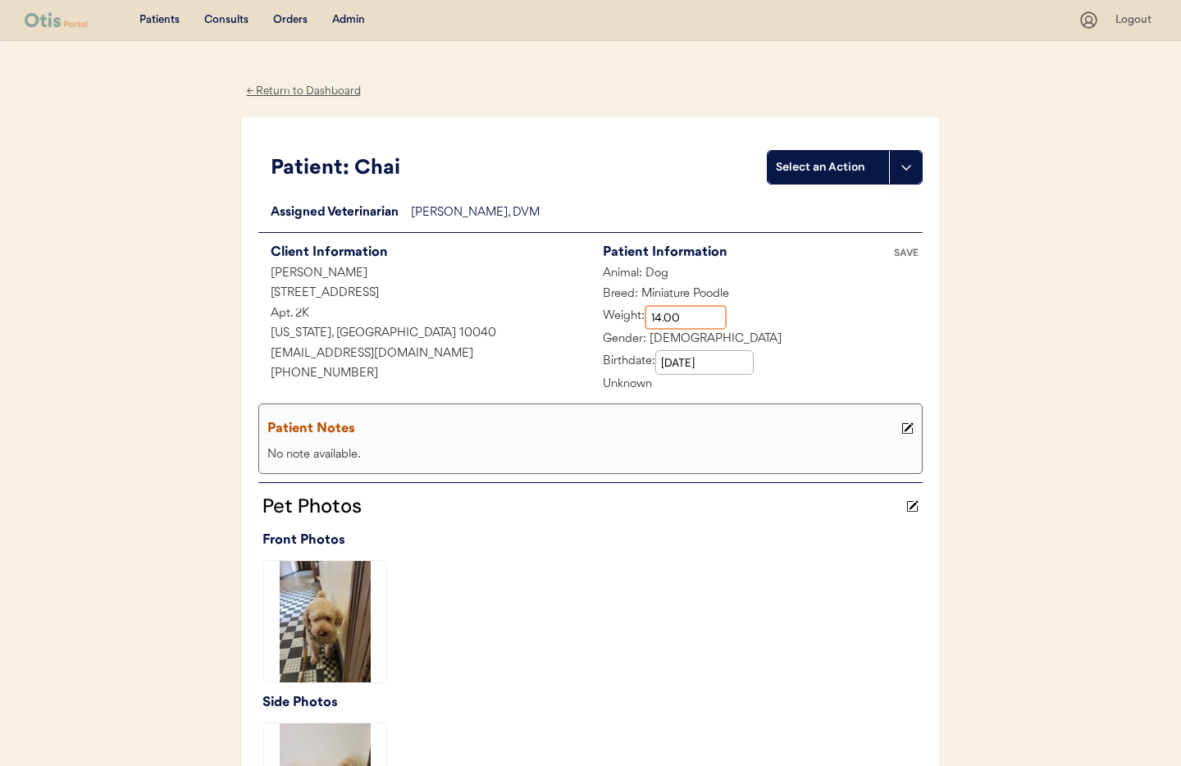
drag, startPoint x: 688, startPoint y: 319, endPoint x: 636, endPoint y: 312, distance: 52.2
click at [636, 312] on div "Weight:" at bounding box center [658, 317] width 136 height 25
type input "17.50"
click at [610, 424] on div "Patient Notes" at bounding box center [582, 428] width 630 height 23
click at [907, 430] on use at bounding box center [907, 428] width 11 height 11
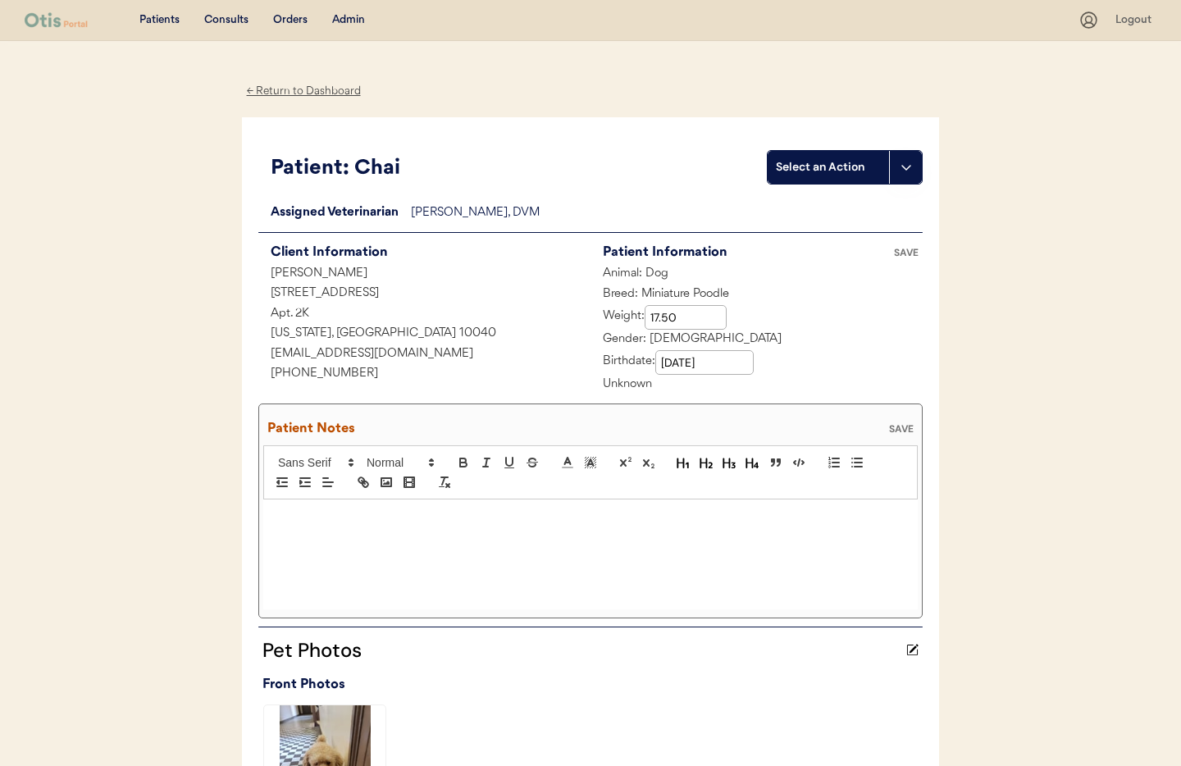
click at [407, 529] on div at bounding box center [590, 554] width 654 height 110
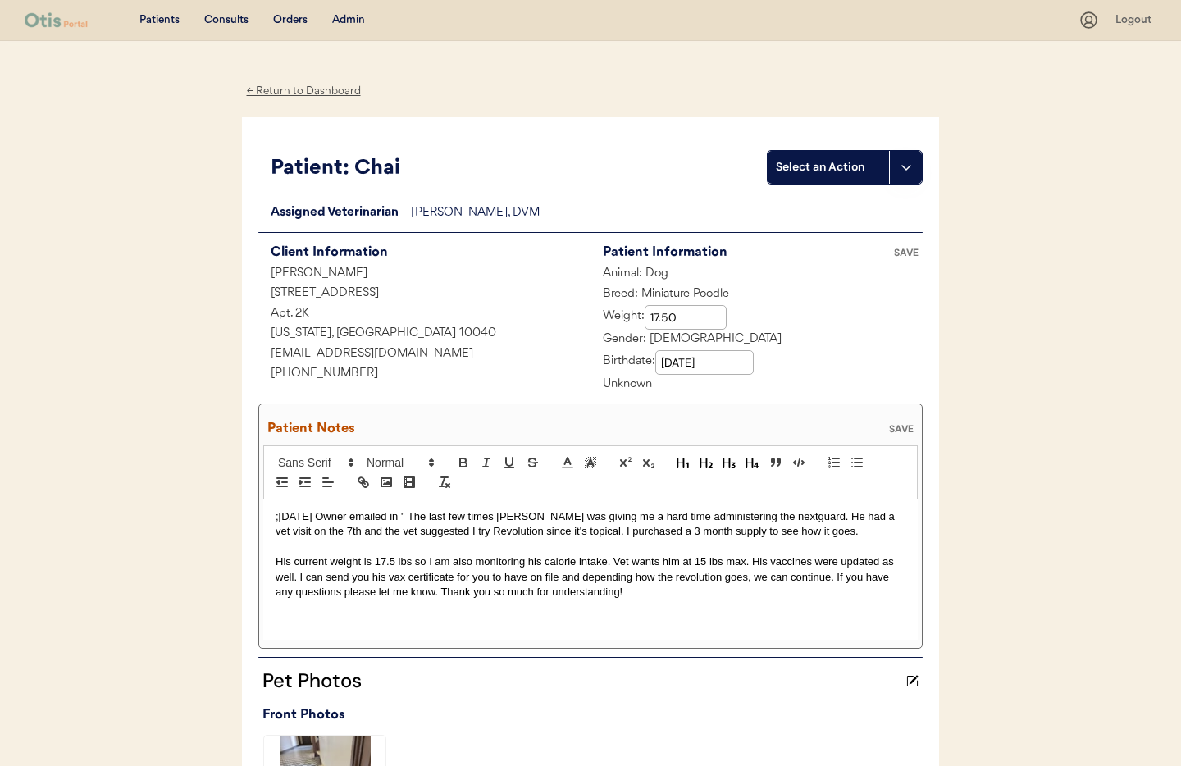
click at [278, 561] on p "His current weight is 17.5 lbs so I am also monitoring his calorie intake. Vet …" at bounding box center [590, 576] width 630 height 45
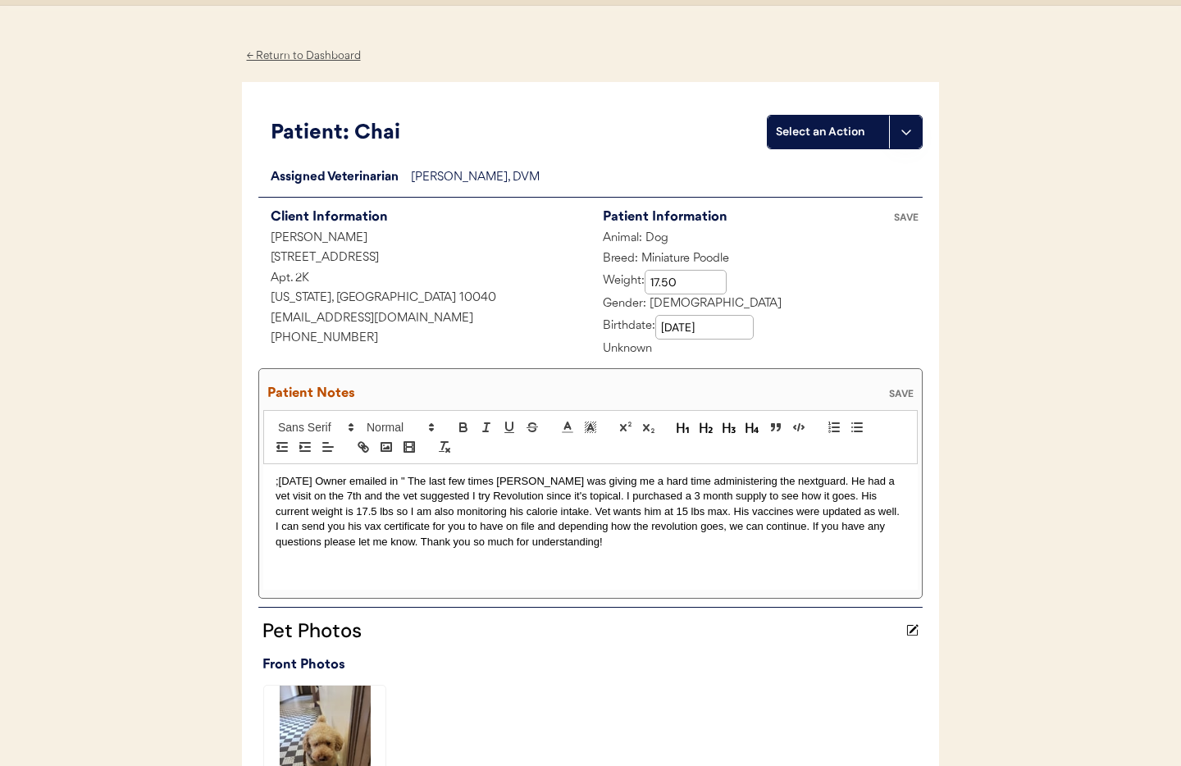
scroll to position [46, 0]
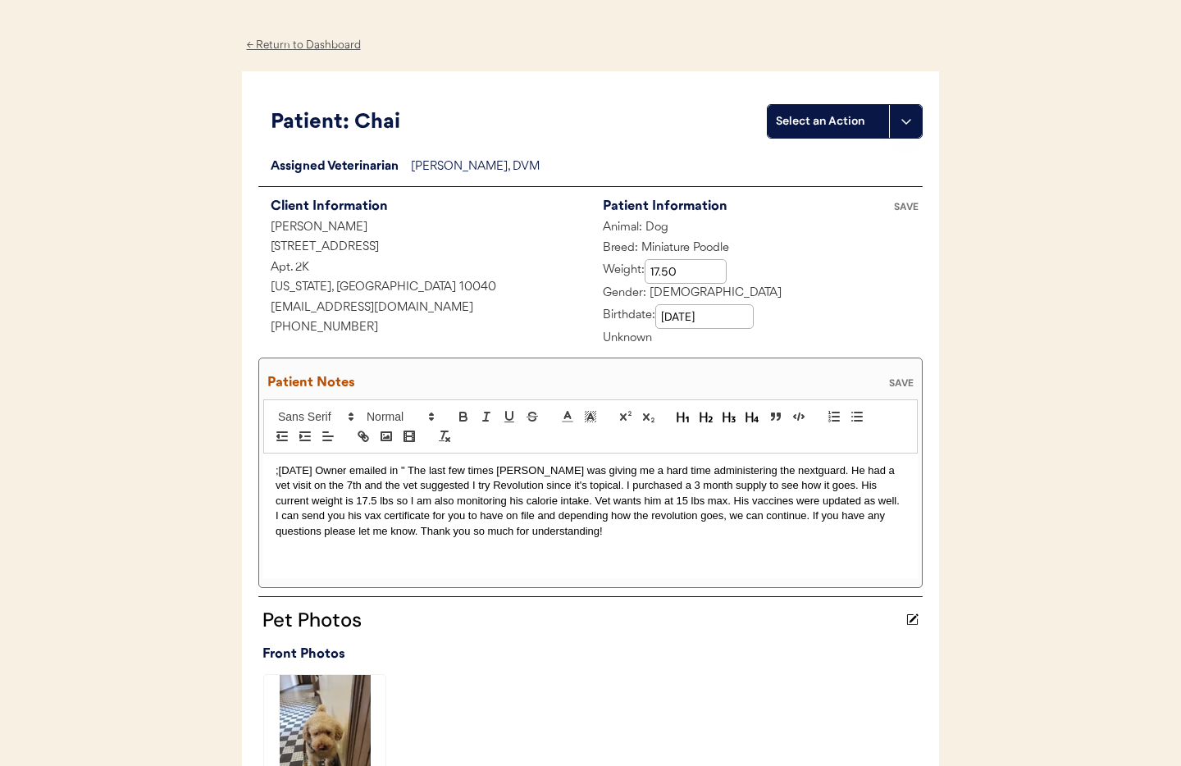
drag, startPoint x: 534, startPoint y: 535, endPoint x: 567, endPoint y: 536, distance: 33.6
click at [537, 535] on p ";[DATE] Owner emailed in " The last few times [PERSON_NAME] was giving me a har…" at bounding box center [590, 500] width 630 height 75
click at [897, 384] on div "SAVE" at bounding box center [901, 383] width 33 height 10
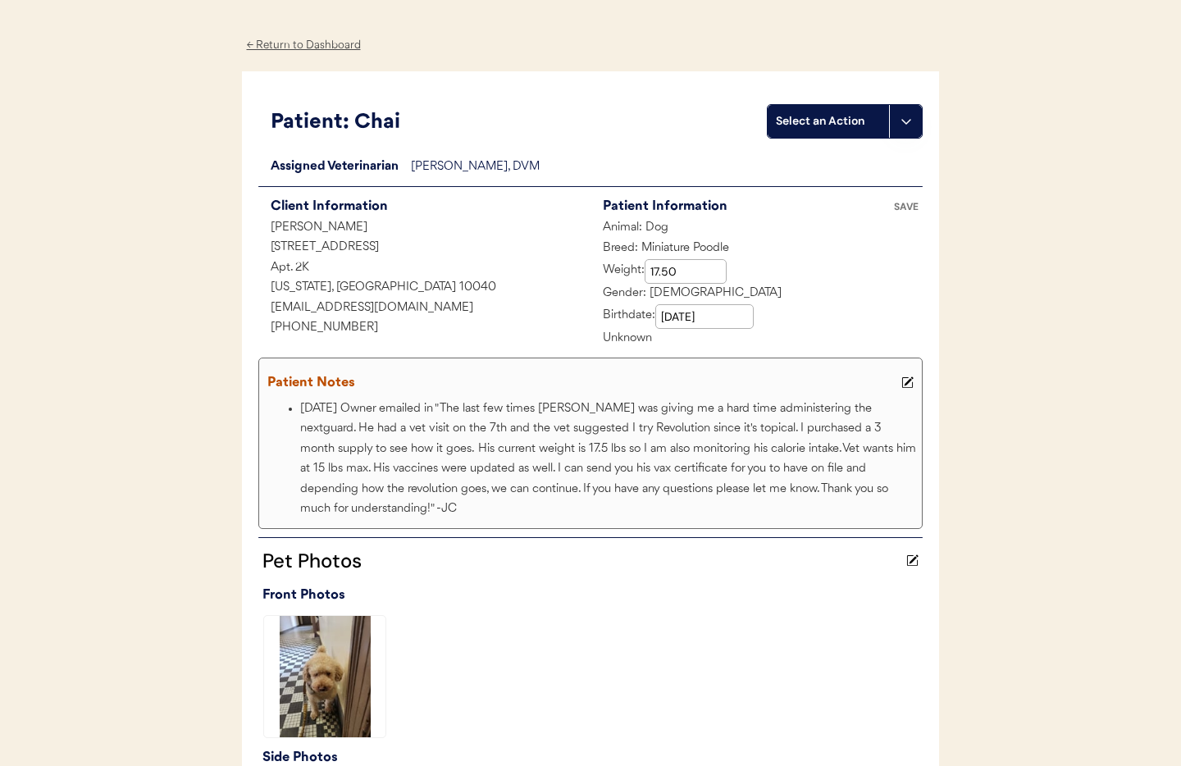
scroll to position [0, 0]
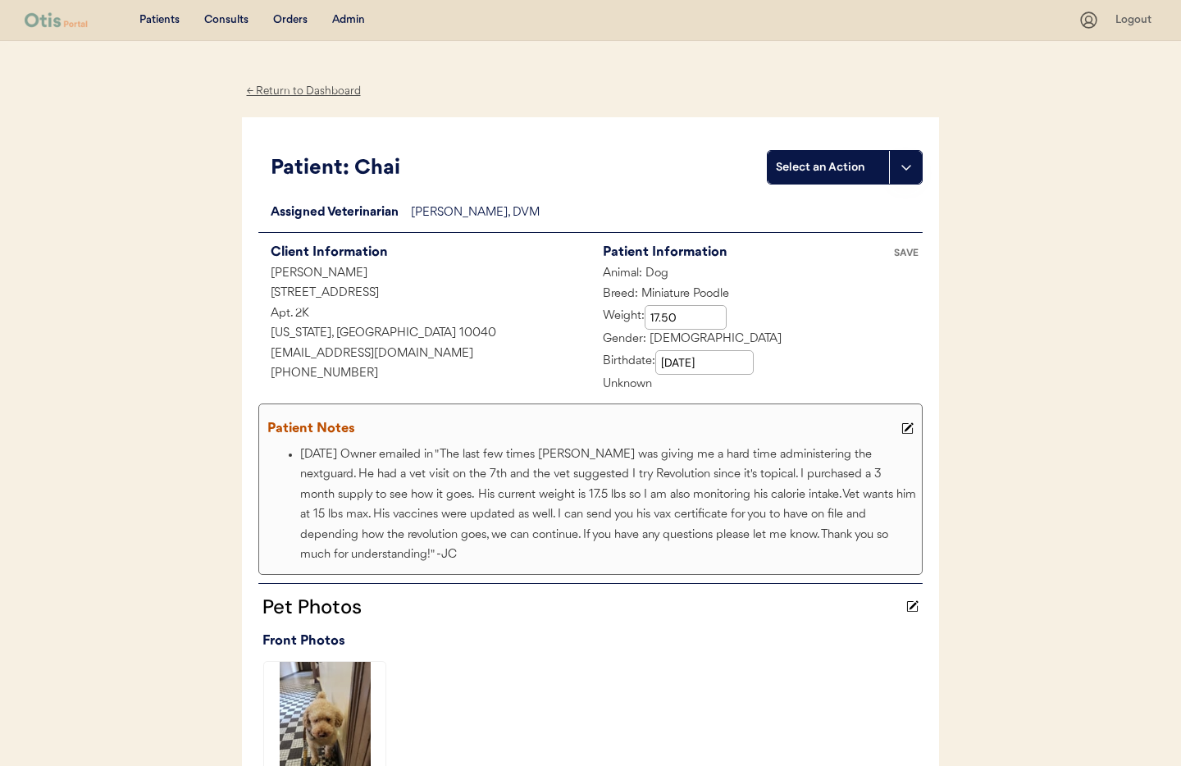
click at [303, 90] on div "← Return to Dashboard" at bounding box center [303, 91] width 123 height 19
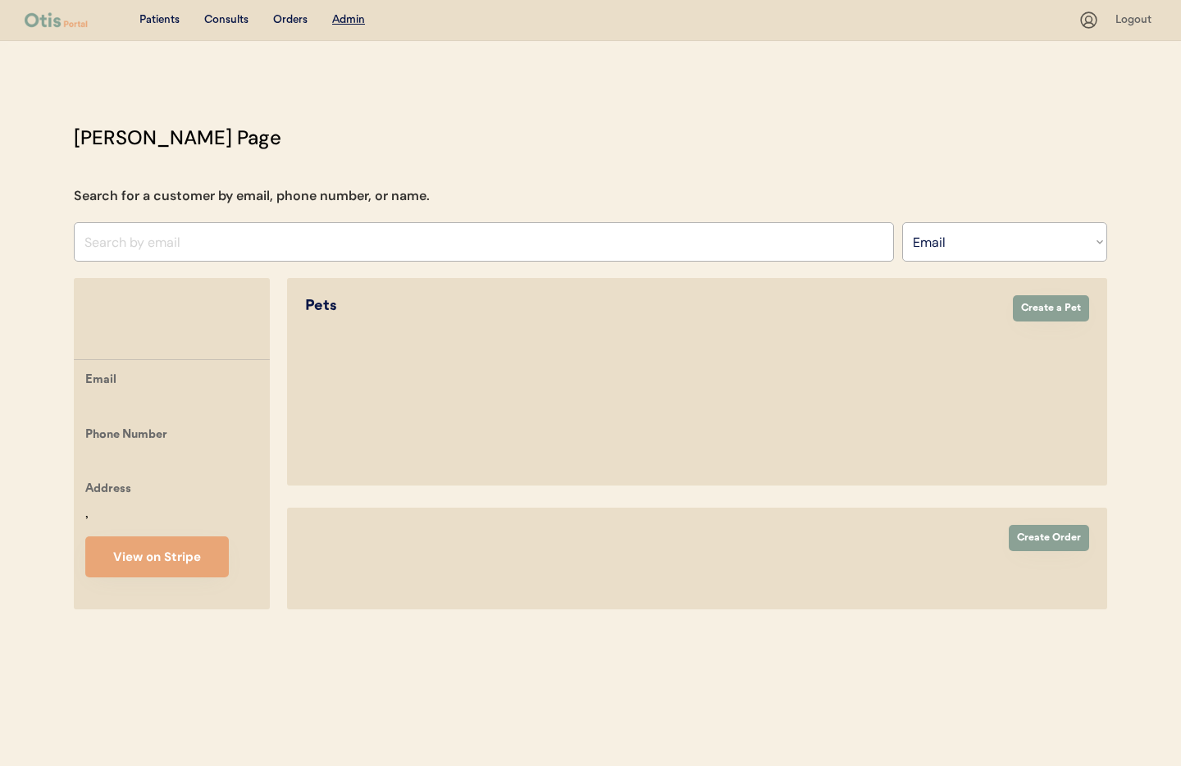
select select ""Email""
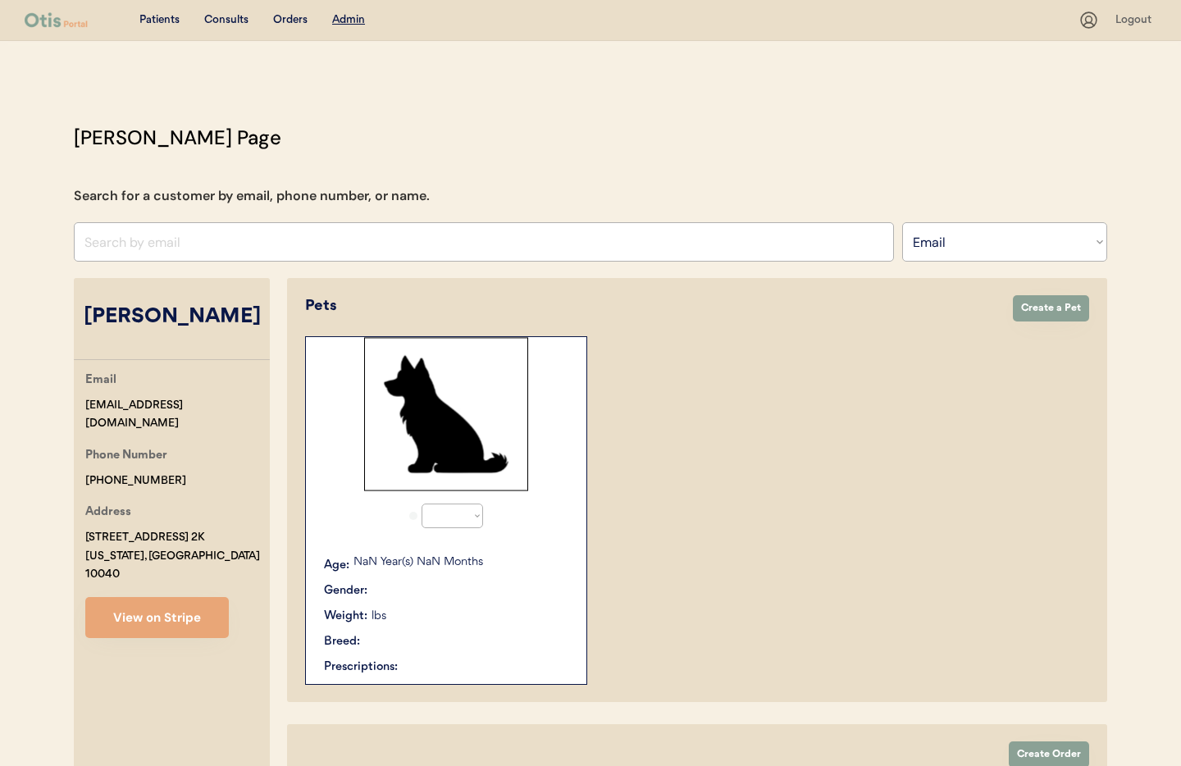
select select "true"
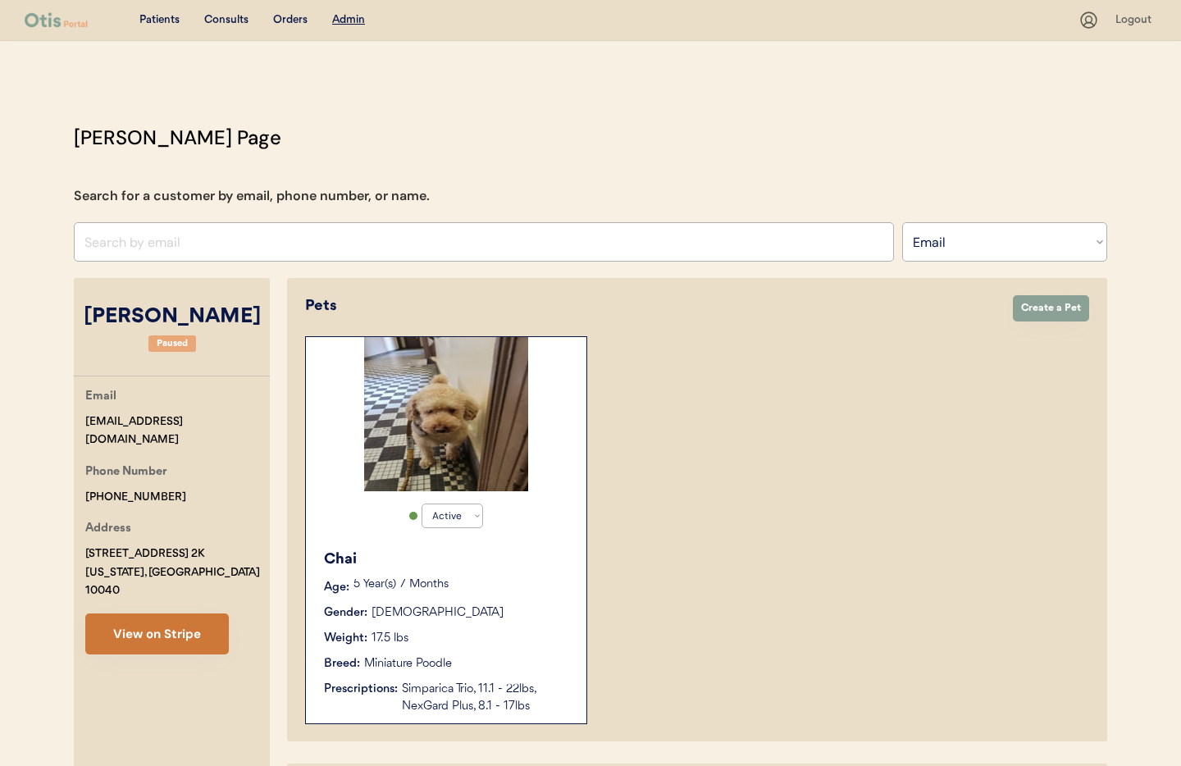
click at [143, 617] on button "View on Stripe" at bounding box center [156, 633] width 143 height 41
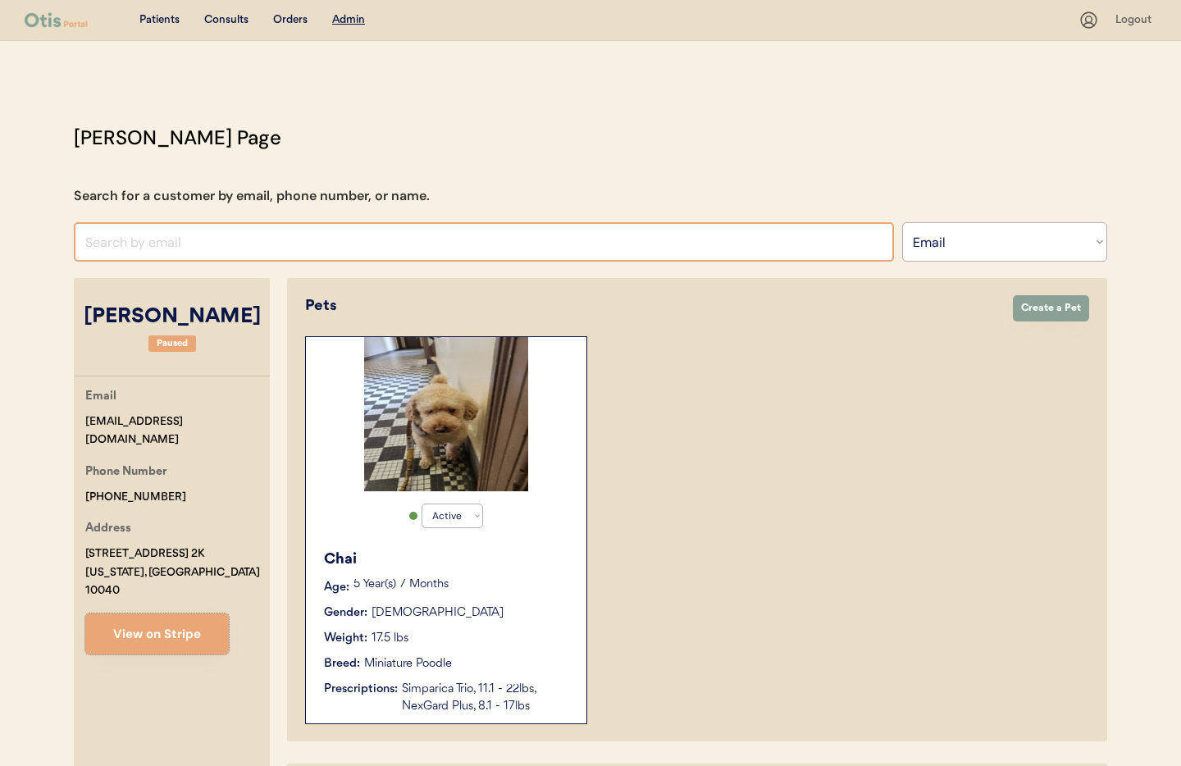
click at [166, 243] on input "input" at bounding box center [484, 241] width 820 height 39
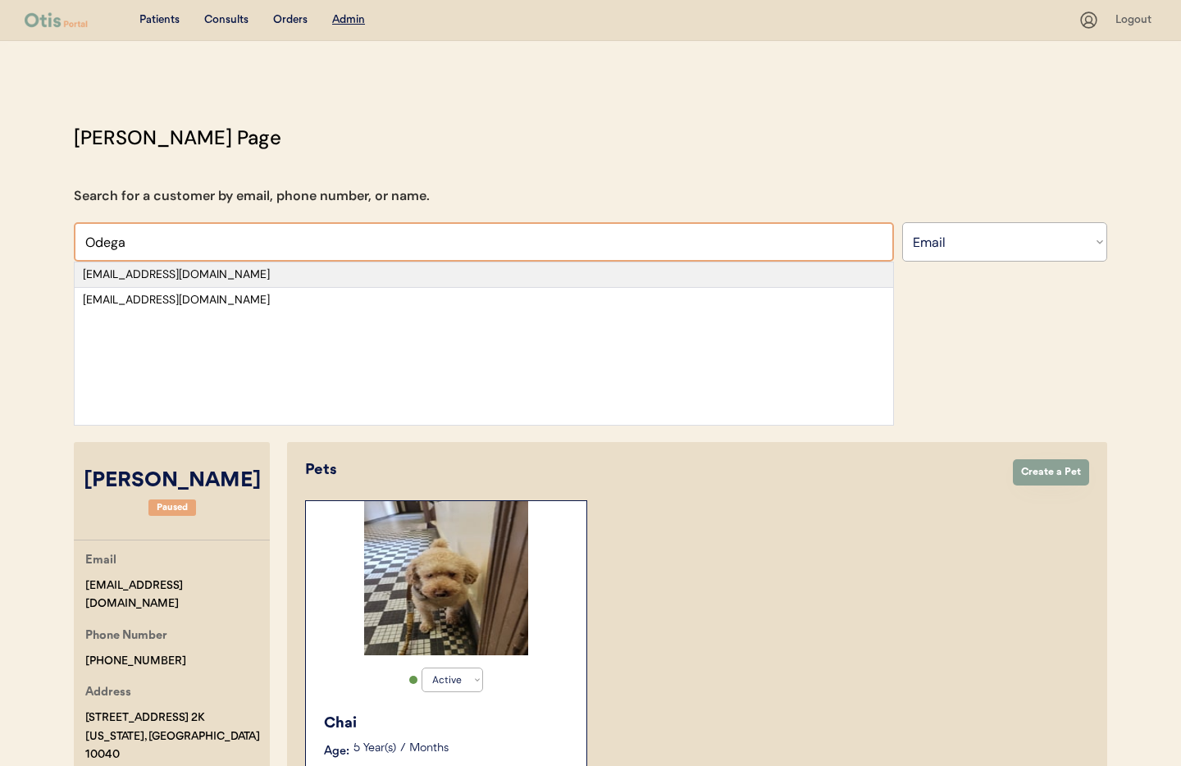
type input "Odega"
click at [385, 280] on div "[EMAIL_ADDRESS][DOMAIN_NAME]" at bounding box center [484, 274] width 802 height 16
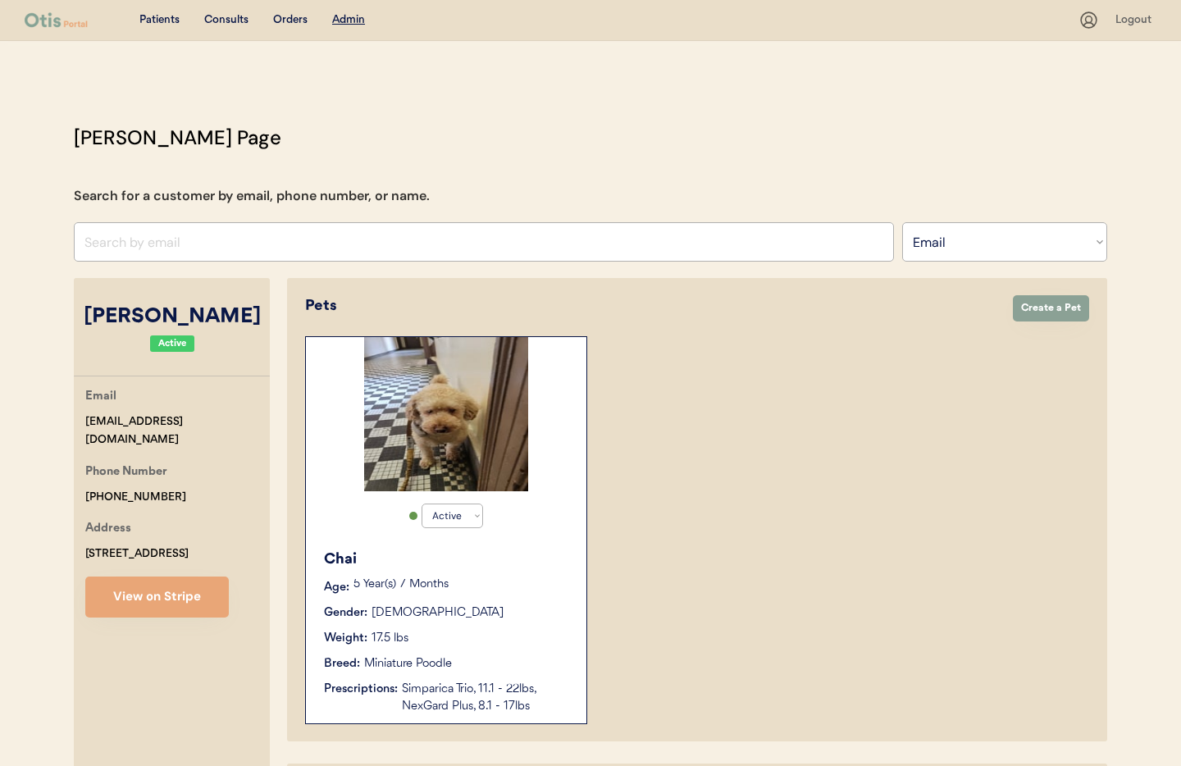
select select "true"
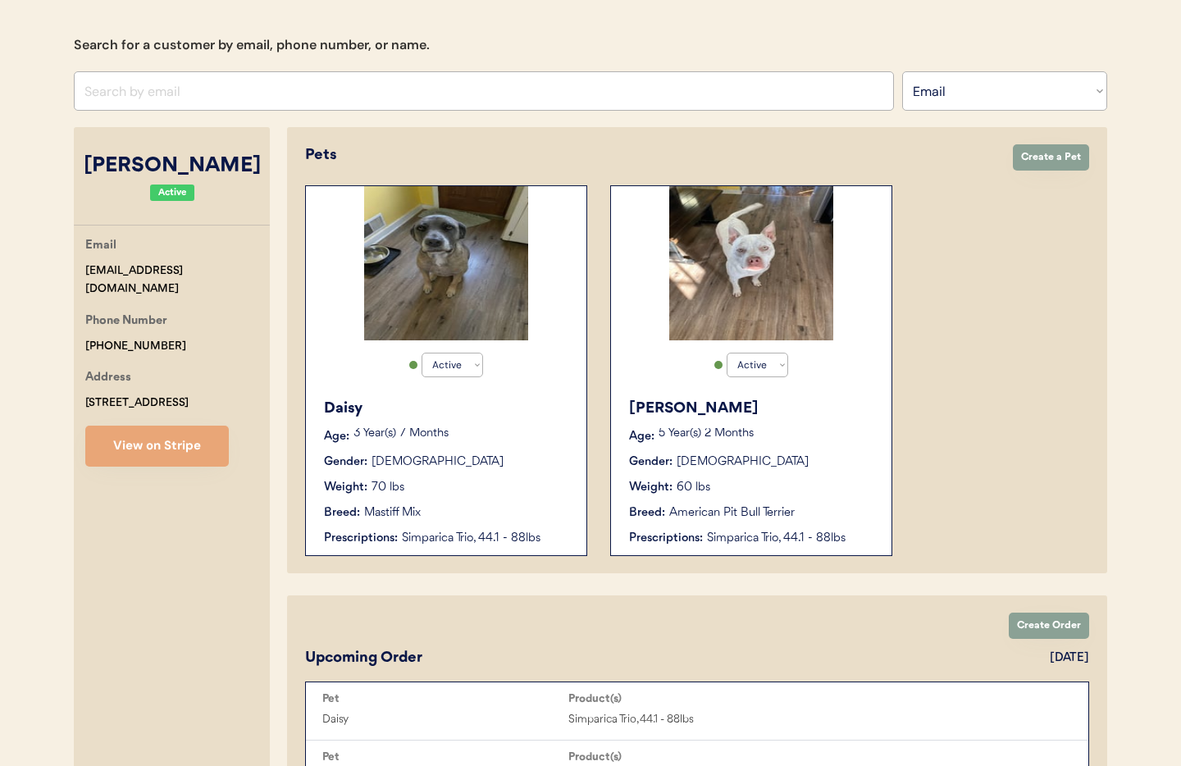
scroll to position [138, 0]
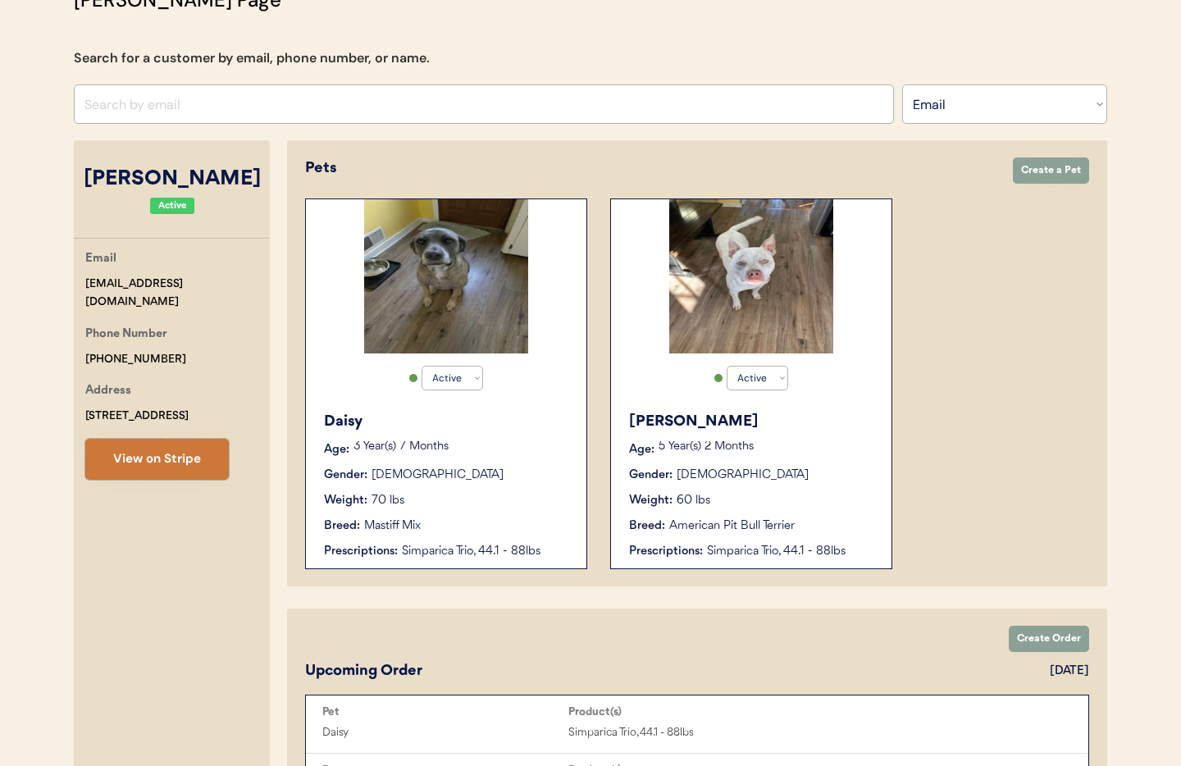
click at [136, 456] on button "View on Stripe" at bounding box center [156, 459] width 143 height 41
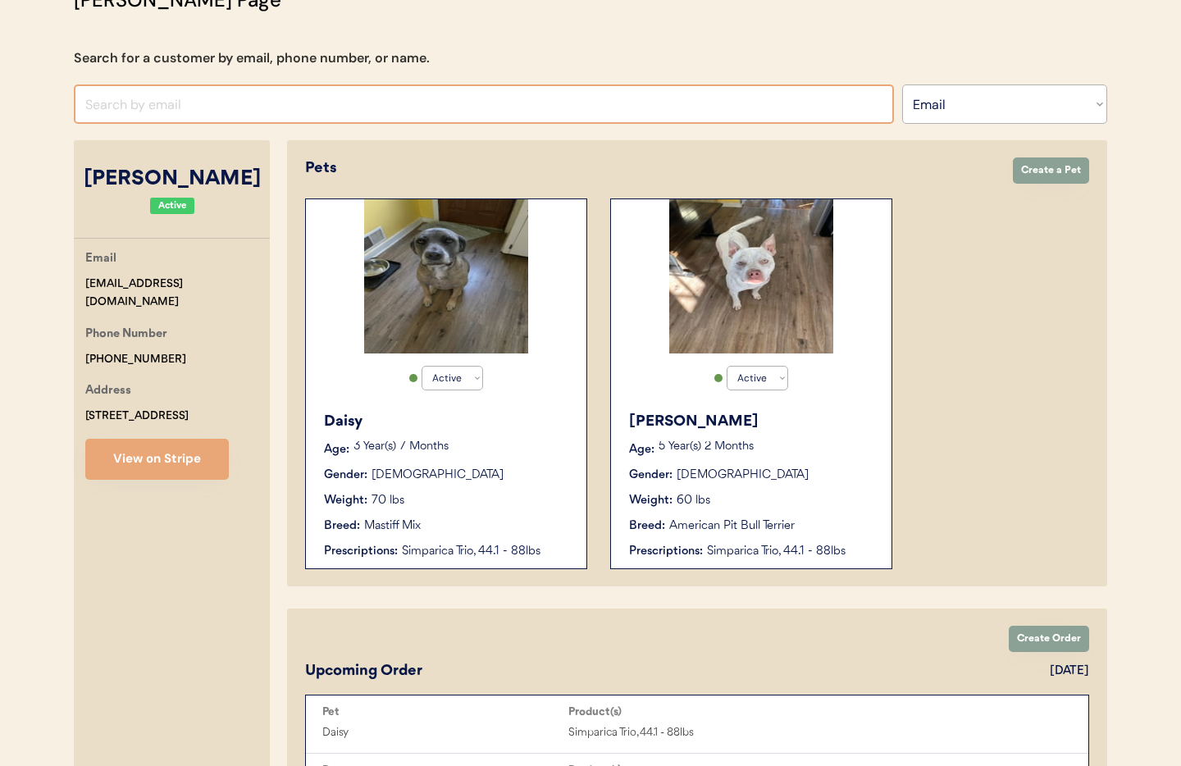
click at [228, 111] on input "input" at bounding box center [484, 103] width 820 height 39
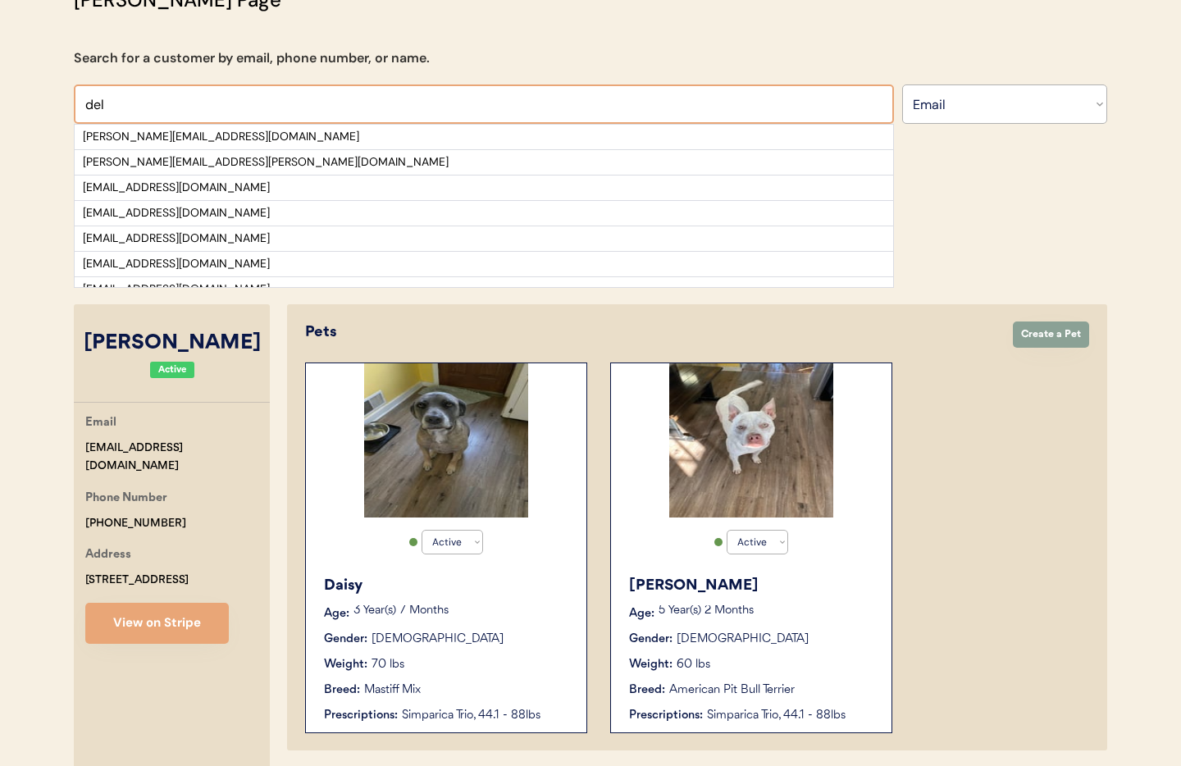
scroll to position [134, 0]
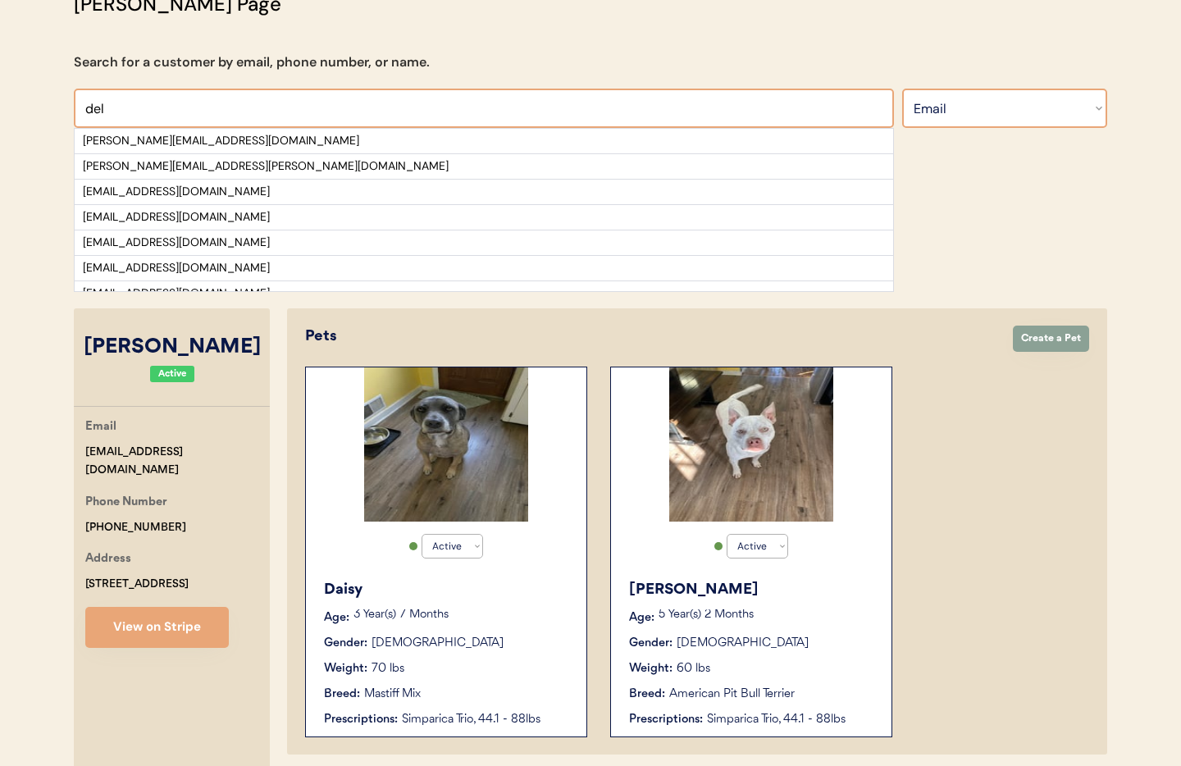
type input "del"
click at [965, 107] on select "Search By Name Email Phone Number" at bounding box center [1004, 108] width 205 height 39
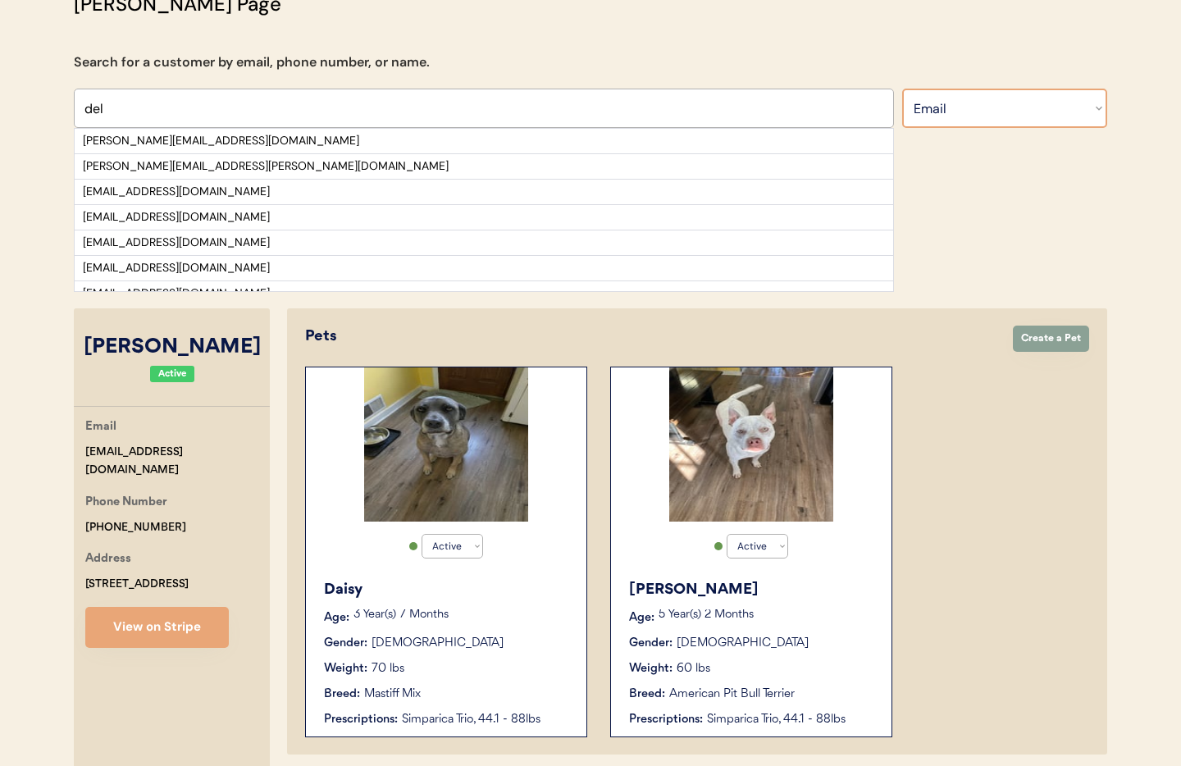
select select ""Name""
click at [902, 89] on select "Search By Name Email Phone Number" at bounding box center [1004, 108] width 205 height 39
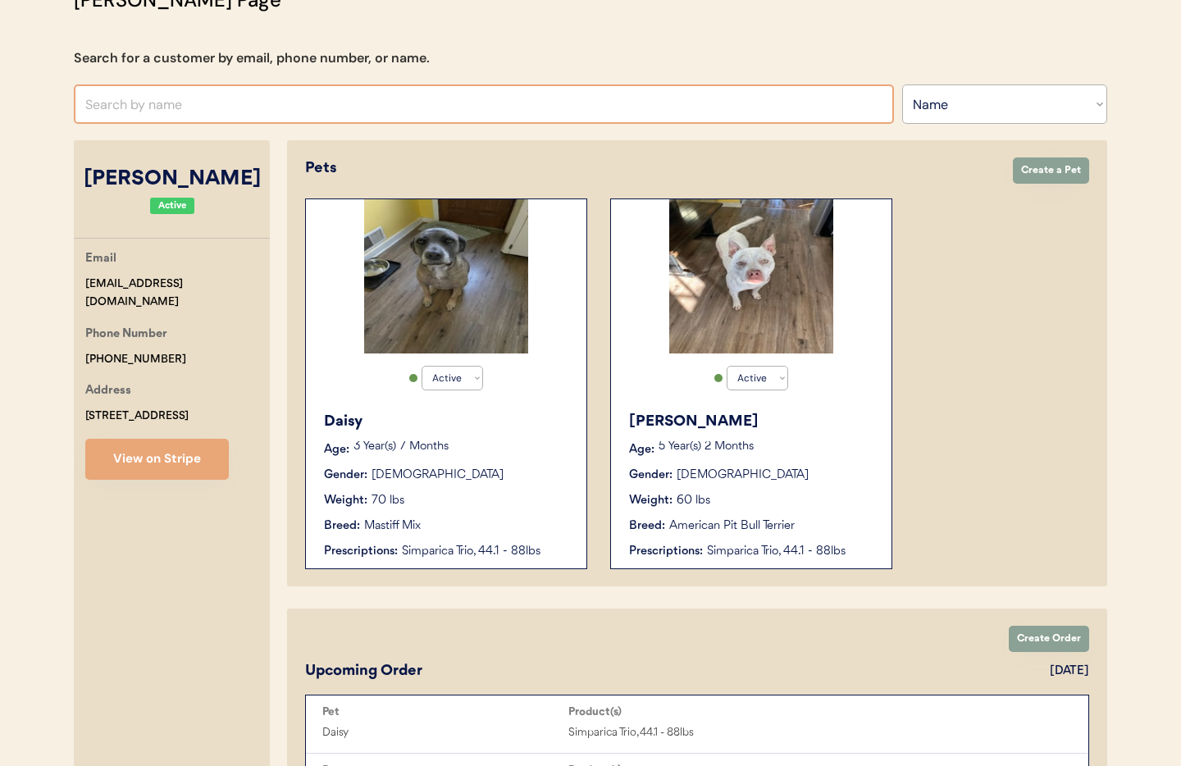
click at [256, 116] on input "text" at bounding box center [484, 103] width 820 height 39
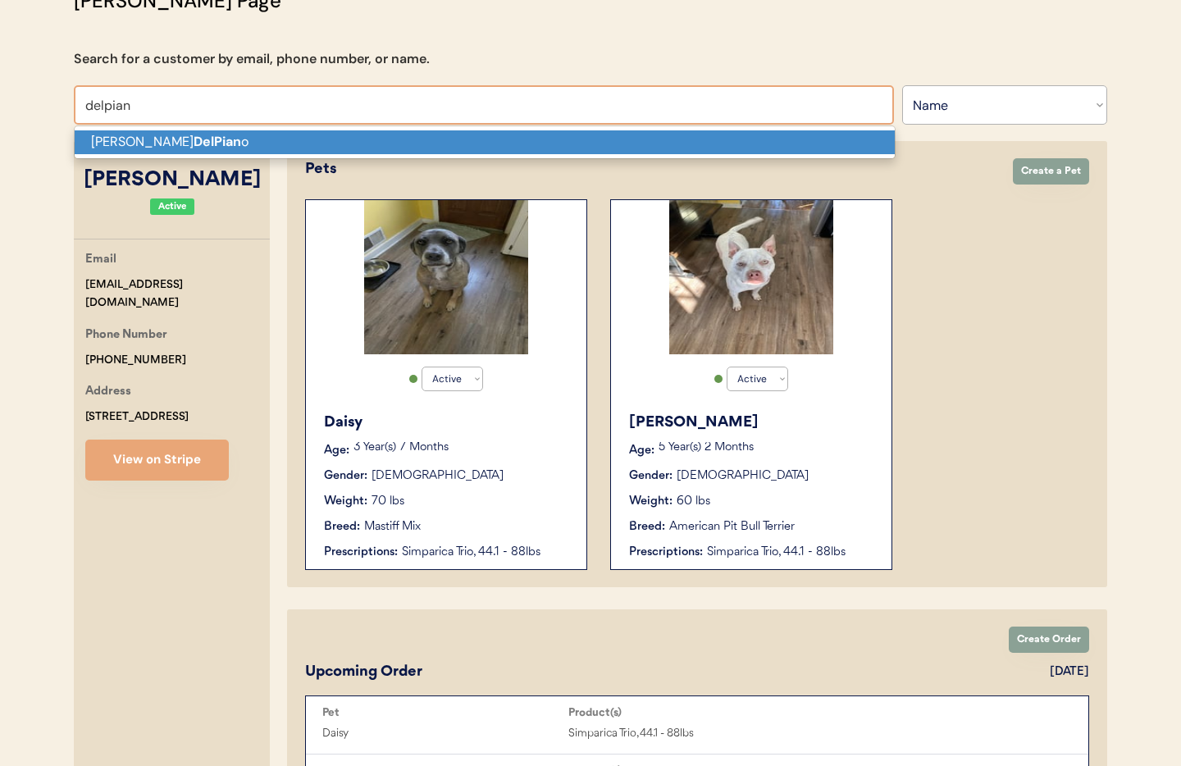
click at [267, 143] on p "[PERSON_NAME] o" at bounding box center [485, 142] width 820 height 24
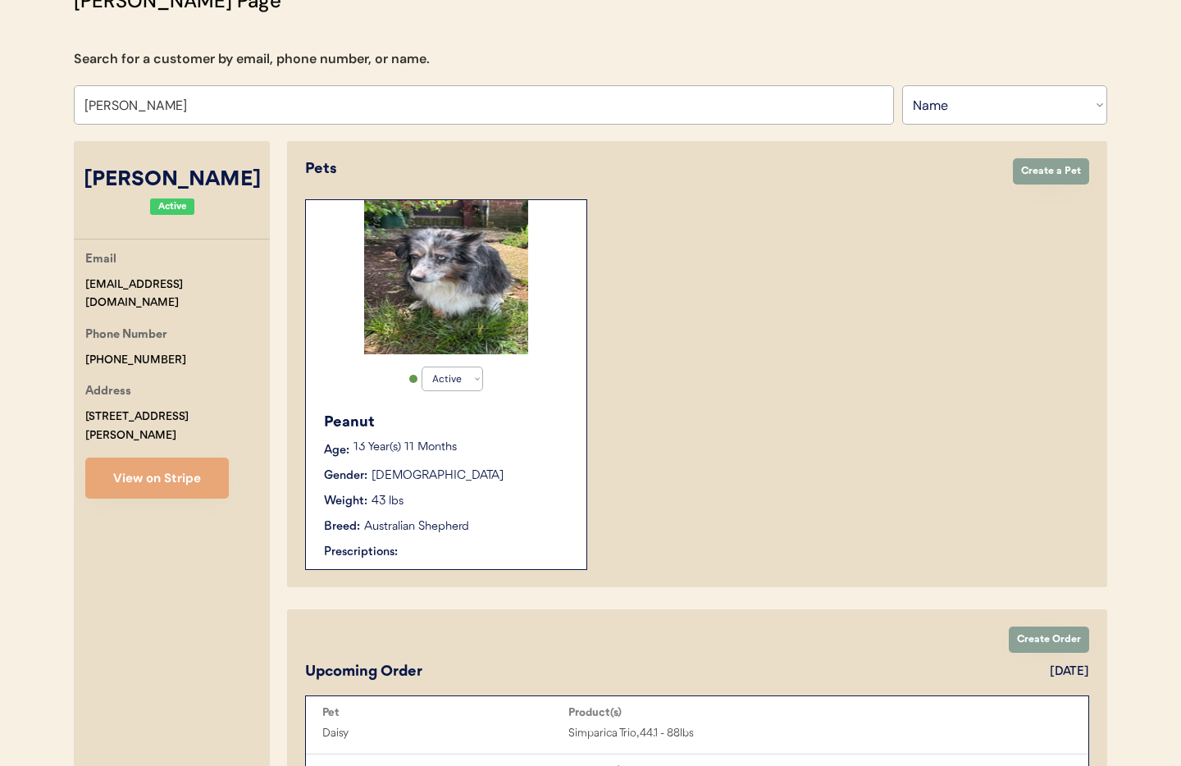
scroll to position [34, 0]
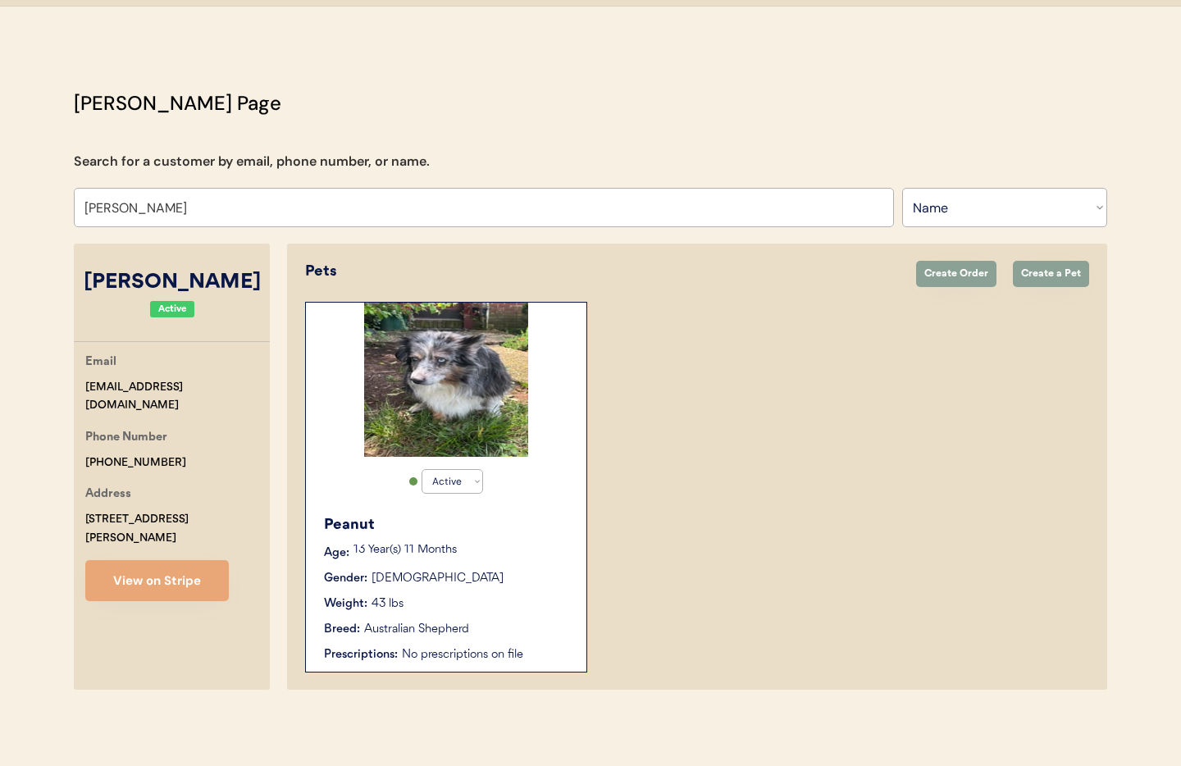
type input "[PERSON_NAME]"
click at [541, 615] on div "Peanut Age: [DEMOGRAPHIC_DATA] Year(s) 11 Months Gender: [DEMOGRAPHIC_DATA] Wei…" at bounding box center [446, 589] width 264 height 166
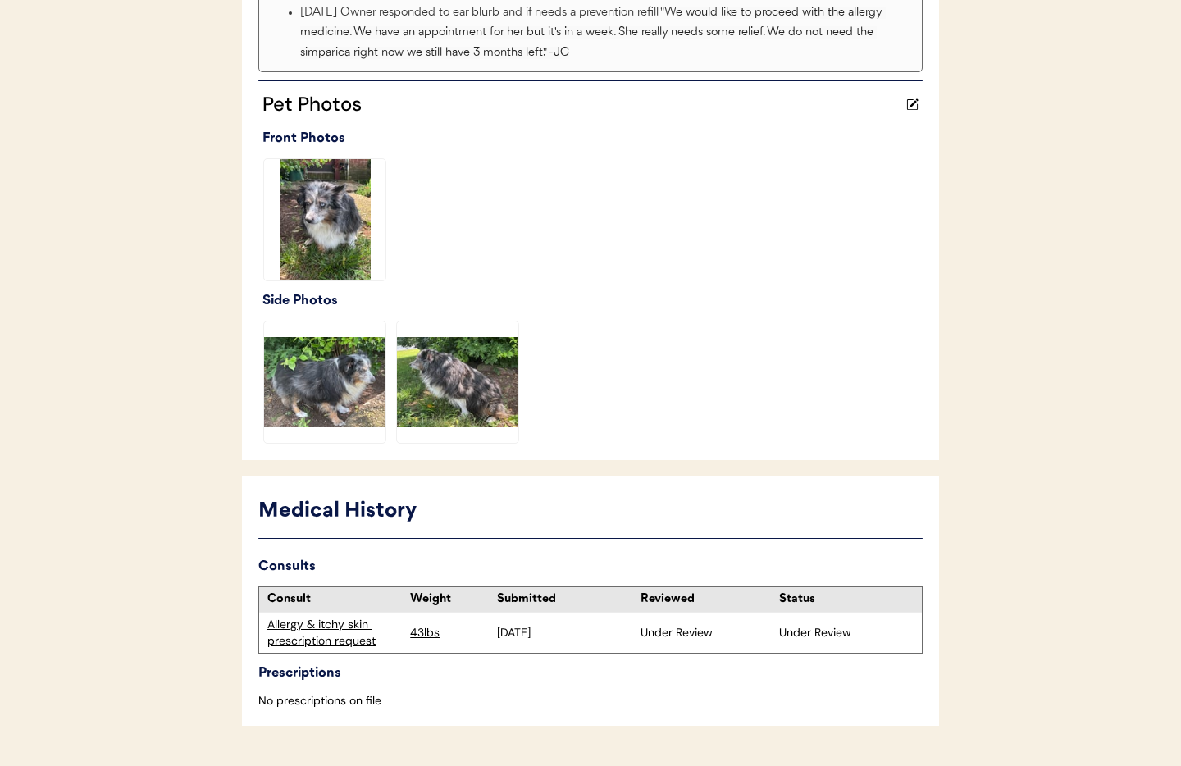
scroll to position [455, 0]
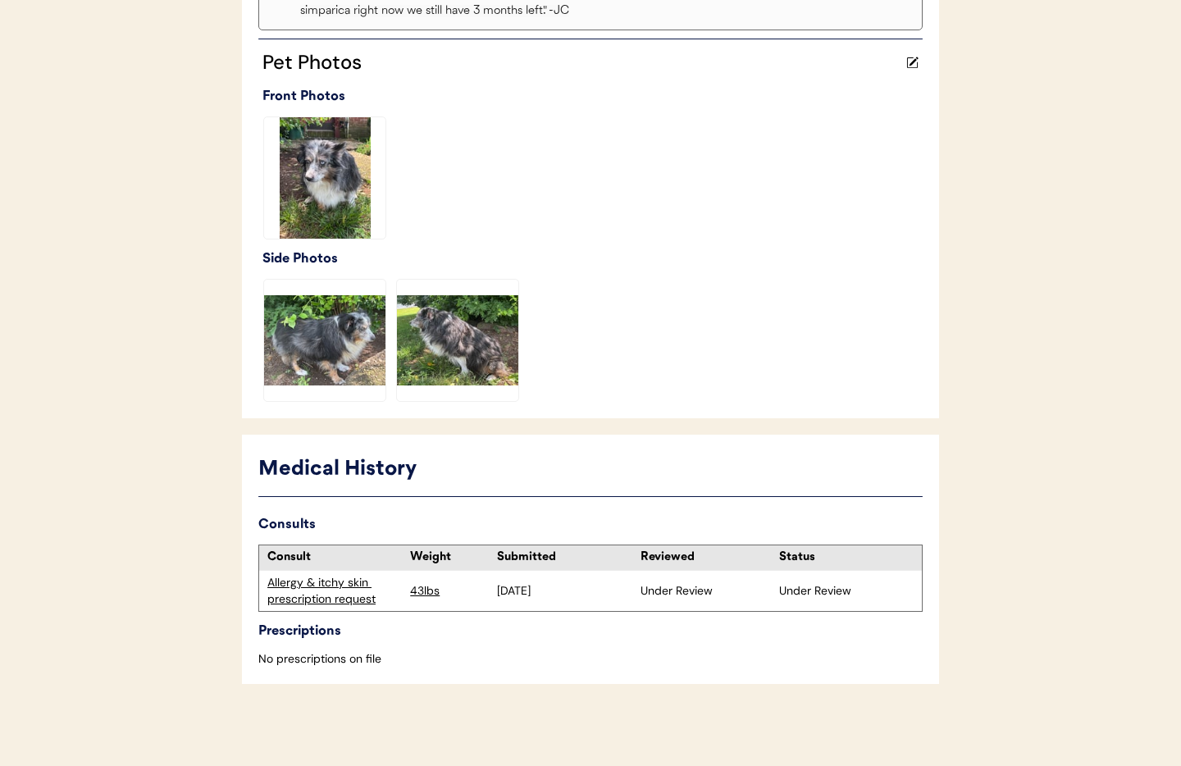
click at [346, 586] on div "Allergy & itchy skin prescription request" at bounding box center [334, 591] width 134 height 32
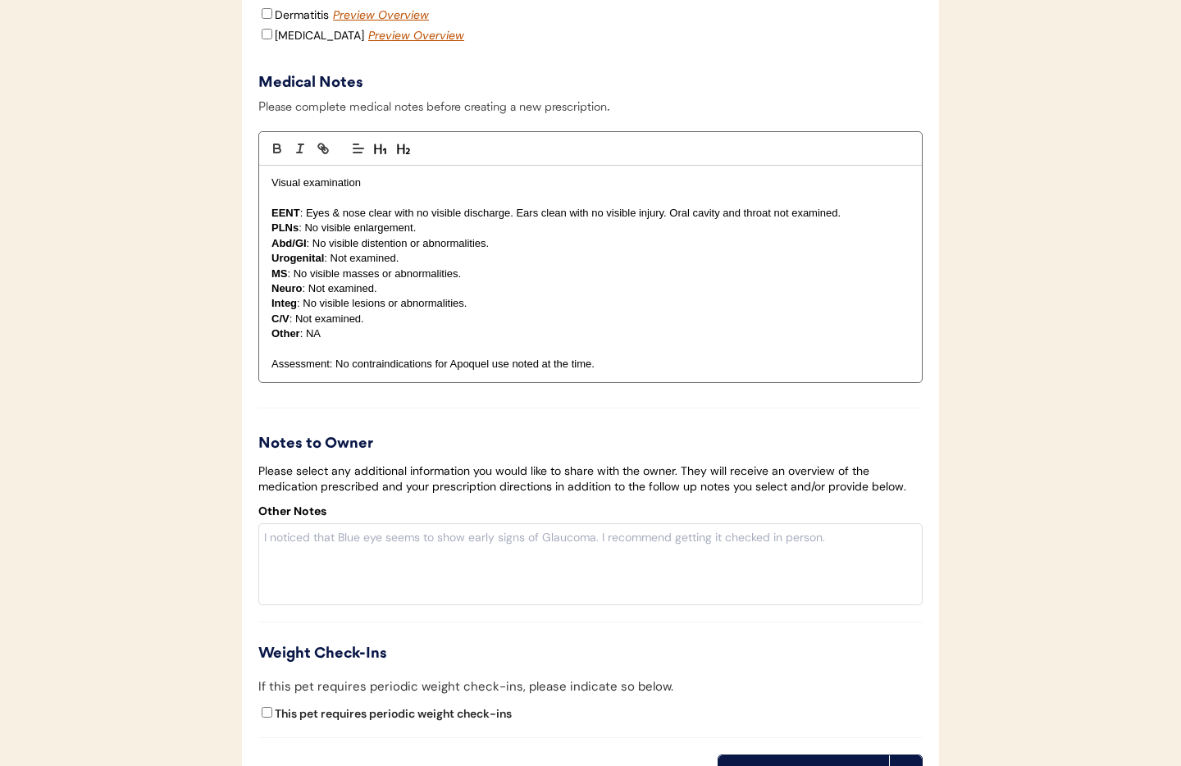
scroll to position [3979, 0]
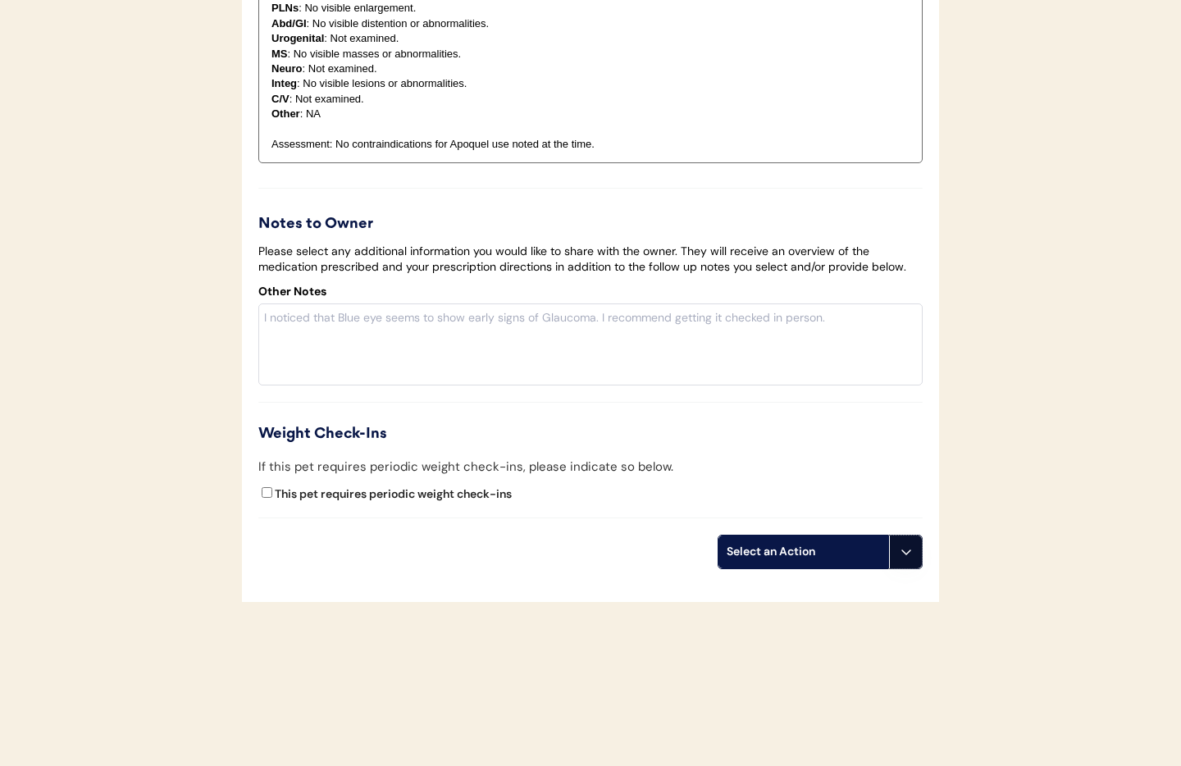
click at [915, 559] on button at bounding box center [905, 551] width 33 height 33
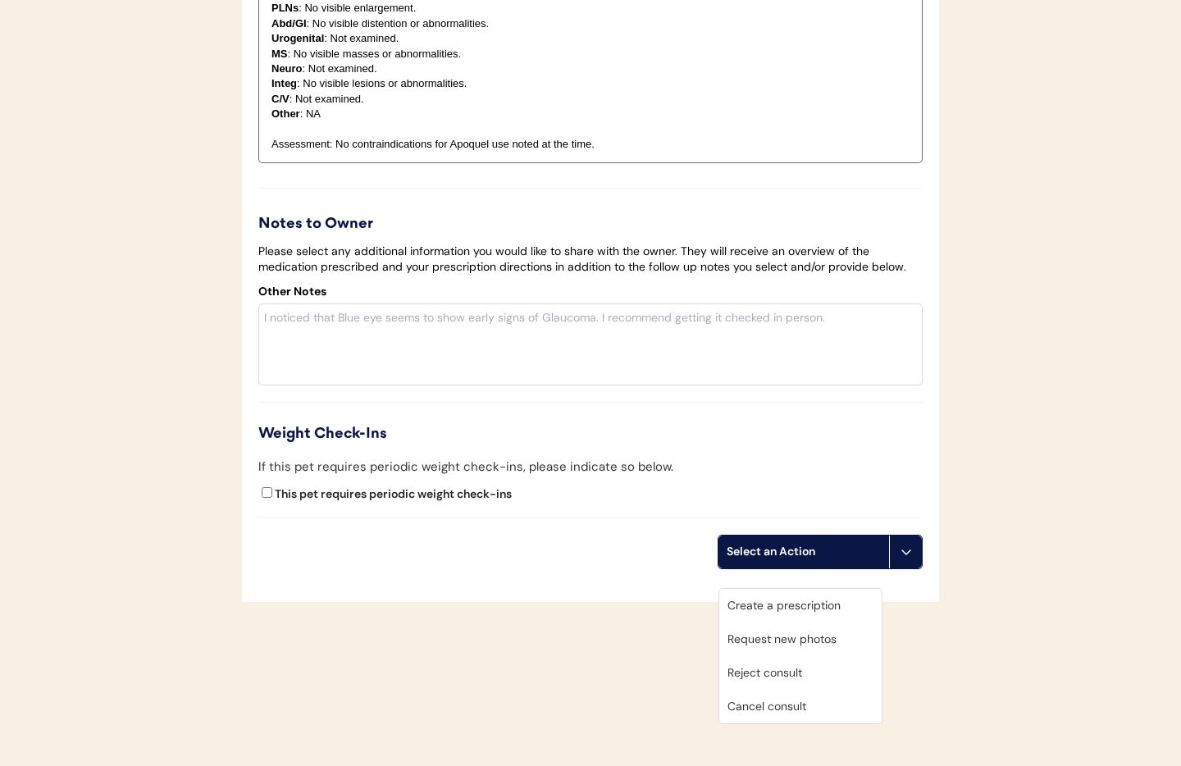
click at [817, 689] on div "Cancel consult" at bounding box center [800, 706] width 162 height 34
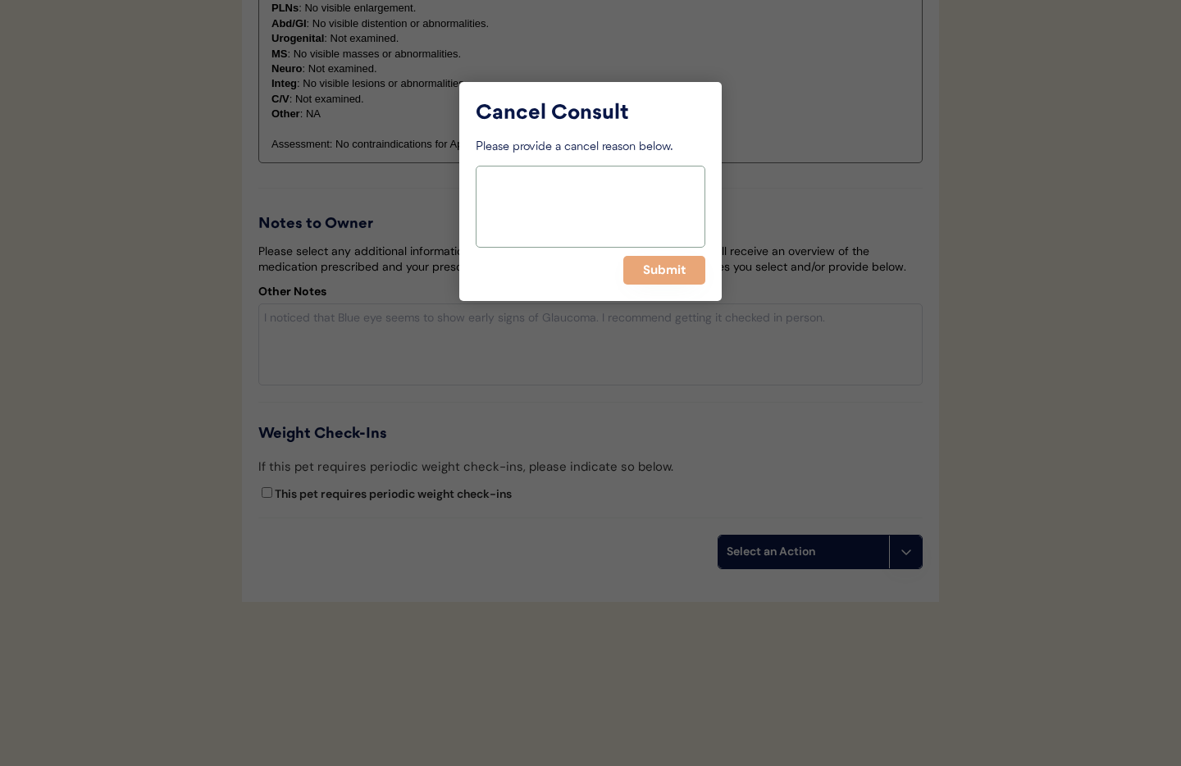
click at [552, 215] on textarea at bounding box center [591, 207] width 230 height 82
type textarea "Took pt to urgent care"
click at [675, 275] on button "Submit" at bounding box center [664, 270] width 82 height 29
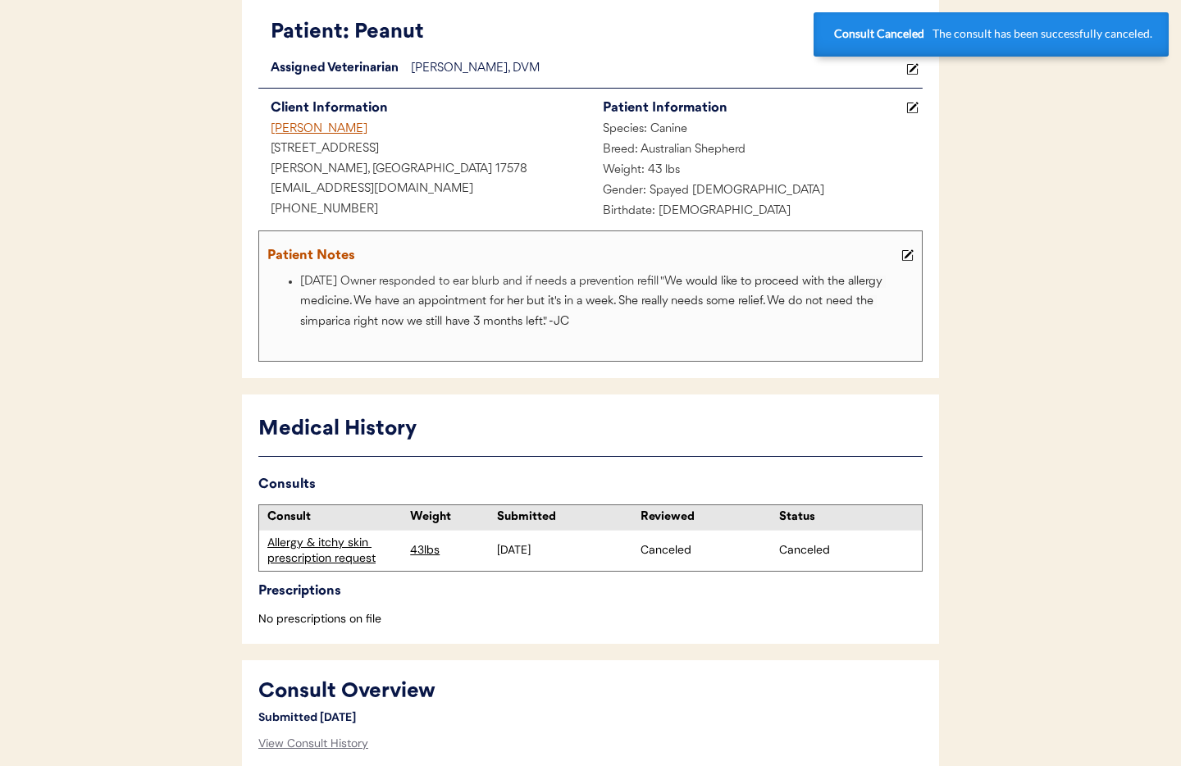
scroll to position [0, 0]
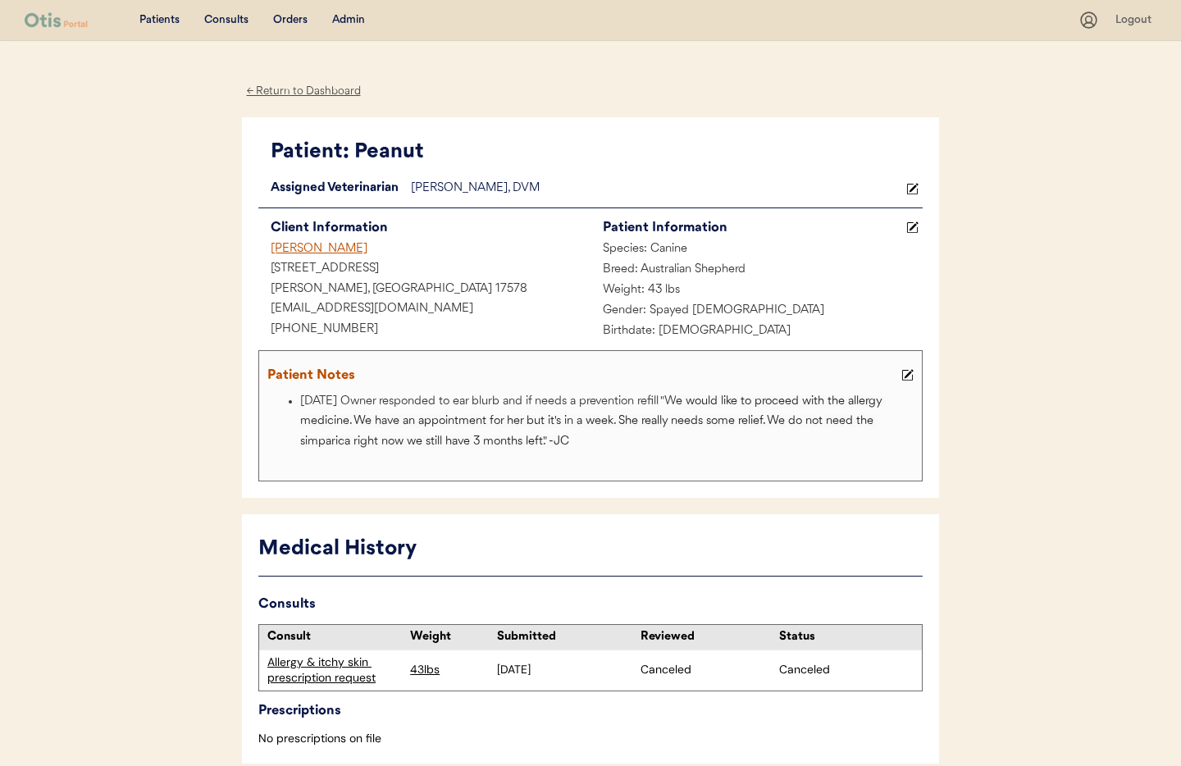
click at [318, 93] on div "← Return to Dashboard" at bounding box center [303, 91] width 123 height 19
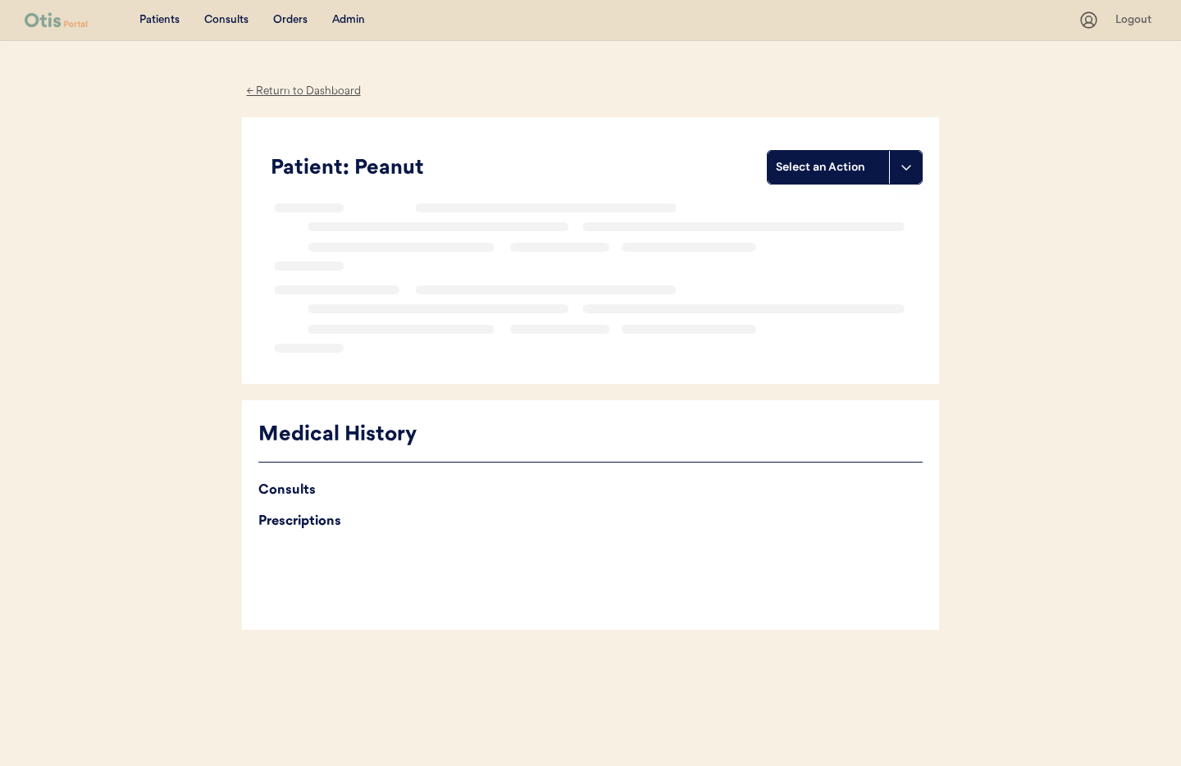
click at [353, 22] on div "Admin" at bounding box center [348, 20] width 33 height 16
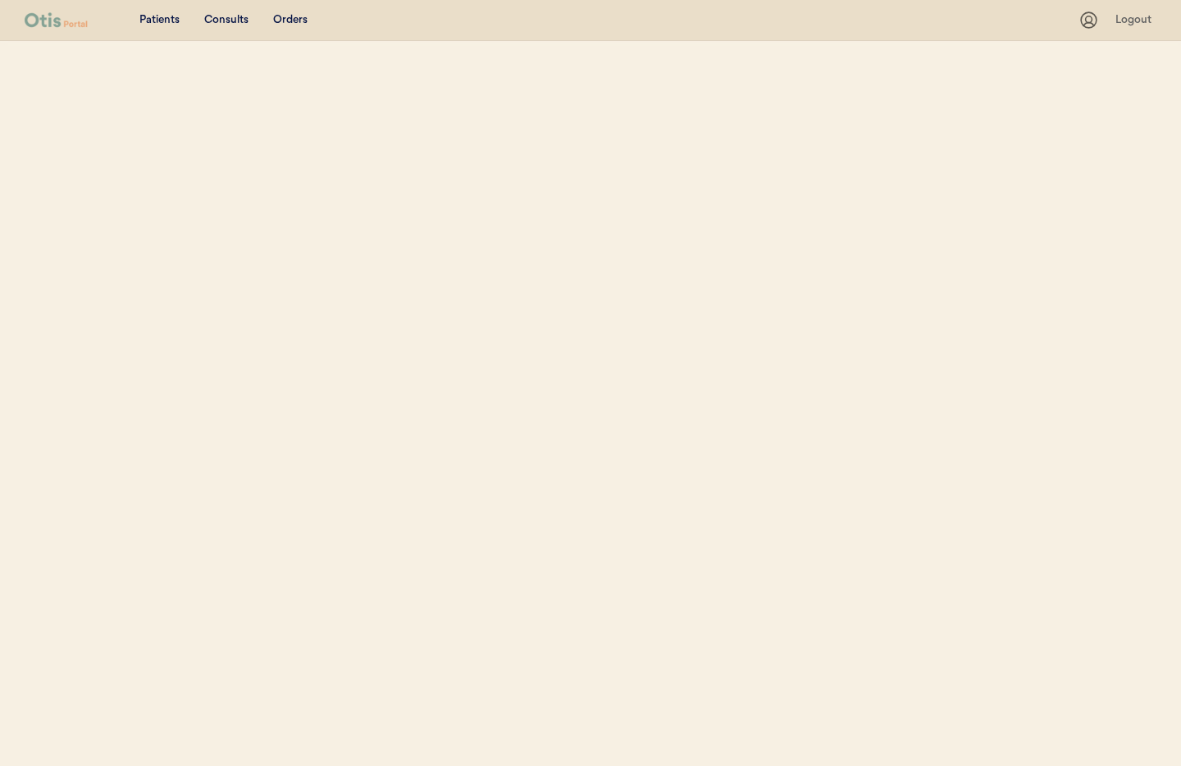
select select ""Name""
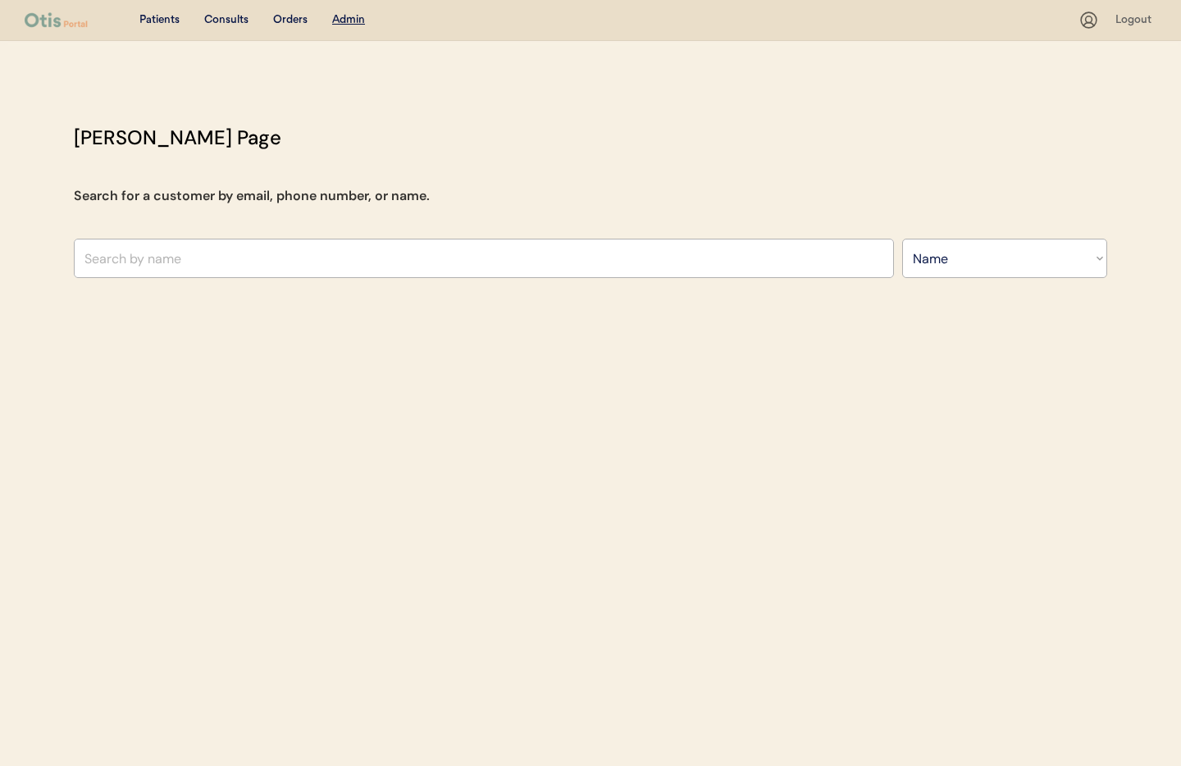
click at [266, 260] on input "text" at bounding box center [484, 258] width 820 height 39
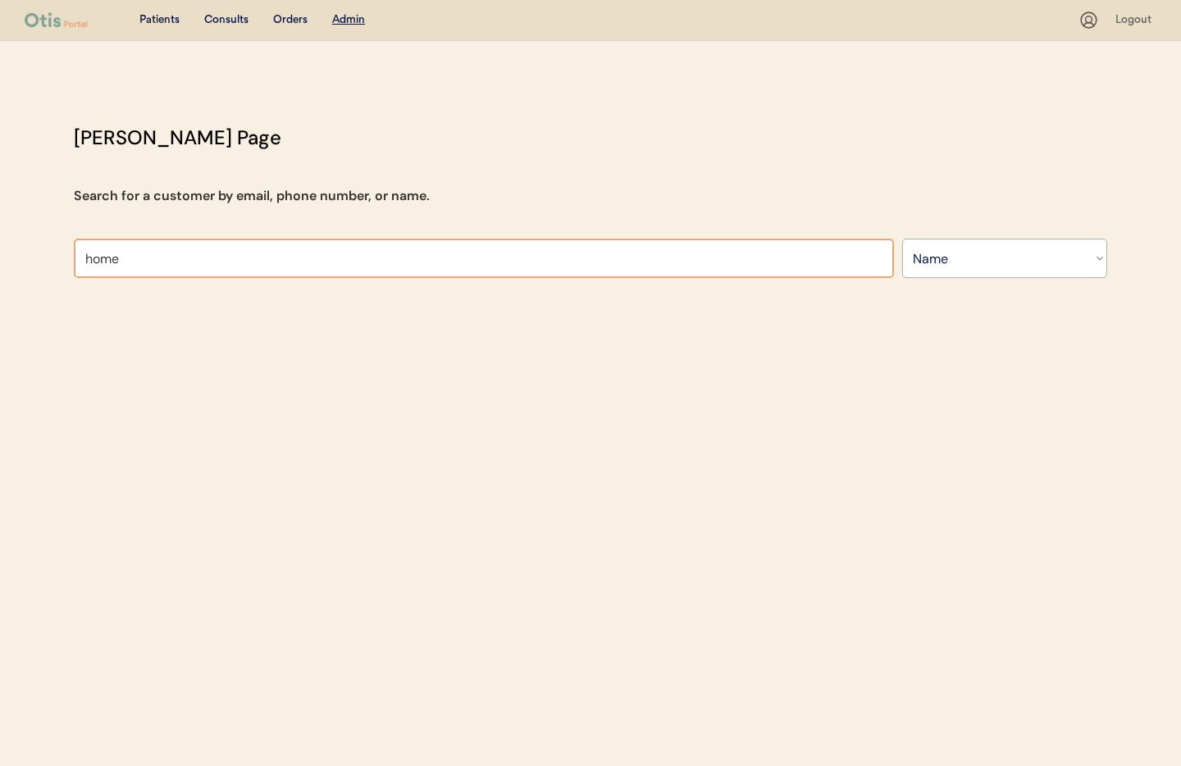
type input "home"
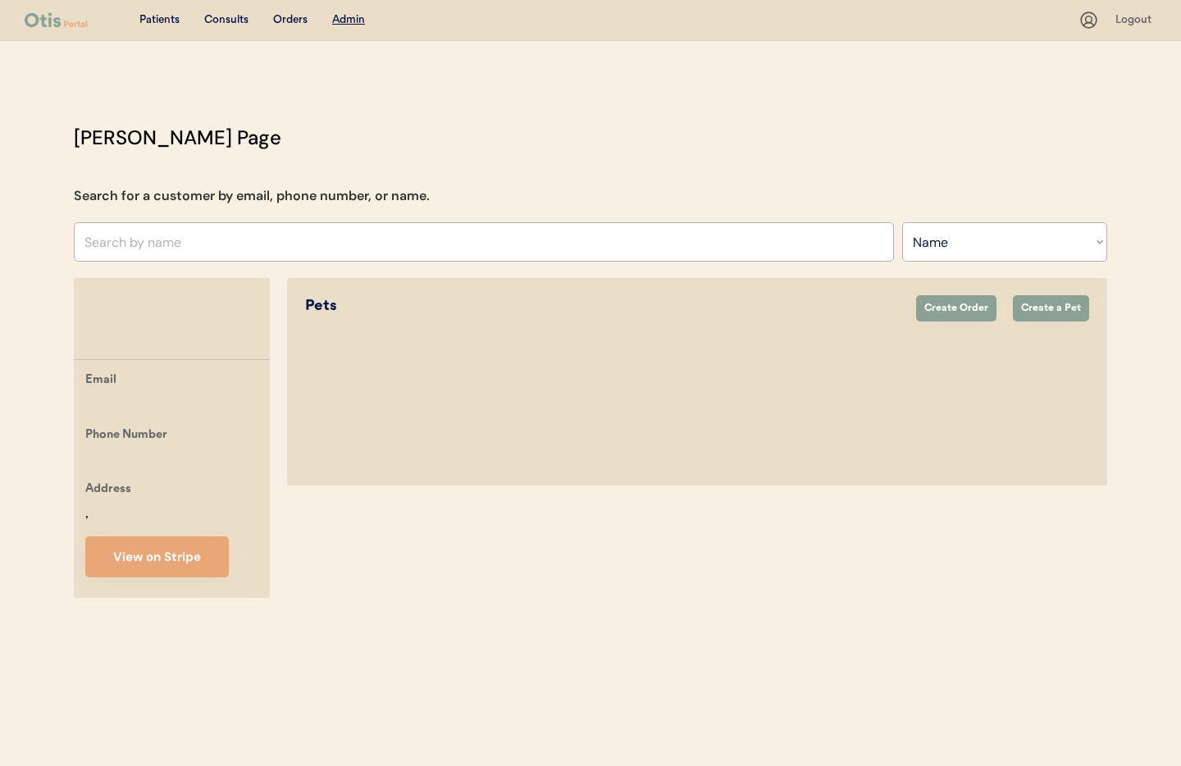
drag, startPoint x: 150, startPoint y: 18, endPoint x: 250, endPoint y: 28, distance: 100.5
click at [150, 18] on div "Patients" at bounding box center [159, 20] width 40 height 16
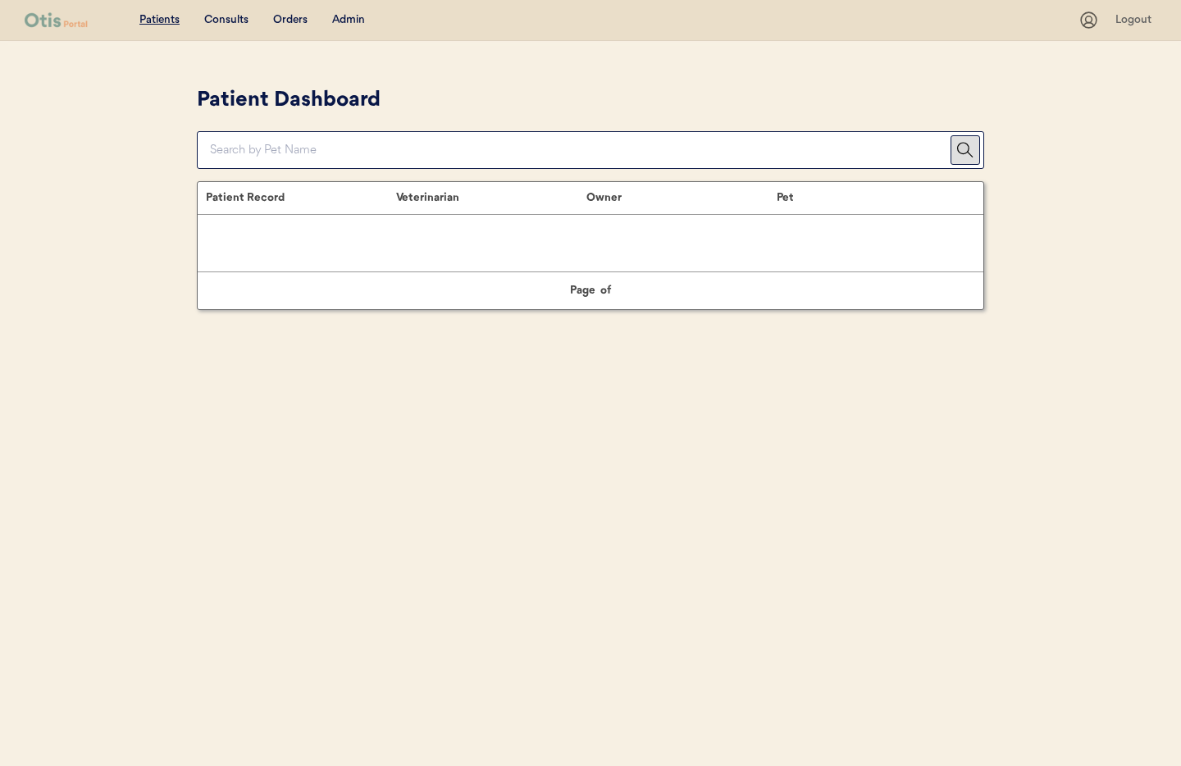
click at [348, 21] on div "Admin" at bounding box center [348, 20] width 33 height 16
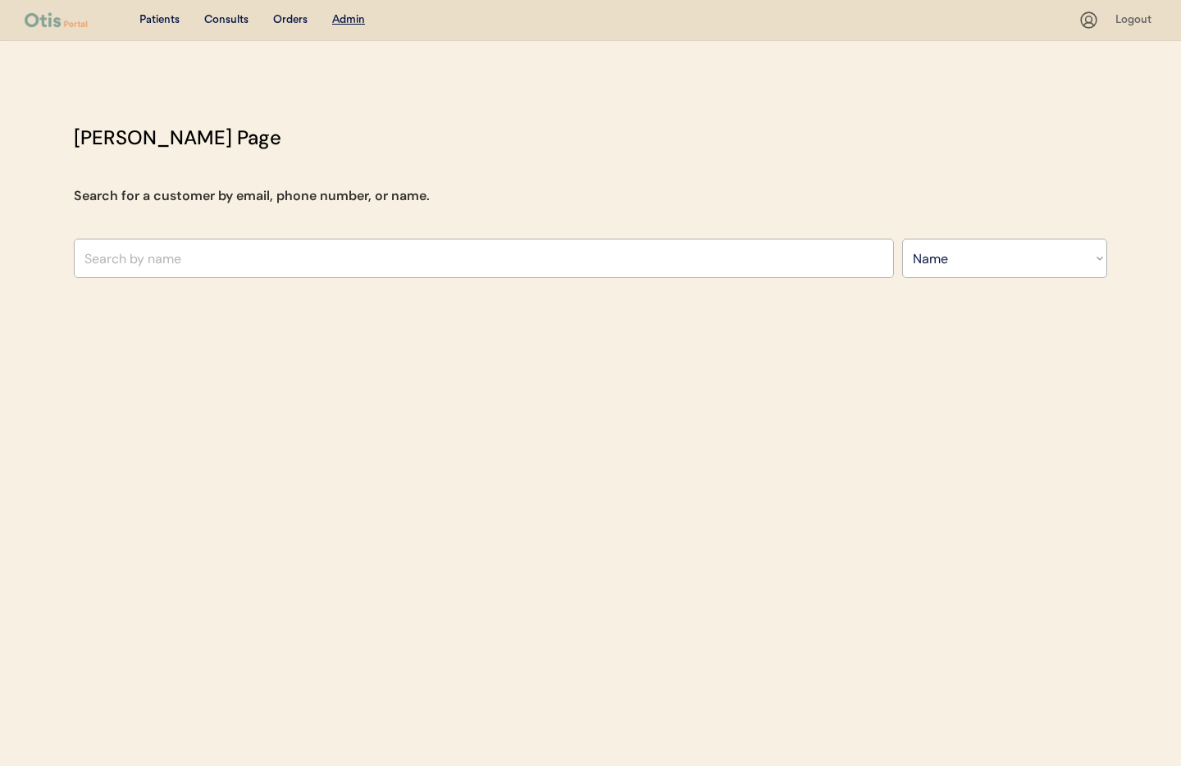
select select ""Name""
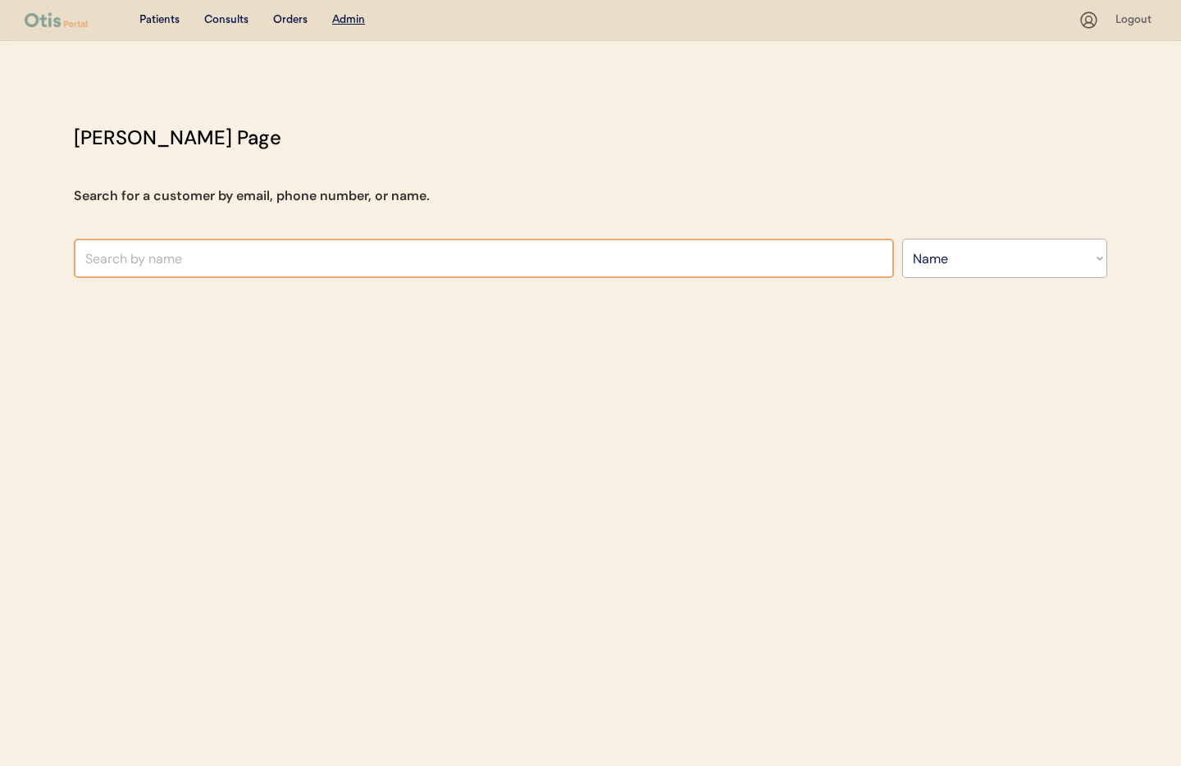
click at [161, 261] on input "text" at bounding box center [484, 258] width 820 height 39
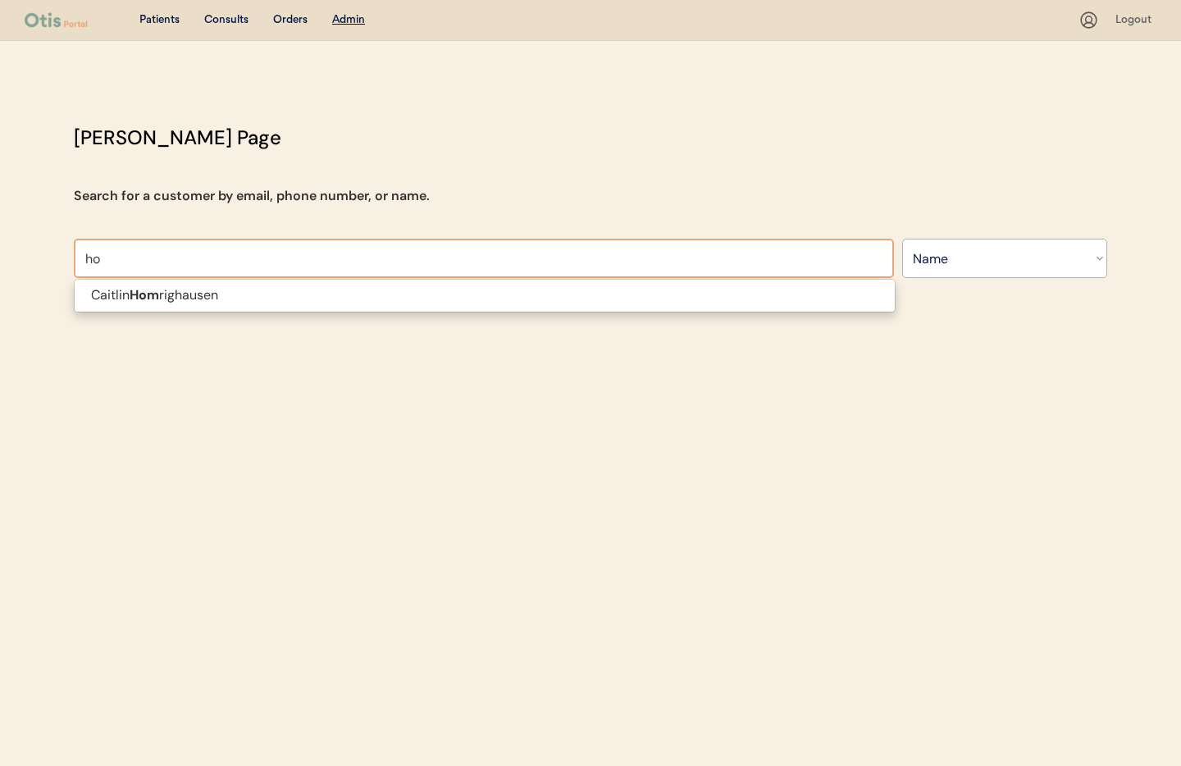
type input "h"
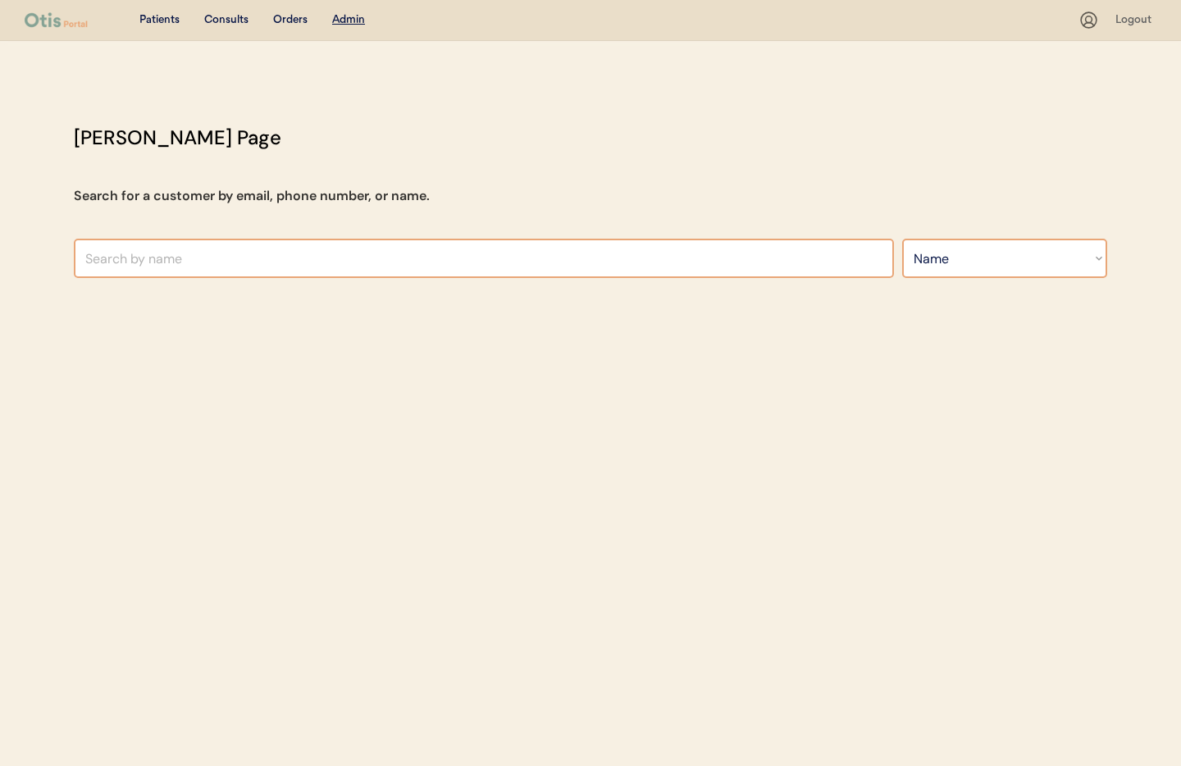
click at [997, 266] on select "Search By Name Email Phone Number" at bounding box center [1004, 258] width 205 height 39
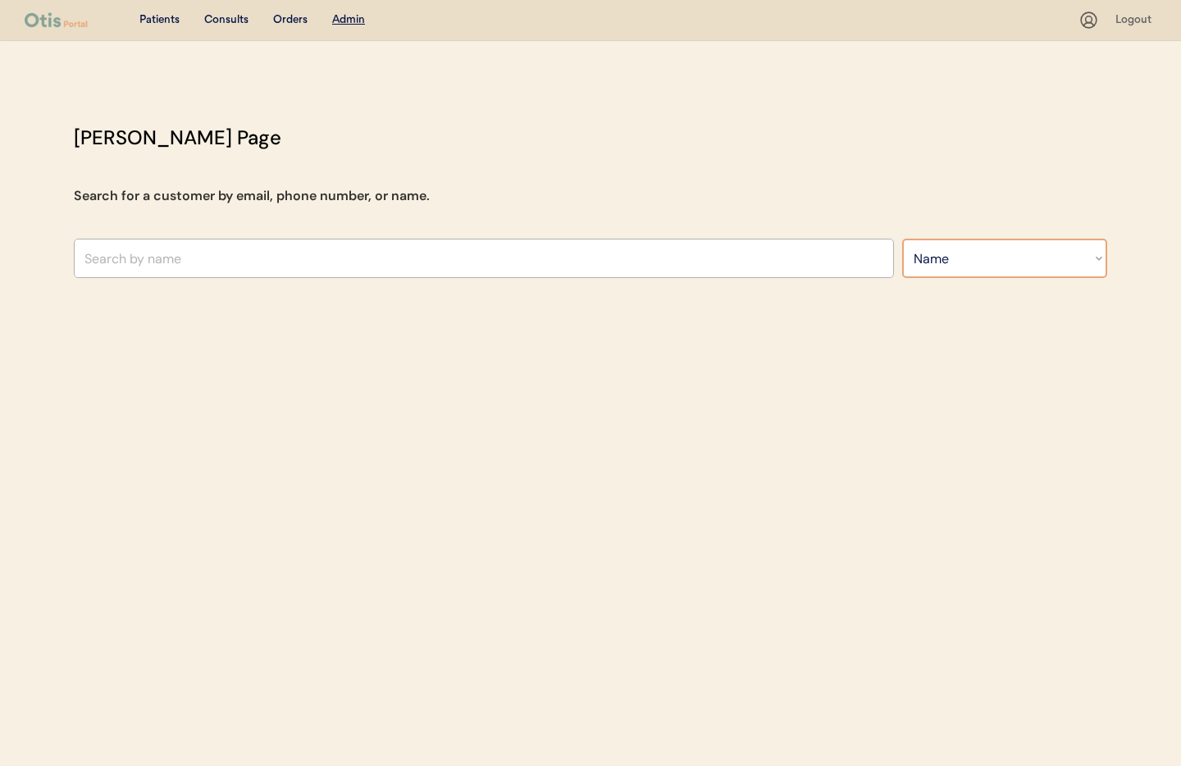
select select ""Email""
click at [902, 239] on select "Search By Name Email Phone Number" at bounding box center [1004, 258] width 205 height 39
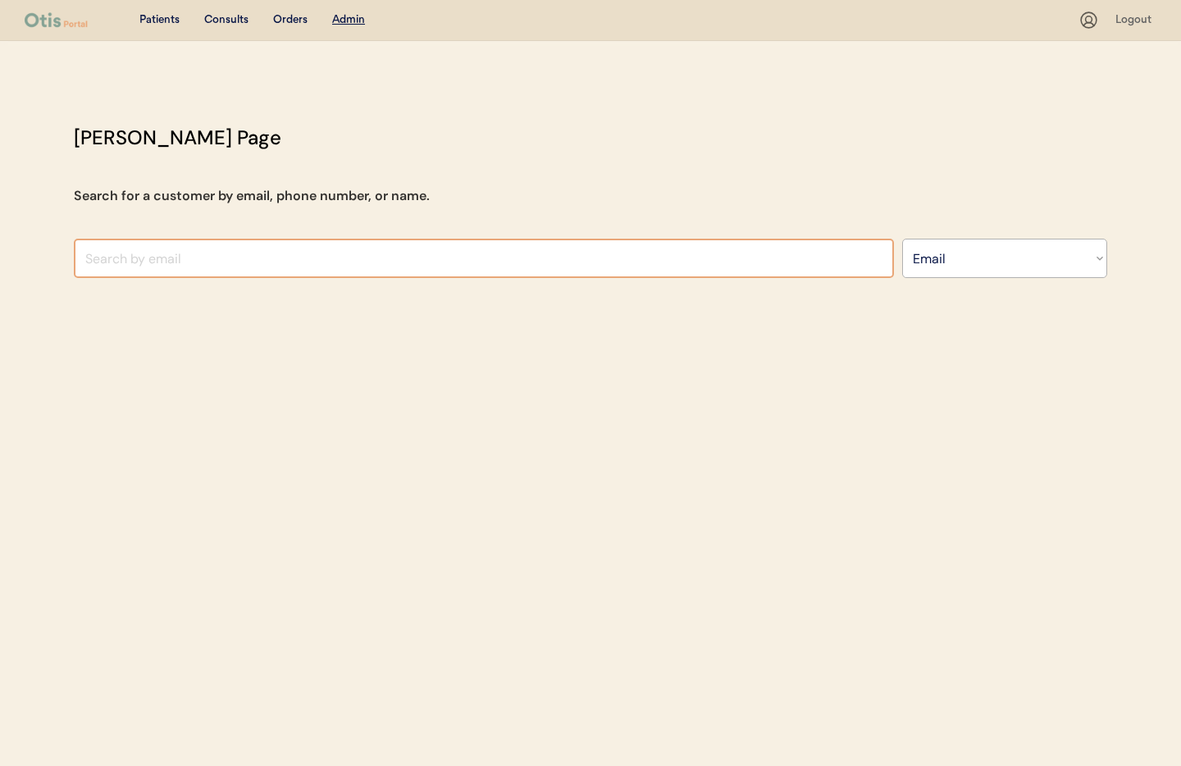
click at [245, 254] on input "input" at bounding box center [484, 258] width 820 height 39
type input "mindshake33"
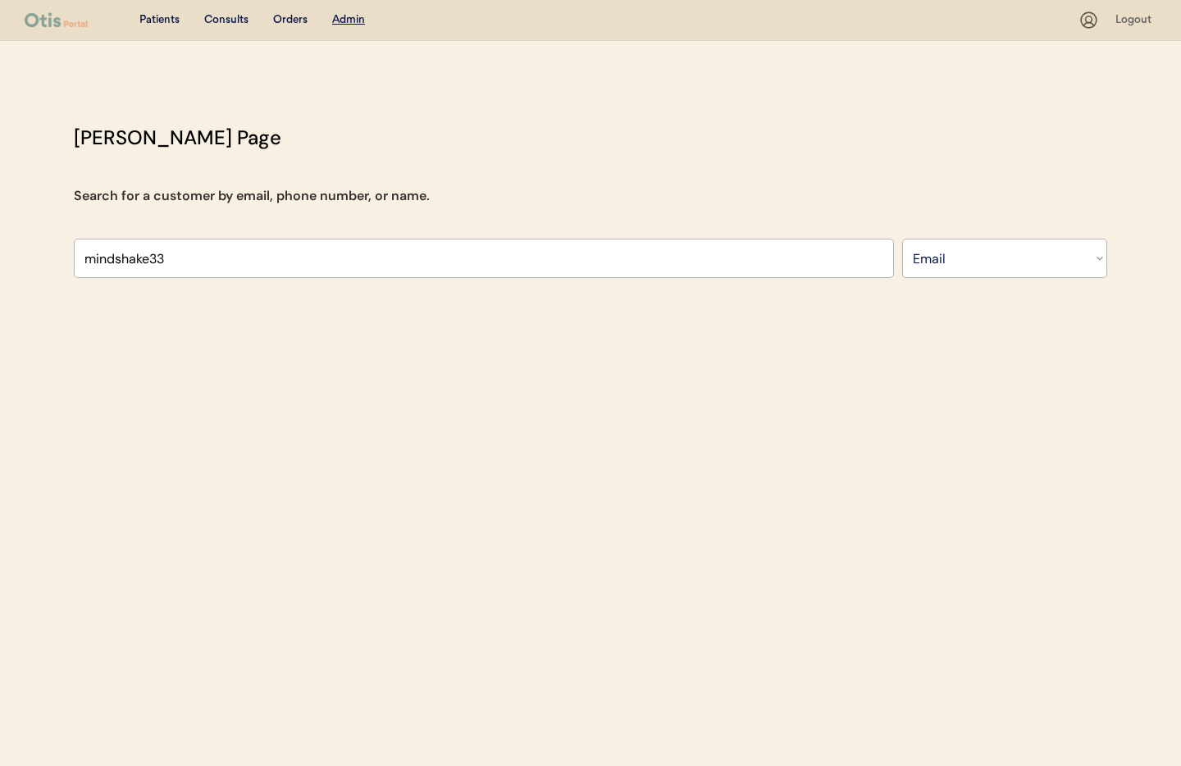
click at [165, 20] on div "Patients" at bounding box center [159, 20] width 40 height 16
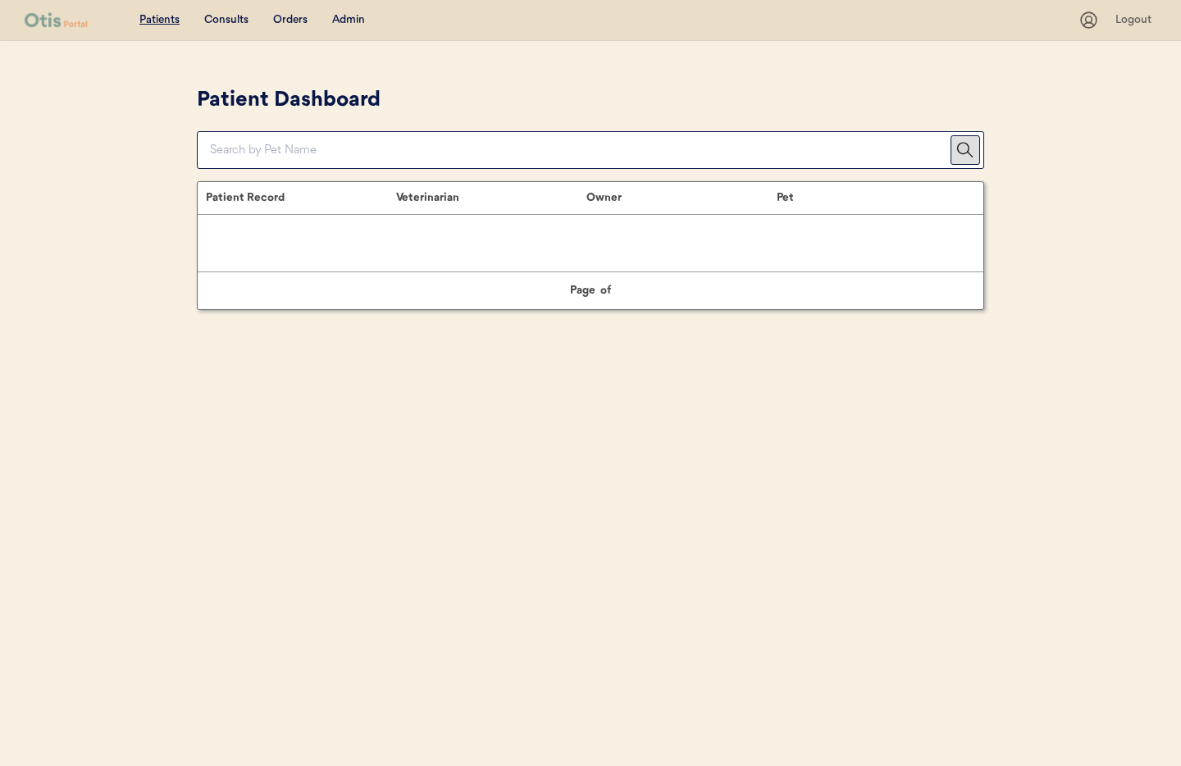
click at [359, 21] on div "Admin" at bounding box center [348, 20] width 33 height 16
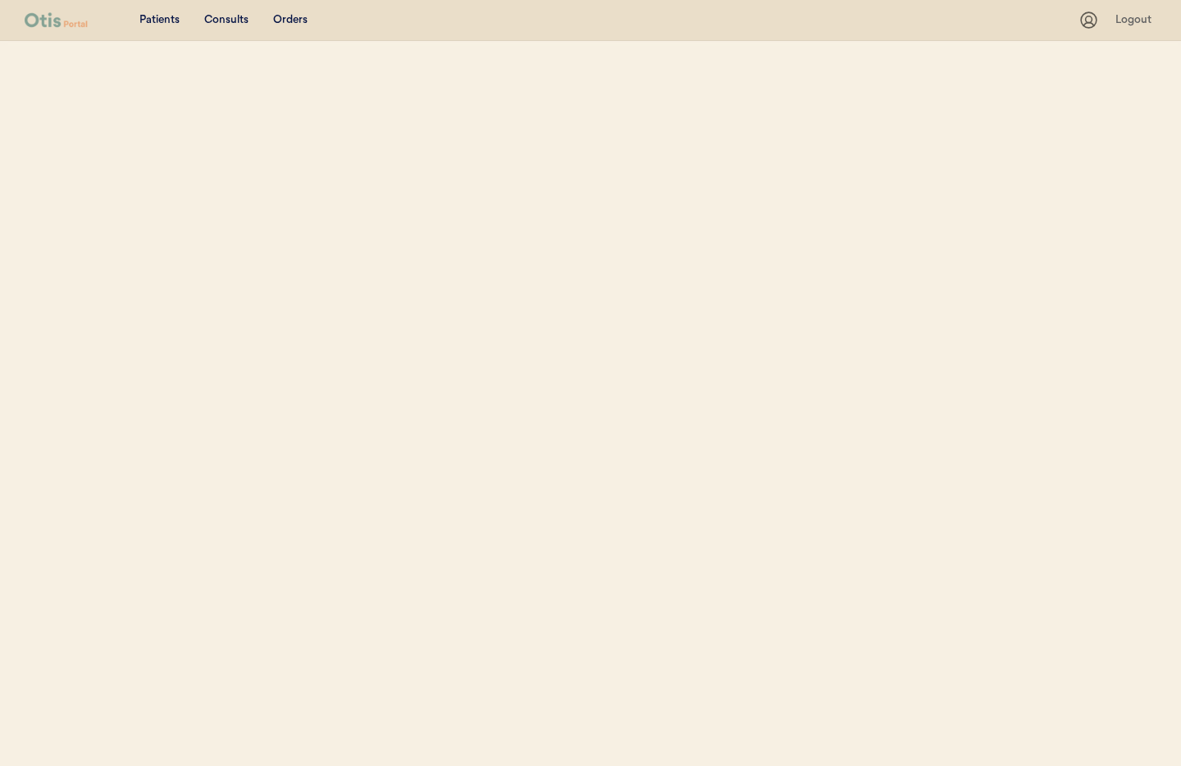
select select ""Email""
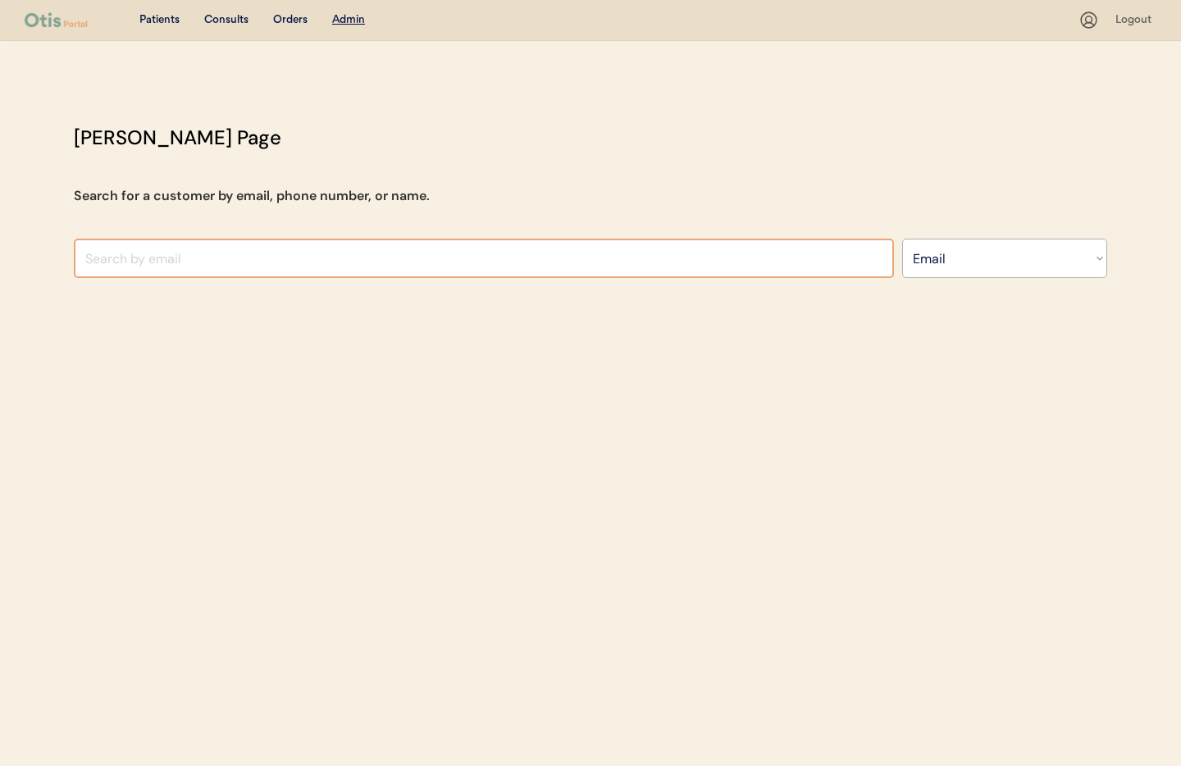
click at [309, 263] on input "input" at bounding box center [484, 258] width 820 height 39
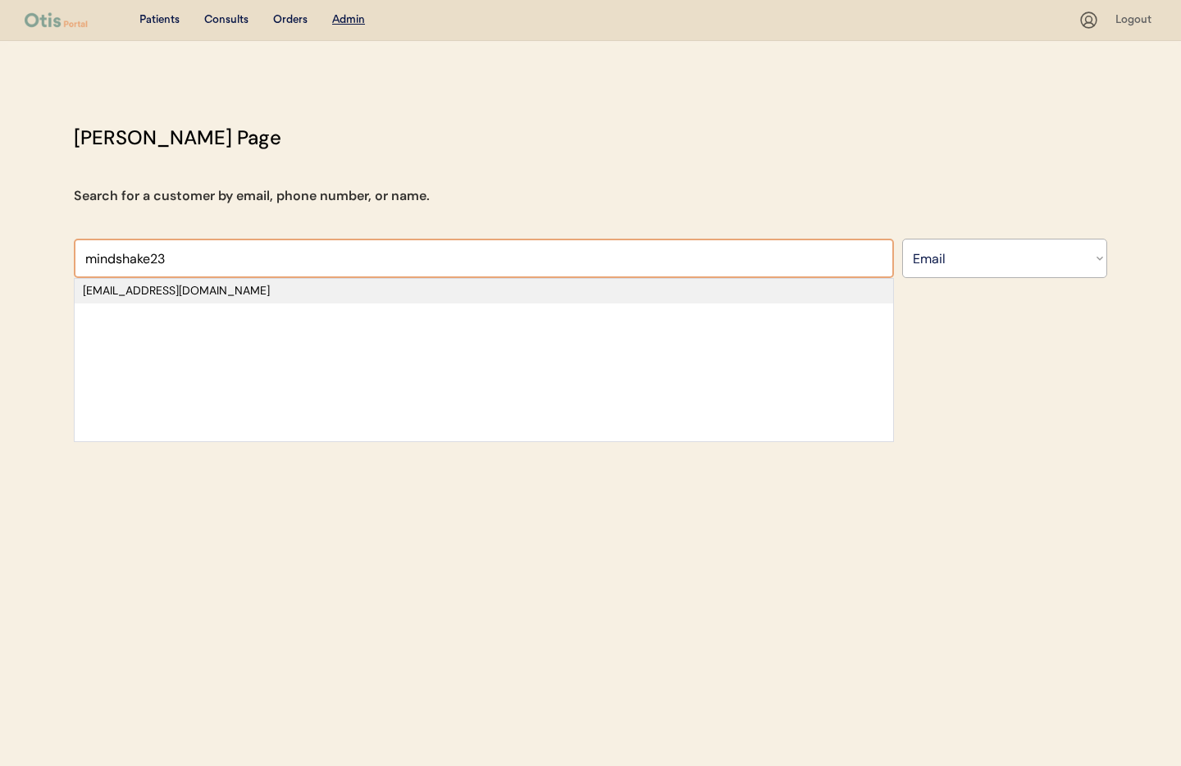
type input "mindshake23"
click at [234, 296] on div "[EMAIL_ADDRESS][DOMAIN_NAME]" at bounding box center [484, 291] width 802 height 16
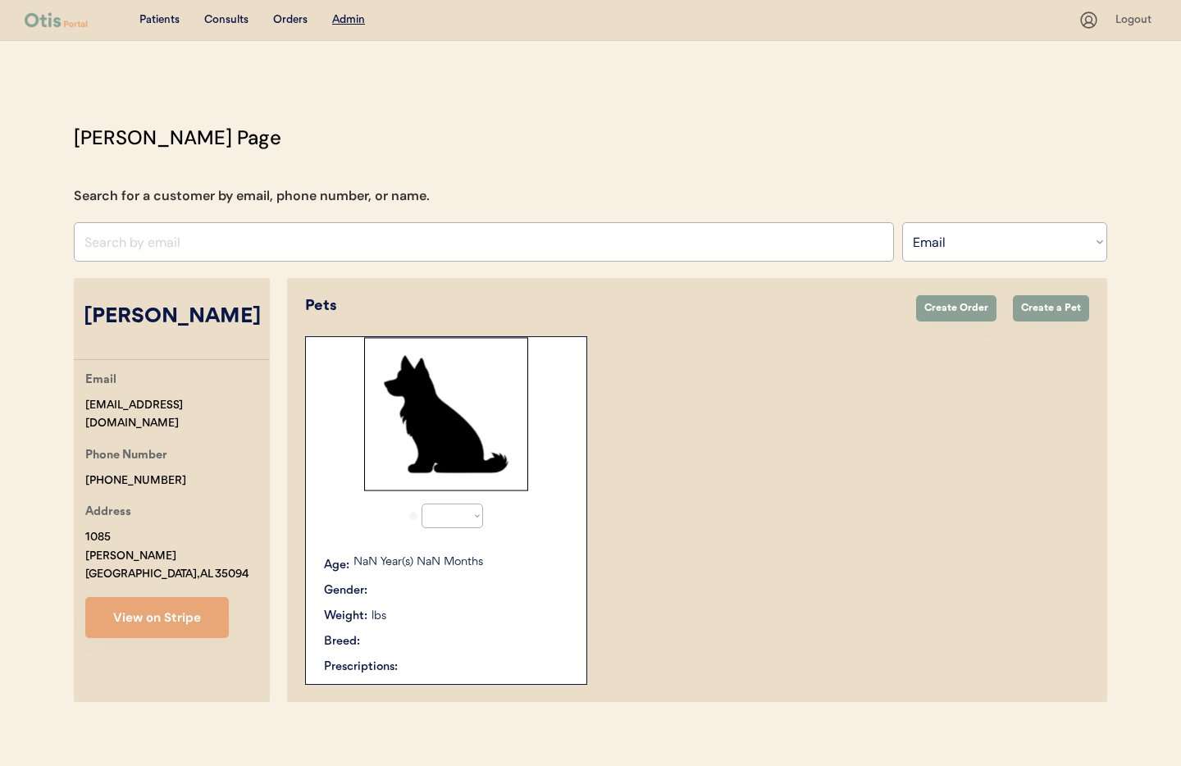
select select "true"
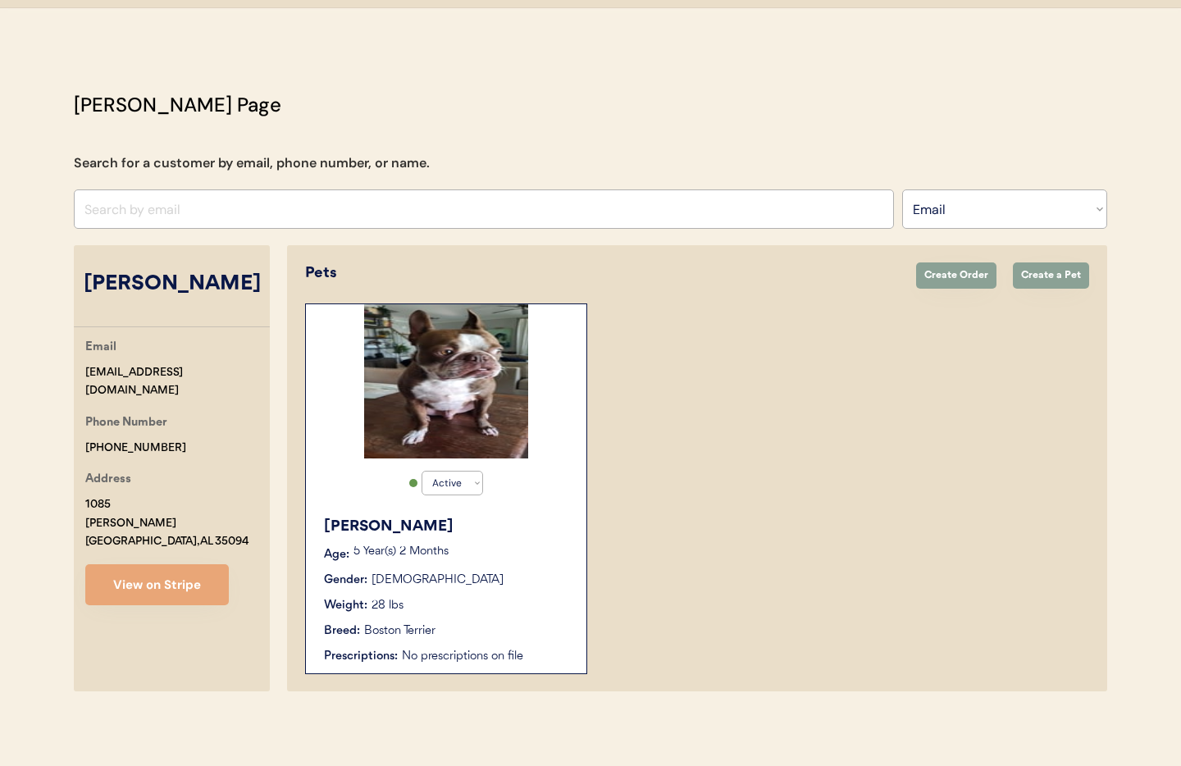
scroll to position [34, 0]
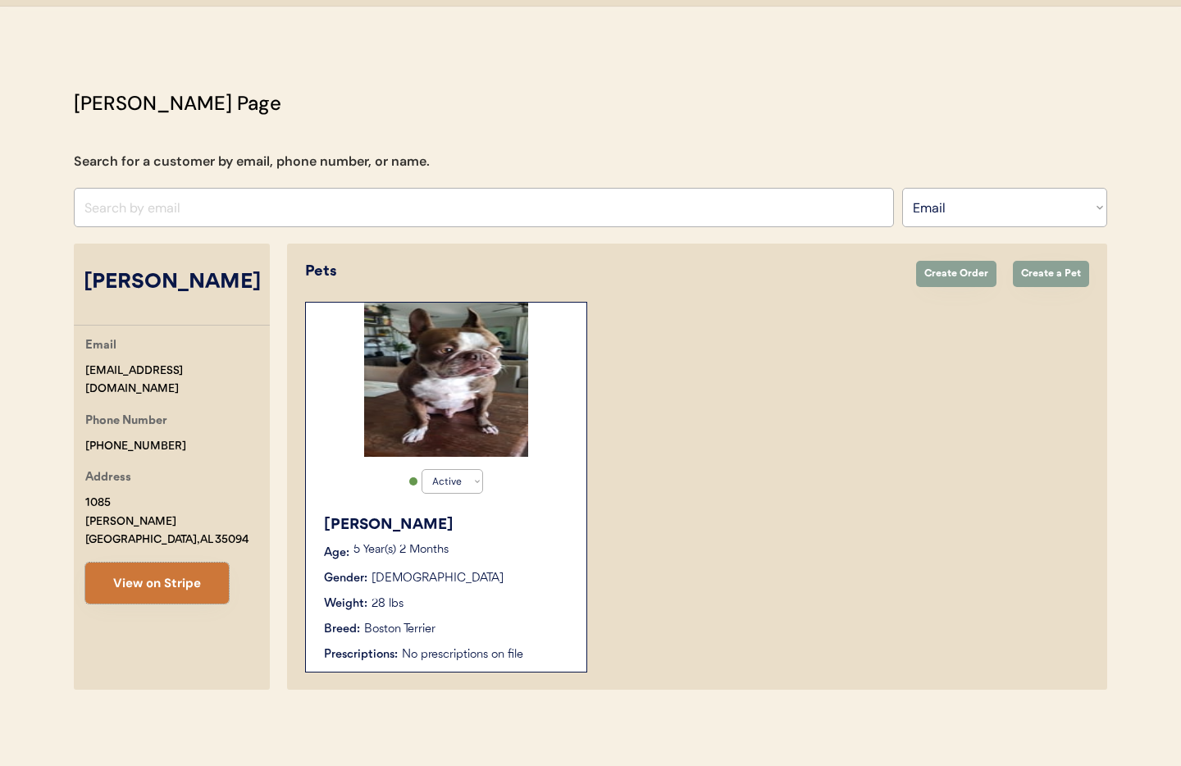
click at [160, 570] on button "View on Stripe" at bounding box center [156, 582] width 143 height 41
click at [509, 600] on div "Weight: 28 lbs" at bounding box center [447, 603] width 246 height 17
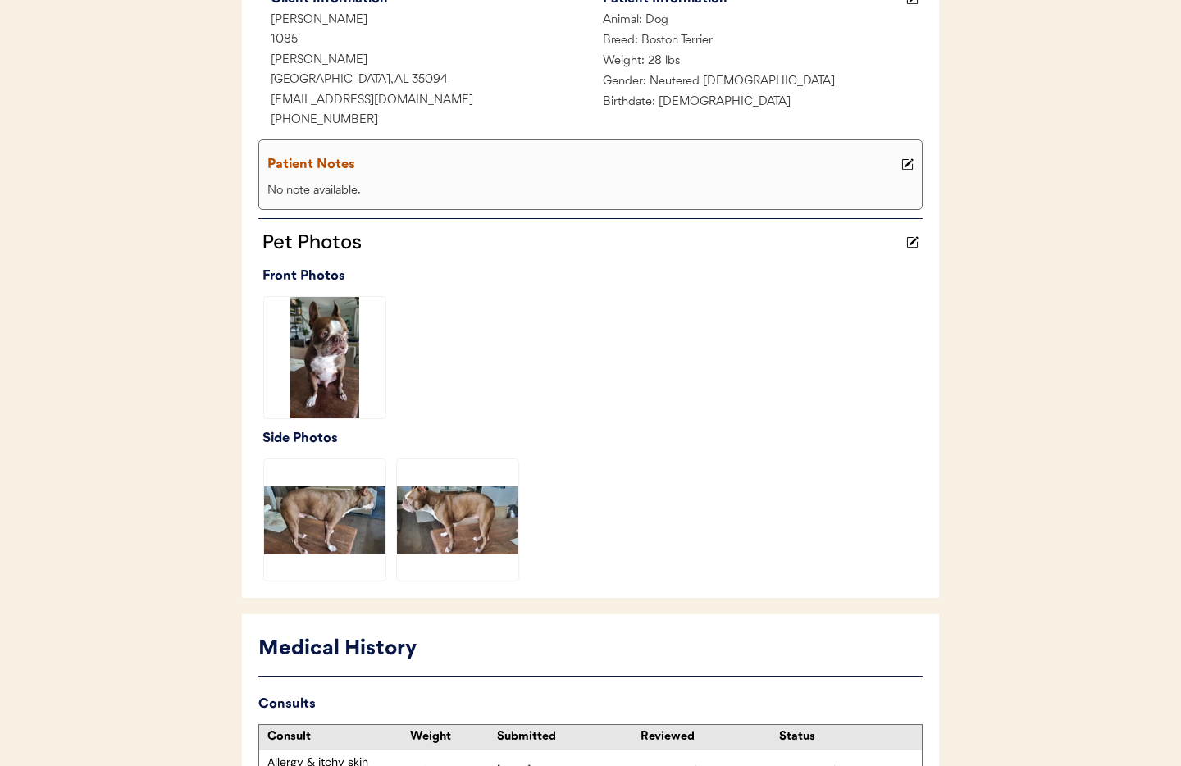
scroll to position [255, 0]
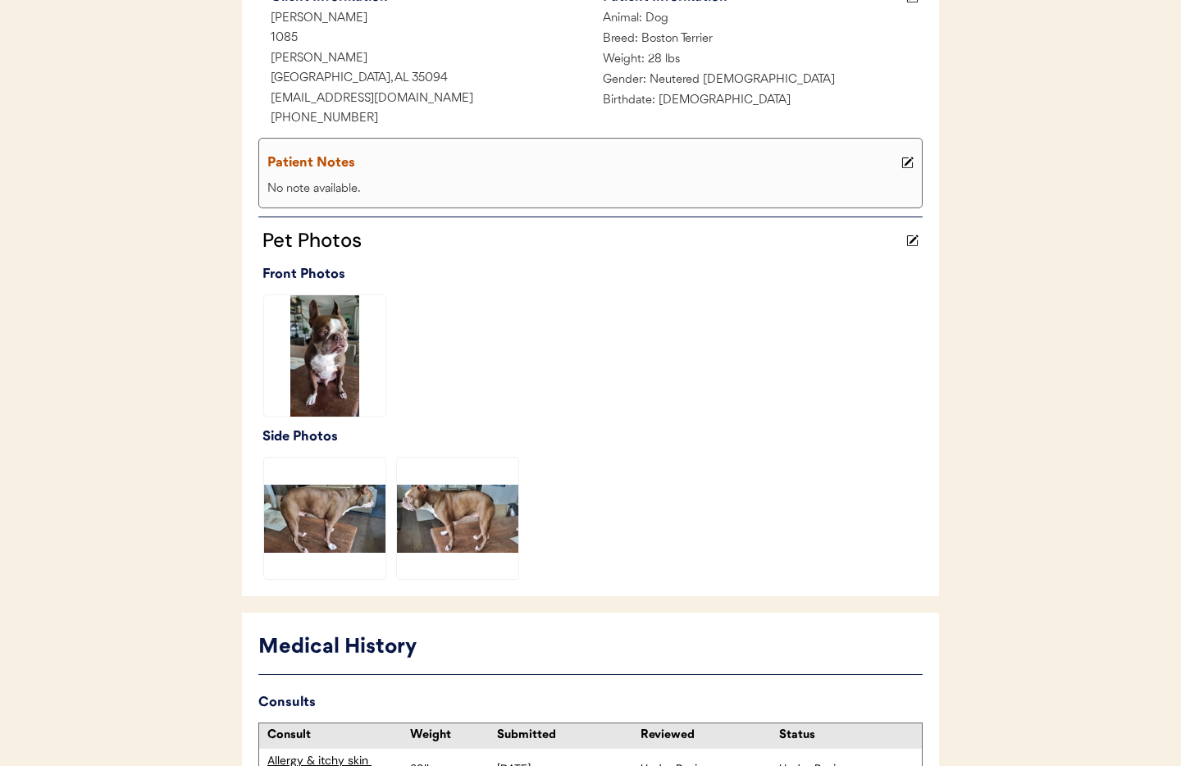
click at [330, 384] on img at bounding box center [324, 355] width 121 height 121
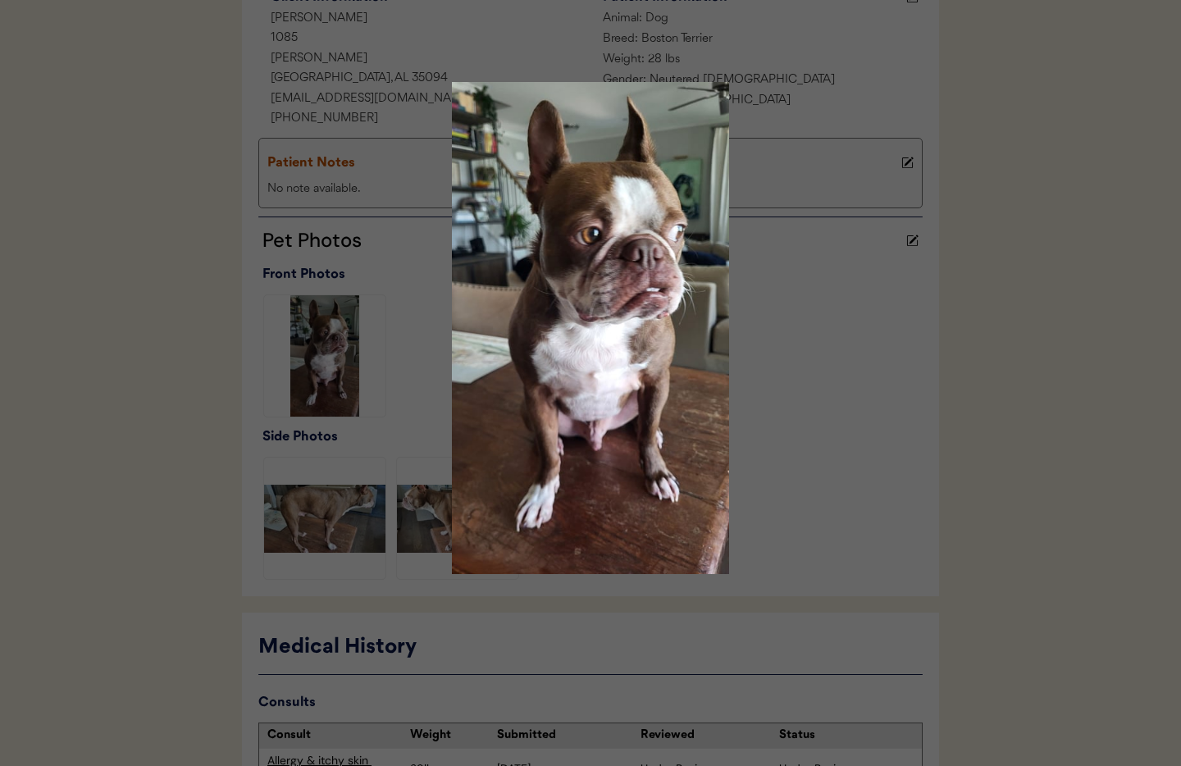
click at [784, 131] on img at bounding box center [590, 328] width 492 height 492
click at [400, 392] on img at bounding box center [590, 328] width 492 height 492
click at [337, 518] on div at bounding box center [590, 383] width 1181 height 766
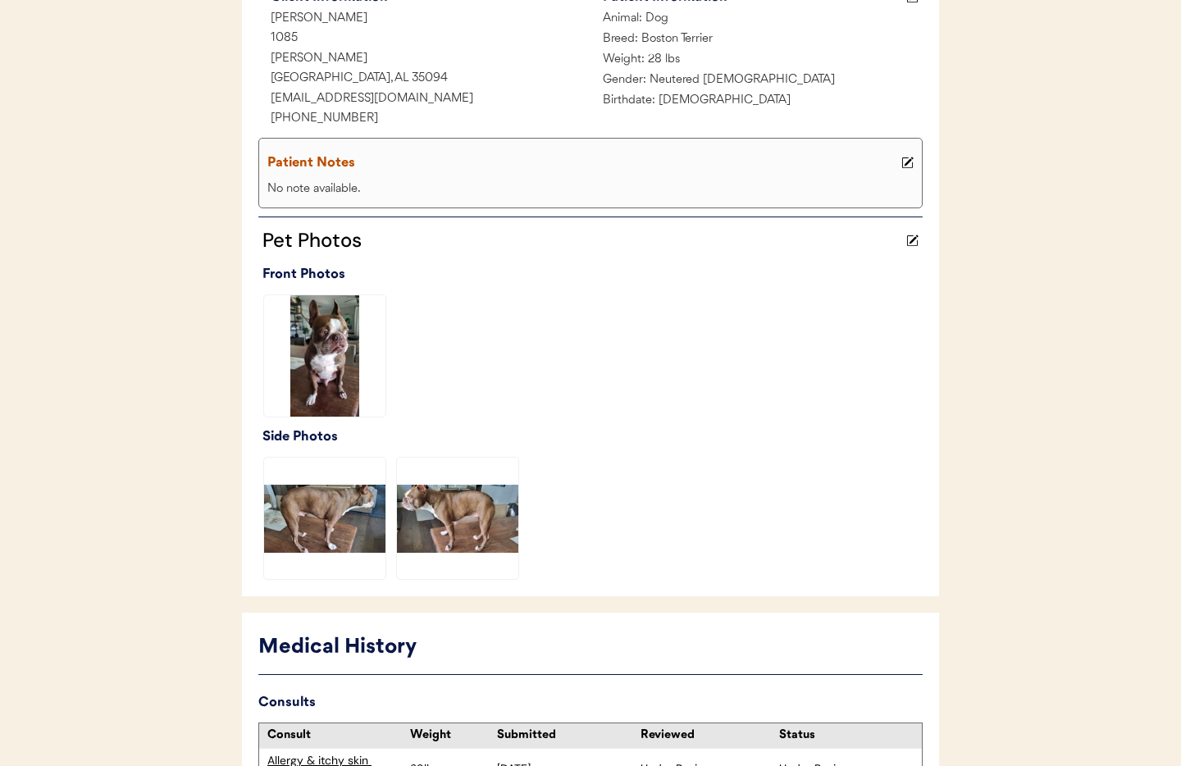
click at [337, 518] on img at bounding box center [324, 517] width 121 height 121
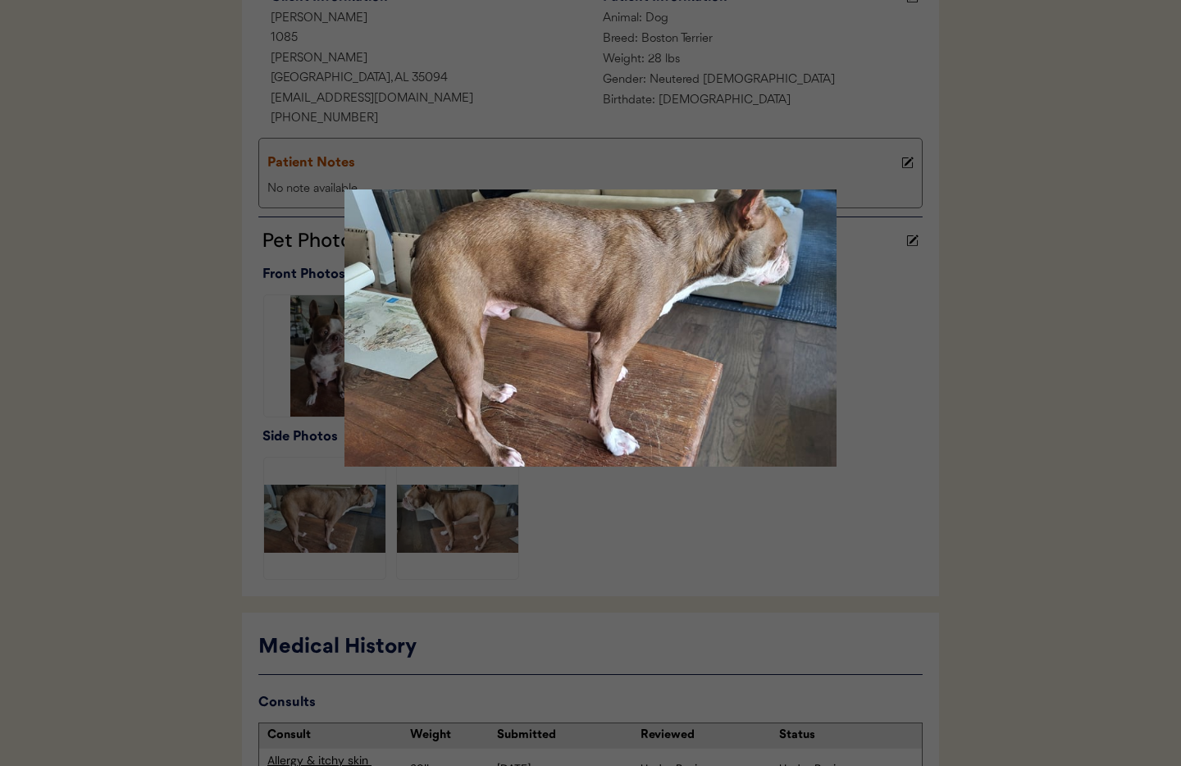
click at [886, 295] on div at bounding box center [590, 383] width 1181 height 766
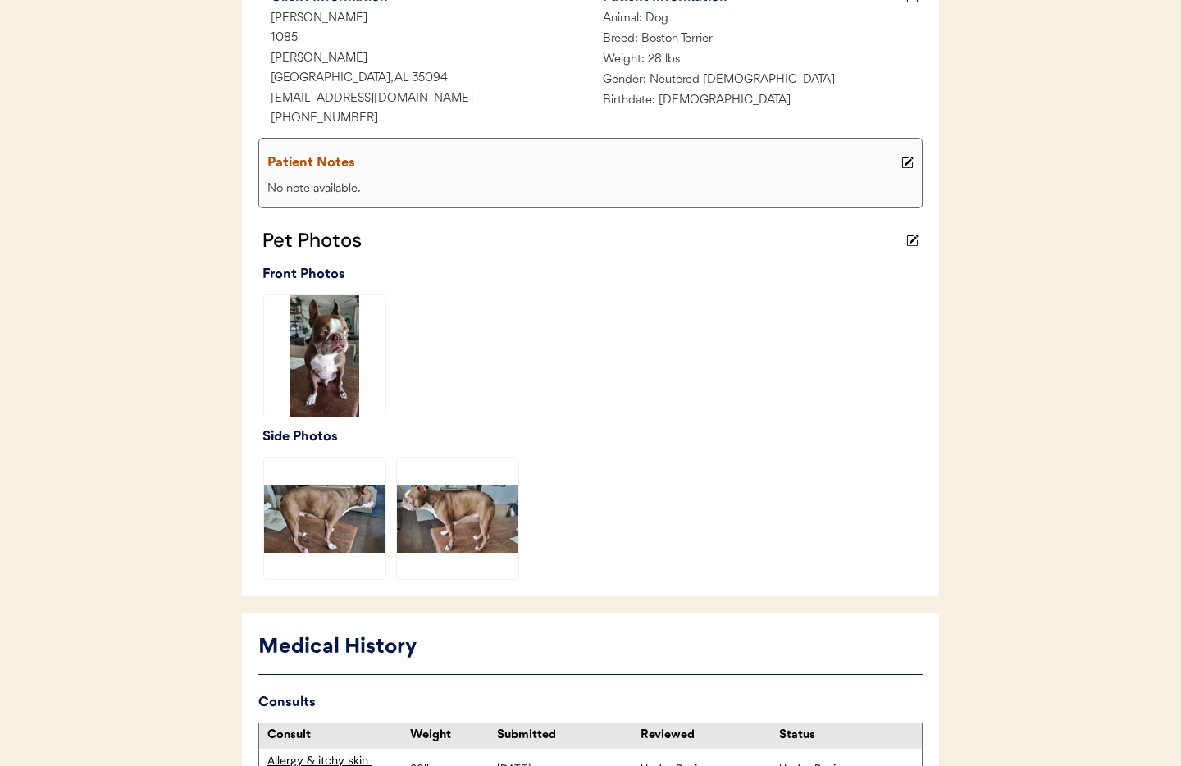
drag, startPoint x: 468, startPoint y: 510, endPoint x: 494, endPoint y: 506, distance: 25.7
click at [468, 510] on img at bounding box center [457, 517] width 121 height 121
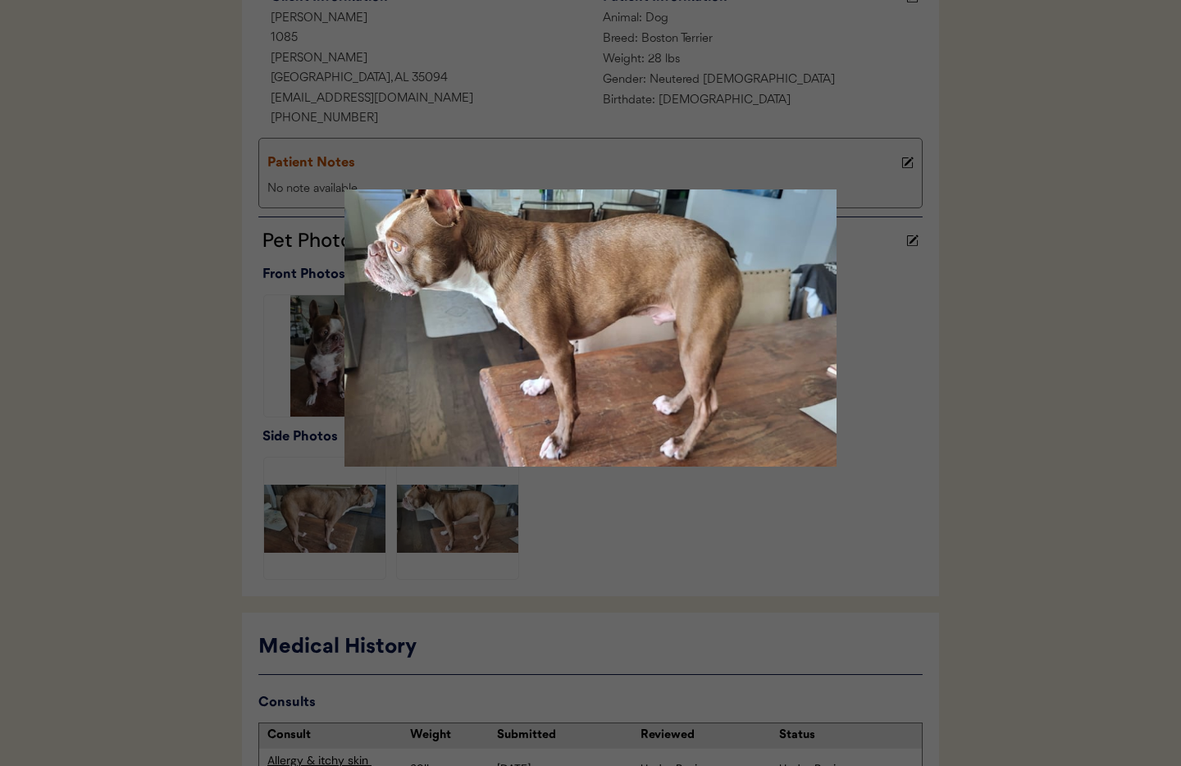
click at [776, 489] on img at bounding box center [590, 328] width 492 height 492
click at [574, 513] on img at bounding box center [590, 328] width 492 height 492
click at [1105, 476] on div at bounding box center [590, 383] width 1181 height 766
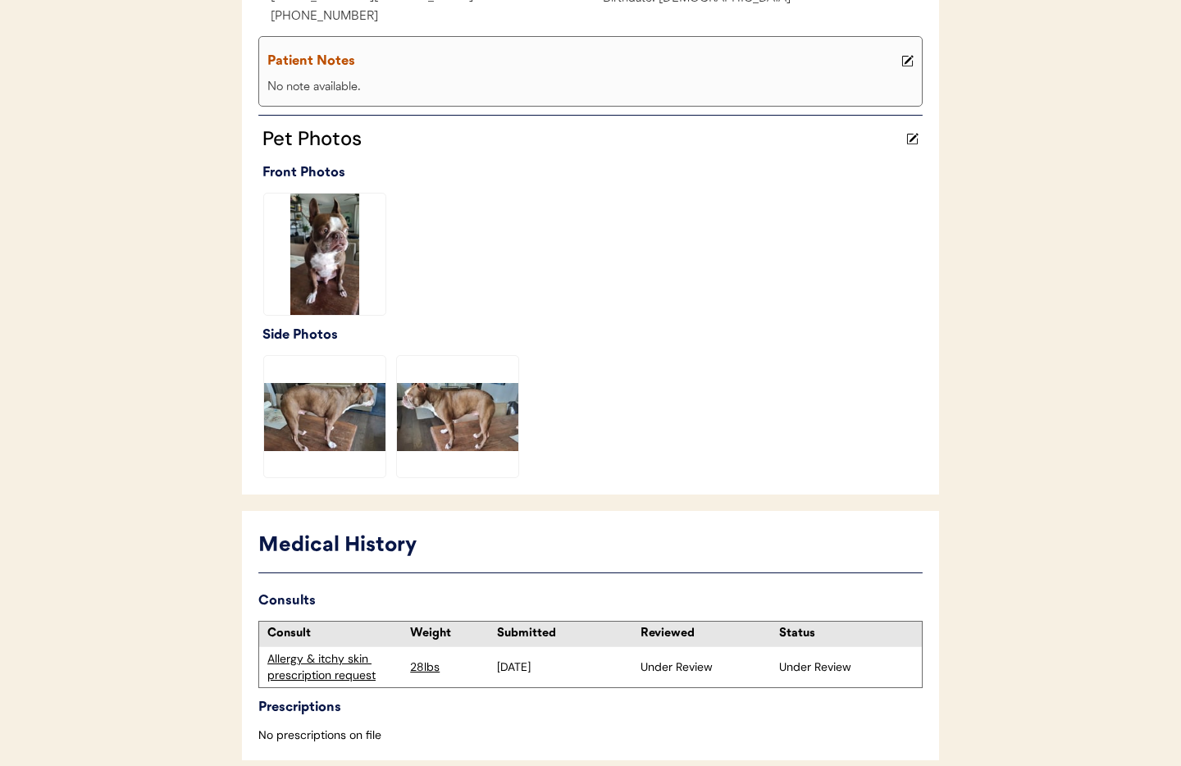
scroll to position [433, 0]
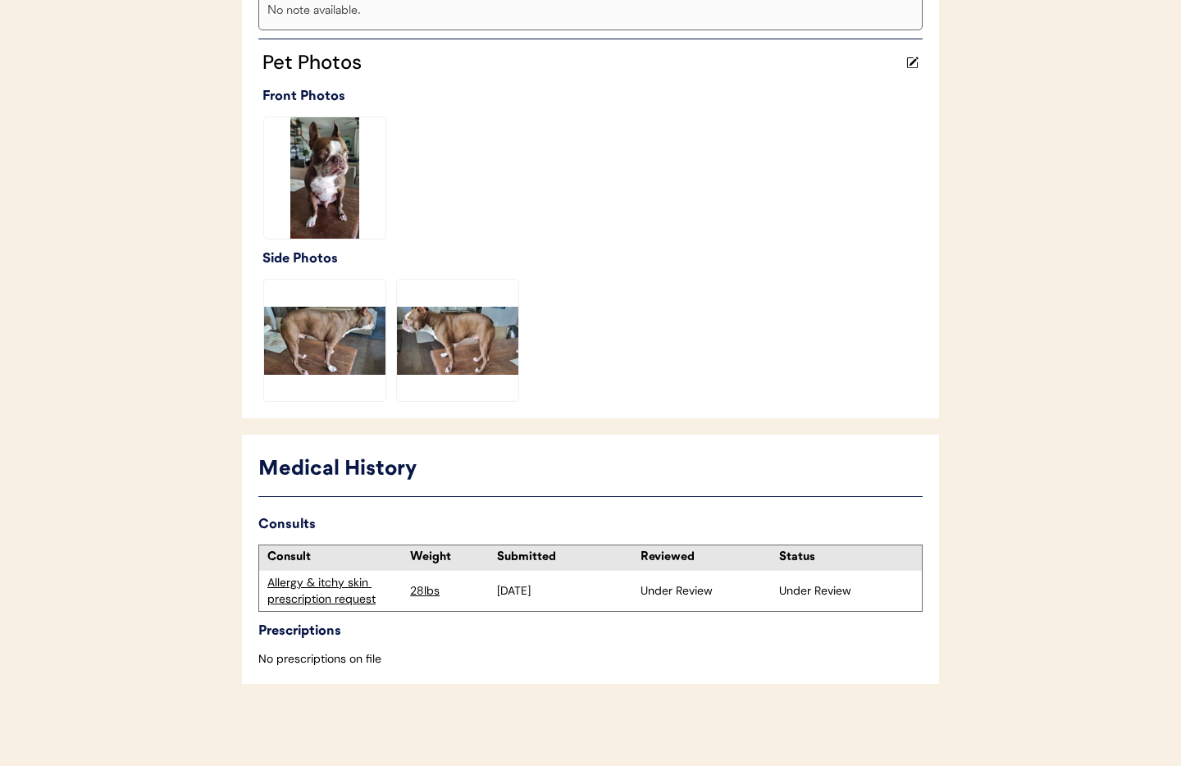
click at [321, 594] on div "Allergy & itchy skin prescription request" at bounding box center [334, 591] width 134 height 32
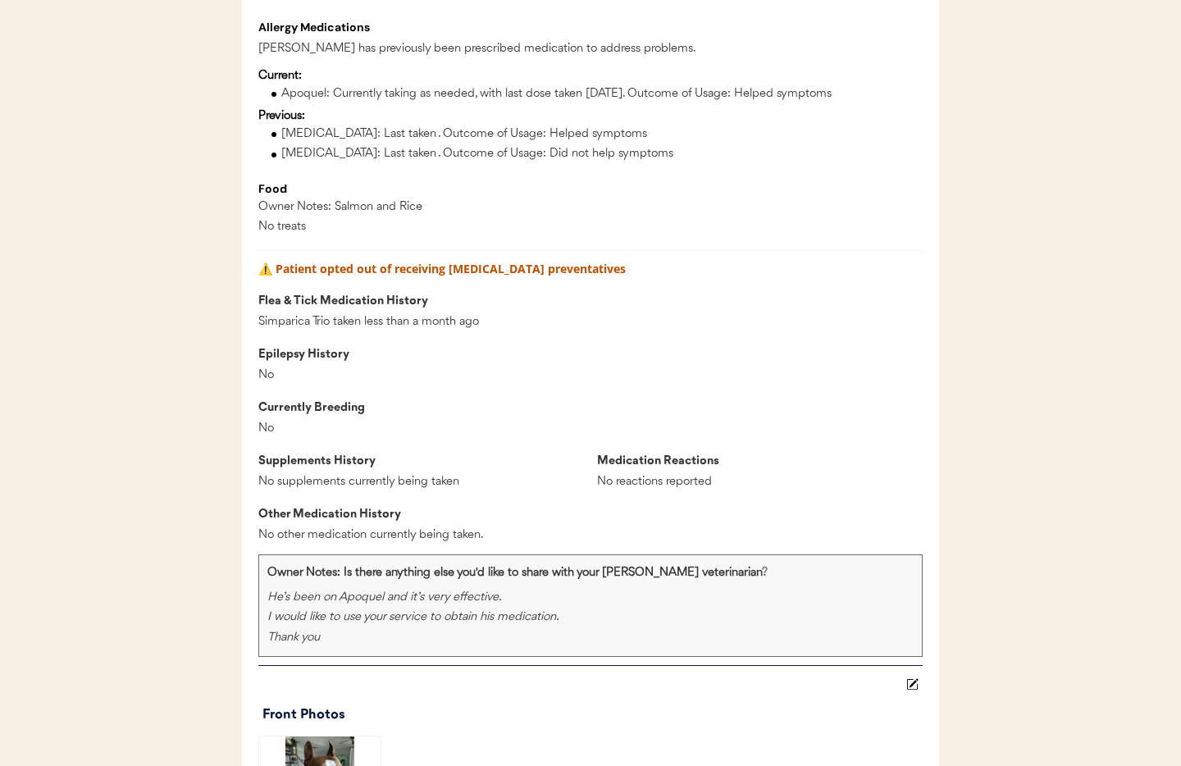
scroll to position [1950, 0]
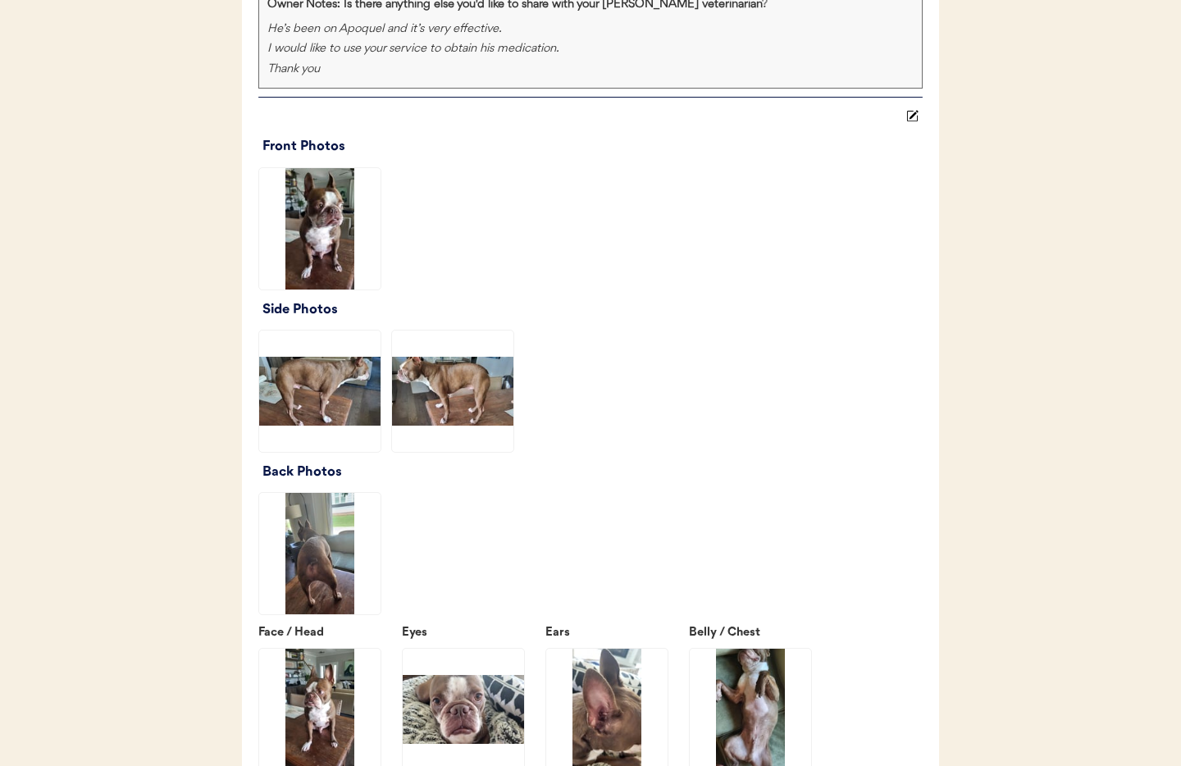
click at [319, 250] on img at bounding box center [319, 228] width 121 height 121
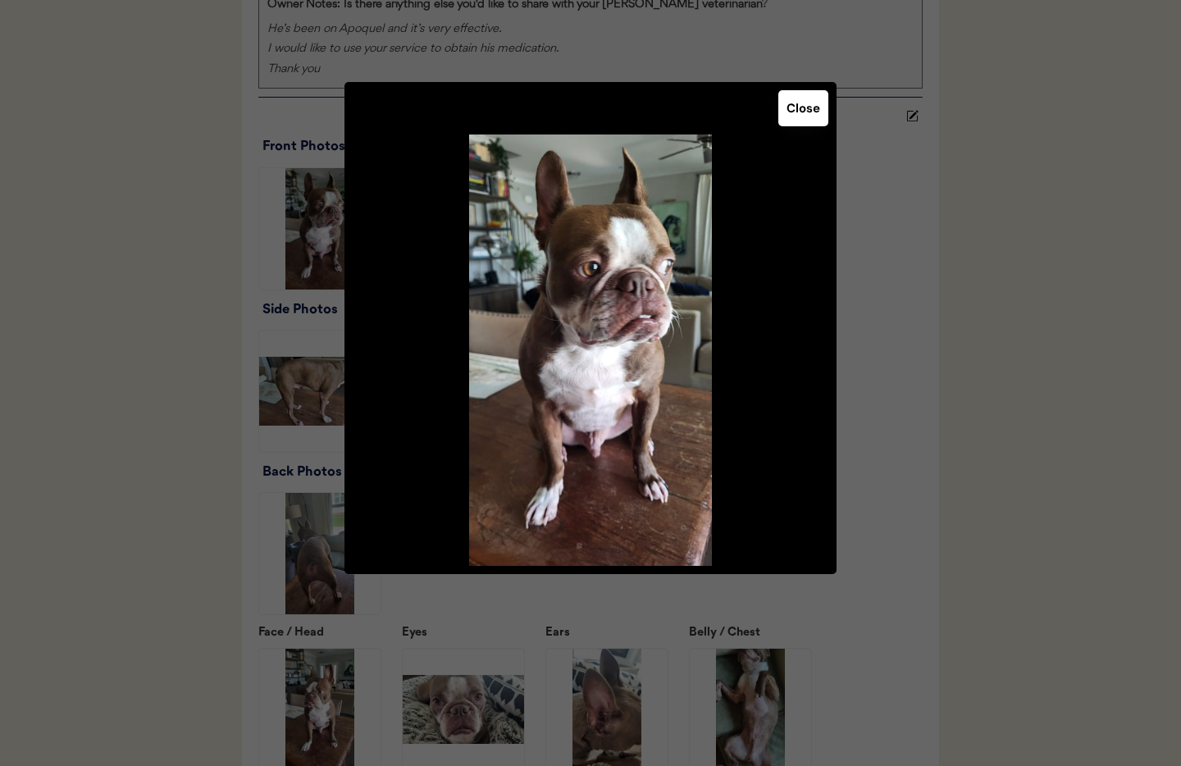
click at [809, 114] on button "Close" at bounding box center [803, 108] width 50 height 36
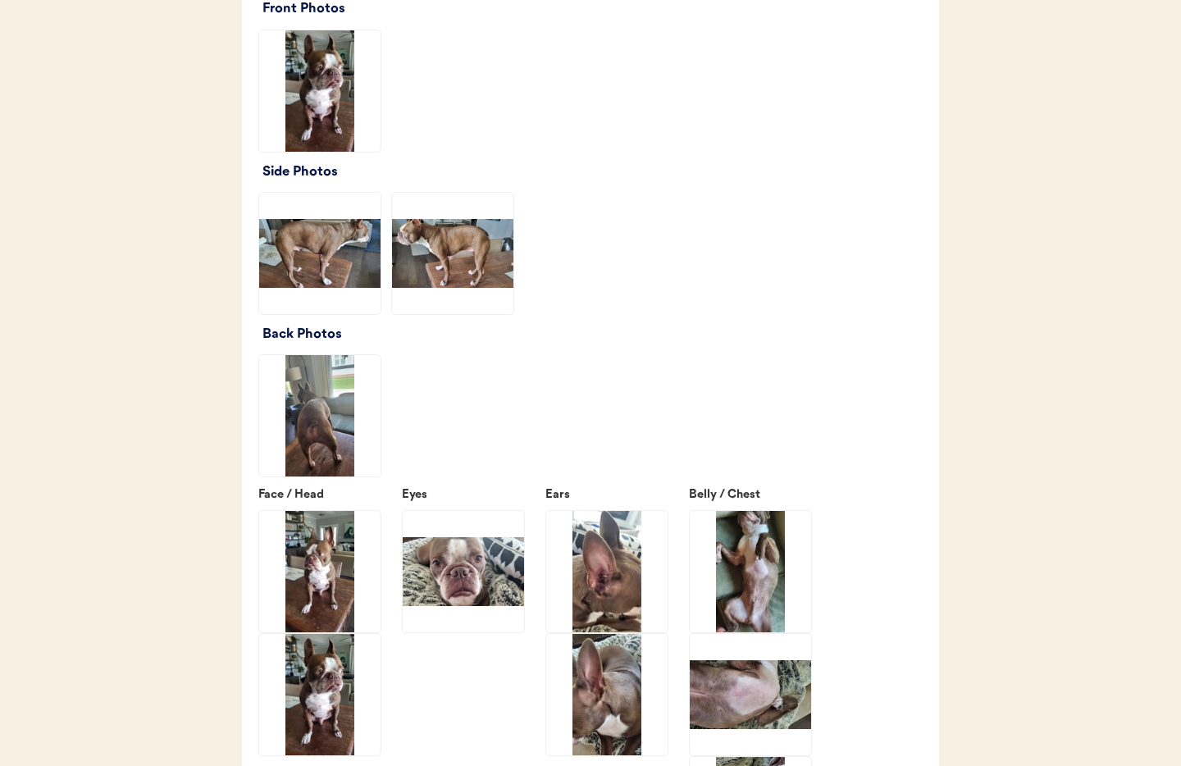
scroll to position [2128, 0]
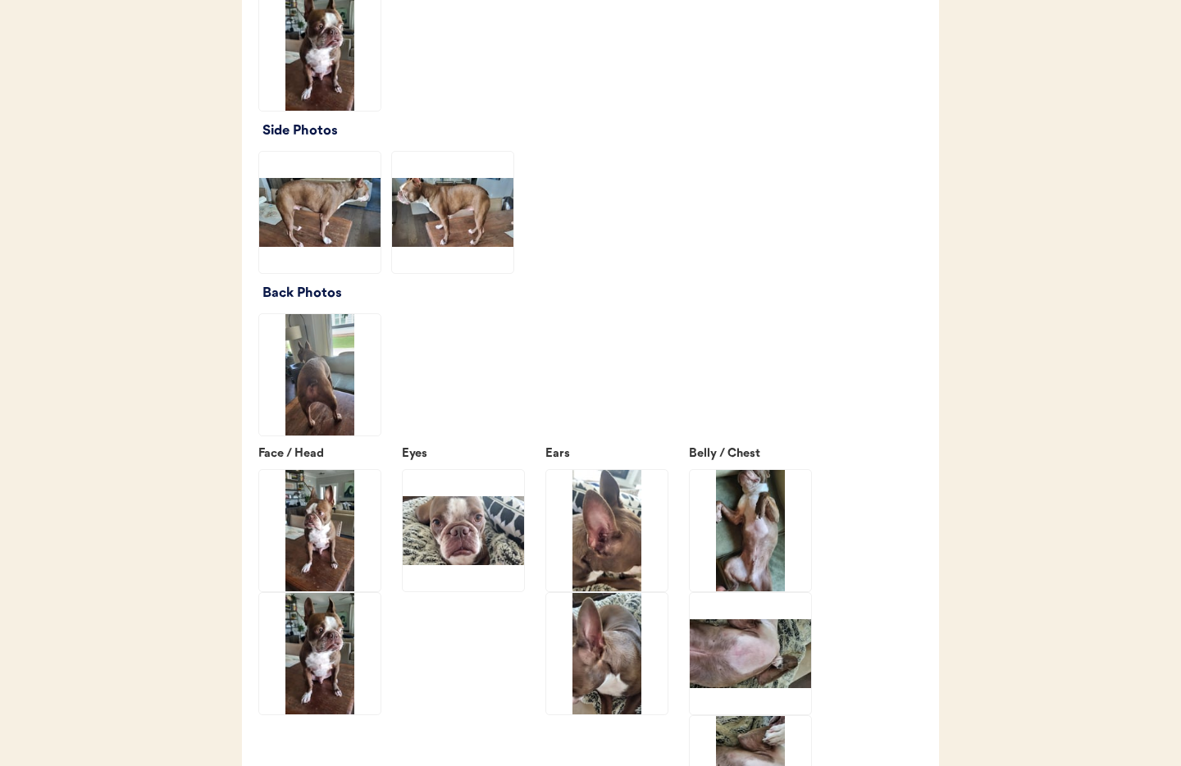
click at [321, 435] on img at bounding box center [319, 374] width 121 height 121
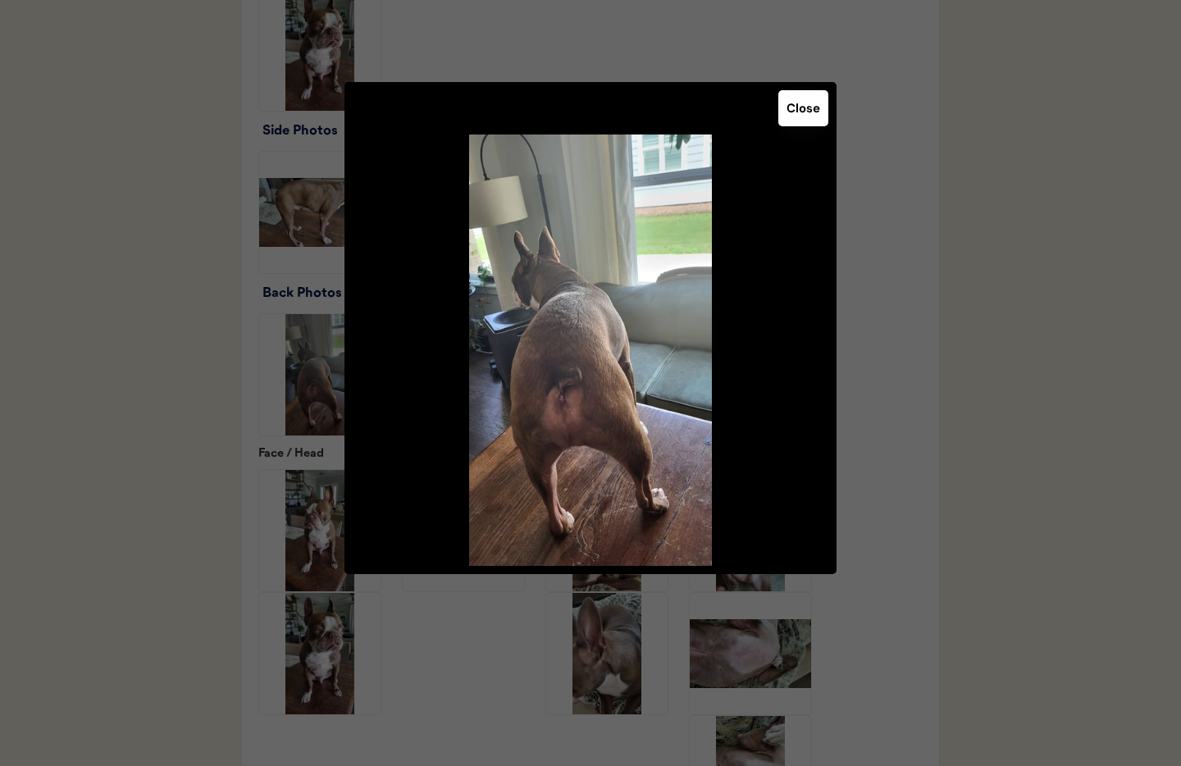
click at [798, 116] on button "Close" at bounding box center [803, 108] width 50 height 36
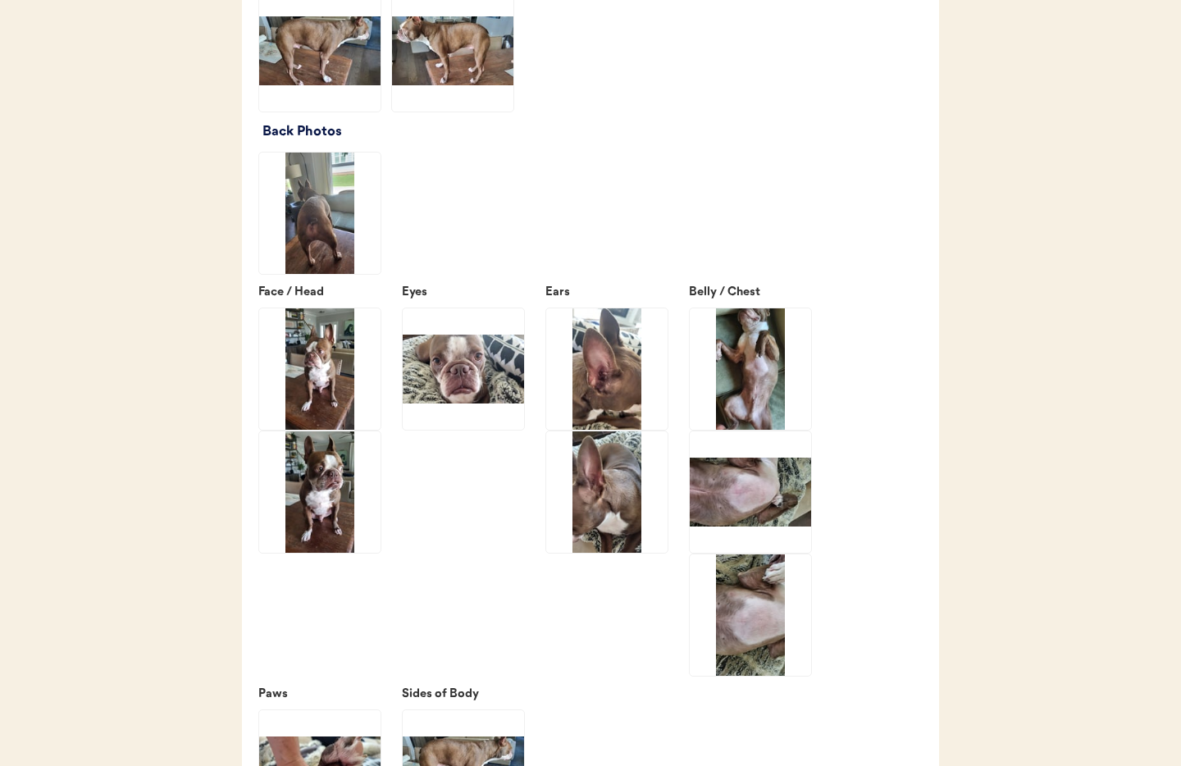
click at [330, 412] on img at bounding box center [319, 368] width 121 height 121
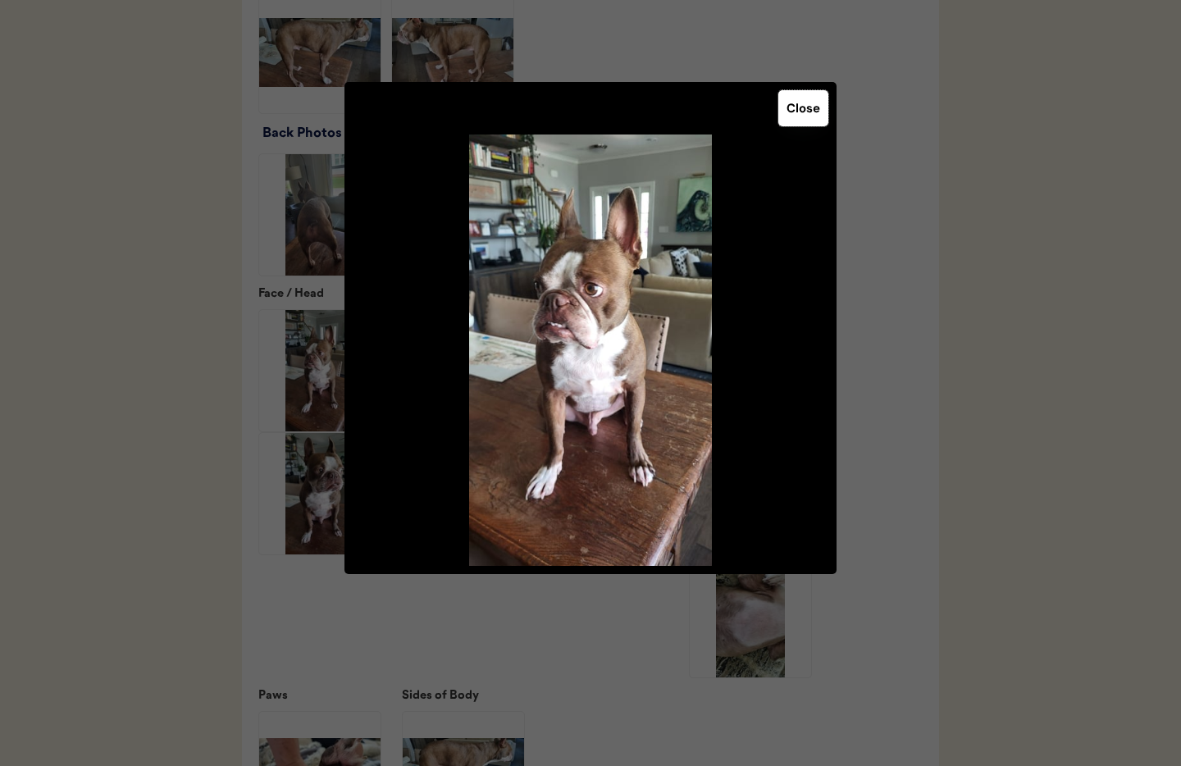
click at [798, 115] on button "Close" at bounding box center [803, 108] width 50 height 36
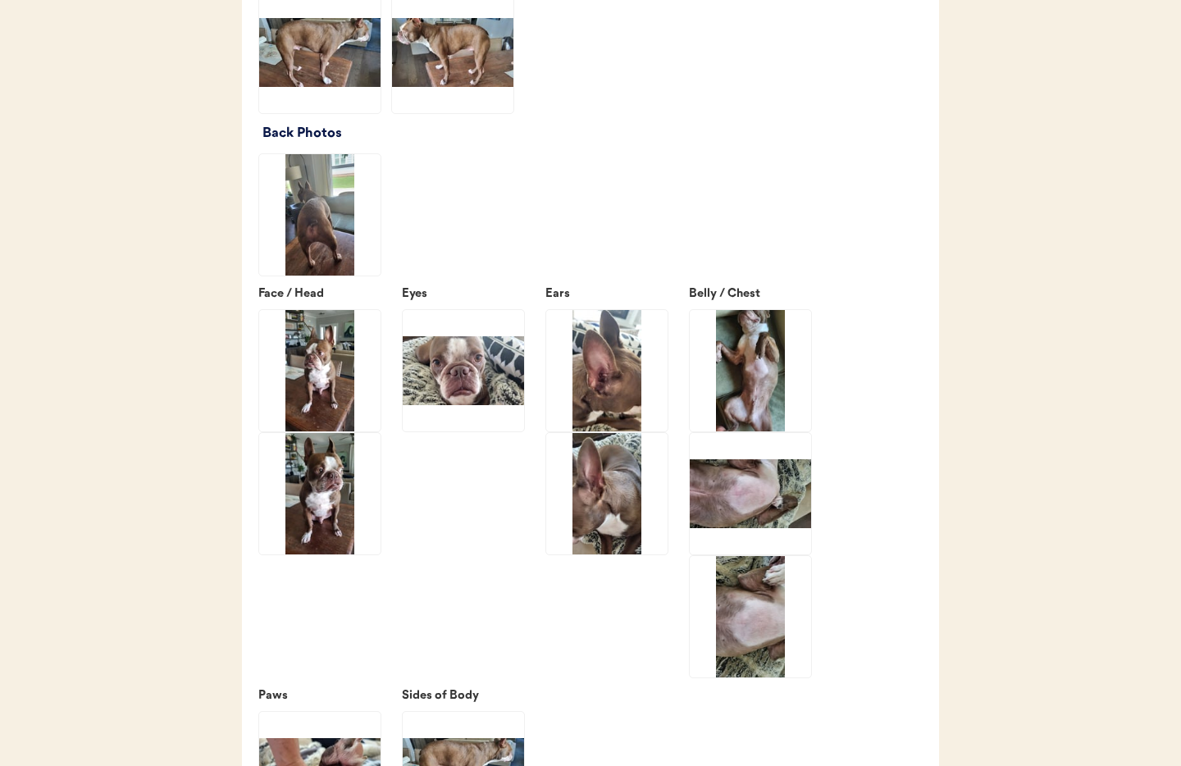
click at [307, 512] on img at bounding box center [319, 493] width 121 height 121
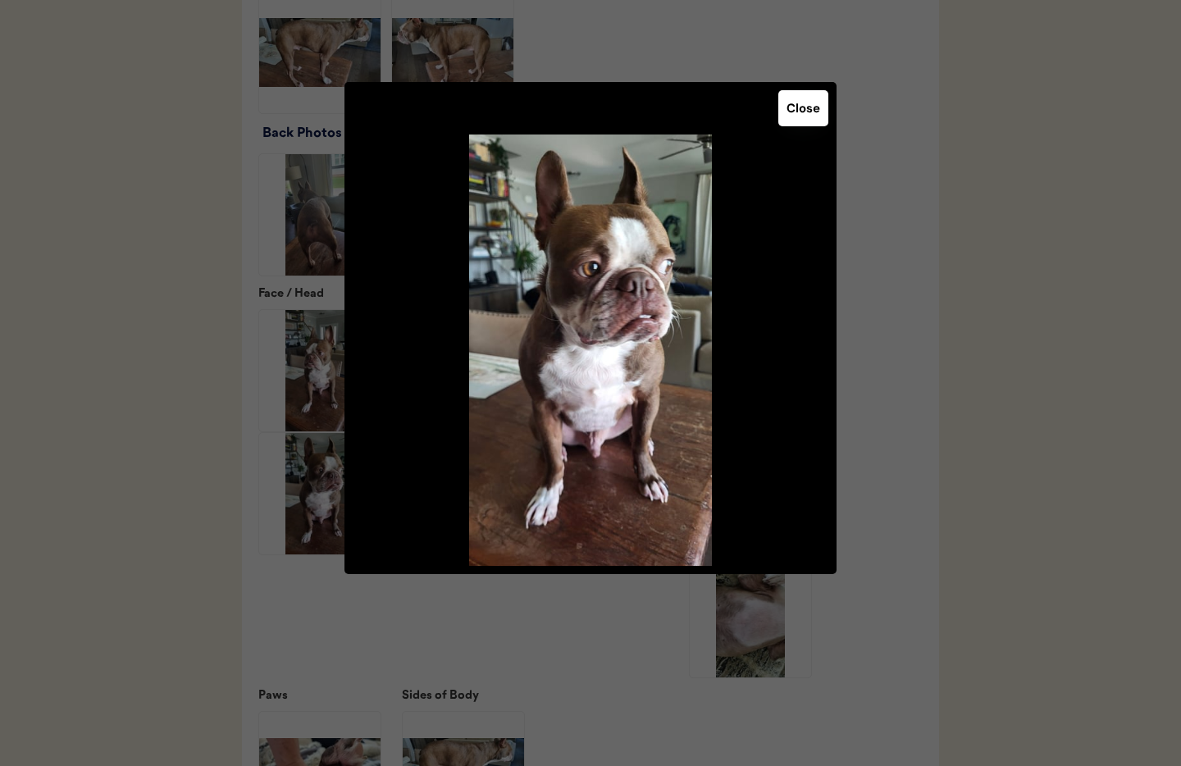
click at [796, 114] on button "Close" at bounding box center [803, 108] width 50 height 36
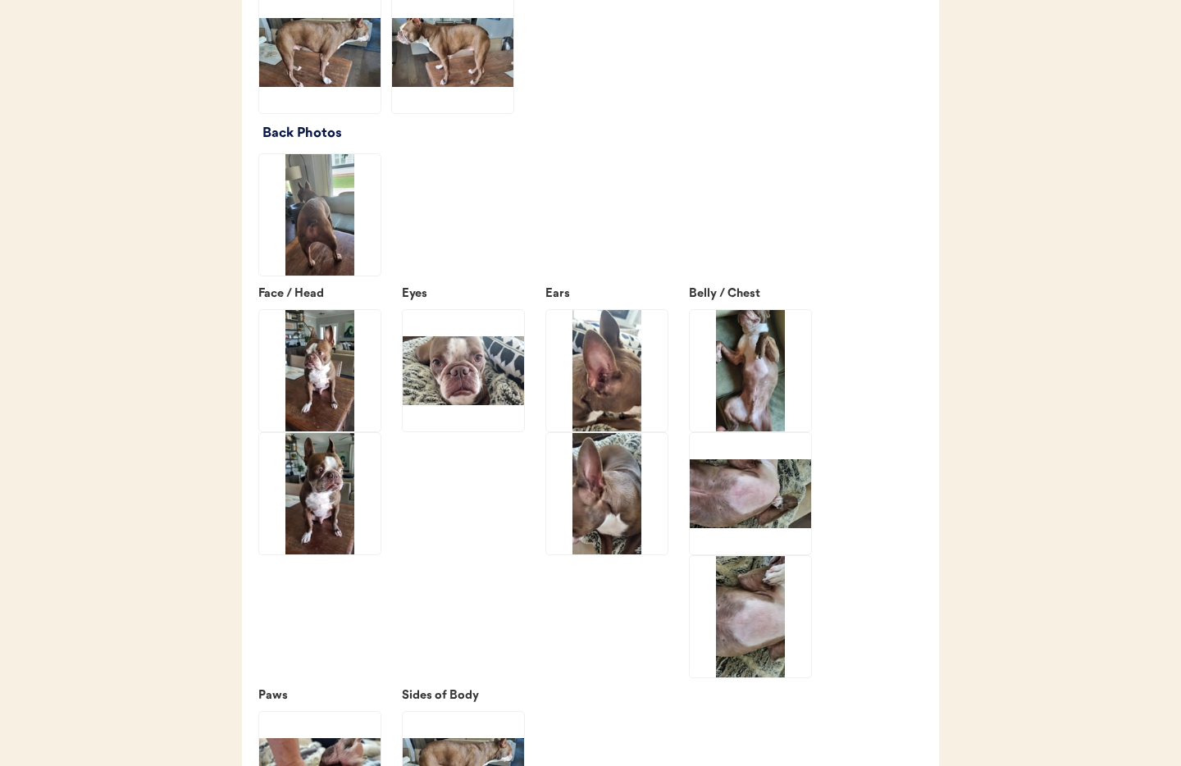
click at [482, 384] on img at bounding box center [463, 370] width 121 height 121
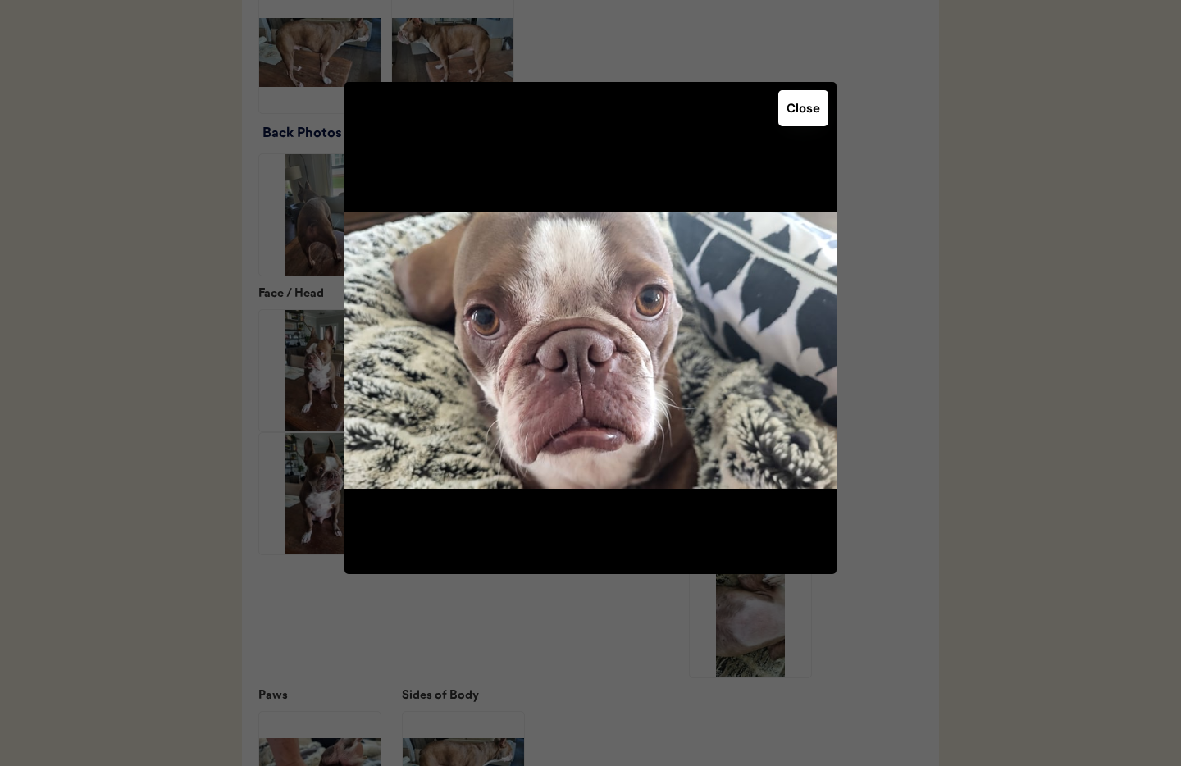
click at [794, 111] on button "Close" at bounding box center [803, 108] width 50 height 36
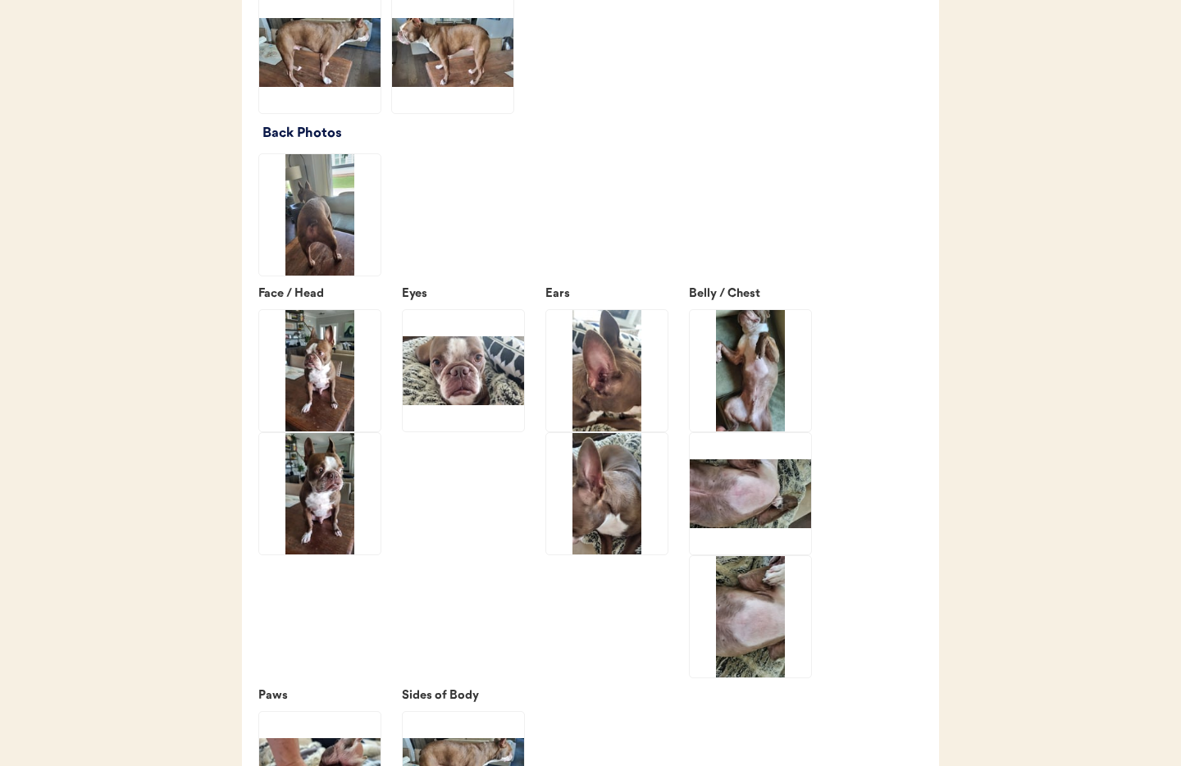
click at [609, 412] on img at bounding box center [606, 370] width 121 height 121
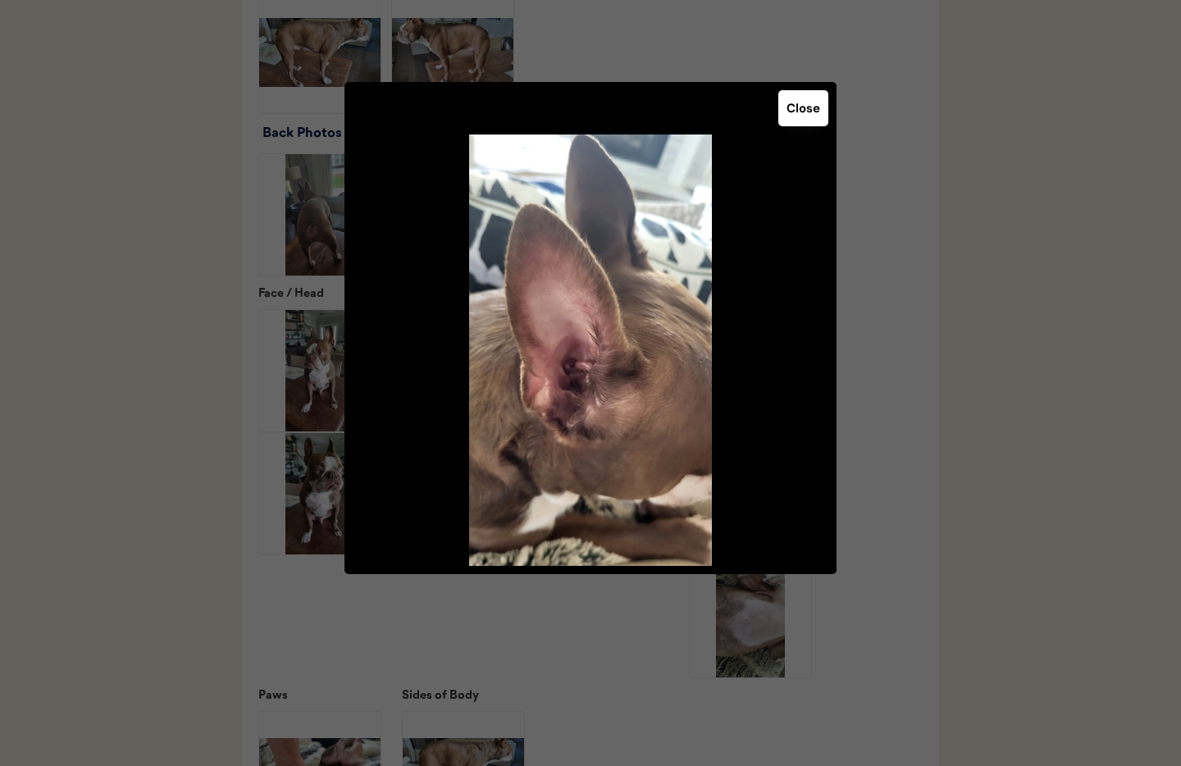
click at [801, 116] on button "Close" at bounding box center [803, 108] width 50 height 36
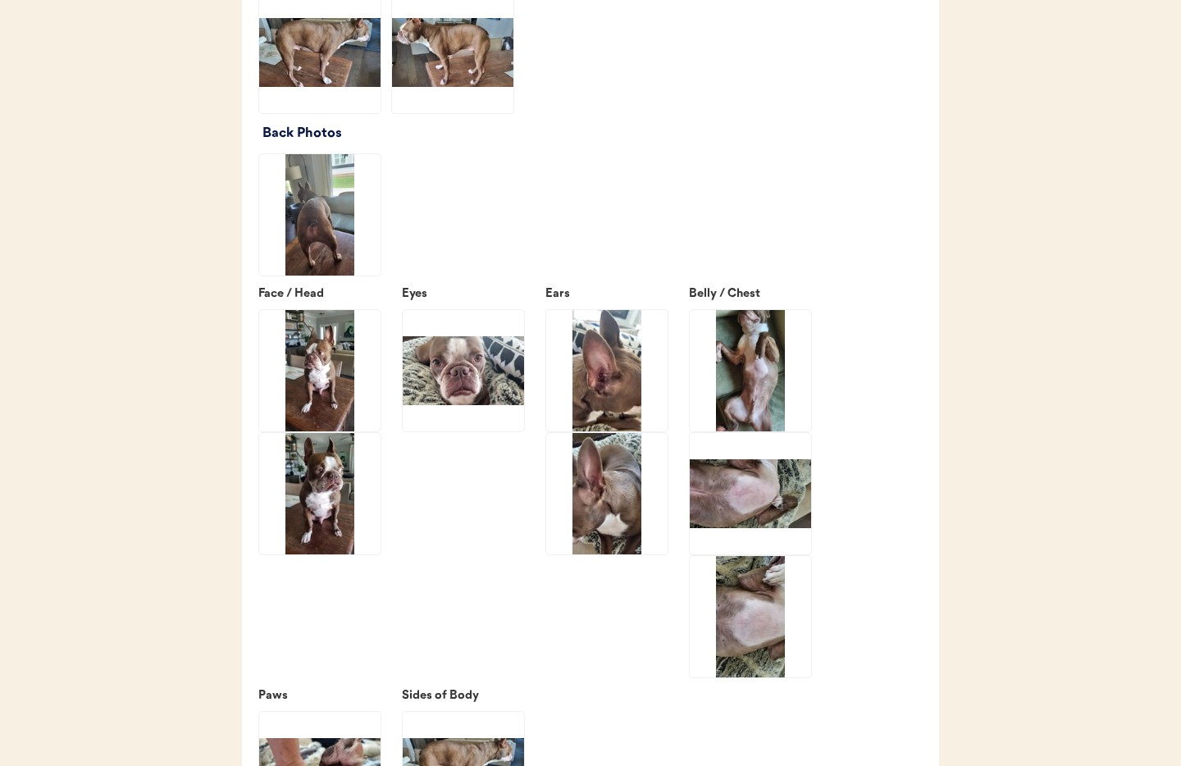
click at [594, 489] on img at bounding box center [606, 493] width 121 height 121
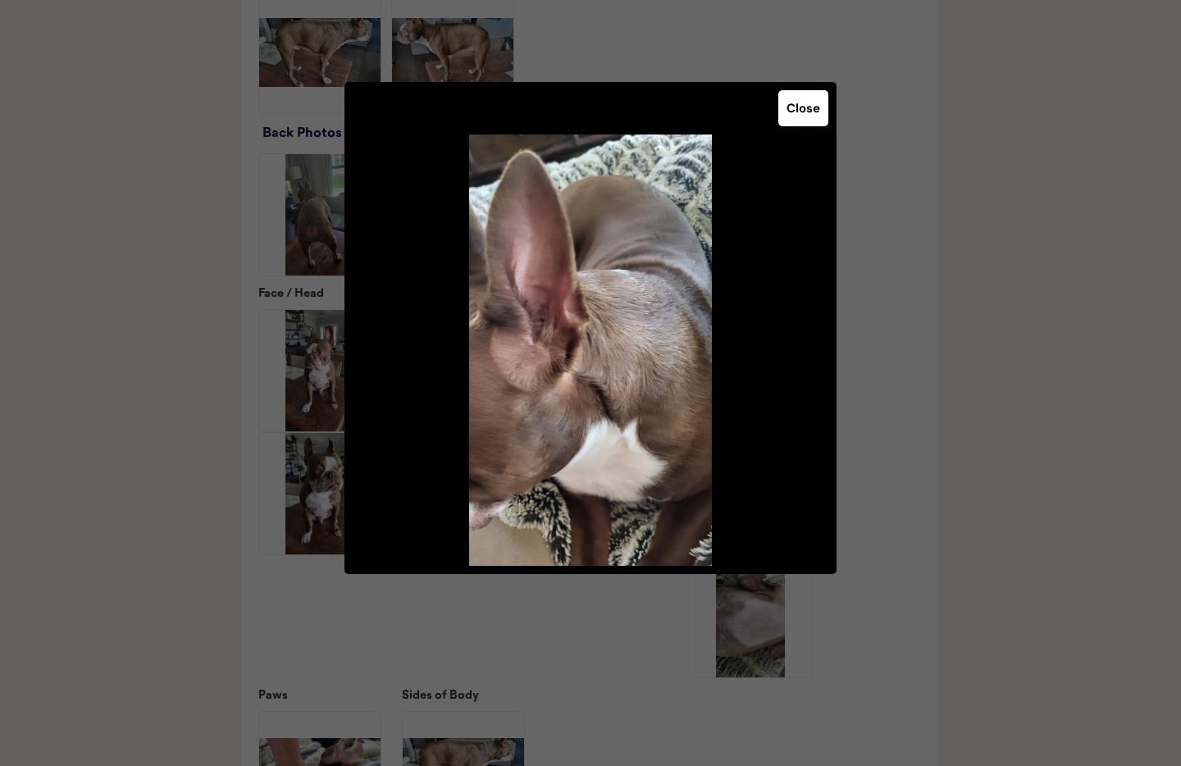
click at [794, 114] on button "Close" at bounding box center [803, 108] width 50 height 36
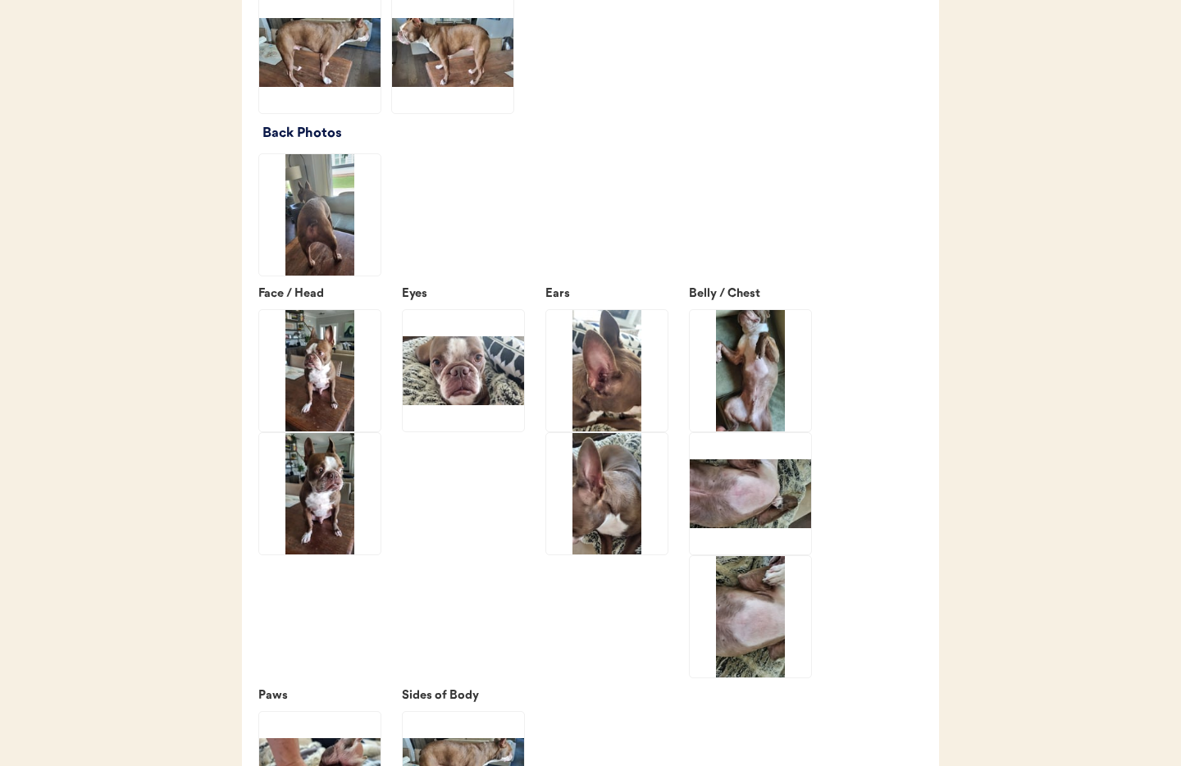
click at [758, 390] on img at bounding box center [749, 370] width 121 height 121
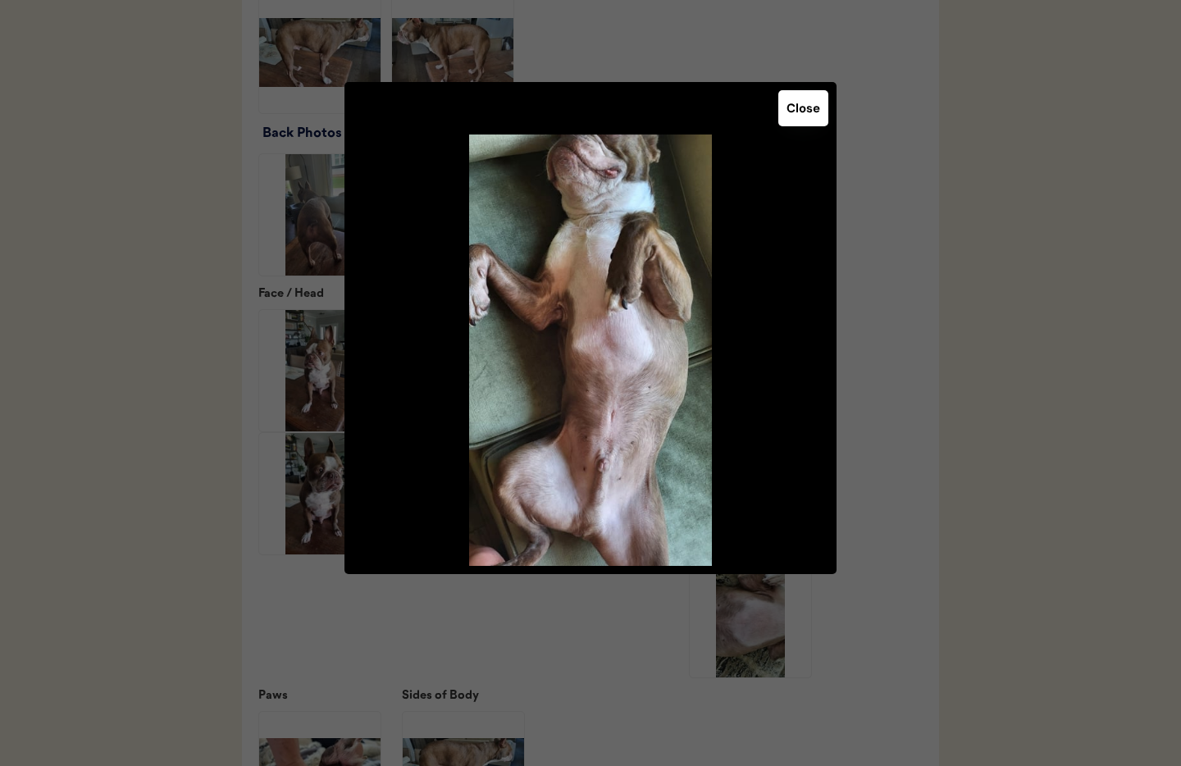
click at [806, 105] on button "Close" at bounding box center [803, 108] width 50 height 36
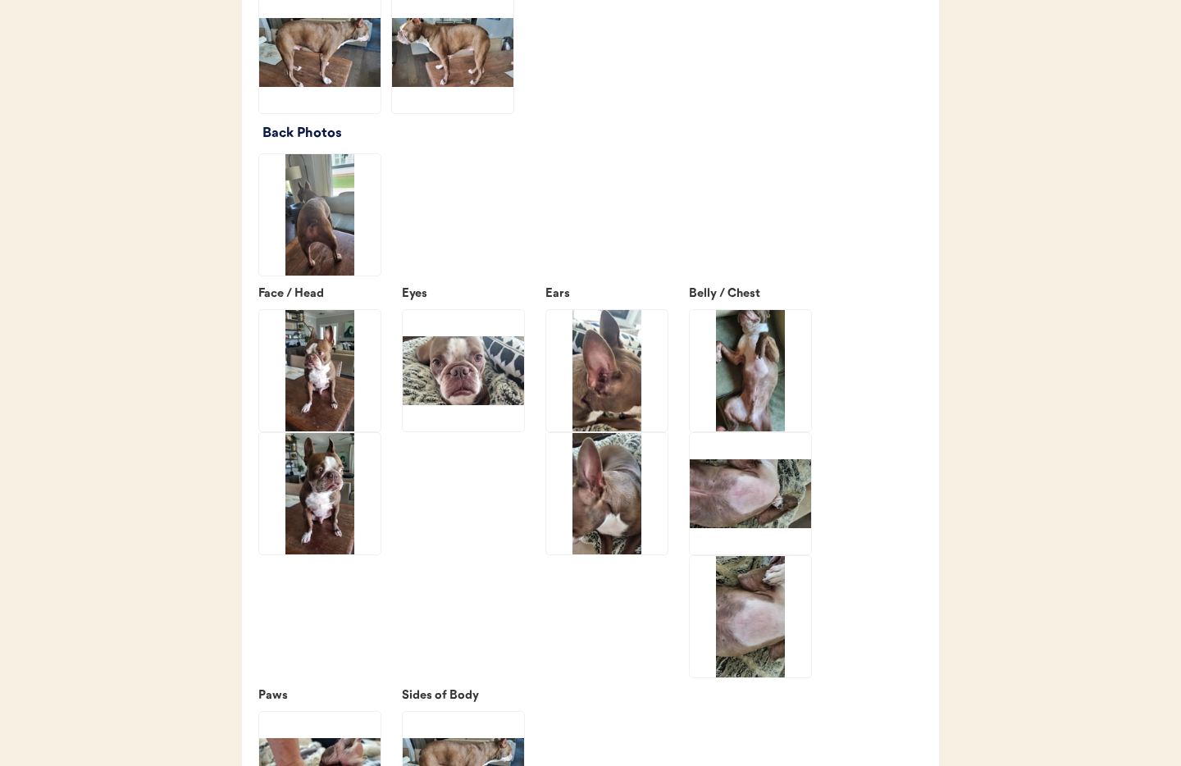
click at [749, 504] on img at bounding box center [749, 493] width 121 height 121
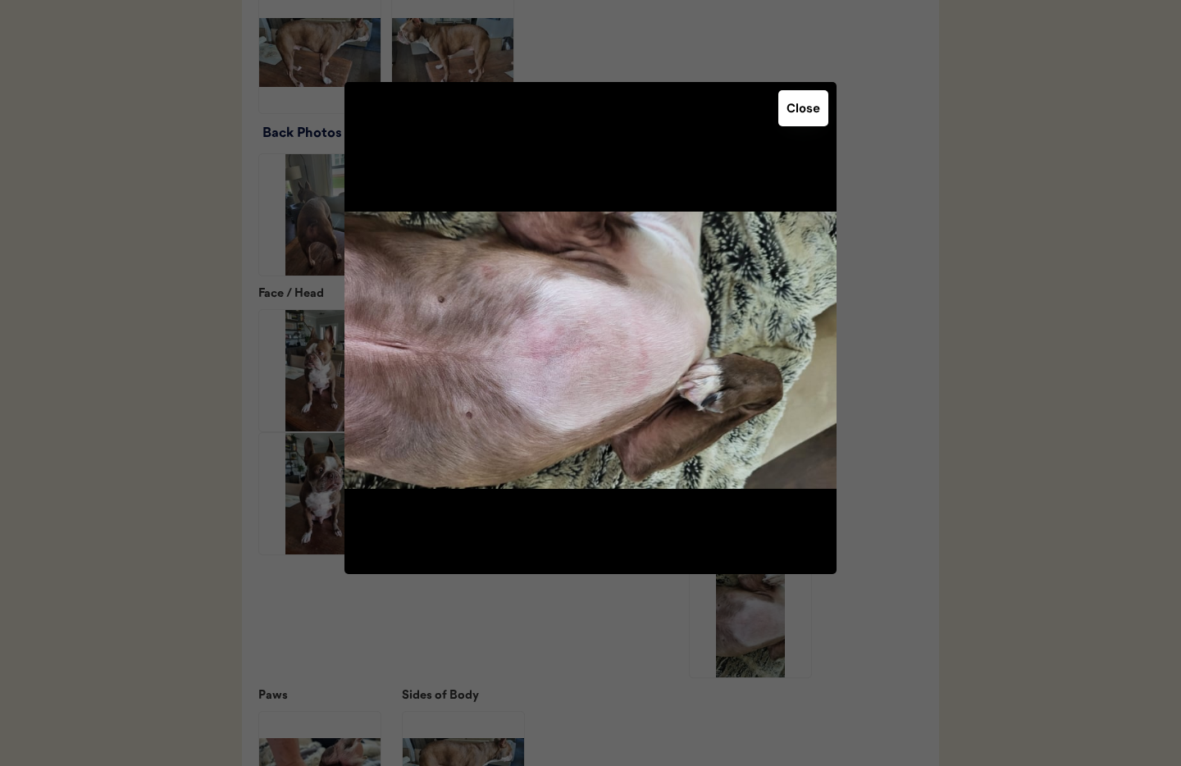
click at [795, 117] on button "Close" at bounding box center [803, 108] width 50 height 36
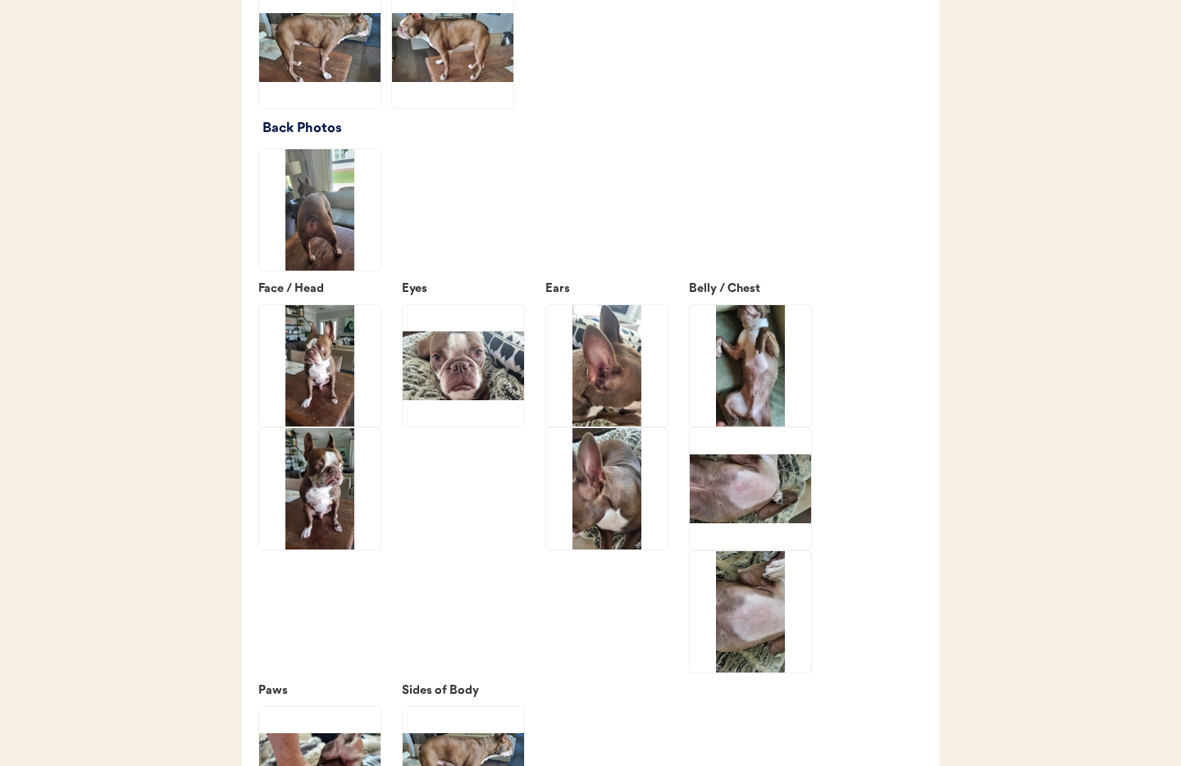
scroll to position [2292, 0]
click at [742, 641] on img at bounding box center [749, 612] width 121 height 121
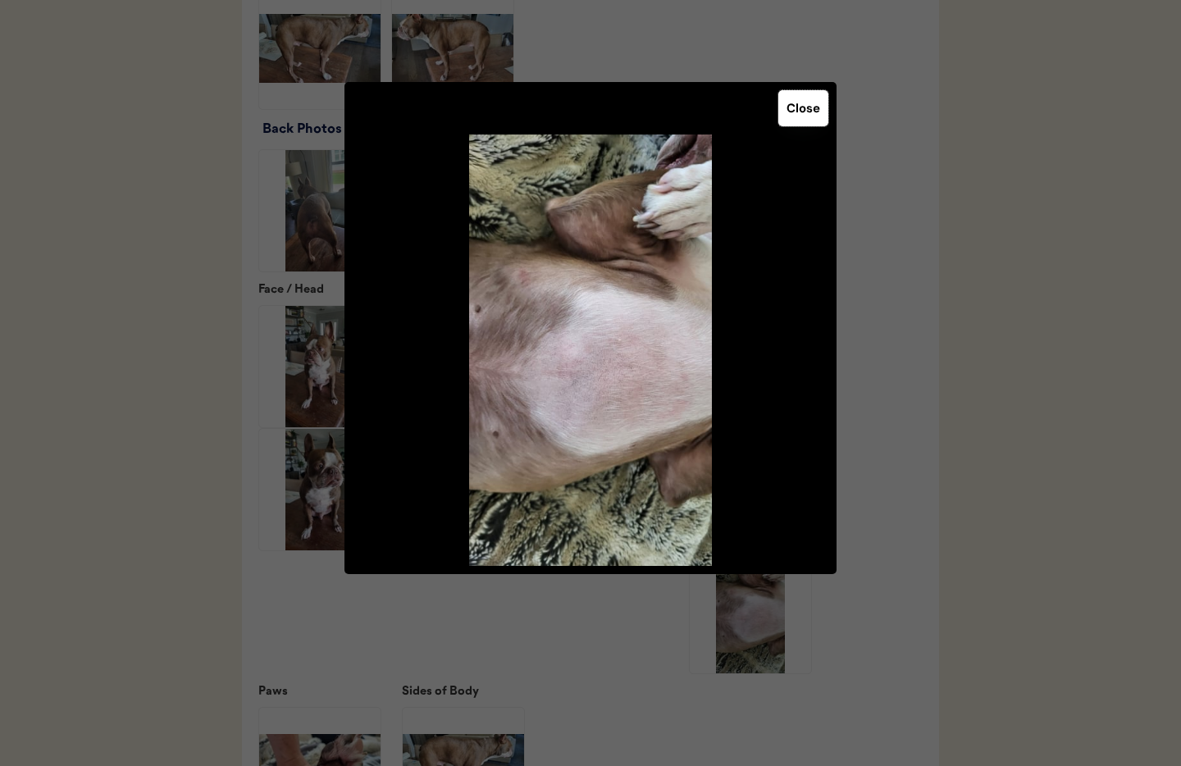
drag, startPoint x: 807, startPoint y: 107, endPoint x: 695, endPoint y: 208, distance: 150.9
click at [807, 107] on button "Close" at bounding box center [803, 108] width 50 height 36
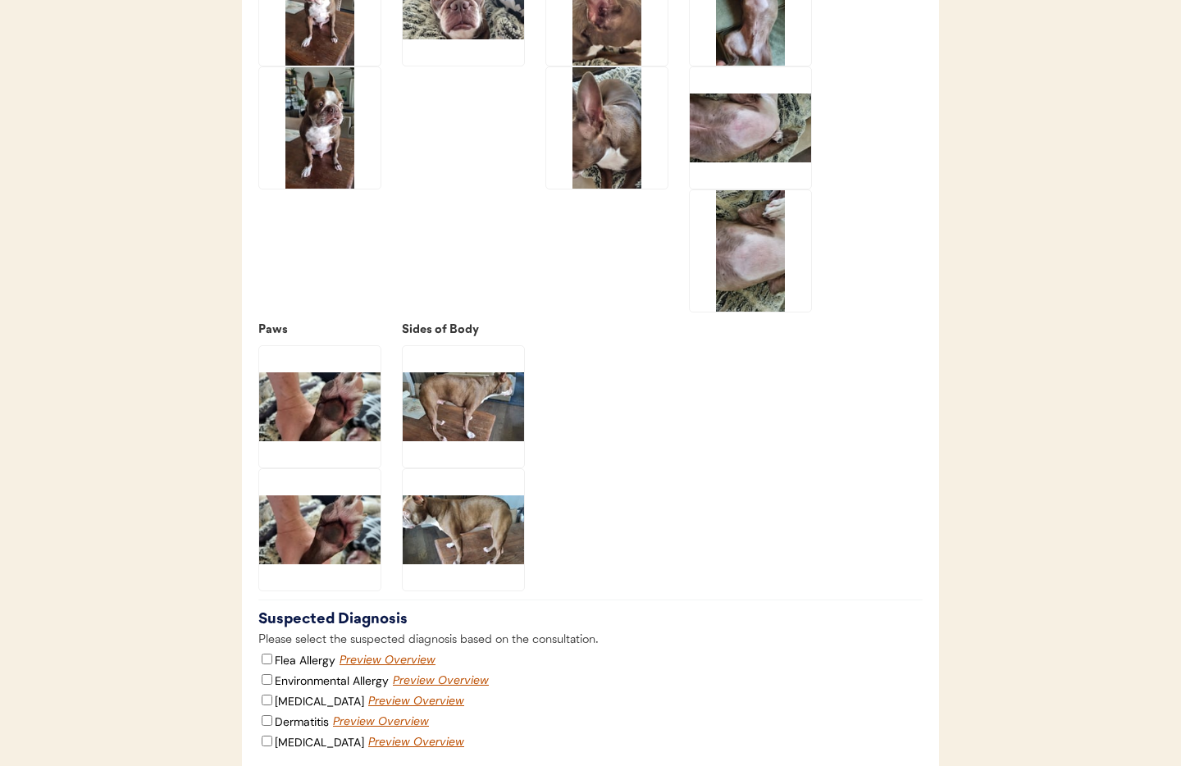
scroll to position [2655, 0]
click at [315, 424] on img at bounding box center [319, 405] width 121 height 121
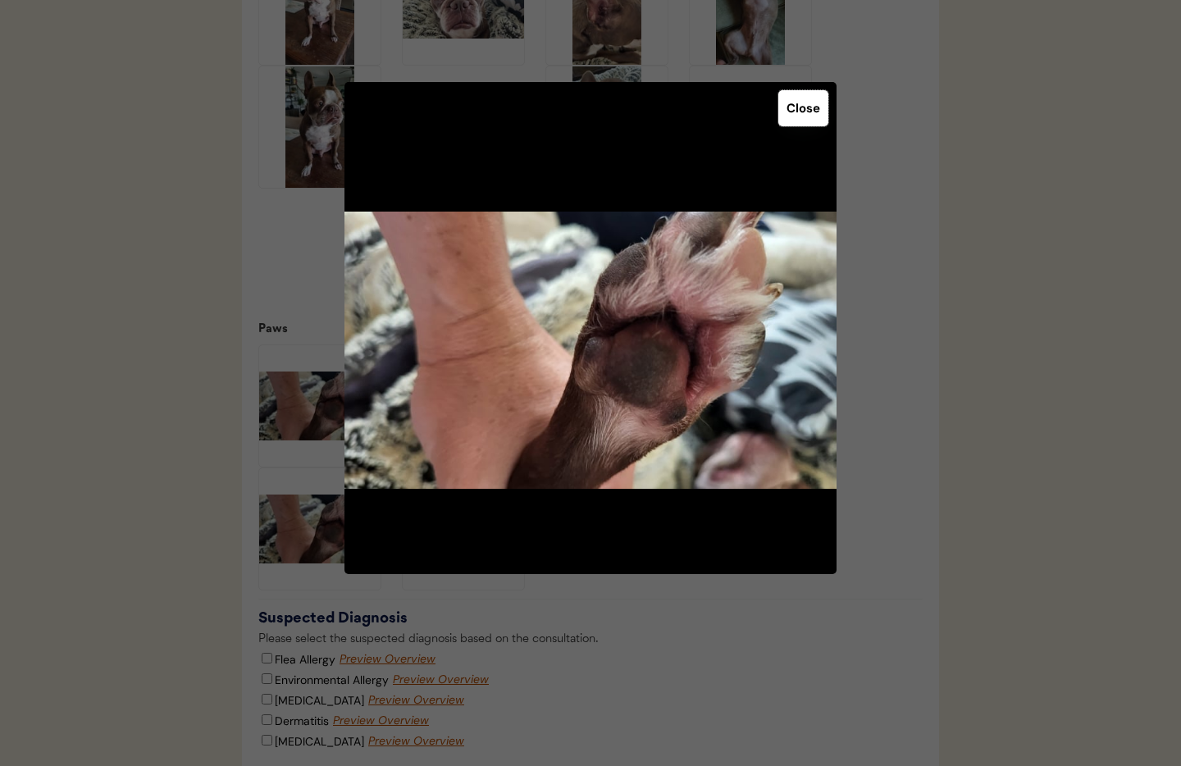
click at [804, 121] on button "Close" at bounding box center [803, 108] width 50 height 36
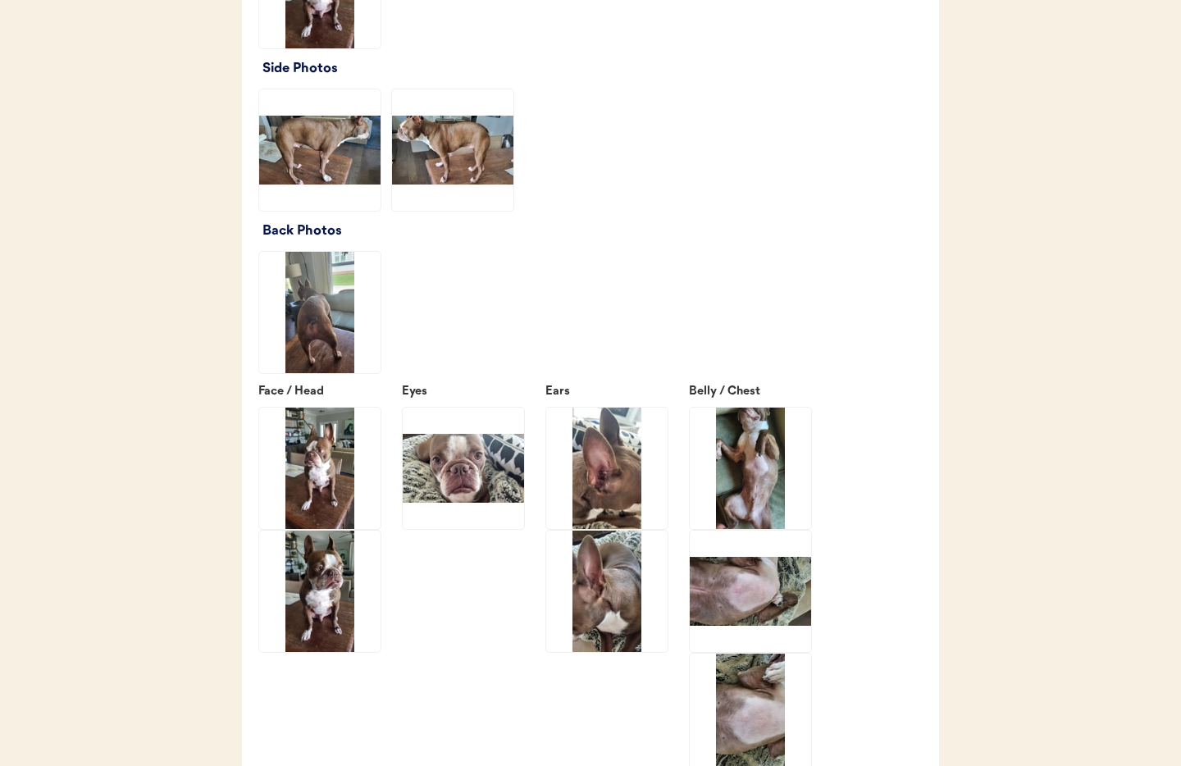
scroll to position [2191, 0]
click at [459, 498] on img at bounding box center [463, 467] width 121 height 121
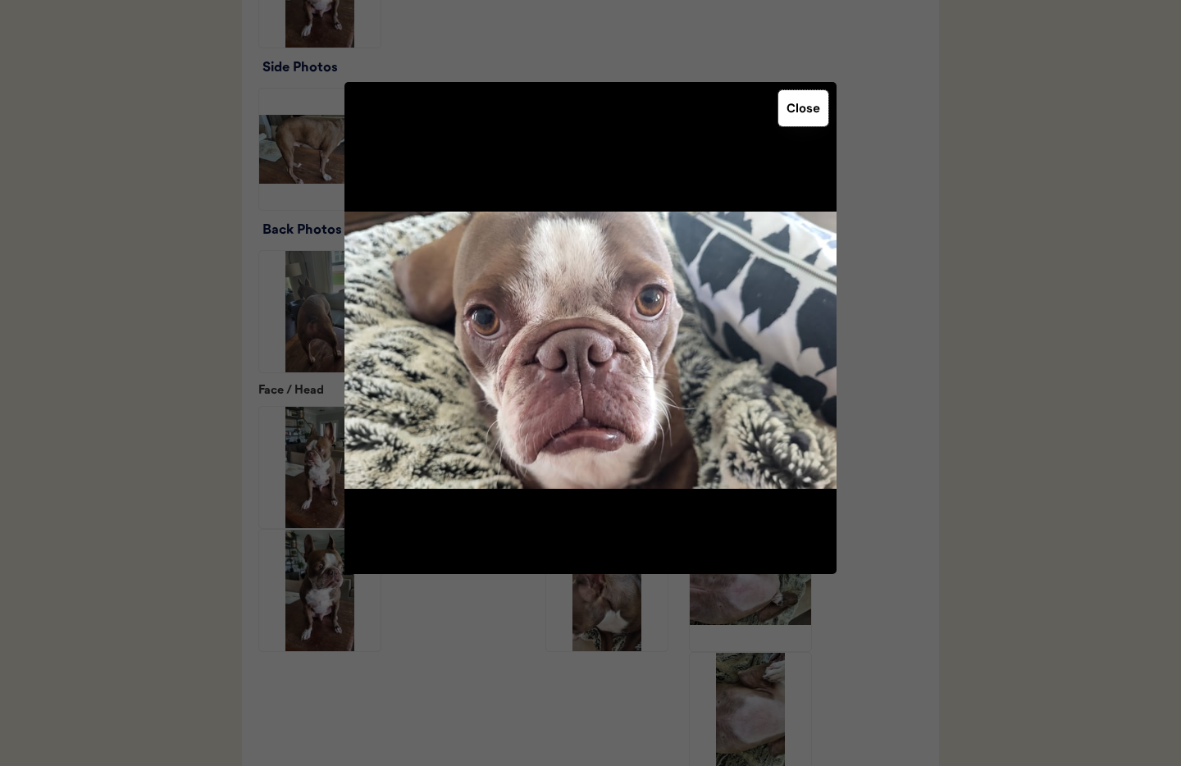
click at [805, 106] on button "Close" at bounding box center [803, 108] width 50 height 36
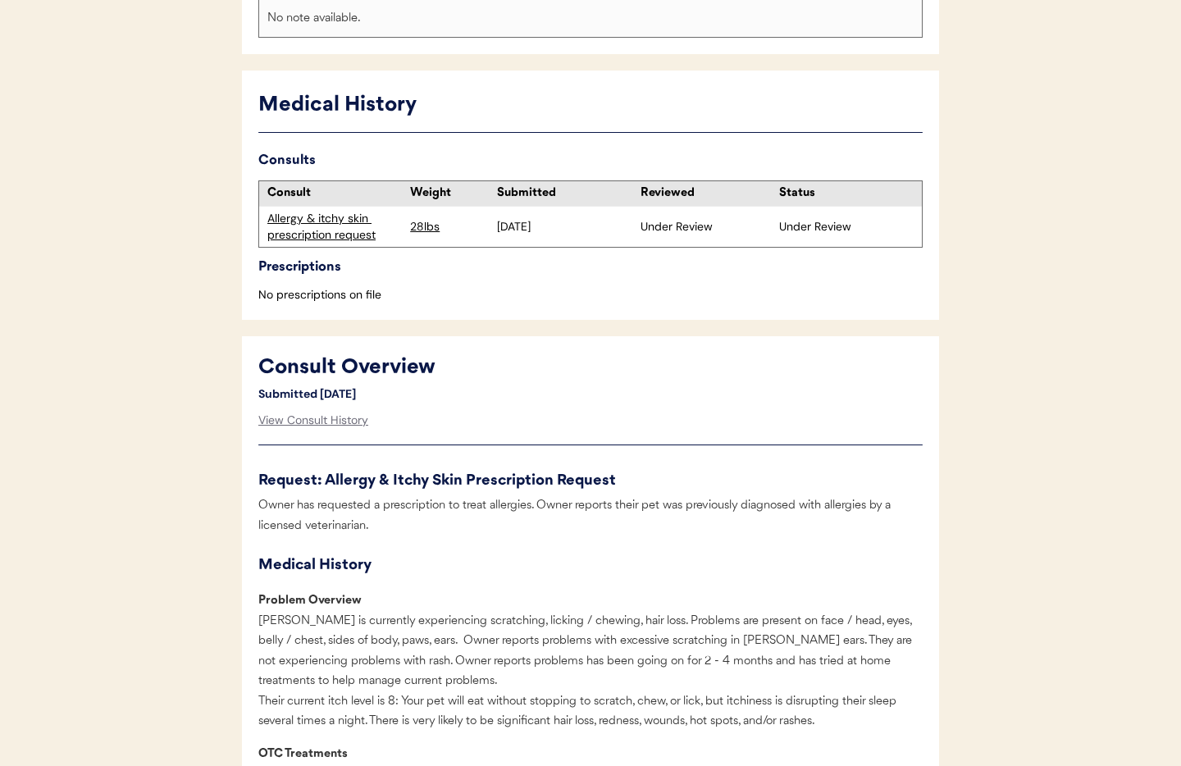
scroll to position [0, 0]
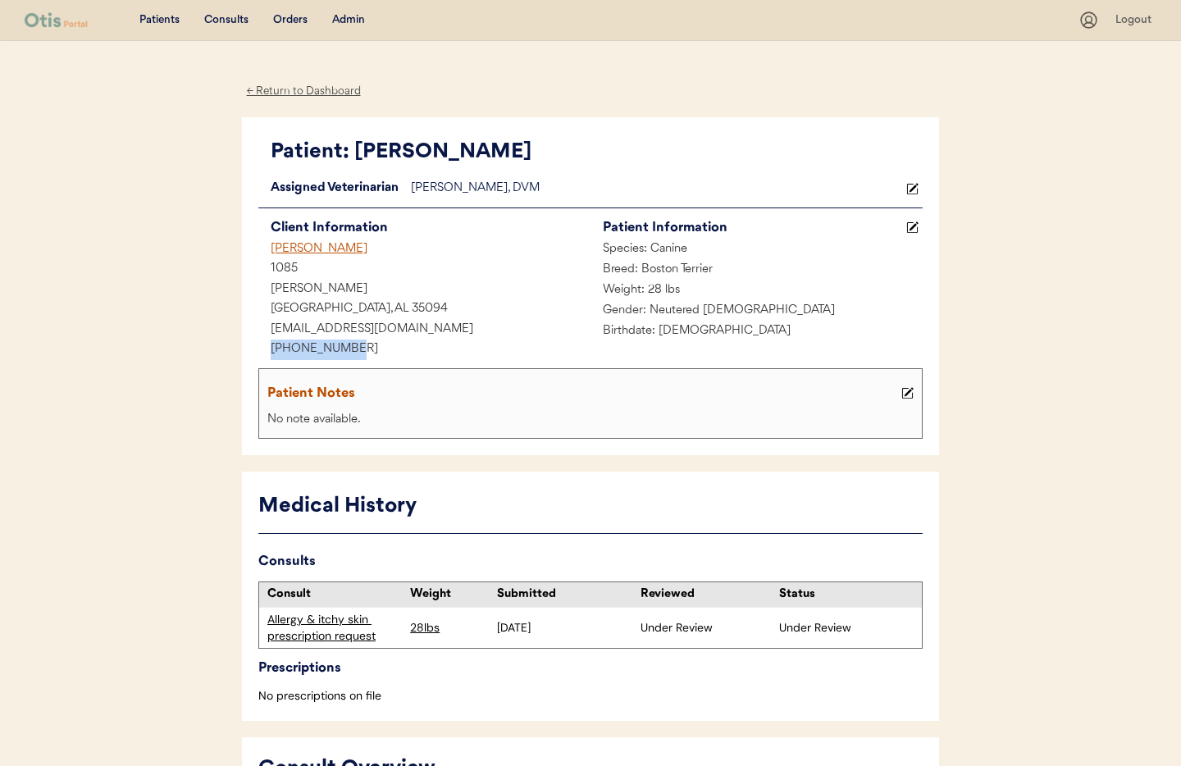
drag, startPoint x: 344, startPoint y: 348, endPoint x: 271, endPoint y: 347, distance: 73.0
click at [252, 348] on div "Patient: Murray Loading... Assigned Veterinarian Dr. Clanin, DVM Client Informa…" at bounding box center [590, 286] width 697 height 339
copy div "+12058647634"
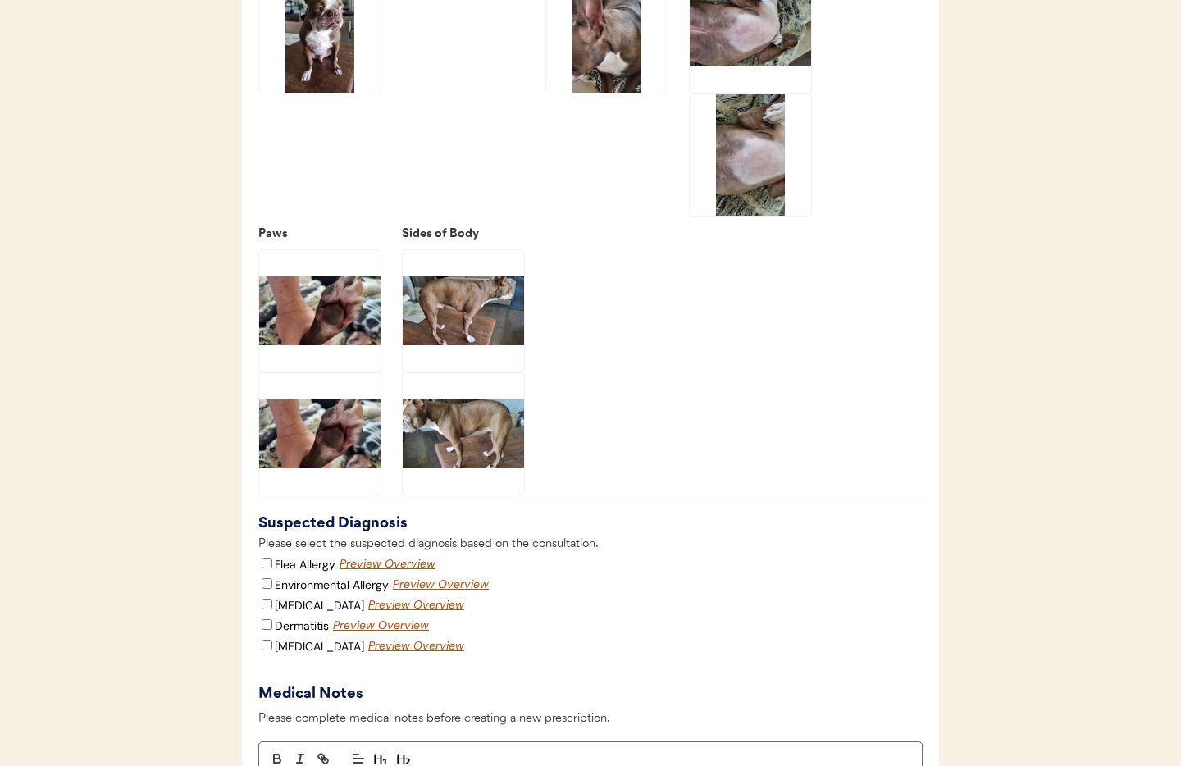
scroll to position [2751, 0]
click at [761, 203] on img at bounding box center [749, 153] width 121 height 121
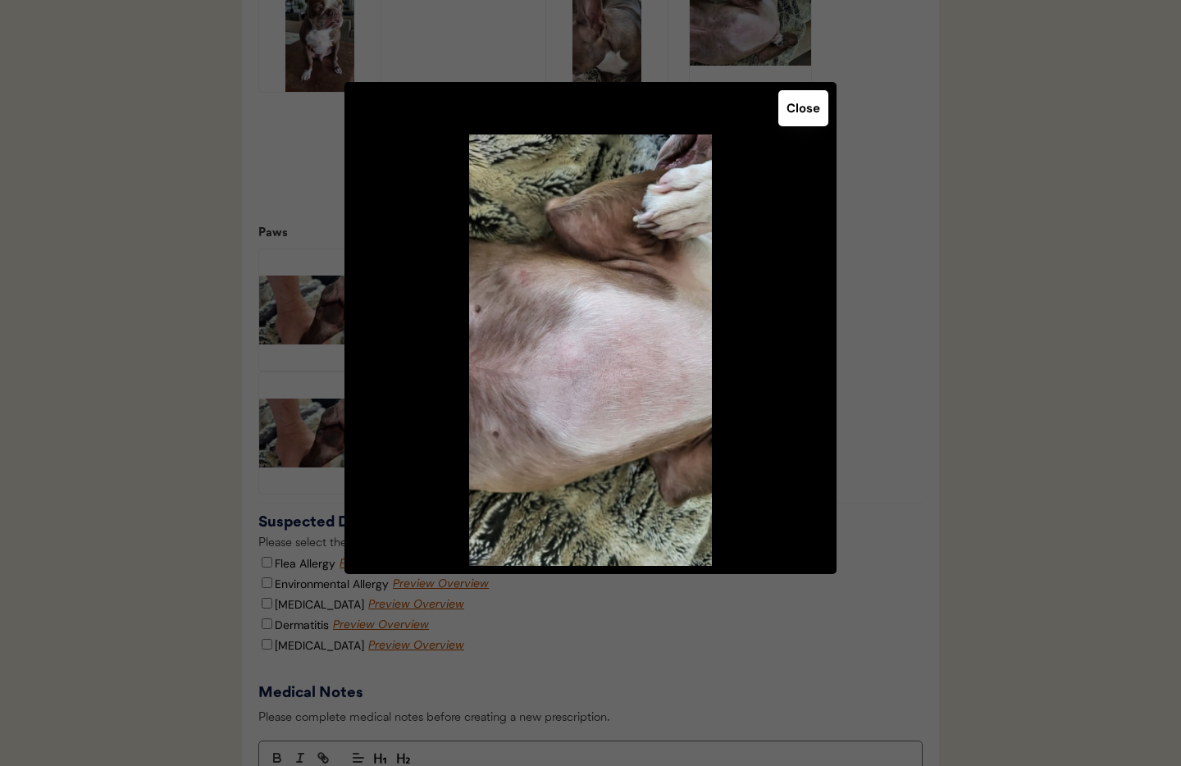
click at [798, 117] on button "Close" at bounding box center [803, 108] width 50 height 36
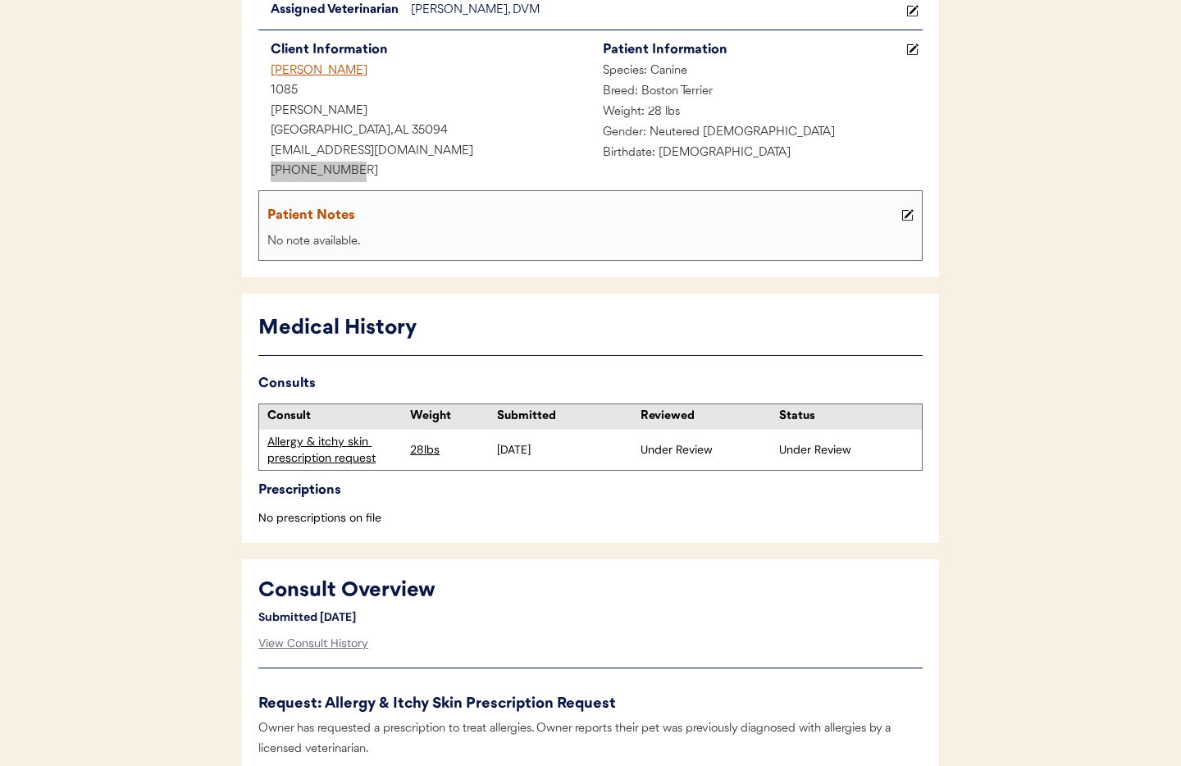
scroll to position [180, 0]
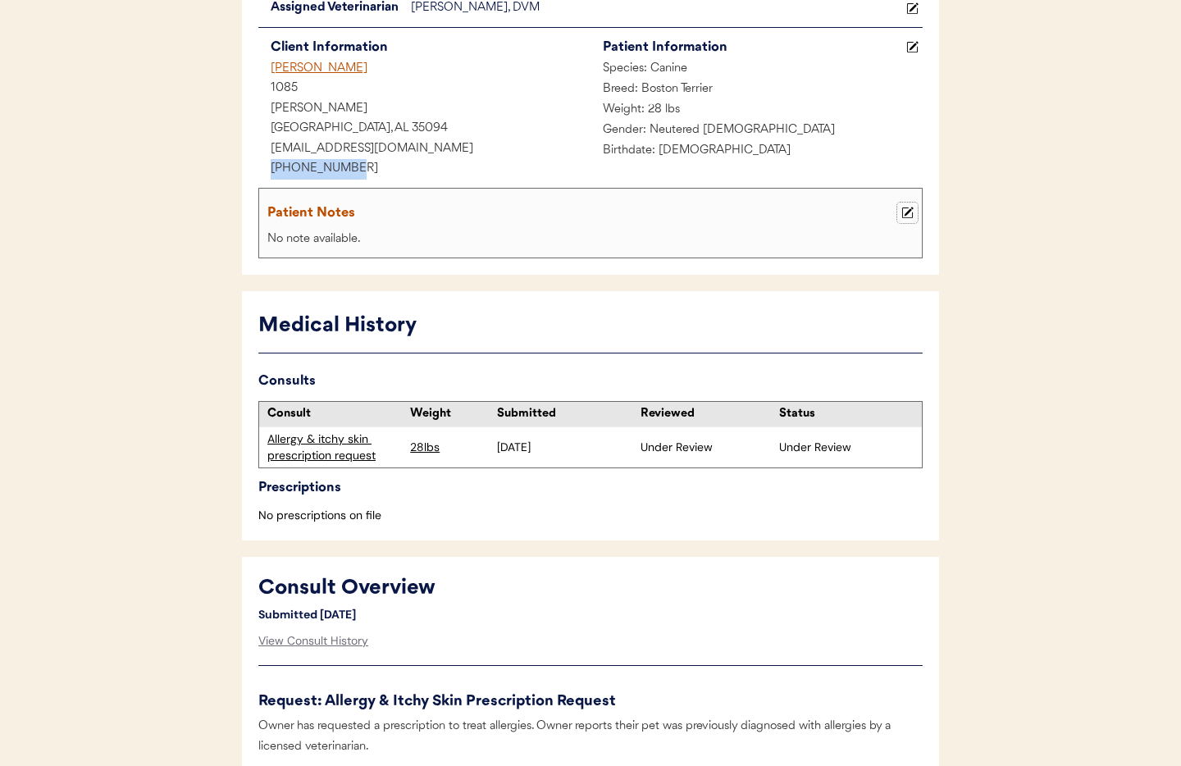
click at [907, 212] on use at bounding box center [907, 212] width 11 height 11
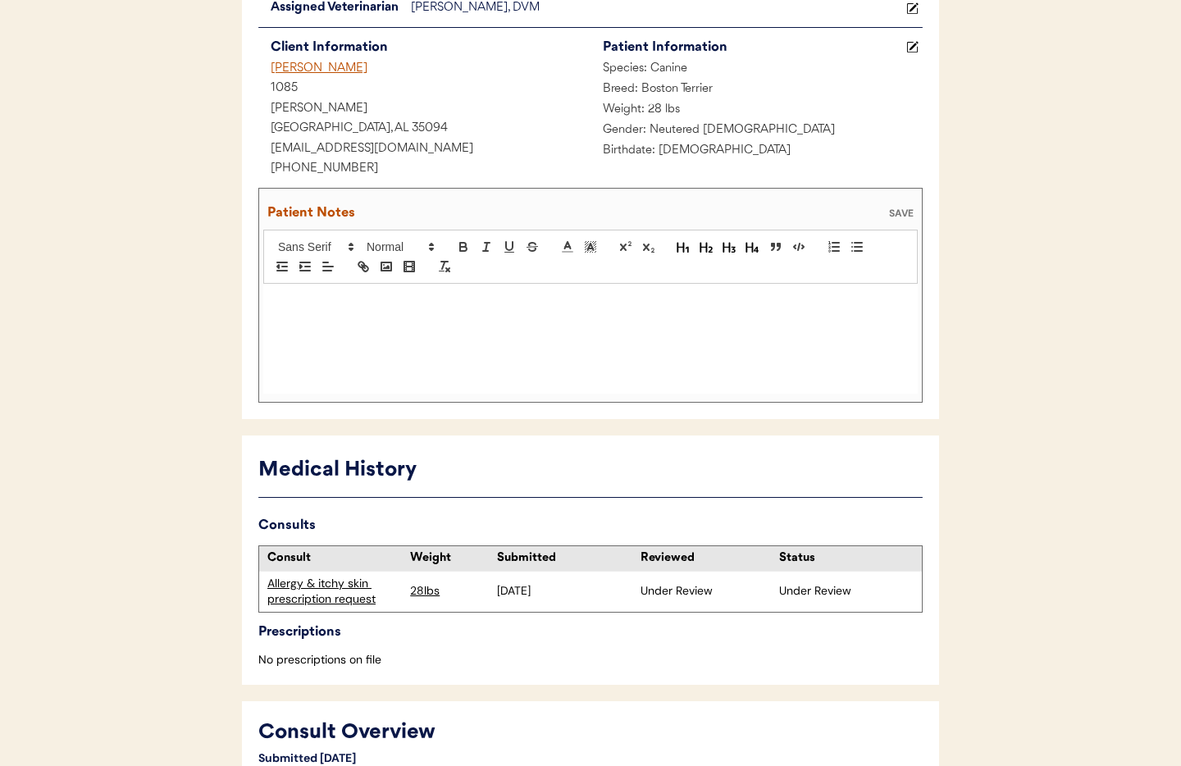
click at [387, 329] on div at bounding box center [590, 339] width 654 height 110
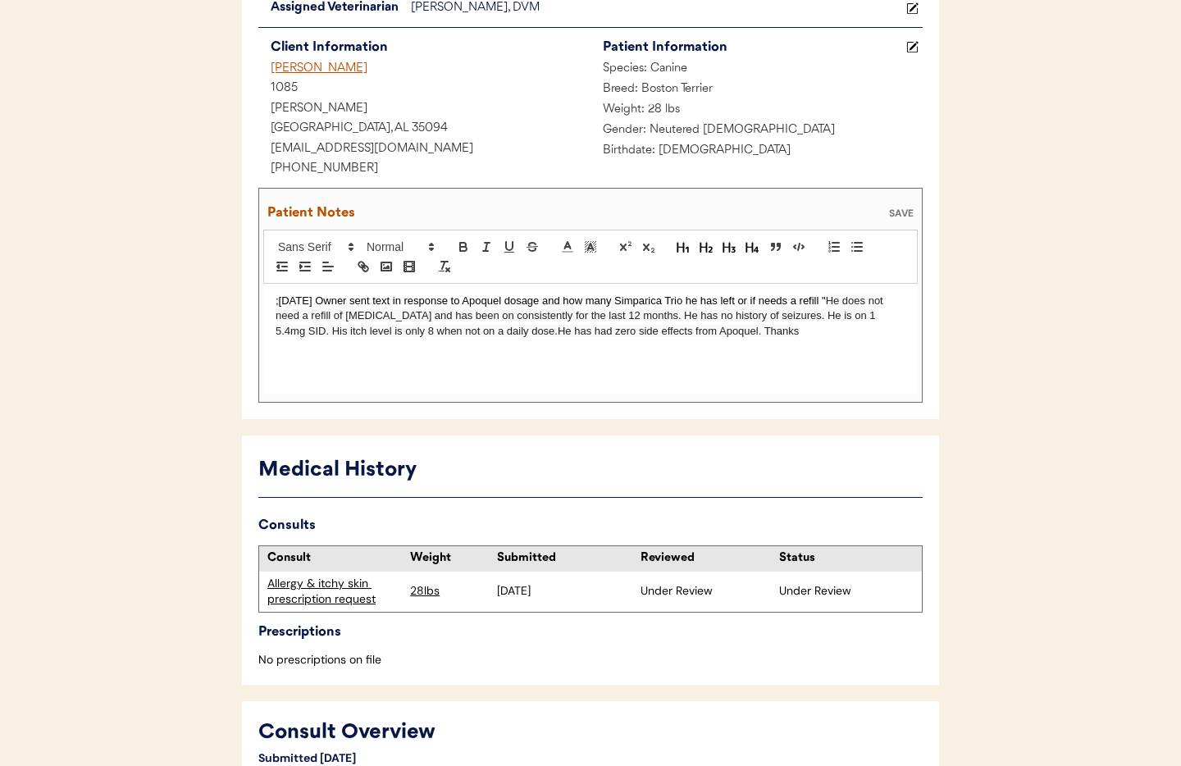
drag, startPoint x: 501, startPoint y: 333, endPoint x: 516, endPoint y: 336, distance: 15.1
click at [504, 333] on span "He does not need a refill of heartworm and has been on consistently for the las…" at bounding box center [580, 315] width 610 height 43
click at [752, 337] on p ";8/19/25 Owner sent text in response to Apoquel dosage and how many Simparica T…" at bounding box center [590, 316] width 630 height 45
click at [908, 216] on div "SAVE" at bounding box center [901, 213] width 33 height 10
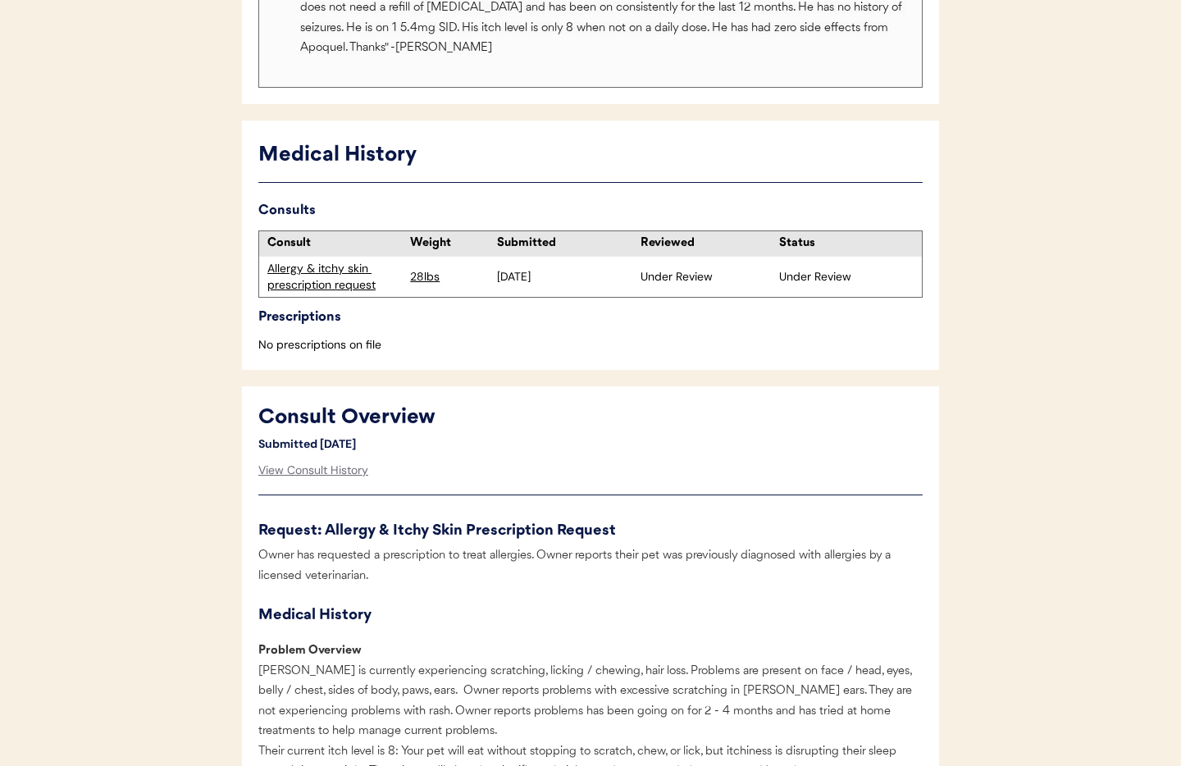
scroll to position [0, 0]
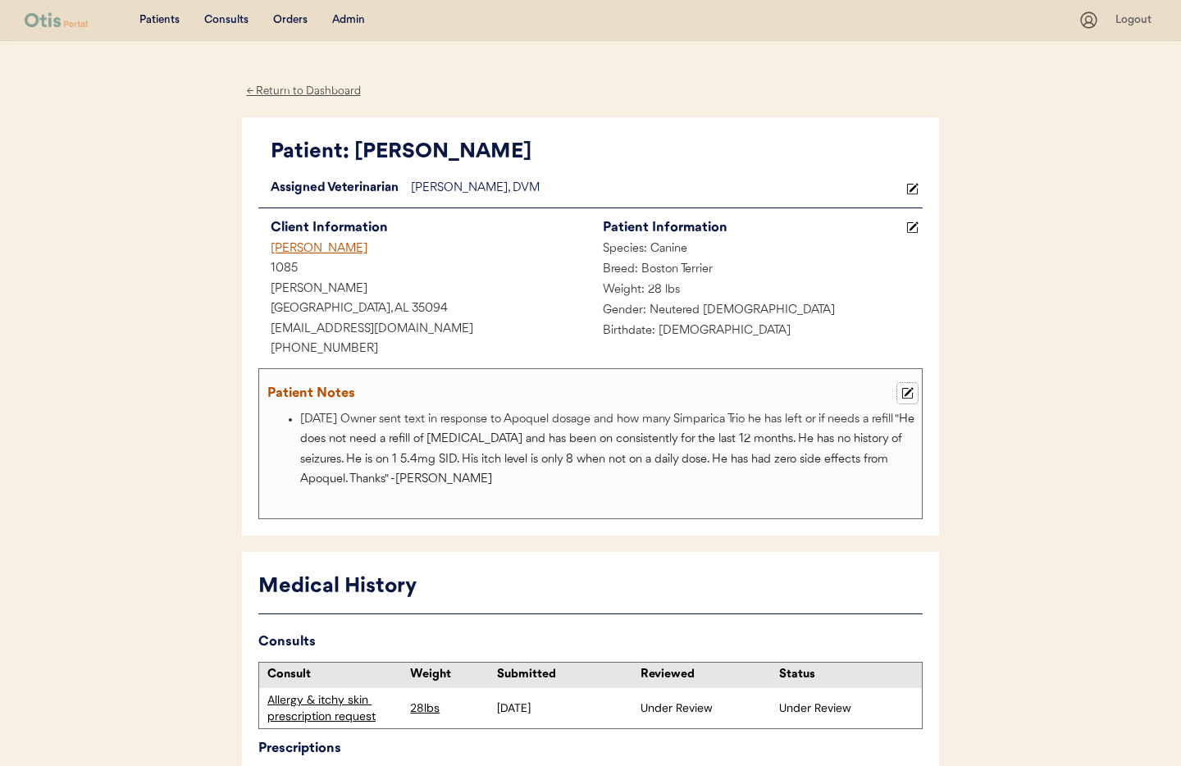
click at [908, 393] on use at bounding box center [907, 393] width 11 height 11
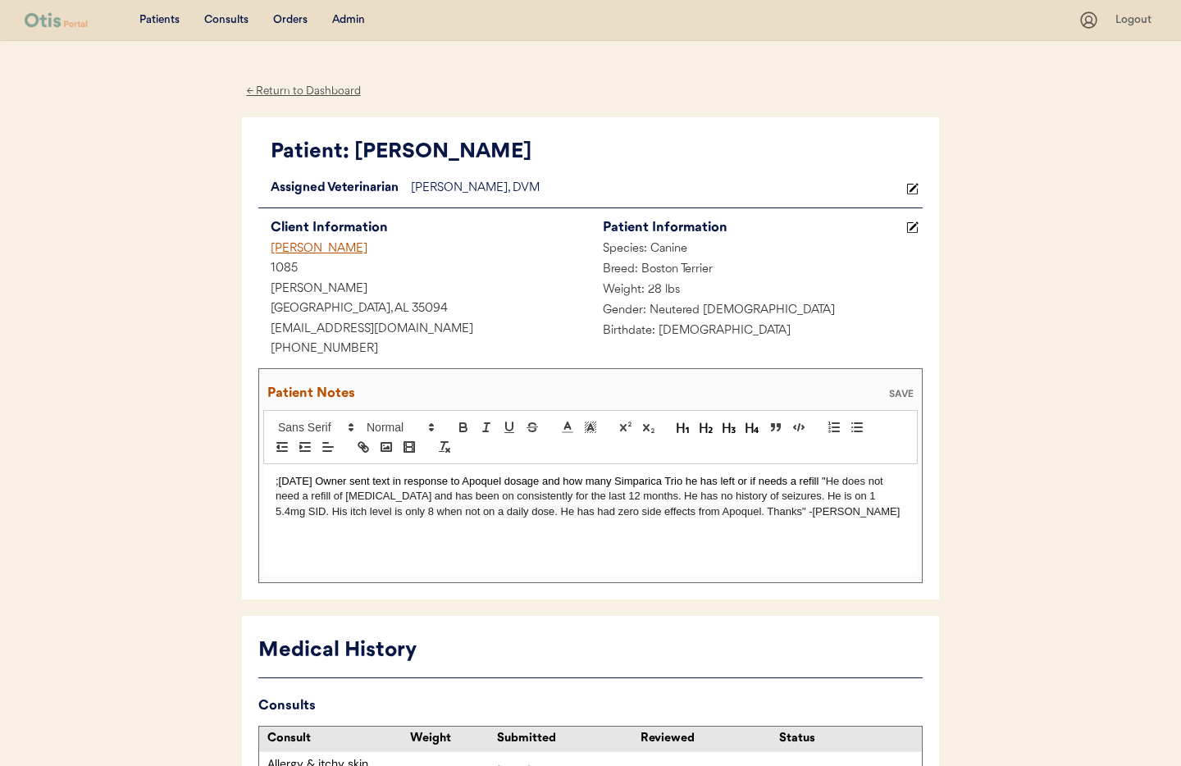
drag, startPoint x: 743, startPoint y: 513, endPoint x: 774, endPoint y: 520, distance: 31.8
click at [743, 513] on span "He does not need a refill of heartworm and has been on consistently for the las…" at bounding box center [587, 496] width 624 height 43
click at [765, 513] on p ";8/19/25 Owner sent text in response to Apoquel dosage and how many Simparica T…" at bounding box center [590, 496] width 630 height 45
click at [773, 542] on div ";8/19/25 Owner sent text in response to Apoquel dosage and how many Simparica T…" at bounding box center [590, 519] width 654 height 110
drag, startPoint x: 868, startPoint y: 512, endPoint x: 883, endPoint y: 541, distance: 32.3
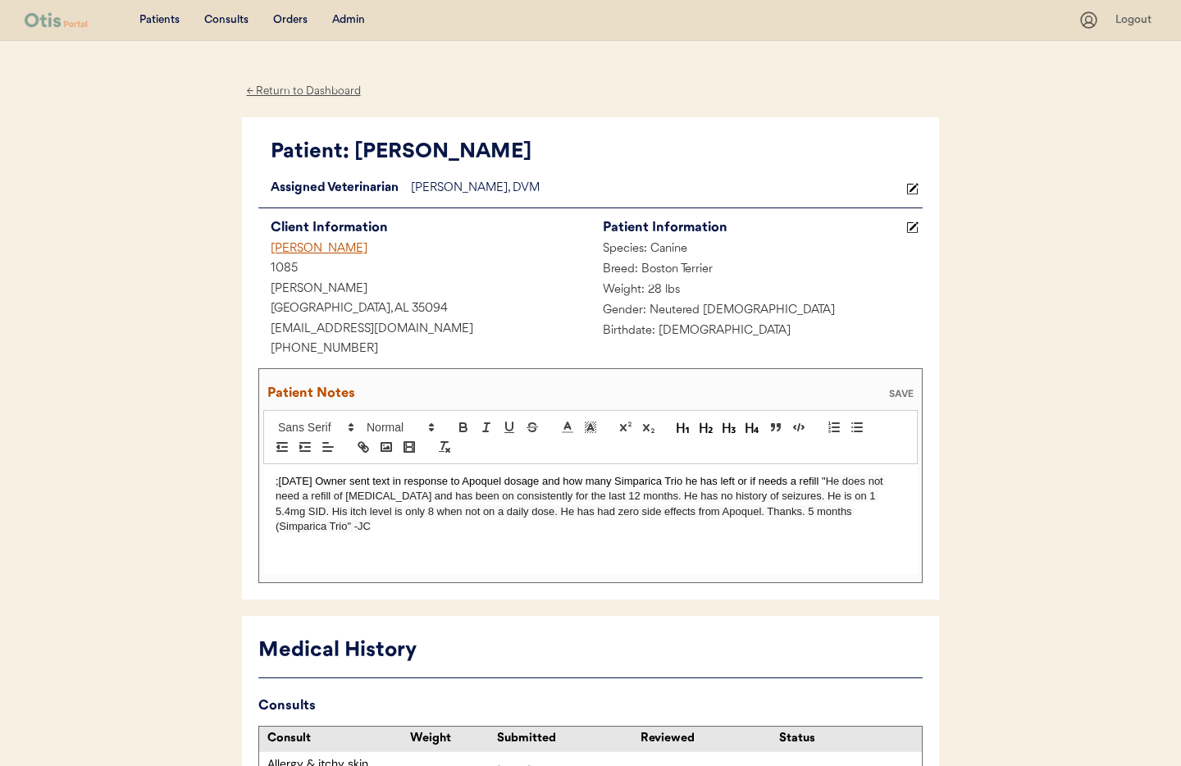
click at [869, 516] on span "He does not need a refill of heartworm and has been on consistently for the las…" at bounding box center [580, 503] width 610 height 57
drag, startPoint x: 798, startPoint y: 512, endPoint x: 880, endPoint y: 514, distance: 82.0
click at [880, 514] on span "He does not need a refill of heartworm and has been on consistently for the las…" at bounding box center [580, 503] width 610 height 57
click at [751, 512] on span "He does not need a refill of heartworm and has been on consistently for the las…" at bounding box center [580, 503] width 610 height 57
drag, startPoint x: 748, startPoint y: 514, endPoint x: 761, endPoint y: 535, distance: 24.3
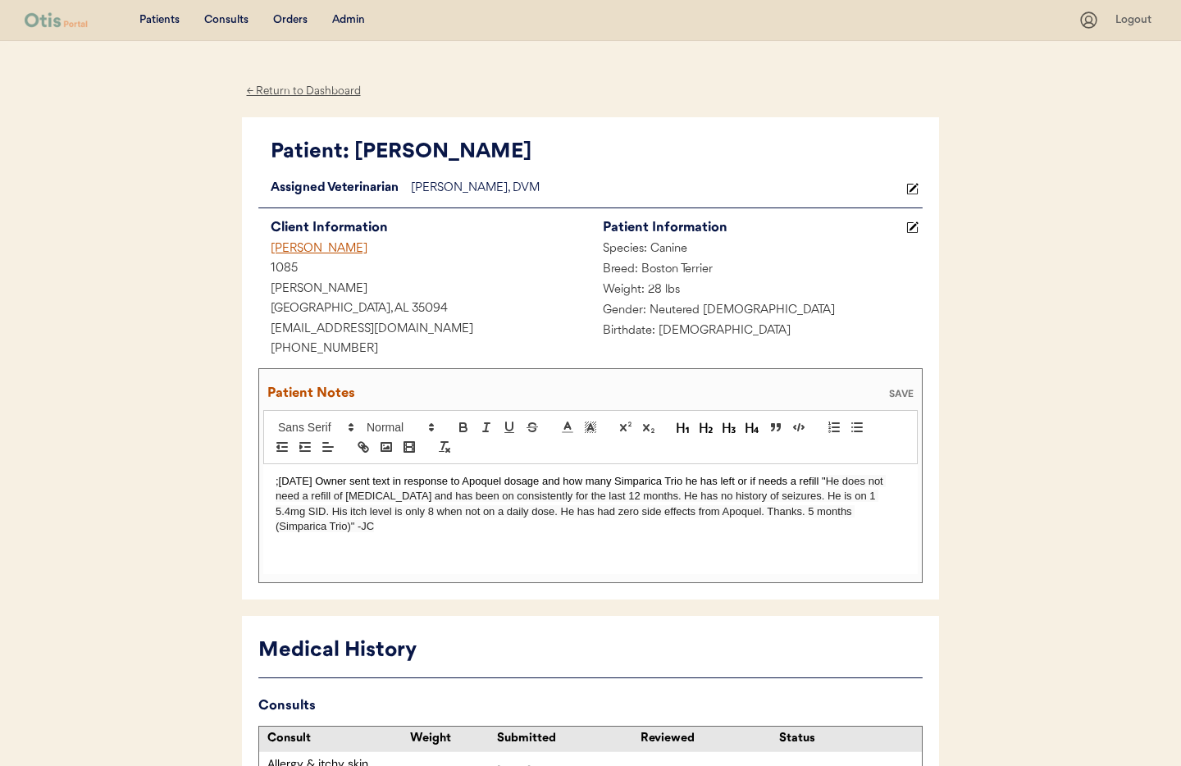
click at [748, 514] on span "He does not need a refill of heartworm and has been on consistently for the las…" at bounding box center [580, 503] width 610 height 57
click at [910, 385] on div "Patient Notes SAVE" at bounding box center [590, 393] width 654 height 33
click at [903, 393] on div "SAVE" at bounding box center [901, 394] width 33 height 10
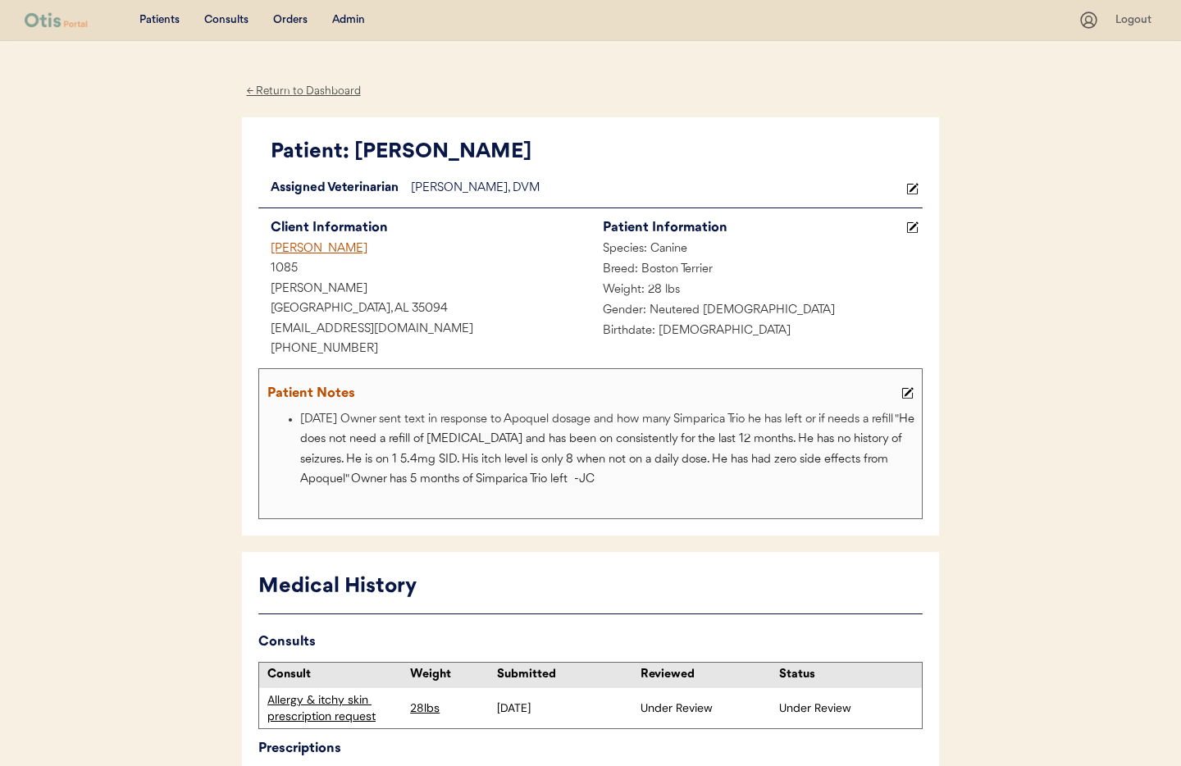
click at [356, 19] on div "Admin" at bounding box center [348, 20] width 33 height 16
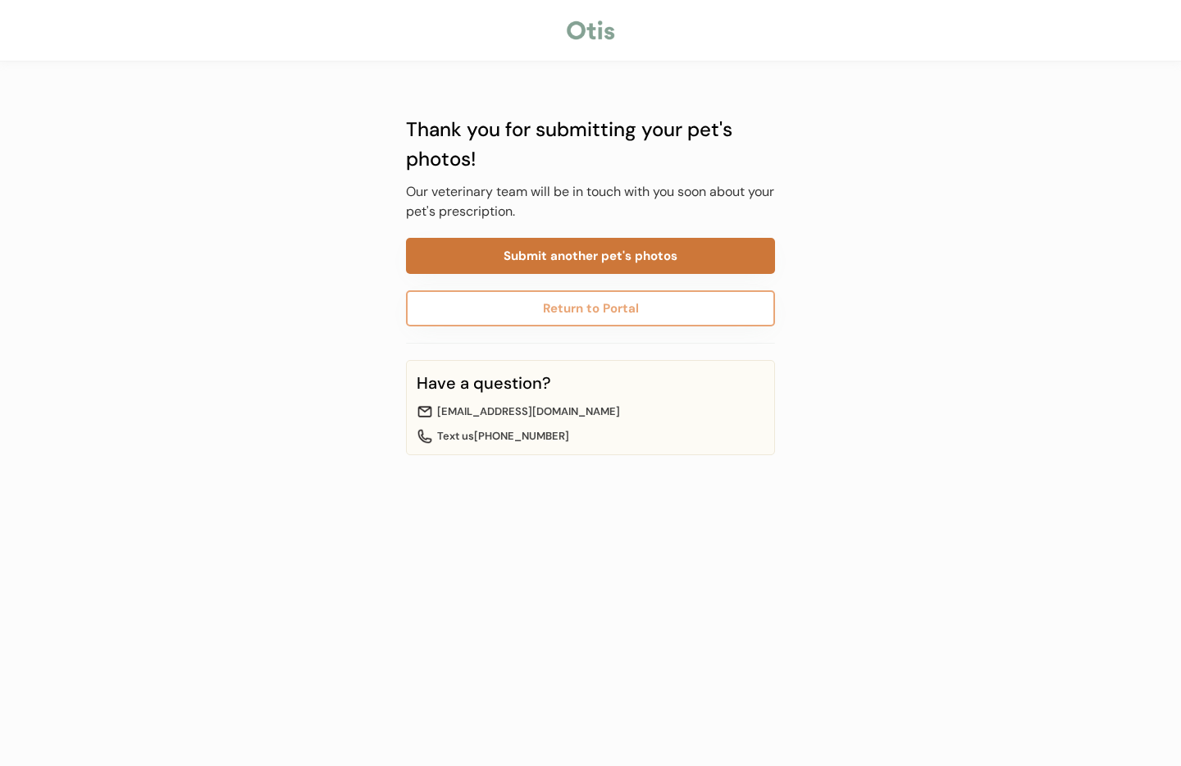
click at [539, 260] on button "Submit another pet's photos" at bounding box center [590, 256] width 369 height 36
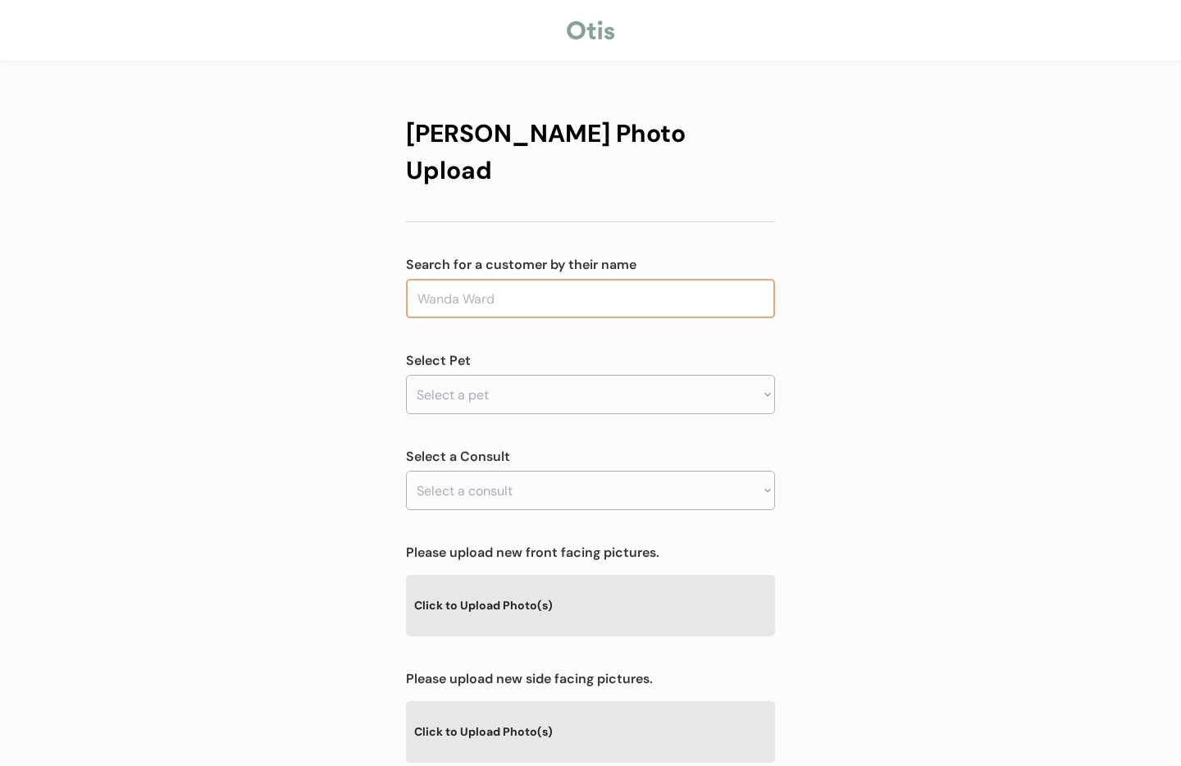
click at [537, 279] on input "text" at bounding box center [590, 298] width 369 height 39
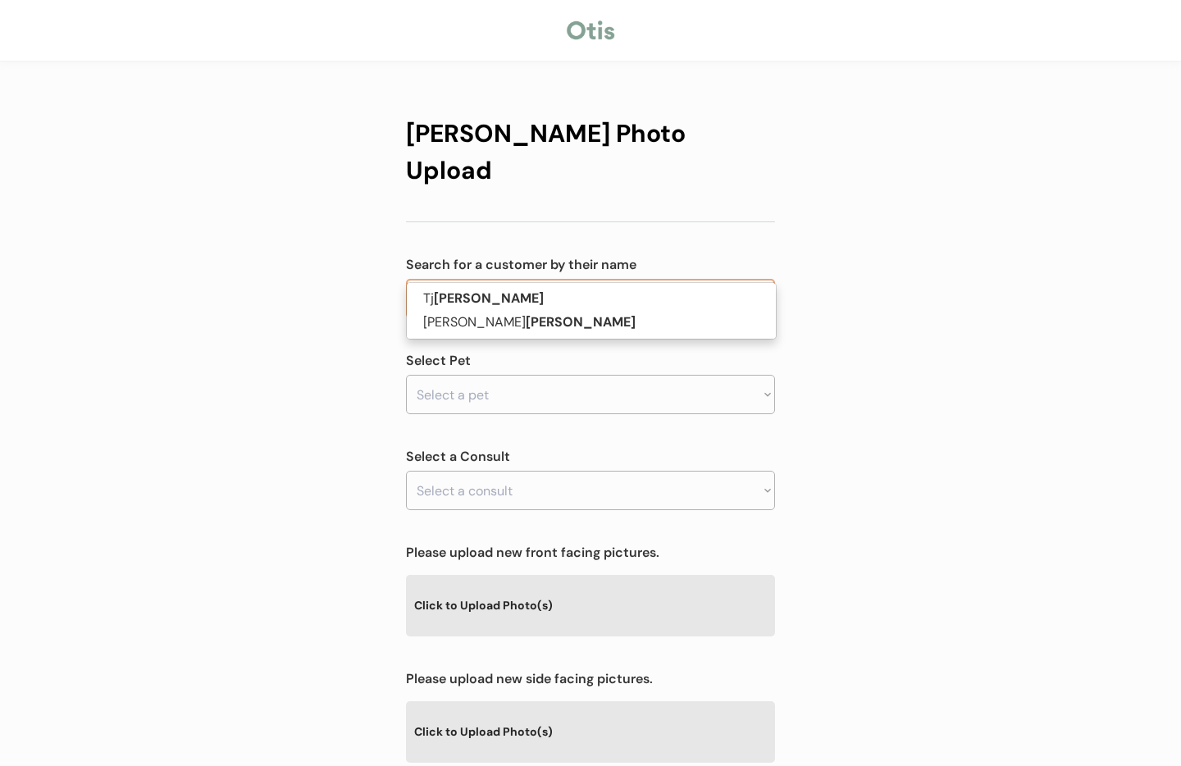
type input "[PERSON_NAME]"
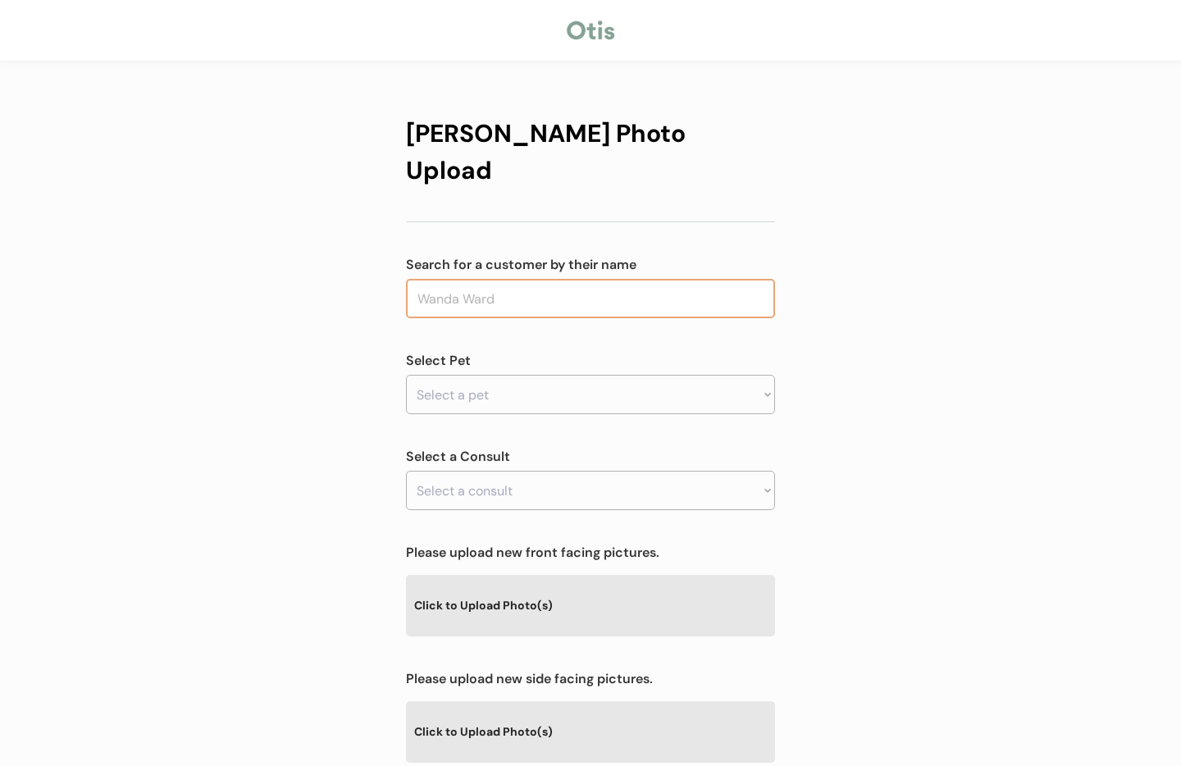
click at [533, 279] on input "text" at bounding box center [590, 298] width 369 height 39
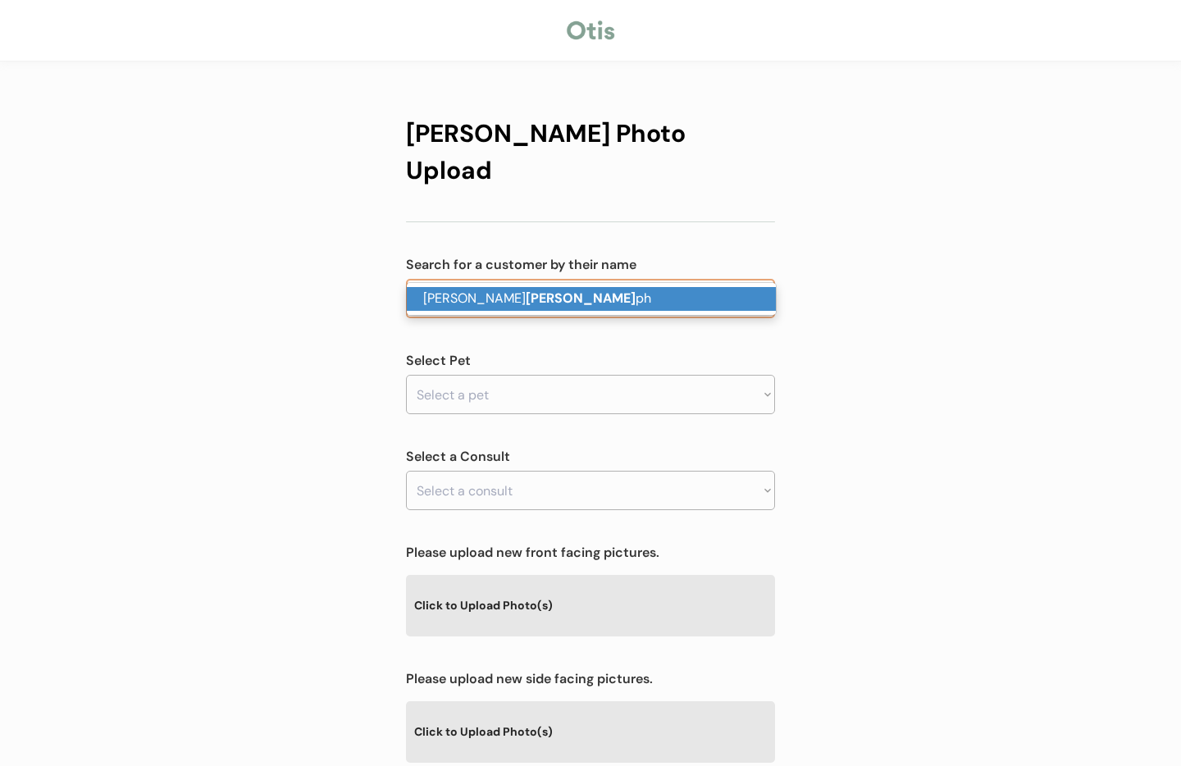
click at [541, 298] on p "[PERSON_NAME] ph" at bounding box center [591, 299] width 369 height 24
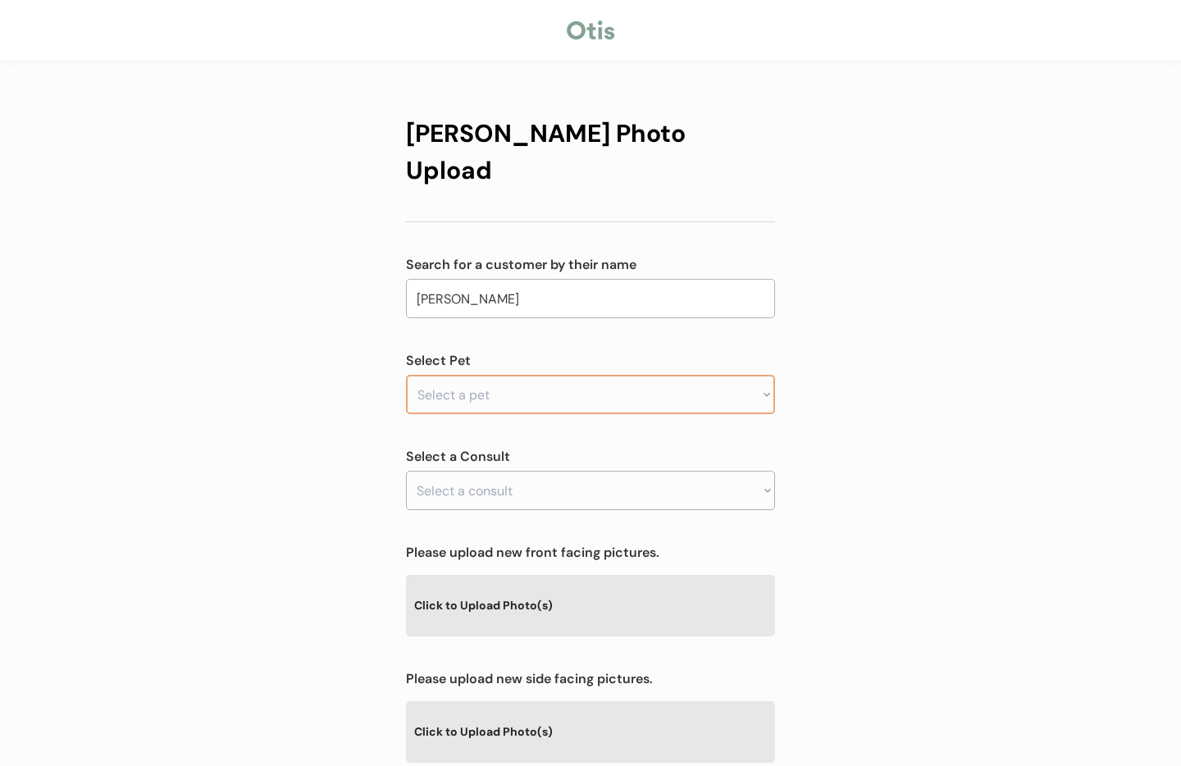
type input "[PERSON_NAME]"
click at [533, 375] on select "Select a pet [PERSON_NAME]" at bounding box center [590, 394] width 369 height 39
select select ""1348695171700984260__LOOKUP__1755623489879x825006890581491700""
click at [406, 375] on select "Select a pet [PERSON_NAME]" at bounding box center [590, 394] width 369 height 39
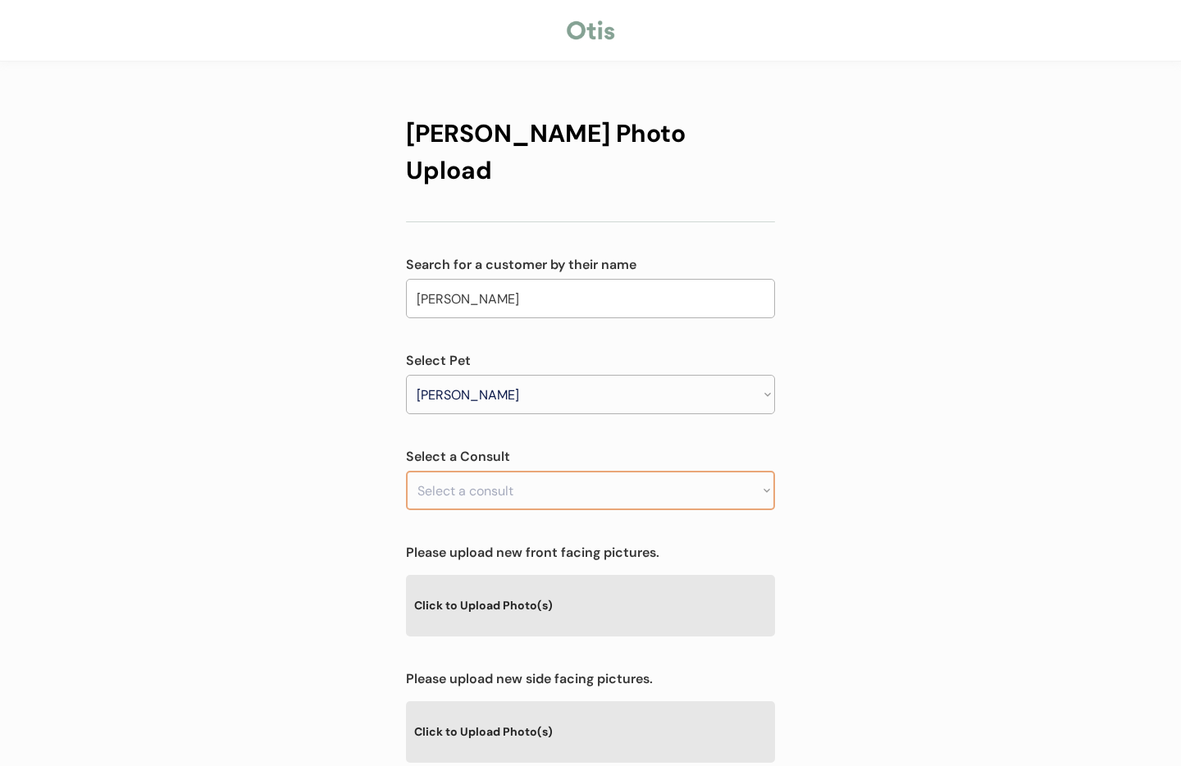
click at [522, 471] on select "Select a consult" at bounding box center [590, 490] width 369 height 39
drag, startPoint x: 907, startPoint y: 437, endPoint x: 856, endPoint y: 443, distance: 51.2
click at [901, 437] on div "[PERSON_NAME] Photo Upload Search for a customer by their name [PERSON_NAME] Se…" at bounding box center [590, 528] width 1181 height 1057
click at [681, 471] on select "Select a consult Allergy & itchy skin prescription request" at bounding box center [590, 490] width 369 height 39
select select ""1348695171700984260__LOOKUP__1755623547399x744001543245660200""
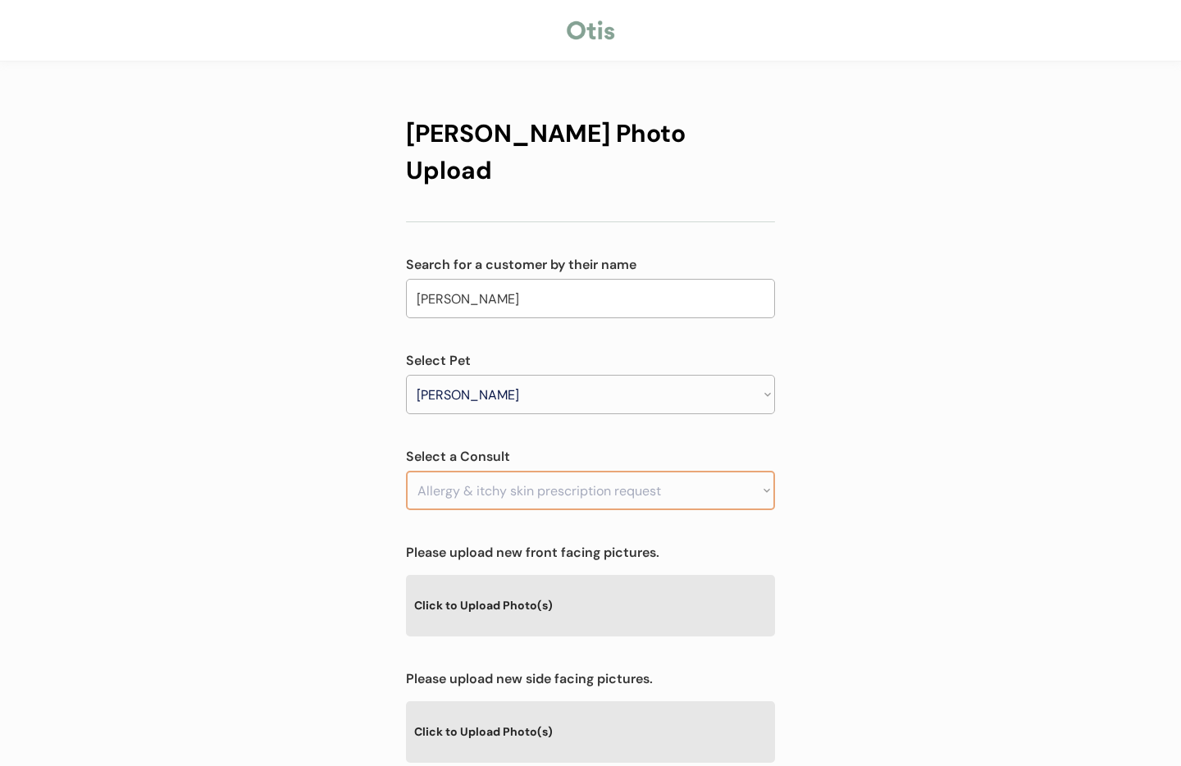
click at [406, 471] on select "Select a consult Allergy & itchy skin prescription request" at bounding box center [590, 490] width 369 height 39
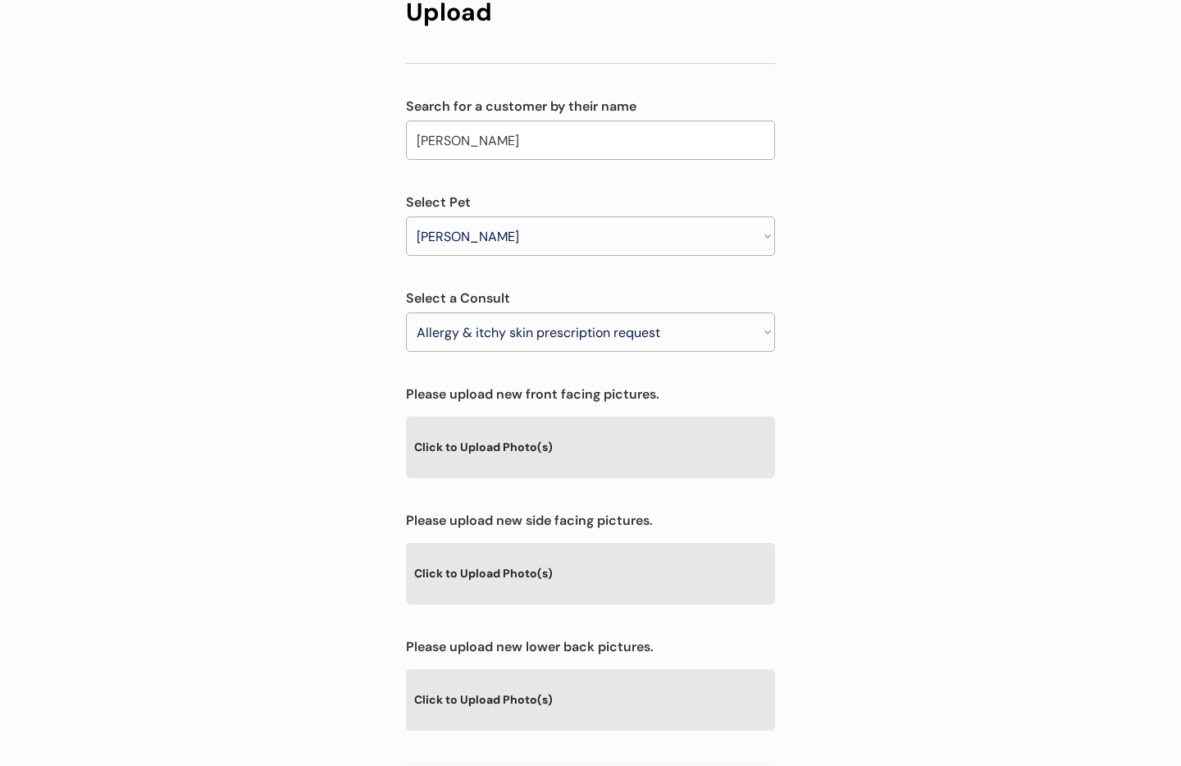
scroll to position [208, 0]
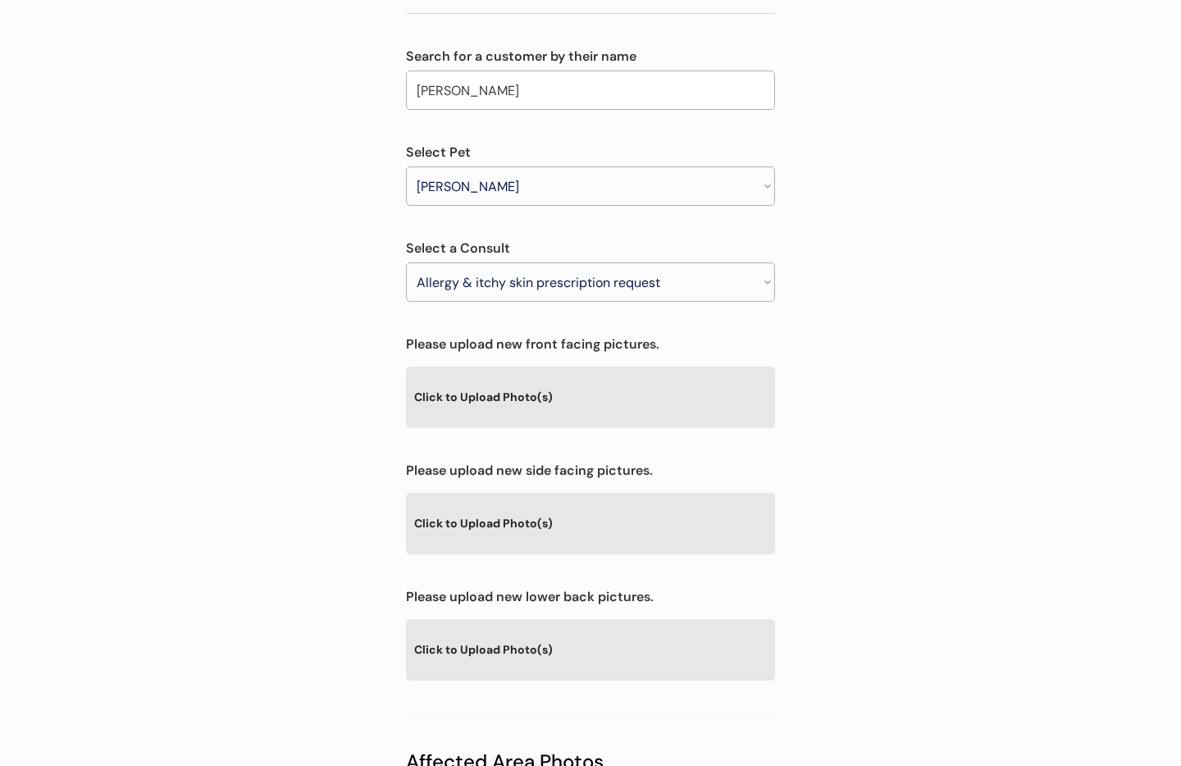
click at [582, 366] on div "Click to Upload Photo(s)" at bounding box center [590, 396] width 369 height 60
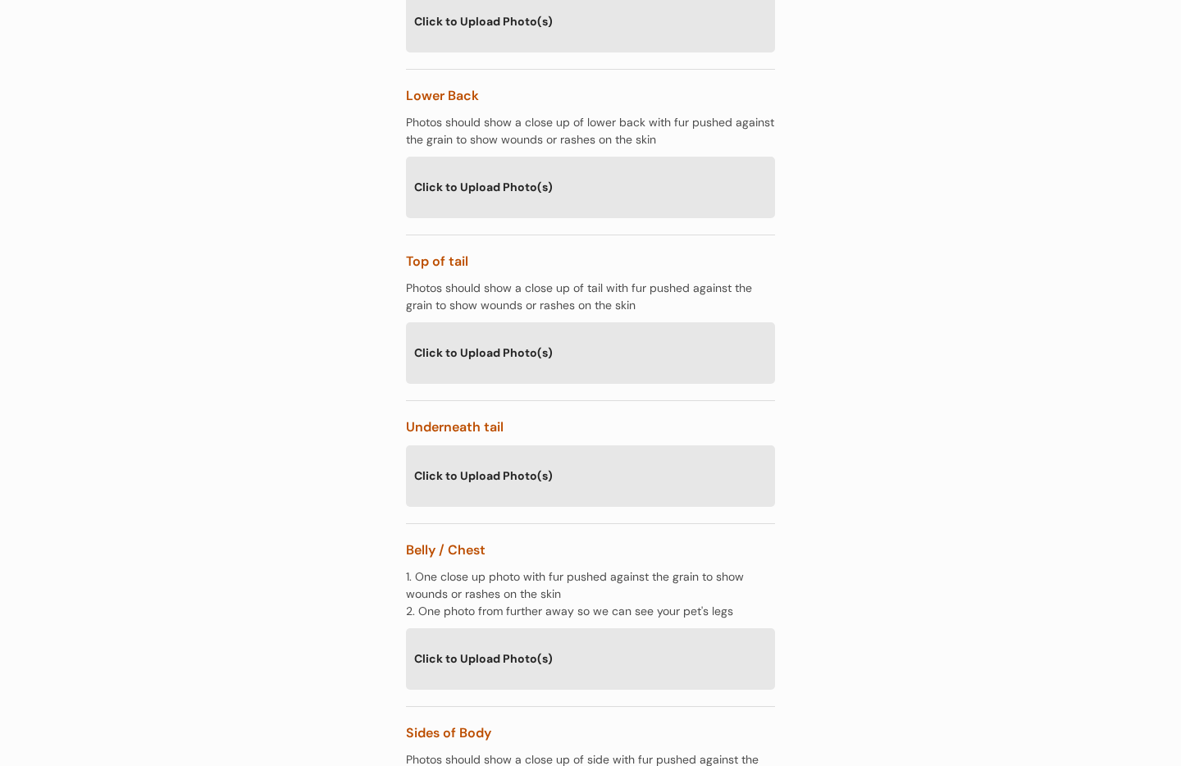
scroll to position [2203, 0]
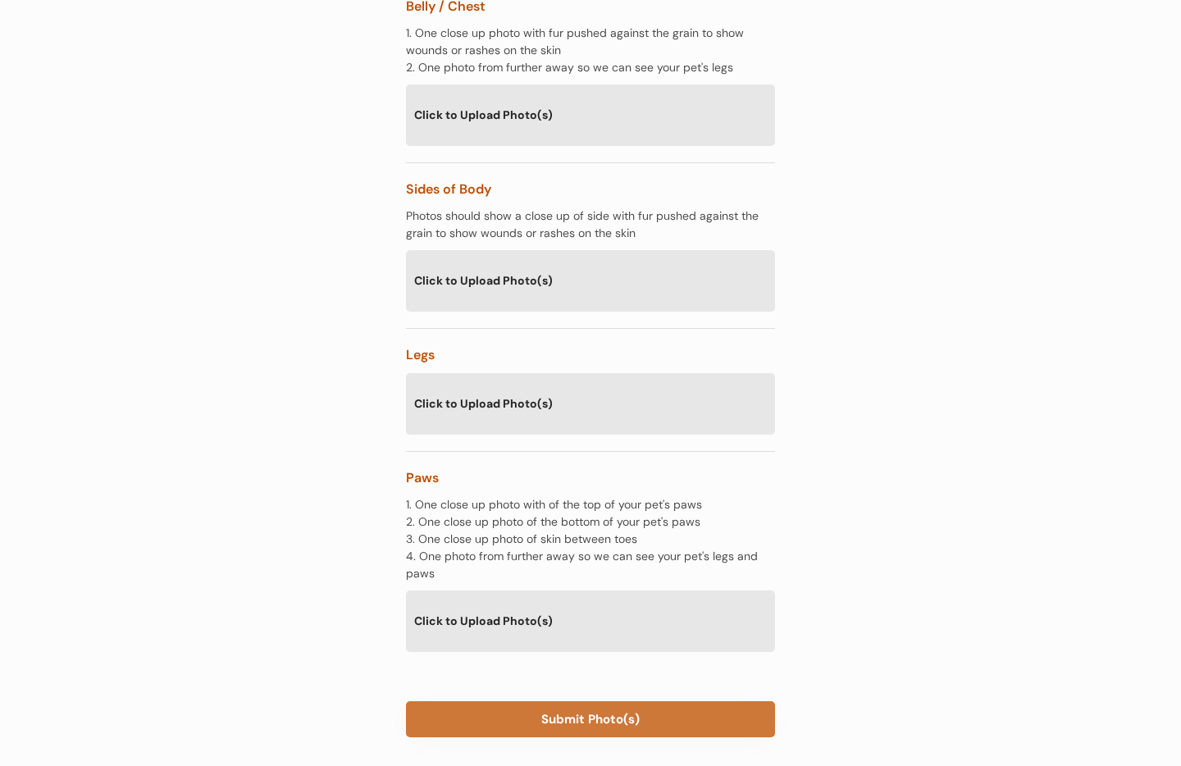
click at [666, 701] on button "Submit Photo(s)" at bounding box center [590, 719] width 369 height 36
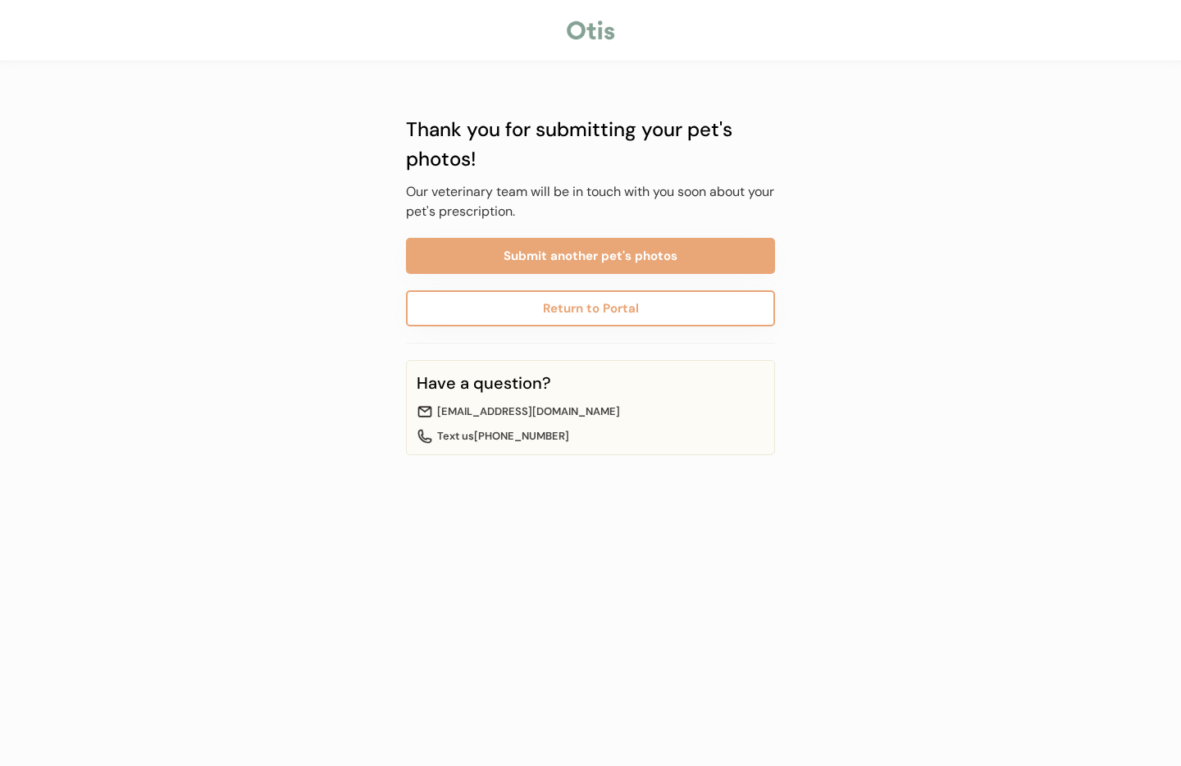
drag, startPoint x: 0, startPoint y: 0, endPoint x: 638, endPoint y: 680, distance: 932.7
click at [639, 680] on div "Thank you for submitting your pet's photos! Our veterinary team will be in touc…" at bounding box center [590, 383] width 1181 height 766
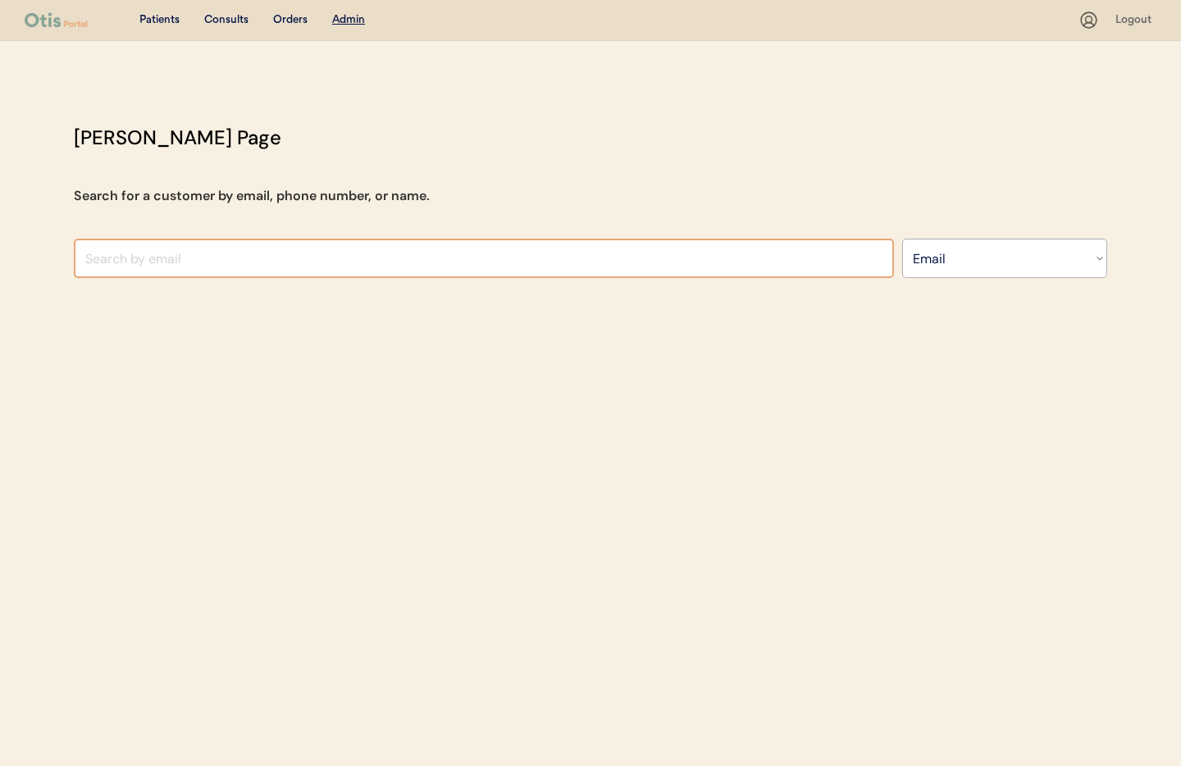
select select ""Email""
click at [289, 255] on input "input" at bounding box center [484, 258] width 820 height 39
type input "[PERSON_NAME]"
click at [158, 24] on div "Patients" at bounding box center [159, 20] width 40 height 16
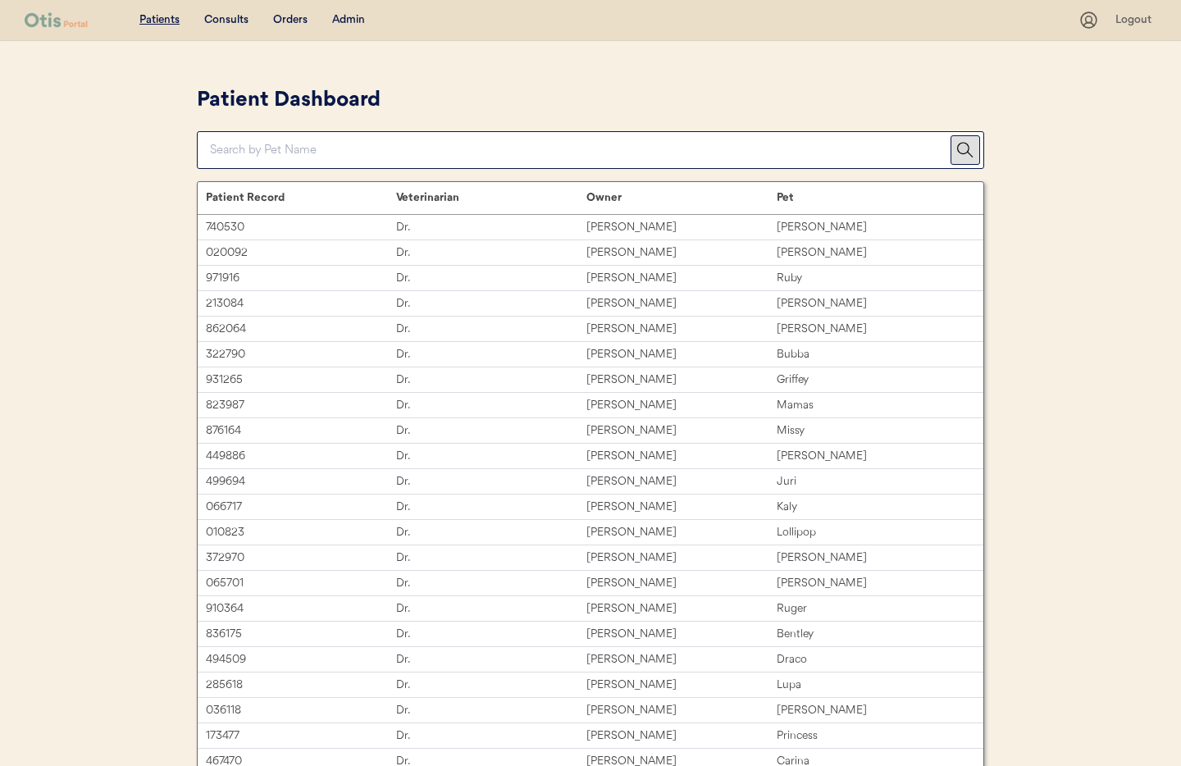
click at [354, 20] on div "Admin" at bounding box center [348, 20] width 33 height 16
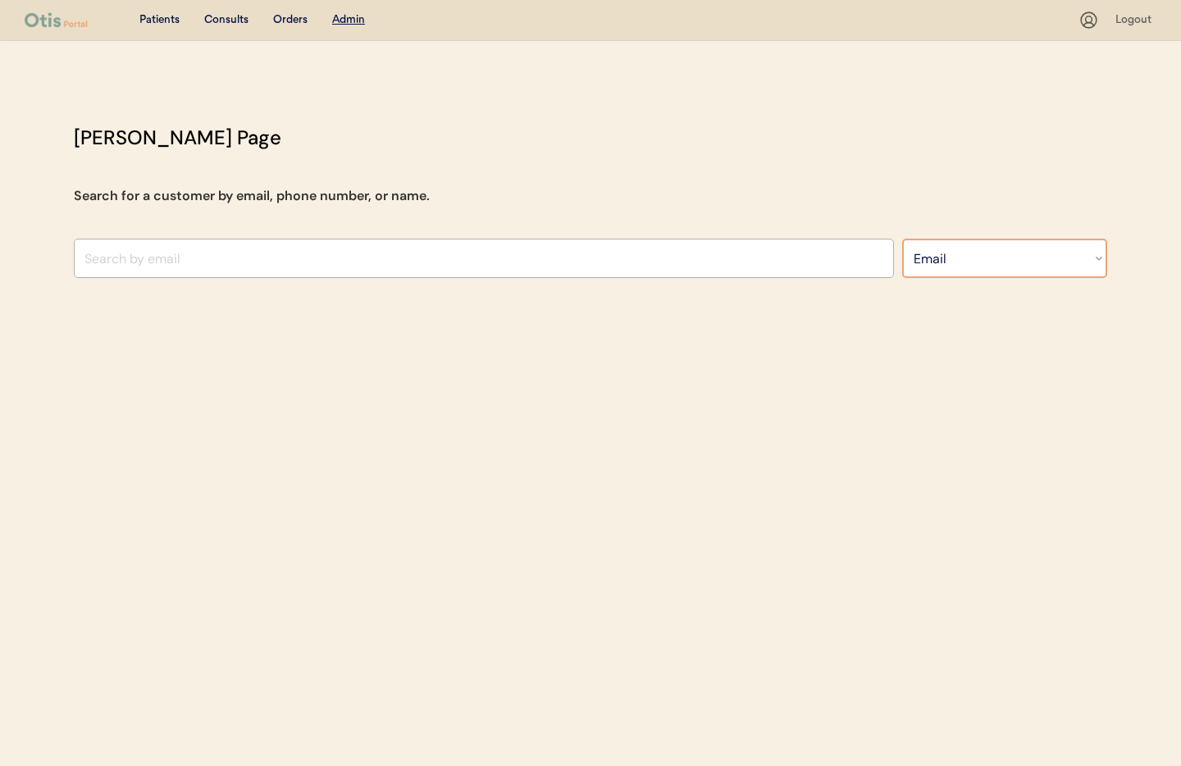
click at [1026, 257] on select "Search By Name Email Phone Number" at bounding box center [1004, 258] width 205 height 39
select select ""Name""
click at [902, 239] on select "Search By Name Email Phone Number" at bounding box center [1004, 258] width 205 height 39
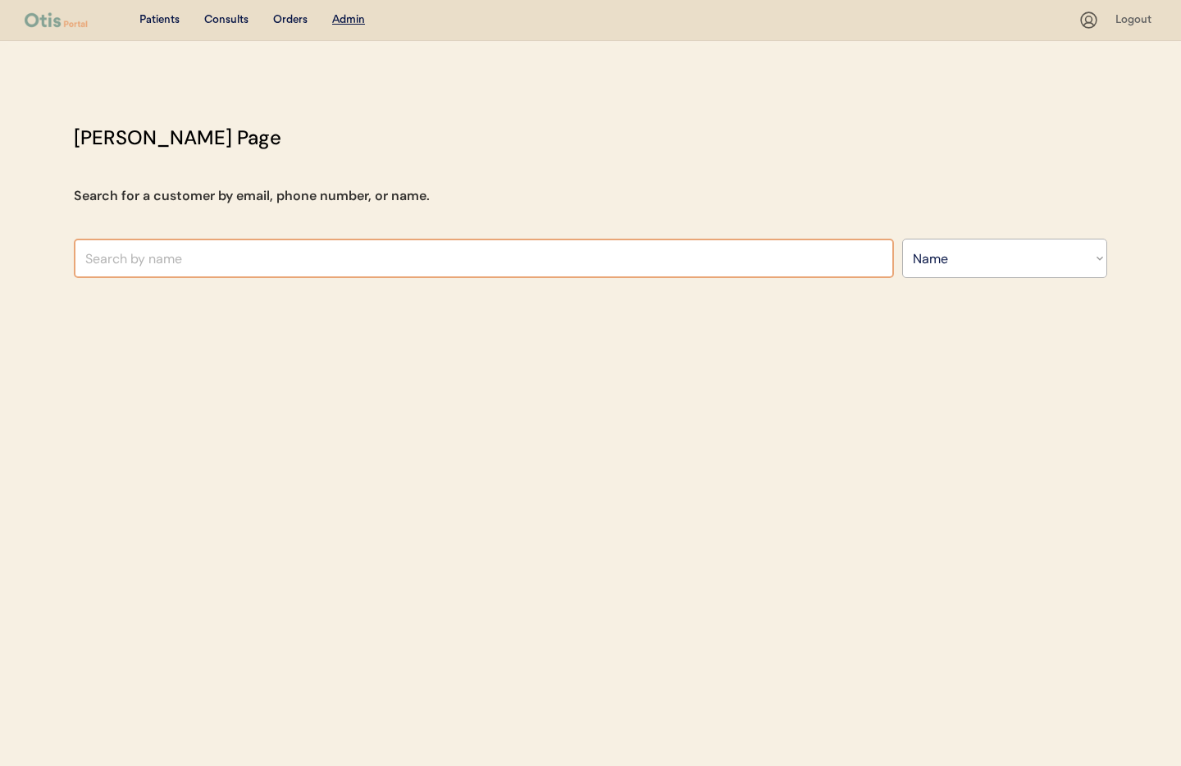
click at [542, 262] on input "text" at bounding box center [484, 258] width 820 height 39
type input "[PERSON_NAME]"
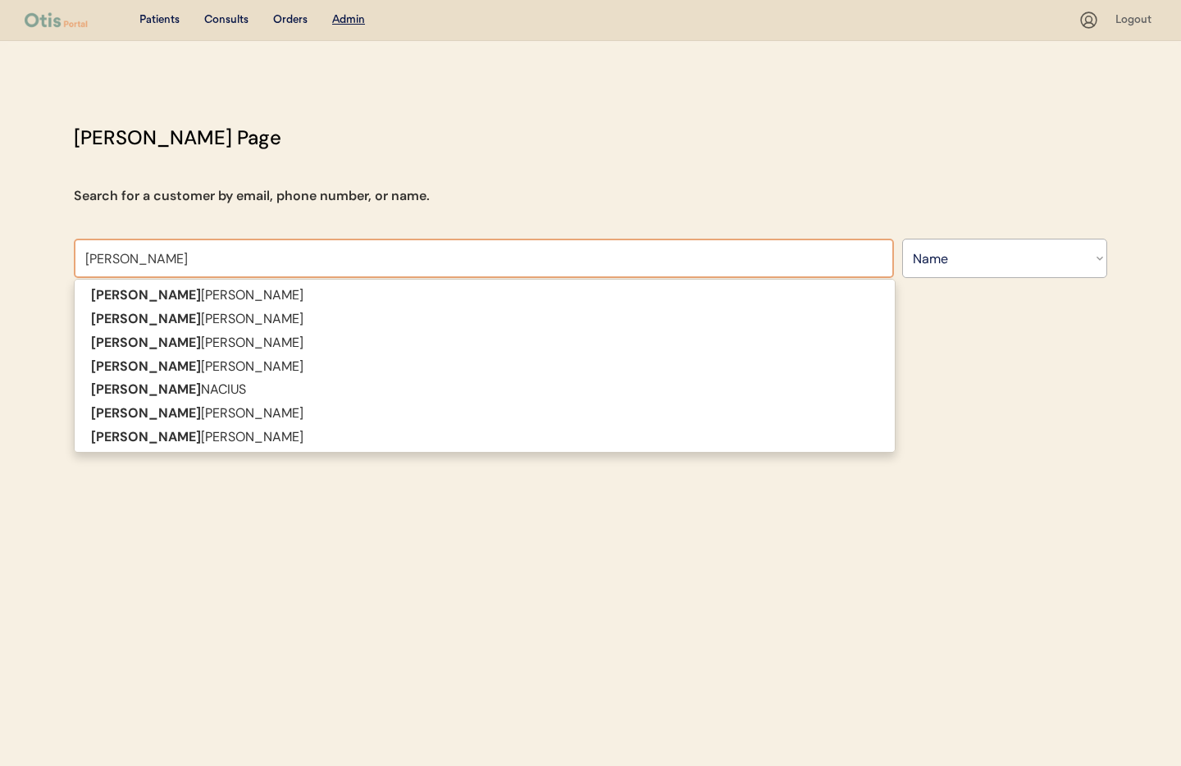
type input "[PERSON_NAME]"
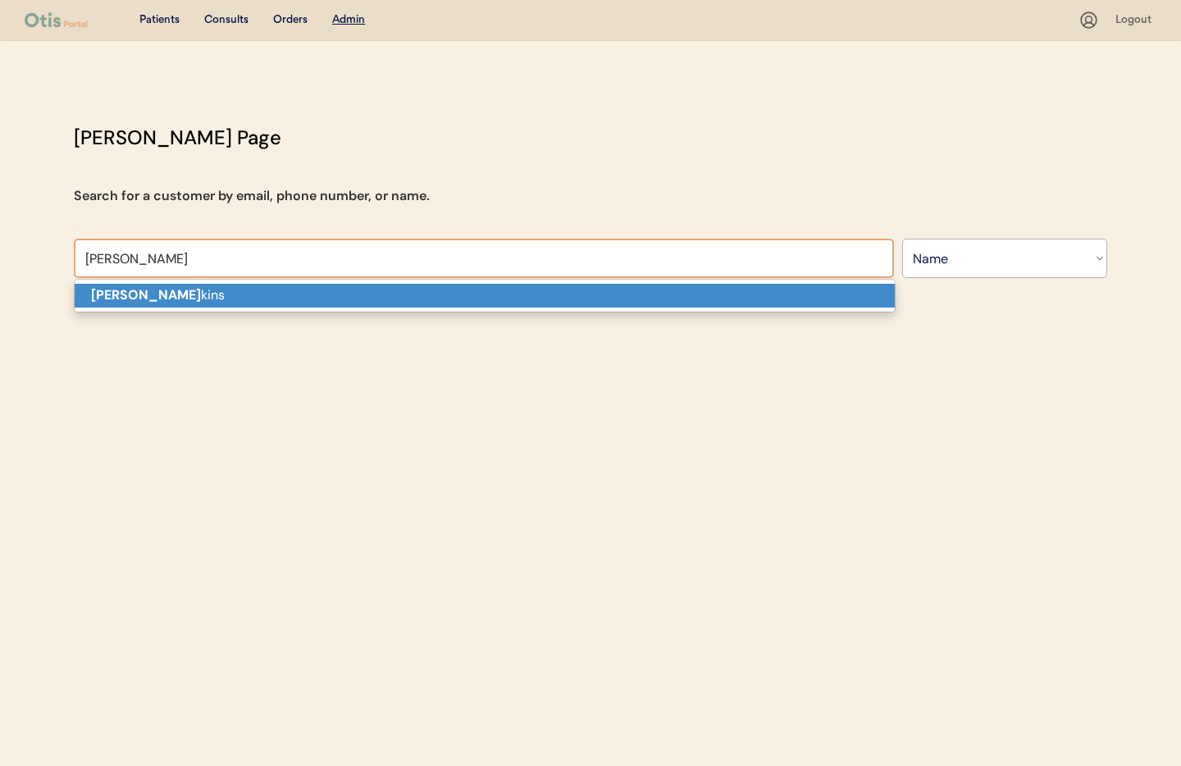
click at [532, 306] on p "[PERSON_NAME] kins" at bounding box center [485, 296] width 820 height 24
type input "[PERSON_NAME]"
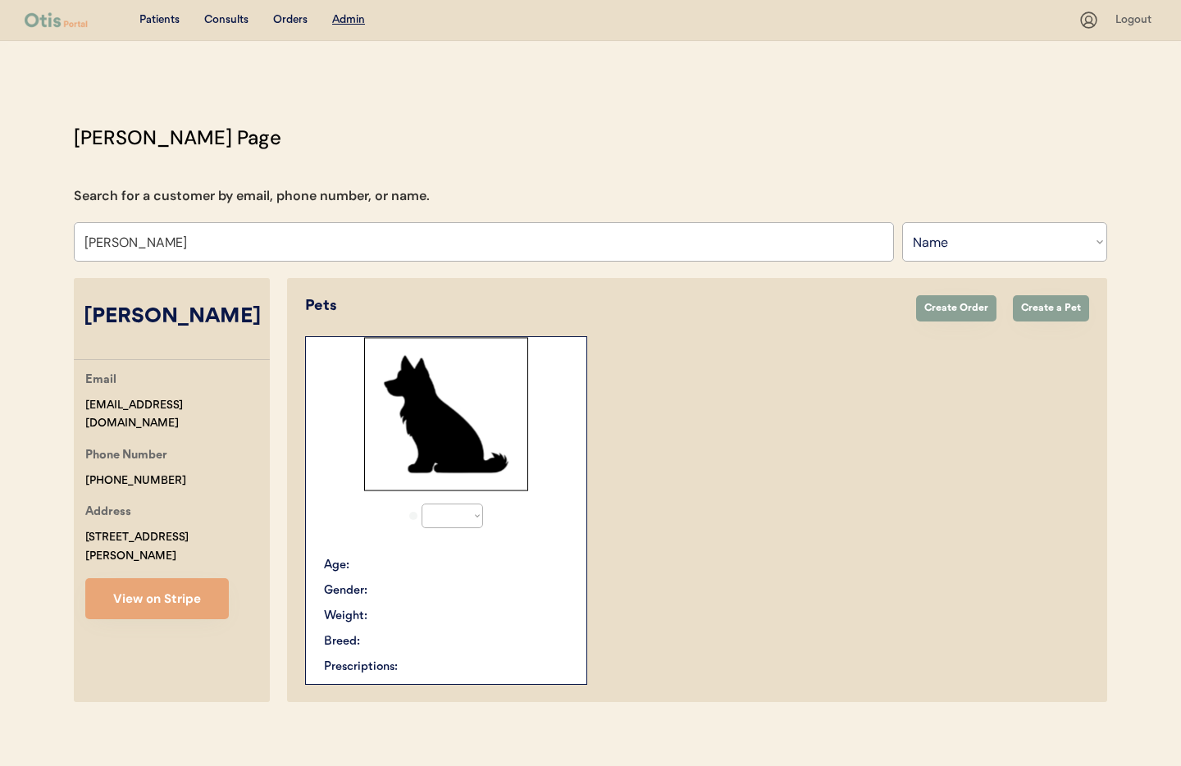
select select "true"
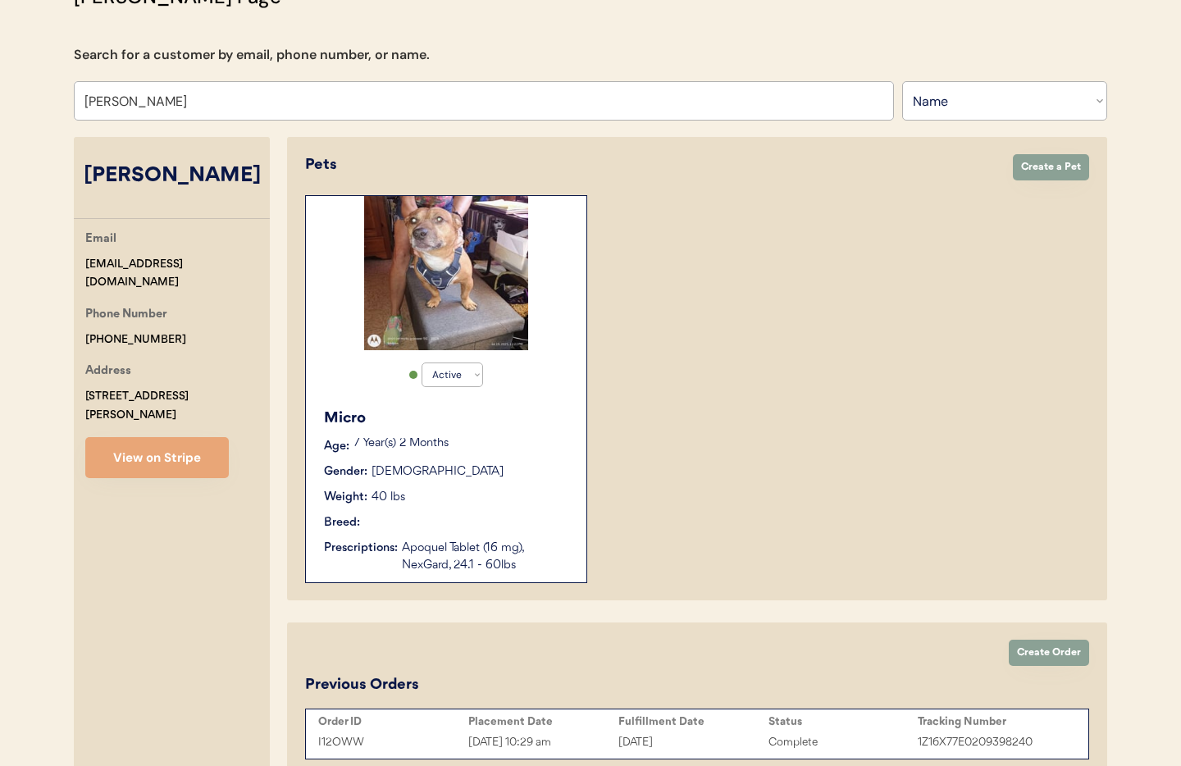
scroll to position [139, 0]
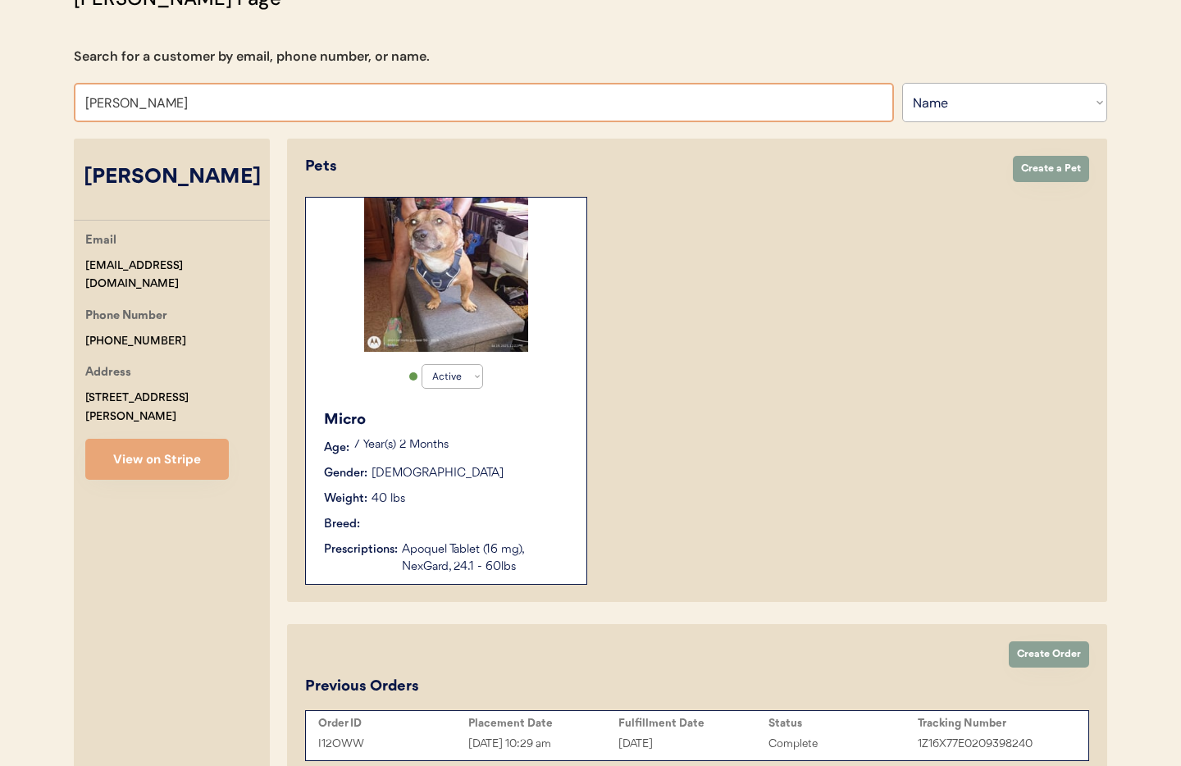
drag, startPoint x: 77, startPoint y: 104, endPoint x: 51, endPoint y: 102, distance: 26.3
click at [51, 102] on div "Patients Consults Orders Admin Logout [PERSON_NAME] Admin Page Search for a cus…" at bounding box center [590, 358] width 1181 height 994
click at [179, 107] on input "[PERSON_NAME]" at bounding box center [484, 102] width 820 height 39
drag, startPoint x: 179, startPoint y: 107, endPoint x: 60, endPoint y: 96, distance: 119.4
click at [60, 96] on div "[PERSON_NAME] Page Search for a customer by email, phone number, or name. [PERS…" at bounding box center [590, 385] width 1066 height 803
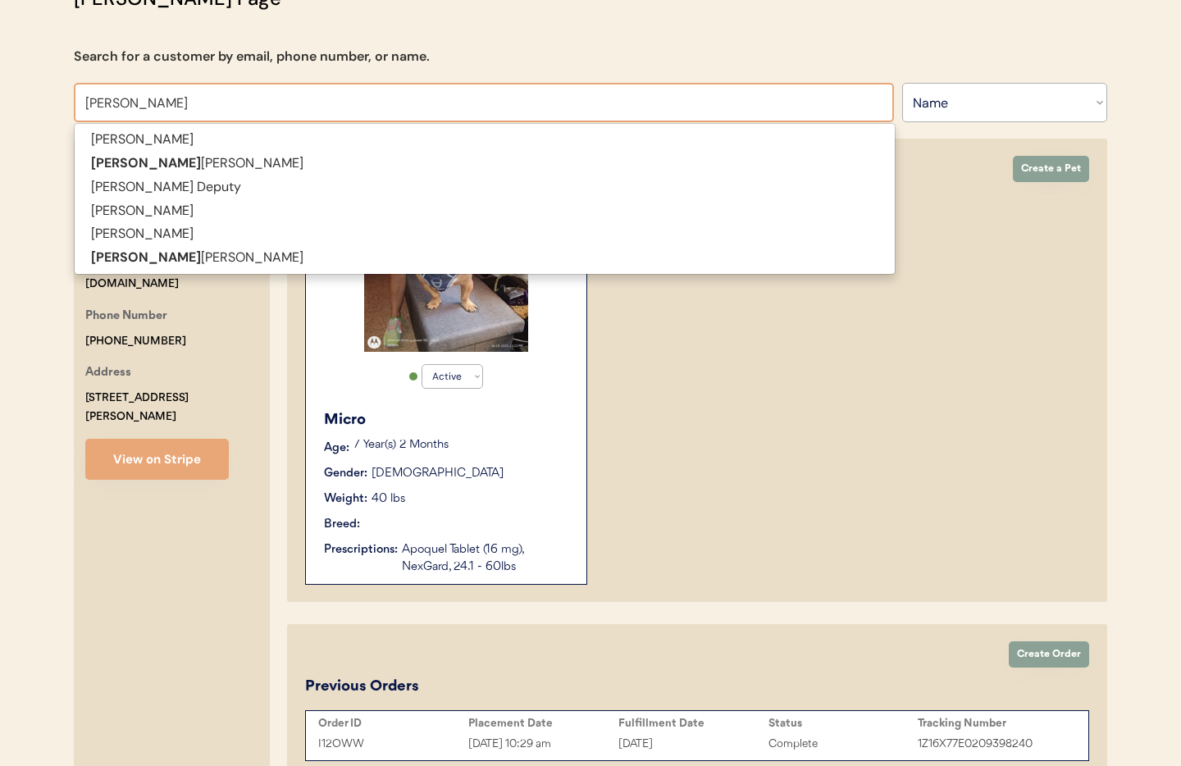
type input "[PERSON_NAME]"
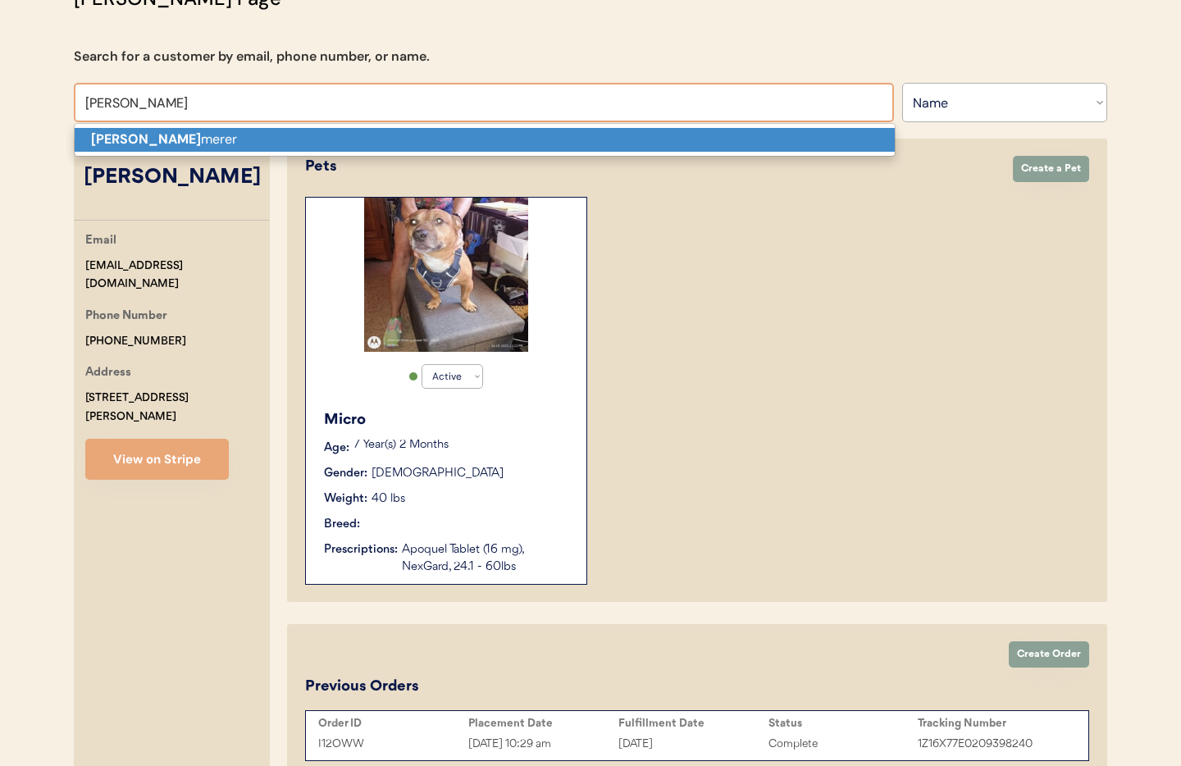
click at [125, 138] on strong "[PERSON_NAME]" at bounding box center [146, 138] width 110 height 17
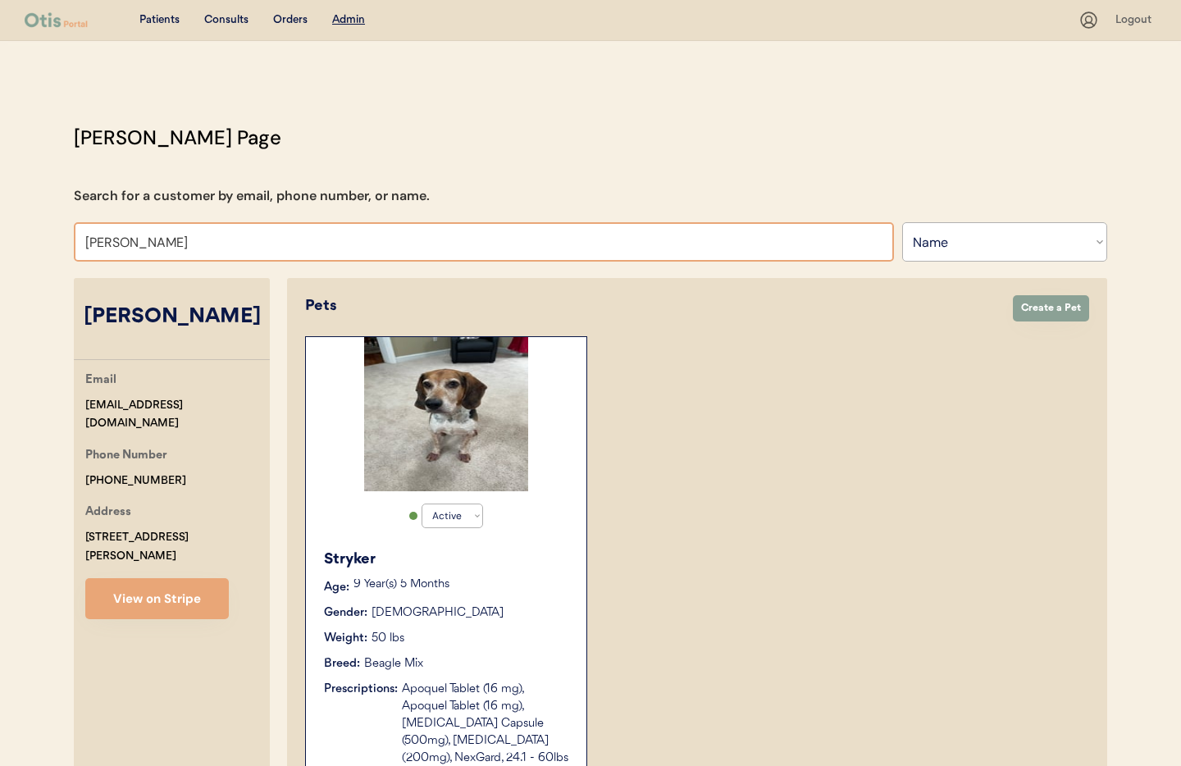
drag, startPoint x: 113, startPoint y: 234, endPoint x: 162, endPoint y: 241, distance: 49.6
click at [40, 226] on div "Patients Consults Orders Admin Logout [PERSON_NAME] Admin Page Search for a cus…" at bounding box center [590, 522] width 1181 height 1045
type input "[PERSON_NAME]"
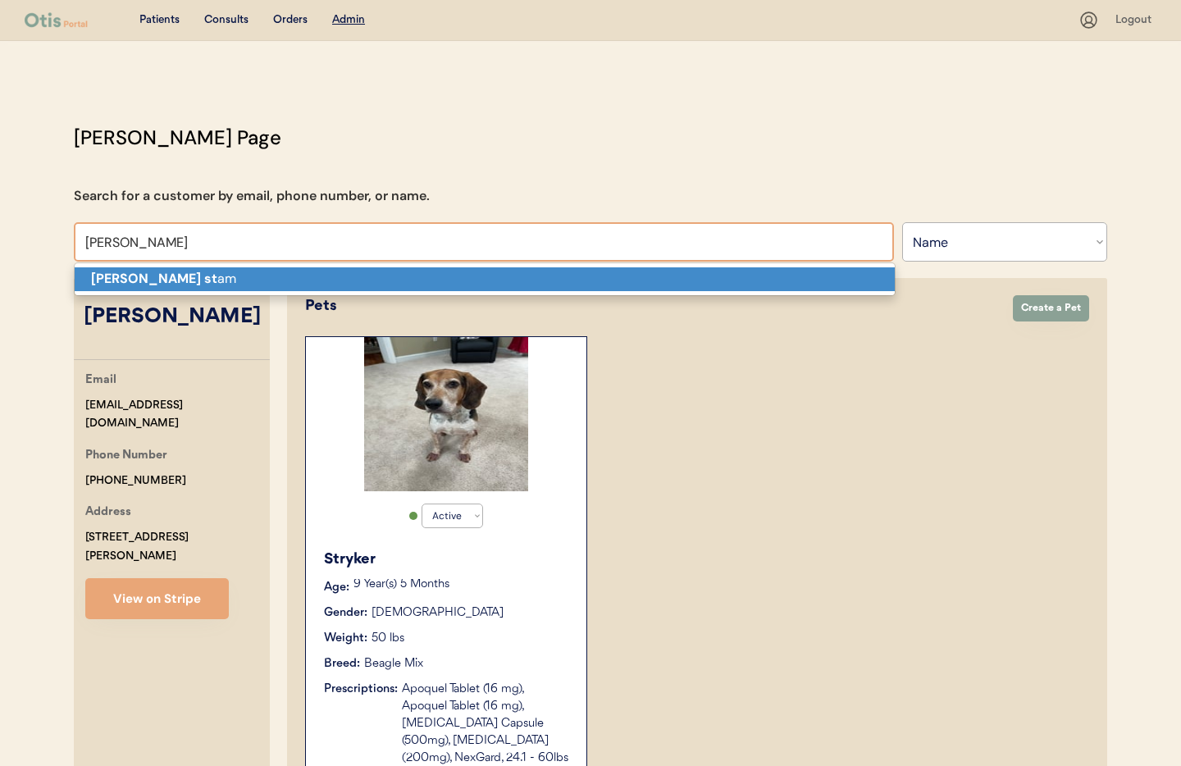
click at [307, 280] on p "[PERSON_NAME] st am" at bounding box center [485, 279] width 820 height 24
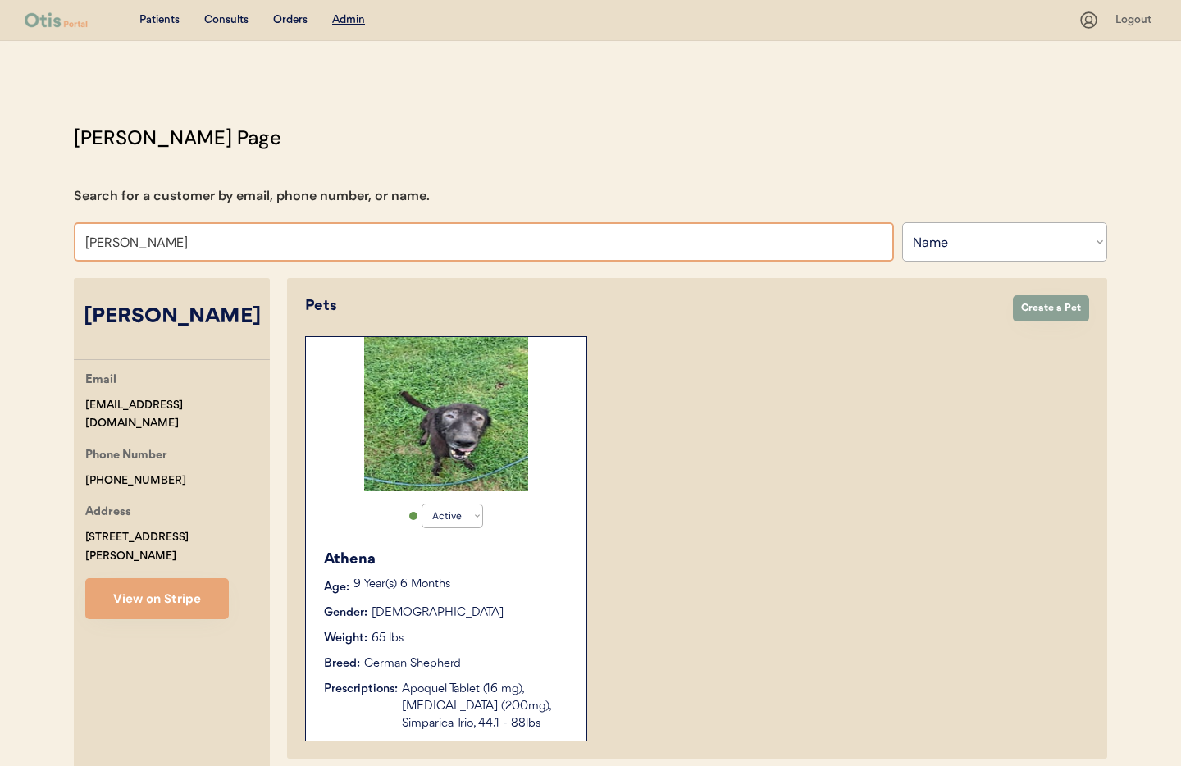
drag, startPoint x: 184, startPoint y: 244, endPoint x: 13, endPoint y: 241, distance: 171.4
click at [13, 241] on div "Patients Consults Orders Admin Logout [PERSON_NAME] Admin Page Search for a cus…" at bounding box center [590, 530] width 1181 height 1061
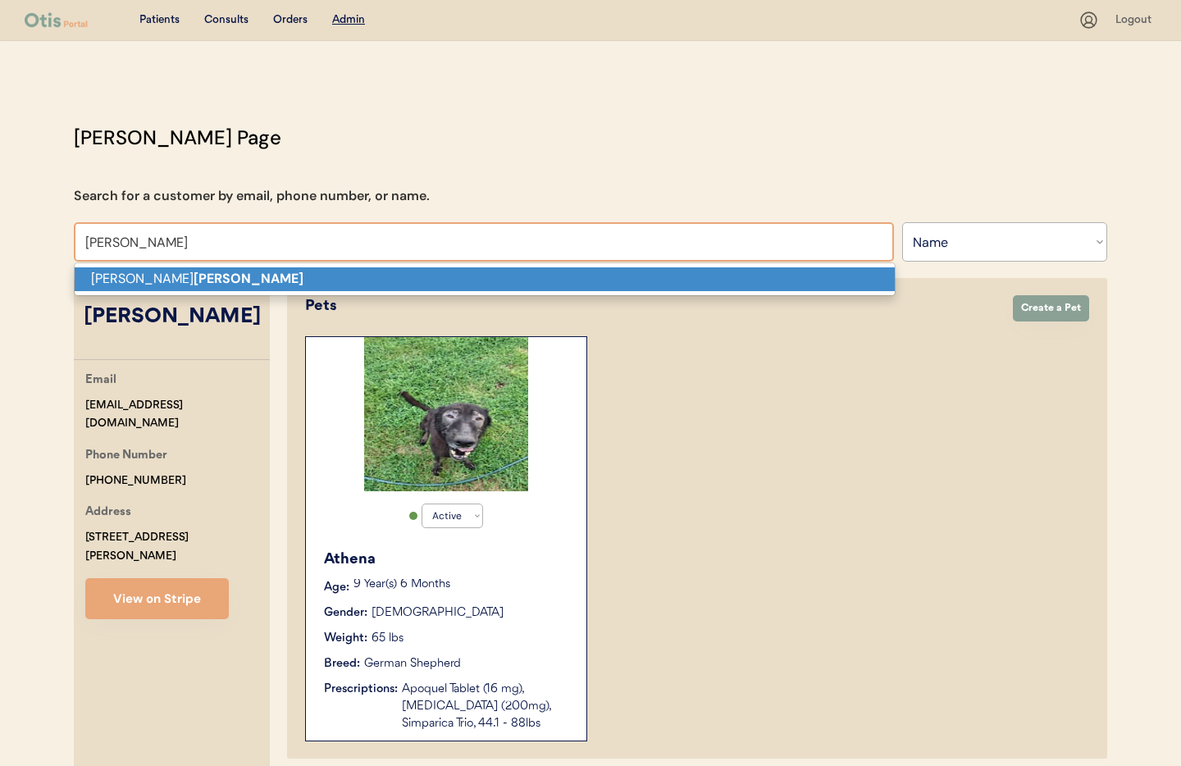
click at [126, 284] on p "[PERSON_NAME]" at bounding box center [485, 279] width 820 height 24
type input "[PERSON_NAME]"
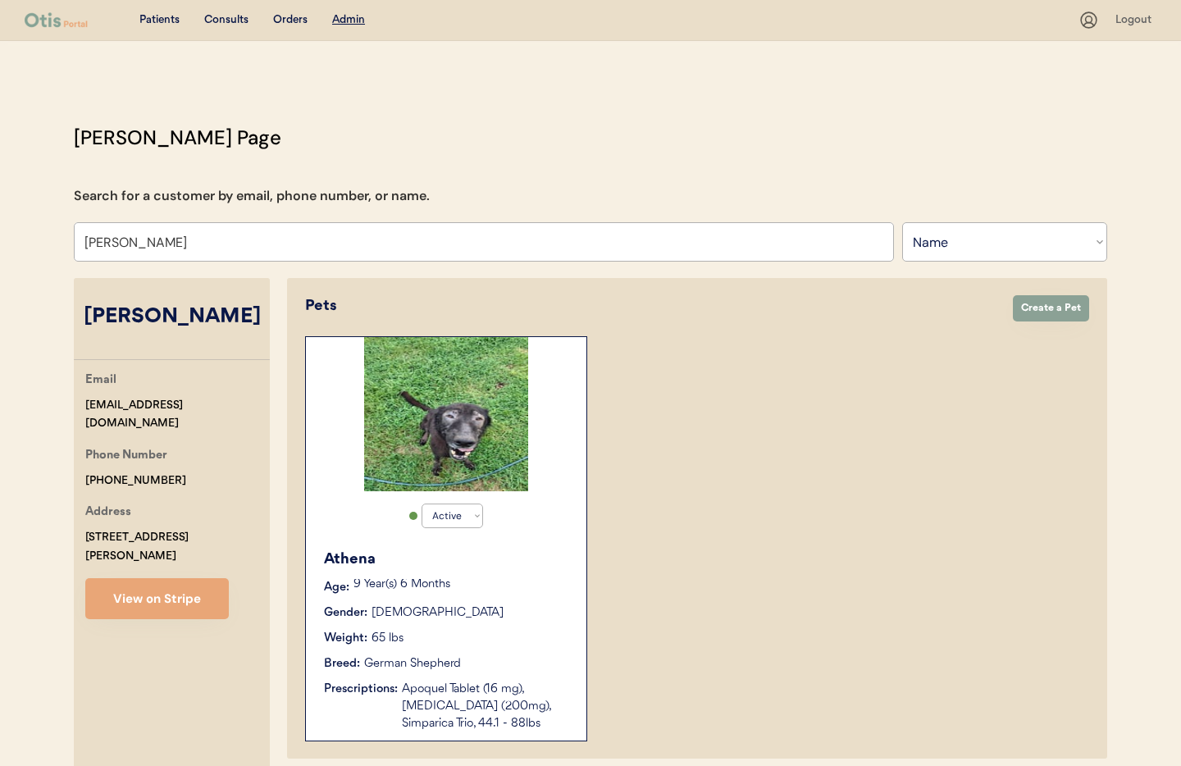
select select "false"
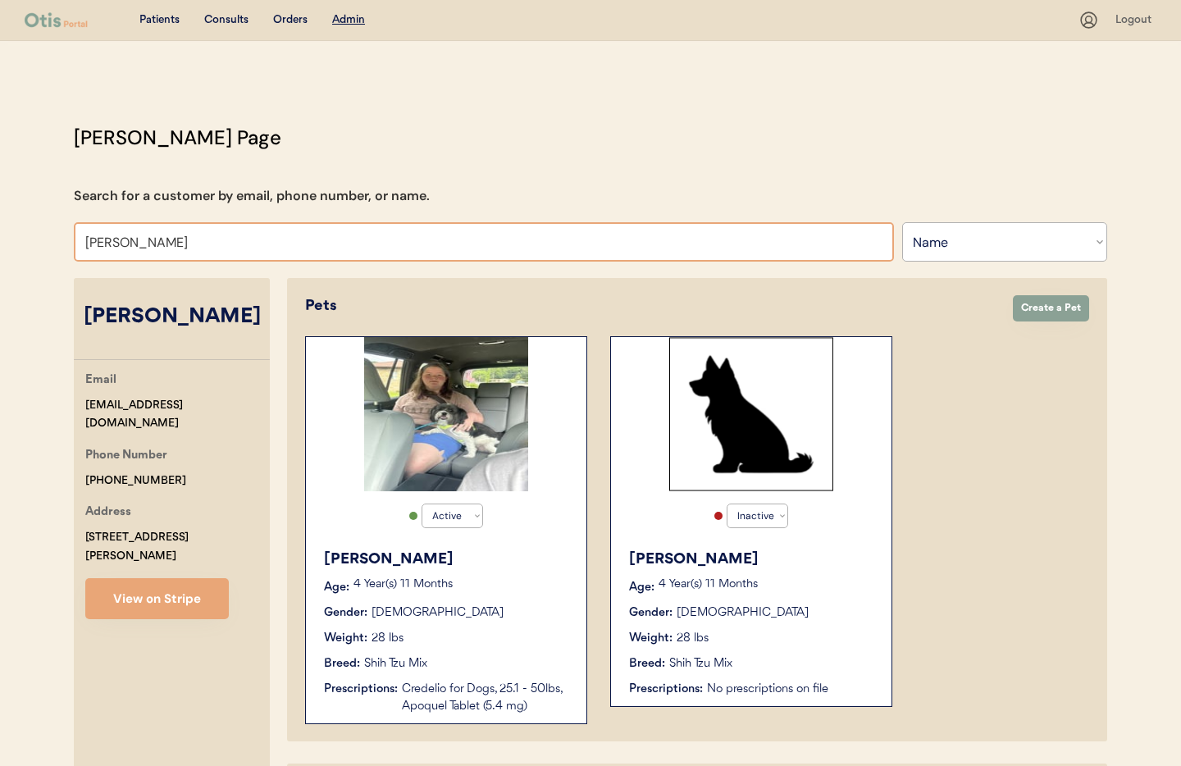
drag, startPoint x: 208, startPoint y: 244, endPoint x: 23, endPoint y: 234, distance: 185.6
click at [23, 234] on div "Patients Consults Orders Admin Logout [PERSON_NAME] Admin Page Search for a cus…" at bounding box center [590, 497] width 1181 height 994
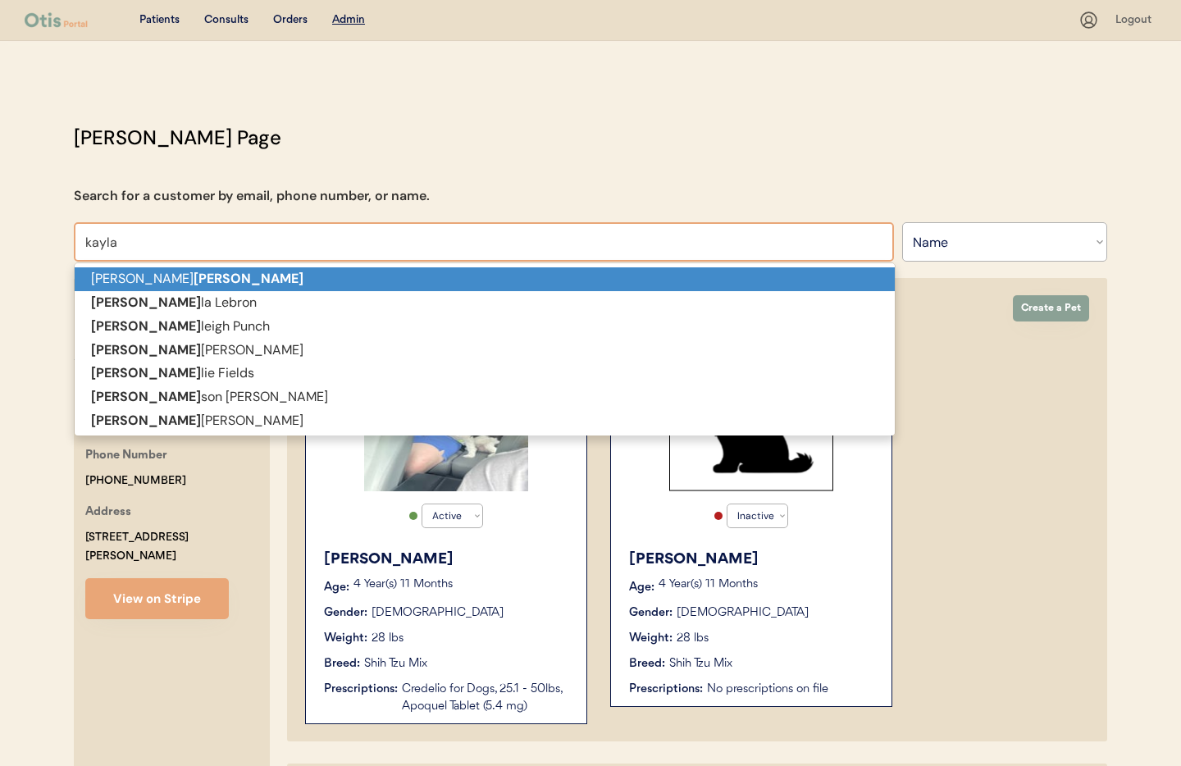
type input "kayla"
type input "[PERSON_NAME]"
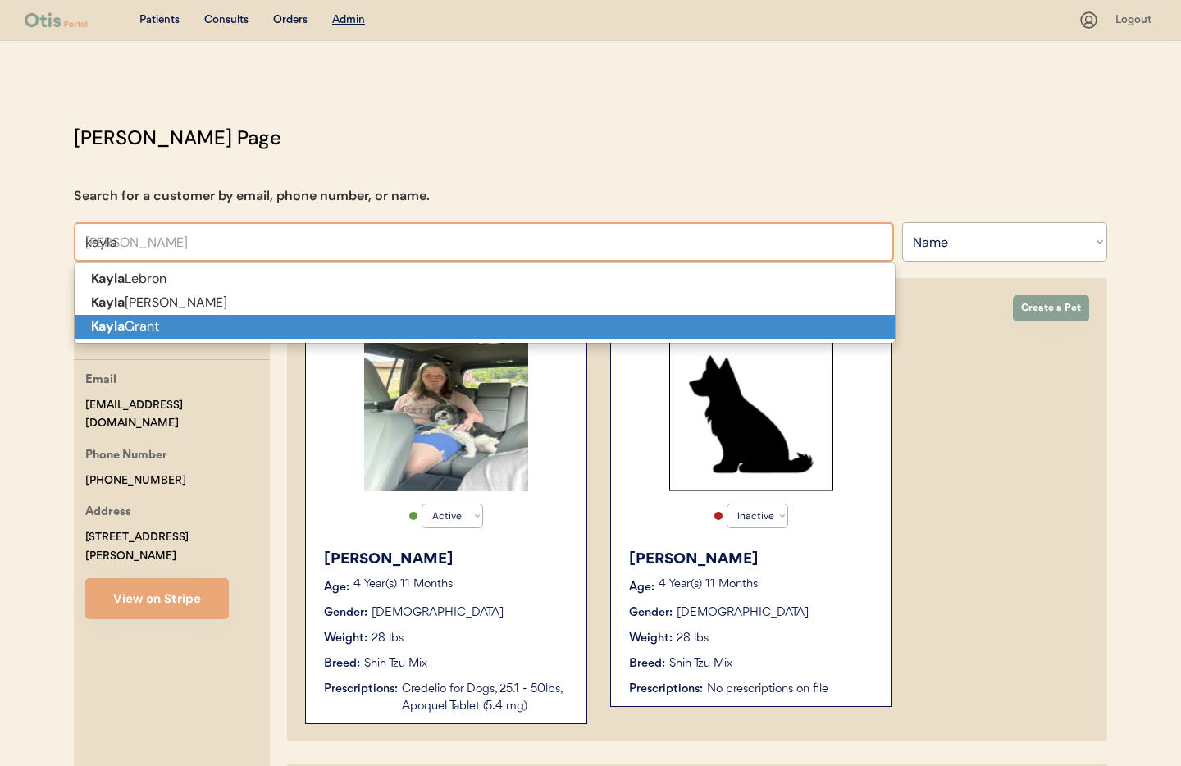
click at [294, 323] on p "[PERSON_NAME]" at bounding box center [485, 327] width 820 height 24
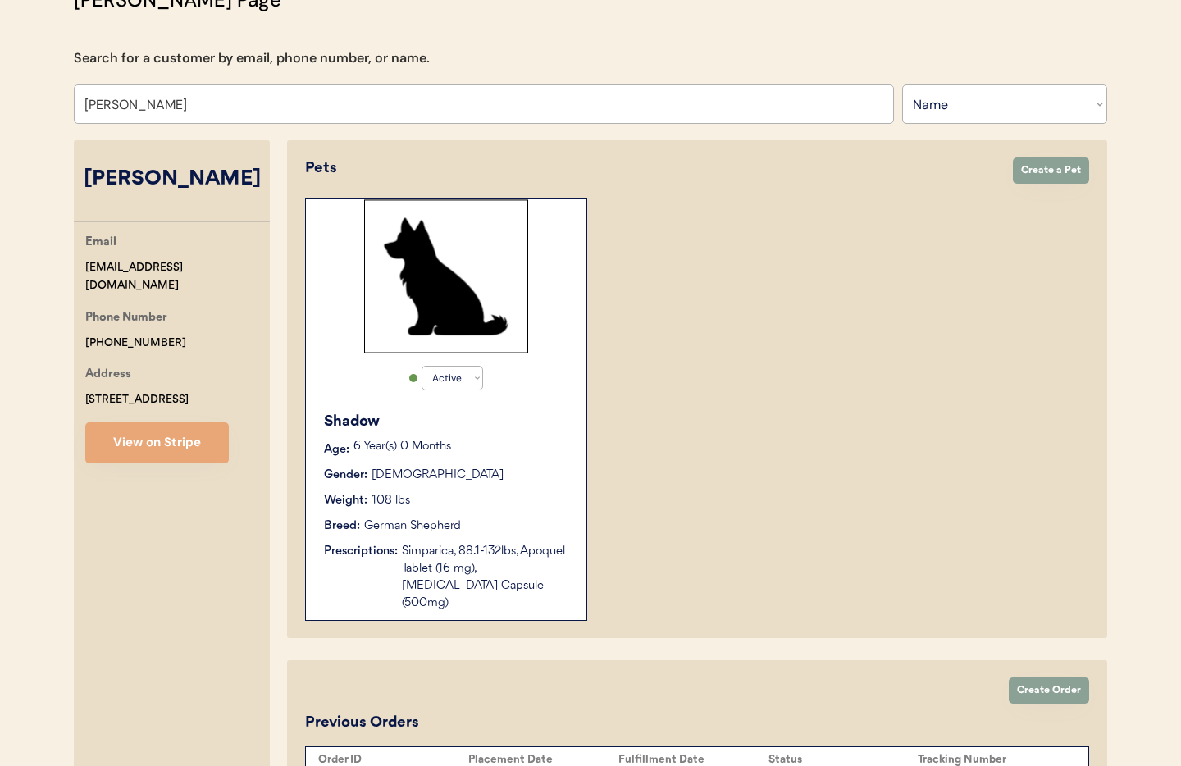
scroll to position [245, 0]
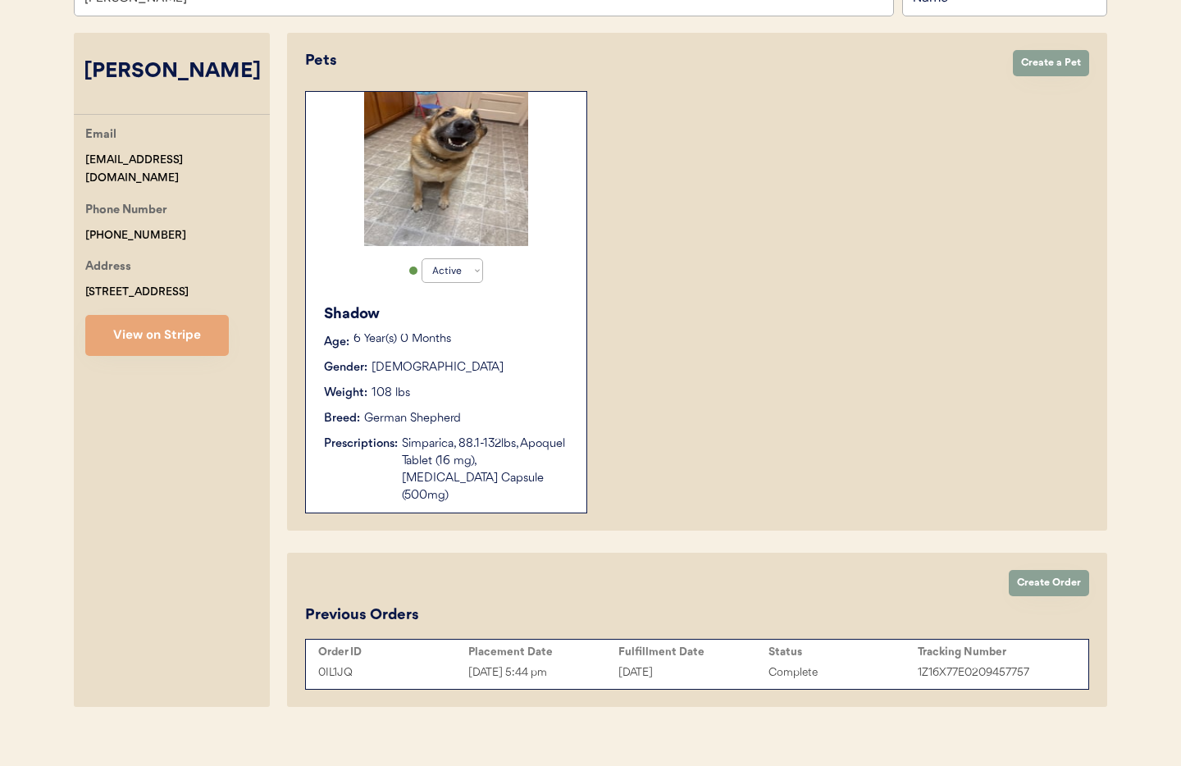
type input "[PERSON_NAME]"
